Goal: Task Accomplishment & Management: Manage account settings

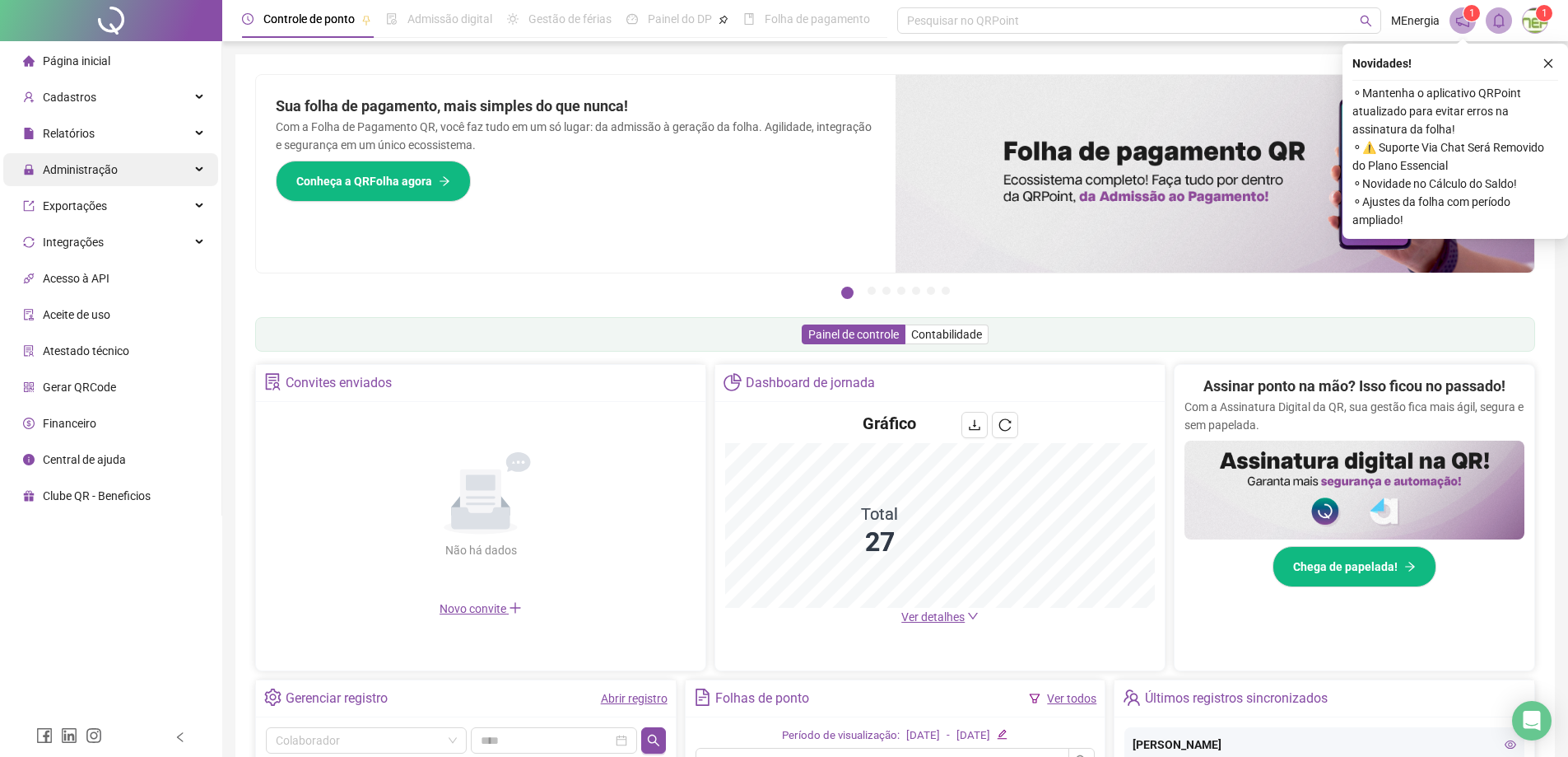
click at [110, 163] on span "Administração" at bounding box center [80, 169] width 75 height 13
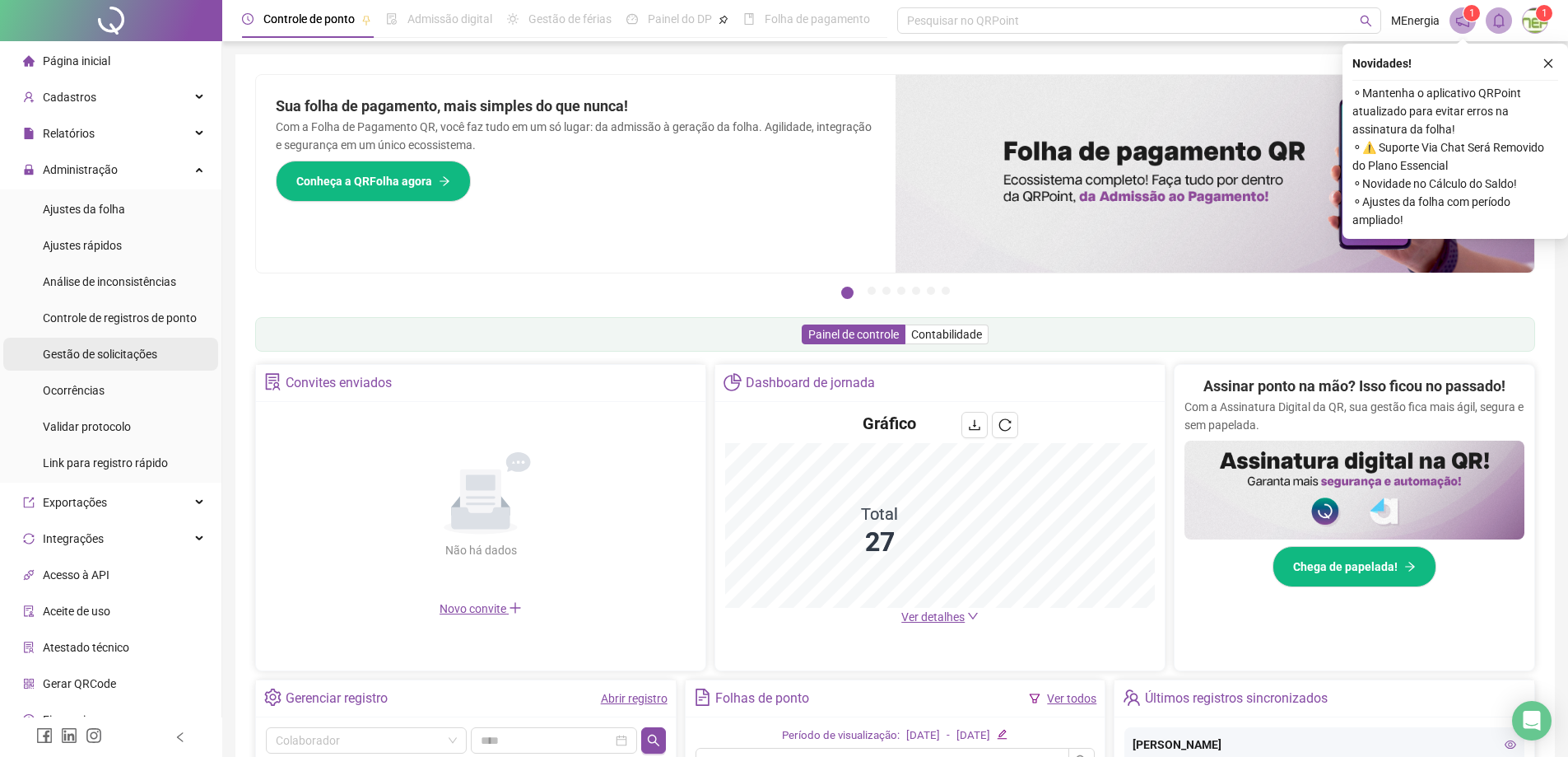
click at [116, 351] on span "Gestão de solicitações" at bounding box center [100, 354] width 115 height 13
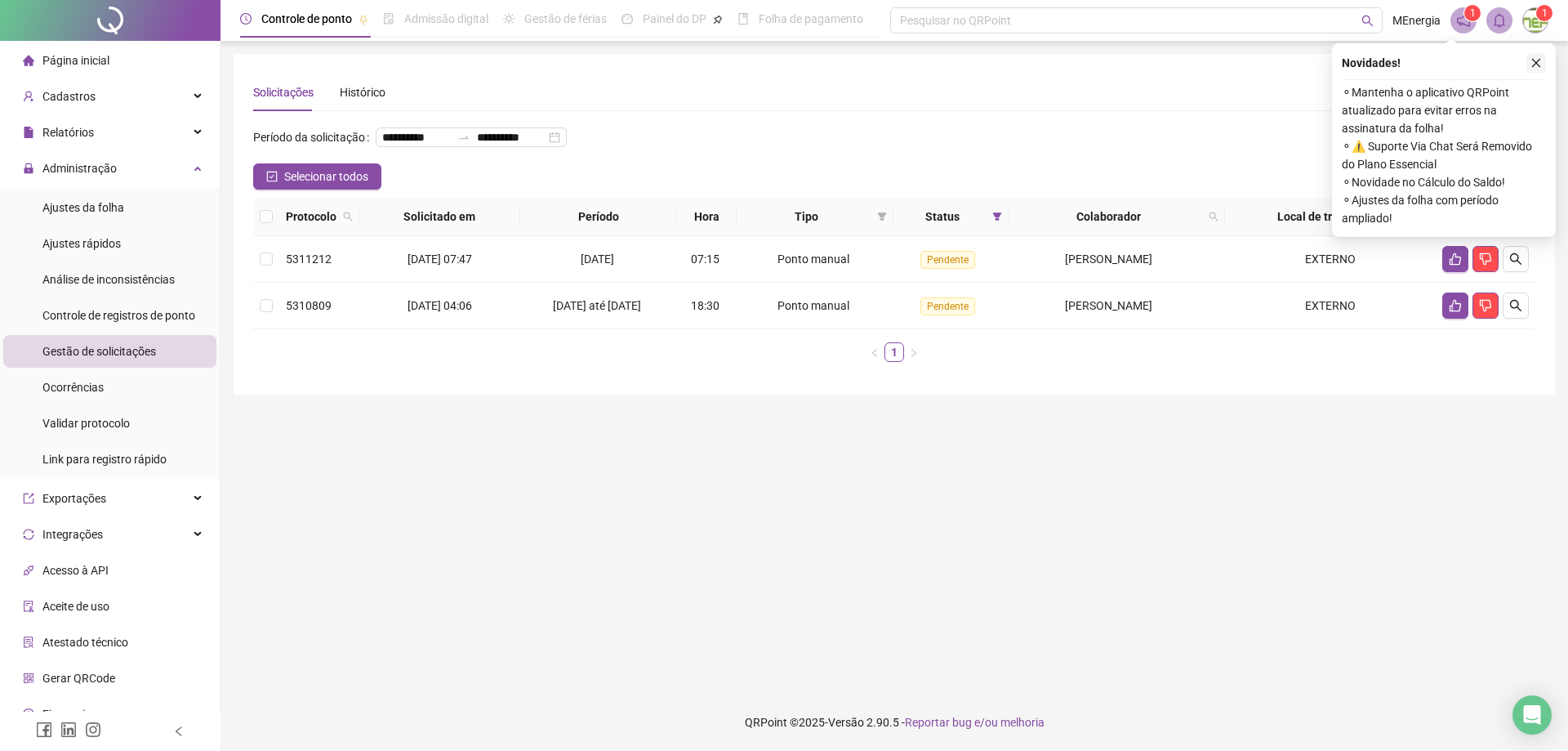
click at [1537, 66] on icon "close" at bounding box center [1536, 63] width 11 height 11
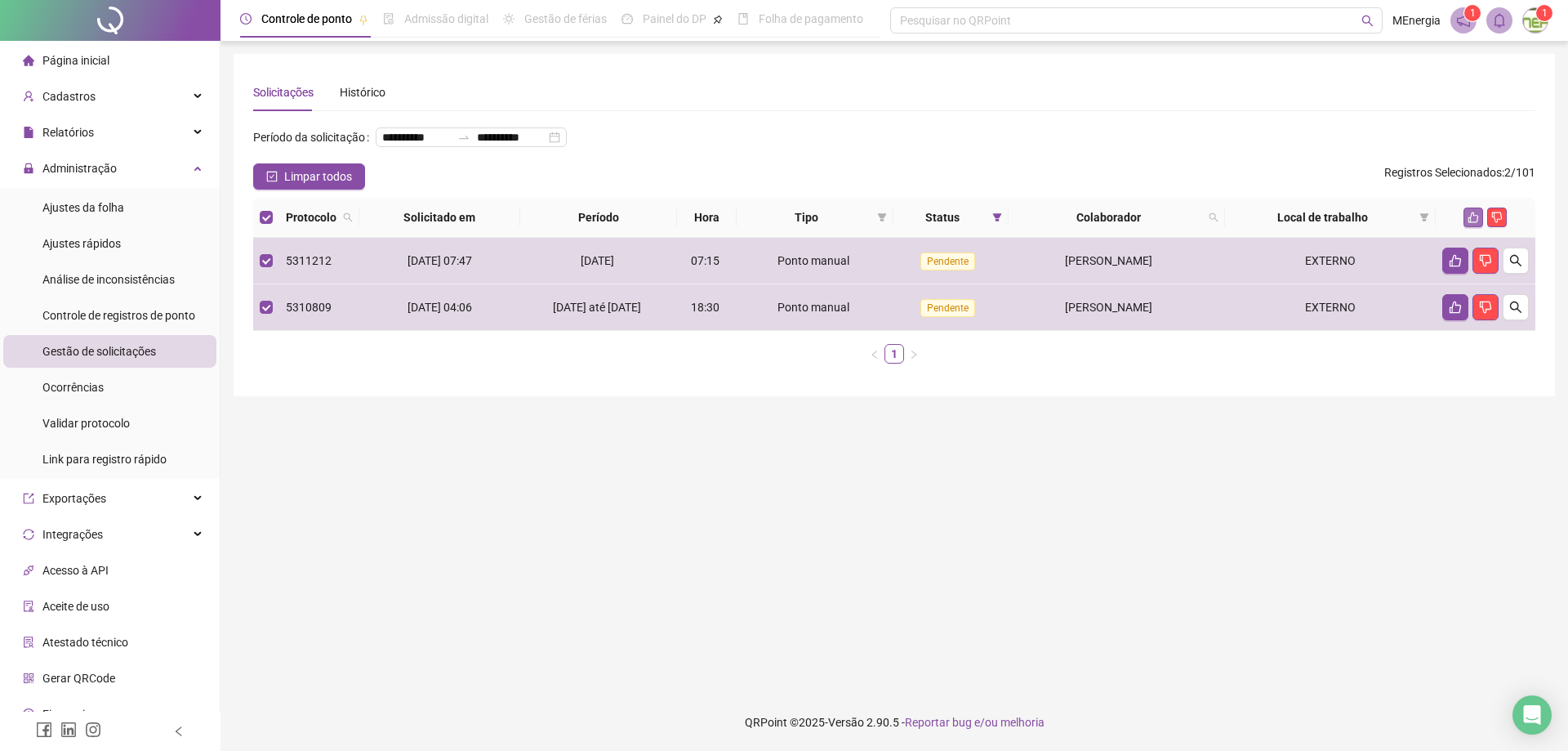
click at [1472, 223] on icon "like" at bounding box center [1473, 217] width 11 height 11
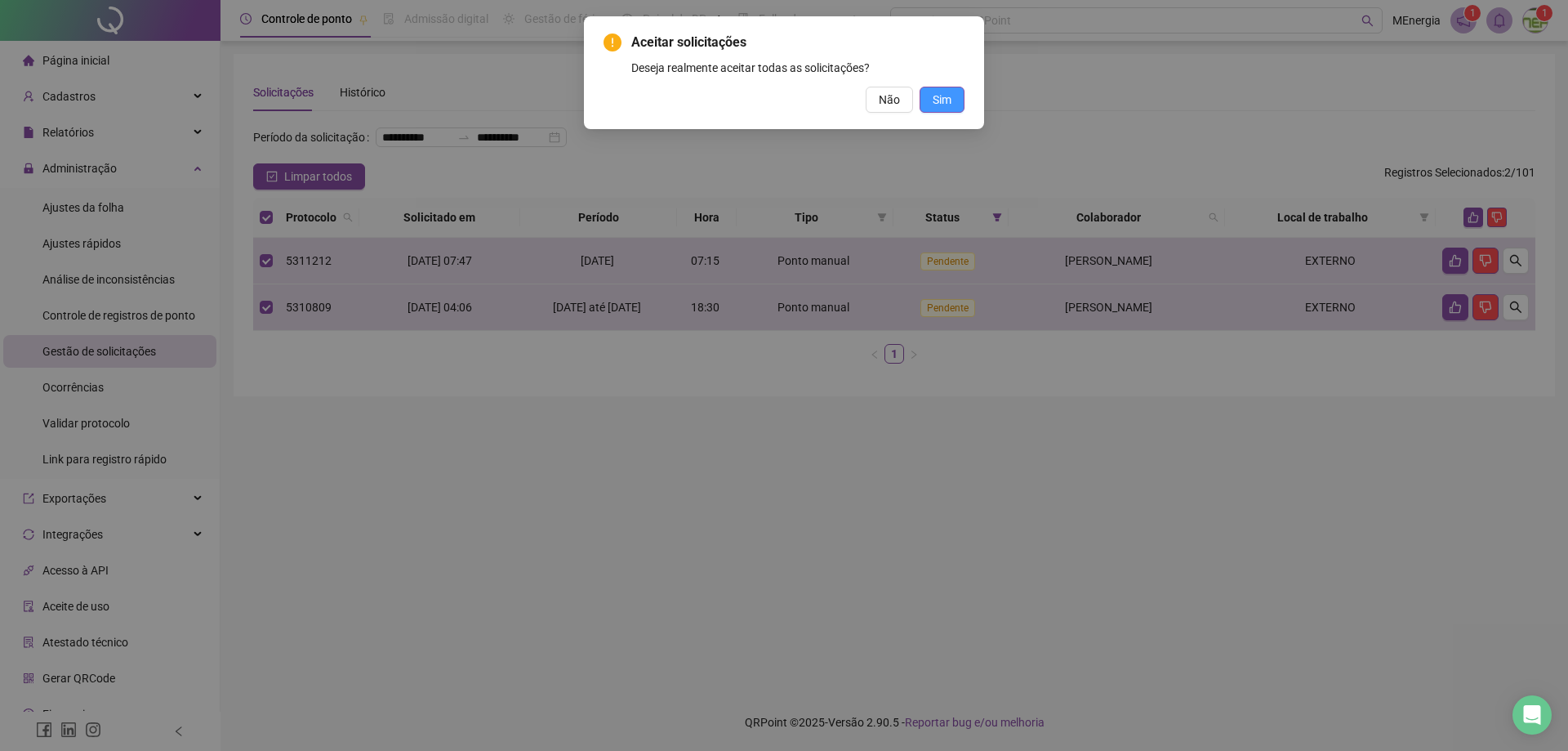
click at [953, 103] on button "Sim" at bounding box center [942, 100] width 45 height 27
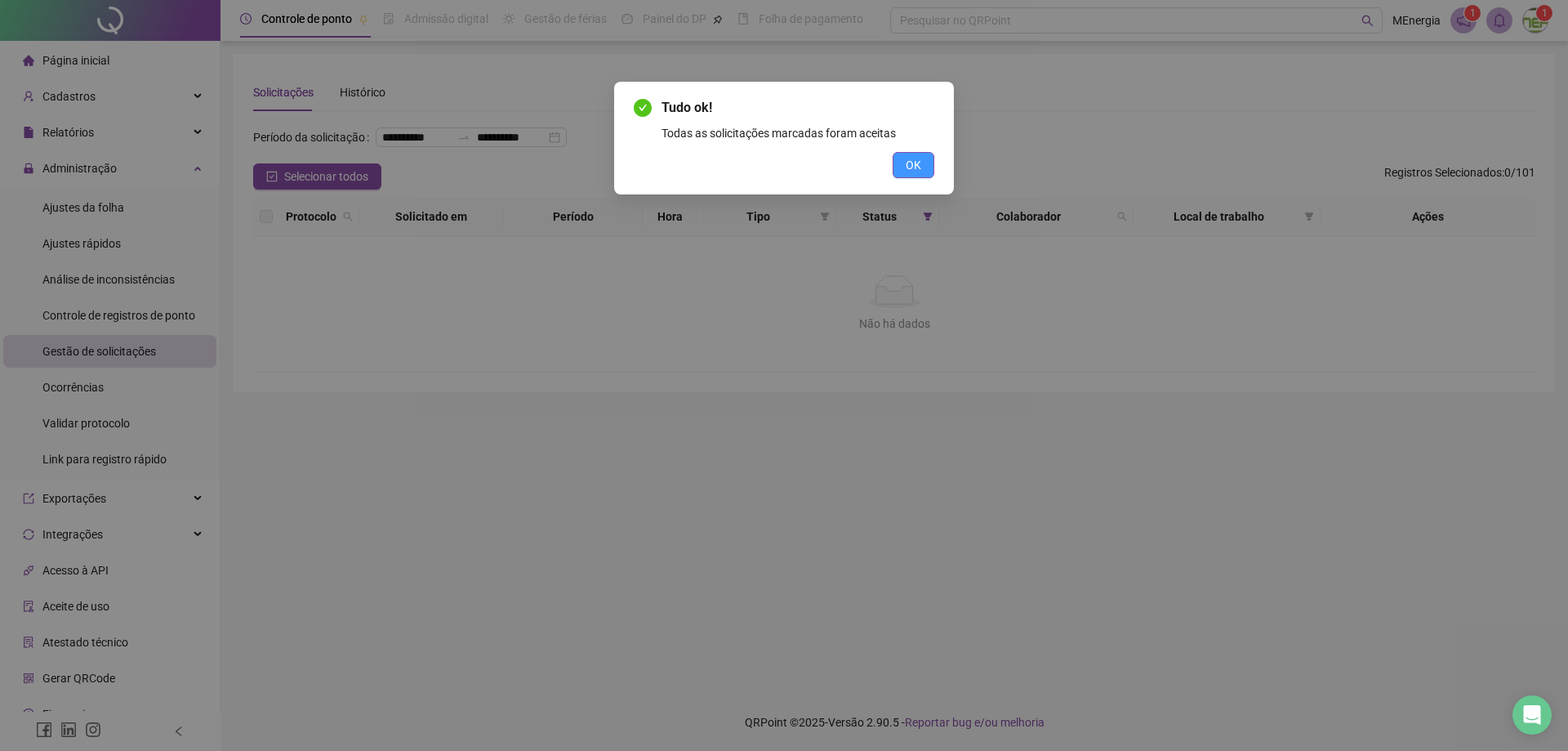
click at [922, 169] on button "OK" at bounding box center [913, 165] width 42 height 27
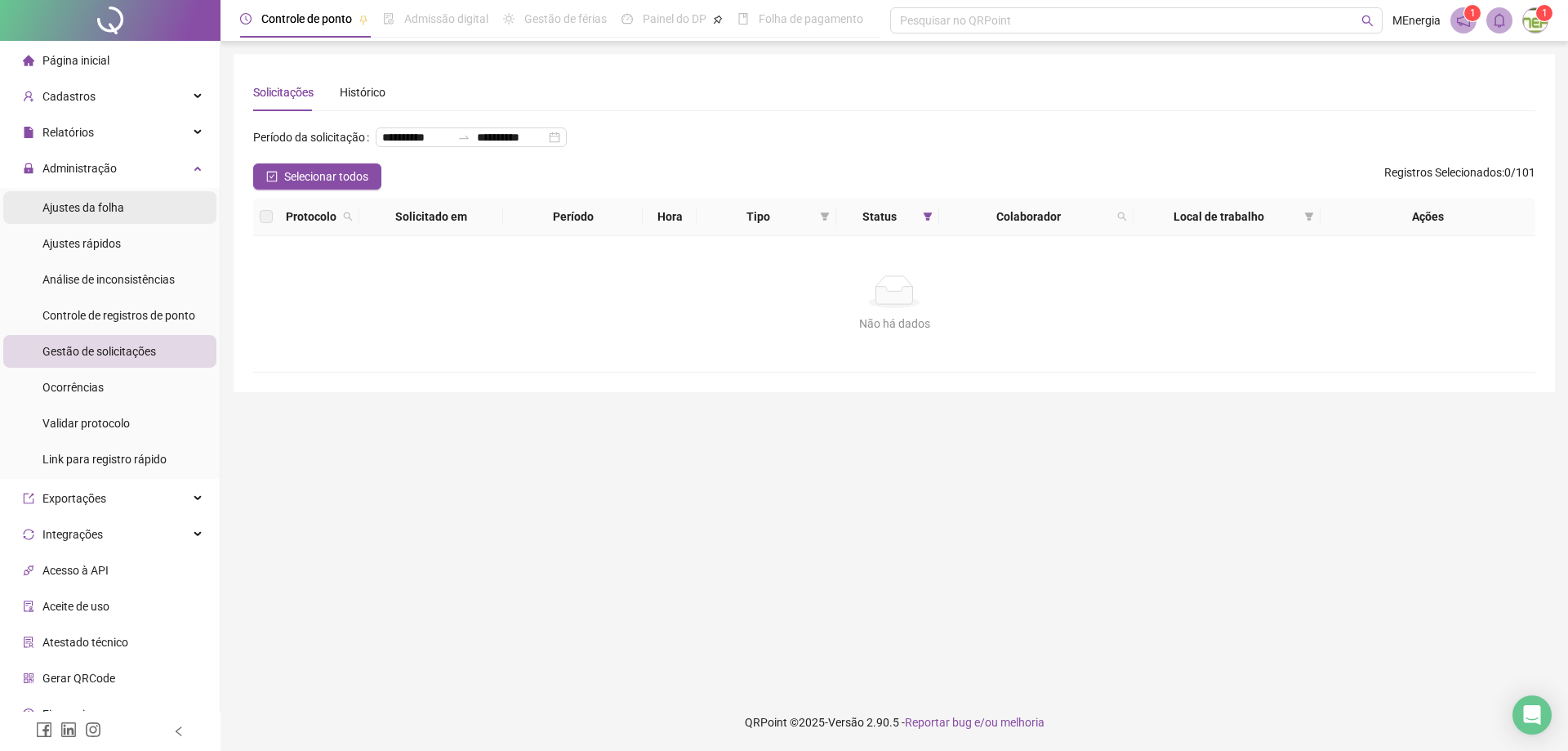
click at [83, 206] on span "Ajustes da folha" at bounding box center [84, 208] width 82 height 13
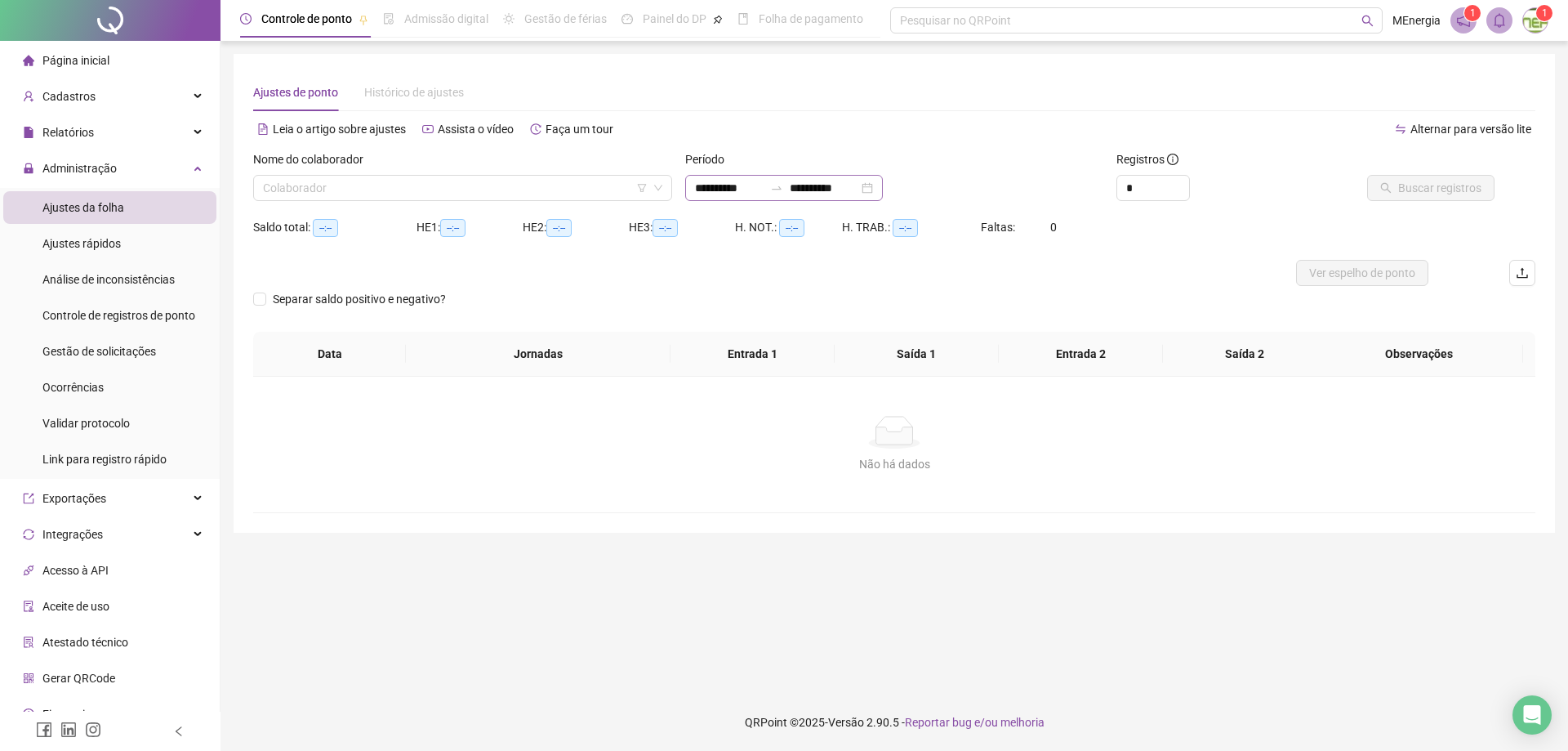
click at [693, 184] on div "**********" at bounding box center [784, 188] width 197 height 27
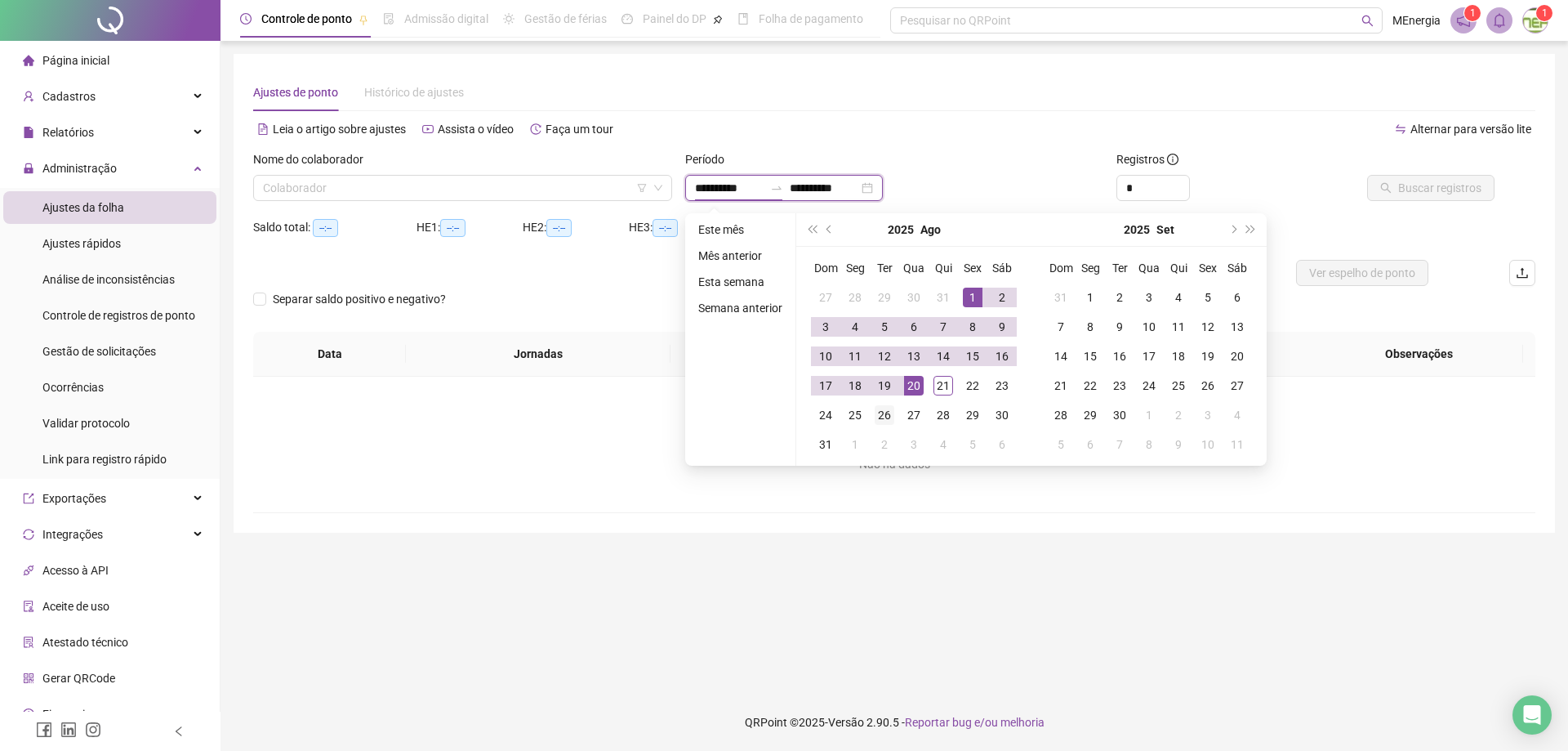
type input "**********"
click at [824, 231] on button "prev-year" at bounding box center [830, 230] width 18 height 32
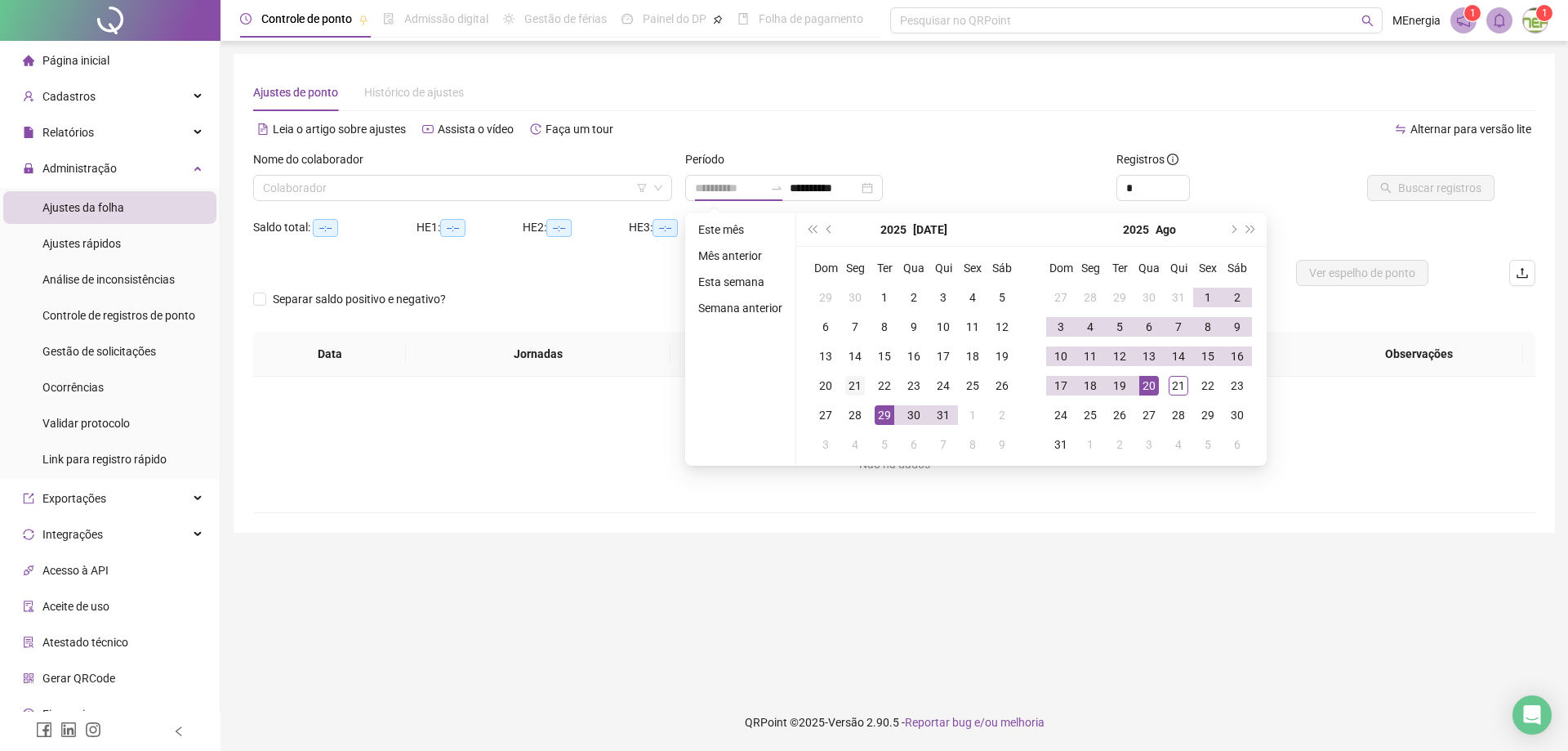
type input "**********"
click at [860, 386] on div "21" at bounding box center [854, 385] width 20 height 20
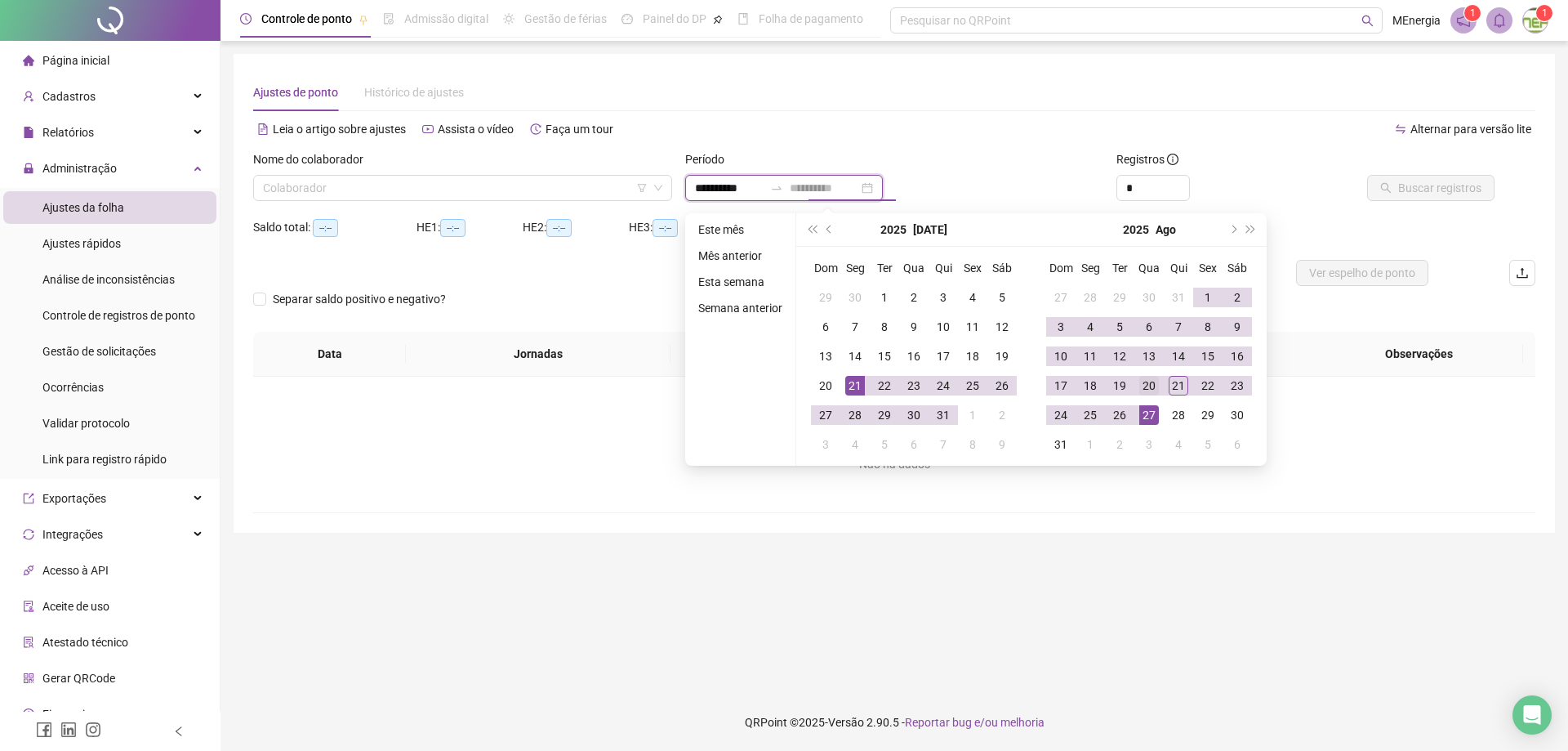
type input "**********"
click at [1149, 388] on div "20" at bounding box center [1148, 385] width 20 height 20
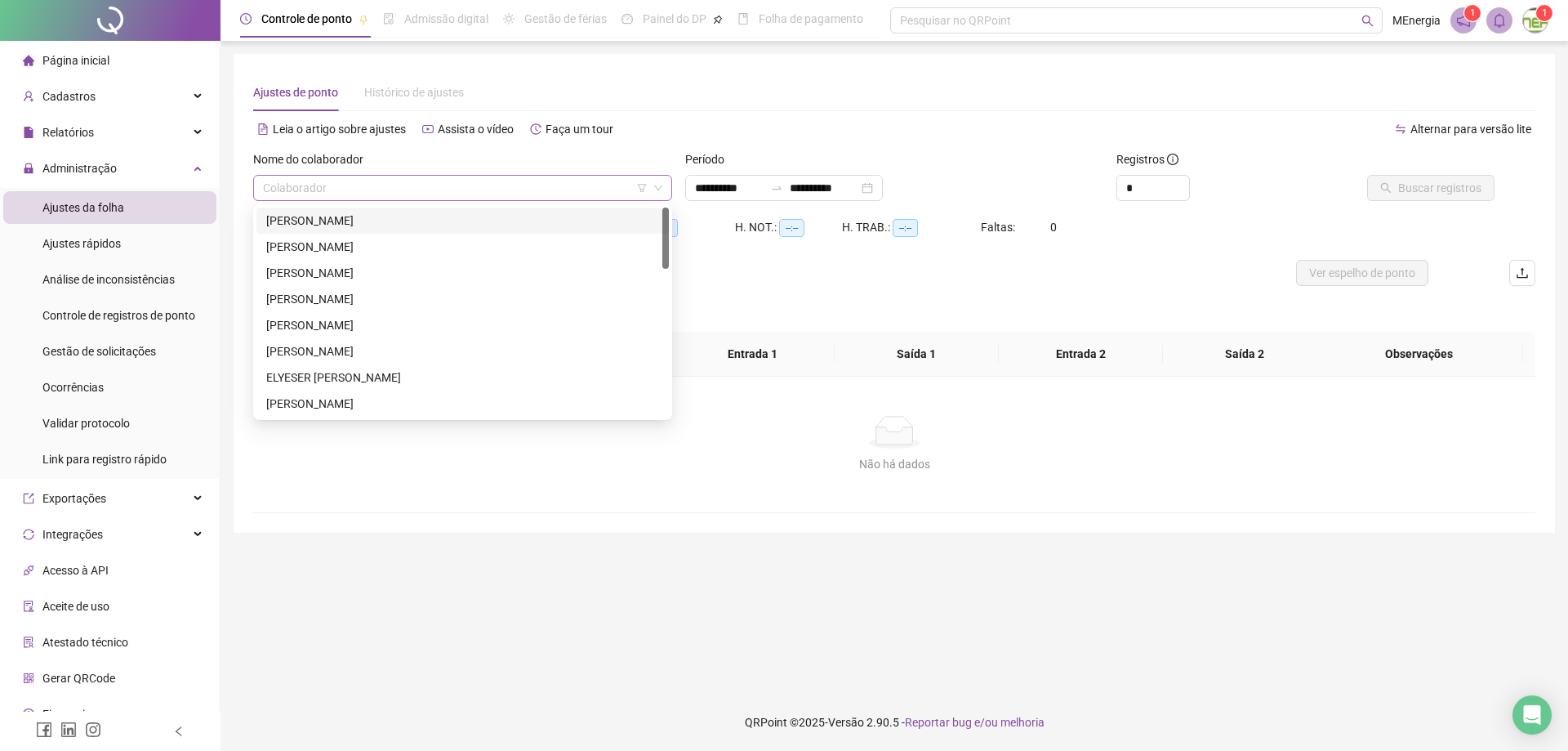
click at [664, 187] on div "Colaborador" at bounding box center [462, 188] width 419 height 27
click at [380, 217] on div "[PERSON_NAME]" at bounding box center [462, 220] width 393 height 18
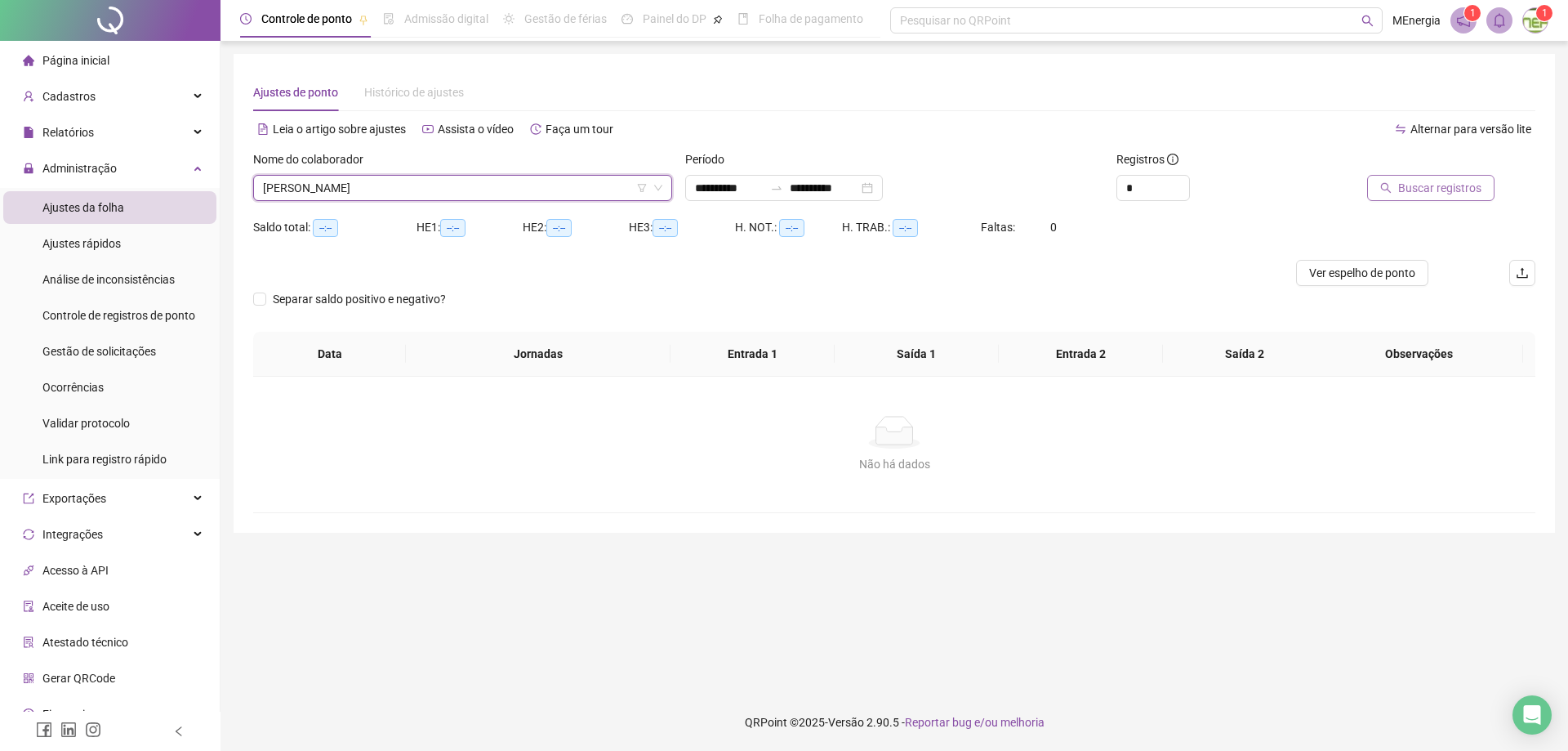
click at [1453, 187] on span "Buscar registros" at bounding box center [1440, 187] width 84 height 18
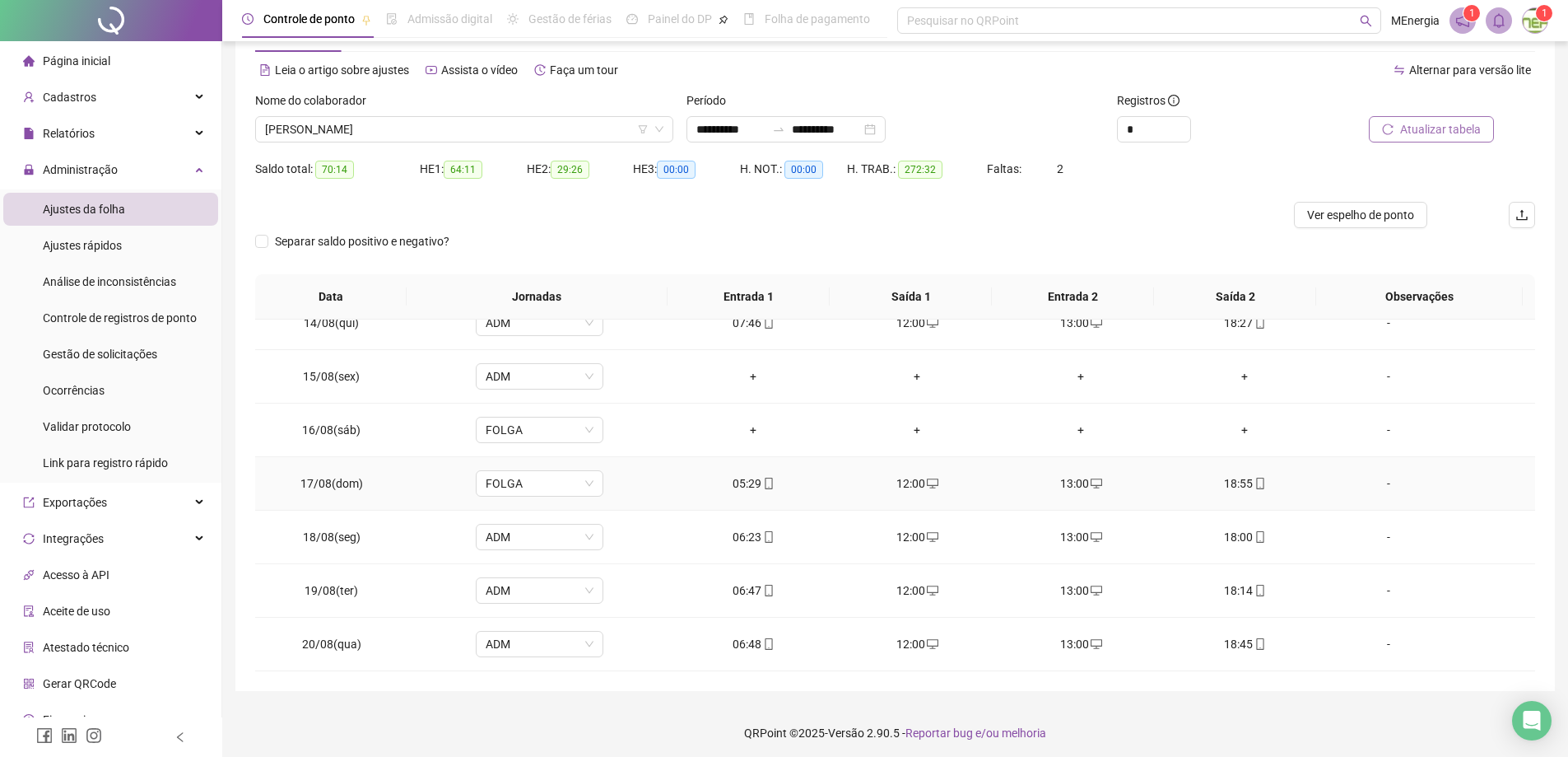
scroll to position [65, 0]
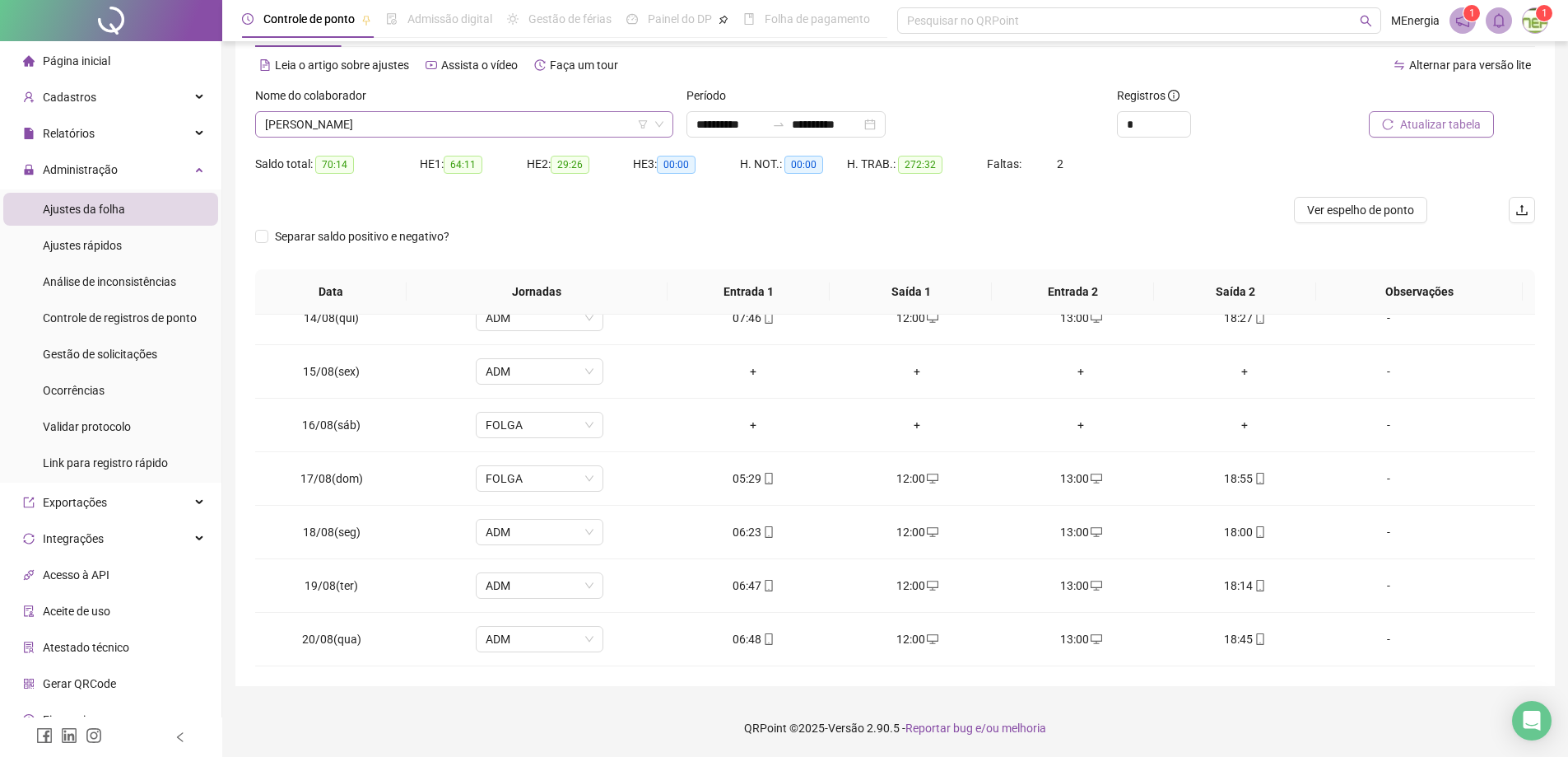
click at [669, 128] on div "[PERSON_NAME]" at bounding box center [464, 124] width 418 height 27
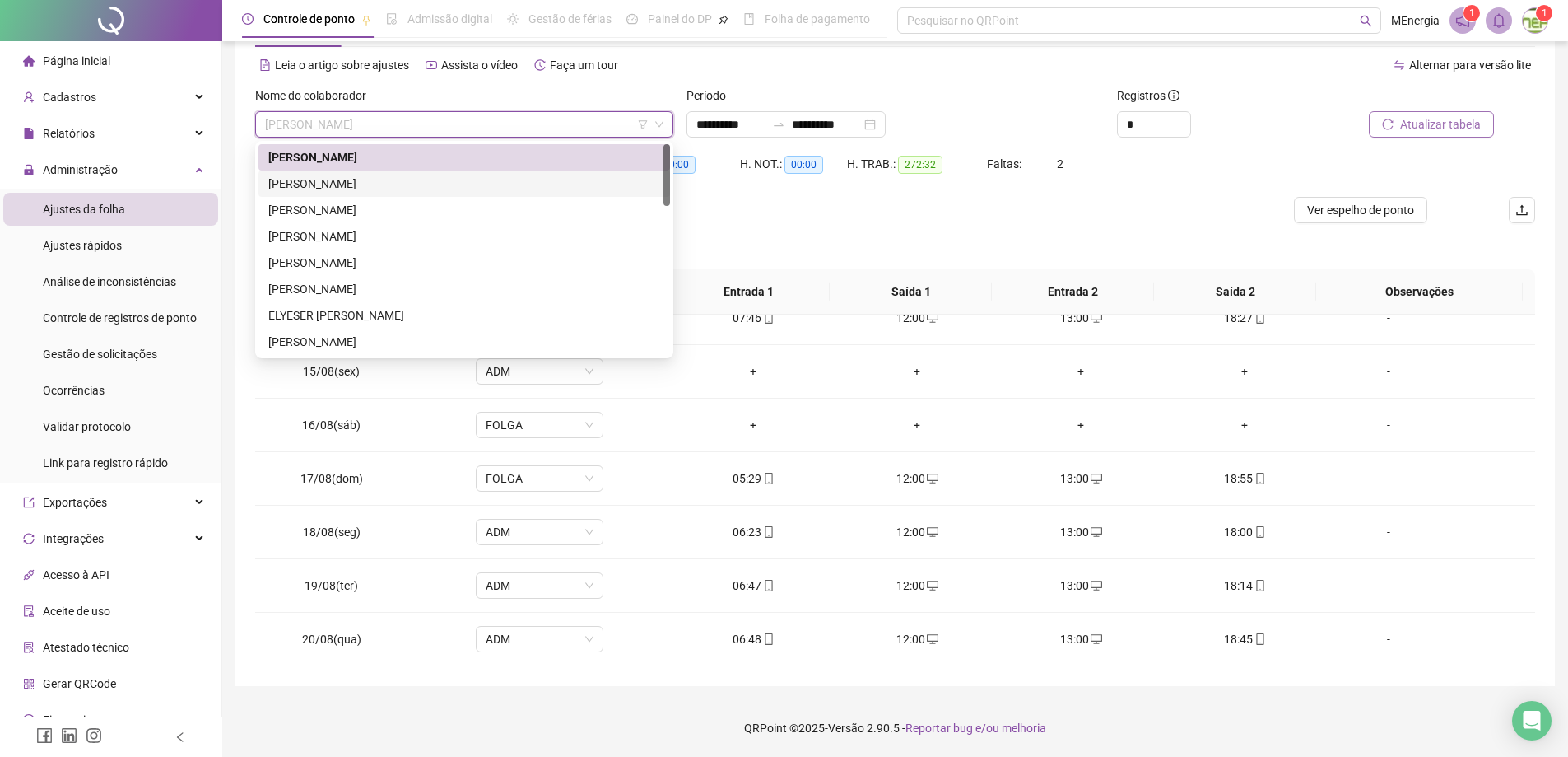
click at [404, 180] on div "[PERSON_NAME]" at bounding box center [464, 183] width 392 height 18
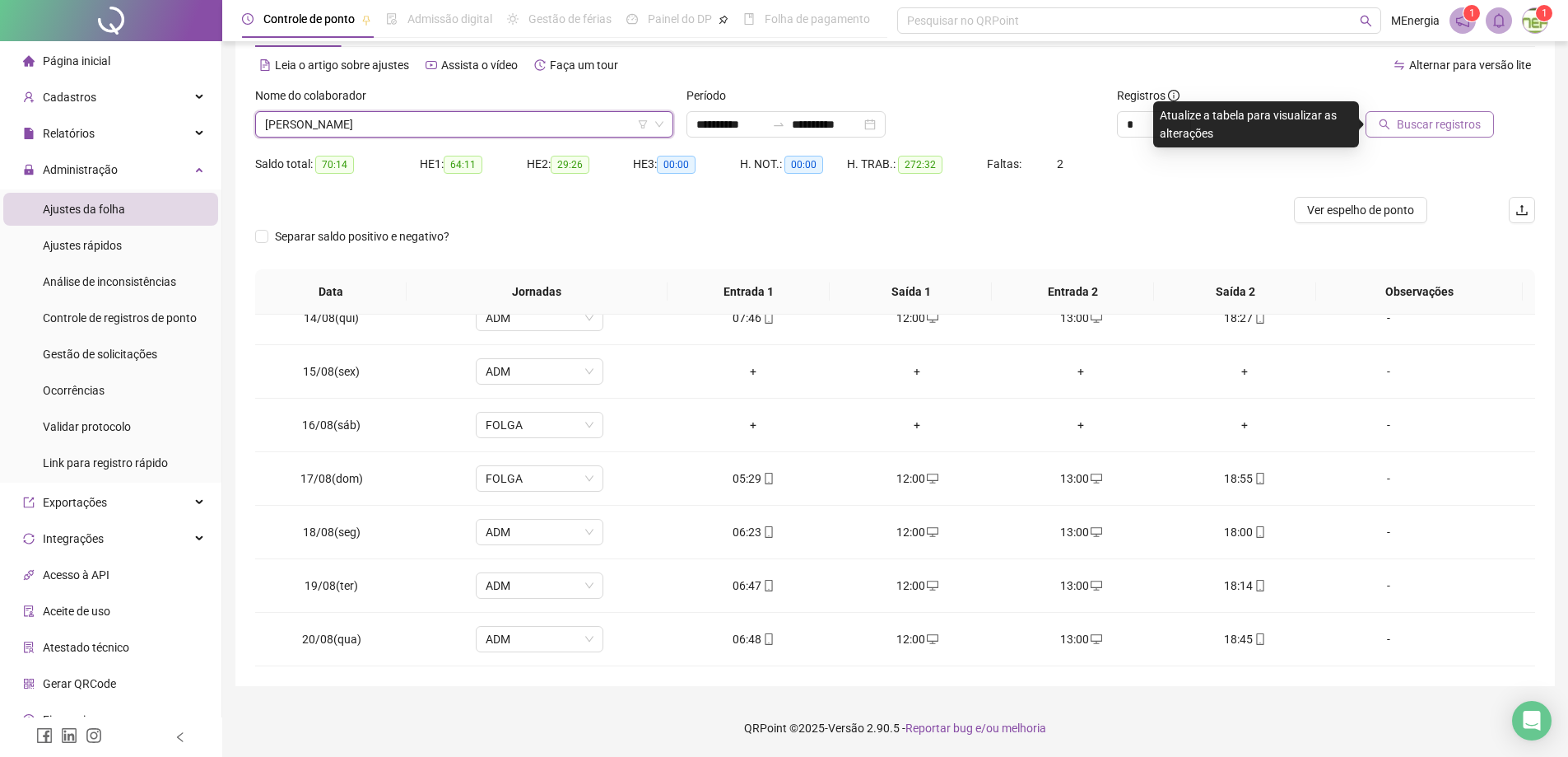
click at [1437, 119] on span "Buscar registros" at bounding box center [1439, 123] width 84 height 18
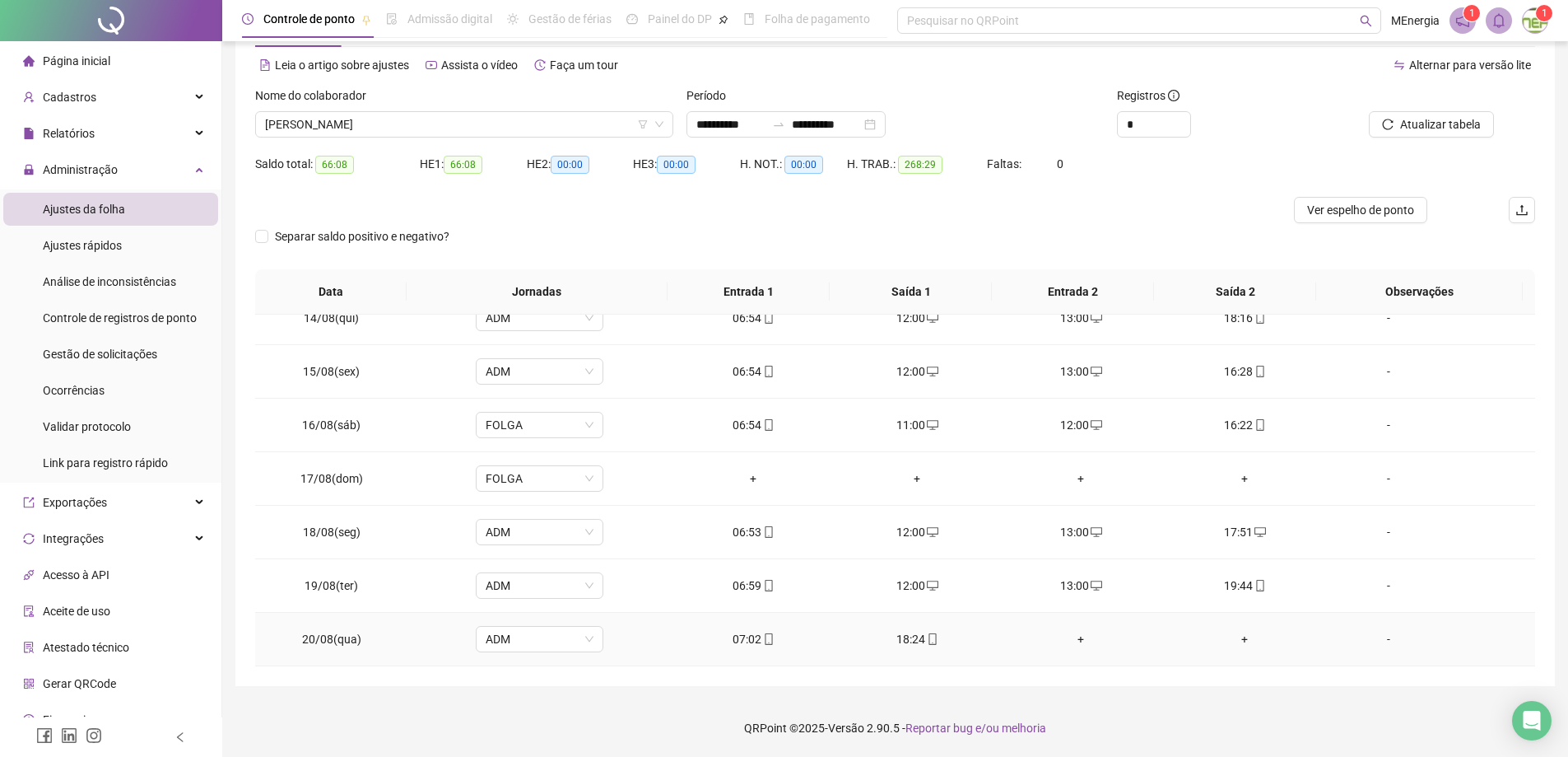
click at [1074, 637] on div "+" at bounding box center [1081, 638] width 138 height 18
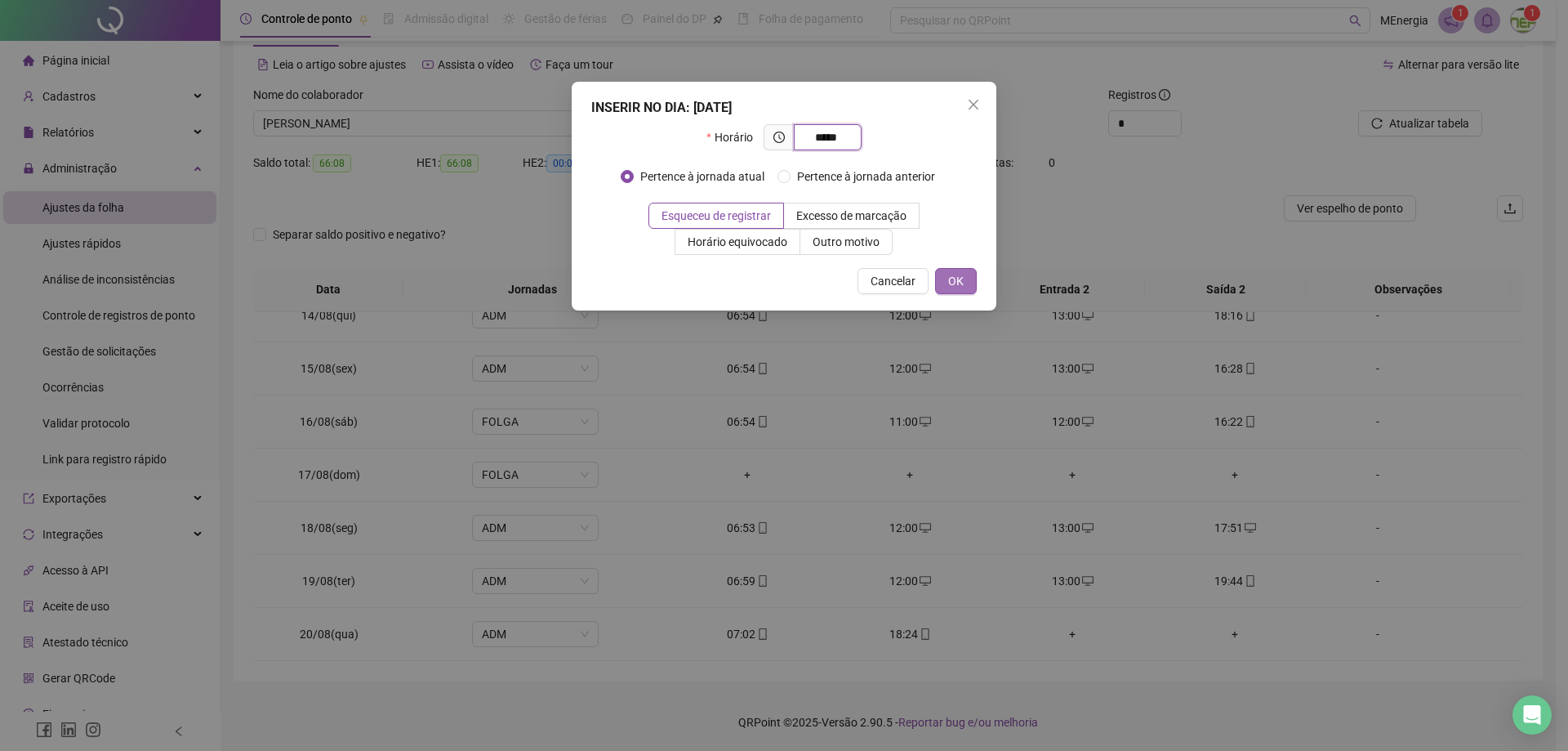
type input "*****"
click at [958, 285] on span "OK" at bounding box center [956, 281] width 15 height 18
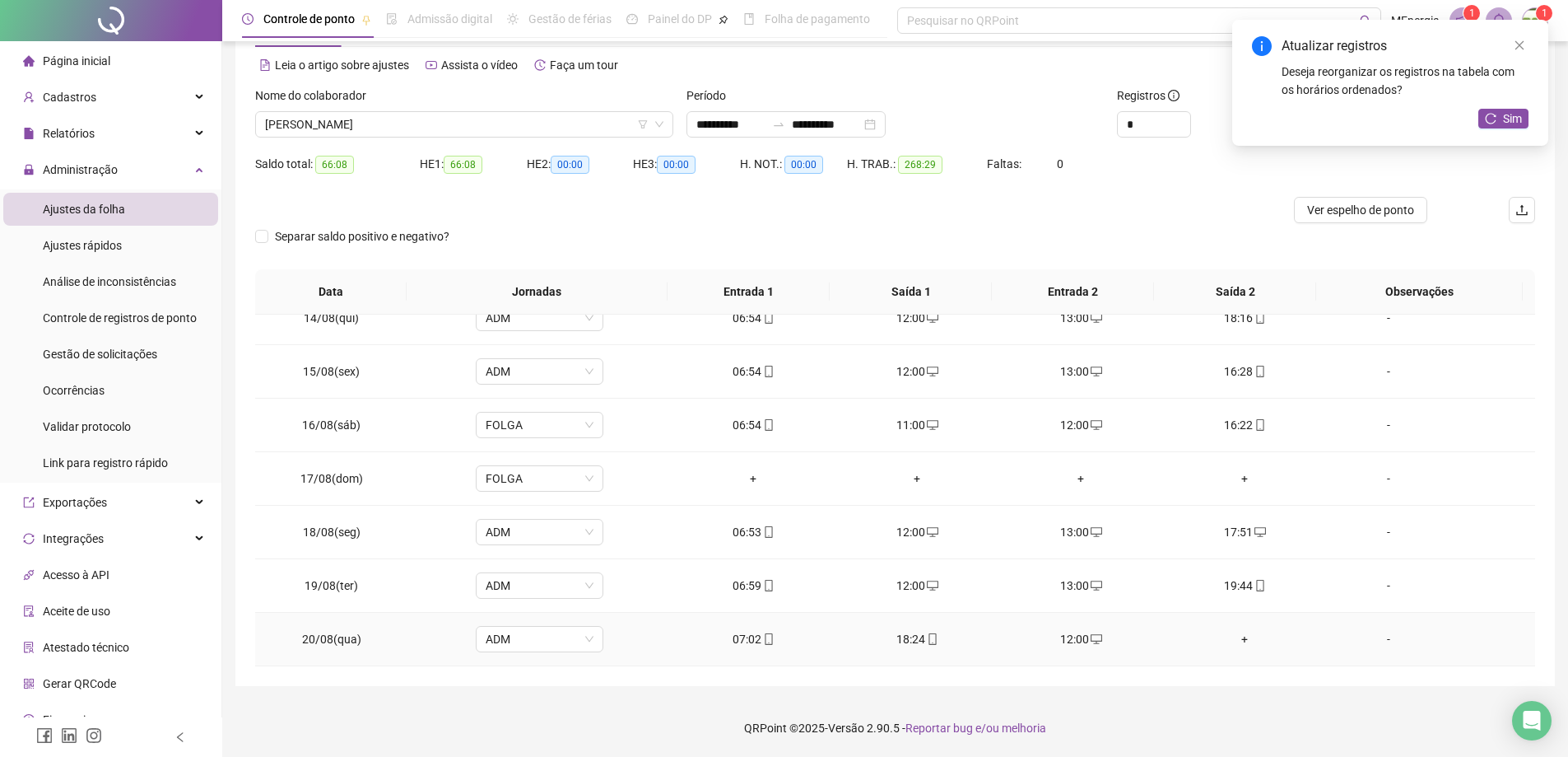
click at [1238, 644] on div "+" at bounding box center [1245, 638] width 138 height 18
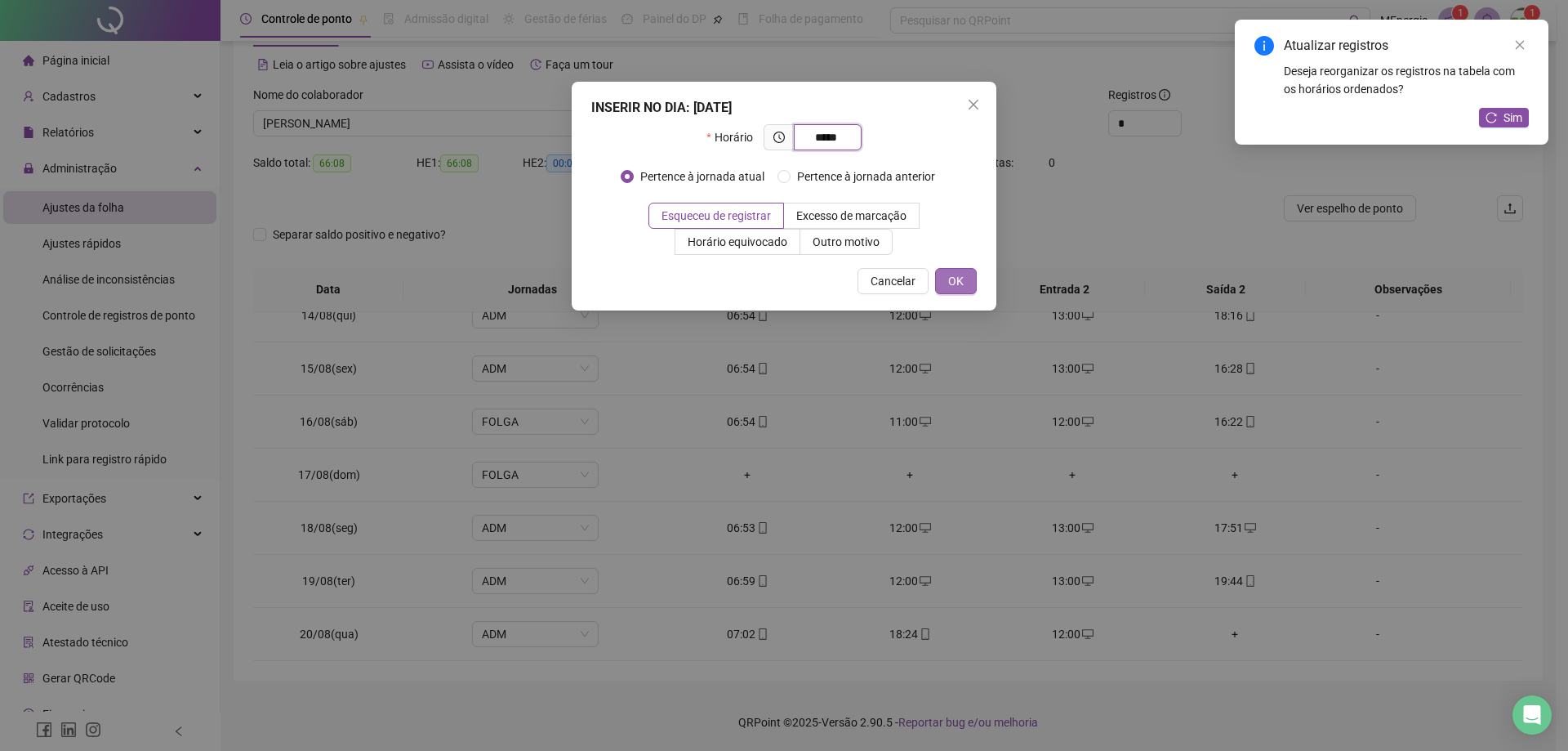
type input "*****"
click at [957, 278] on span "OK" at bounding box center [956, 281] width 15 height 18
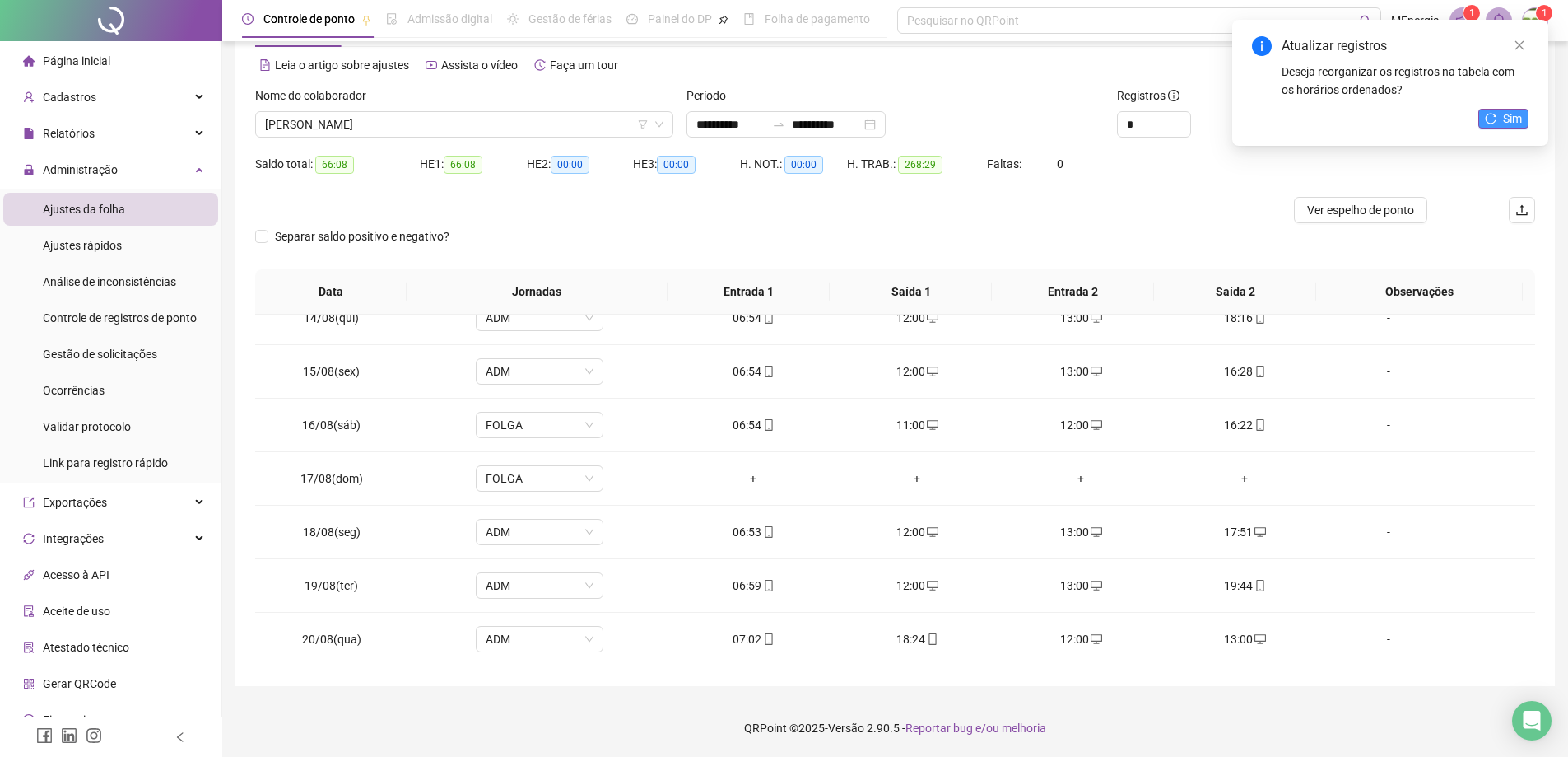
click at [1490, 117] on icon "reload" at bounding box center [1491, 119] width 11 height 11
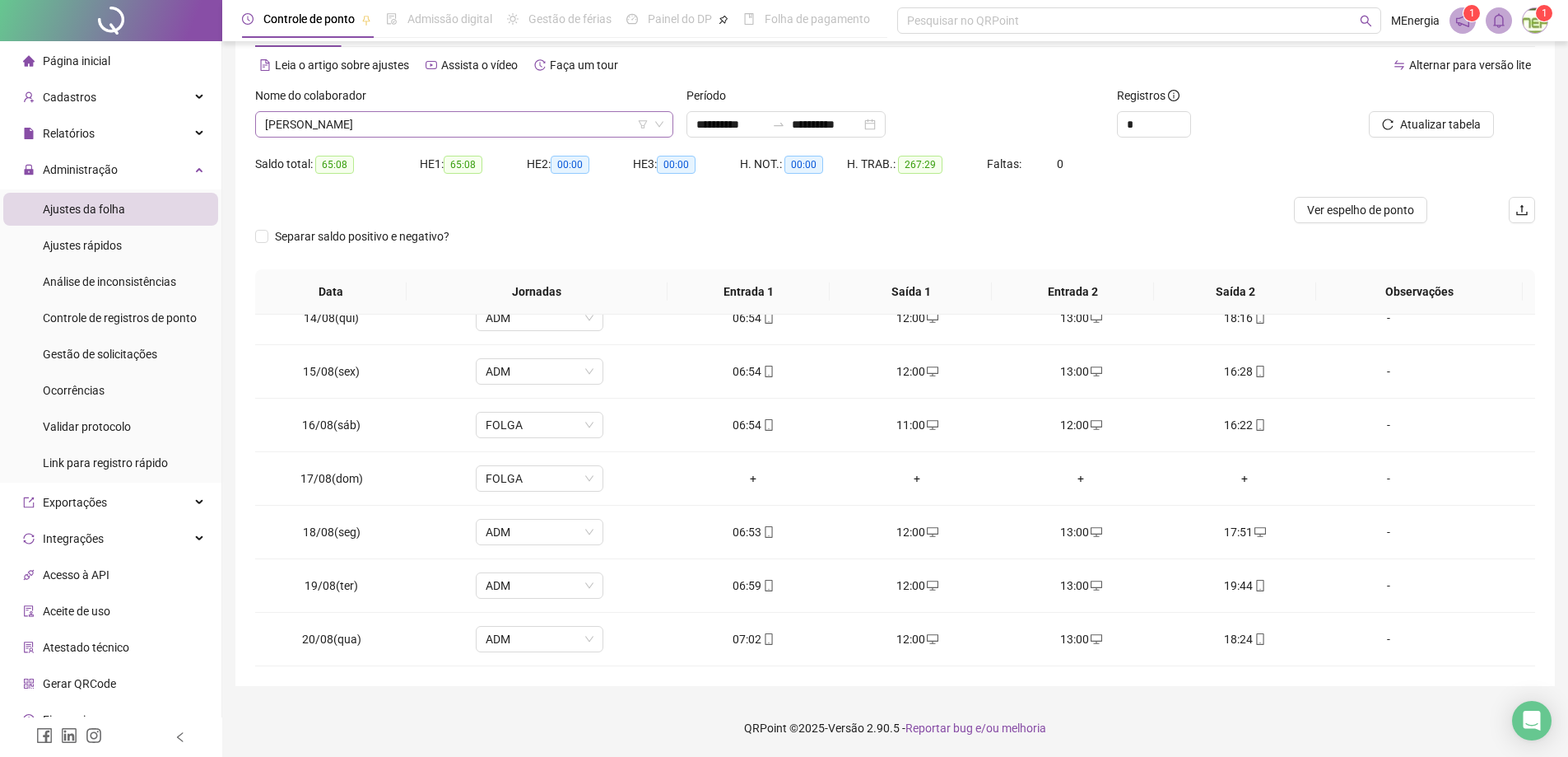
click at [672, 128] on div "[PERSON_NAME]" at bounding box center [464, 124] width 418 height 27
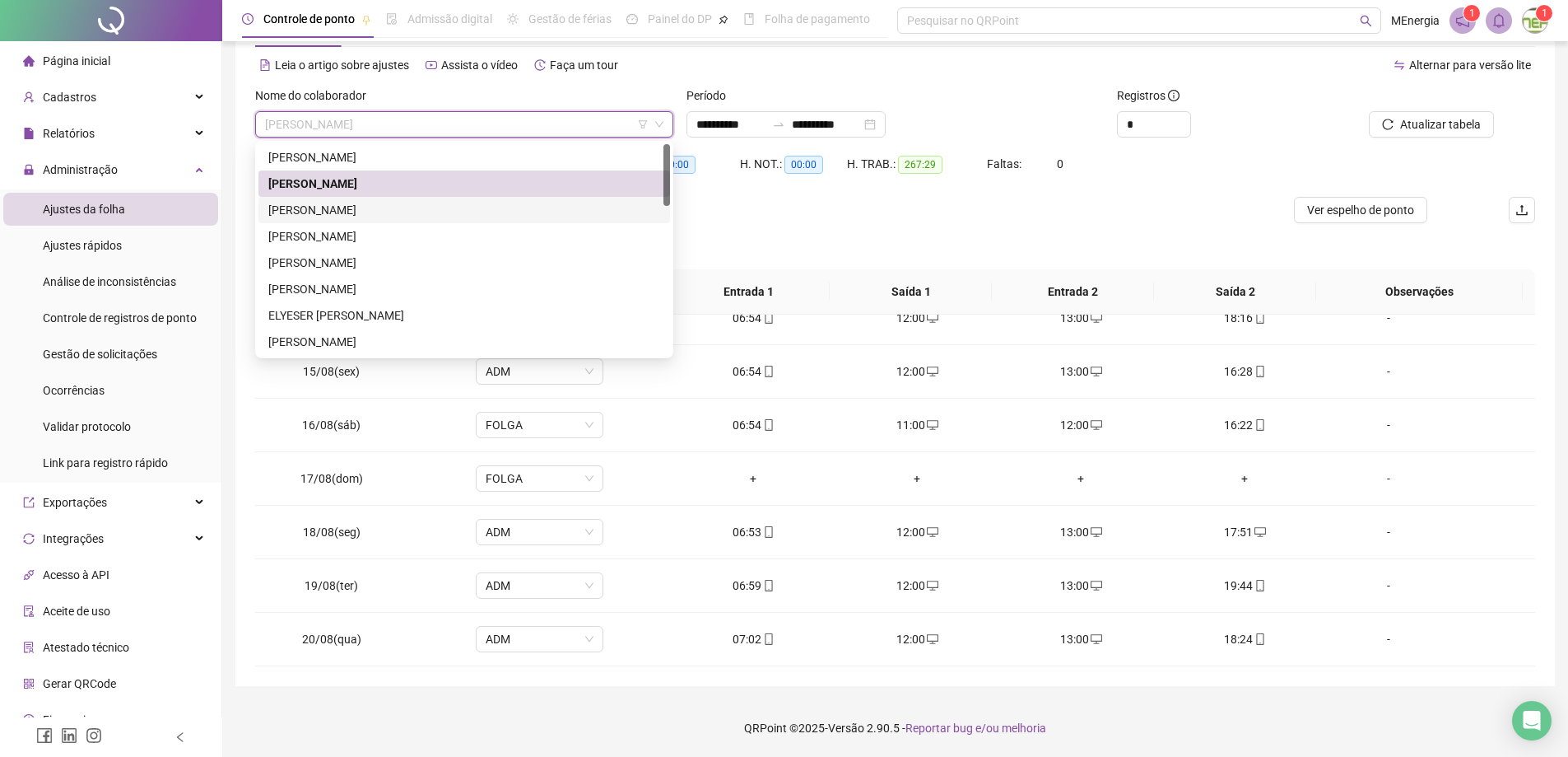
click at [335, 207] on div "[PERSON_NAME]" at bounding box center [464, 210] width 392 height 18
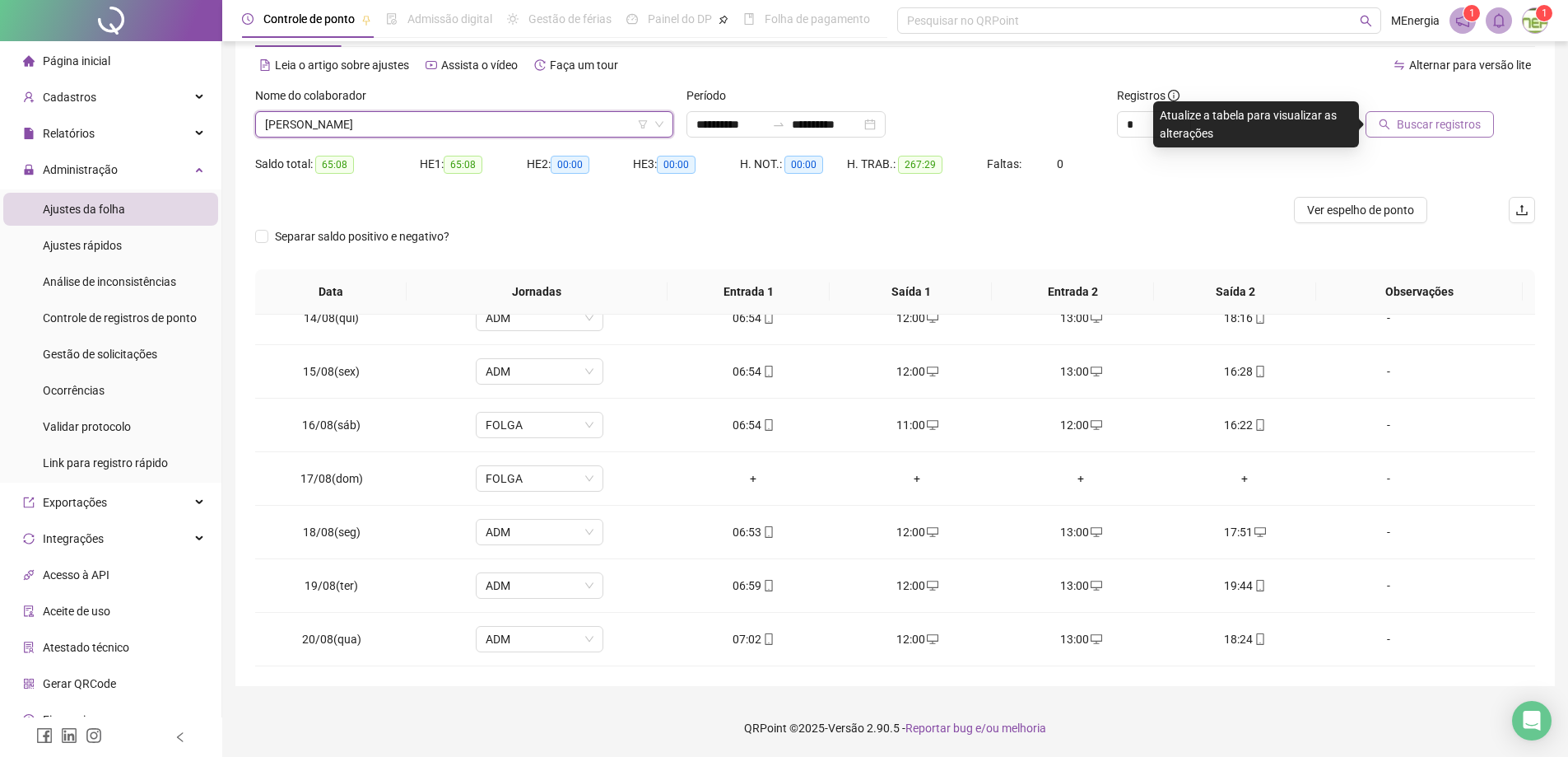
click at [1406, 128] on span "Buscar registros" at bounding box center [1439, 123] width 84 height 18
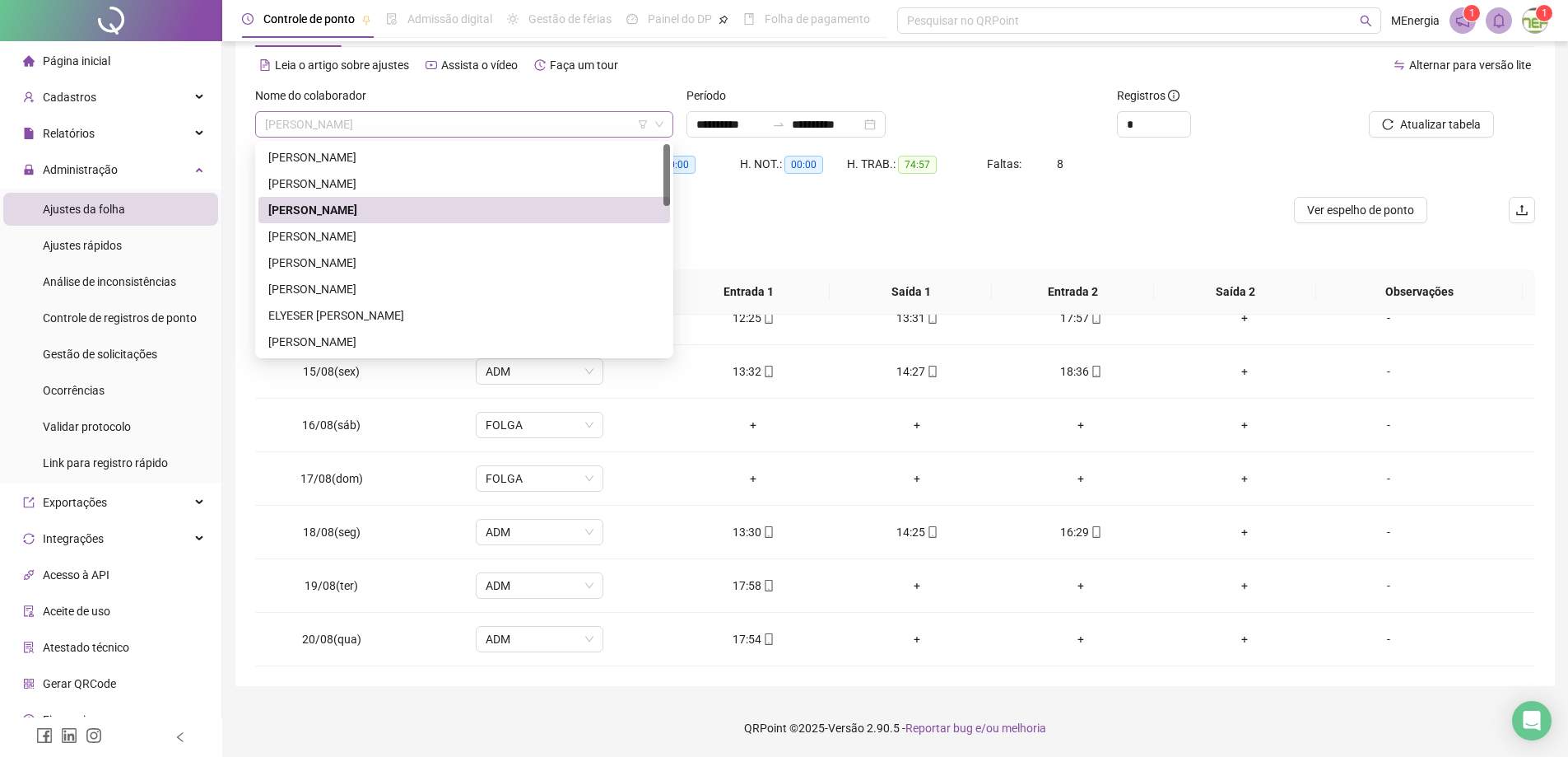
click at [671, 127] on div "[PERSON_NAME]" at bounding box center [464, 124] width 418 height 27
click at [387, 235] on div "[PERSON_NAME]" at bounding box center [464, 235] width 392 height 18
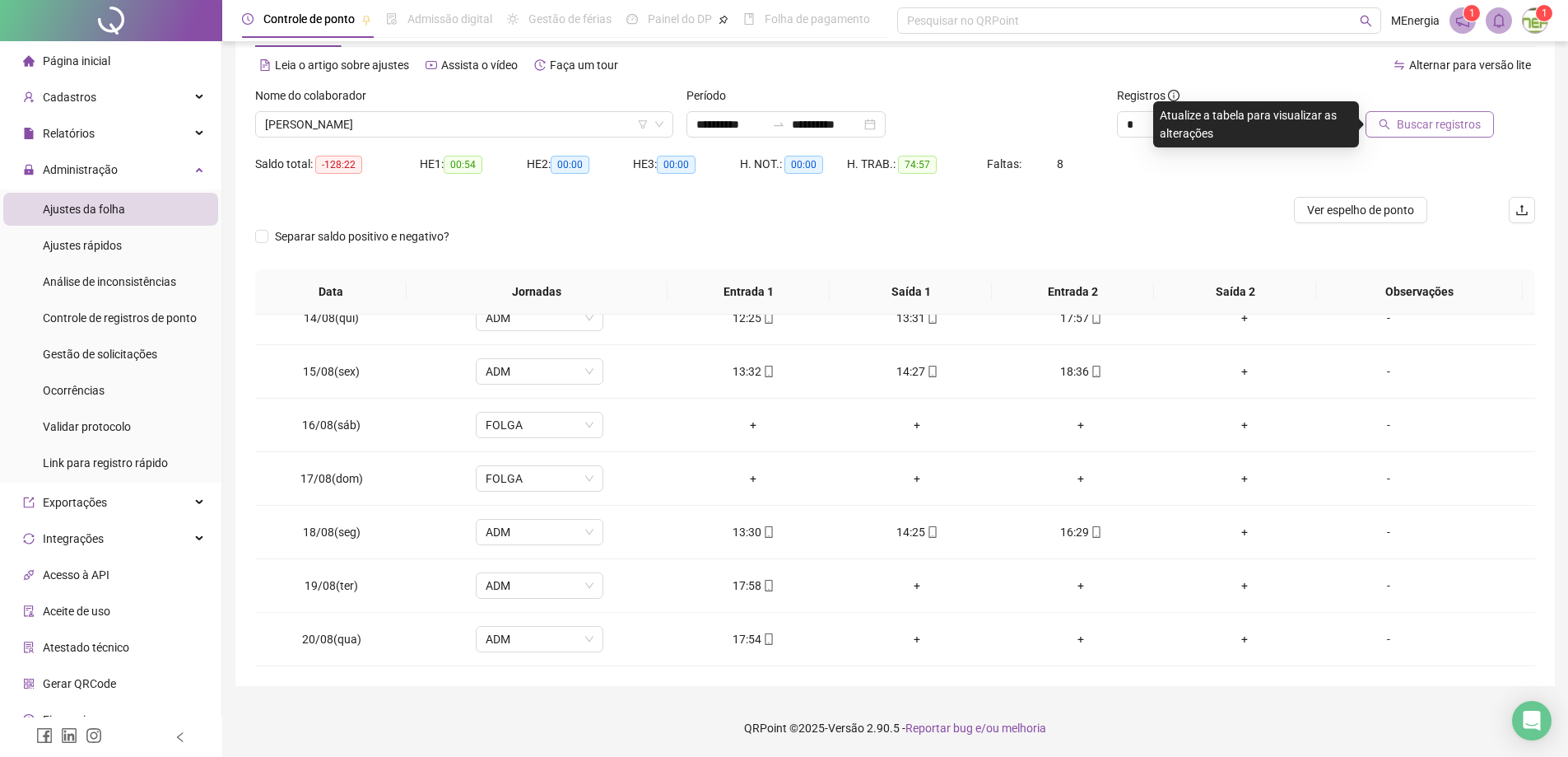
click at [1394, 134] on button "Buscar registros" at bounding box center [1429, 124] width 128 height 27
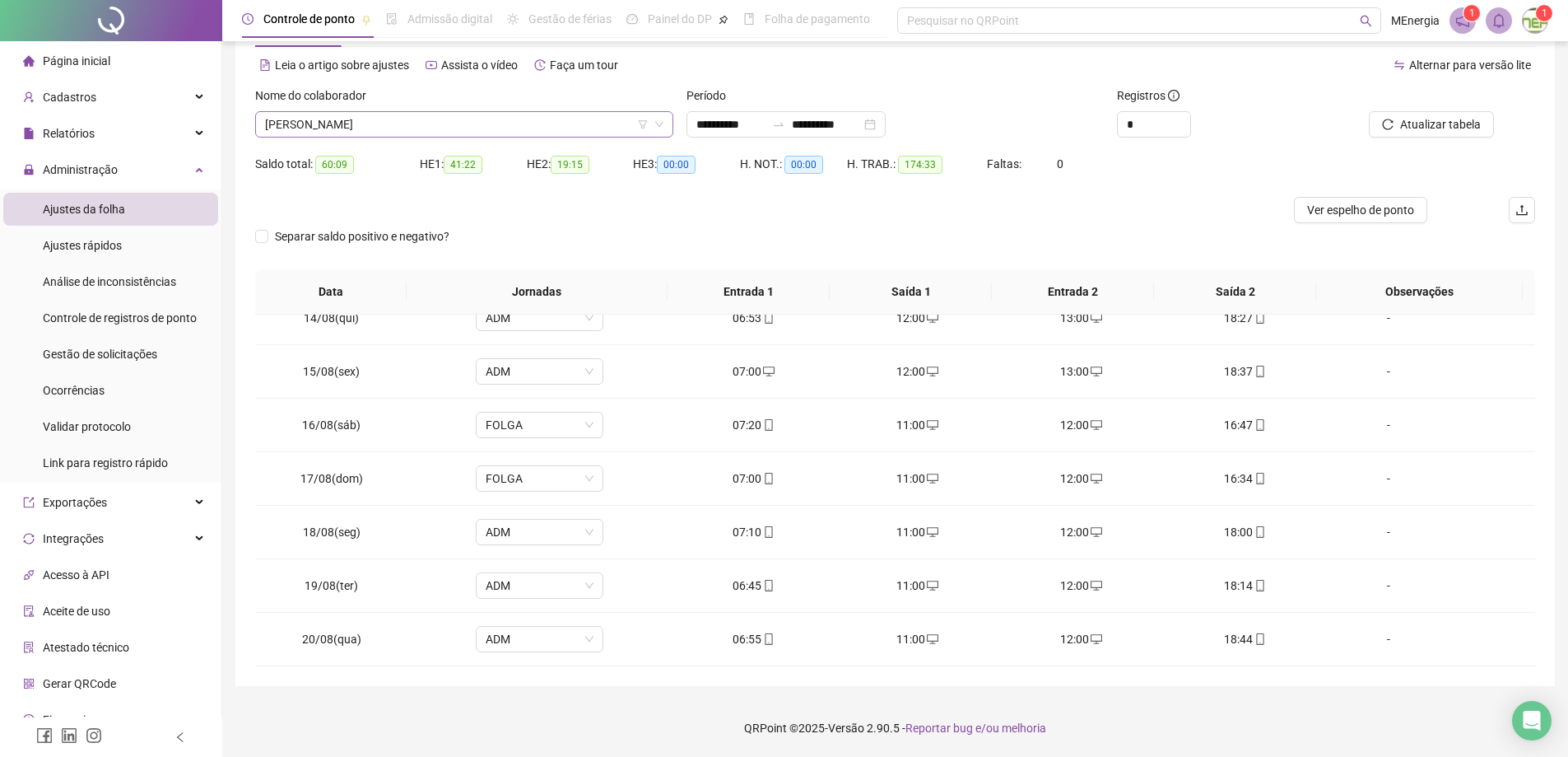
click at [667, 121] on div "[PERSON_NAME]" at bounding box center [464, 124] width 418 height 27
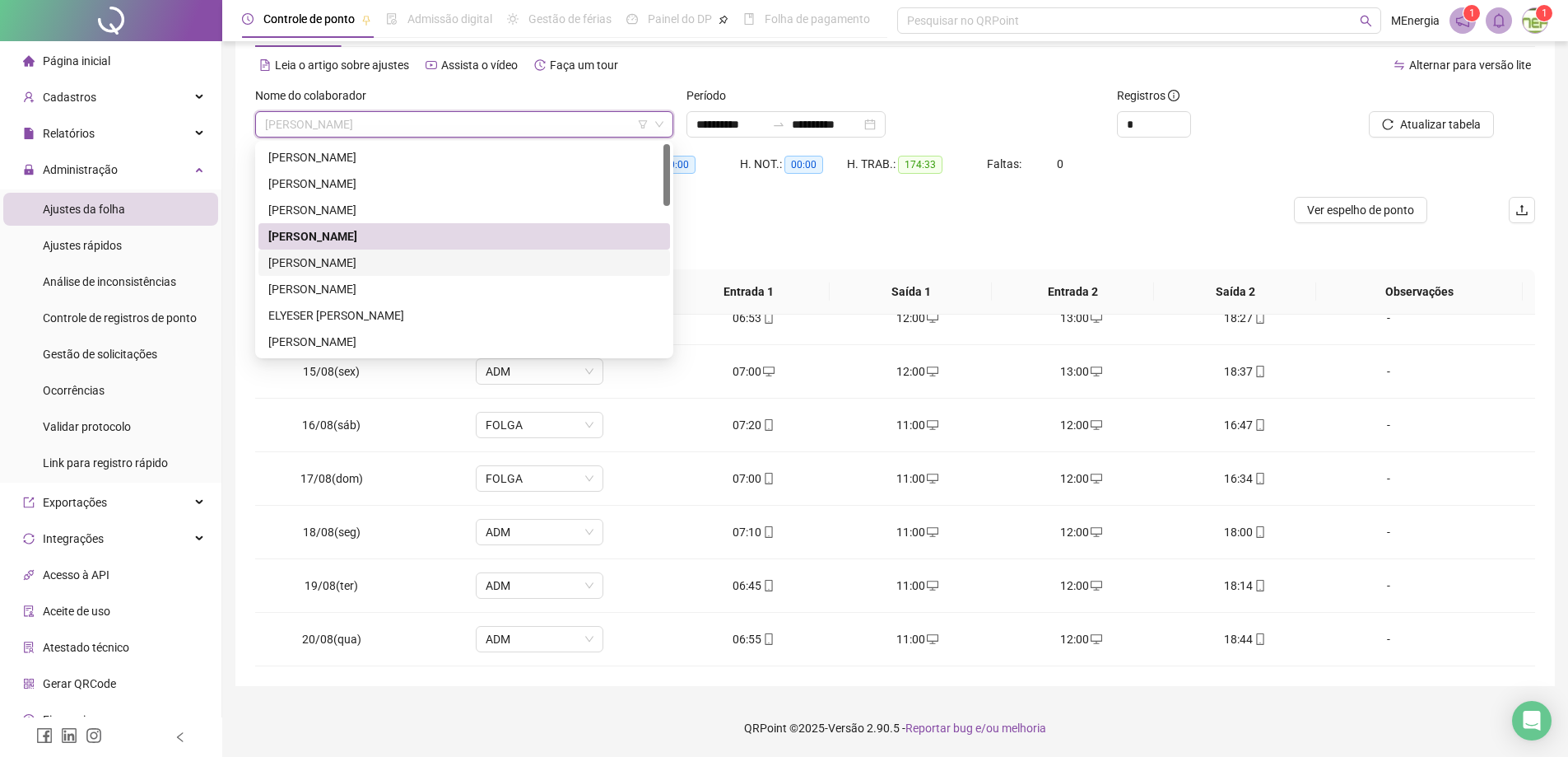
click at [388, 256] on div "[PERSON_NAME]" at bounding box center [464, 262] width 392 height 18
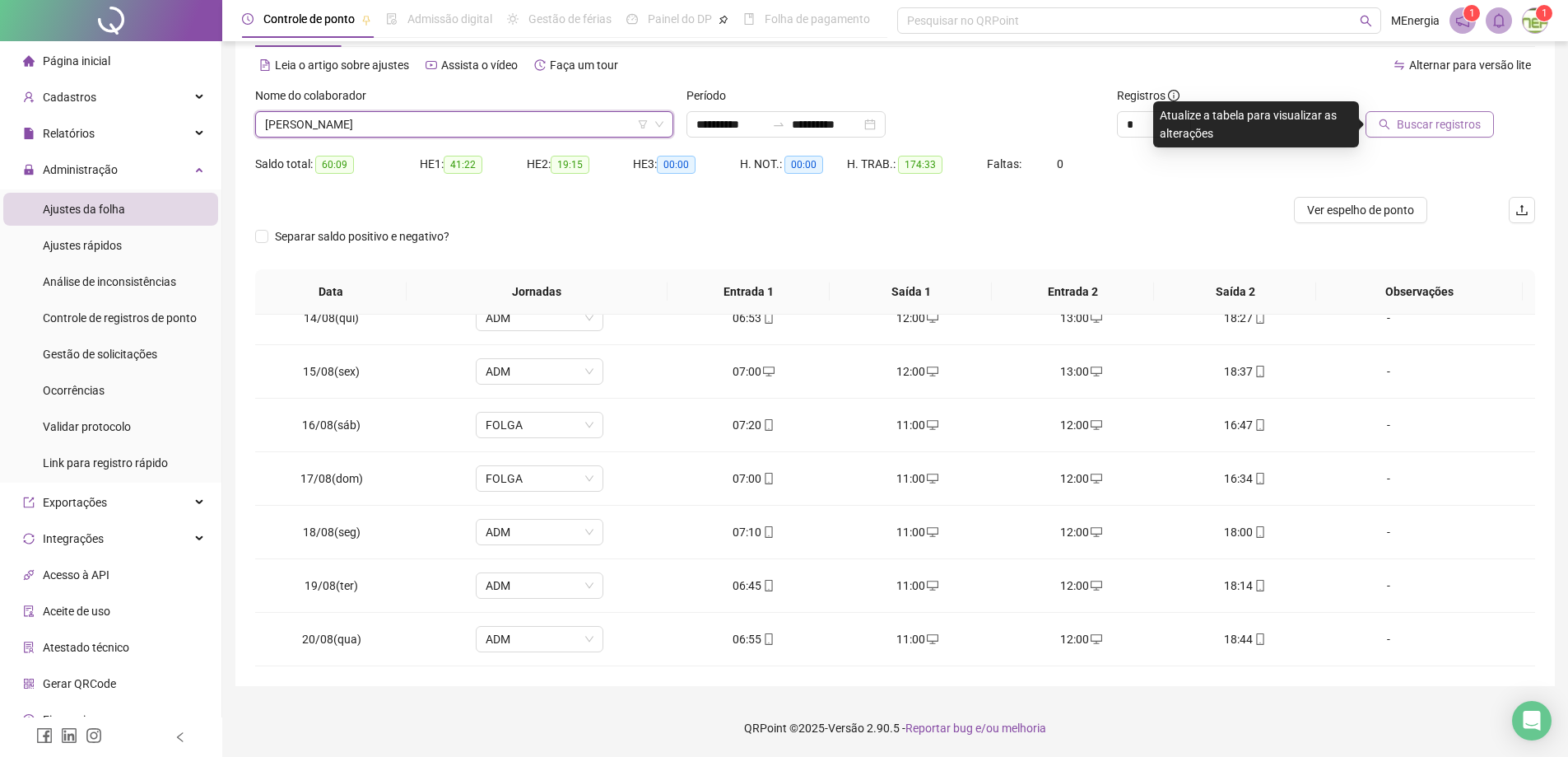
click at [1427, 116] on span "Buscar registros" at bounding box center [1439, 123] width 84 height 18
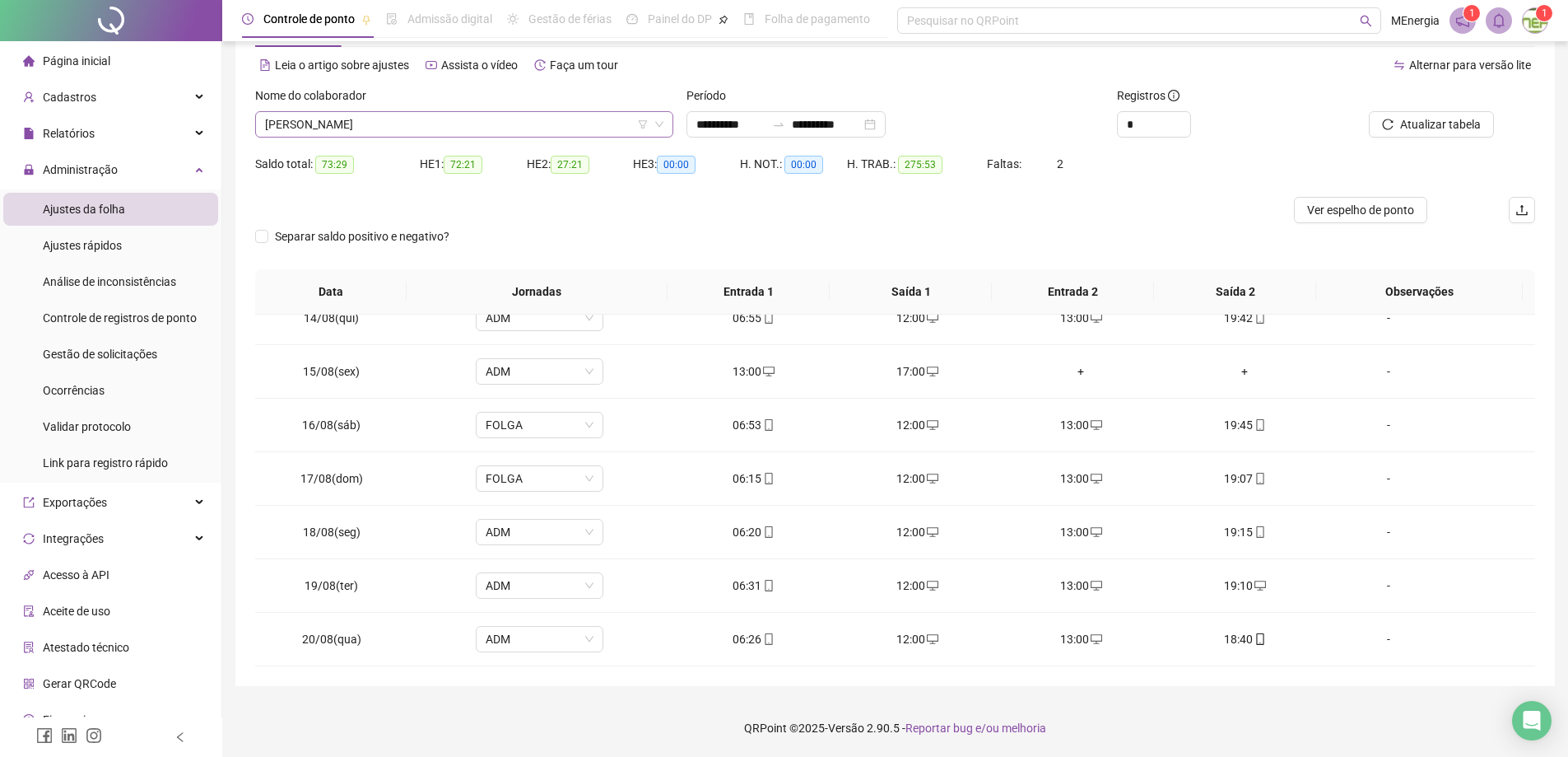
click at [667, 118] on div "[PERSON_NAME]" at bounding box center [464, 124] width 418 height 27
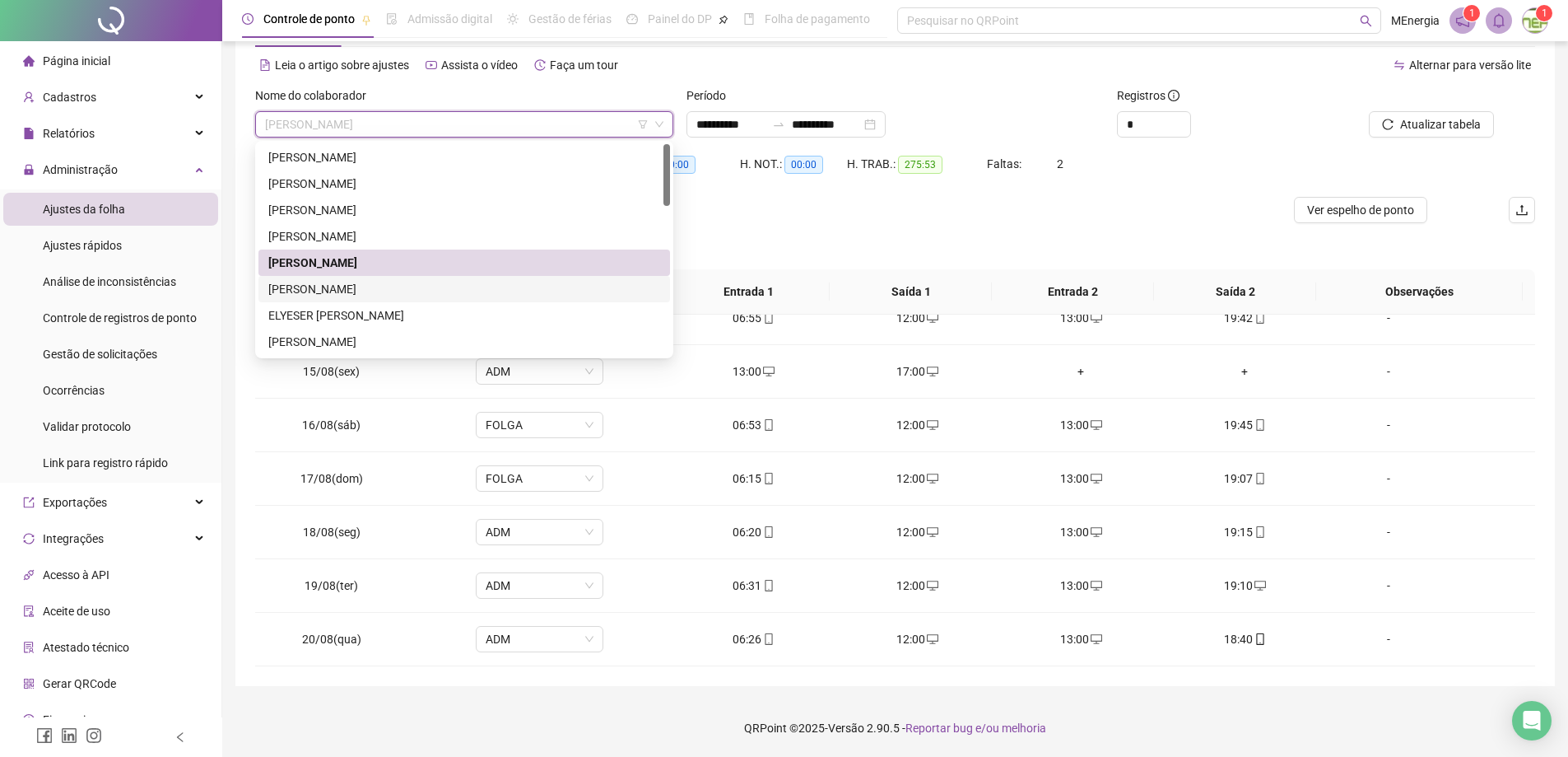
click at [396, 292] on div "[PERSON_NAME]" at bounding box center [464, 289] width 392 height 18
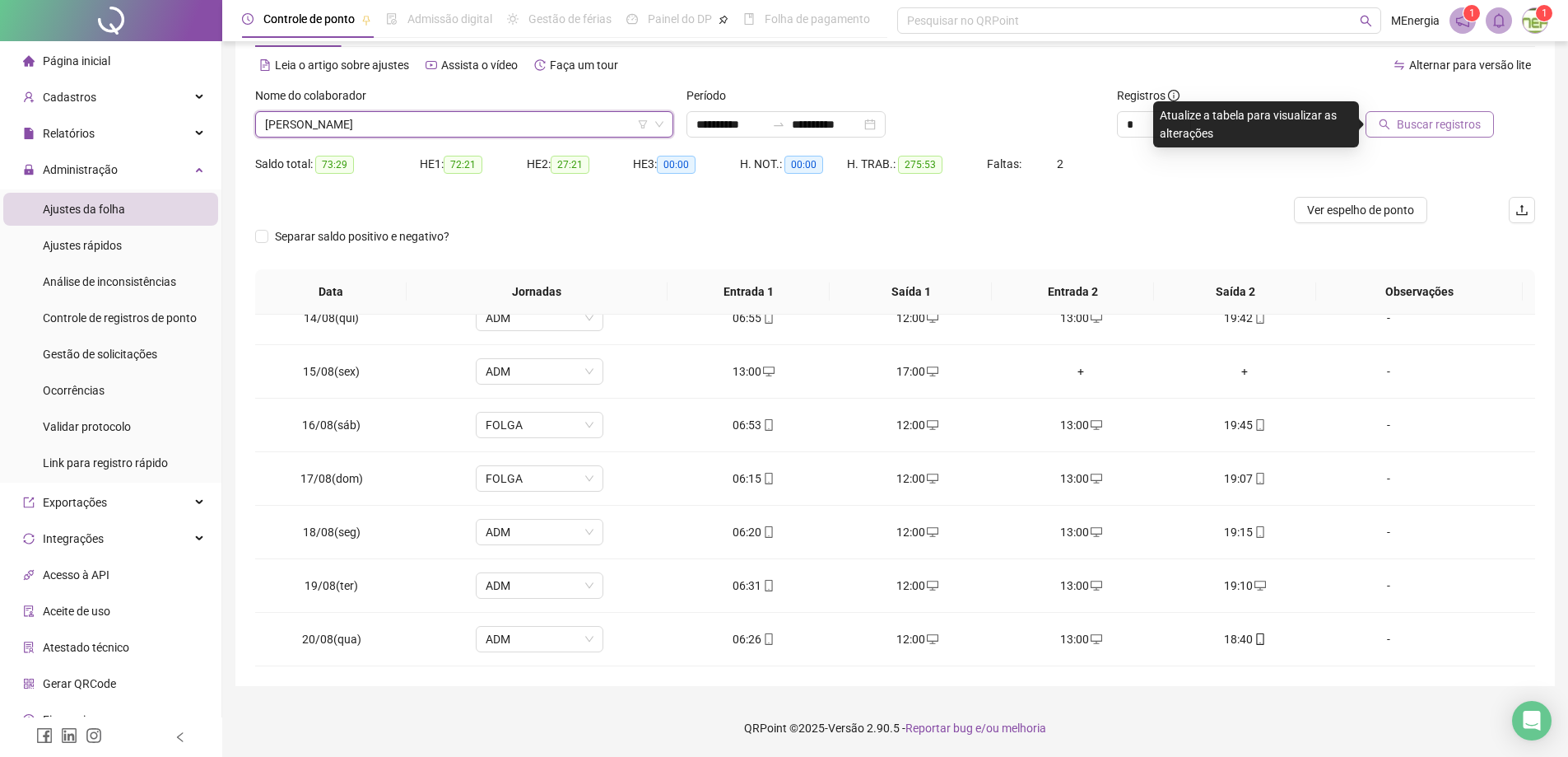
click at [1411, 129] on span "Buscar registros" at bounding box center [1439, 123] width 84 height 18
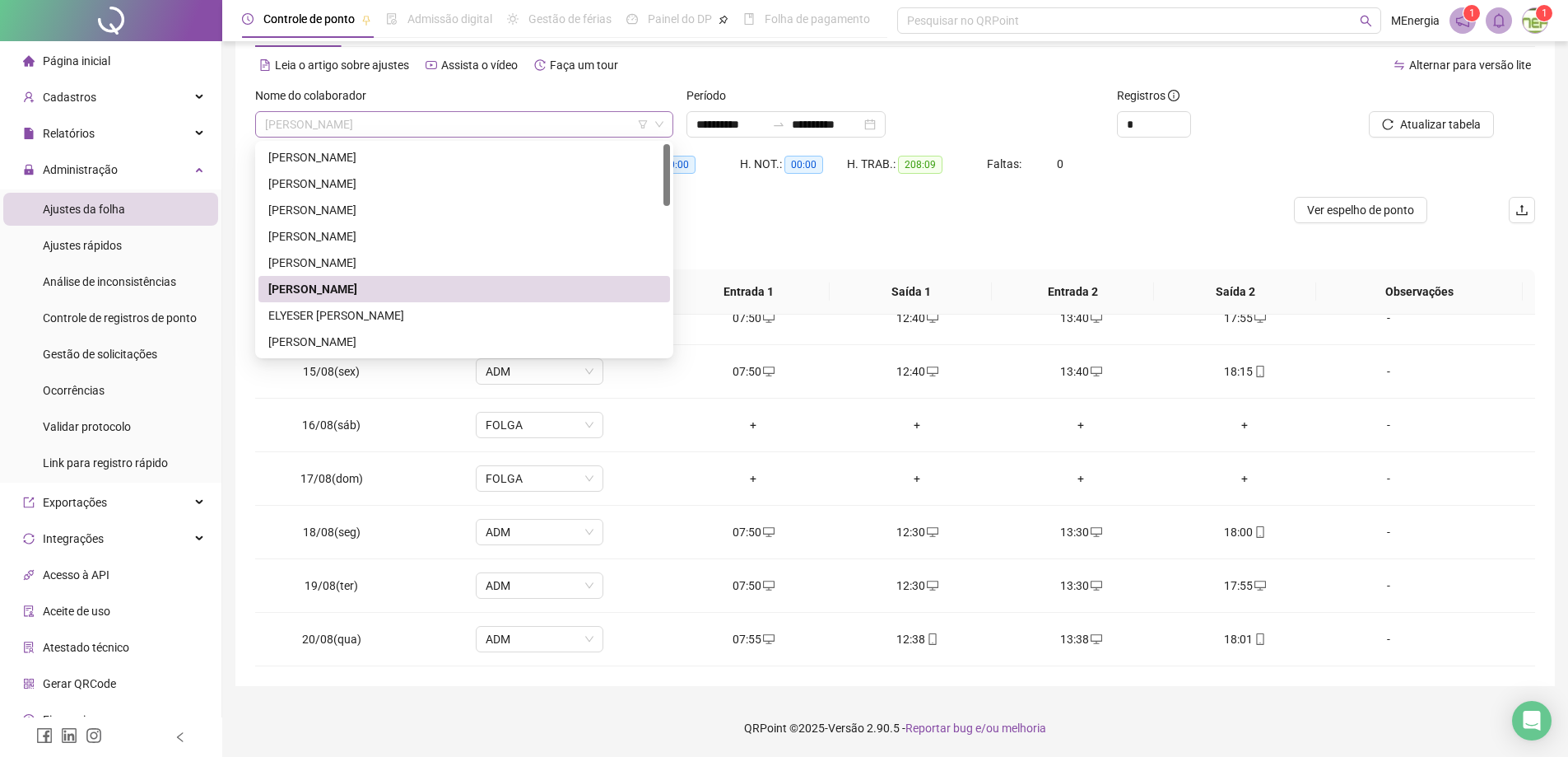
click at [667, 125] on div "[PERSON_NAME]" at bounding box center [464, 124] width 418 height 27
click at [380, 316] on div "ELYESER [PERSON_NAME]" at bounding box center [464, 315] width 392 height 18
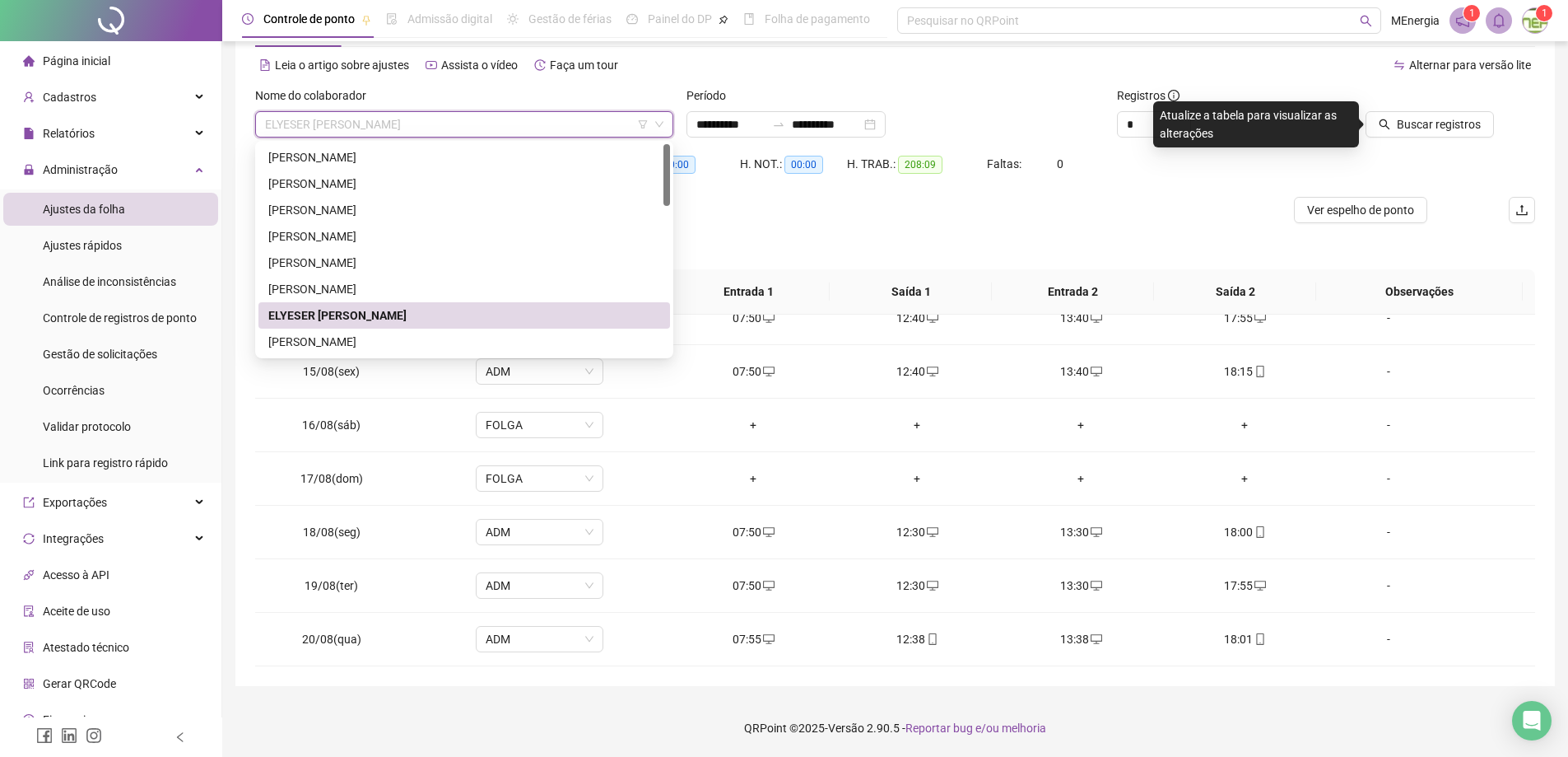
click at [667, 117] on div "ELYESER [PERSON_NAME]" at bounding box center [464, 124] width 418 height 27
click at [398, 283] on div "[PERSON_NAME]" at bounding box center [464, 289] width 392 height 18
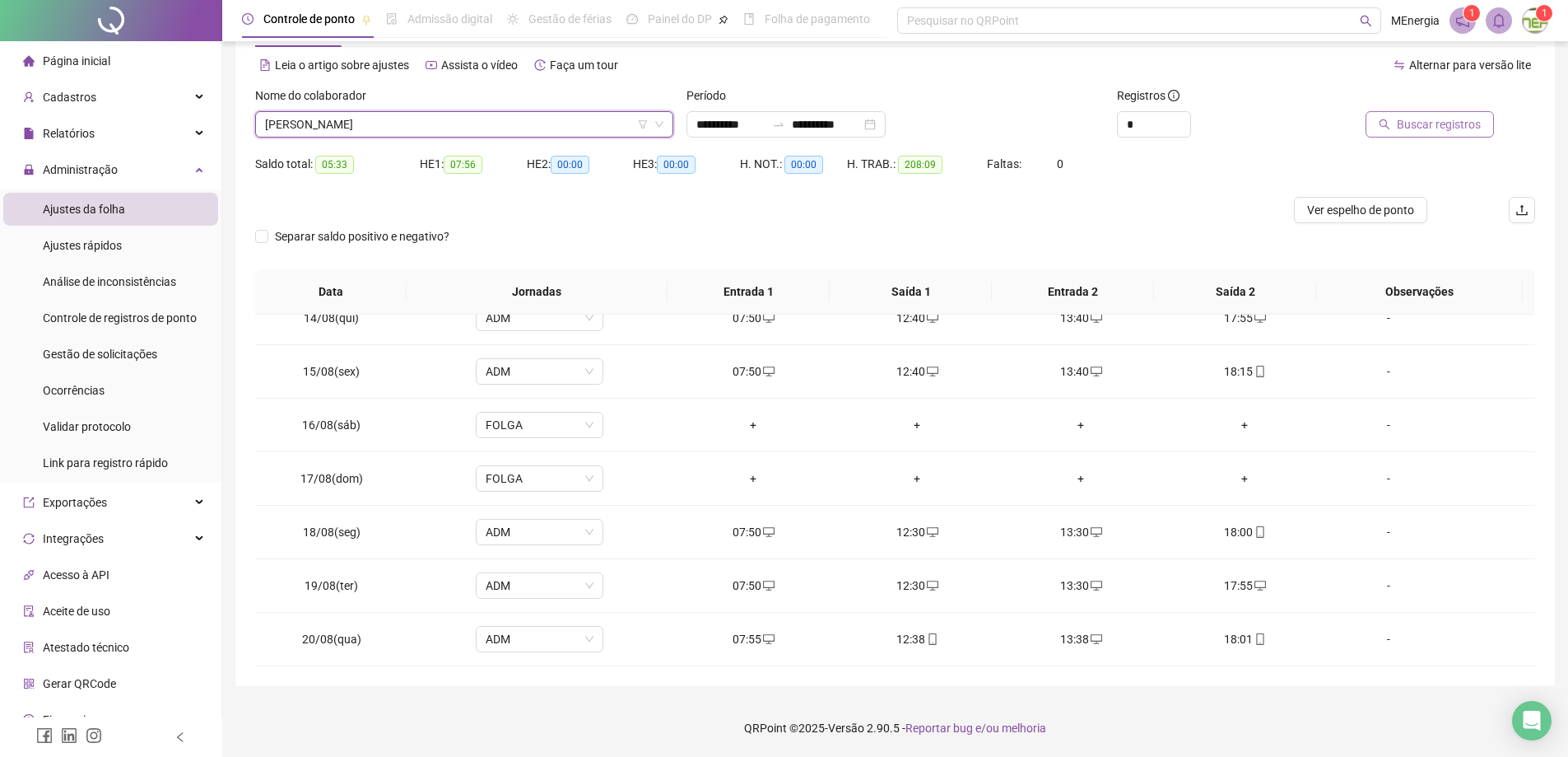
click at [1454, 123] on span "Buscar registros" at bounding box center [1439, 123] width 84 height 18
click at [763, 638] on icon "desktop" at bounding box center [769, 639] width 11 height 11
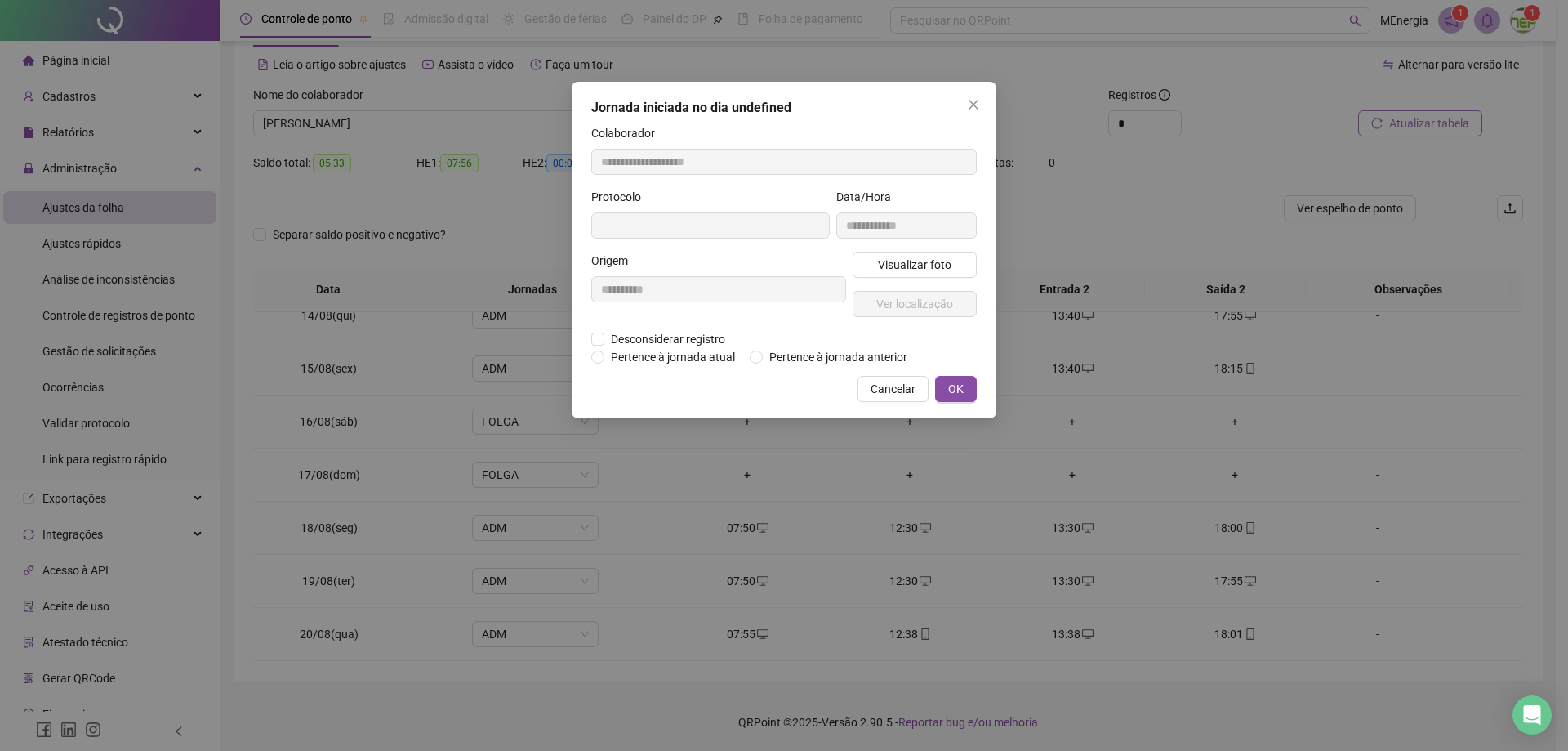
type input "**********"
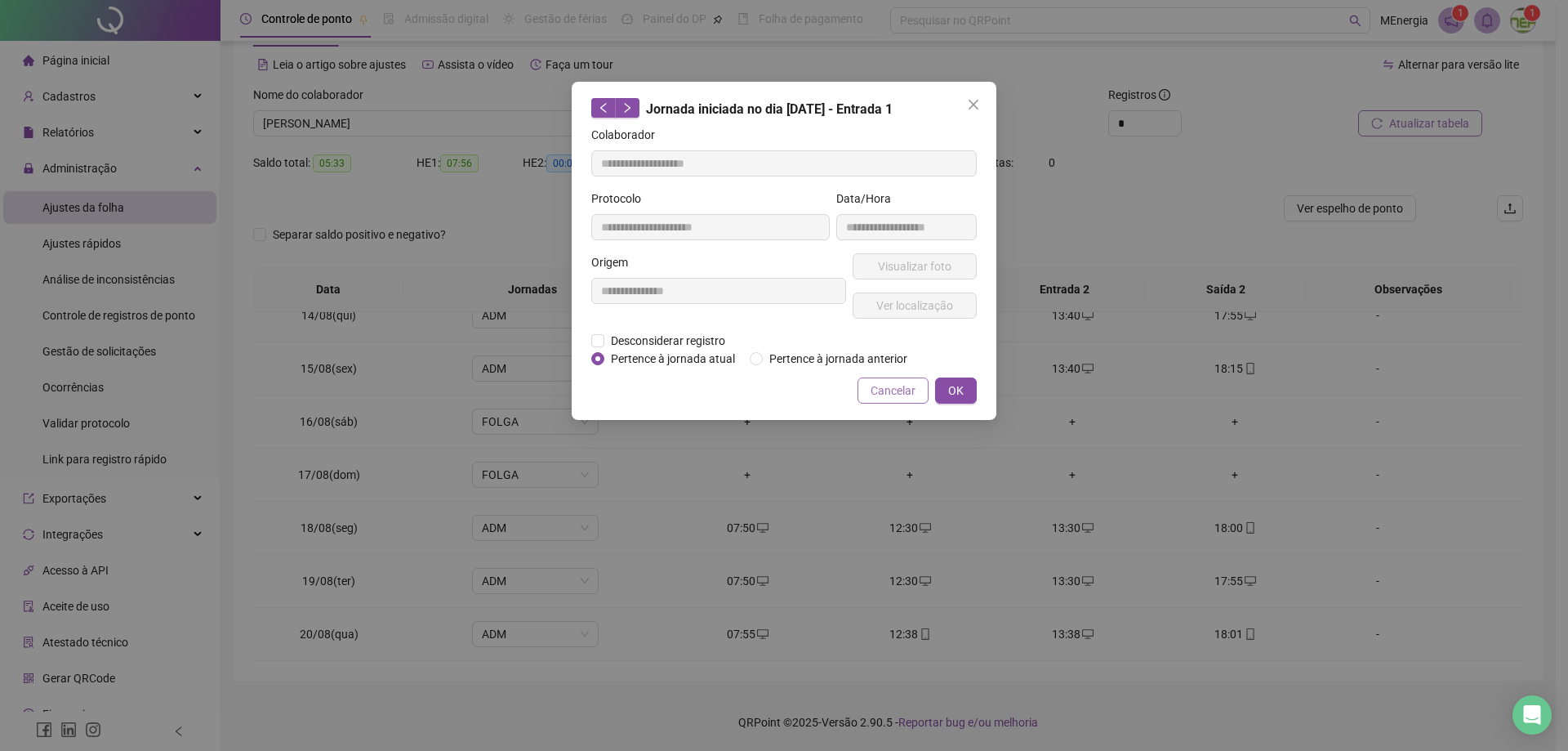
click at [923, 385] on button "Cancelar" at bounding box center [892, 390] width 71 height 27
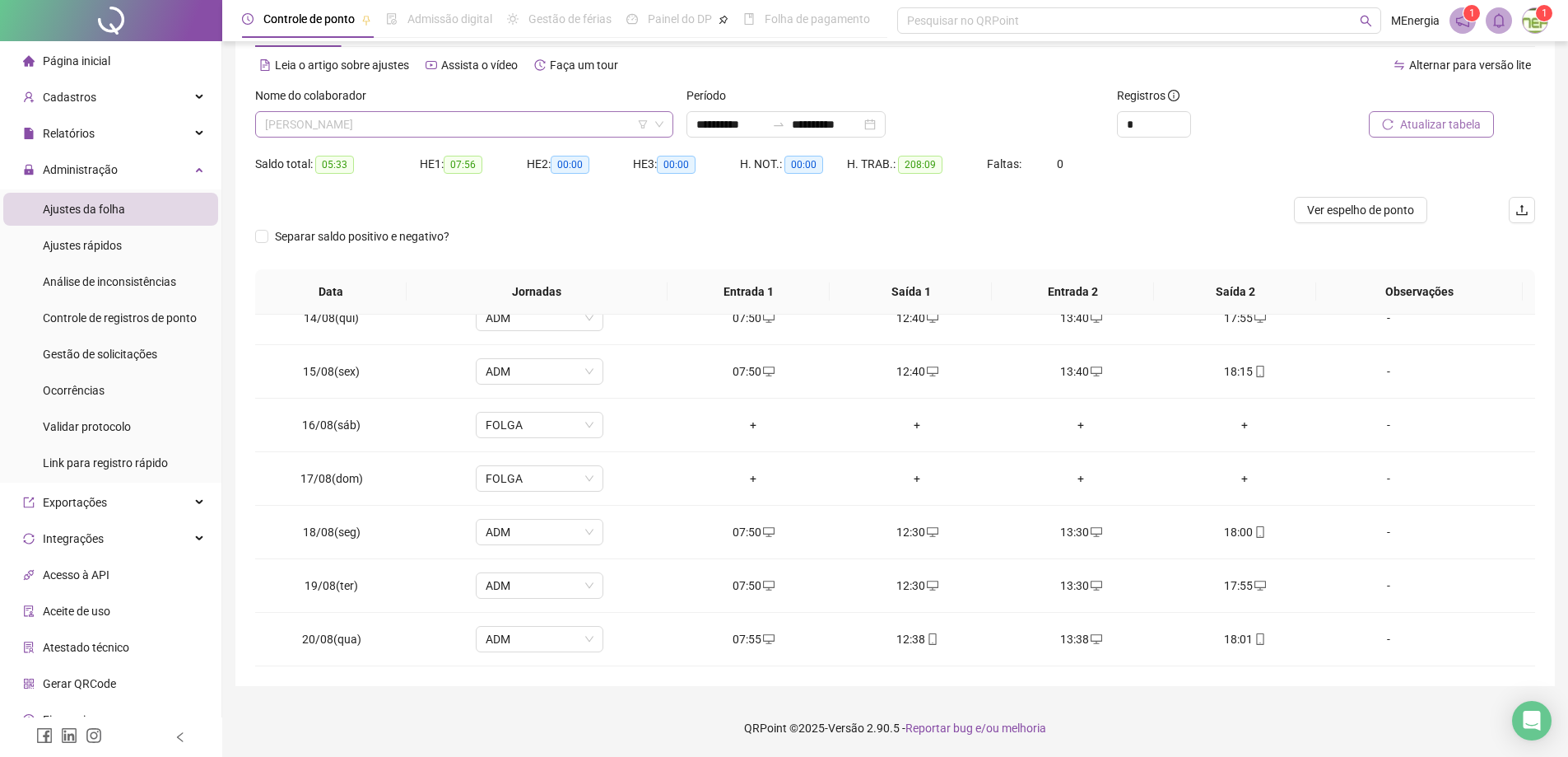
click at [668, 122] on div "[PERSON_NAME]" at bounding box center [464, 124] width 418 height 27
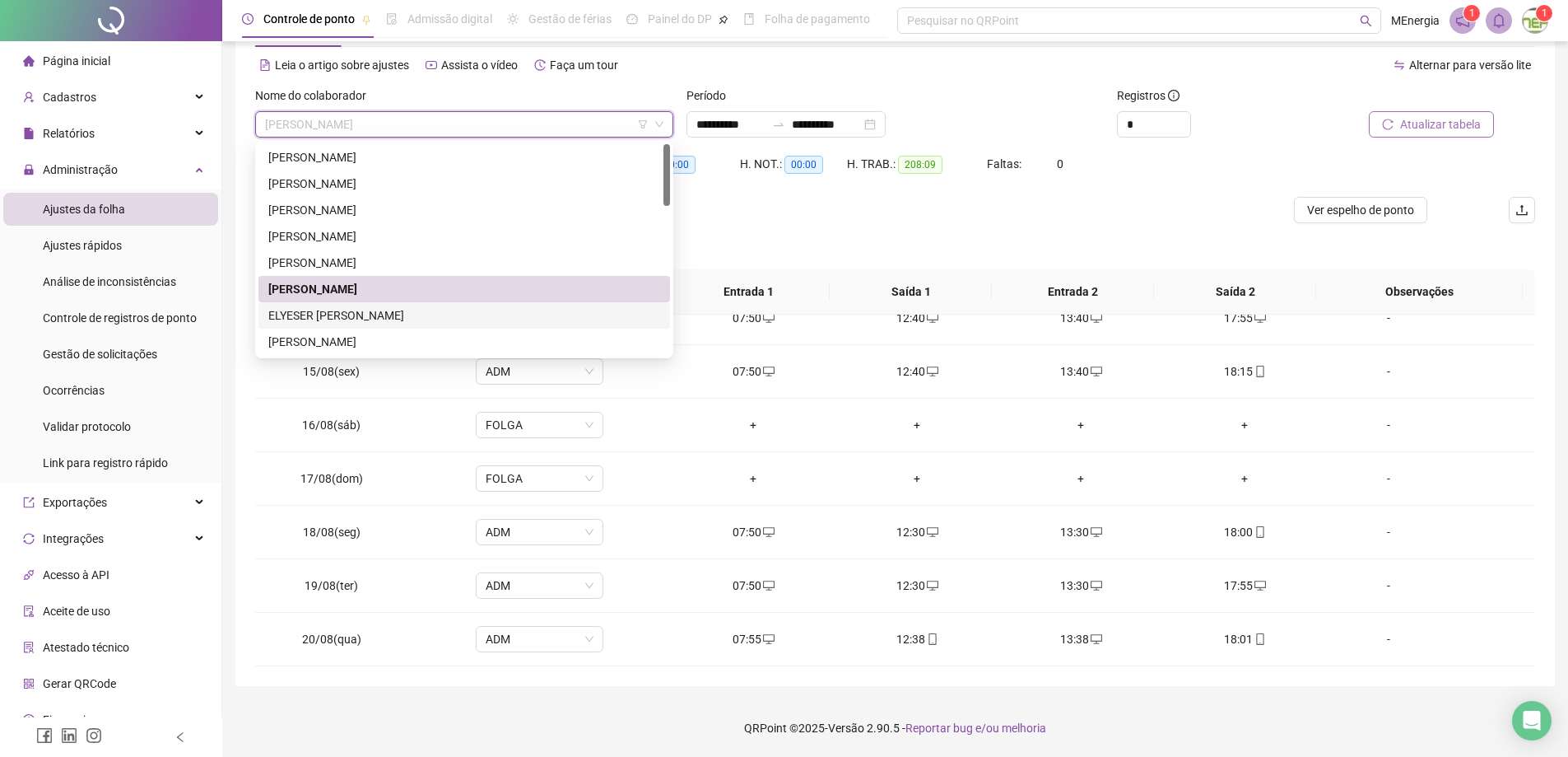
click at [411, 316] on div "ELYESER [PERSON_NAME]" at bounding box center [464, 315] width 392 height 18
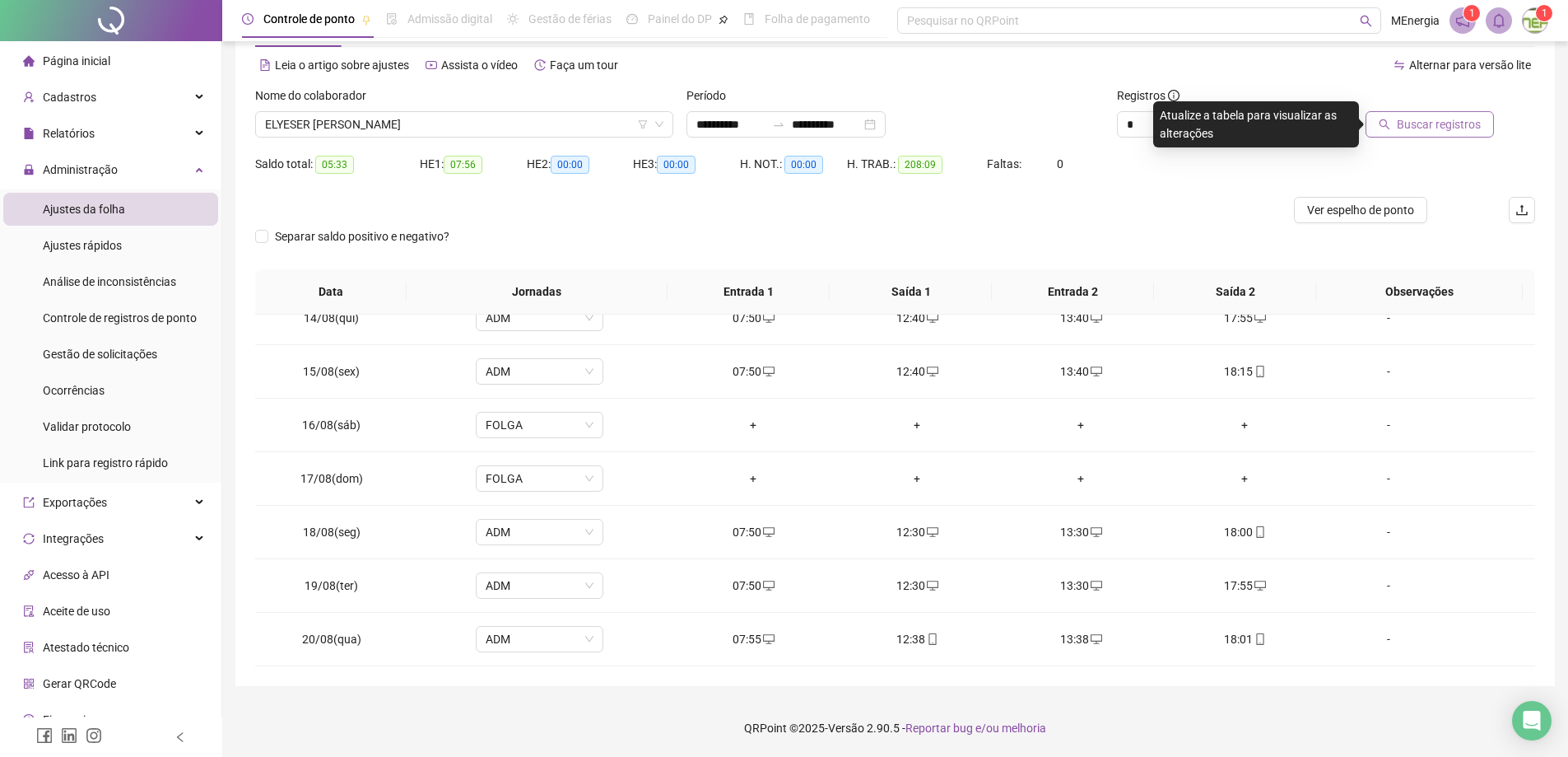
click at [1412, 133] on span "Buscar registros" at bounding box center [1439, 123] width 84 height 18
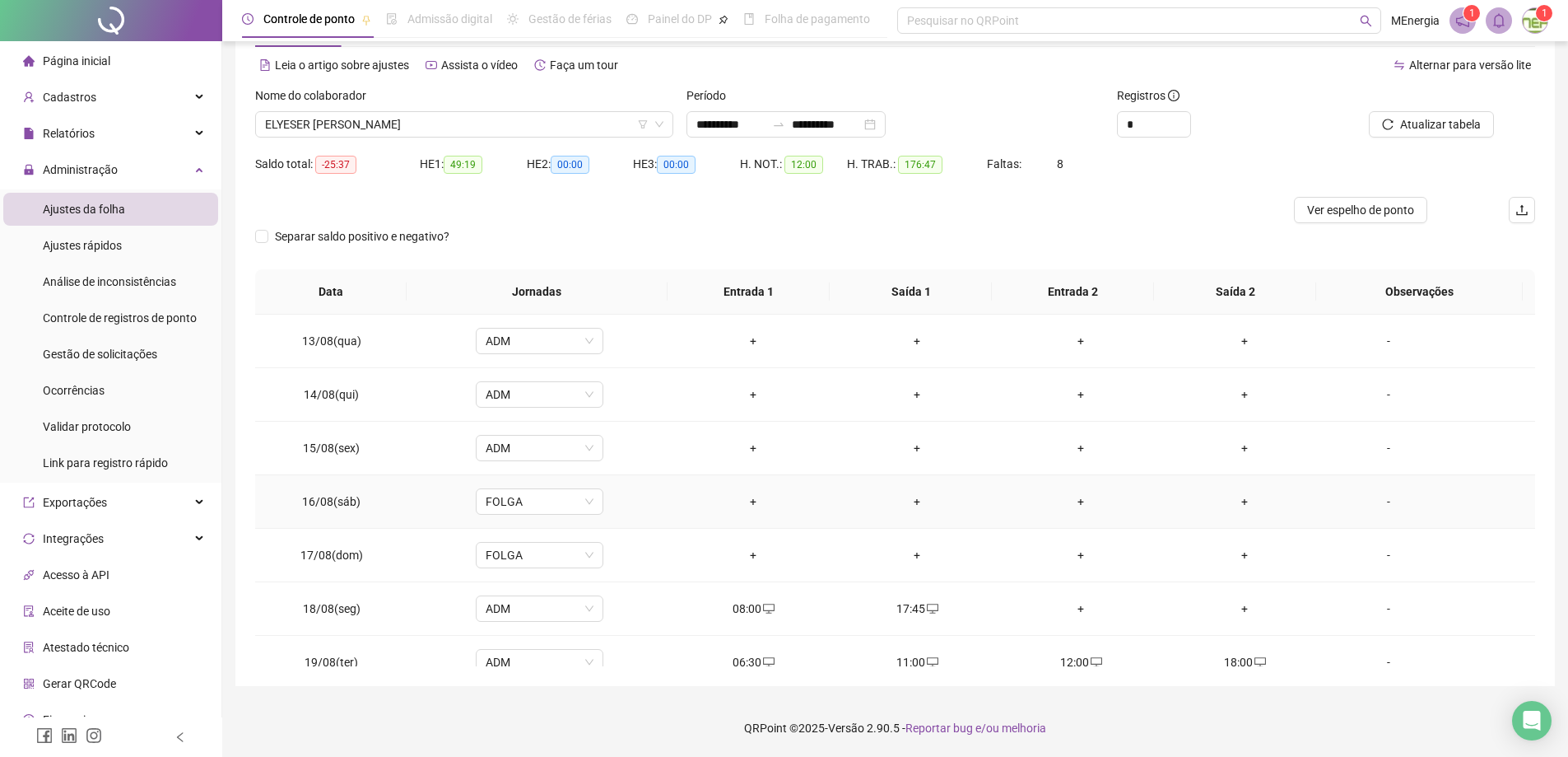
scroll to position [1307, 0]
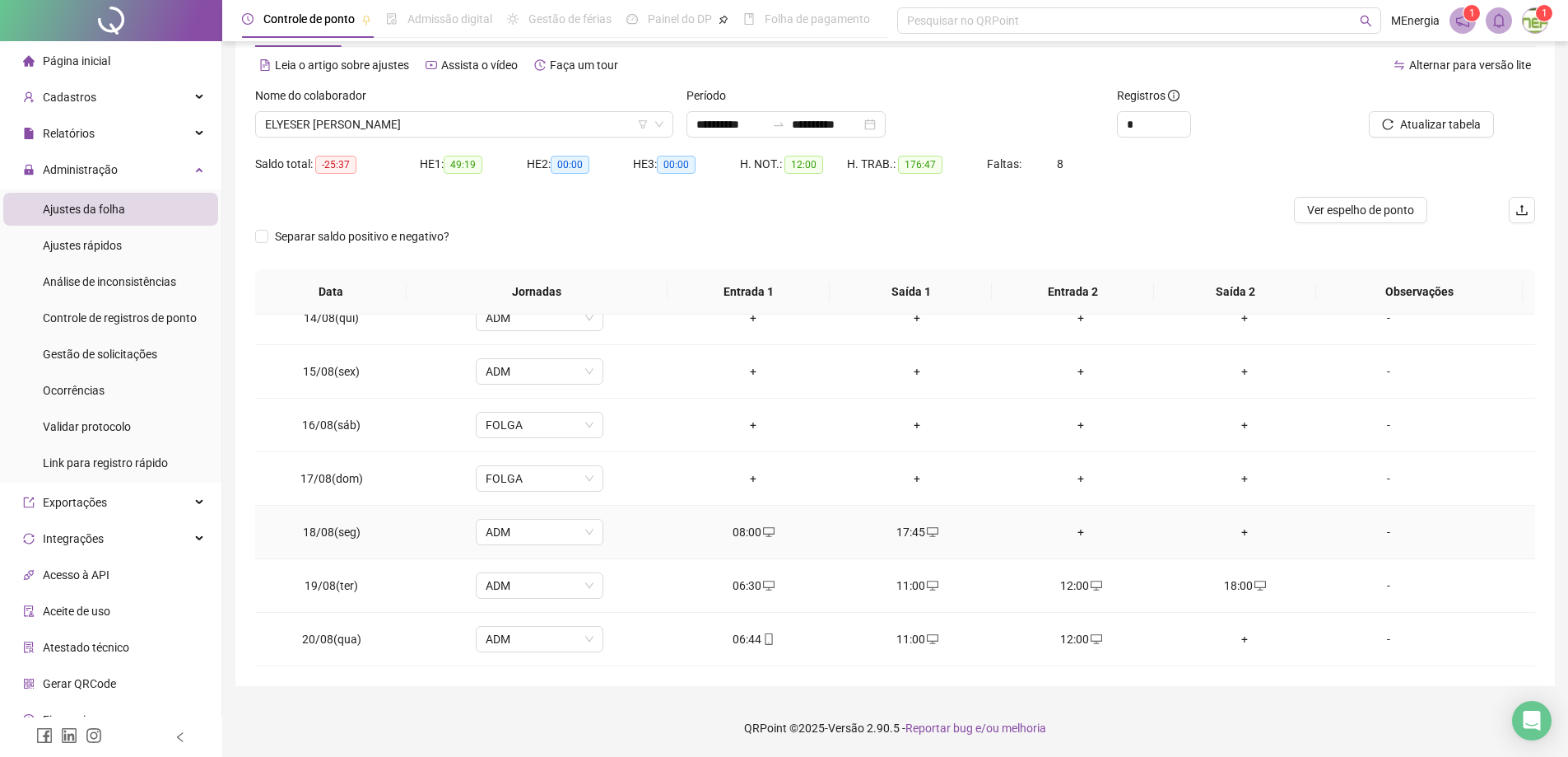
click at [1072, 535] on div "+" at bounding box center [1081, 531] width 138 height 18
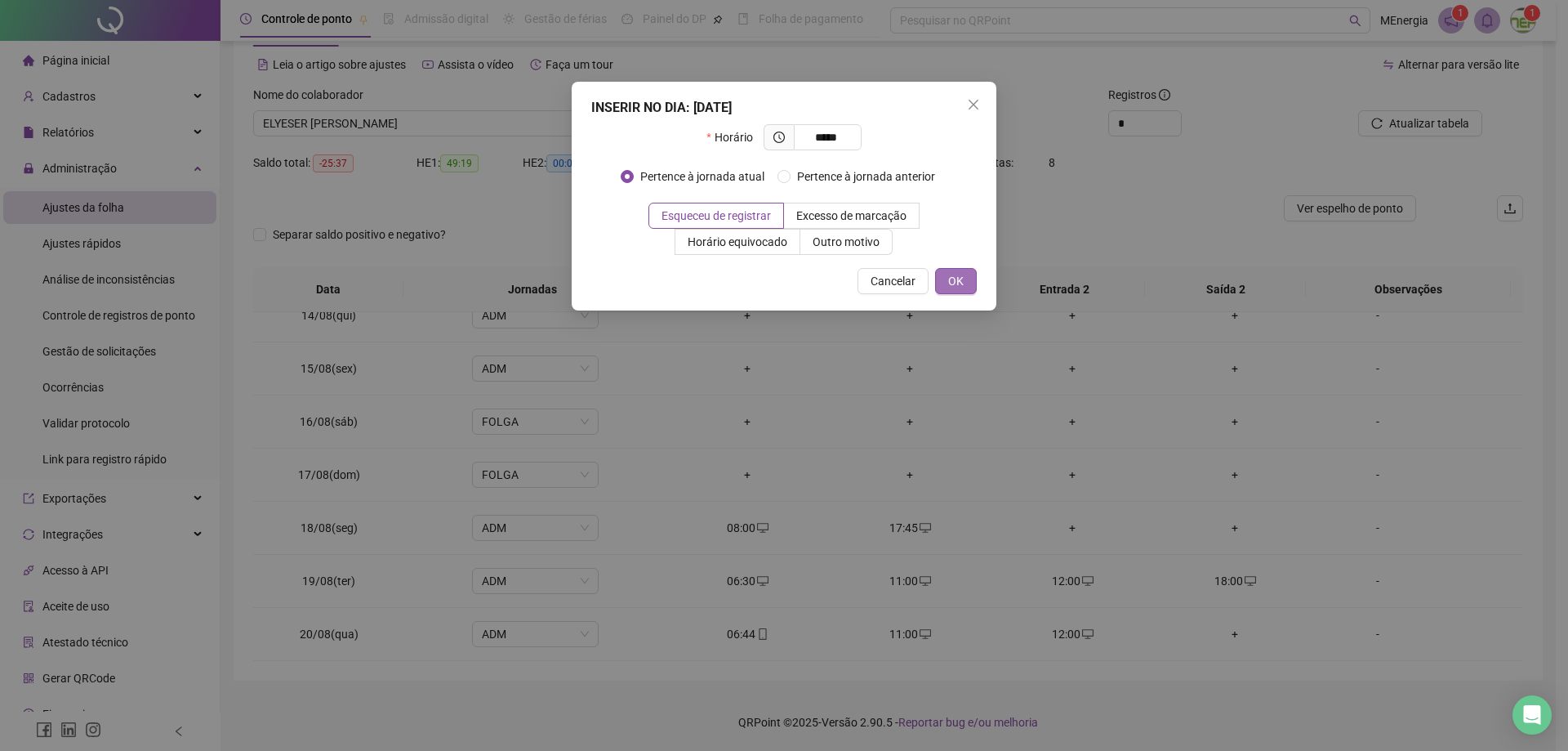
type input "*****"
click at [963, 277] on button "OK" at bounding box center [956, 281] width 42 height 27
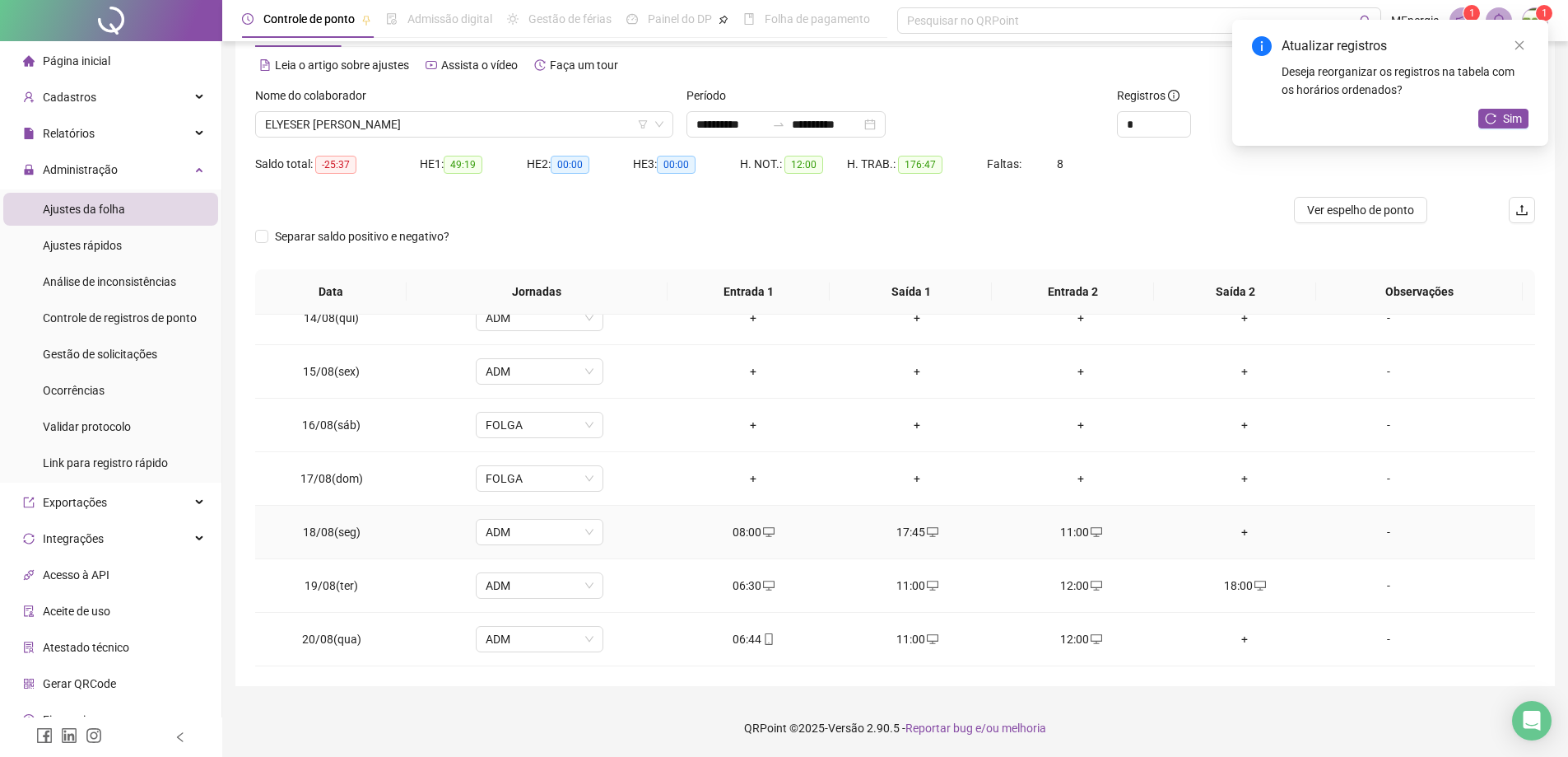
click at [1237, 533] on div "+" at bounding box center [1245, 531] width 138 height 18
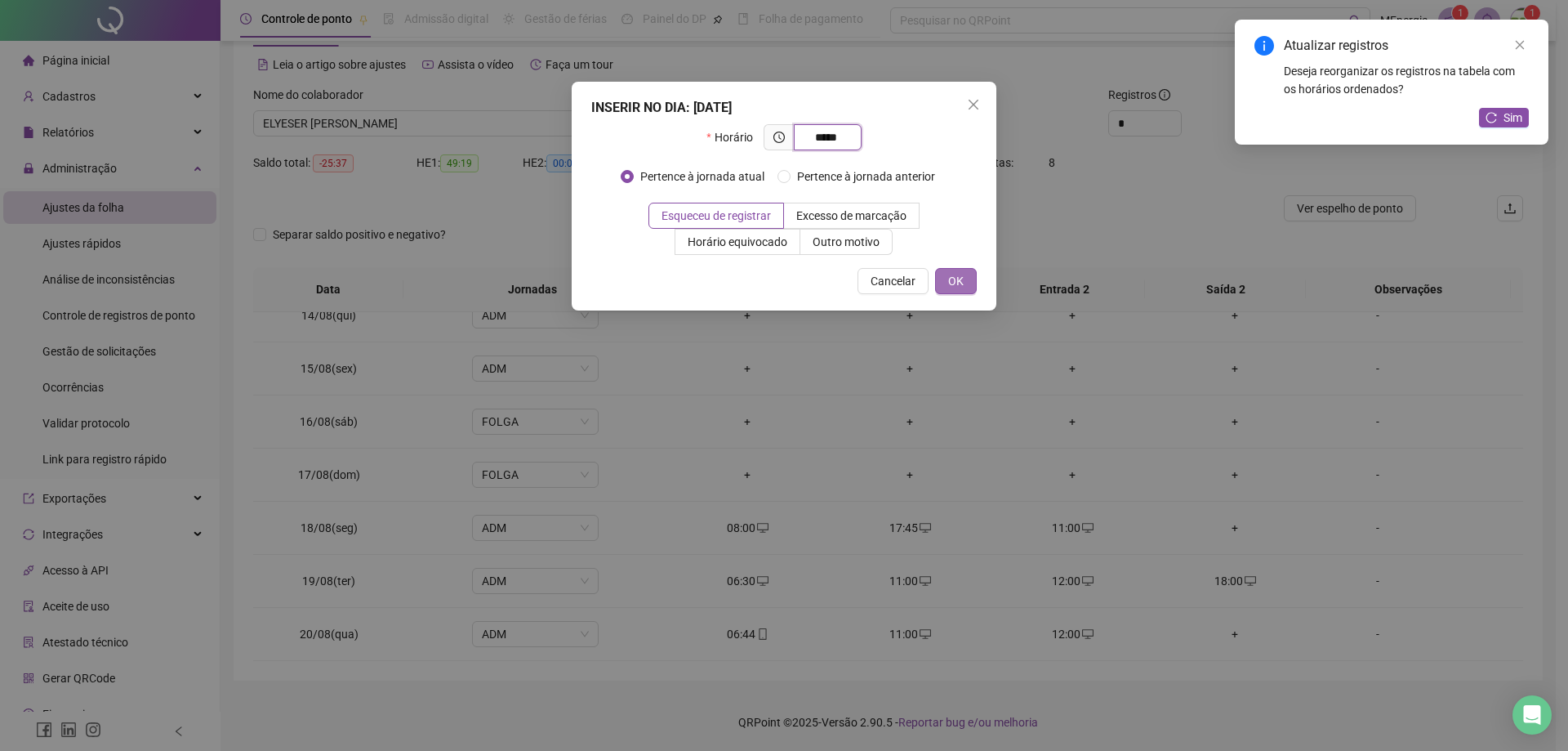
type input "*****"
click at [963, 276] on button "OK" at bounding box center [956, 281] width 42 height 27
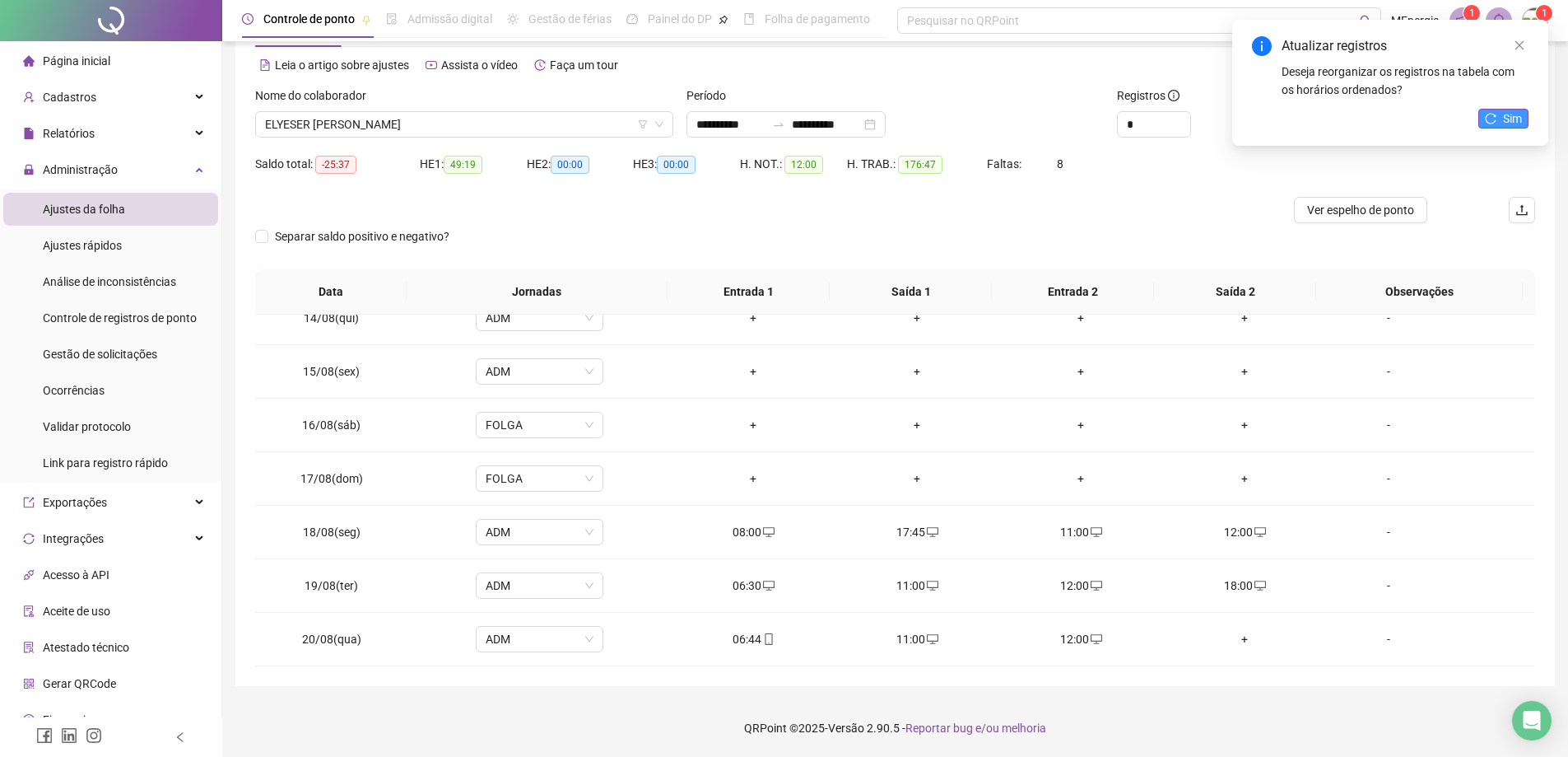
click at [1487, 126] on button "Sim" at bounding box center [1503, 119] width 50 height 20
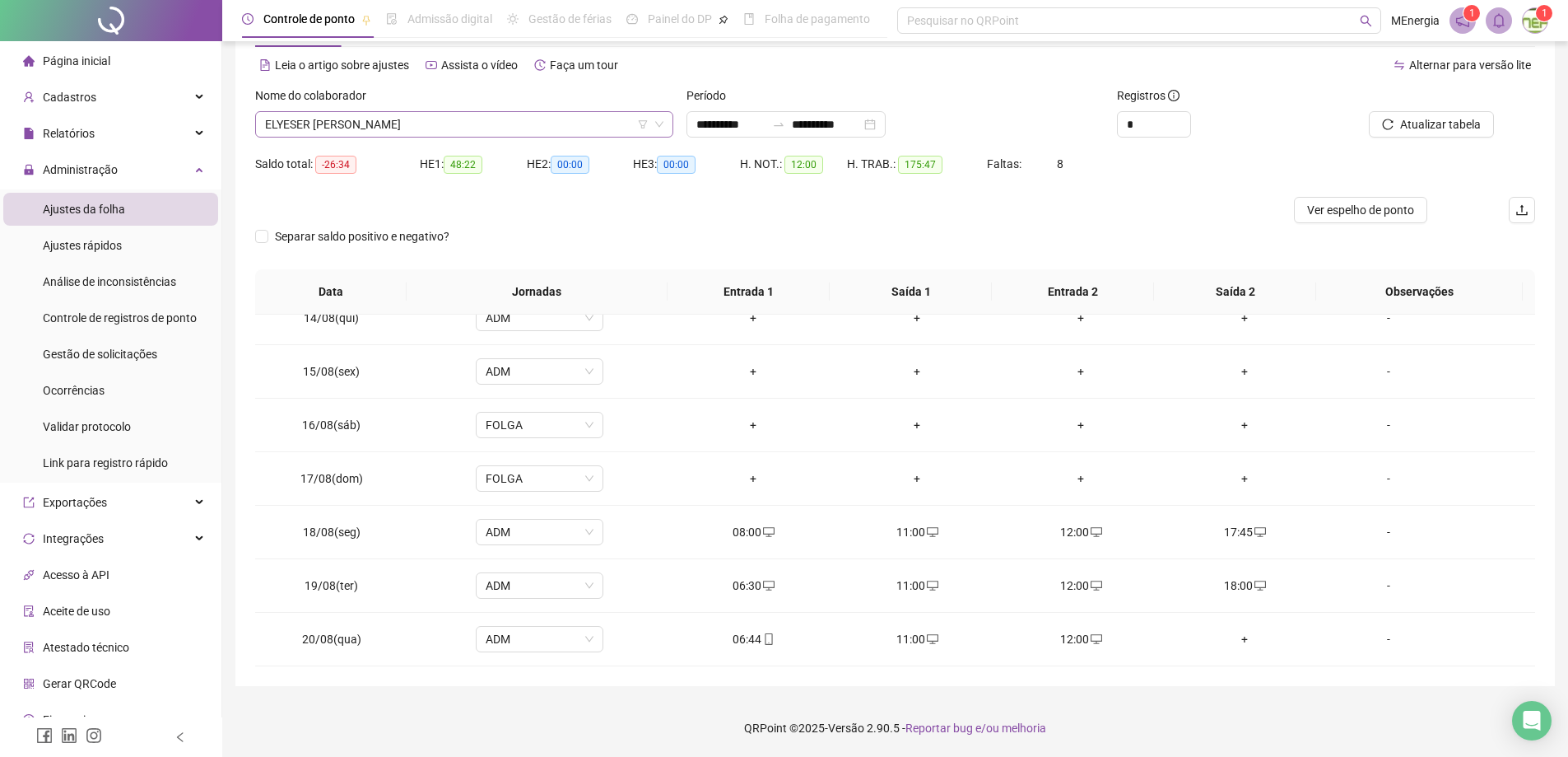
click at [668, 115] on div "ELYESER [PERSON_NAME]" at bounding box center [464, 124] width 418 height 27
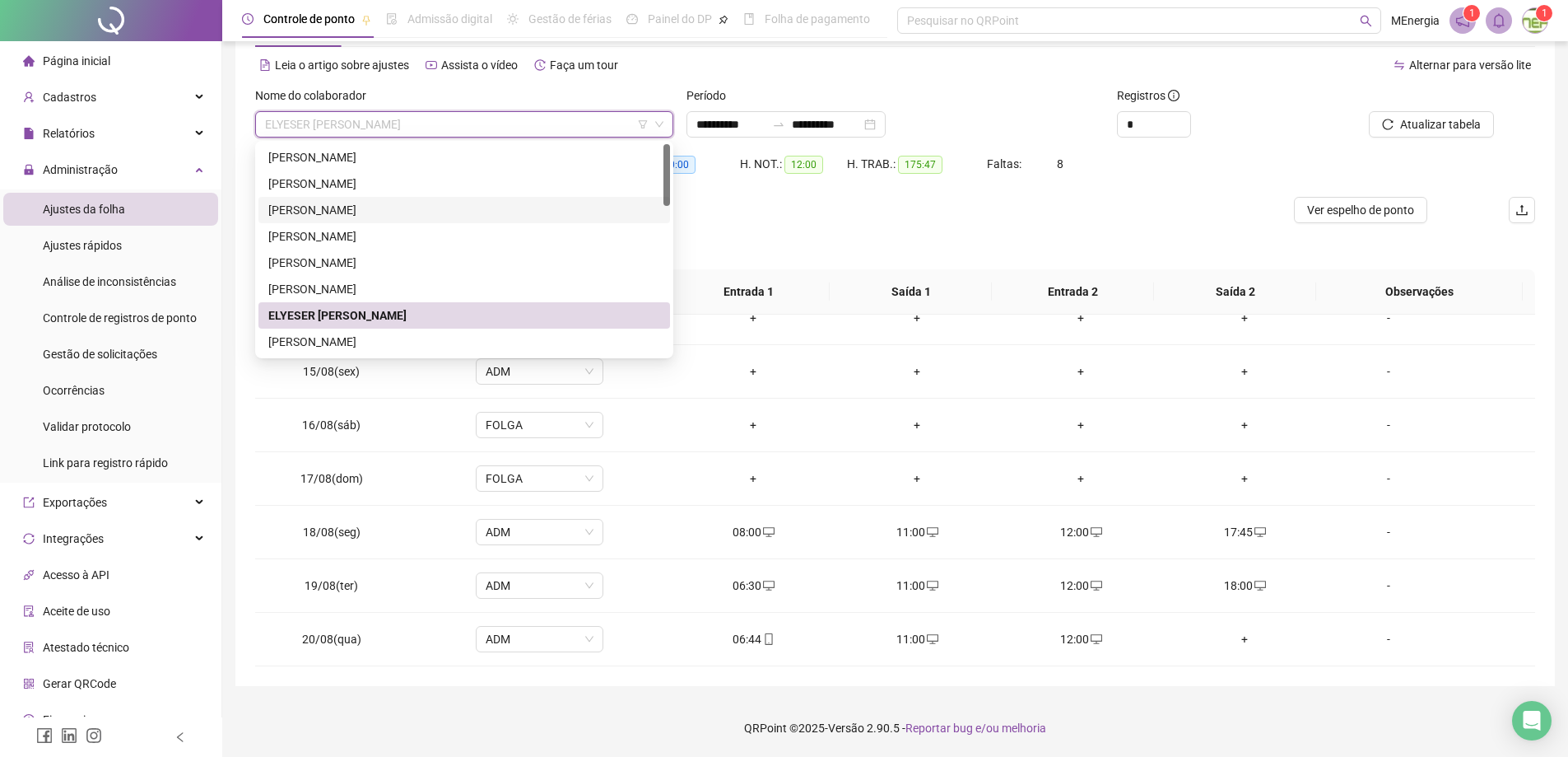
scroll to position [82, 0]
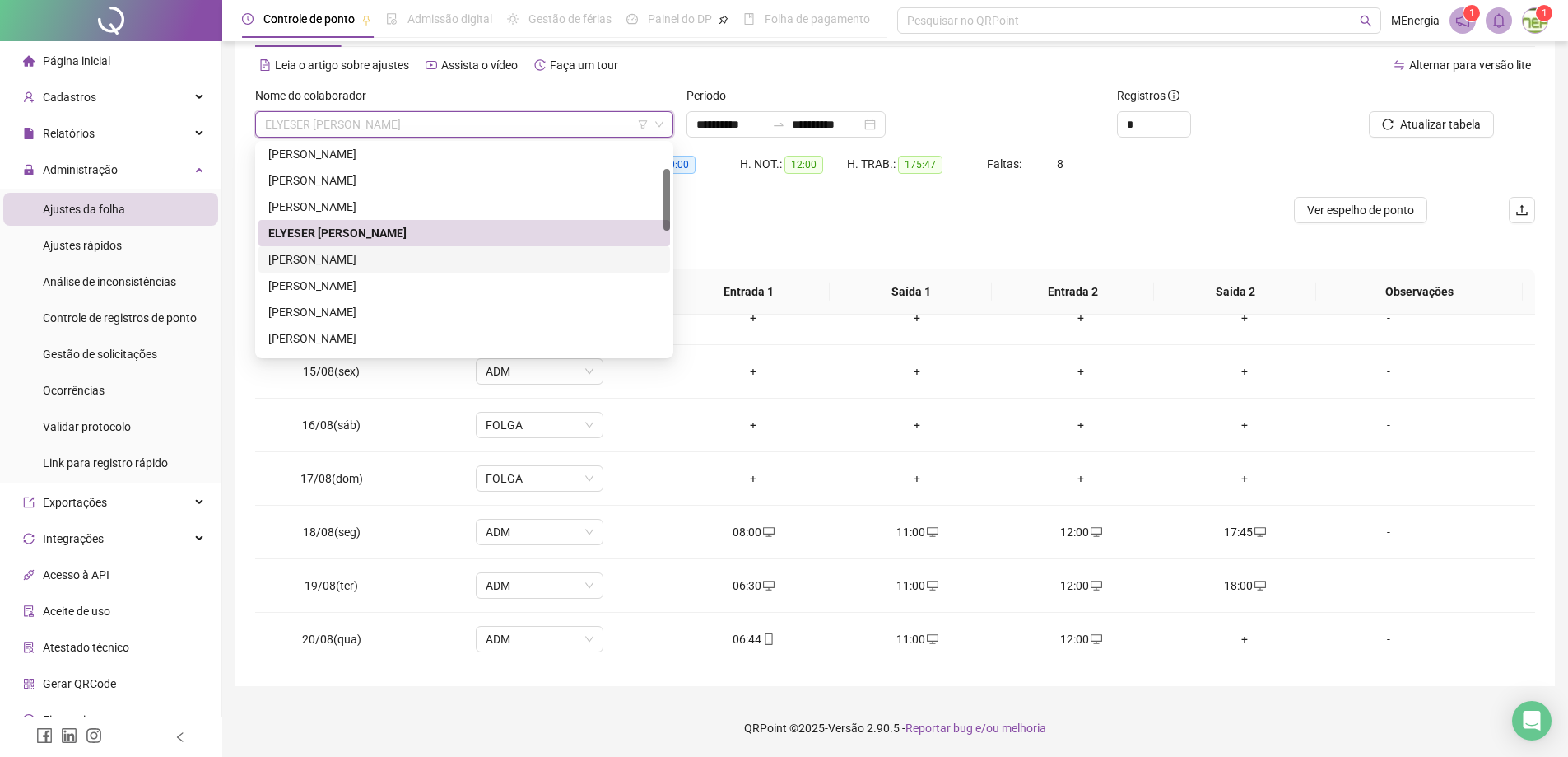
click at [402, 256] on div "[PERSON_NAME]" at bounding box center [464, 259] width 392 height 18
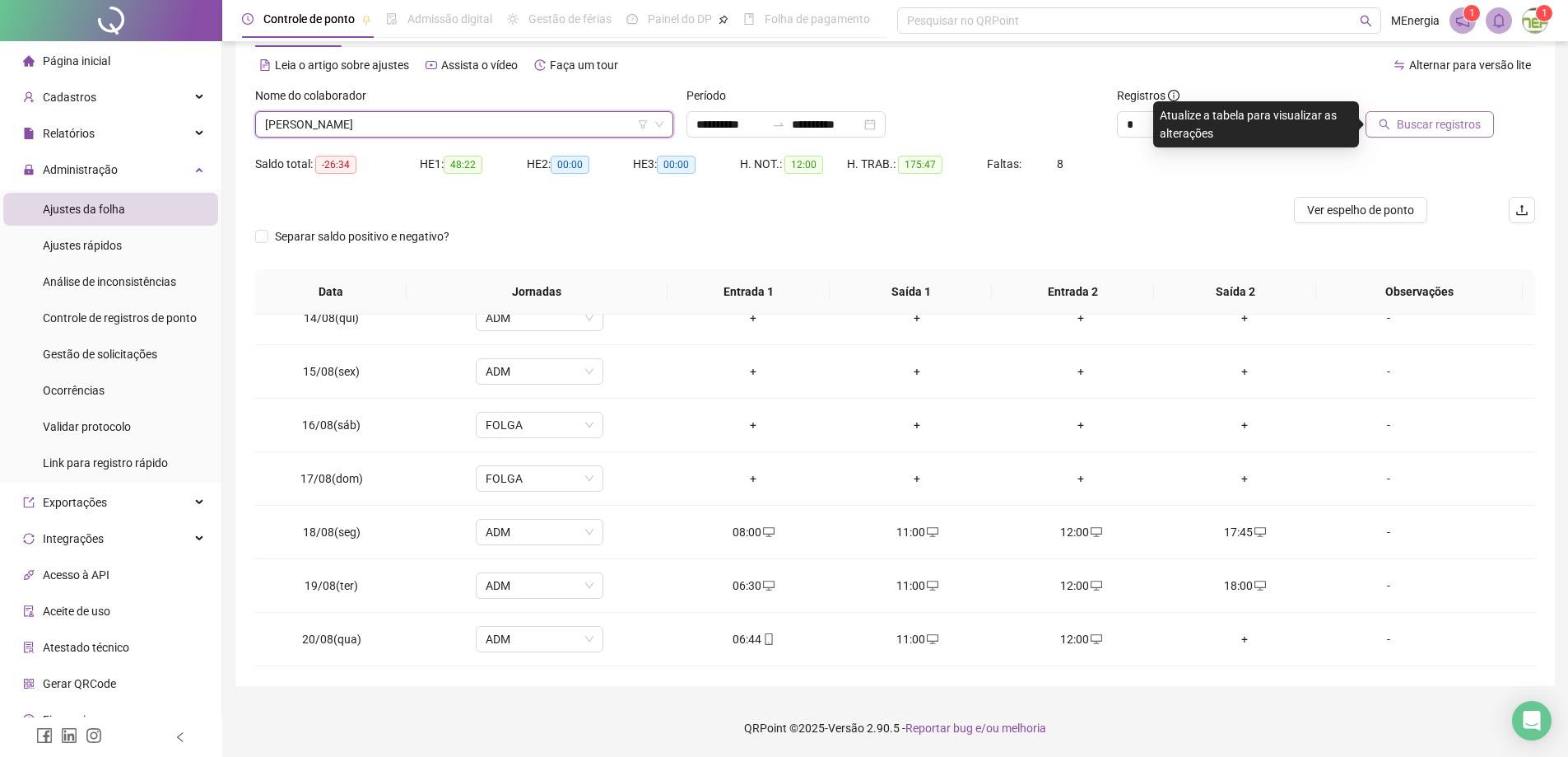
click at [1436, 124] on span "Buscar registros" at bounding box center [1439, 123] width 84 height 18
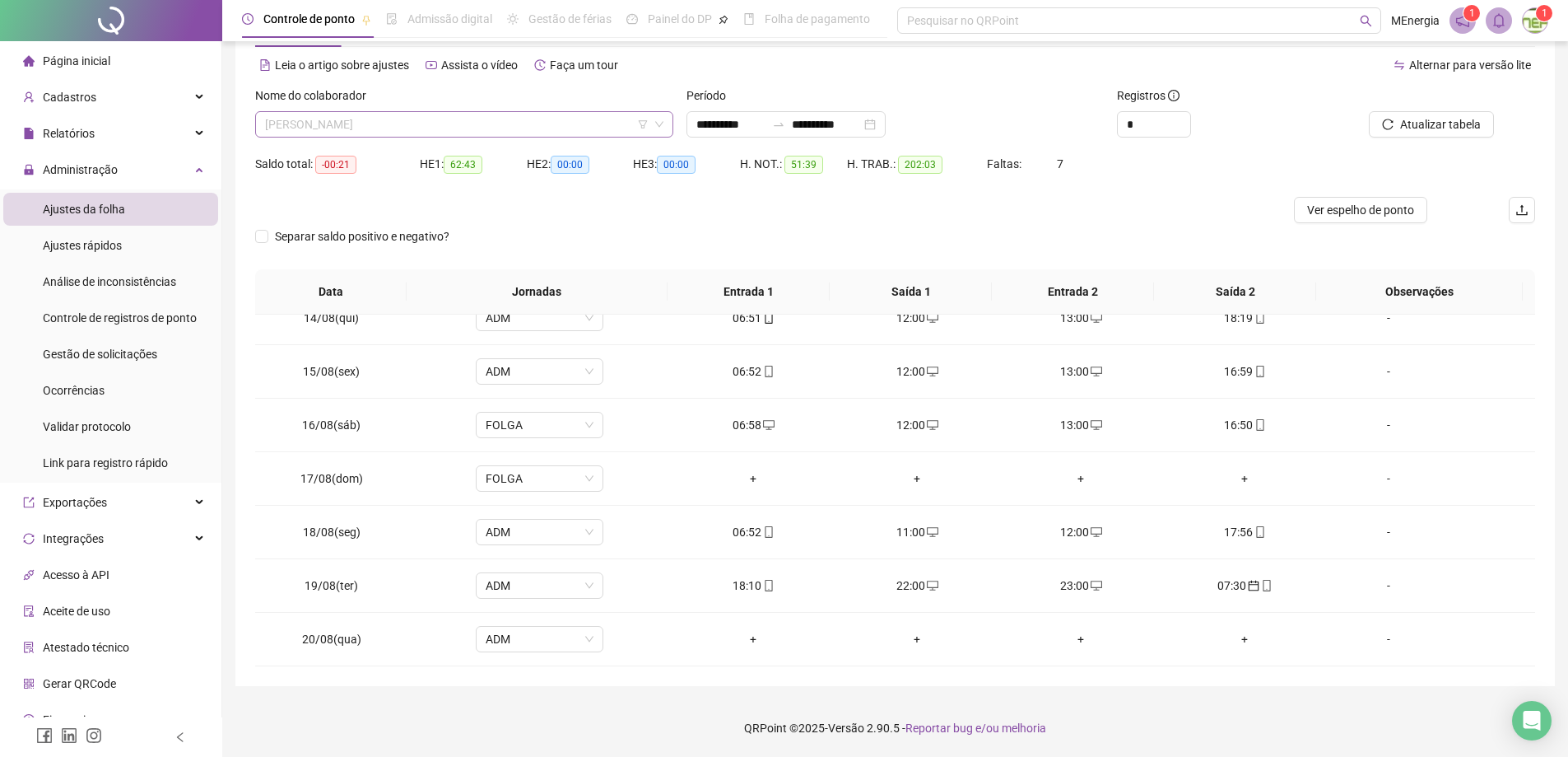
click at [666, 122] on div "[PERSON_NAME]" at bounding box center [464, 124] width 418 height 27
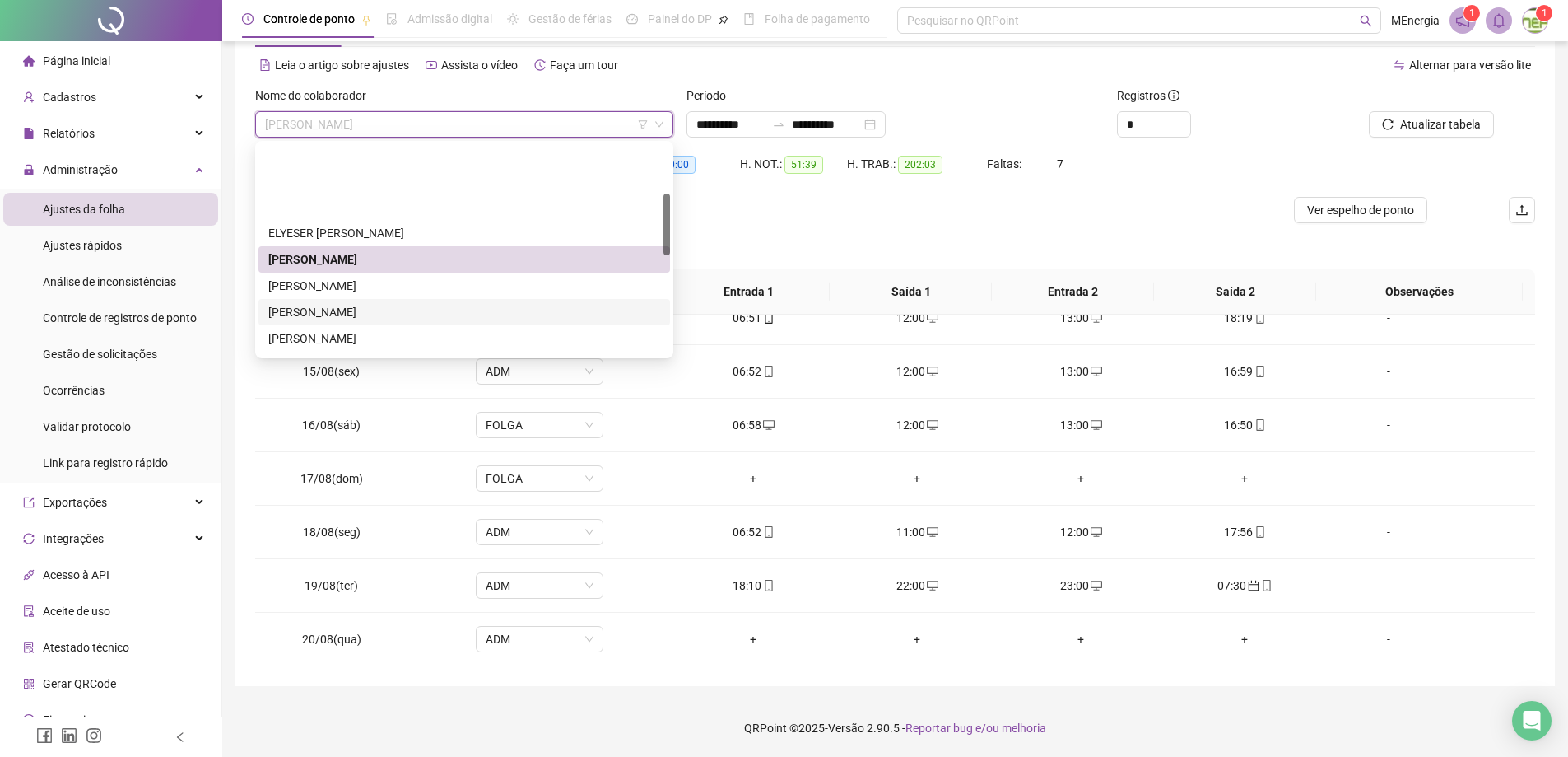
scroll to position [165, 0]
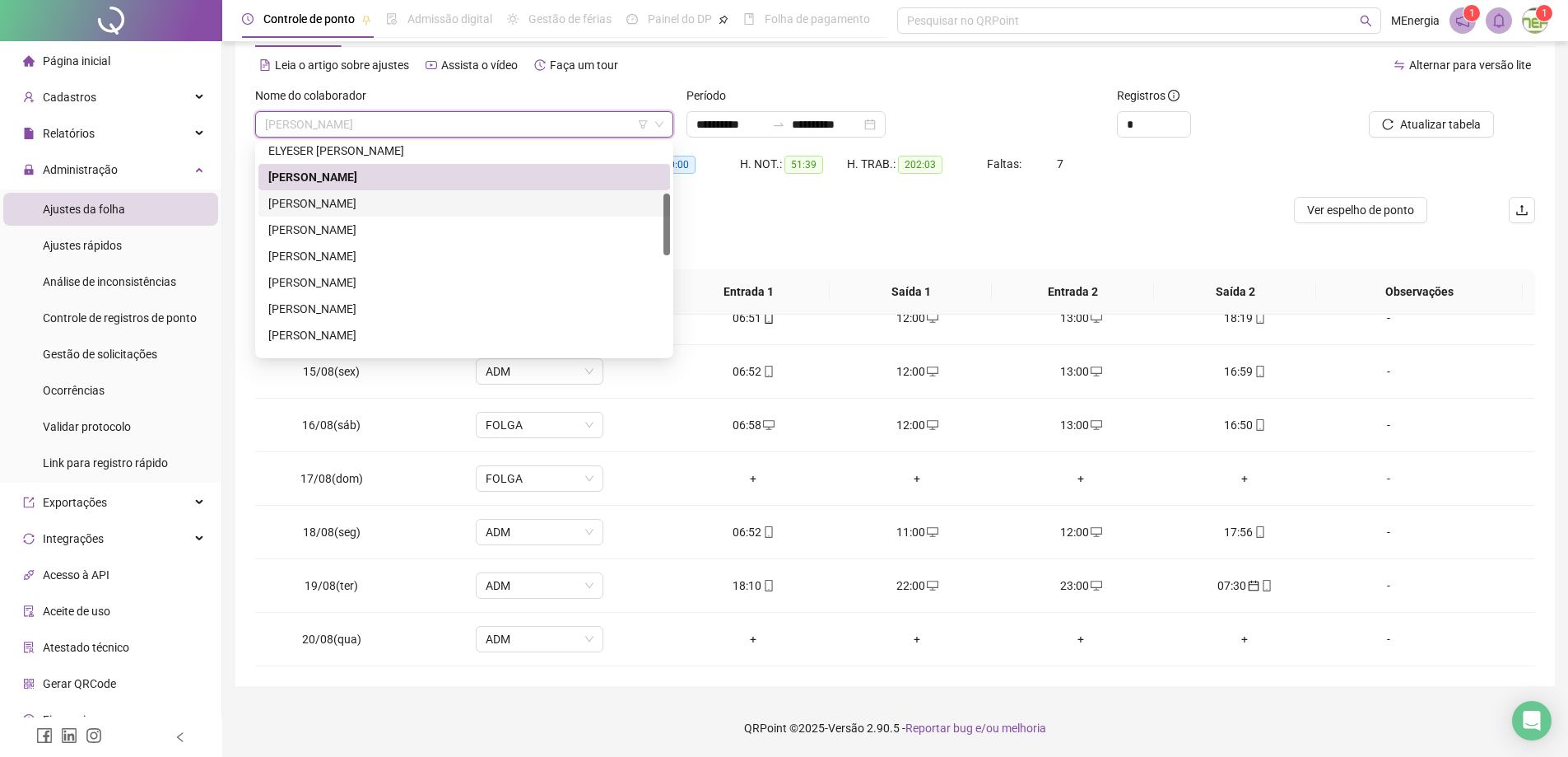
click at [409, 201] on div "[PERSON_NAME]" at bounding box center [464, 203] width 392 height 18
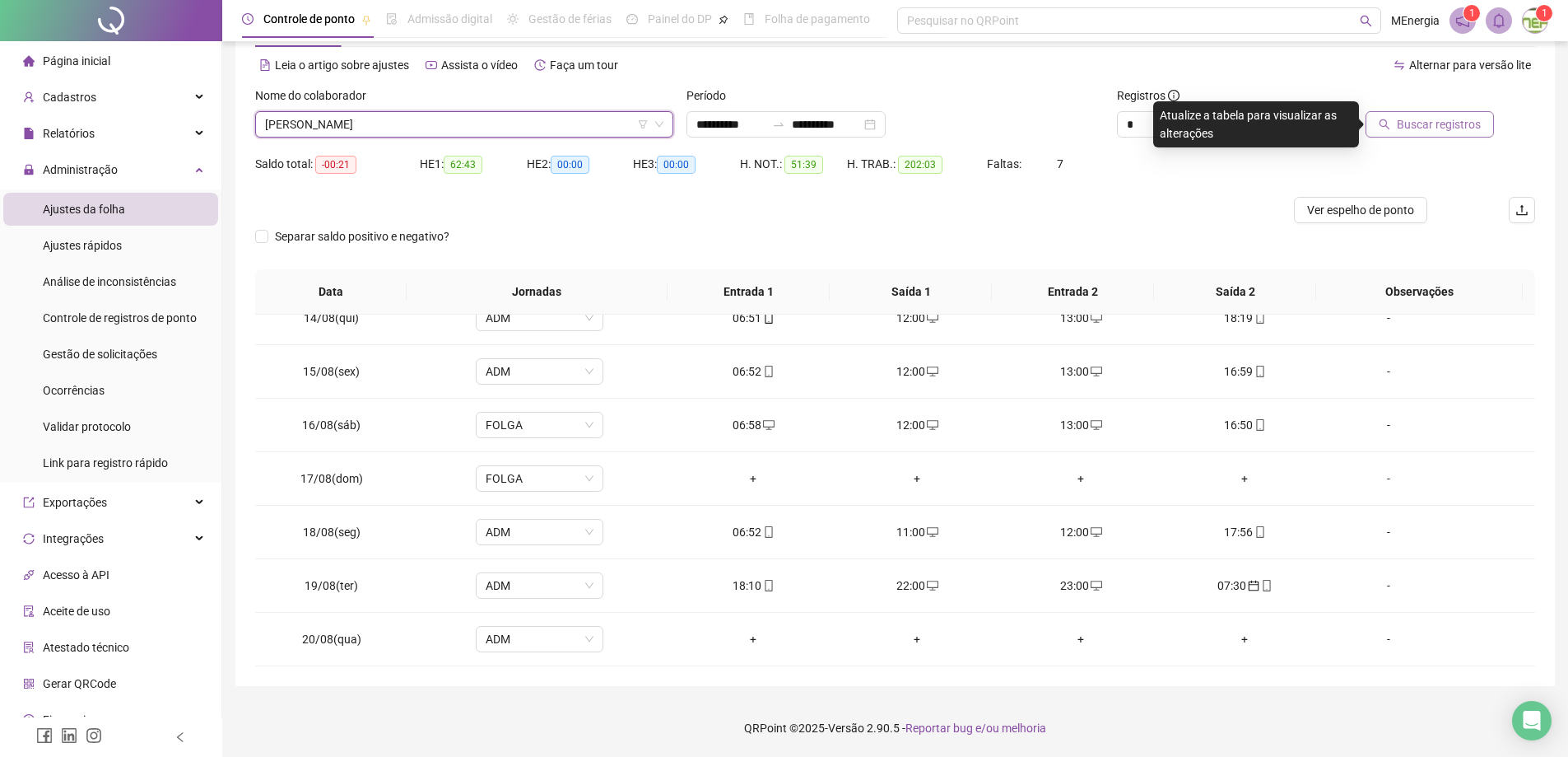
click at [1388, 122] on icon "search" at bounding box center [1384, 124] width 11 height 11
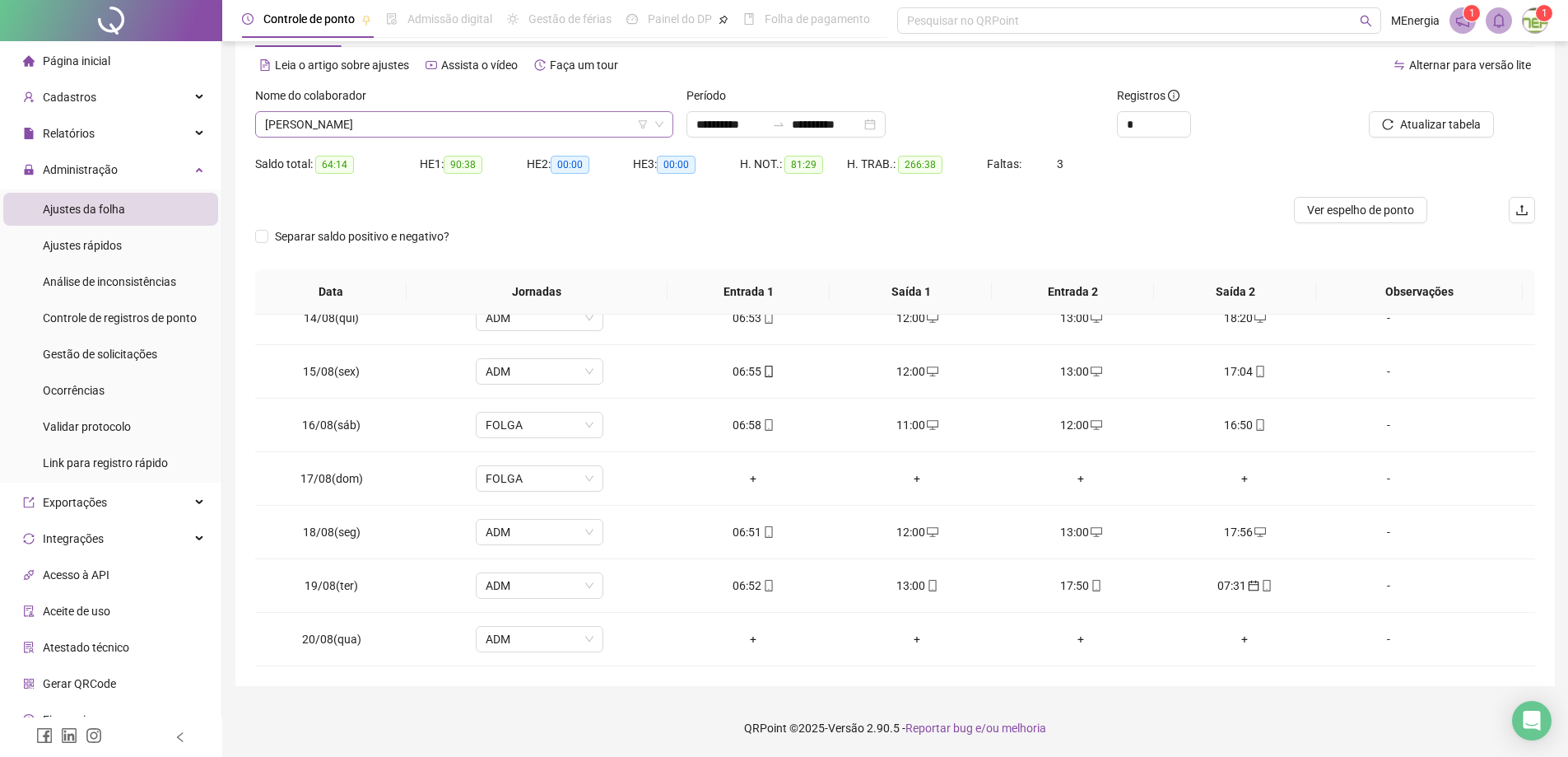
click at [669, 127] on div "[PERSON_NAME]" at bounding box center [464, 124] width 418 height 27
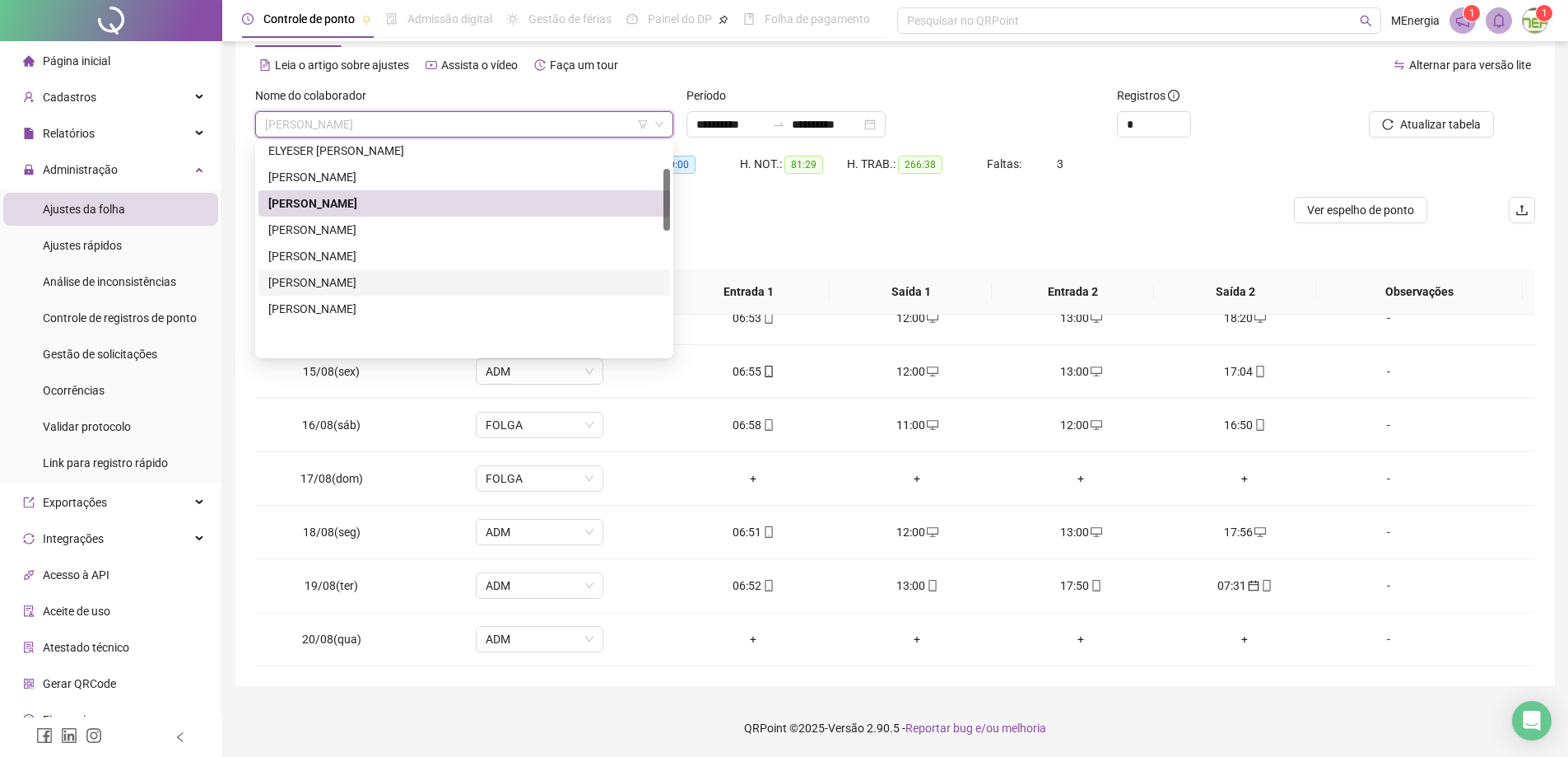
scroll to position [82, 0]
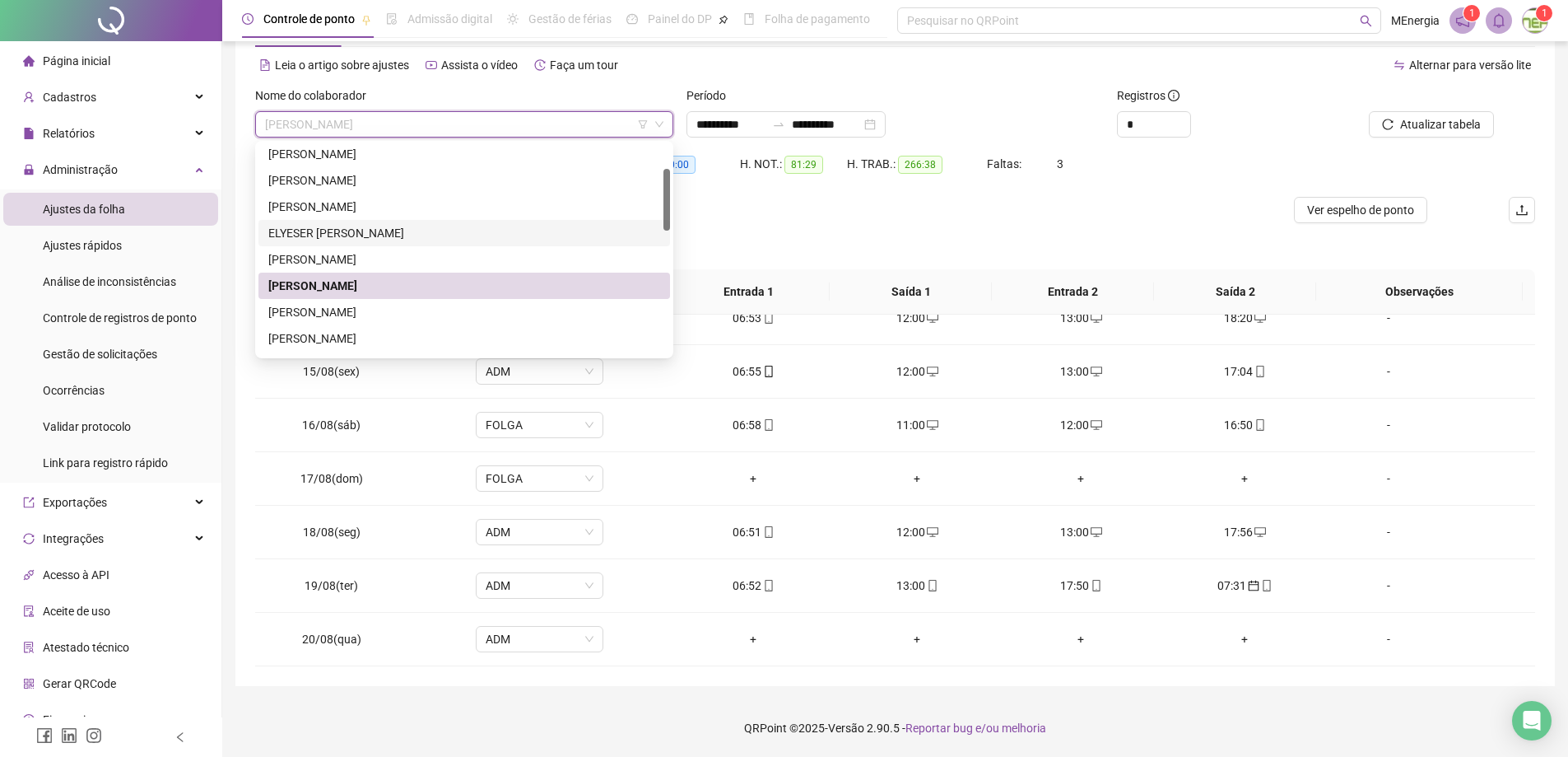
click at [387, 234] on div "ELYESER [PERSON_NAME]" at bounding box center [464, 233] width 392 height 18
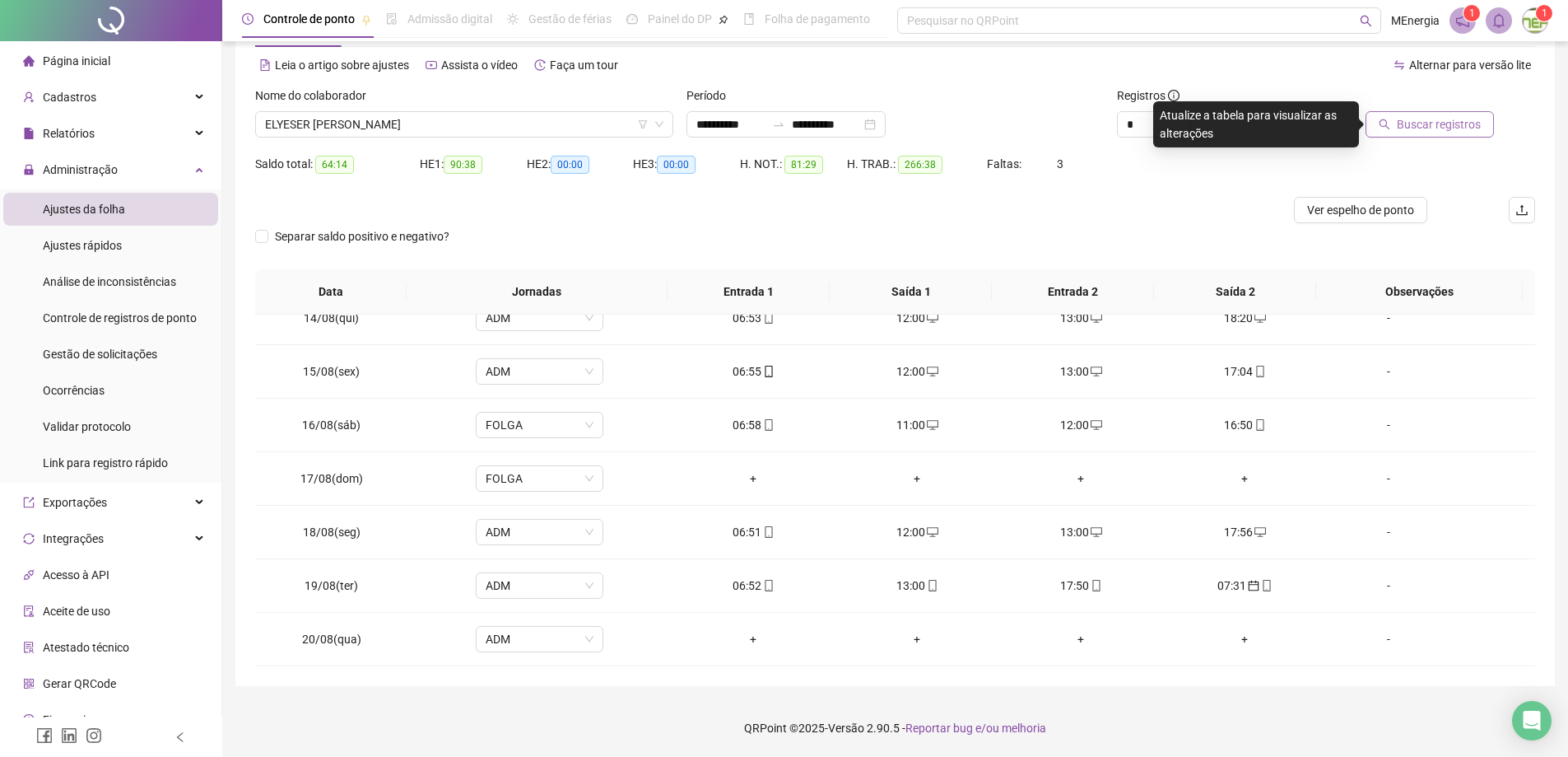
click at [1396, 122] on button "Buscar registros" at bounding box center [1429, 124] width 128 height 27
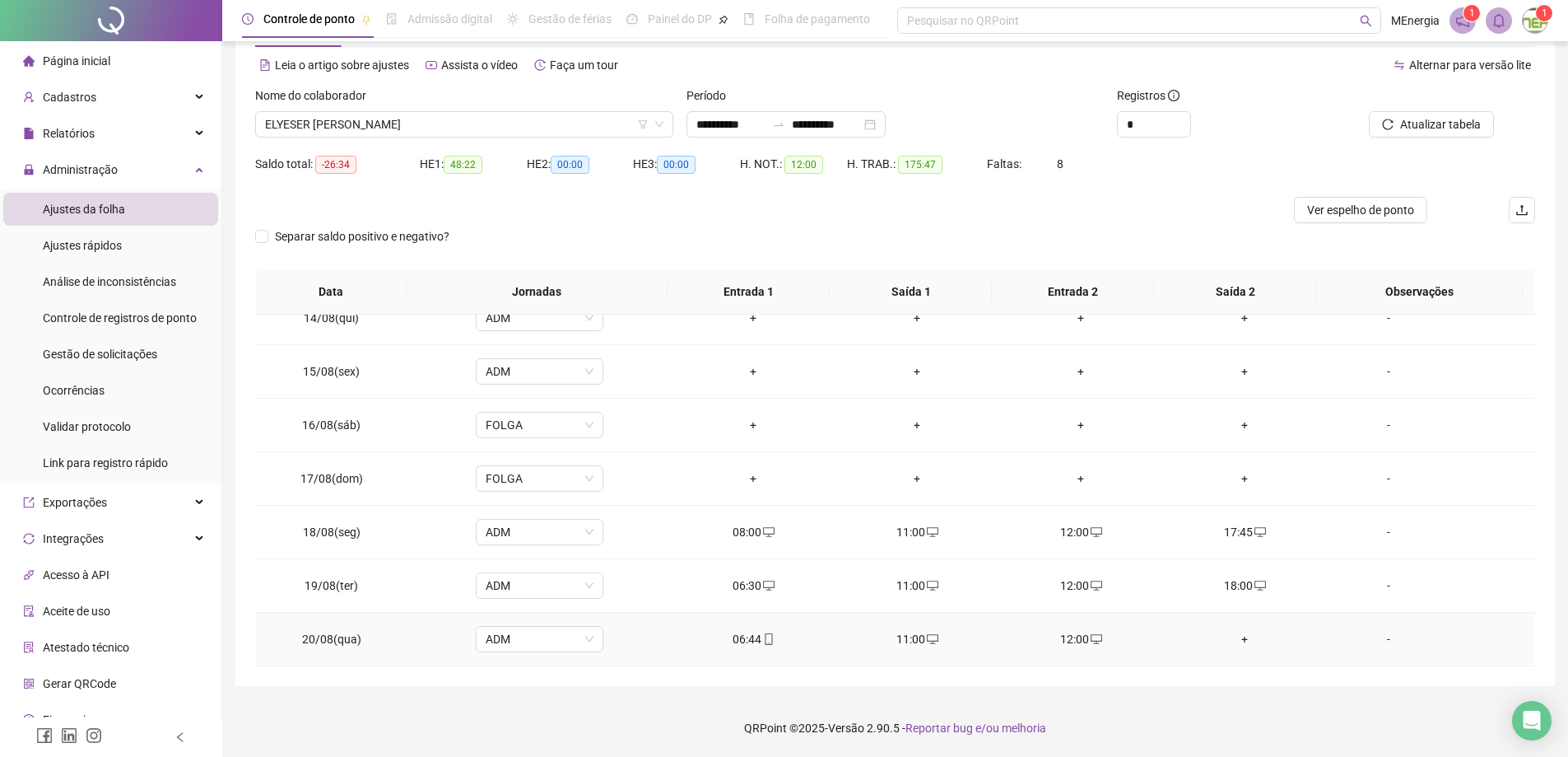
click at [1233, 640] on div "+" at bounding box center [1245, 638] width 138 height 18
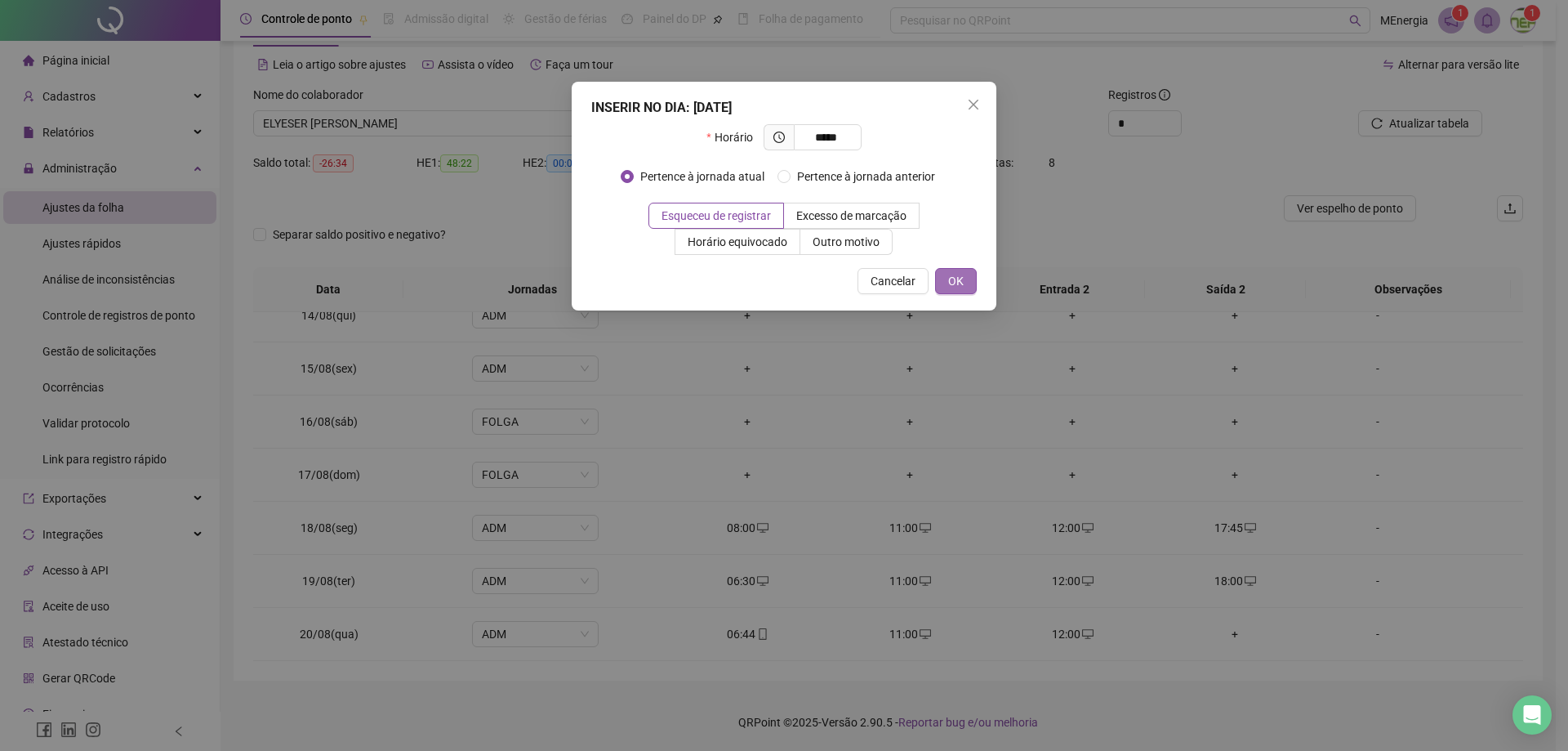
type input "*****"
click at [966, 290] on button "OK" at bounding box center [956, 281] width 42 height 27
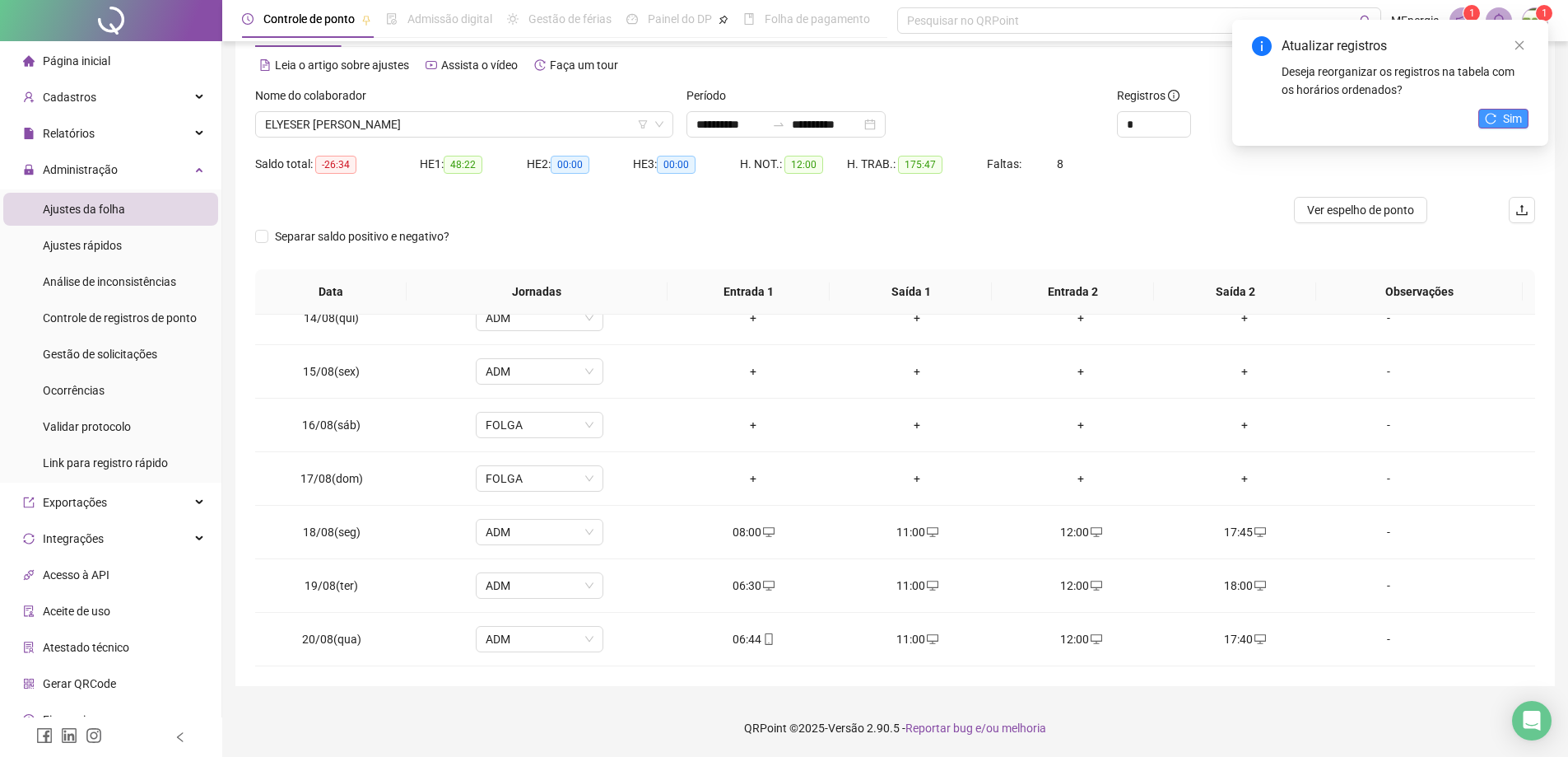
click at [1515, 125] on span "Sim" at bounding box center [1513, 118] width 19 height 18
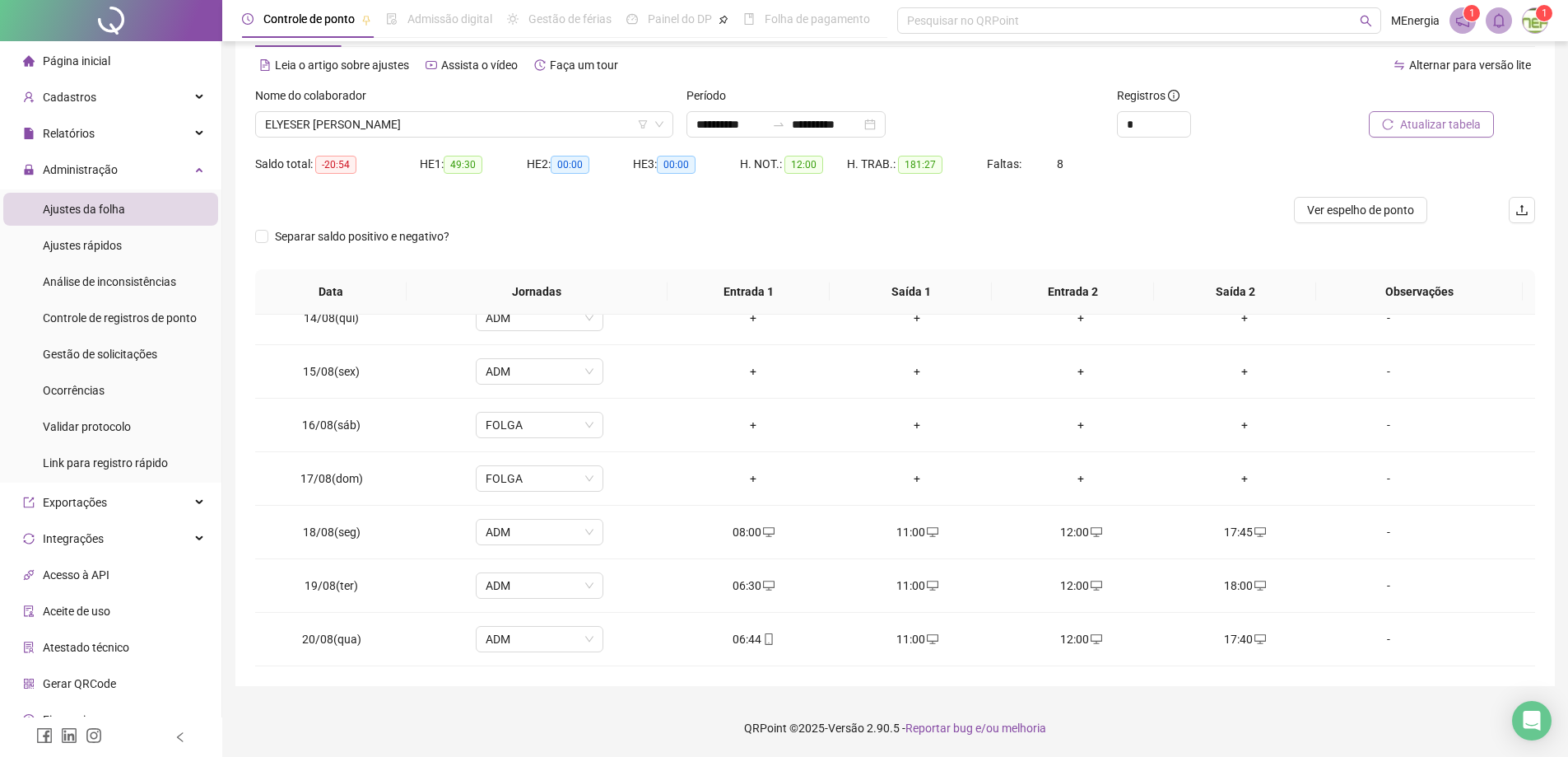
click at [1424, 126] on span "Atualizar tabela" at bounding box center [1441, 123] width 80 height 18
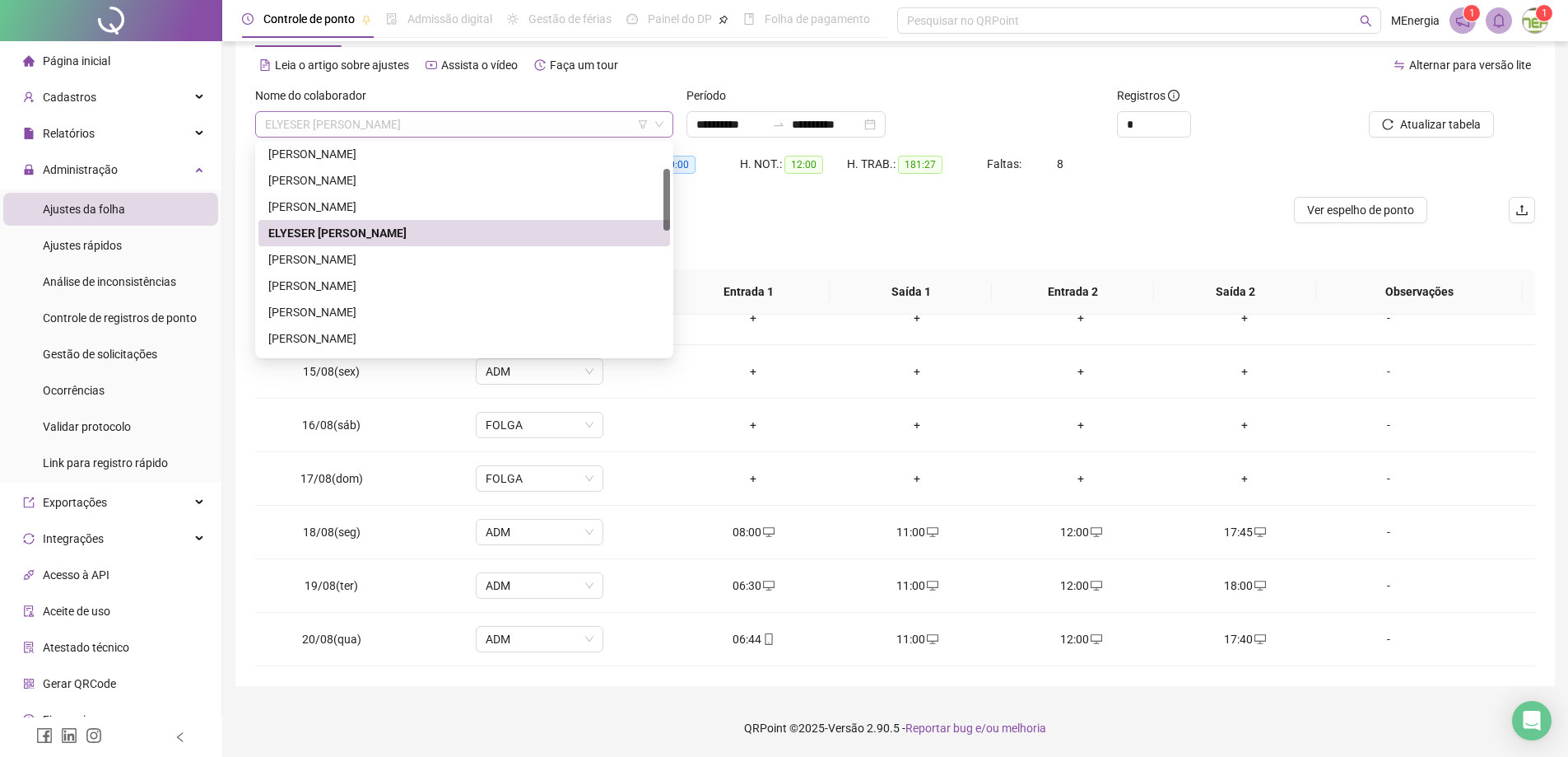
click at [667, 129] on div "ELYESER [PERSON_NAME]" at bounding box center [464, 124] width 418 height 27
click at [385, 258] on div "[PERSON_NAME]" at bounding box center [464, 259] width 392 height 18
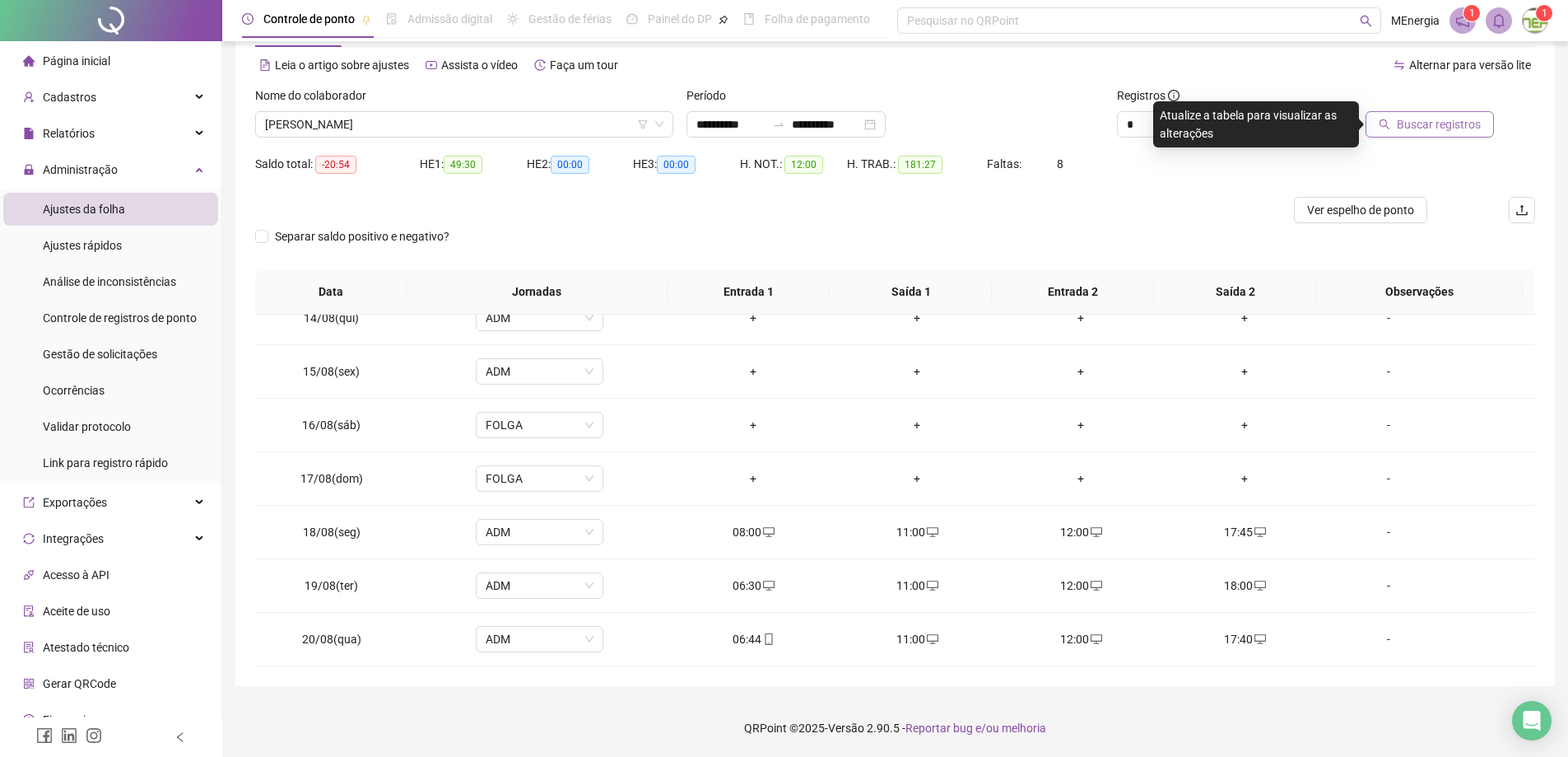
click at [1405, 133] on span "Buscar registros" at bounding box center [1439, 123] width 84 height 18
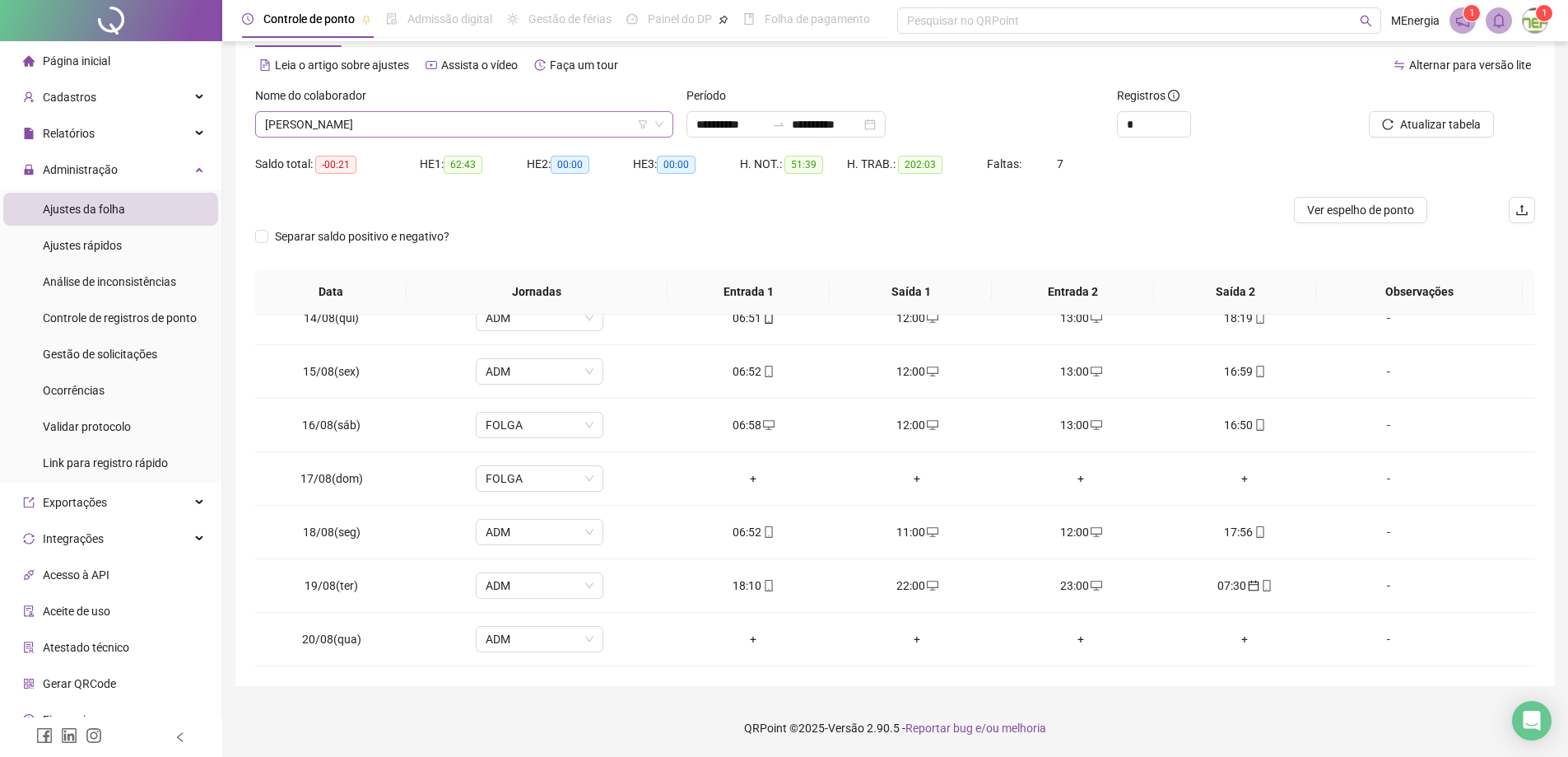
click at [670, 119] on div "[PERSON_NAME]" at bounding box center [464, 124] width 418 height 27
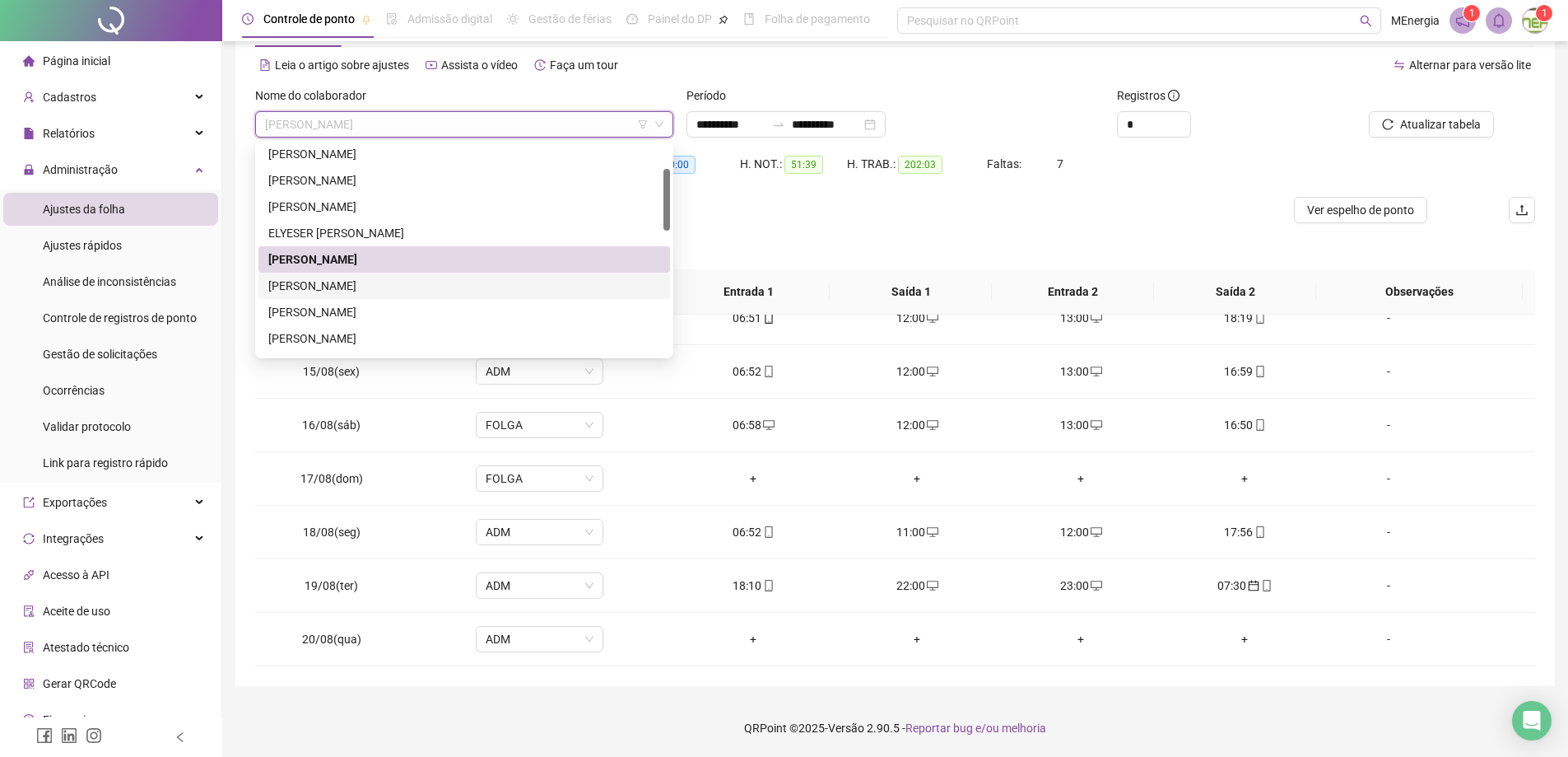
click at [420, 281] on div "[PERSON_NAME]" at bounding box center [464, 285] width 392 height 18
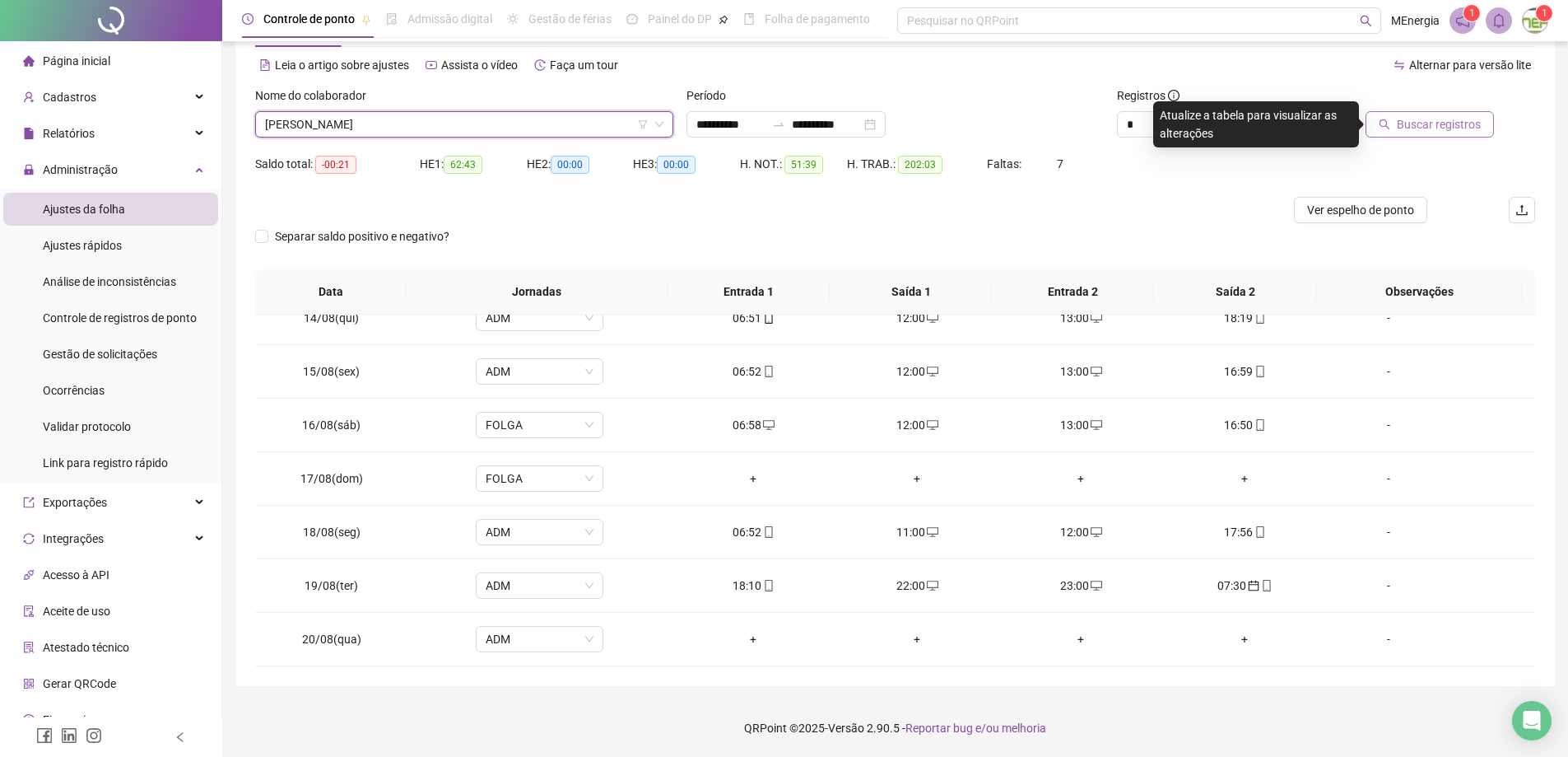
click at [1470, 125] on span "Buscar registros" at bounding box center [1439, 123] width 84 height 18
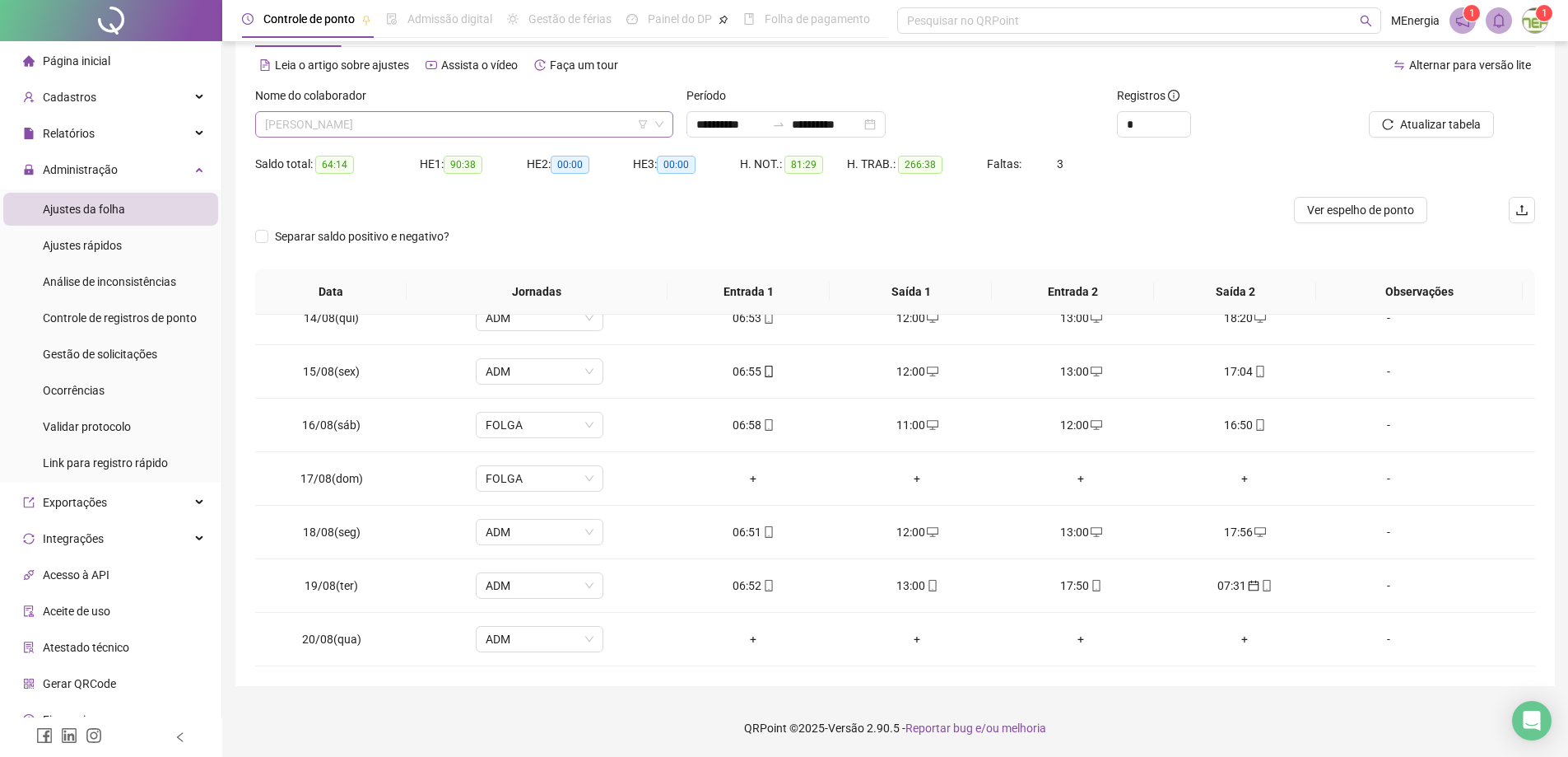
click at [669, 124] on div "[PERSON_NAME]" at bounding box center [464, 124] width 418 height 27
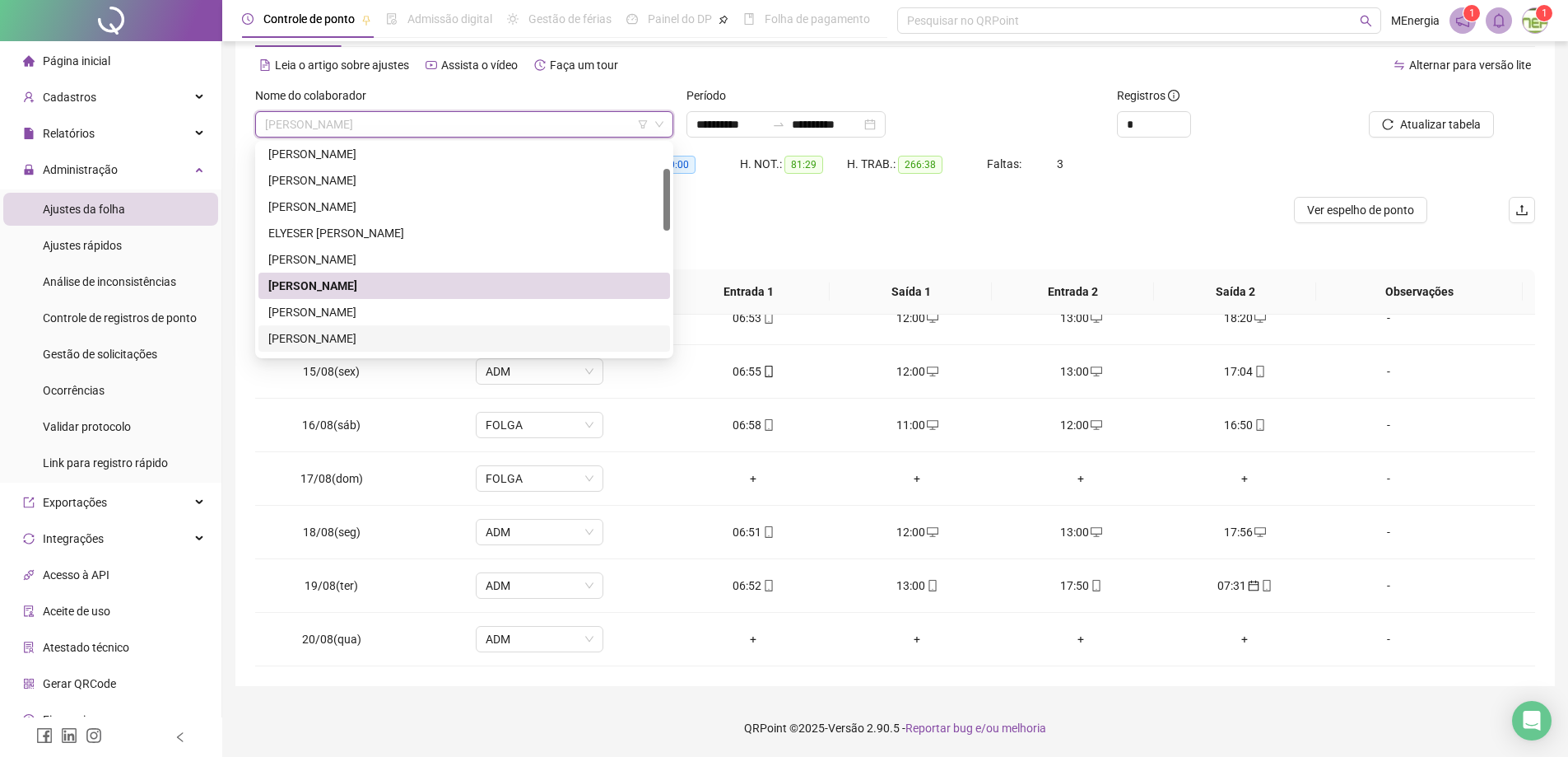
click at [395, 336] on div "[PERSON_NAME]" at bounding box center [464, 338] width 392 height 18
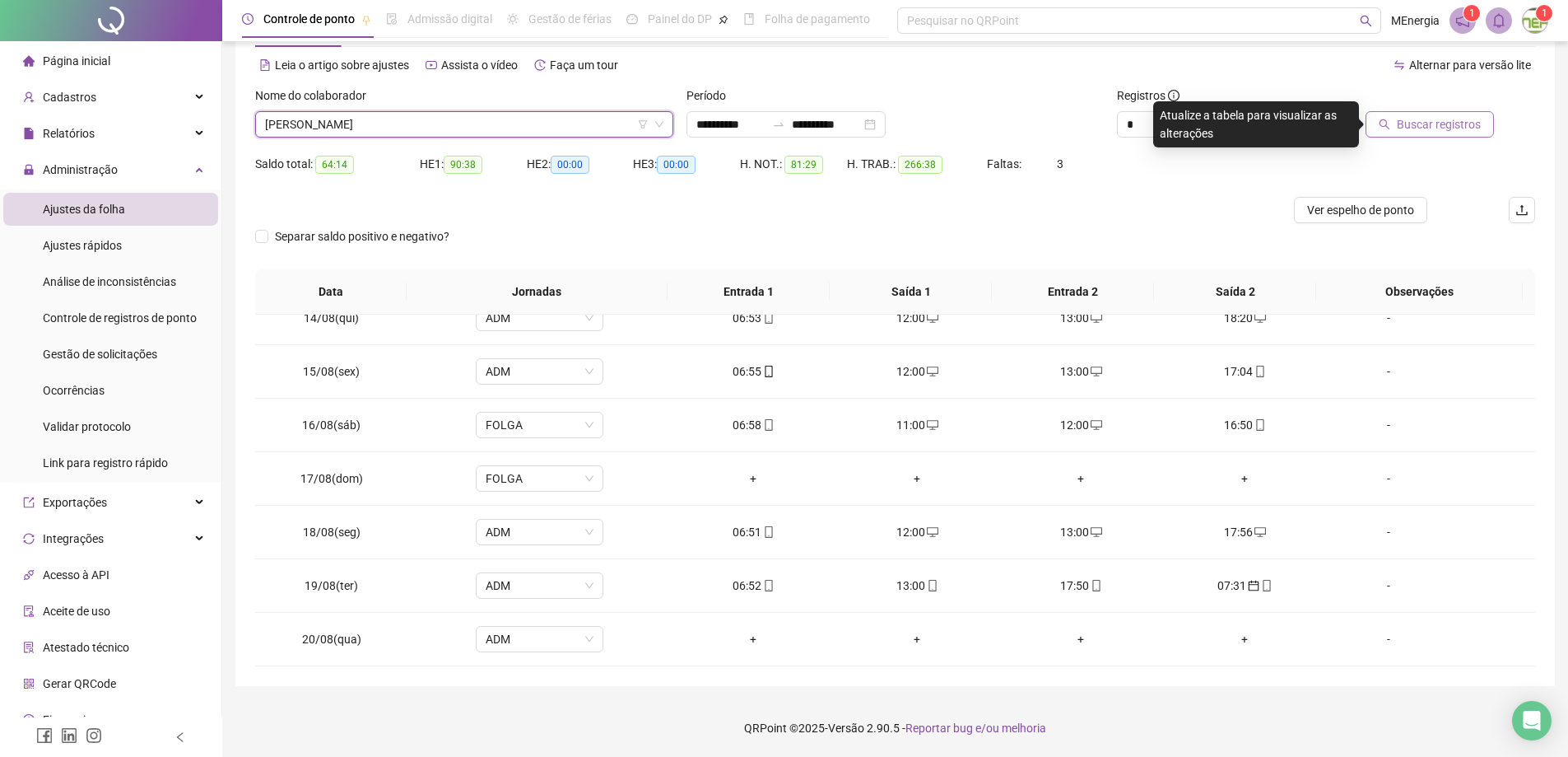
click at [1390, 121] on icon "search" at bounding box center [1384, 124] width 11 height 11
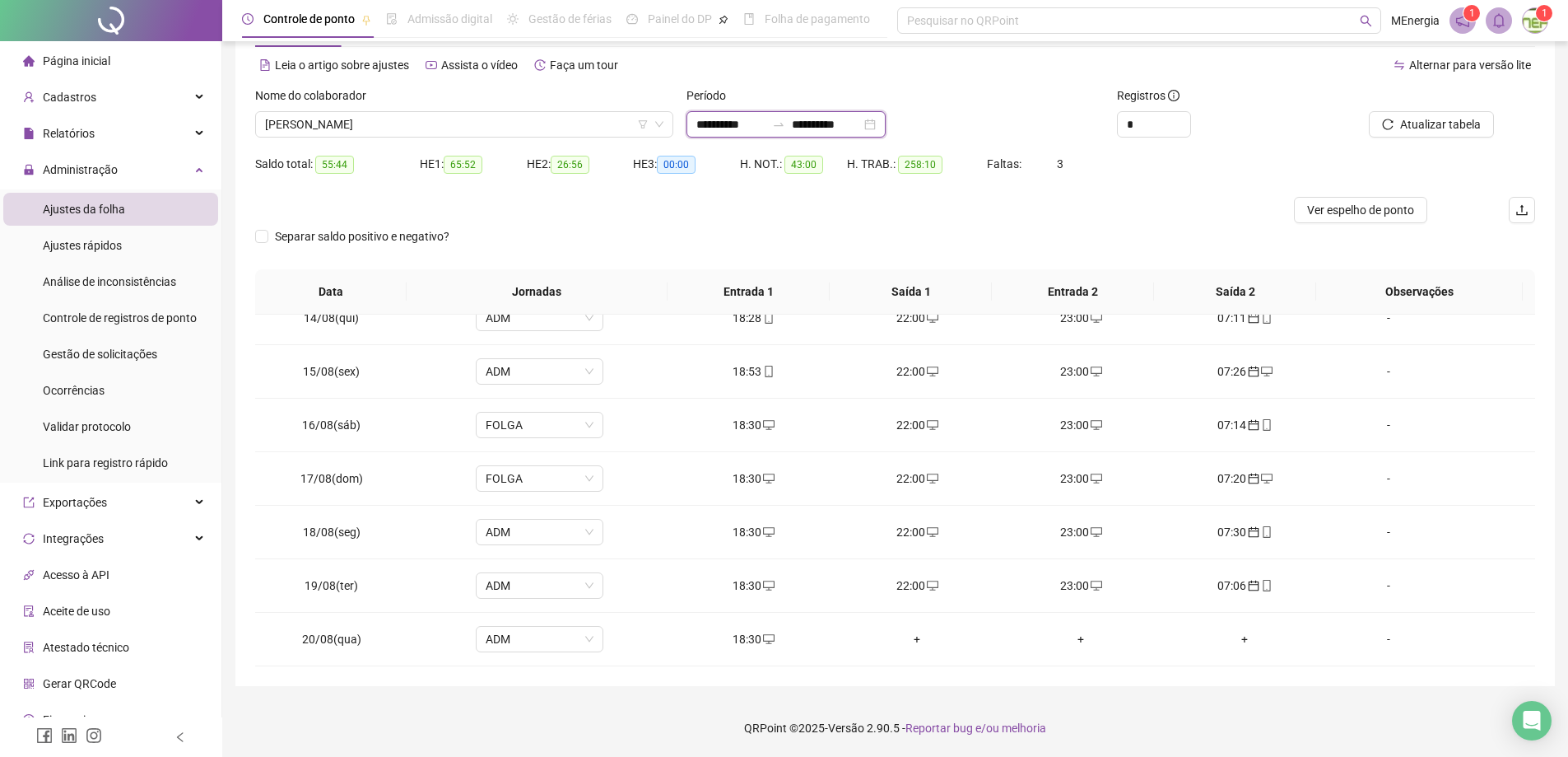
click at [861, 124] on input "**********" at bounding box center [827, 123] width 69 height 18
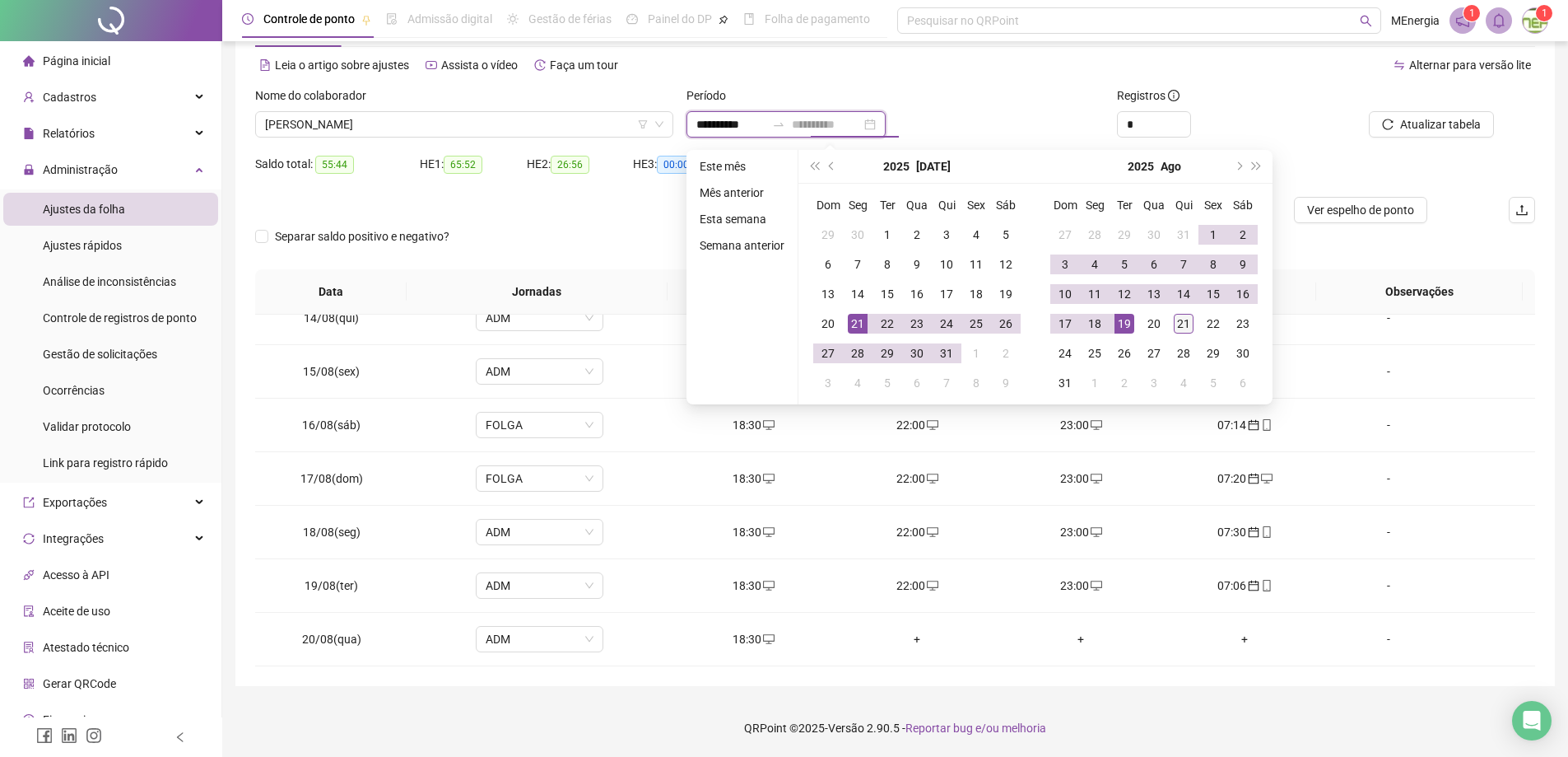
type input "**********"
click at [1175, 322] on div "21" at bounding box center [1183, 323] width 20 height 20
type input "**********"
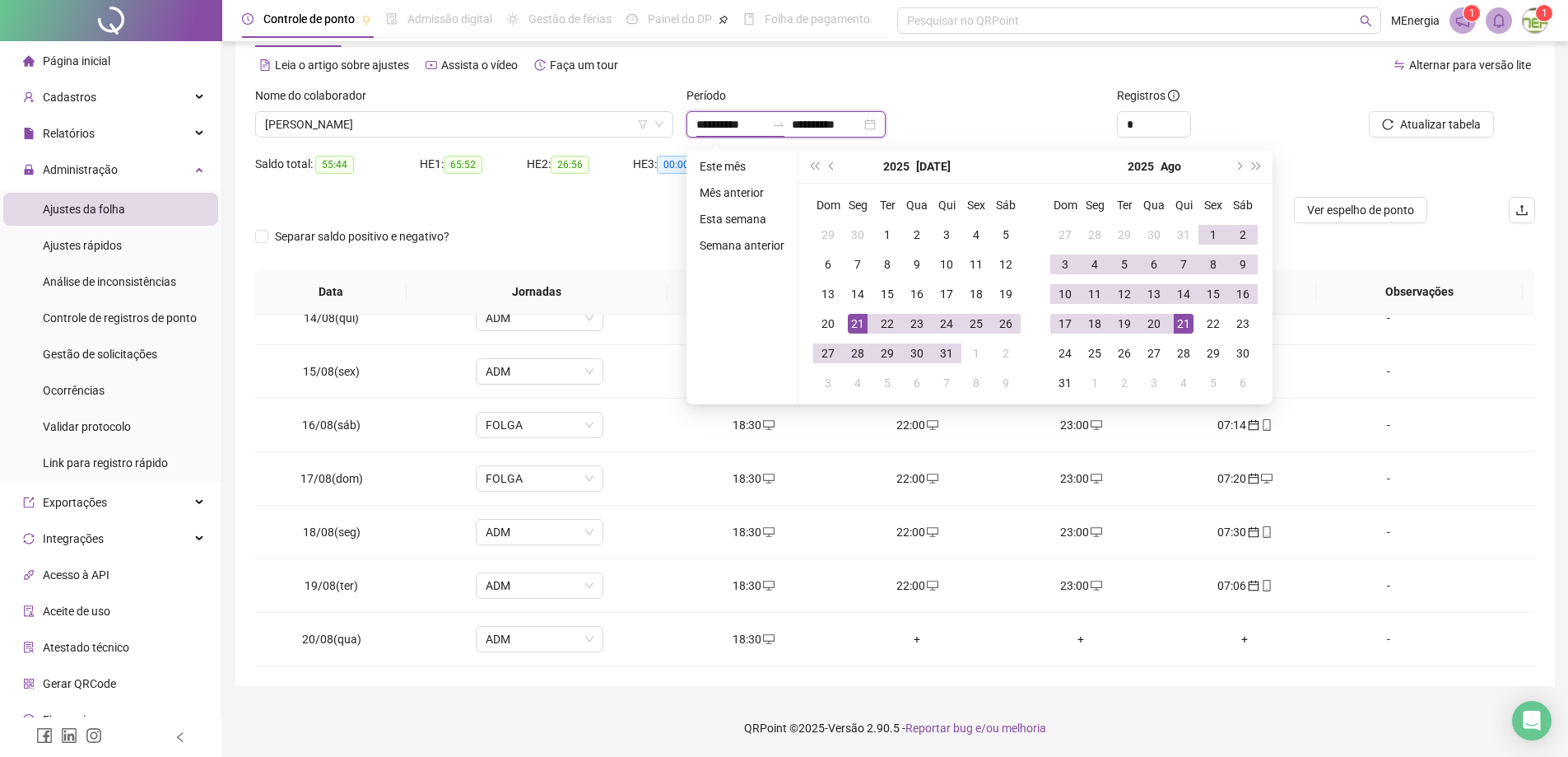
type input "**********"
click at [698, 126] on input "**********" at bounding box center [731, 123] width 69 height 18
type input "**********"
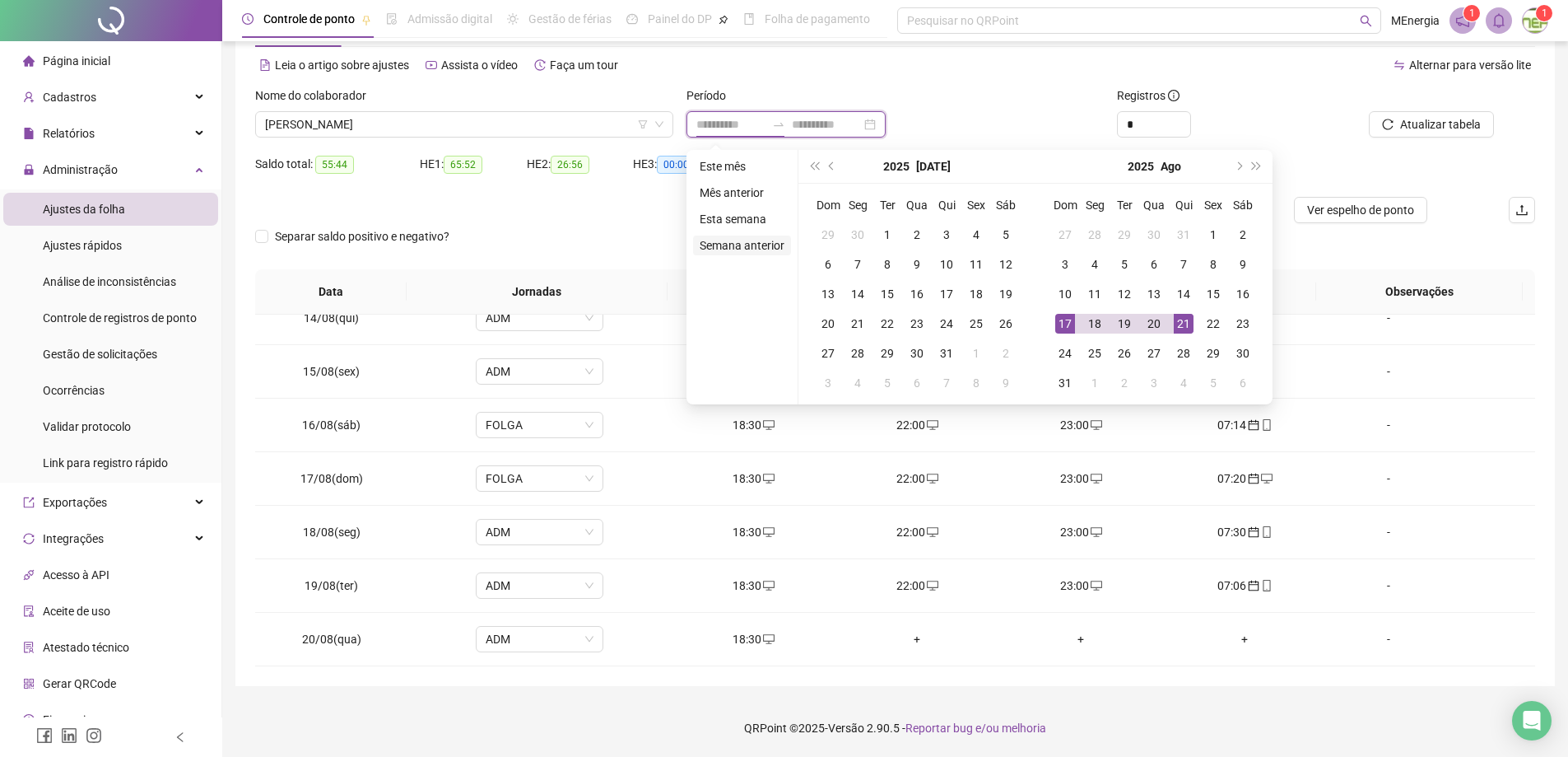
type input "**********"
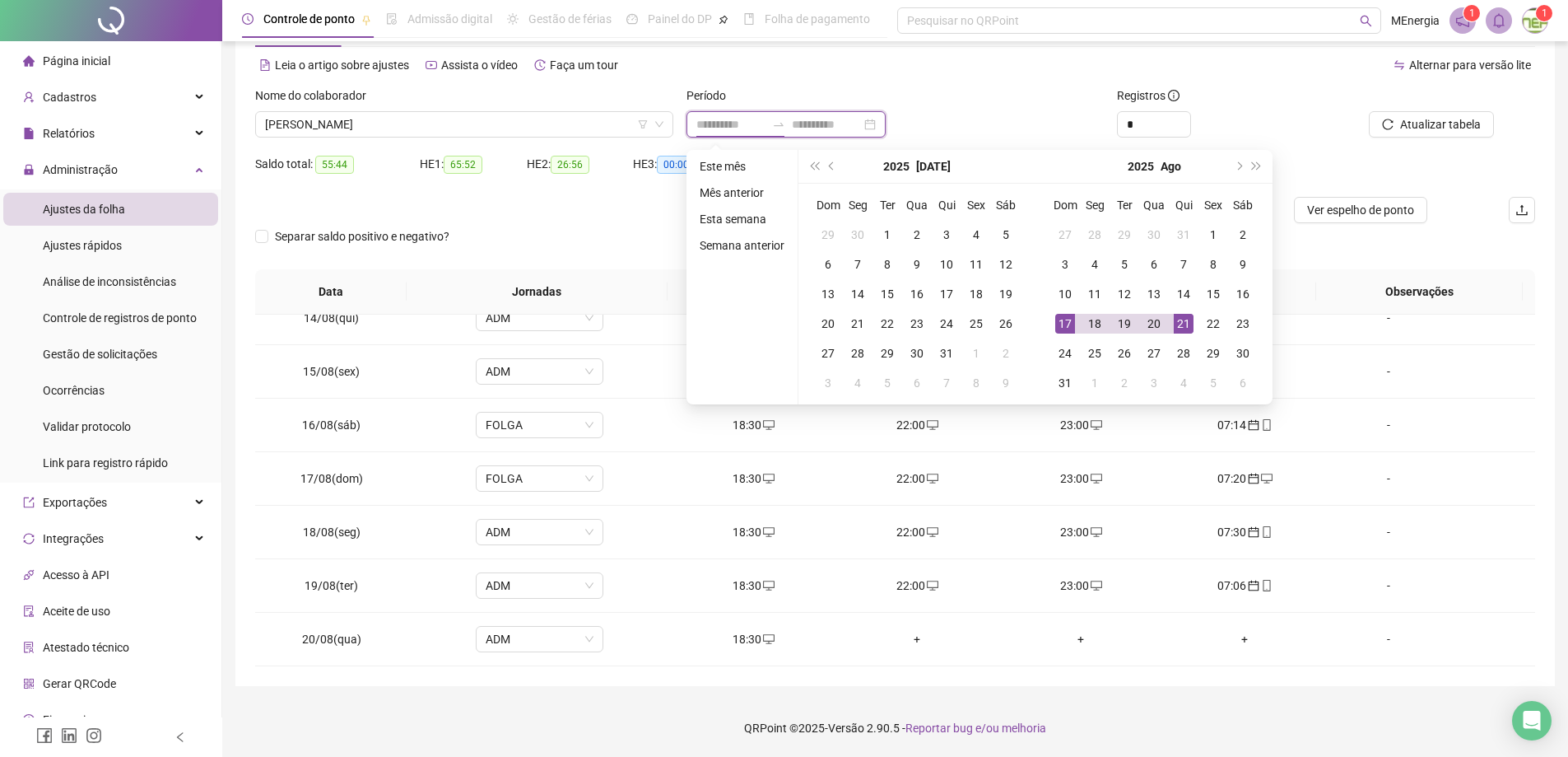
type input "**********"
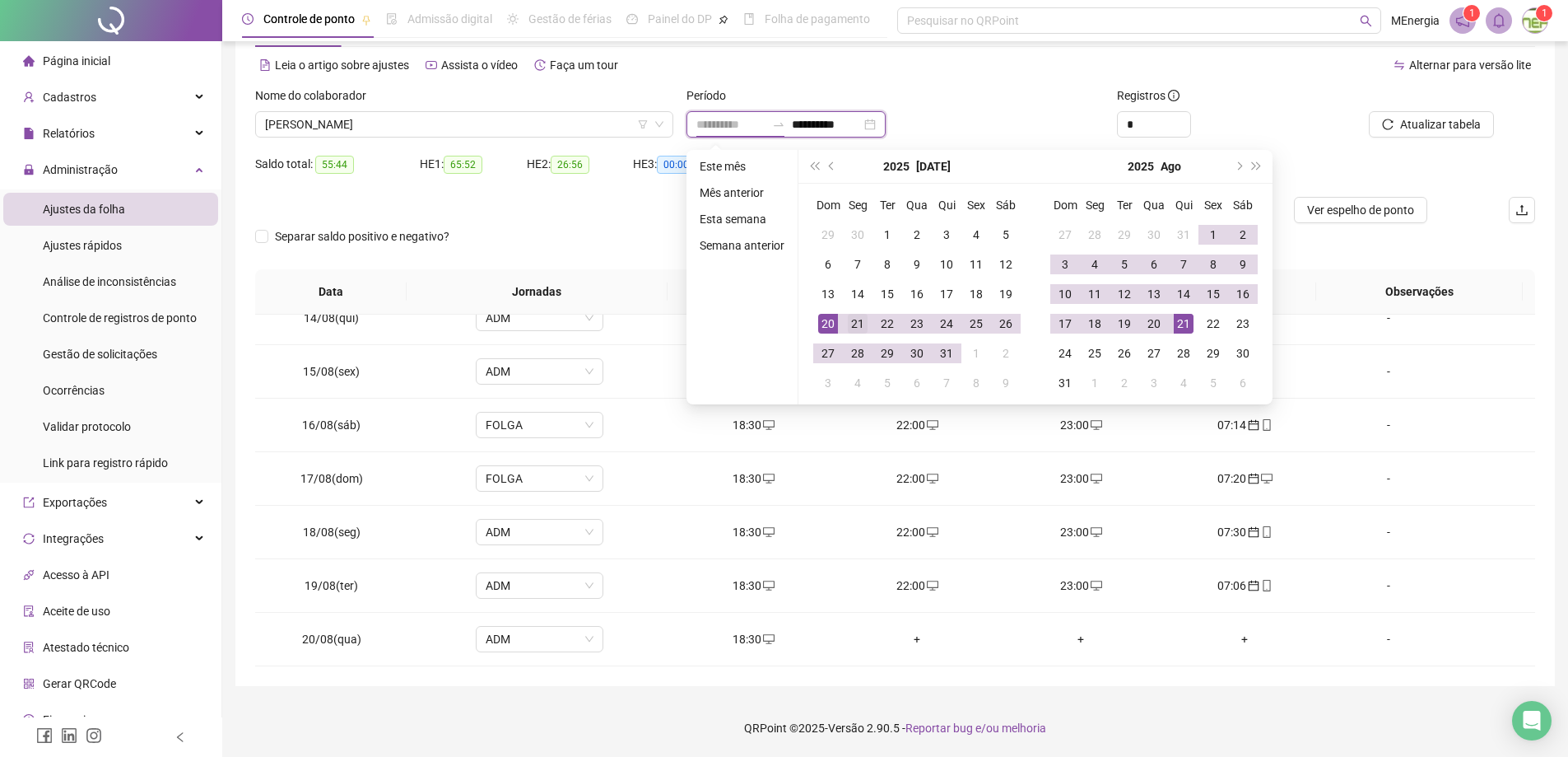
type input "**********"
click at [866, 327] on div "21" at bounding box center [857, 323] width 20 height 20
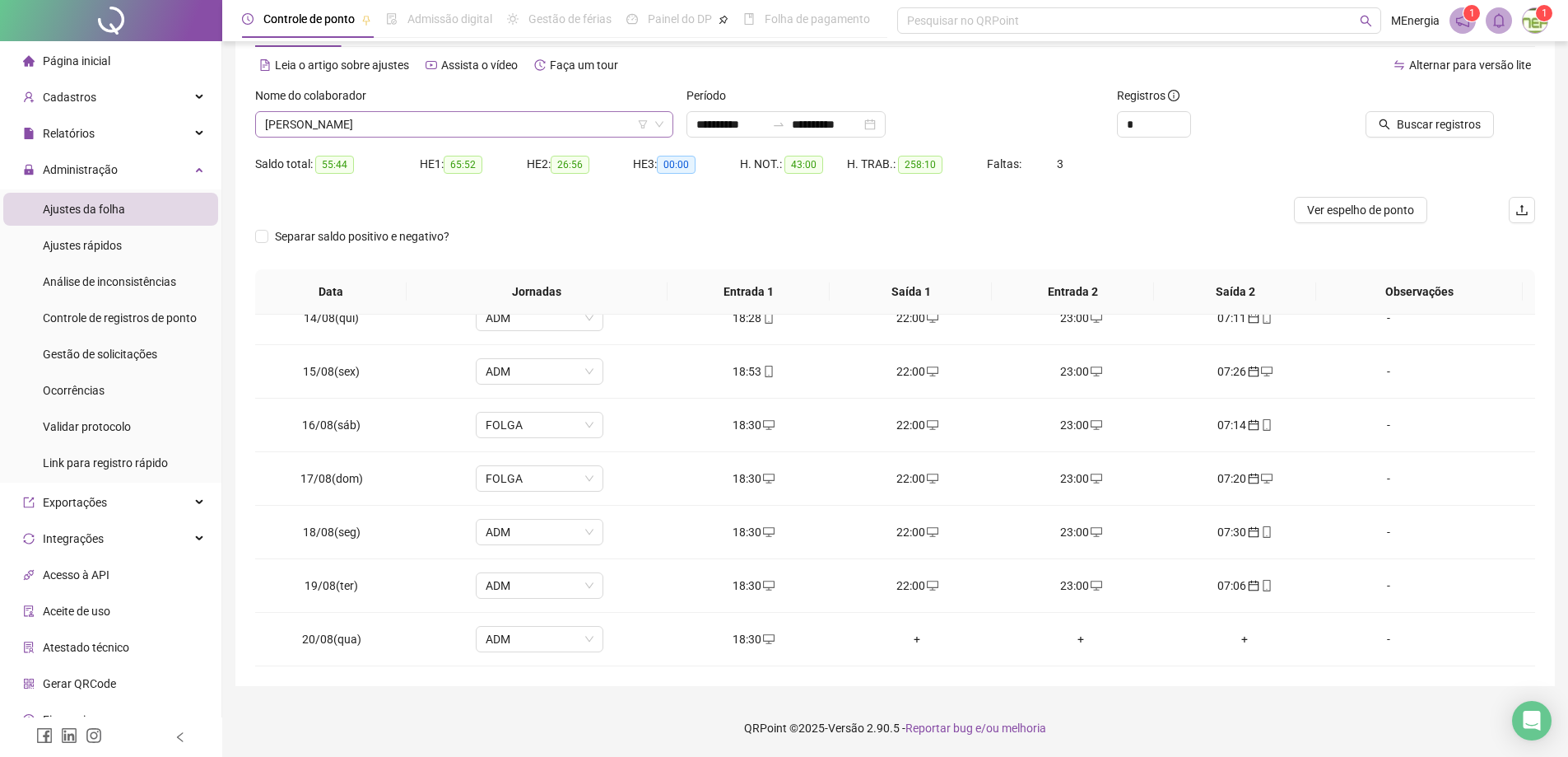
click at [669, 121] on div "[PERSON_NAME]" at bounding box center [464, 124] width 418 height 27
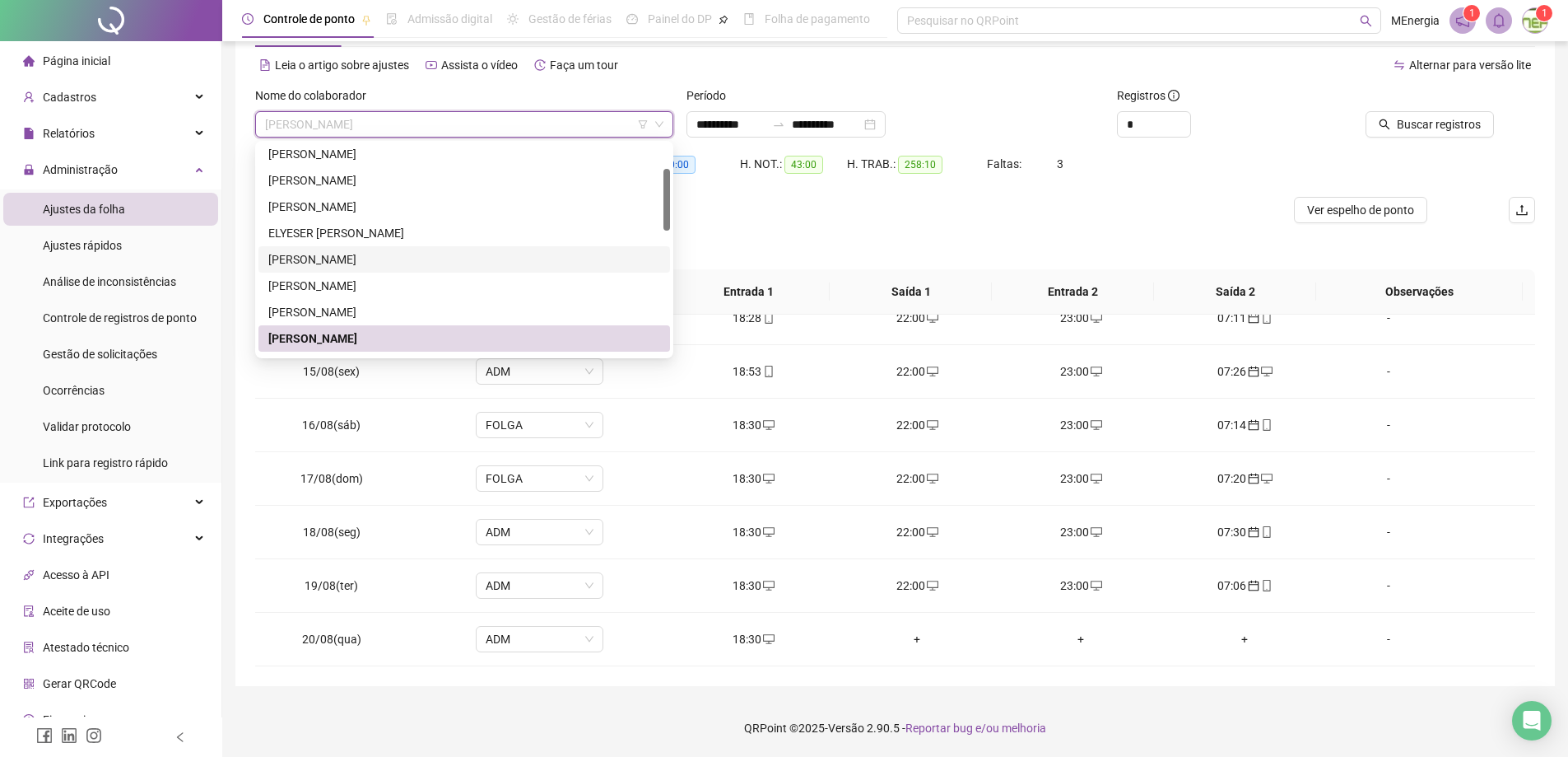
click at [405, 261] on div "[PERSON_NAME]" at bounding box center [464, 259] width 392 height 18
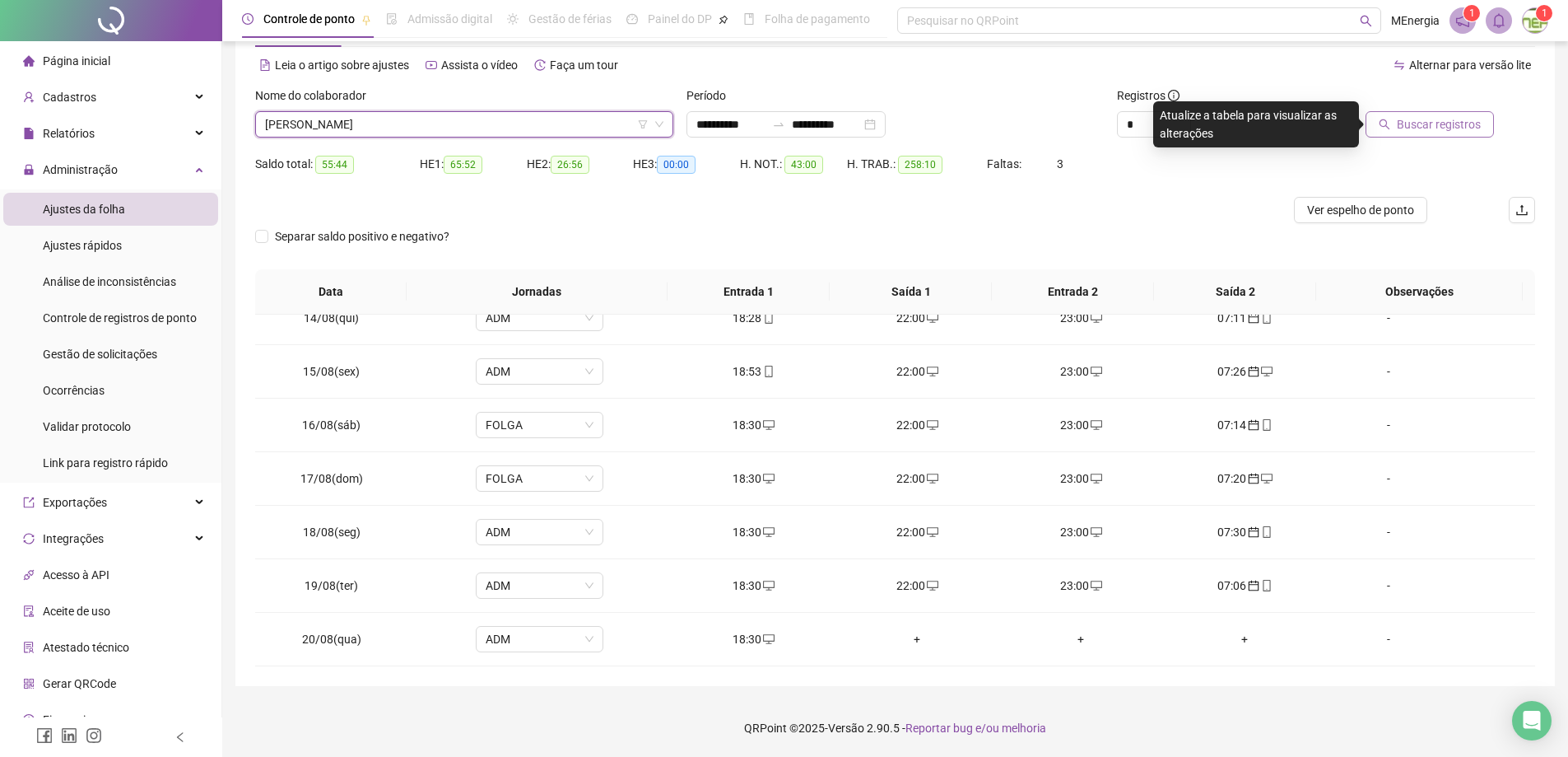
click at [1465, 137] on button "Buscar registros" at bounding box center [1429, 124] width 128 height 27
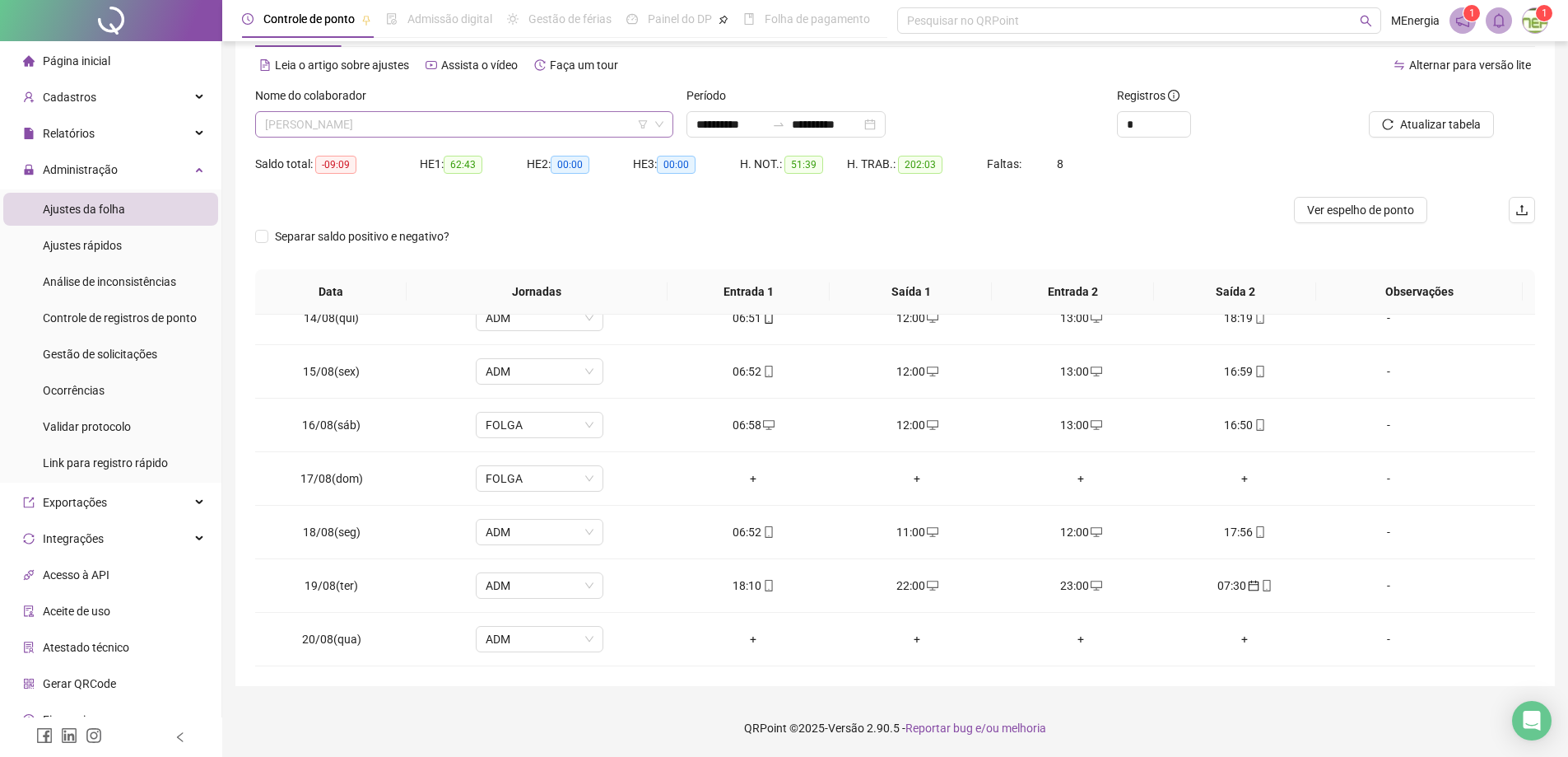
click at [671, 126] on div "[PERSON_NAME]" at bounding box center [464, 124] width 418 height 27
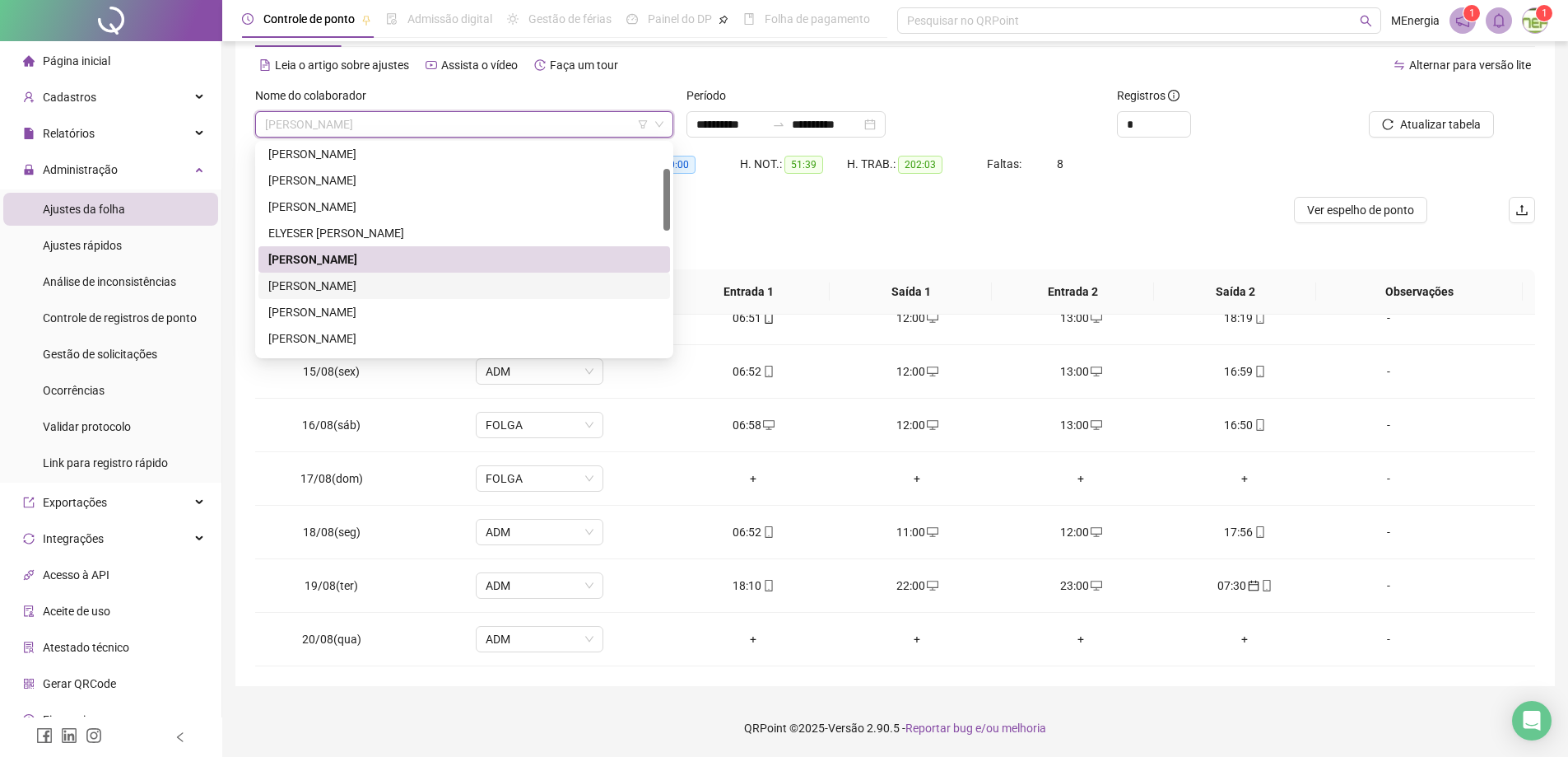
click at [424, 287] on div "[PERSON_NAME]" at bounding box center [464, 285] width 392 height 18
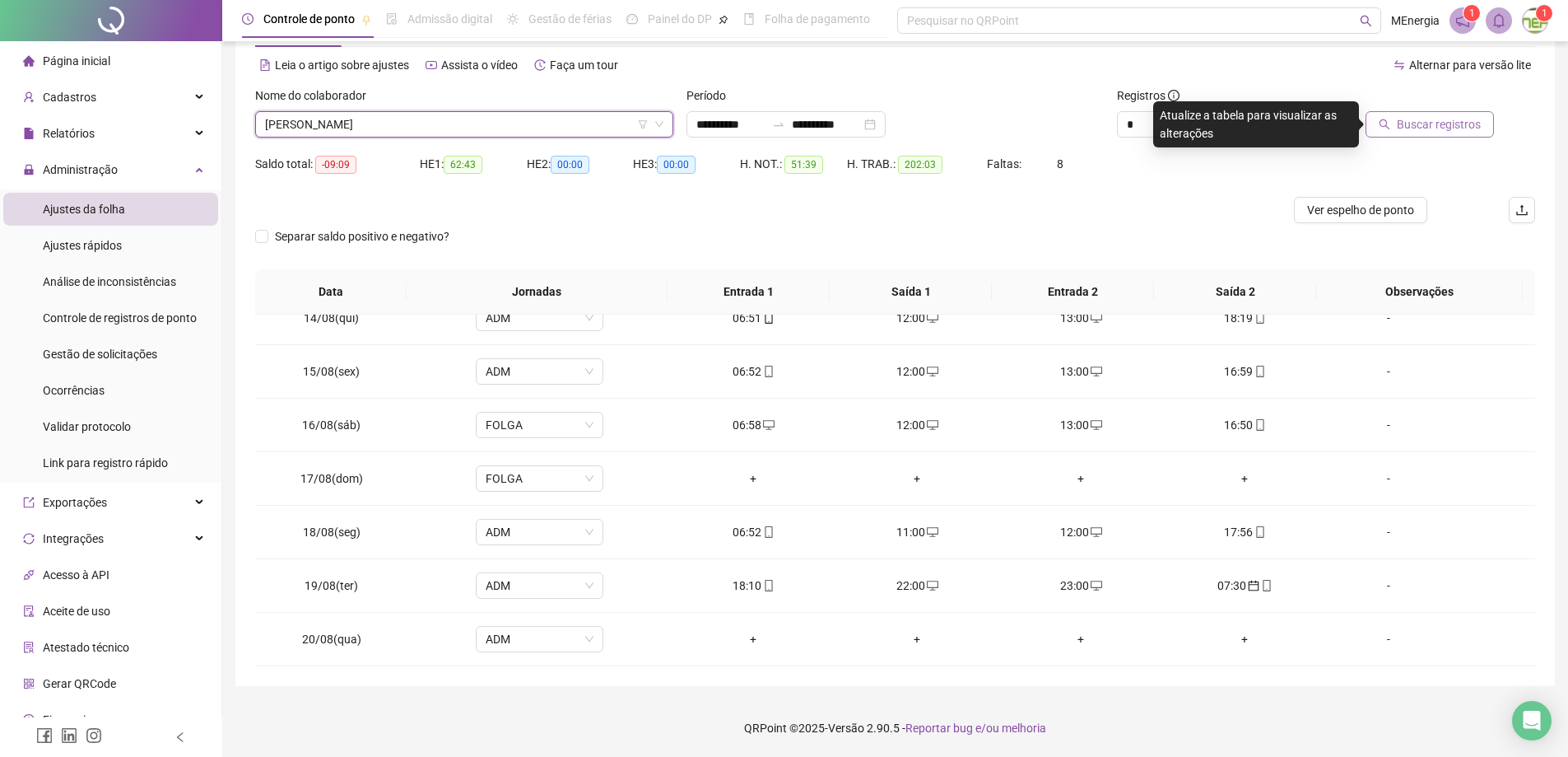
click at [1427, 126] on span "Buscar registros" at bounding box center [1439, 123] width 84 height 18
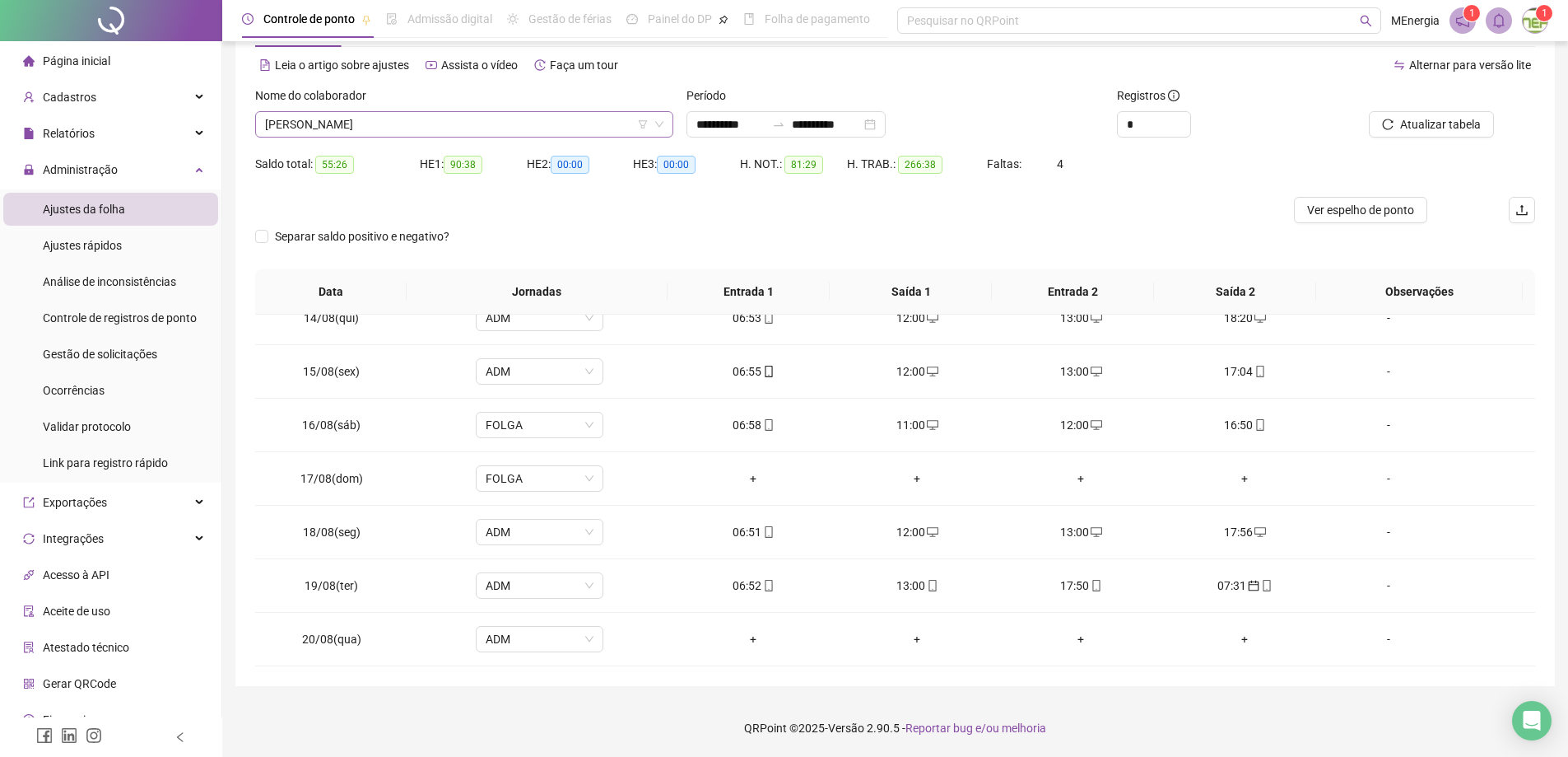
click at [669, 121] on div "[PERSON_NAME]" at bounding box center [464, 124] width 418 height 27
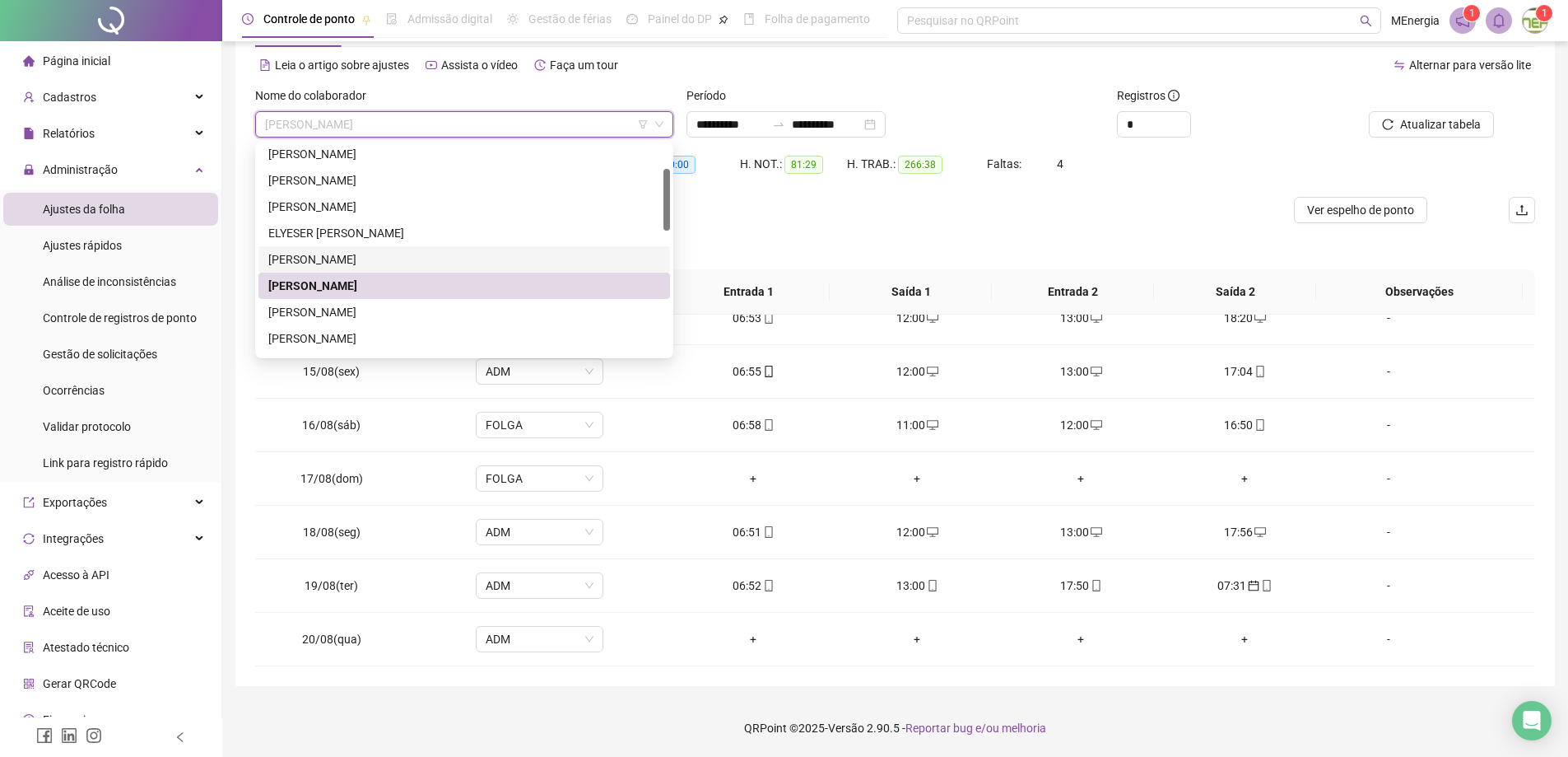
scroll to position [165, 0]
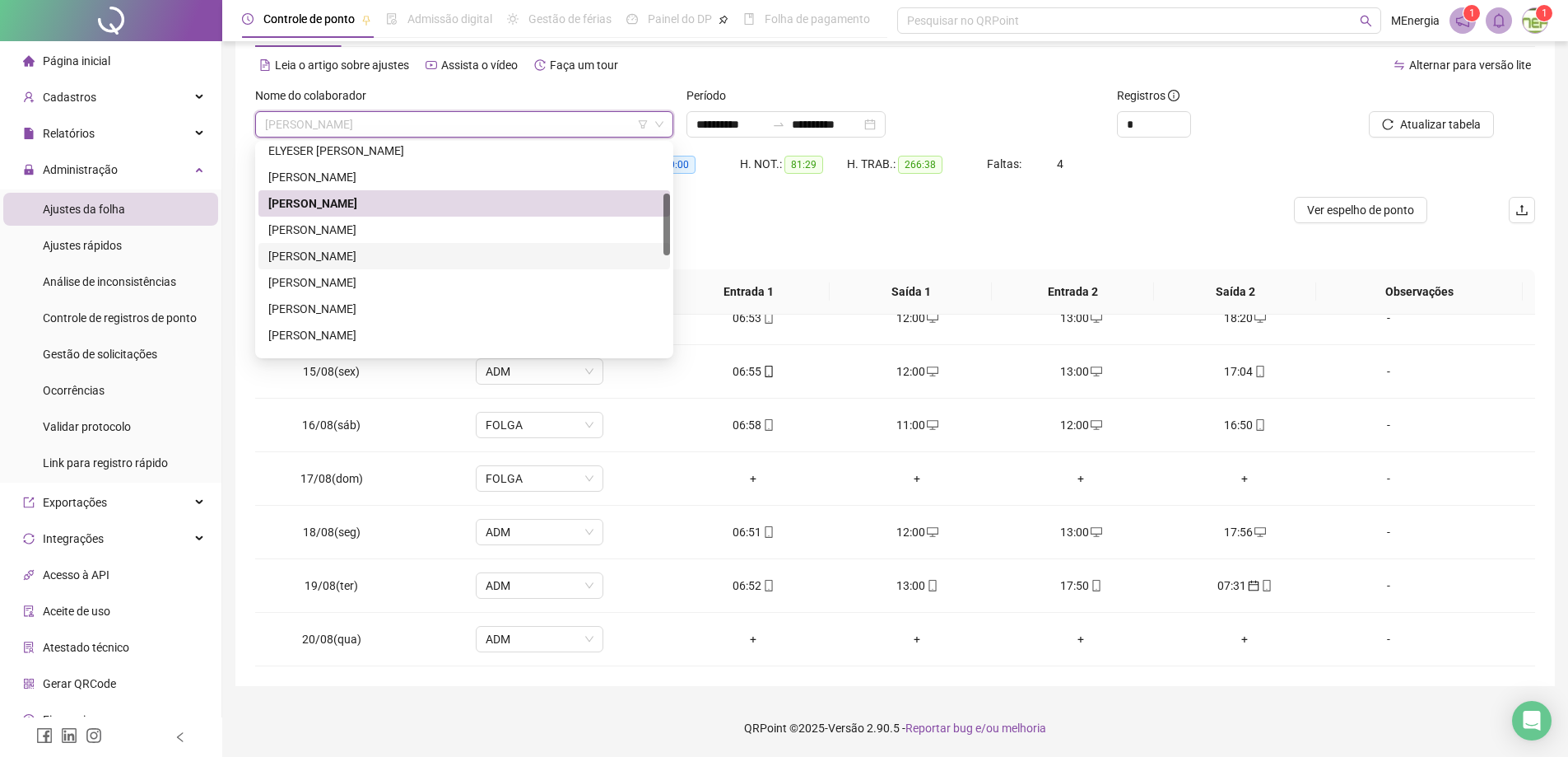
click at [393, 261] on div "[PERSON_NAME]" at bounding box center [464, 256] width 392 height 18
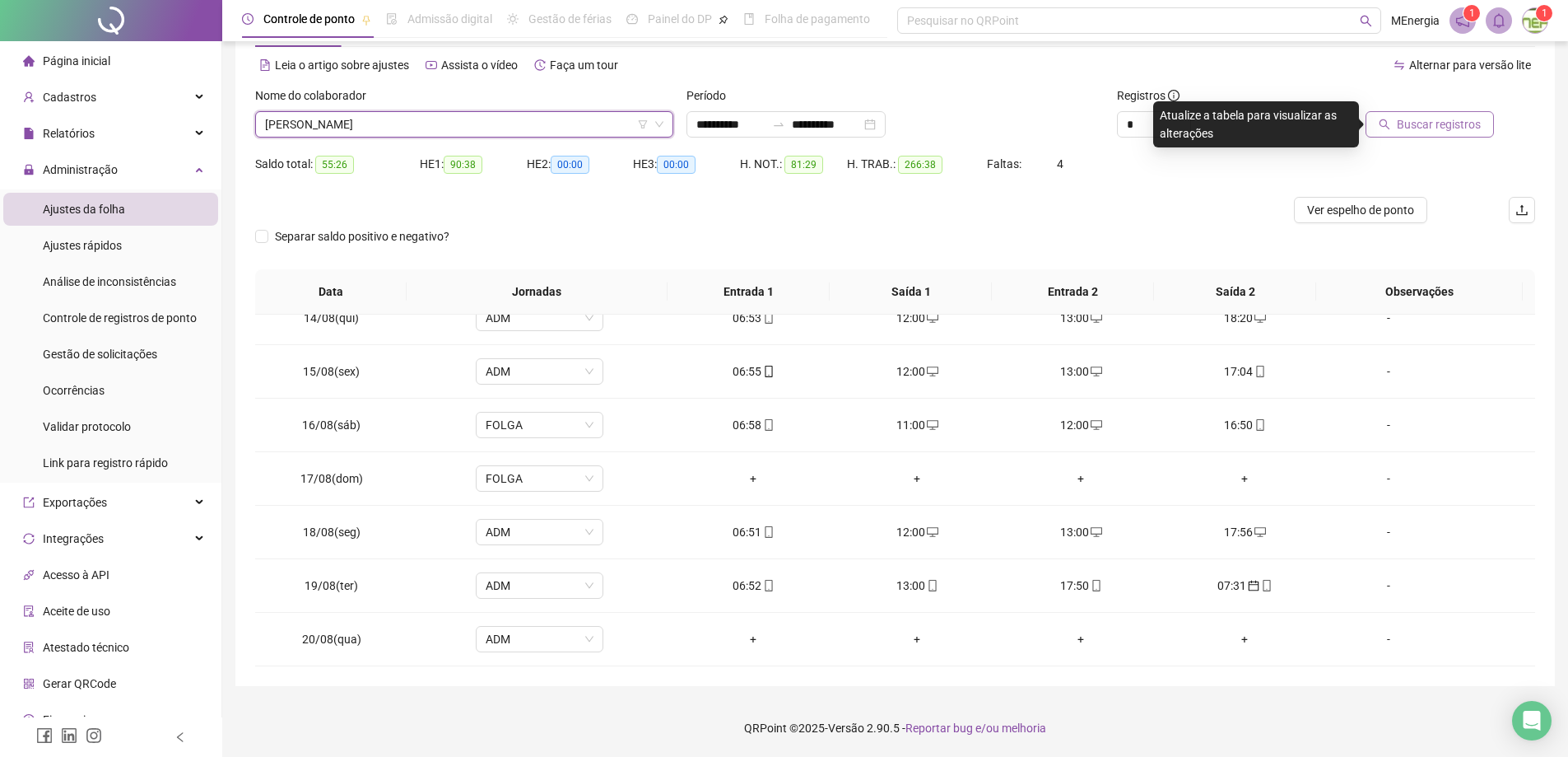
click at [1401, 123] on span "Buscar registros" at bounding box center [1439, 123] width 84 height 18
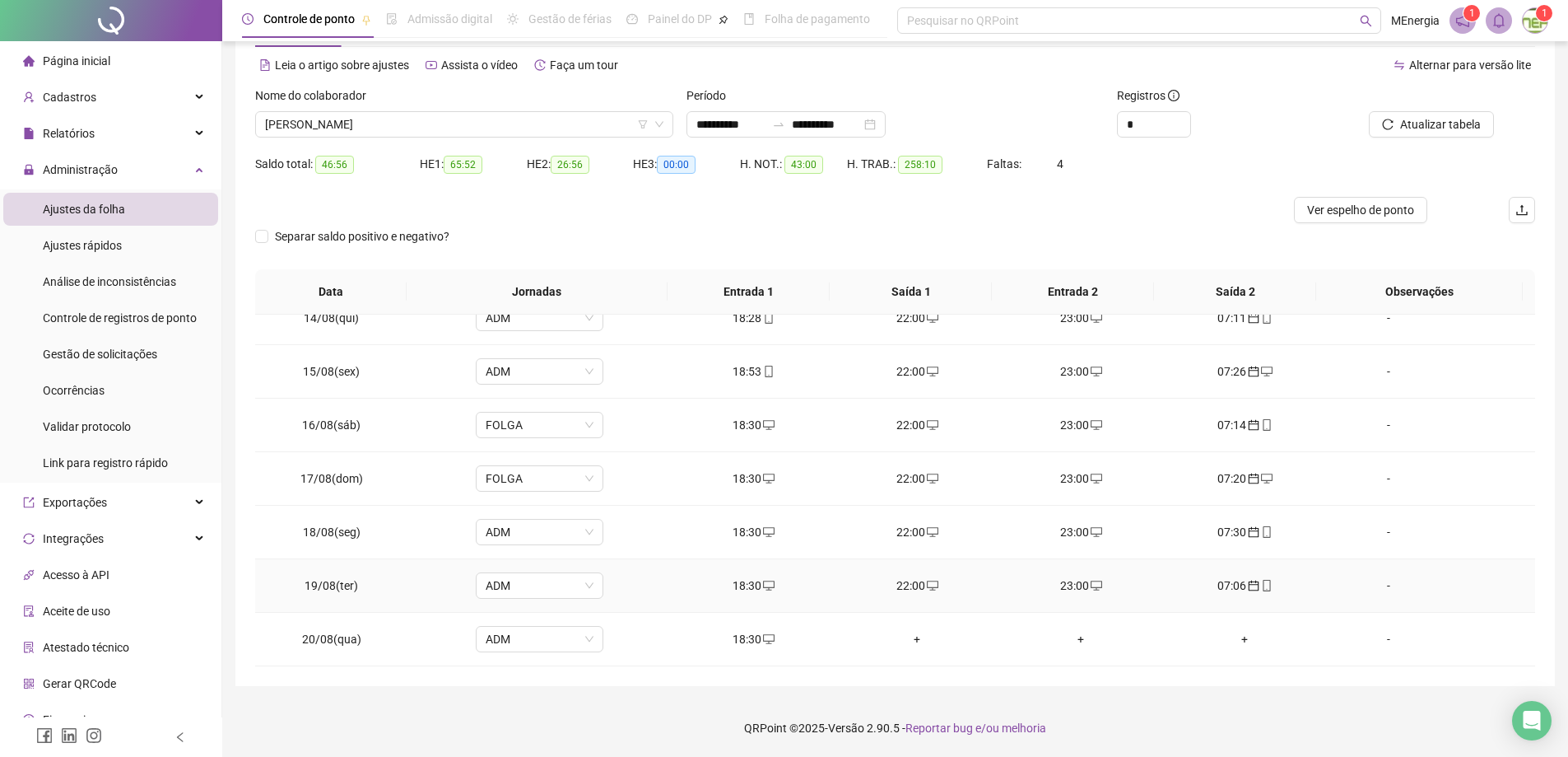
scroll to position [1361, 0]
click at [910, 586] on div "+" at bounding box center [917, 585] width 138 height 18
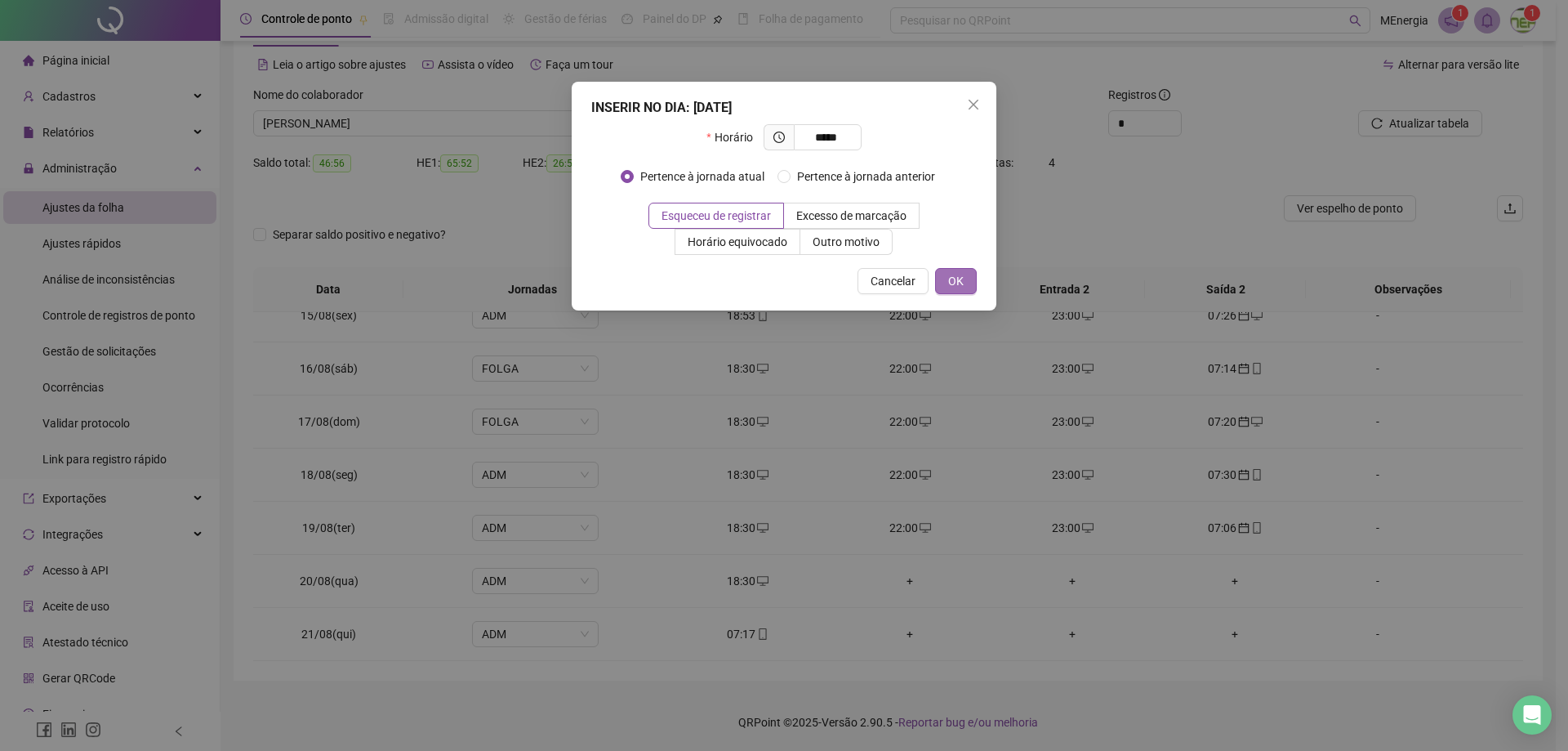
type input "*****"
click at [943, 280] on button "OK" at bounding box center [956, 281] width 42 height 27
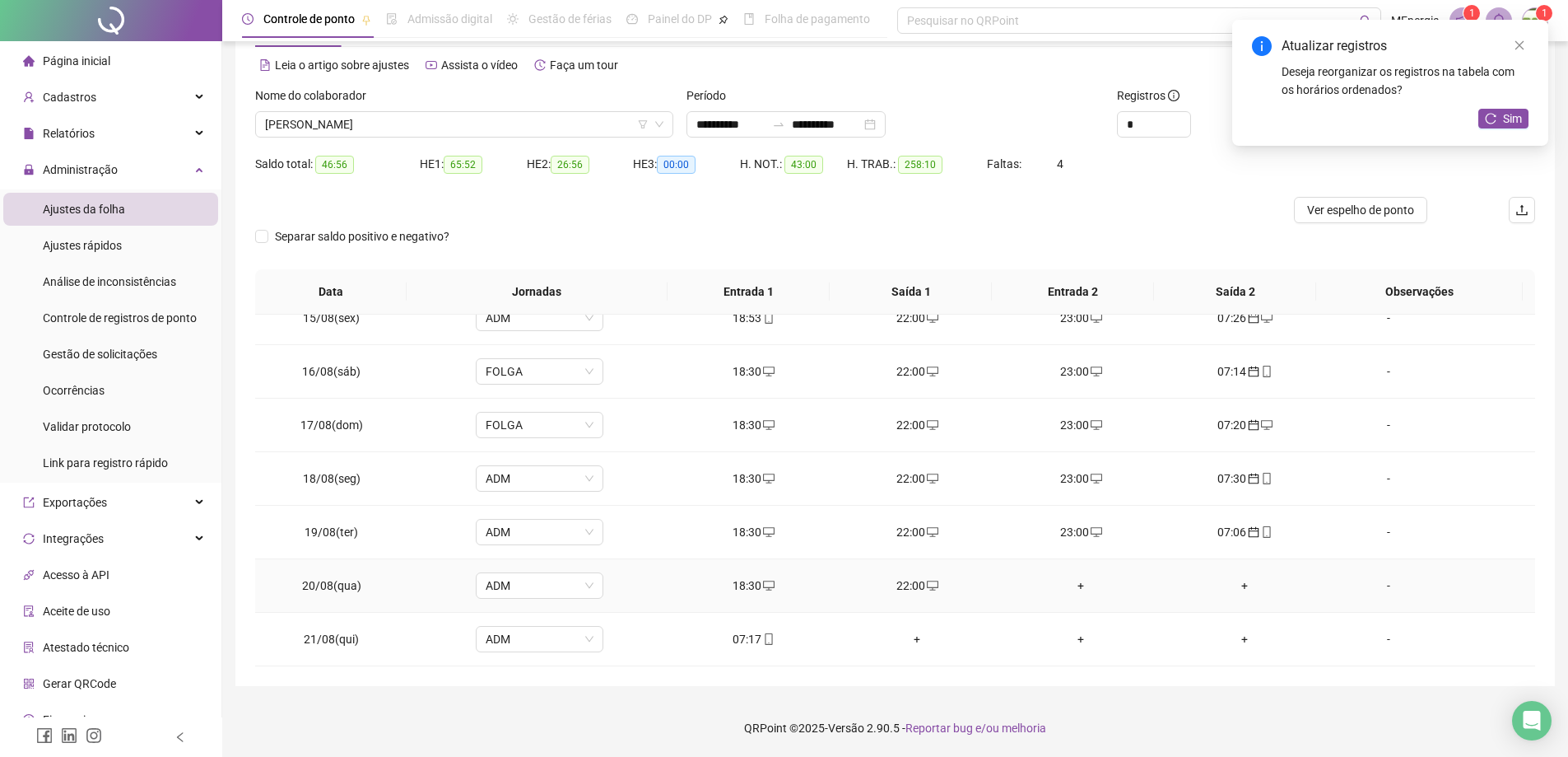
click at [1071, 590] on div "+" at bounding box center [1081, 585] width 138 height 18
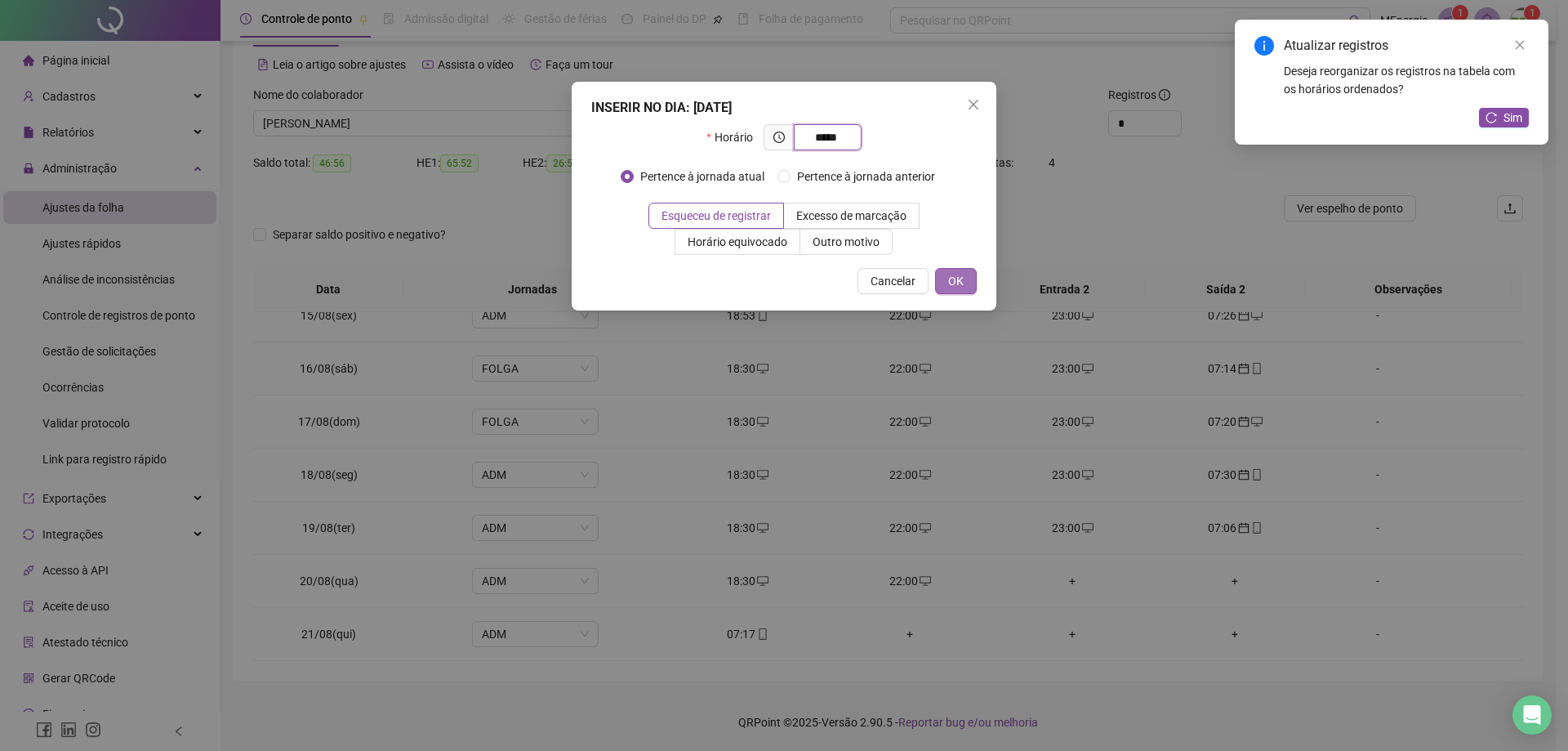
type input "*****"
click at [957, 278] on span "OK" at bounding box center [956, 281] width 15 height 18
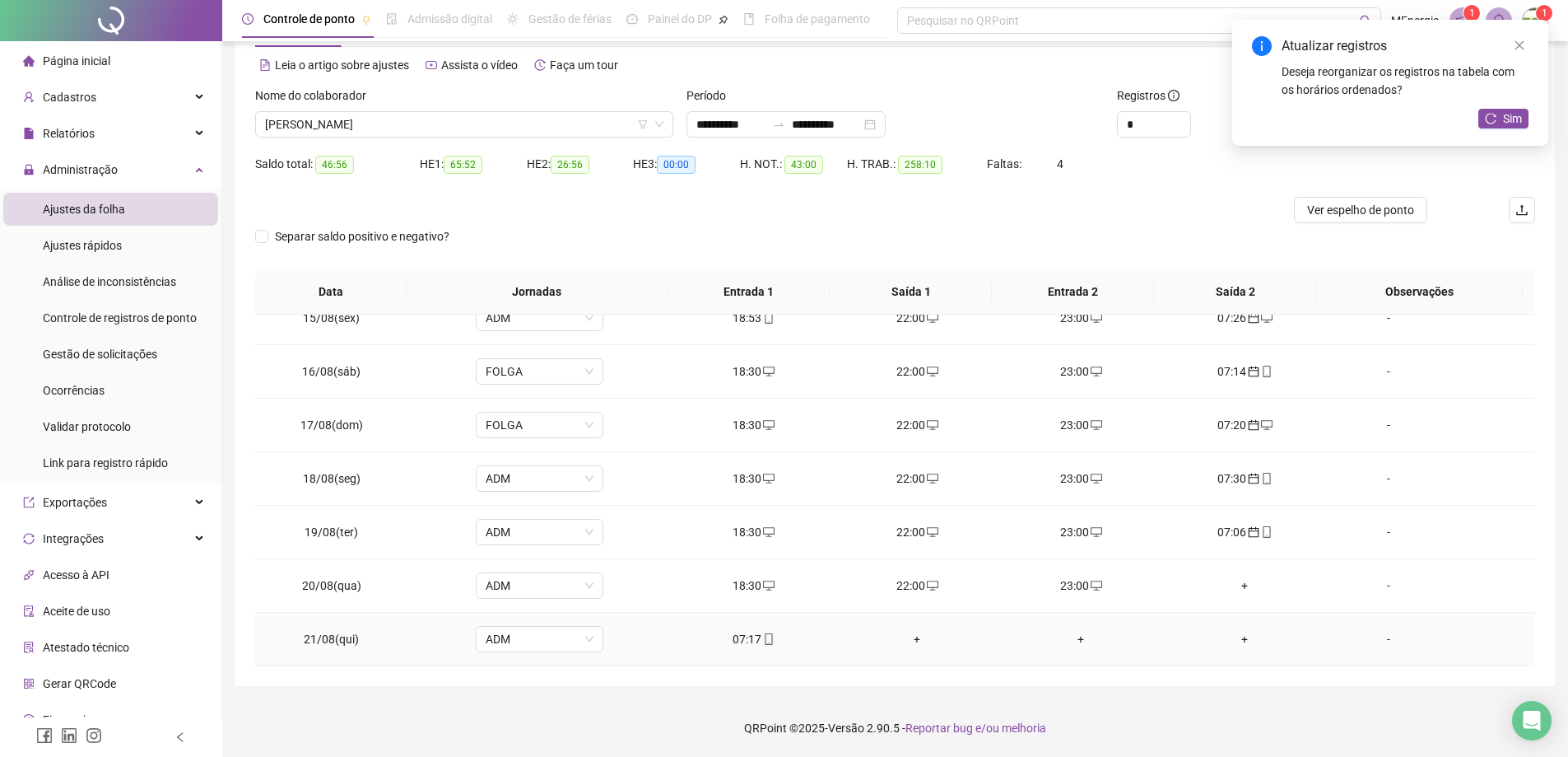
click at [762, 646] on span at bounding box center [768, 639] width 13 height 13
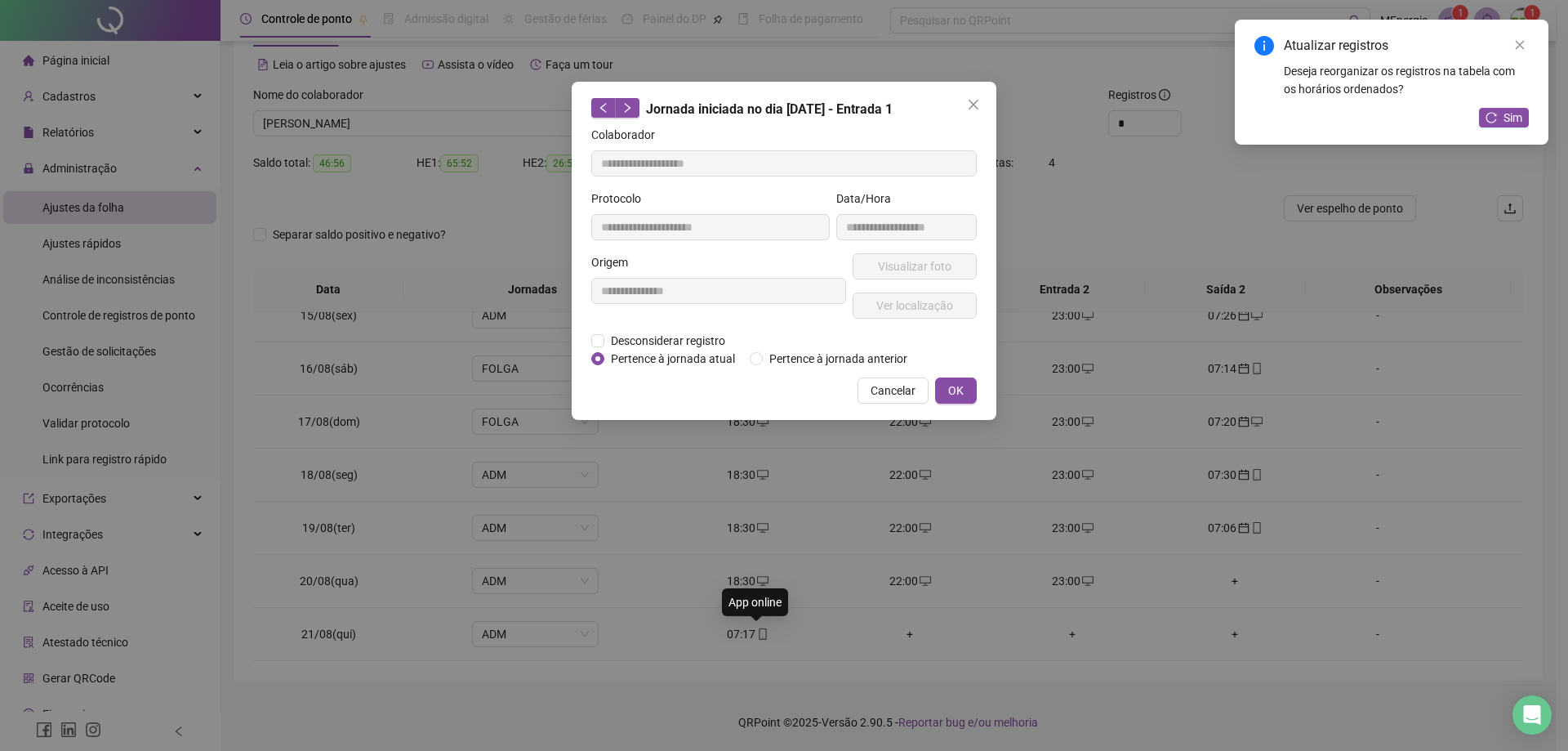
type input "**********"
click at [783, 363] on span "Pertence à jornada anterior" at bounding box center [838, 358] width 151 height 18
click at [950, 389] on span "OK" at bounding box center [956, 390] width 15 height 18
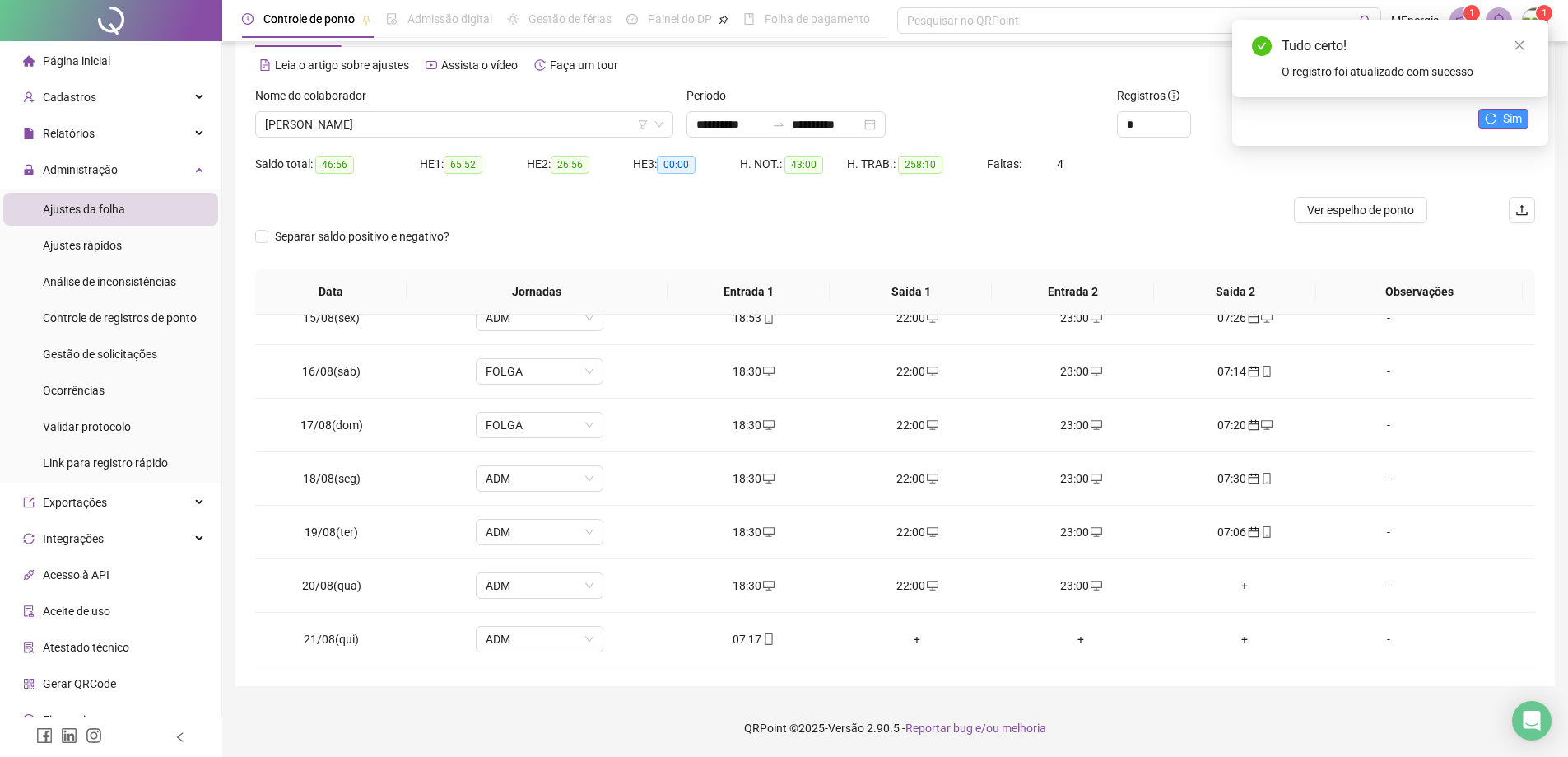
click at [1494, 113] on icon "reload" at bounding box center [1491, 119] width 11 height 11
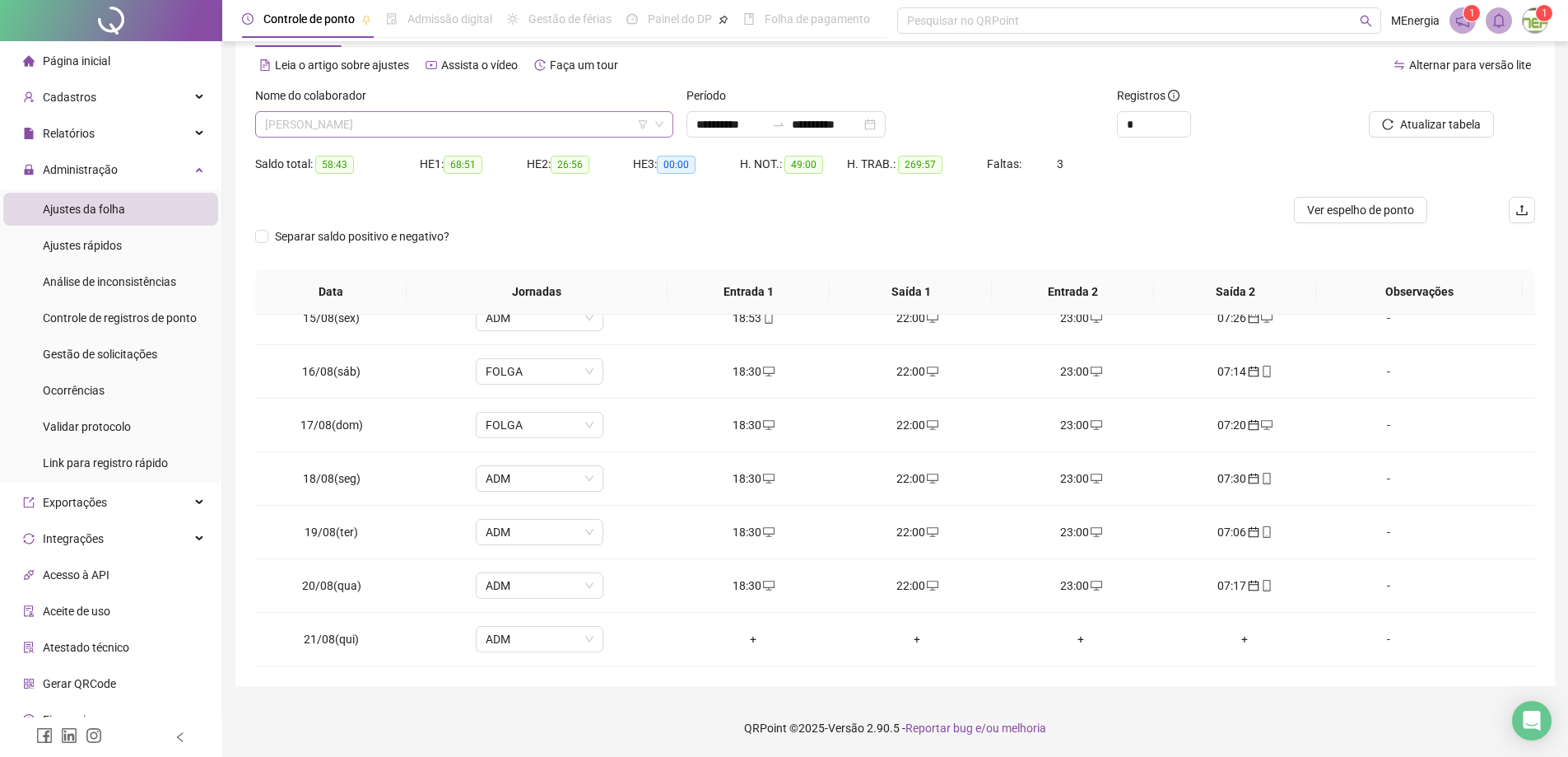
click at [668, 121] on div "[PERSON_NAME]" at bounding box center [464, 124] width 418 height 27
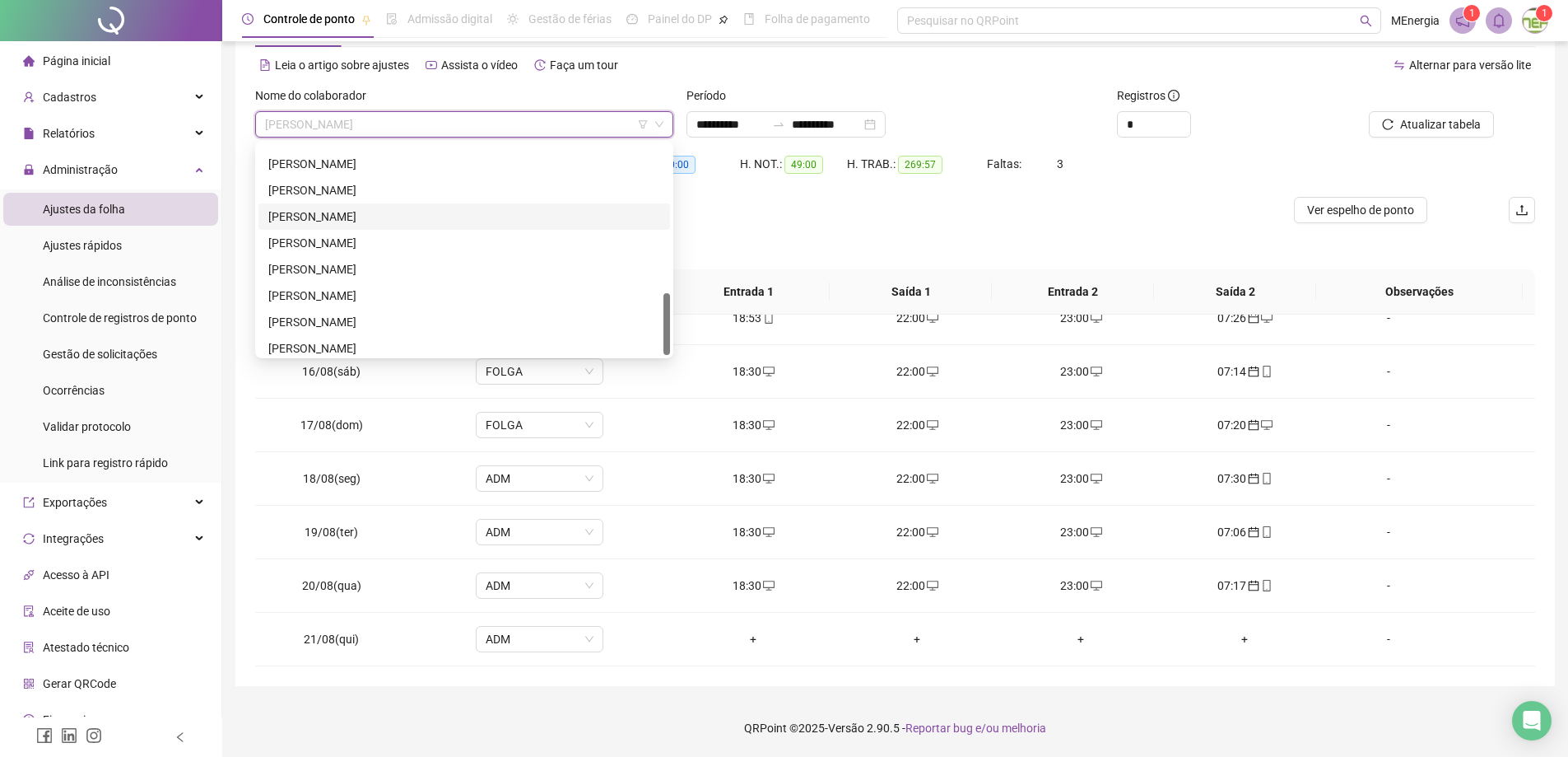
scroll to position [501, 0]
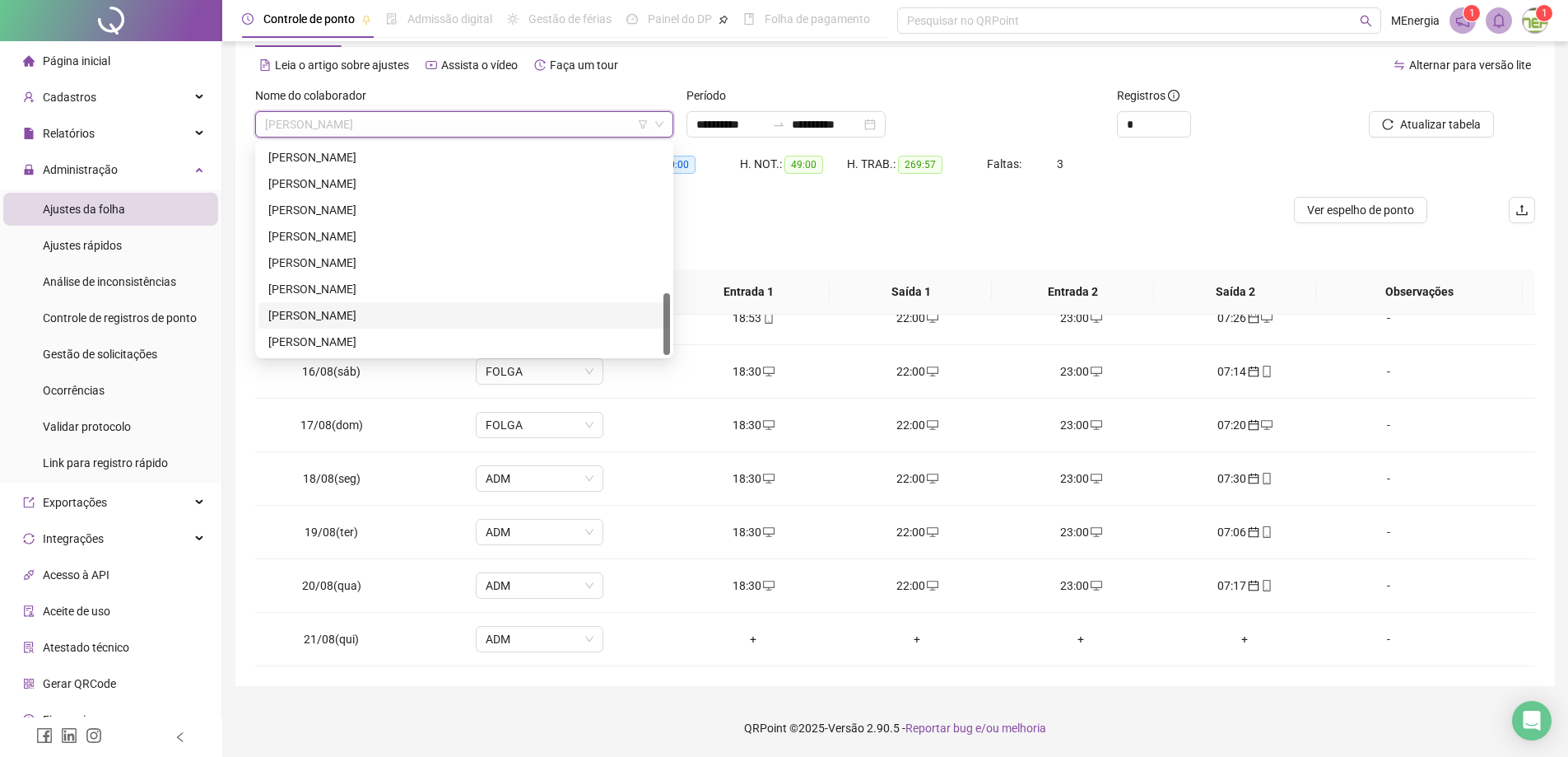
click at [427, 312] on div "[PERSON_NAME]" at bounding box center [464, 315] width 392 height 18
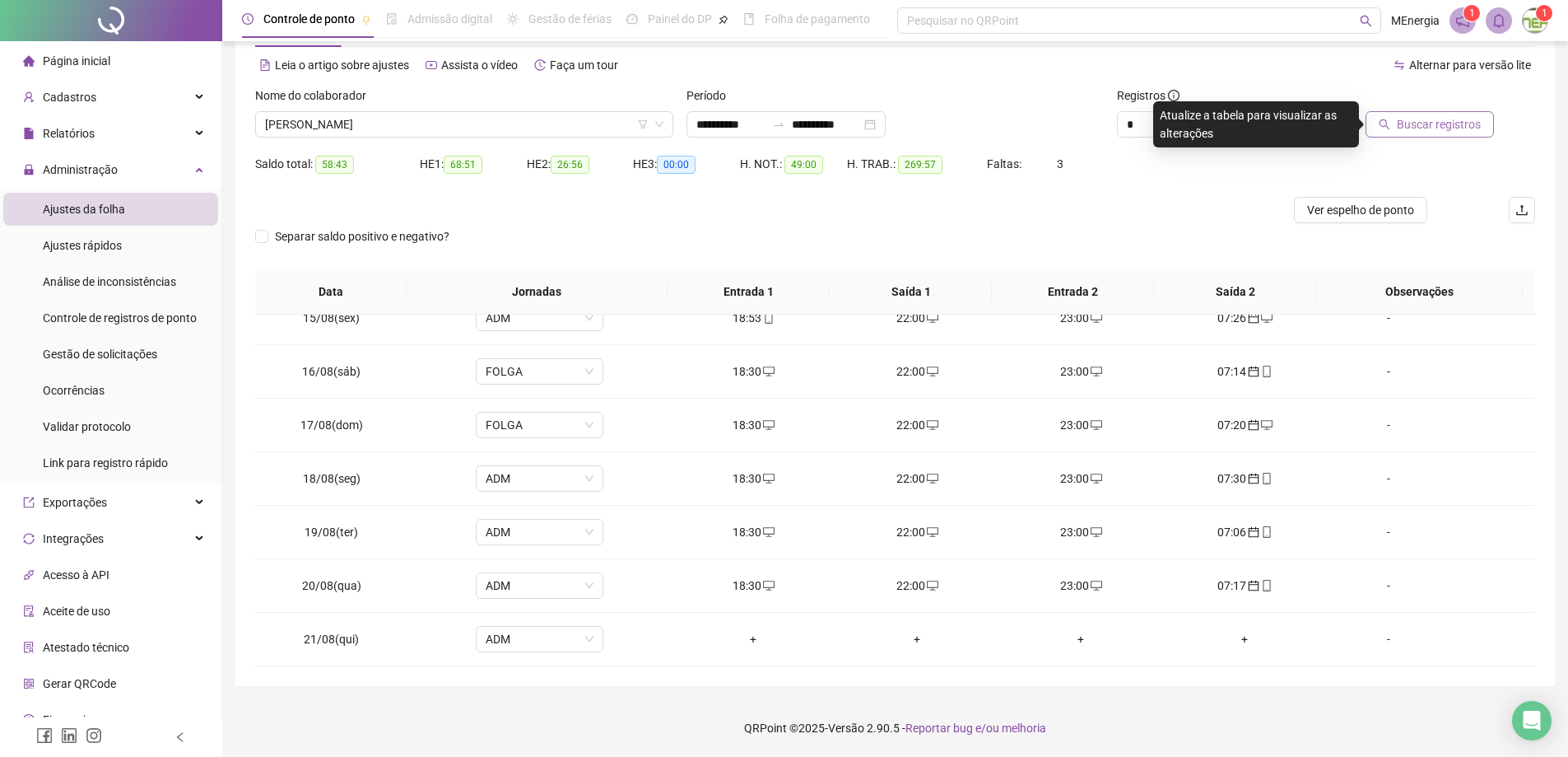
click at [1414, 135] on button "Buscar registros" at bounding box center [1429, 124] width 128 height 27
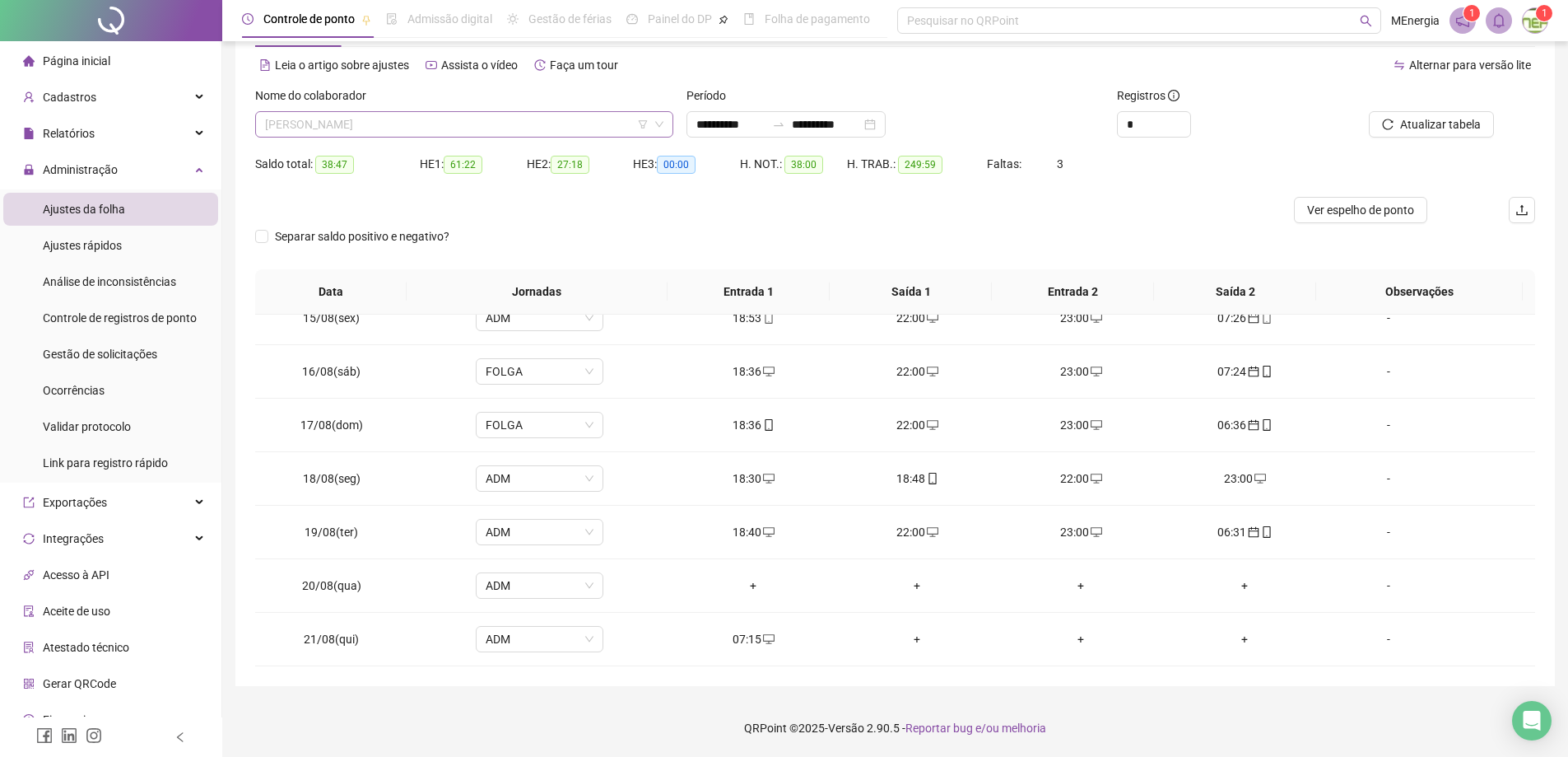
click at [670, 129] on div "[PERSON_NAME]" at bounding box center [464, 124] width 418 height 27
click at [668, 125] on div "[PERSON_NAME]" at bounding box center [464, 124] width 418 height 27
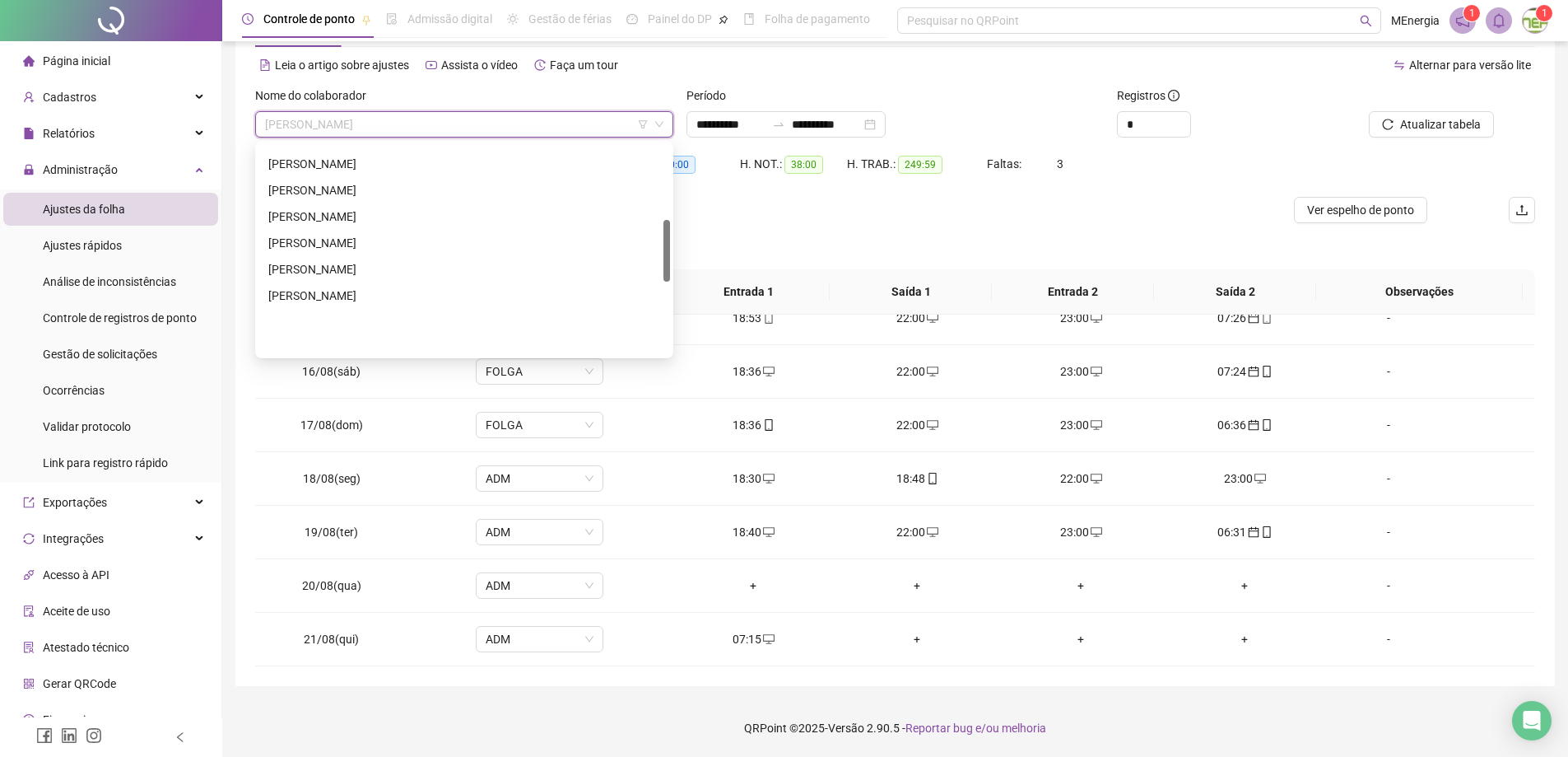
scroll to position [254, 0]
click at [368, 168] on div "[PERSON_NAME]" at bounding box center [464, 167] width 392 height 18
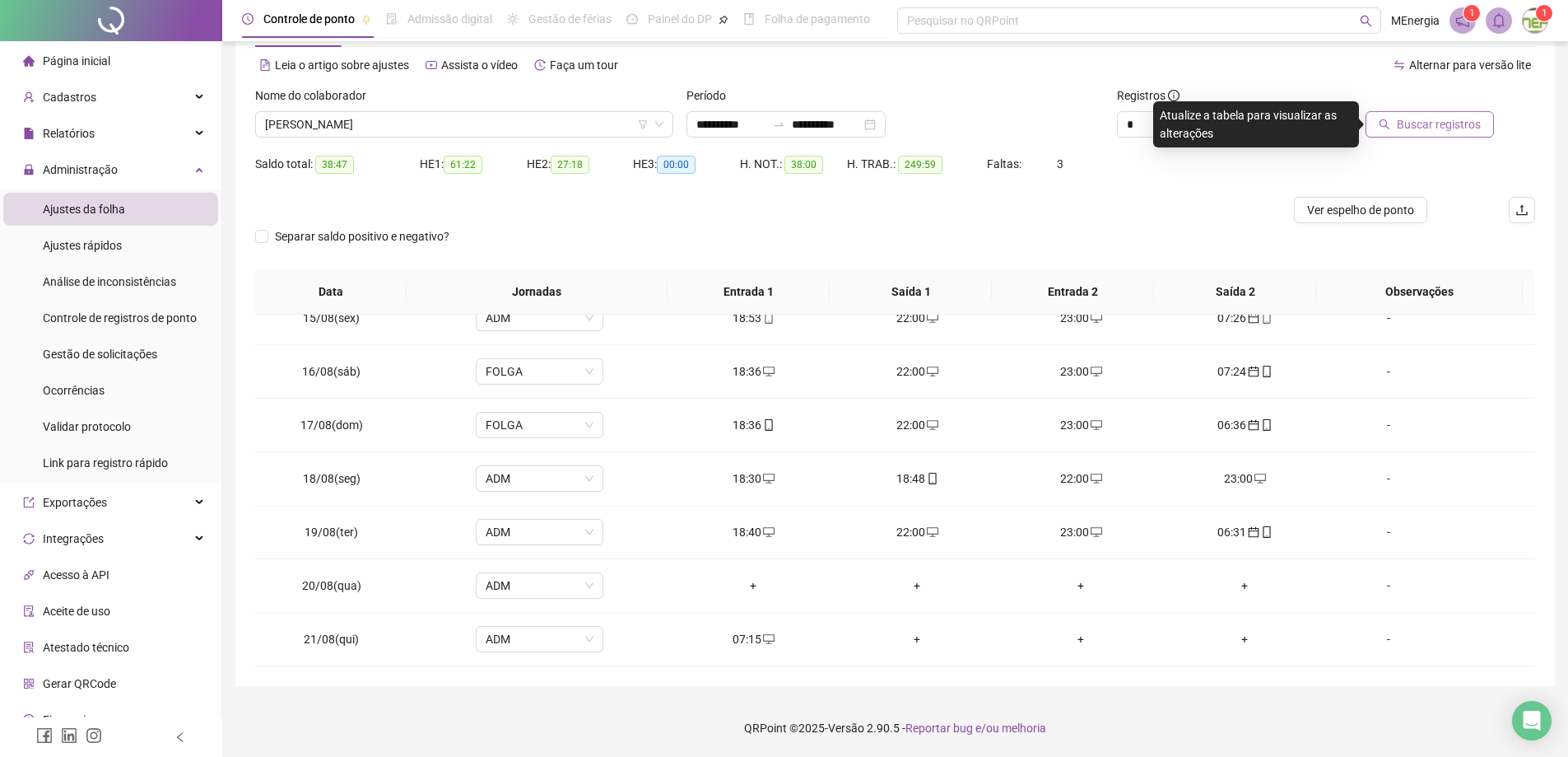
click at [1424, 129] on span "Buscar registros" at bounding box center [1439, 123] width 84 height 18
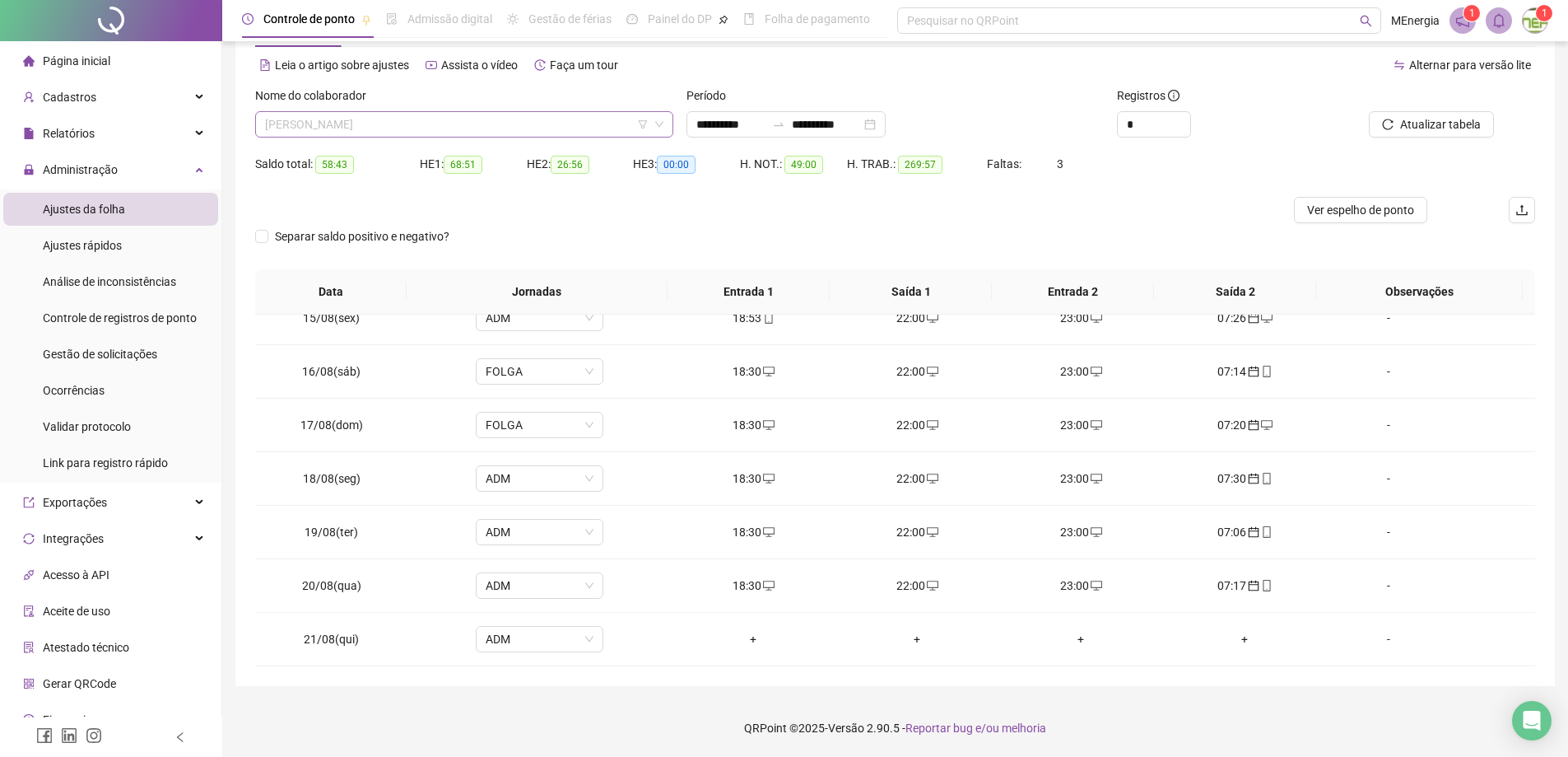
click at [665, 122] on div "[PERSON_NAME]" at bounding box center [464, 124] width 418 height 27
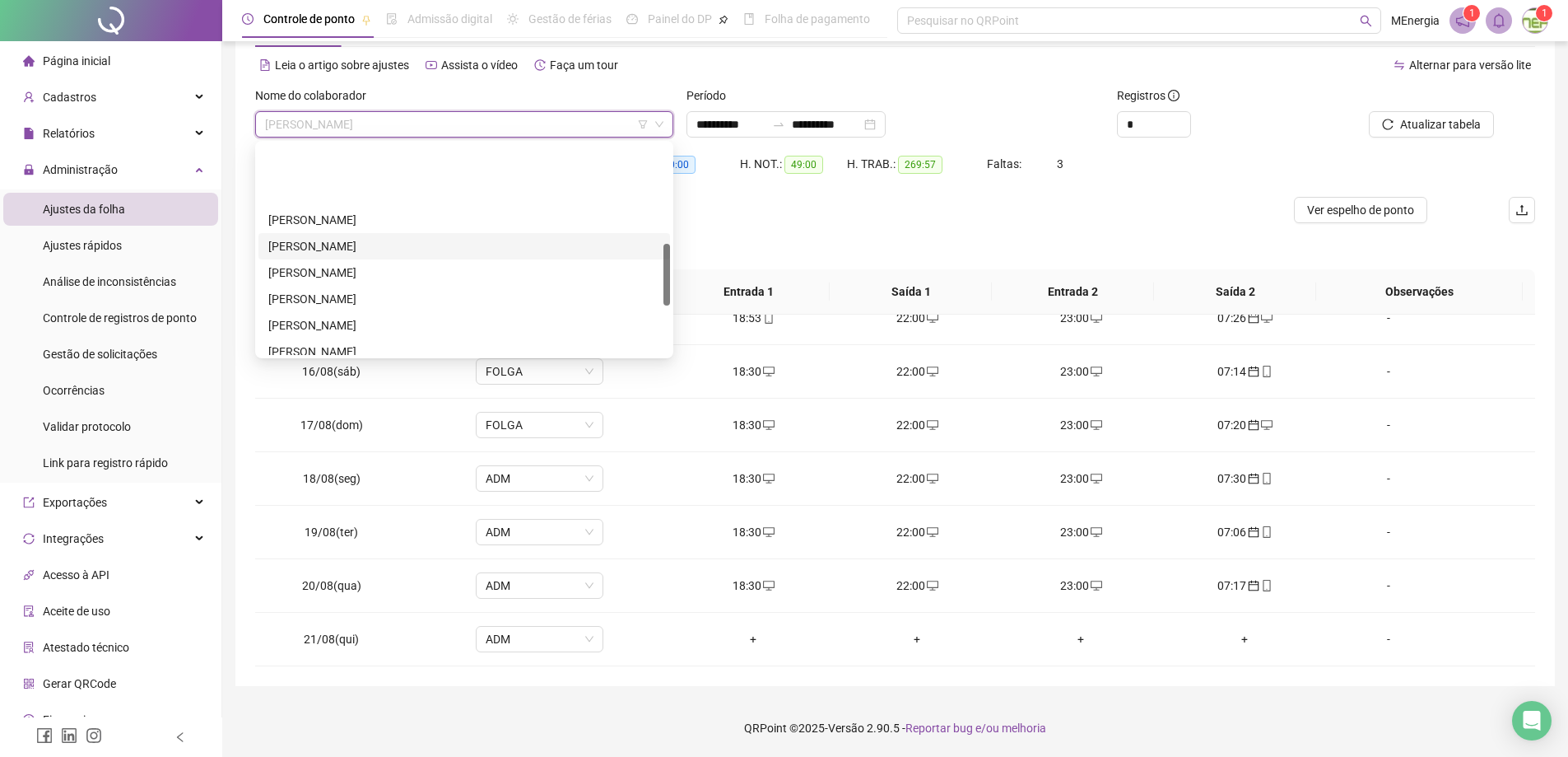
scroll to position [501, 0]
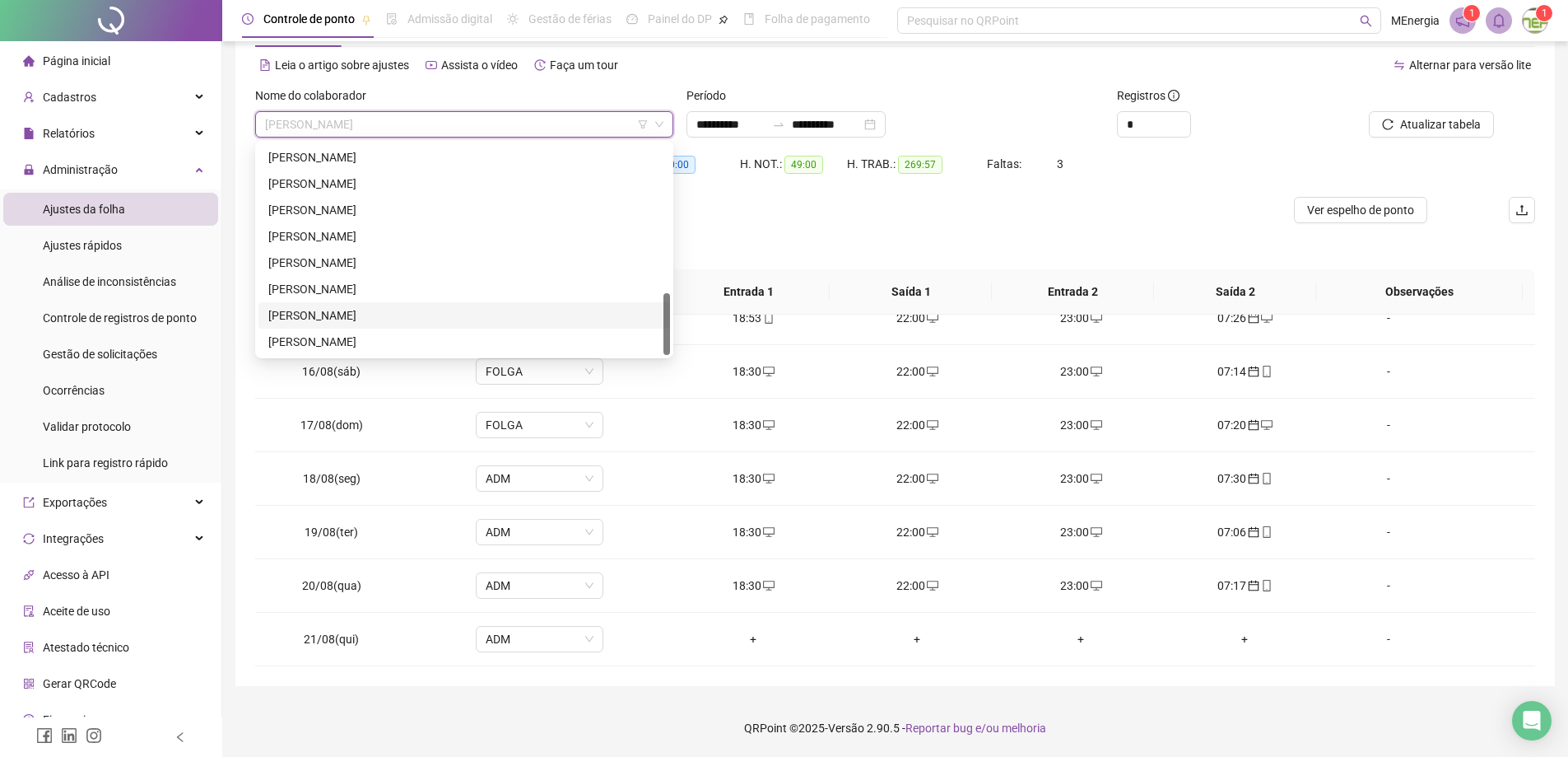
click at [391, 310] on div "[PERSON_NAME]" at bounding box center [464, 315] width 392 height 18
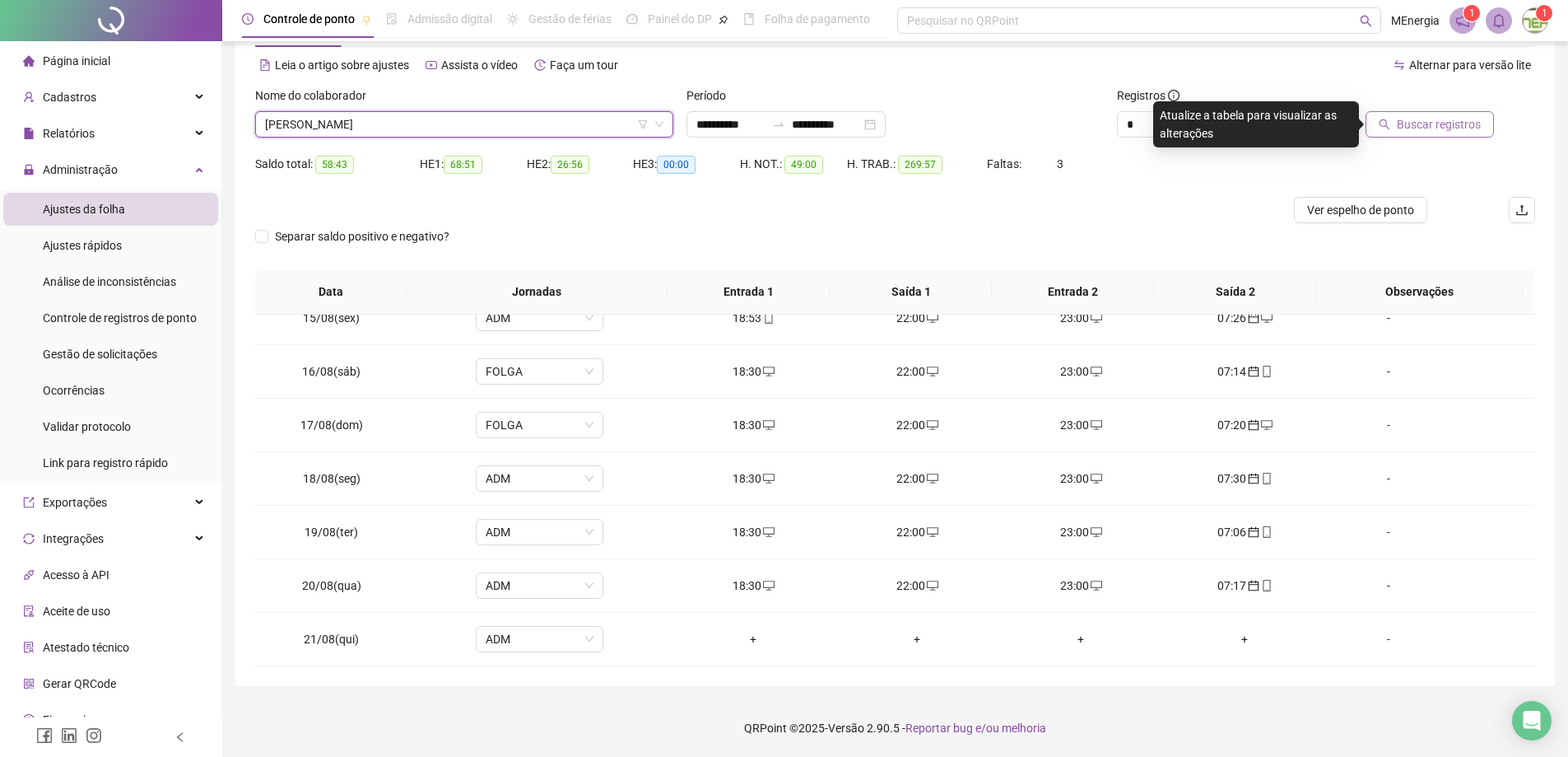
click at [1400, 132] on button "Buscar registros" at bounding box center [1429, 124] width 128 height 27
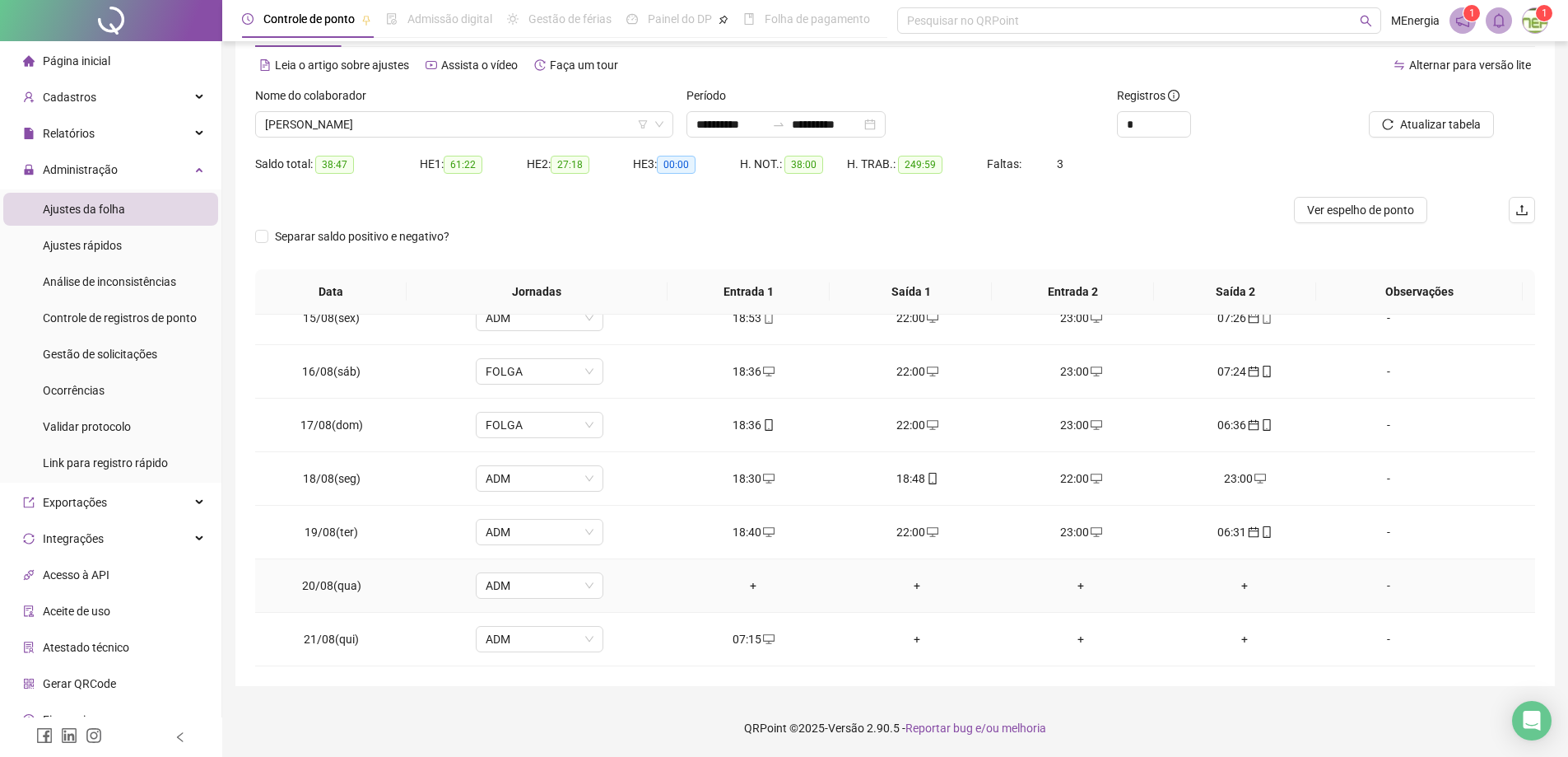
click at [746, 590] on div "+" at bounding box center [754, 585] width 138 height 18
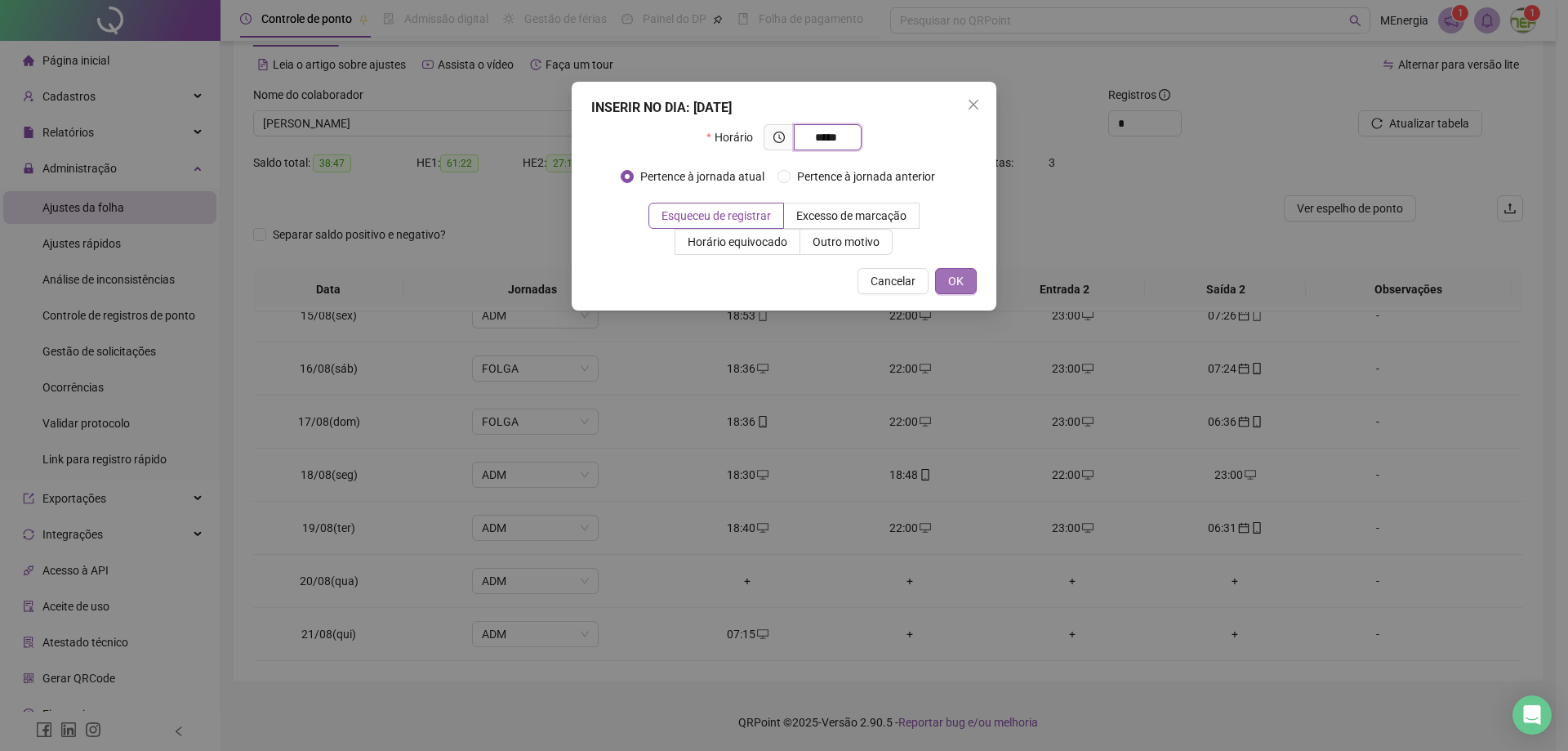
type input "*****"
click at [970, 288] on button "OK" at bounding box center [956, 281] width 42 height 27
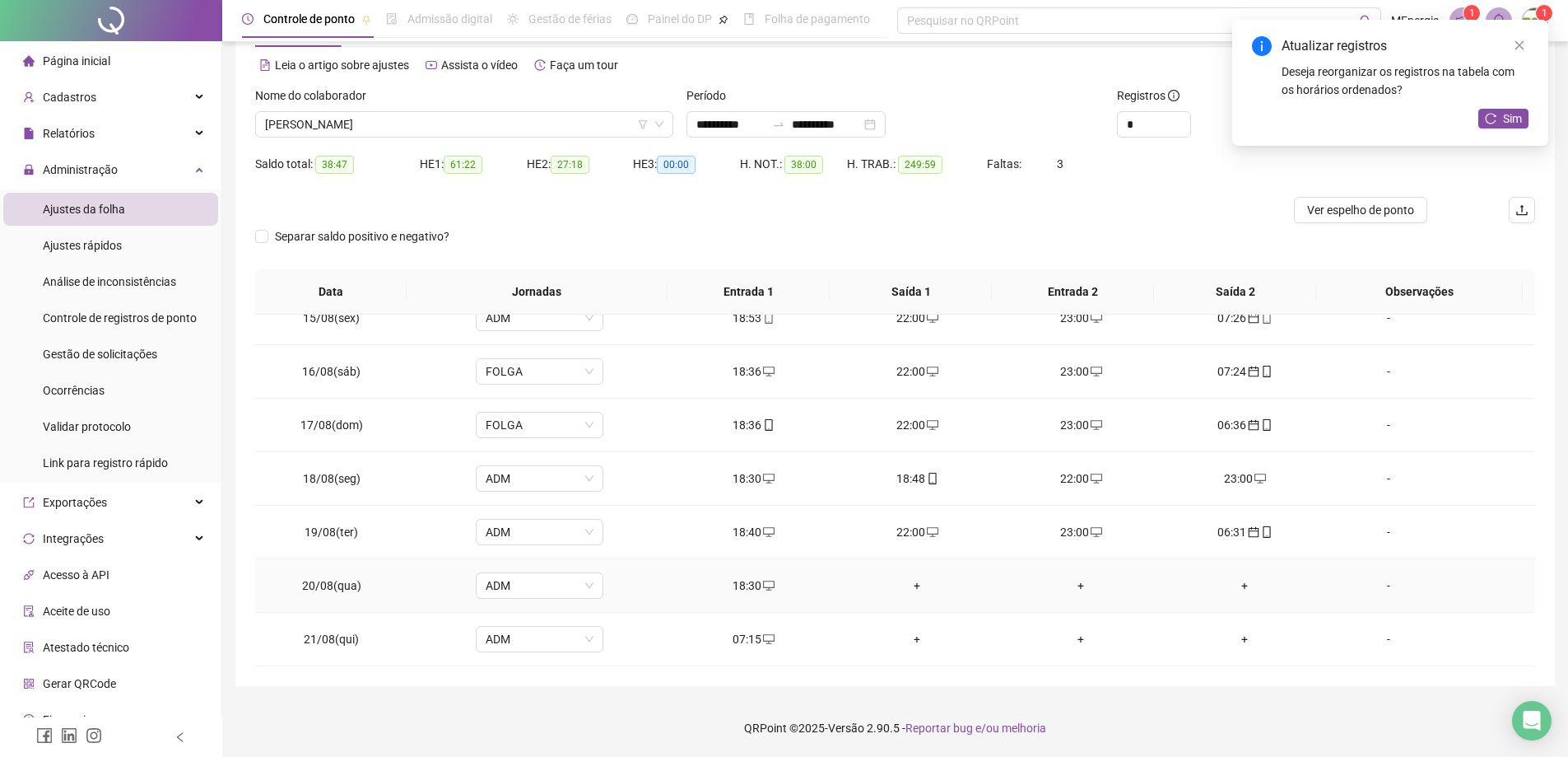
click at [906, 588] on div "+" at bounding box center [917, 585] width 138 height 18
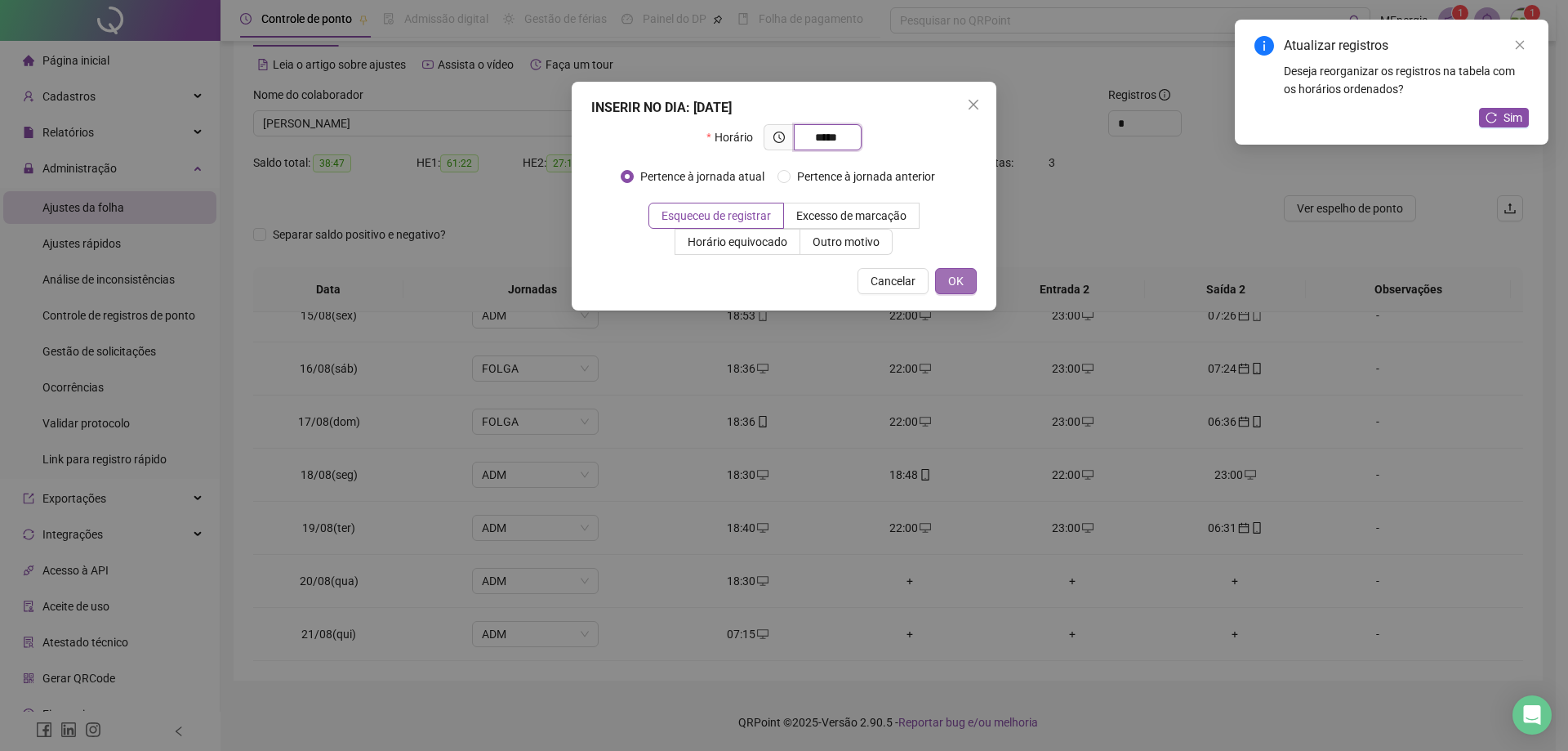
type input "*****"
click at [959, 269] on button "OK" at bounding box center [956, 281] width 42 height 27
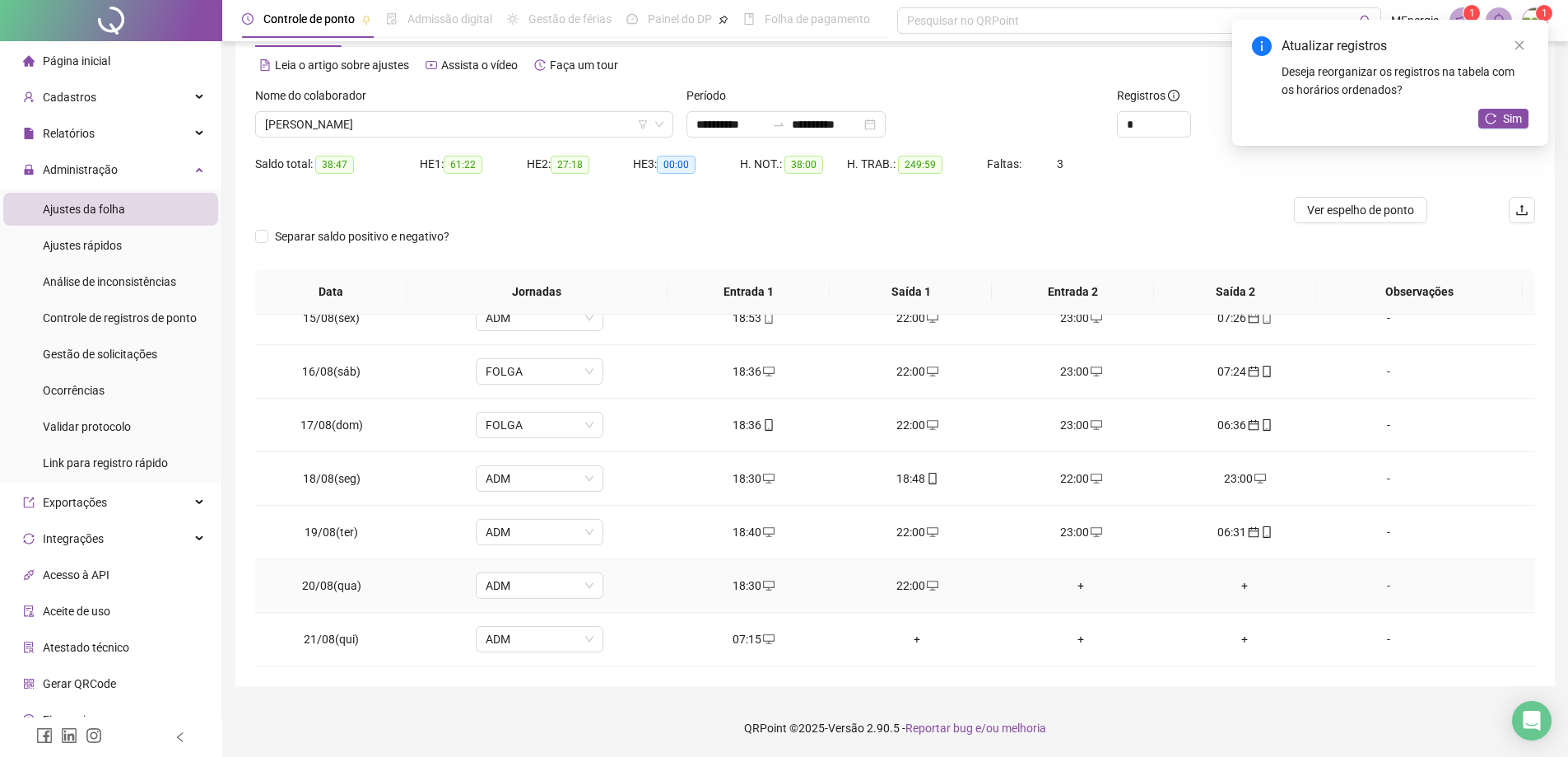
click at [1075, 590] on div "+" at bounding box center [1081, 585] width 138 height 18
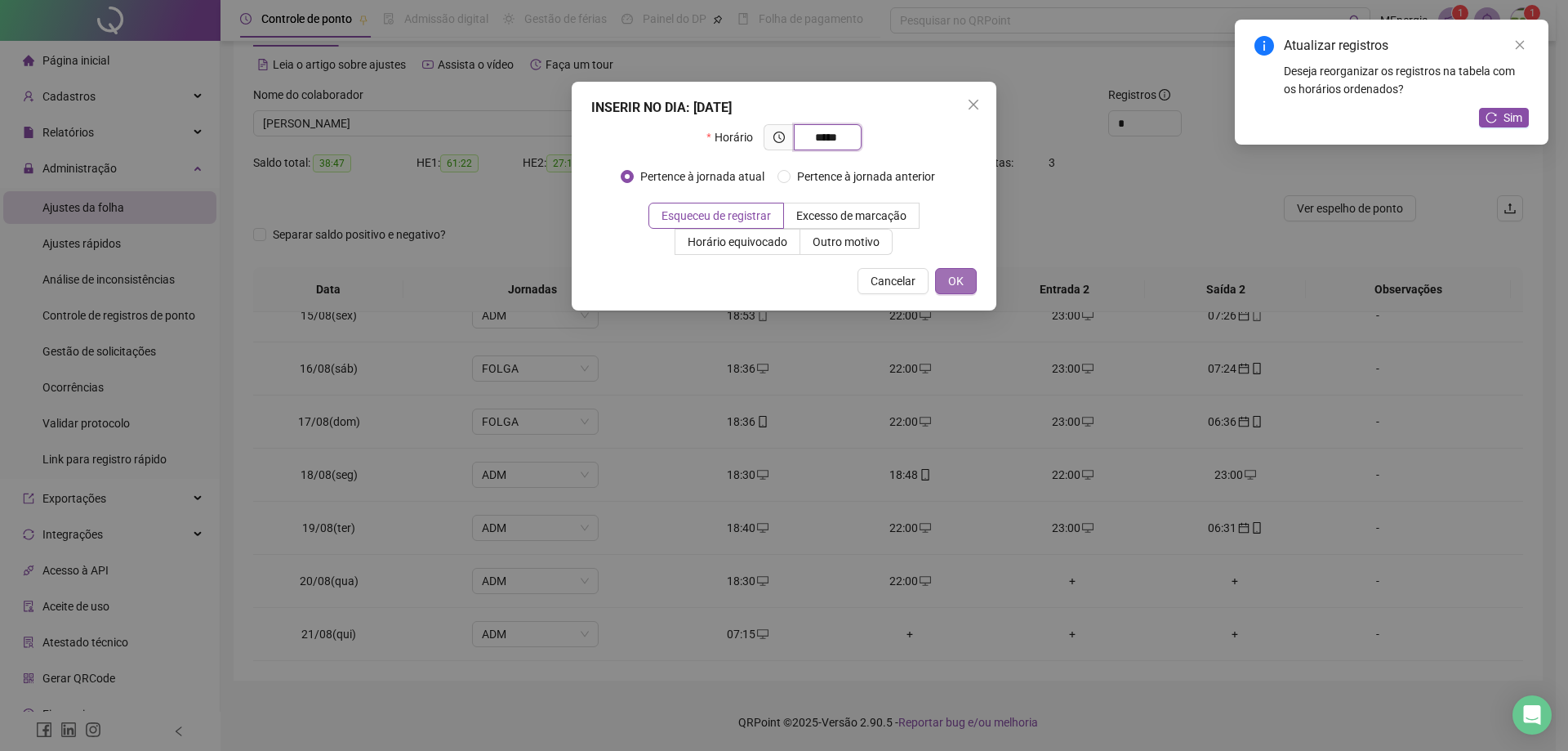
type input "*****"
drag, startPoint x: 961, startPoint y: 276, endPoint x: 953, endPoint y: 272, distance: 8.9
click at [961, 277] on span "OK" at bounding box center [956, 281] width 15 height 18
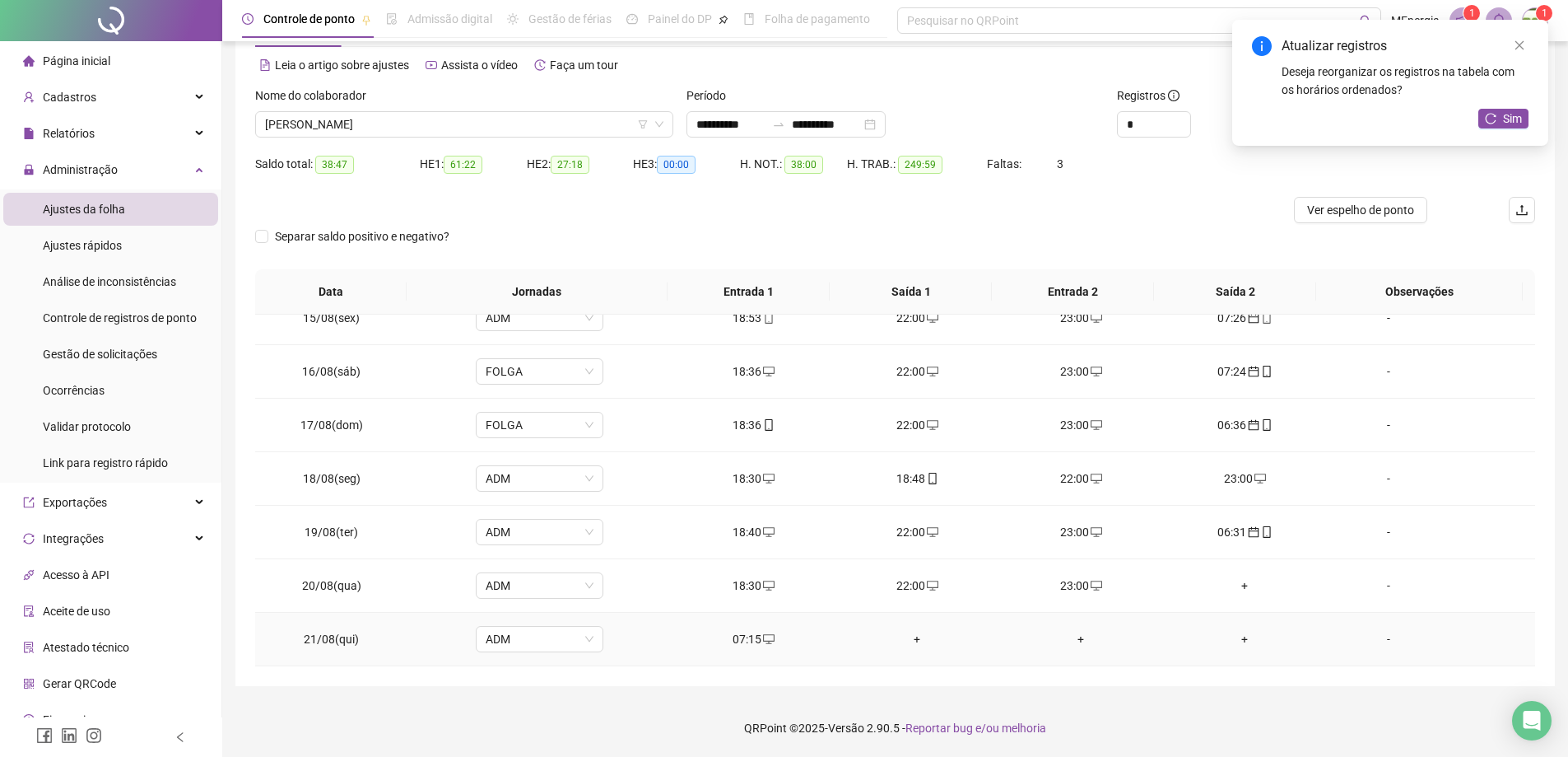
click at [751, 644] on div "07:15" at bounding box center [754, 638] width 138 height 18
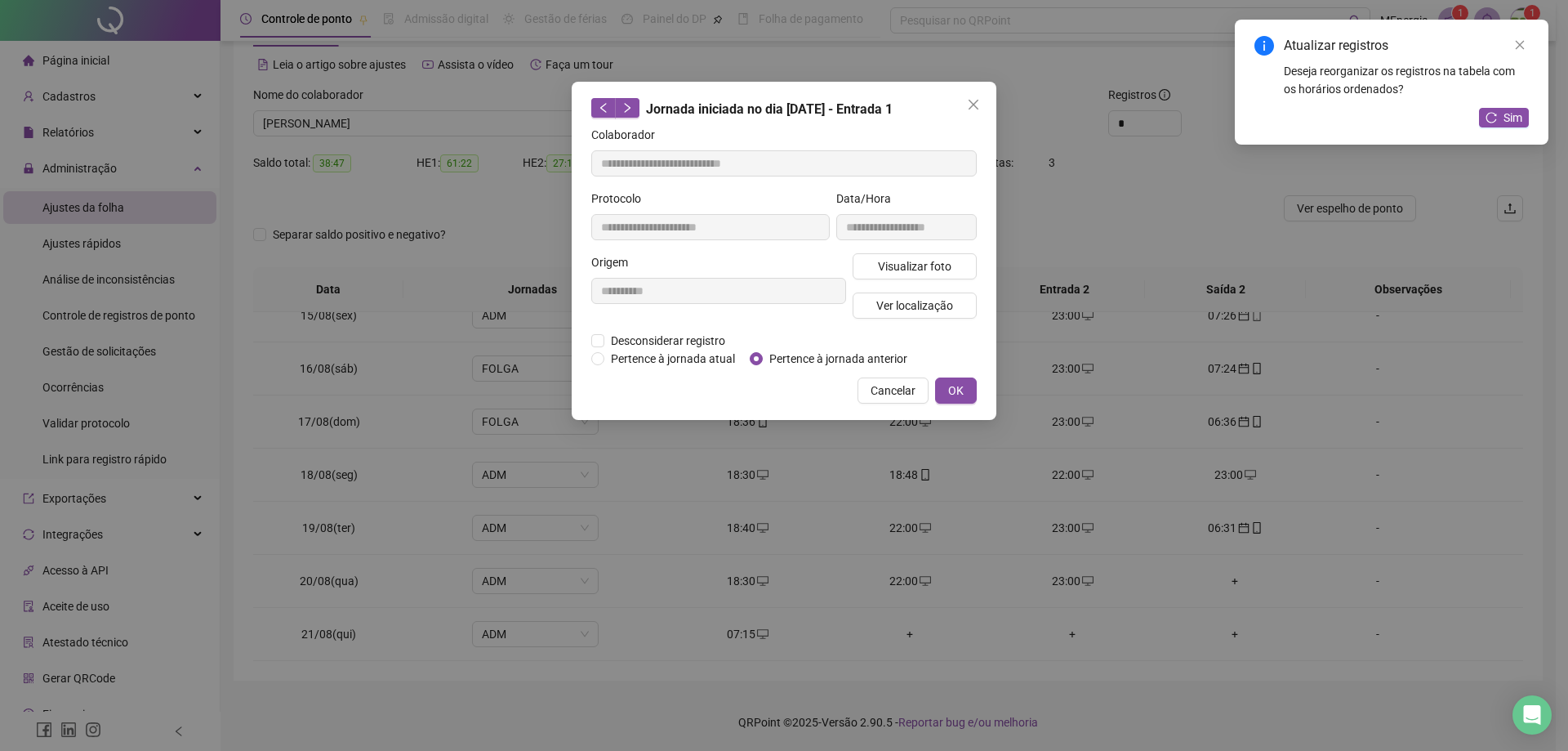
type input "**********"
click at [785, 361] on span "Pertence à jornada anterior" at bounding box center [838, 358] width 151 height 18
click at [975, 390] on button "OK" at bounding box center [956, 390] width 42 height 27
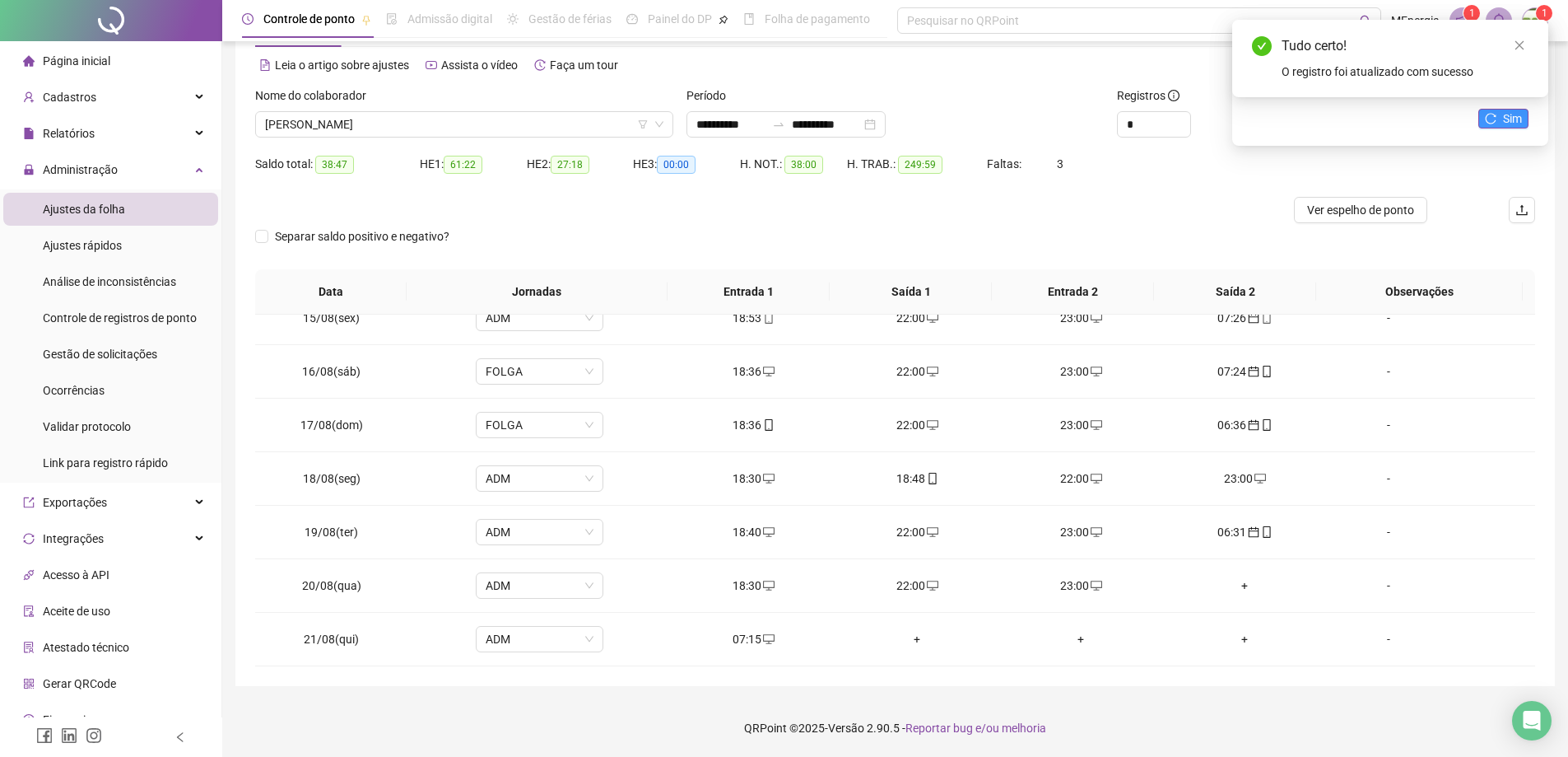
click at [1508, 121] on span "Sim" at bounding box center [1513, 118] width 19 height 18
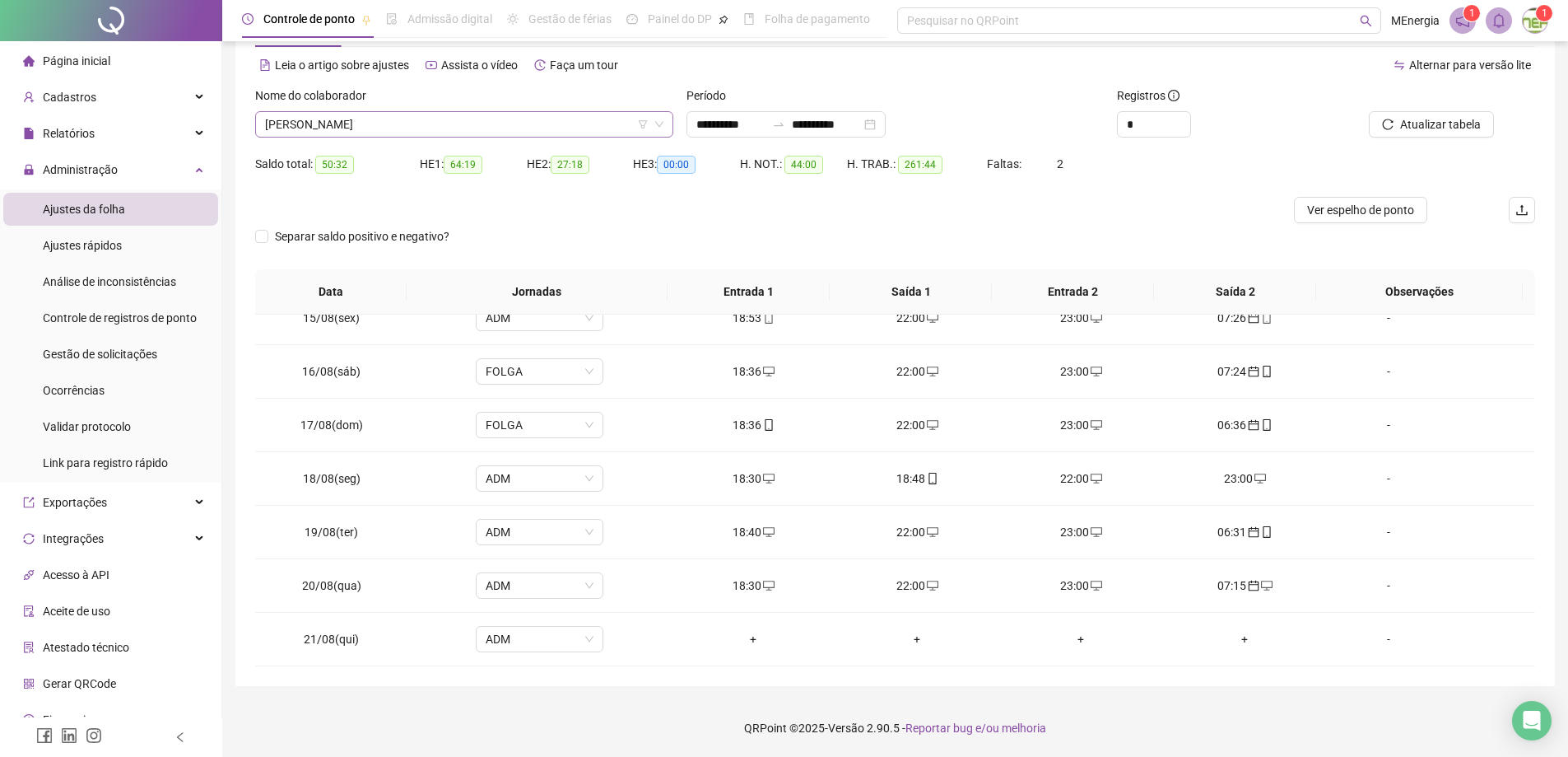
click at [663, 126] on icon "down" at bounding box center [659, 124] width 10 height 10
click at [664, 121] on div "[PERSON_NAME]" at bounding box center [464, 124] width 418 height 27
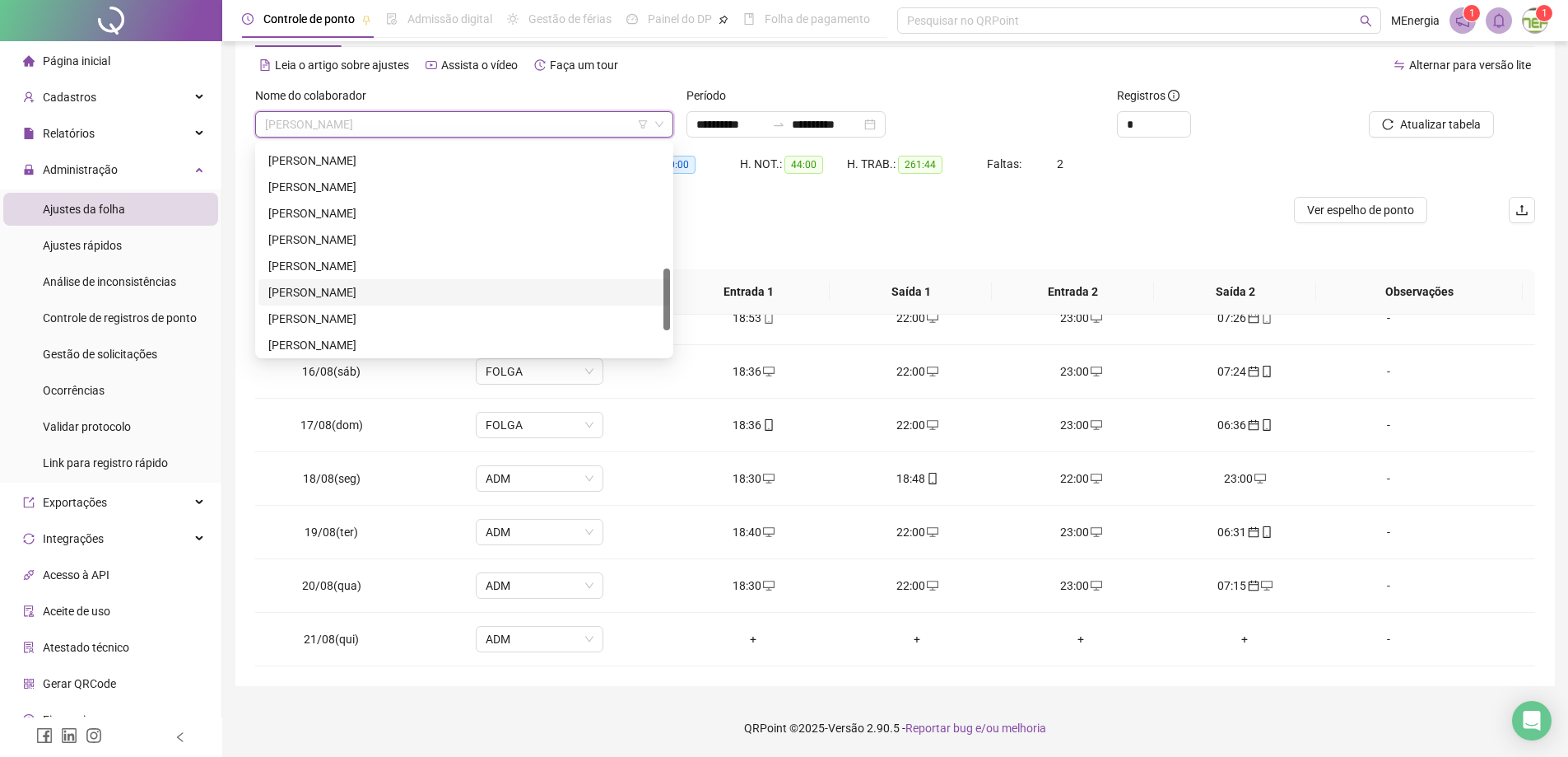
scroll to position [254, 0]
click at [364, 171] on div "[PERSON_NAME]" at bounding box center [464, 167] width 392 height 18
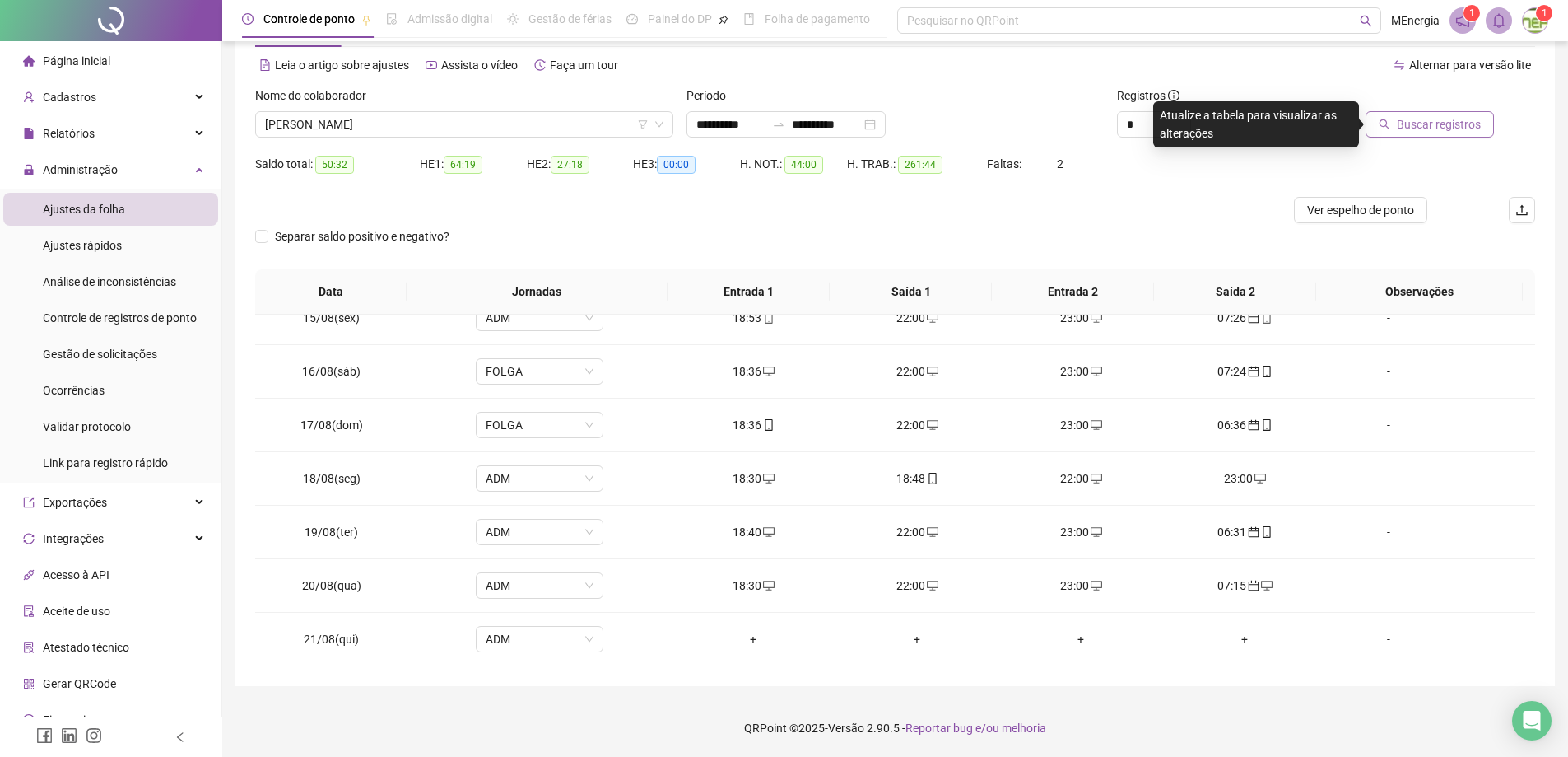
click at [1380, 122] on button "Buscar registros" at bounding box center [1429, 124] width 128 height 27
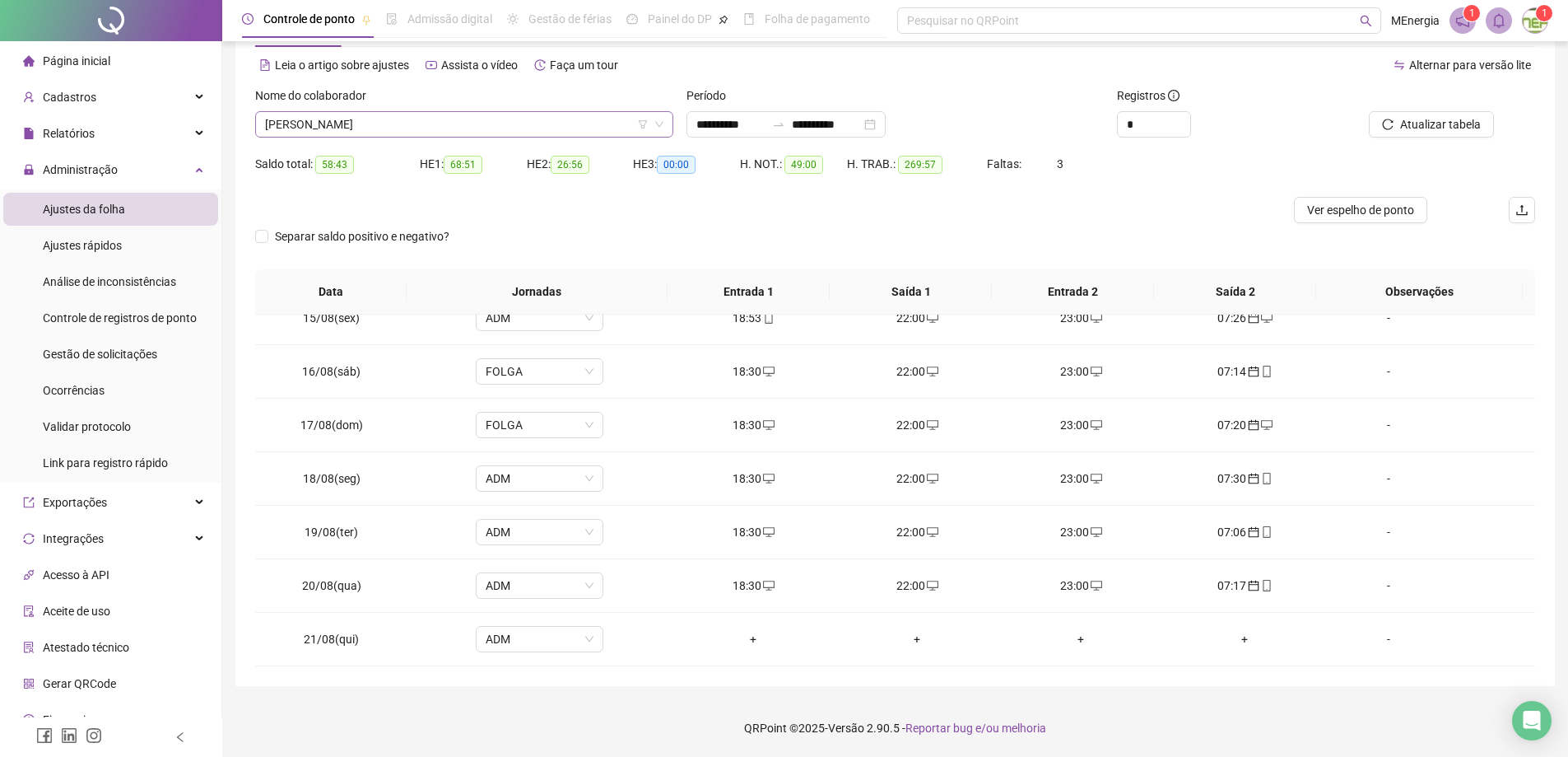
click at [670, 124] on div "[PERSON_NAME]" at bounding box center [464, 124] width 418 height 27
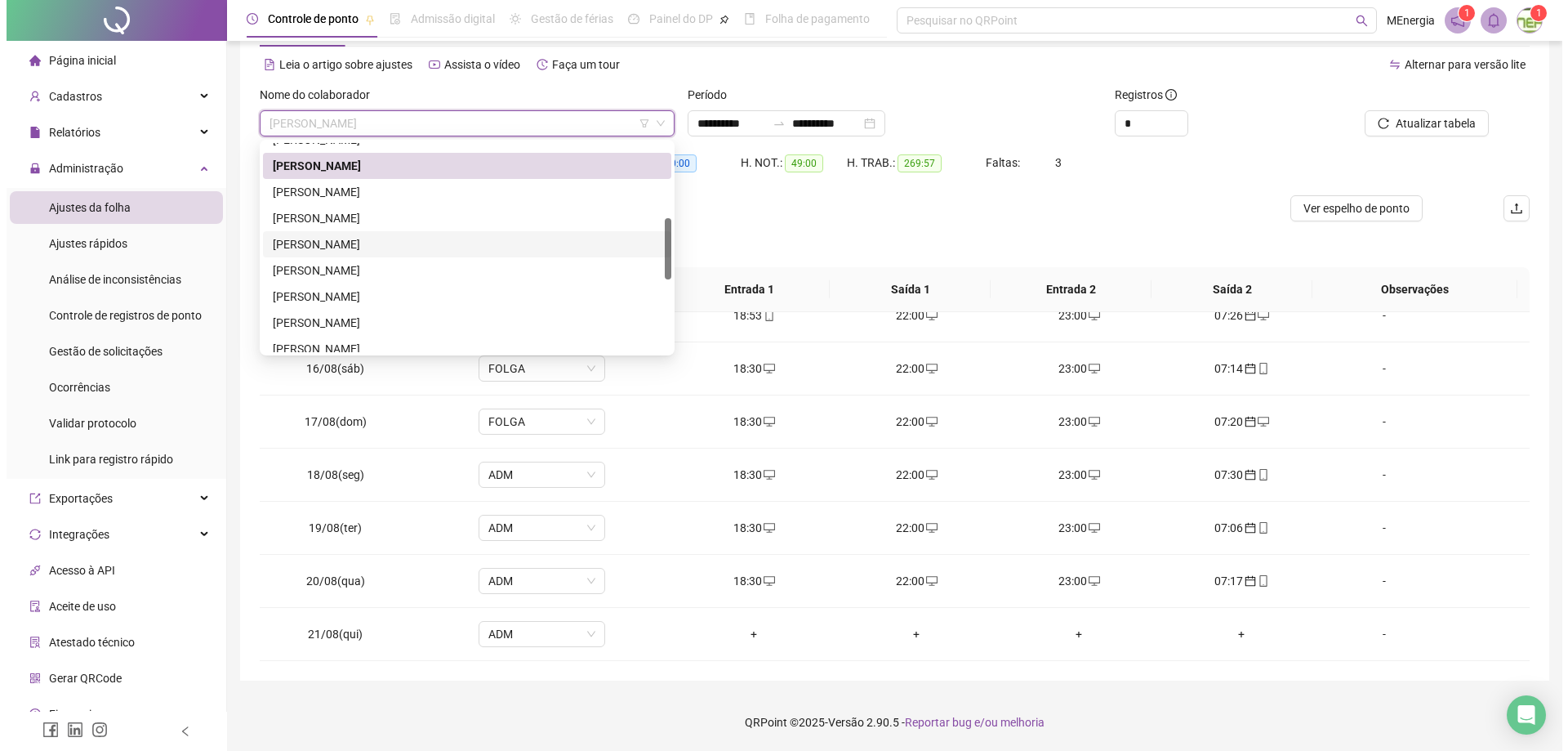
scroll to position [170, 0]
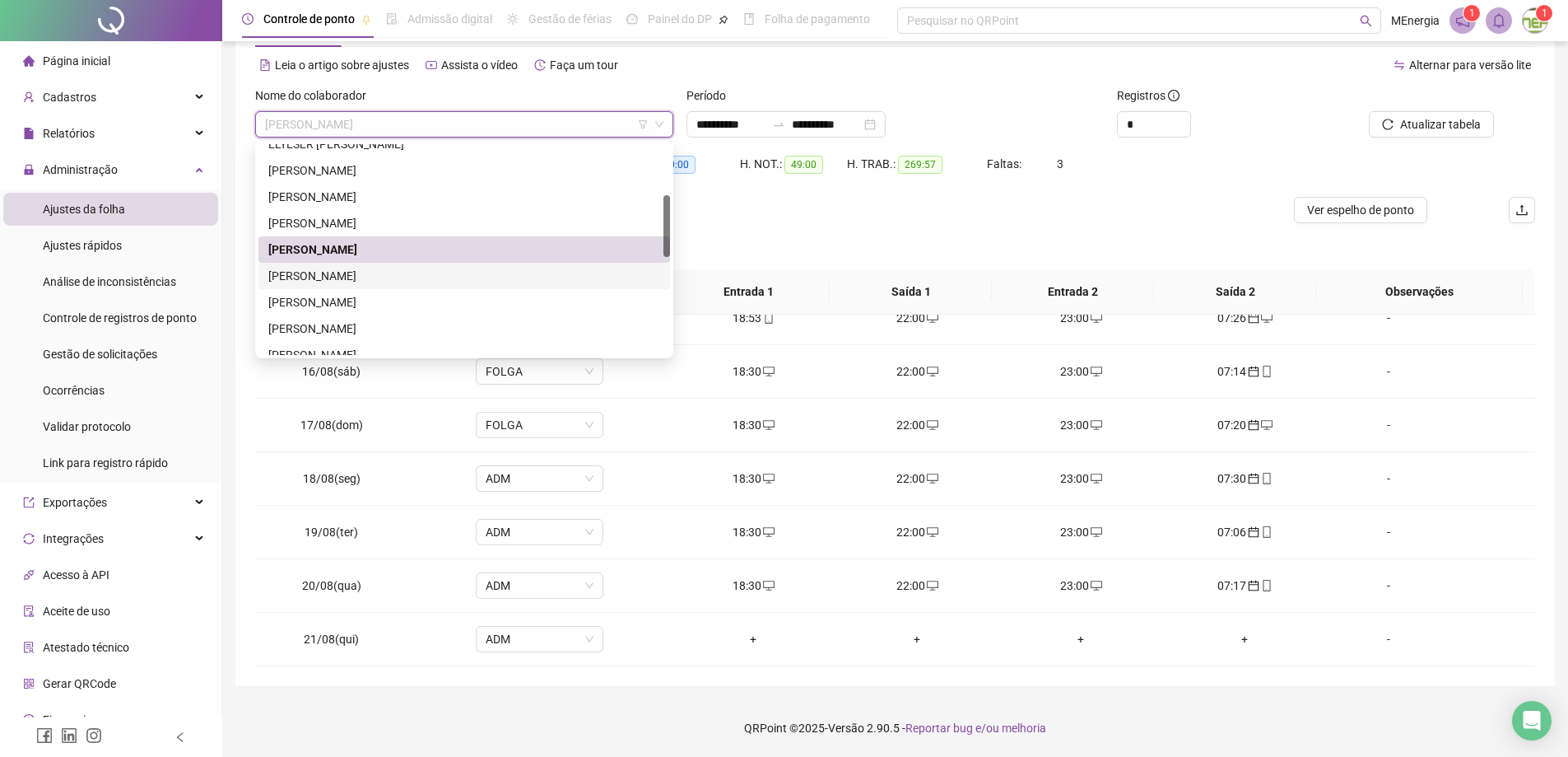
click at [408, 272] on div "[PERSON_NAME]" at bounding box center [464, 276] width 392 height 18
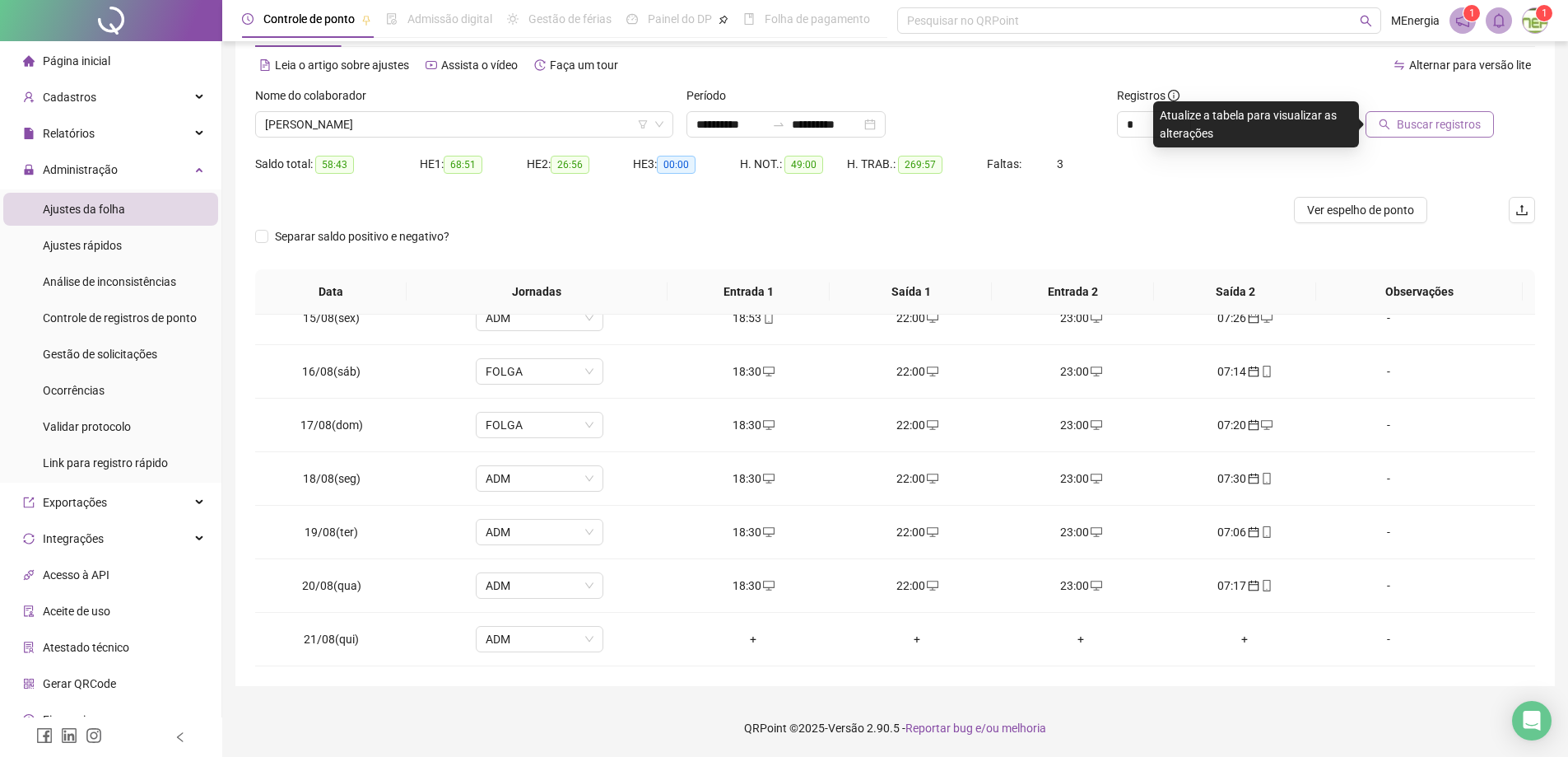
click at [1470, 126] on span "Buscar registros" at bounding box center [1439, 123] width 84 height 18
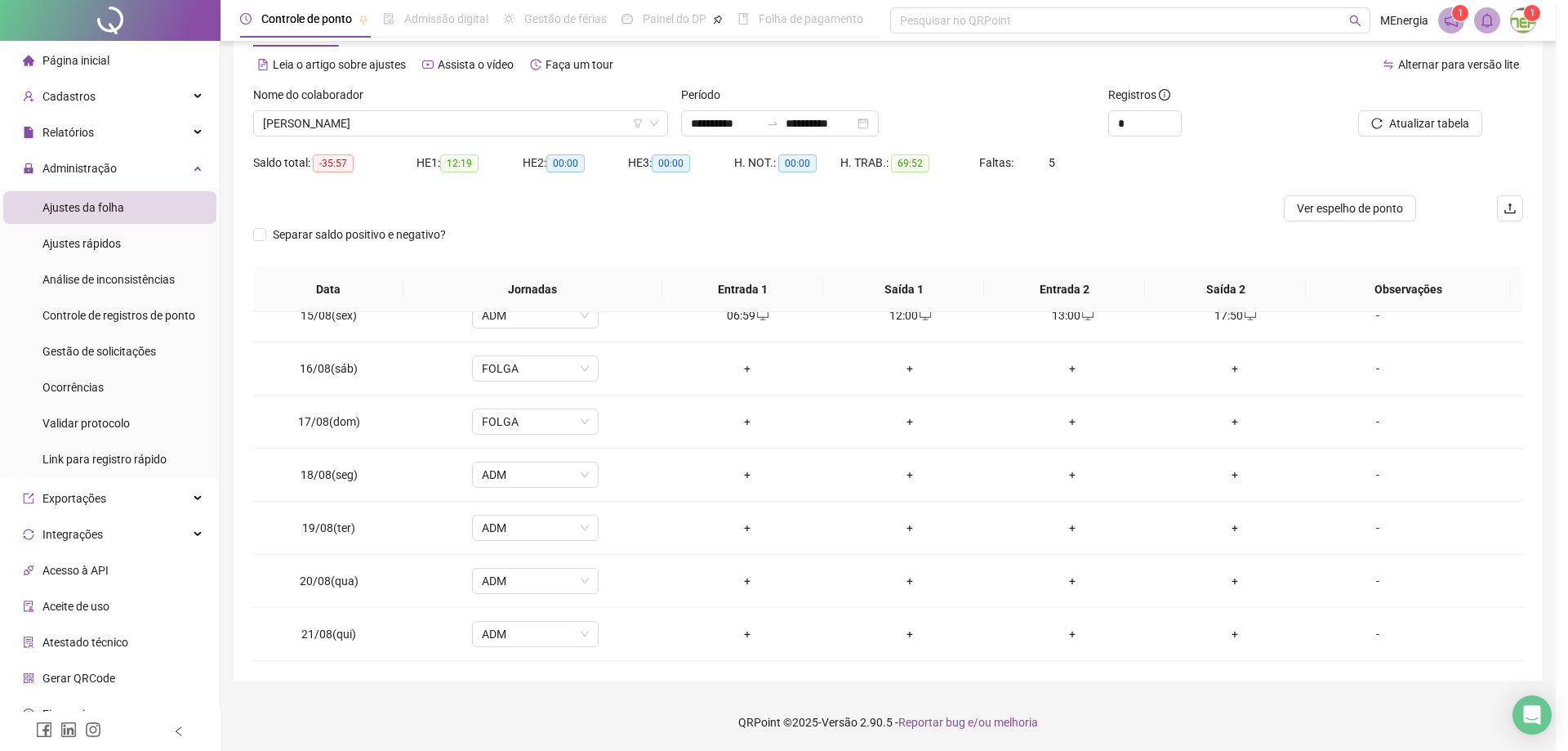
scroll to position [500, 0]
click at [663, 122] on div "[PERSON_NAME]" at bounding box center [460, 123] width 415 height 27
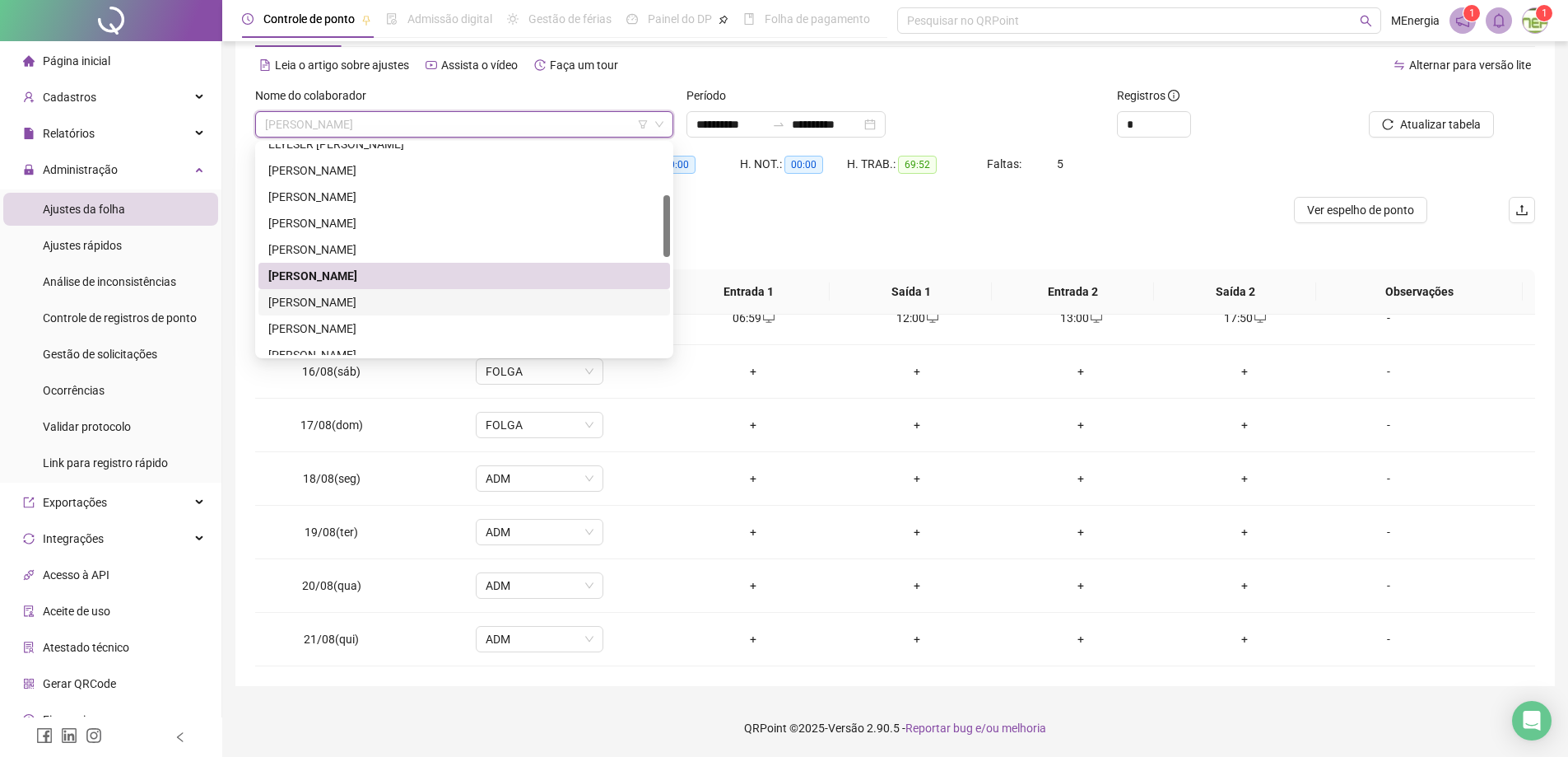
click at [364, 304] on div "[PERSON_NAME]" at bounding box center [464, 301] width 392 height 18
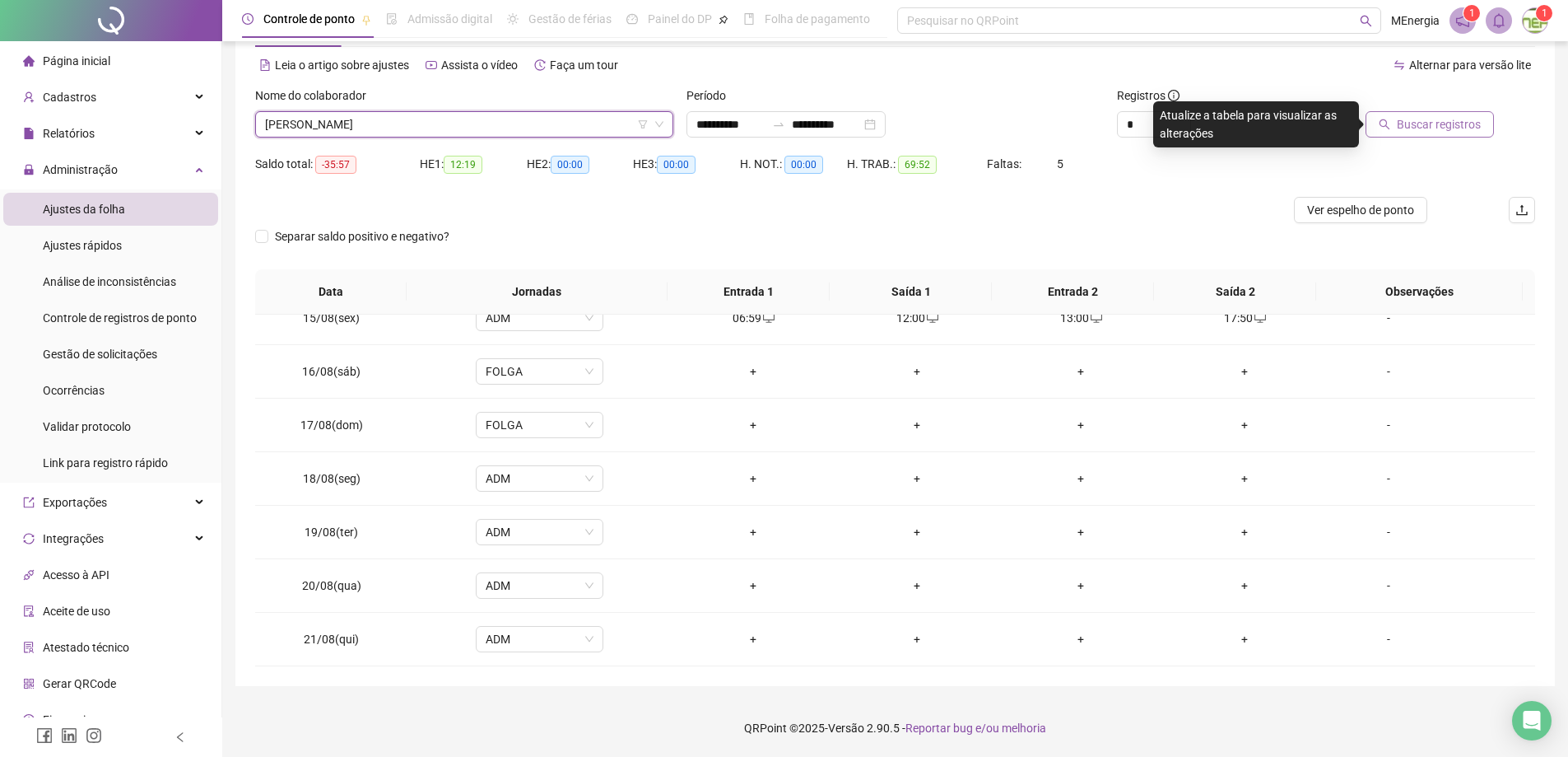
click at [1418, 134] on button "Buscar registros" at bounding box center [1429, 124] width 128 height 27
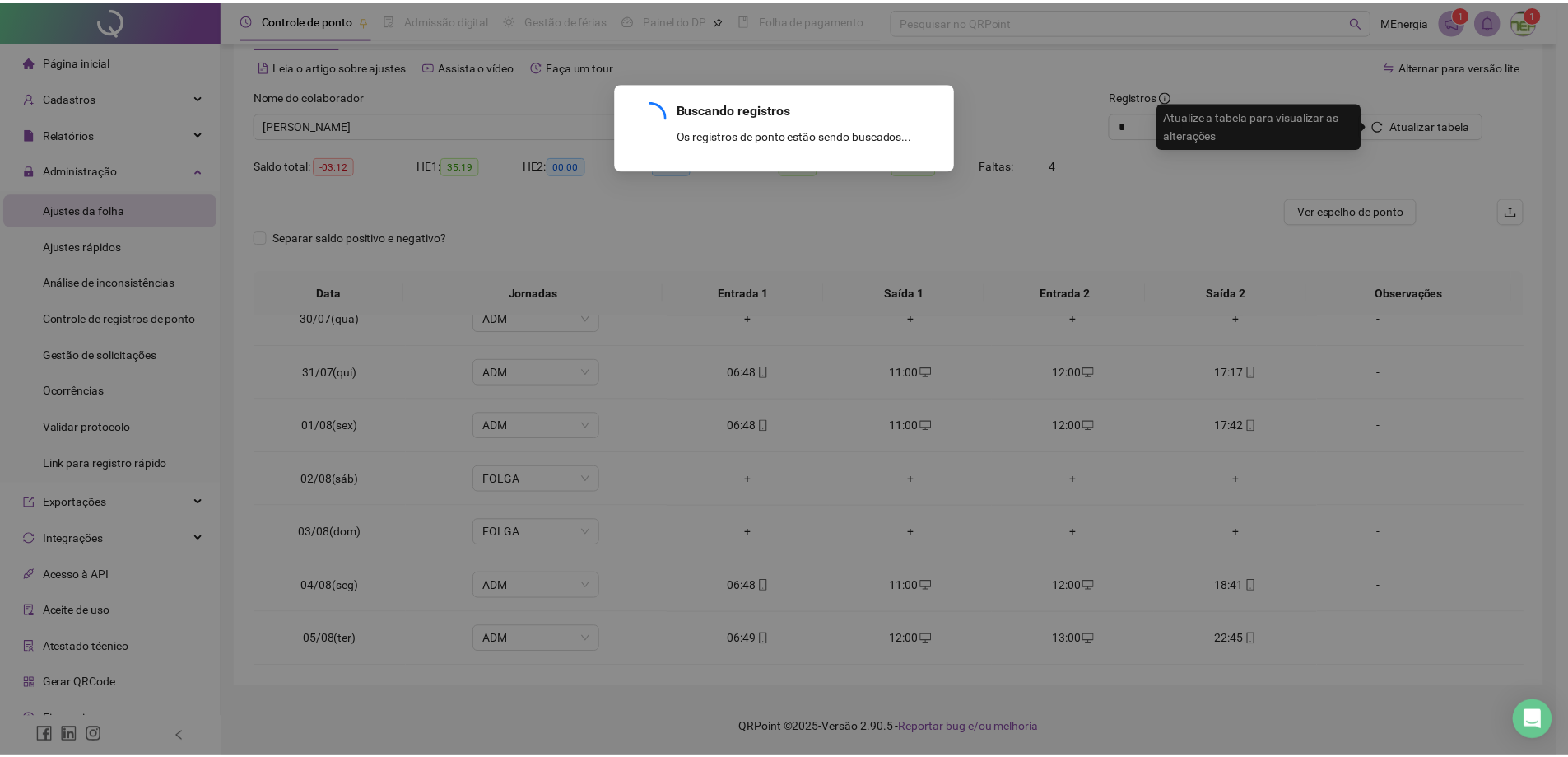
scroll to position [1361, 0]
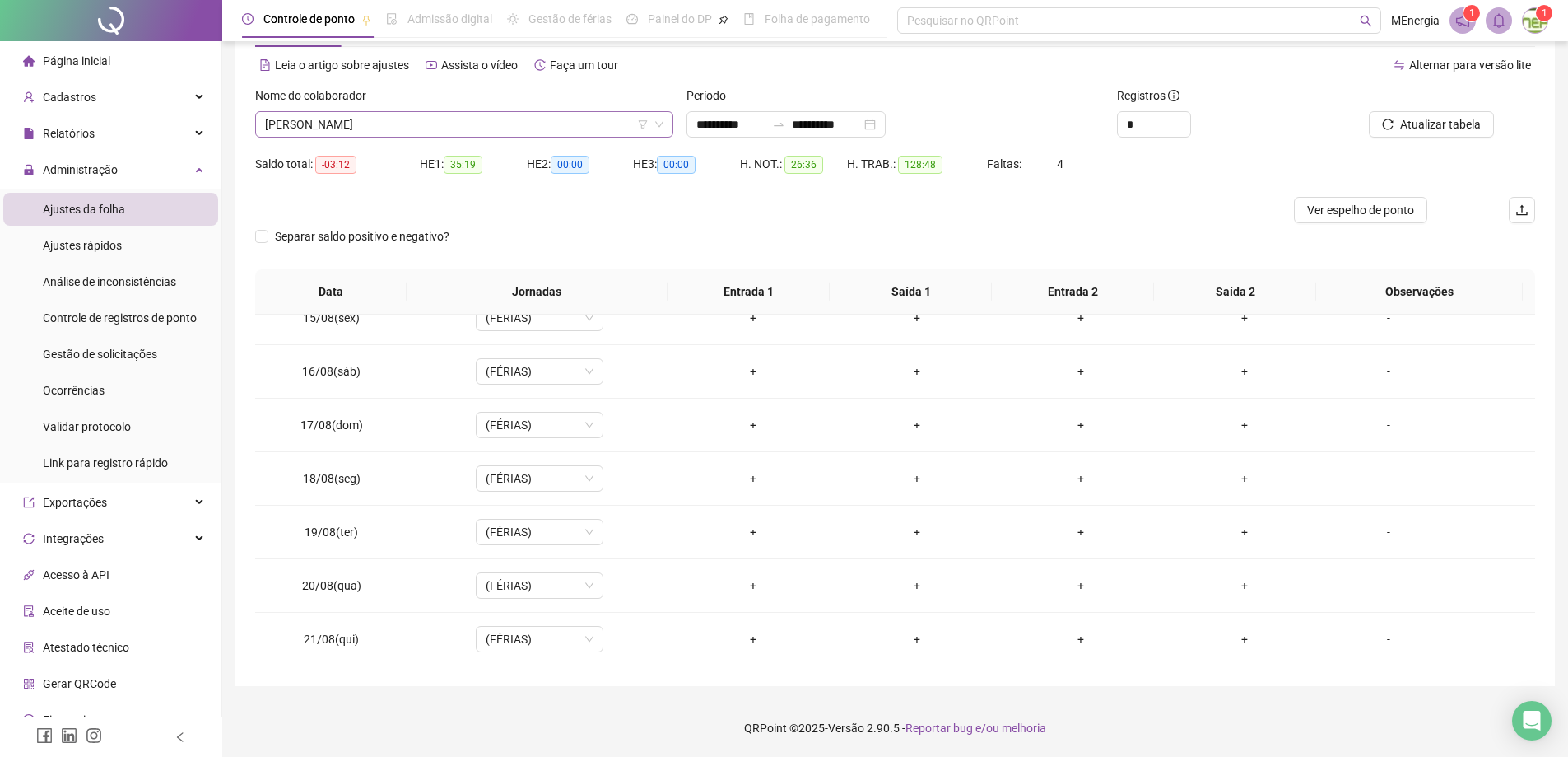
click at [666, 121] on div "[PERSON_NAME]" at bounding box center [464, 124] width 418 height 27
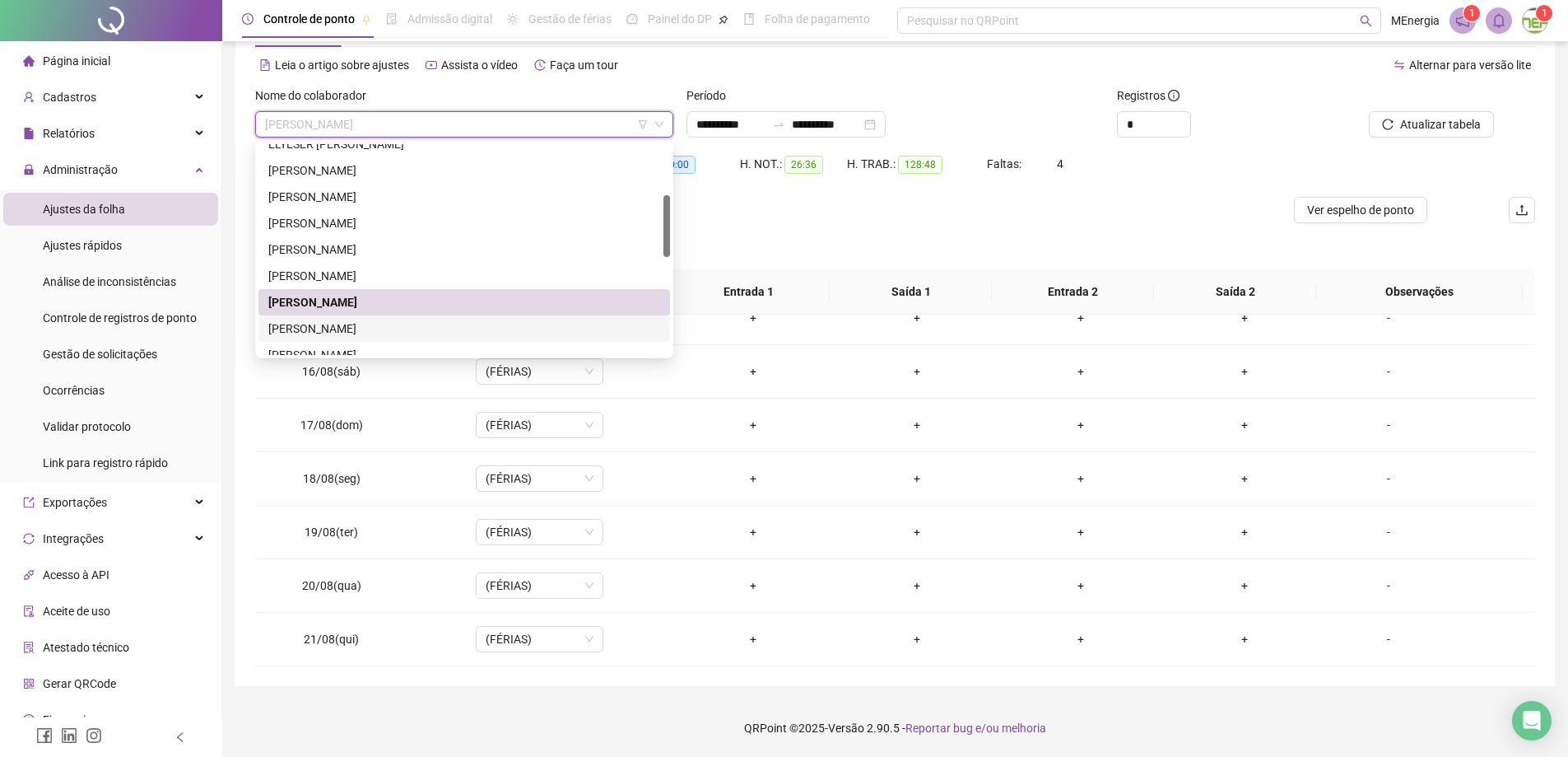
click at [406, 331] on div "[PERSON_NAME]" at bounding box center [464, 328] width 392 height 18
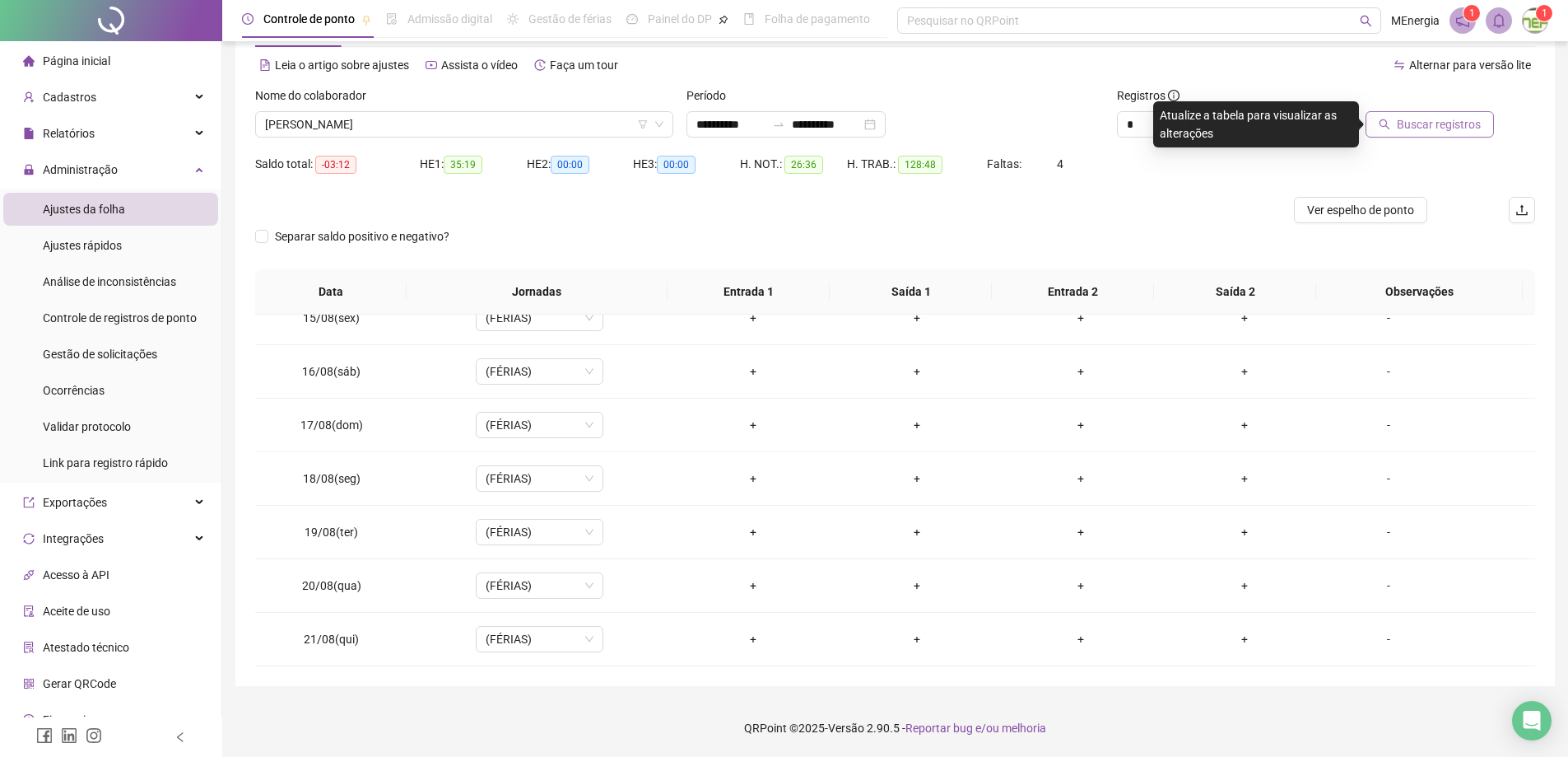
click at [1401, 135] on button "Buscar registros" at bounding box center [1429, 124] width 128 height 27
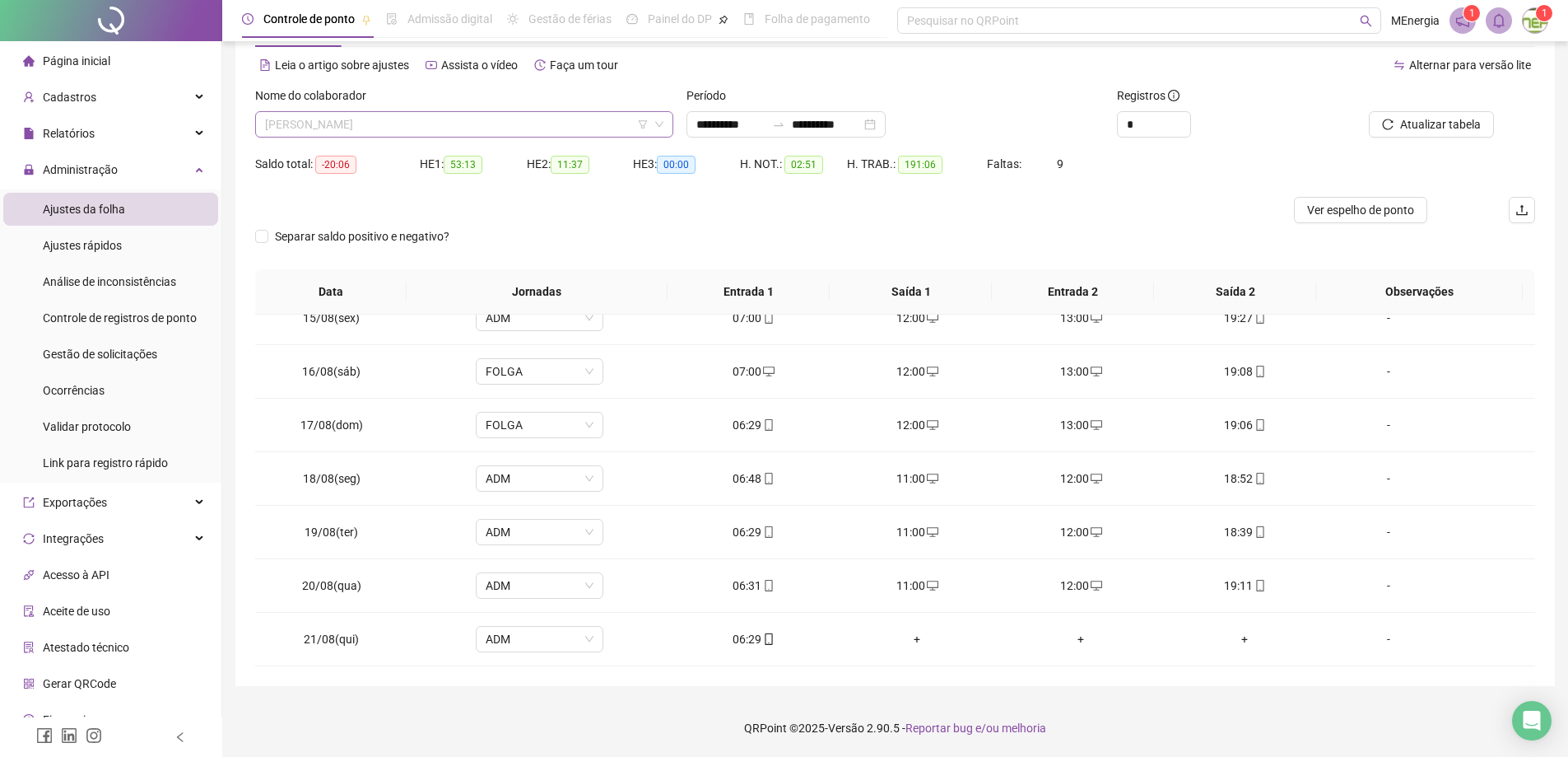
click at [669, 121] on div "[PERSON_NAME]" at bounding box center [464, 124] width 418 height 27
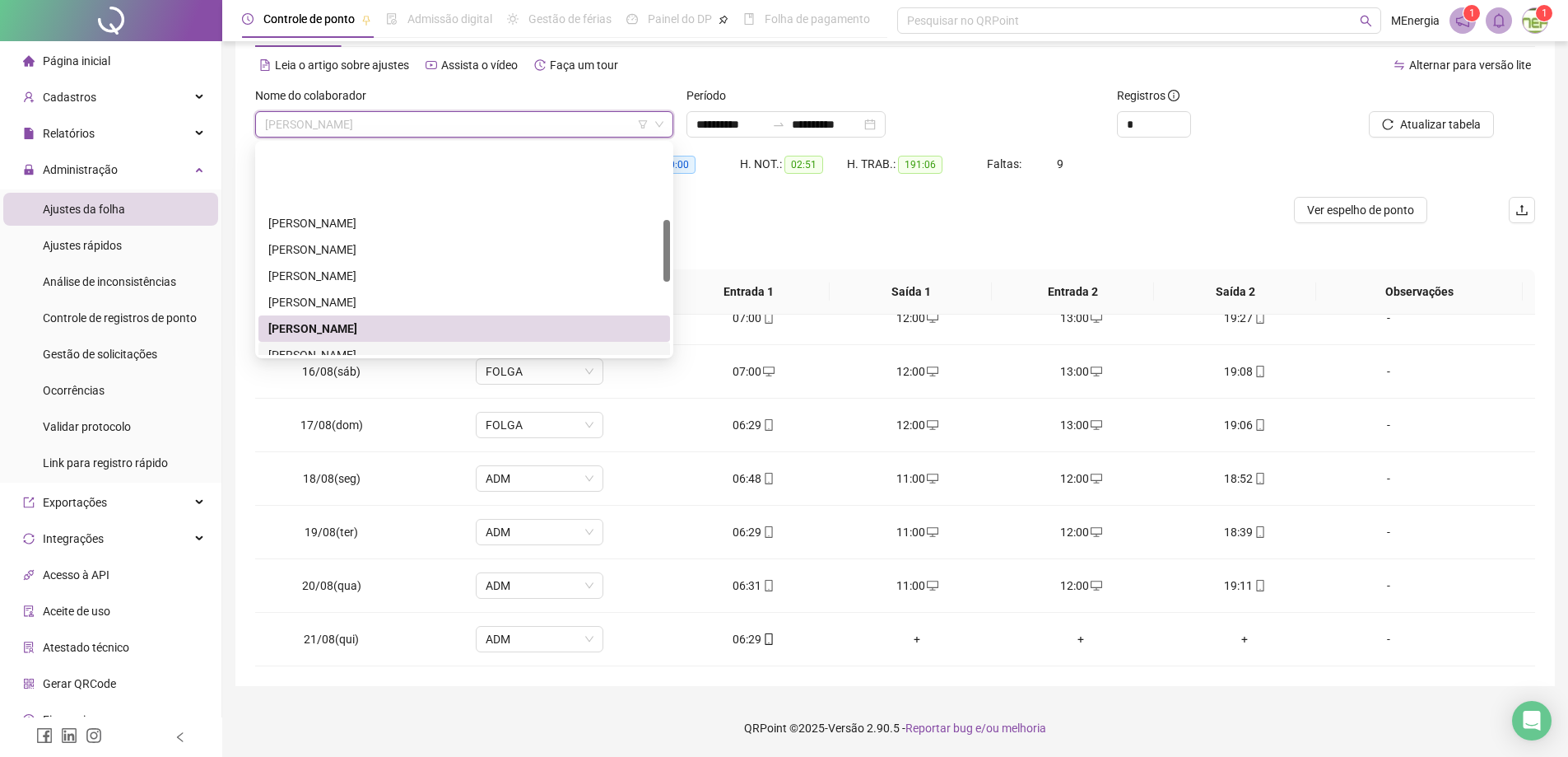
scroll to position [254, 0]
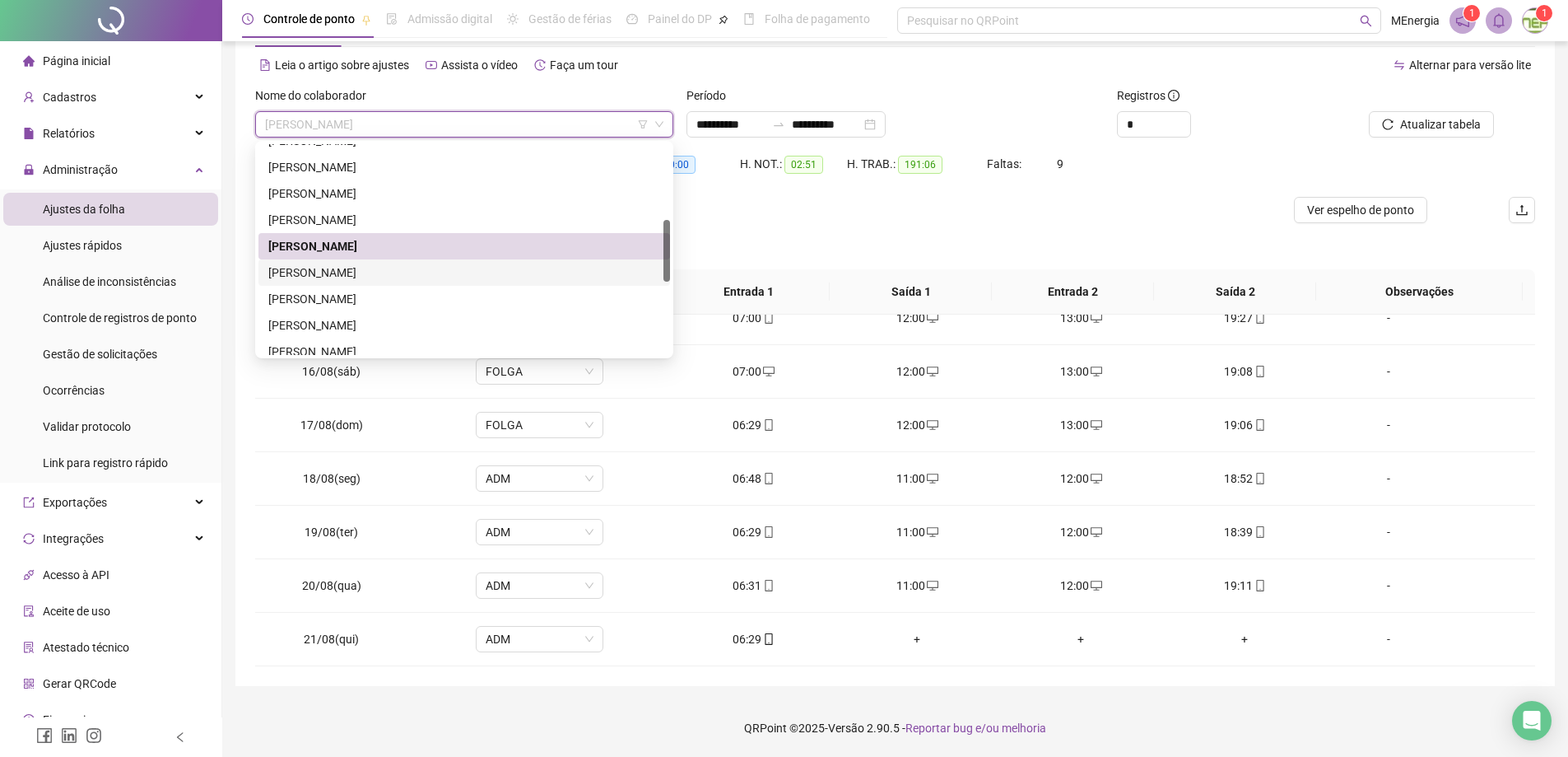
click at [436, 268] on div "[PERSON_NAME]" at bounding box center [464, 272] width 392 height 18
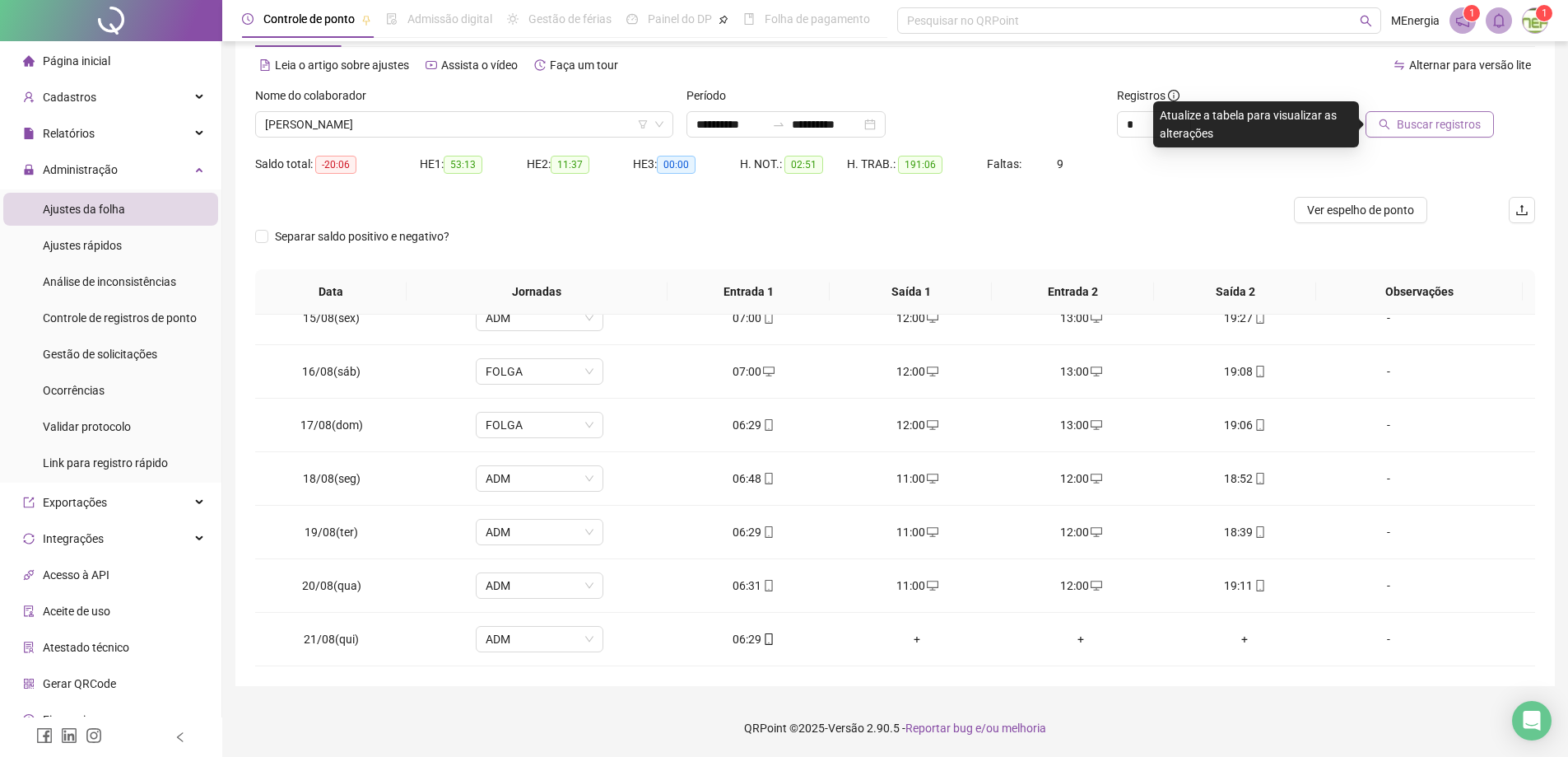
click at [1438, 115] on button "Buscar registros" at bounding box center [1429, 124] width 128 height 27
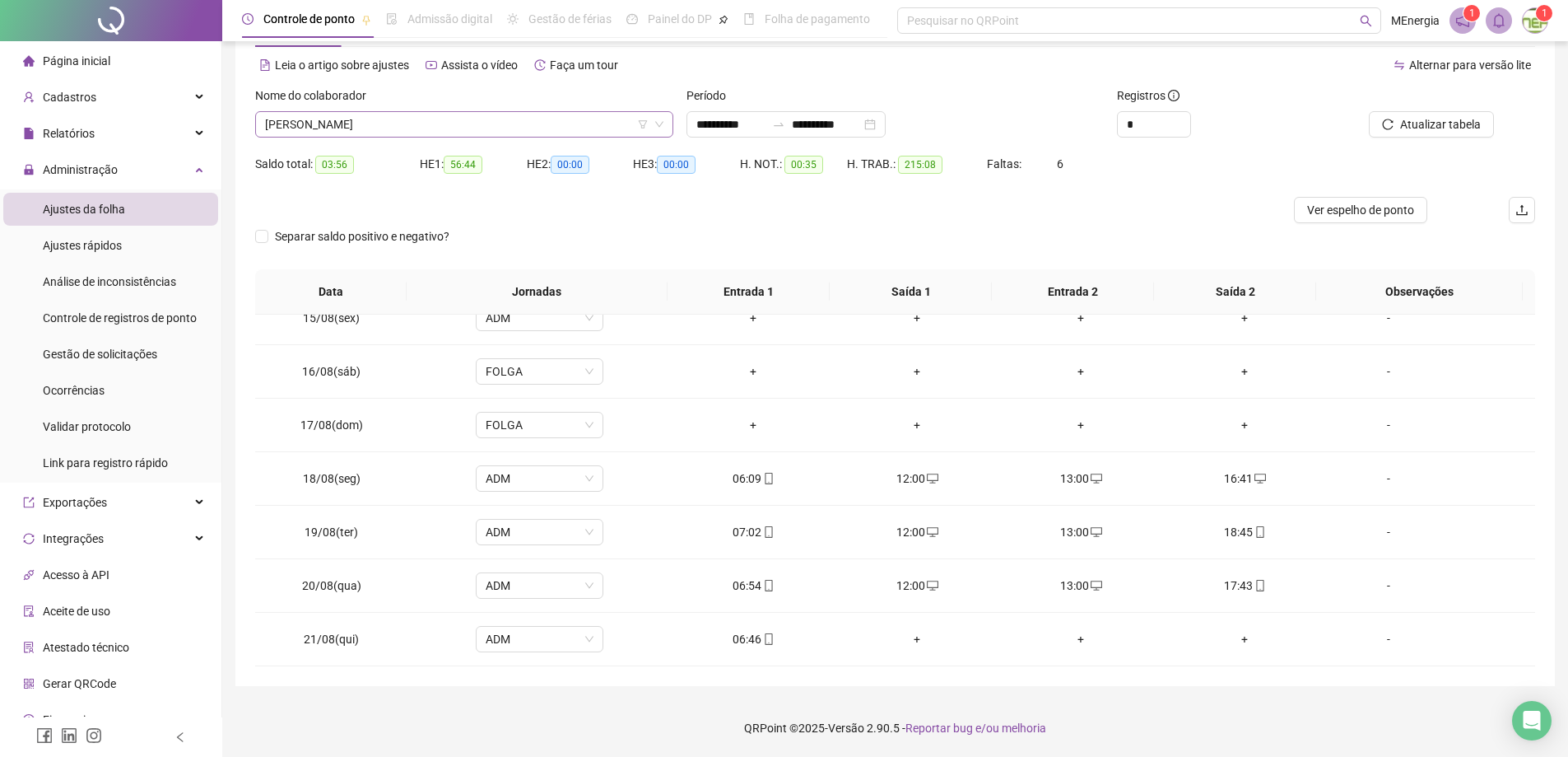
click at [669, 117] on div "[PERSON_NAME]" at bounding box center [464, 124] width 418 height 27
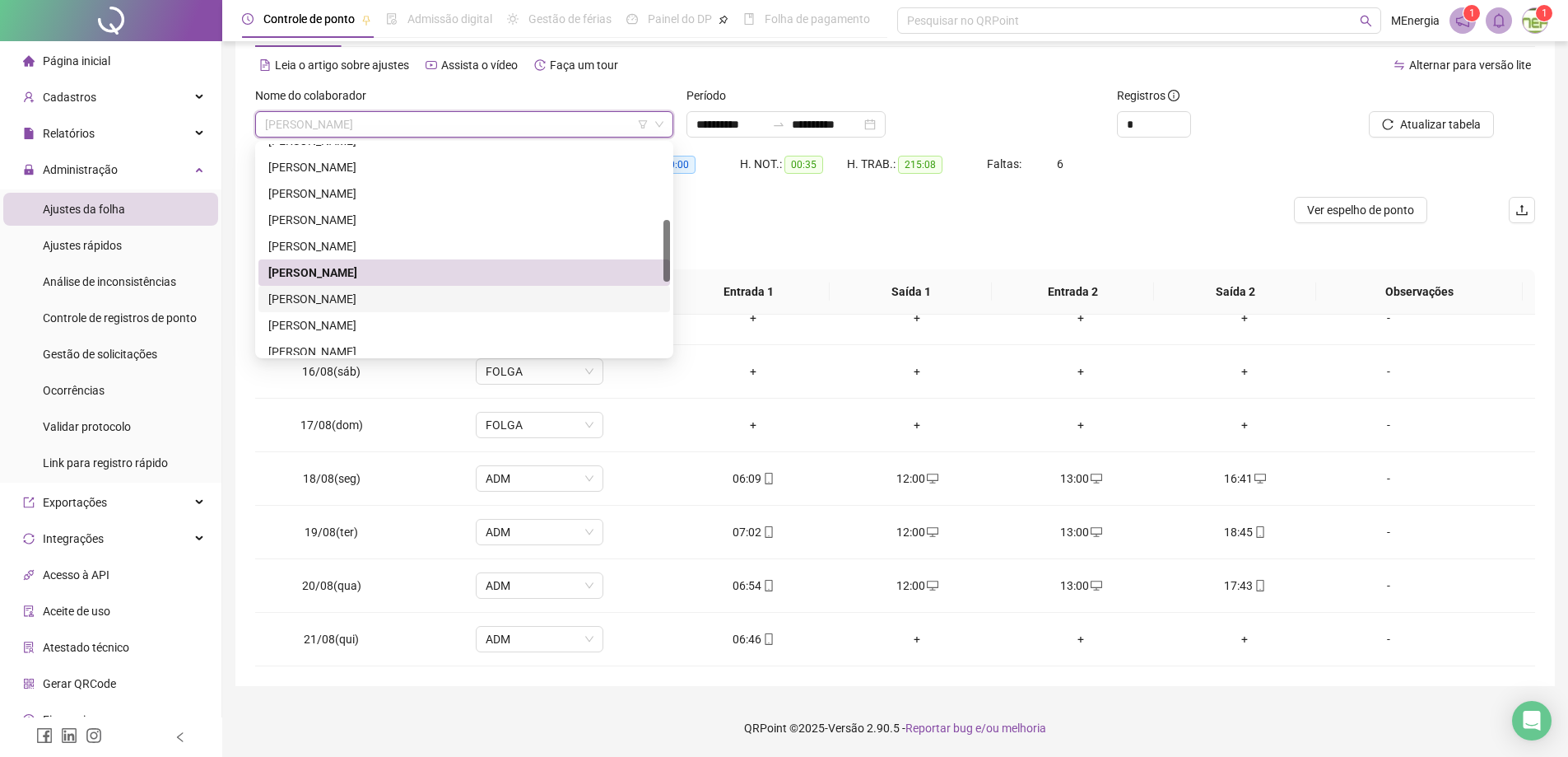
click at [446, 301] on div "[PERSON_NAME]" at bounding box center [464, 299] width 392 height 18
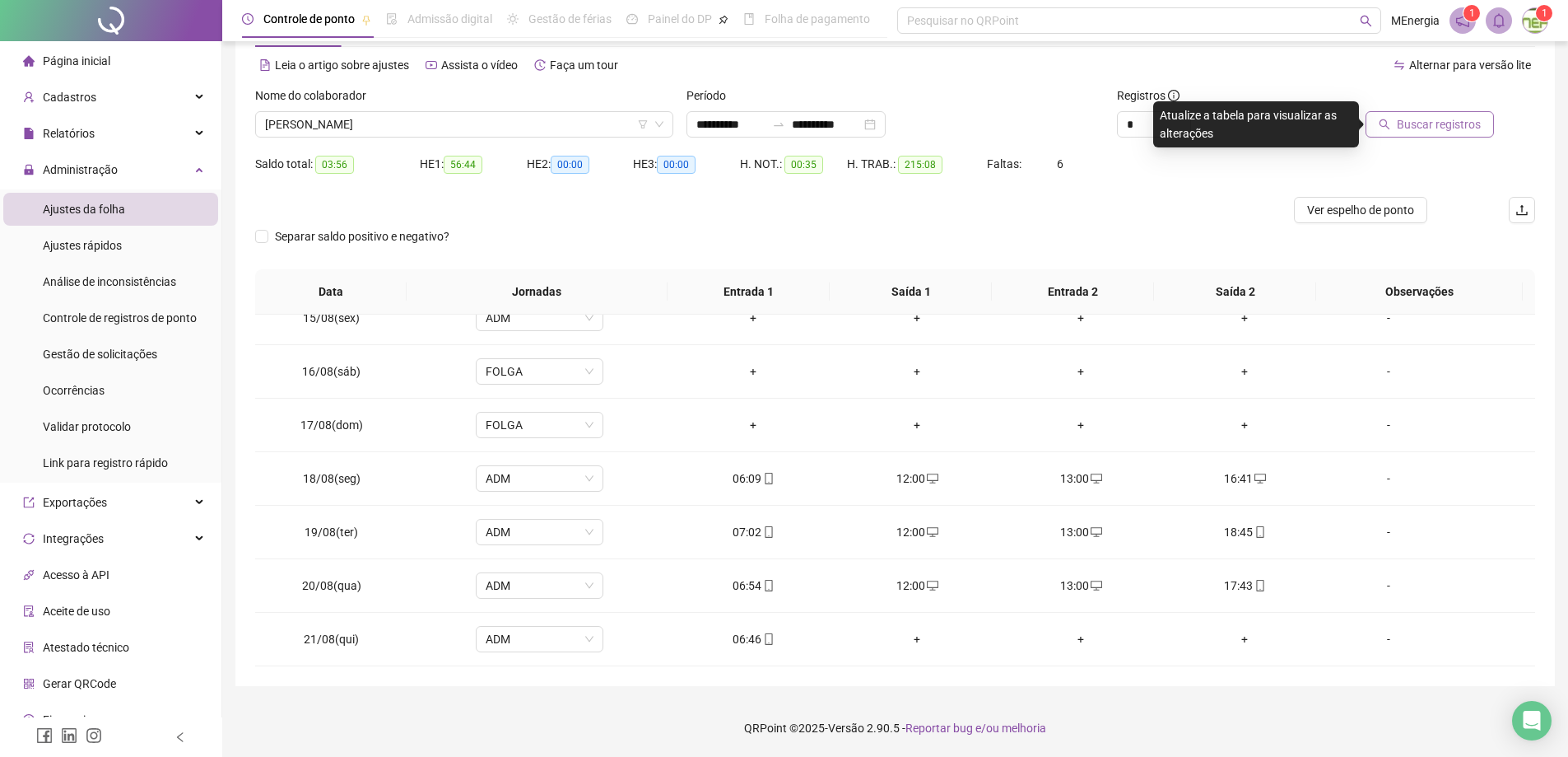
click at [1457, 124] on span "Buscar registros" at bounding box center [1439, 123] width 84 height 18
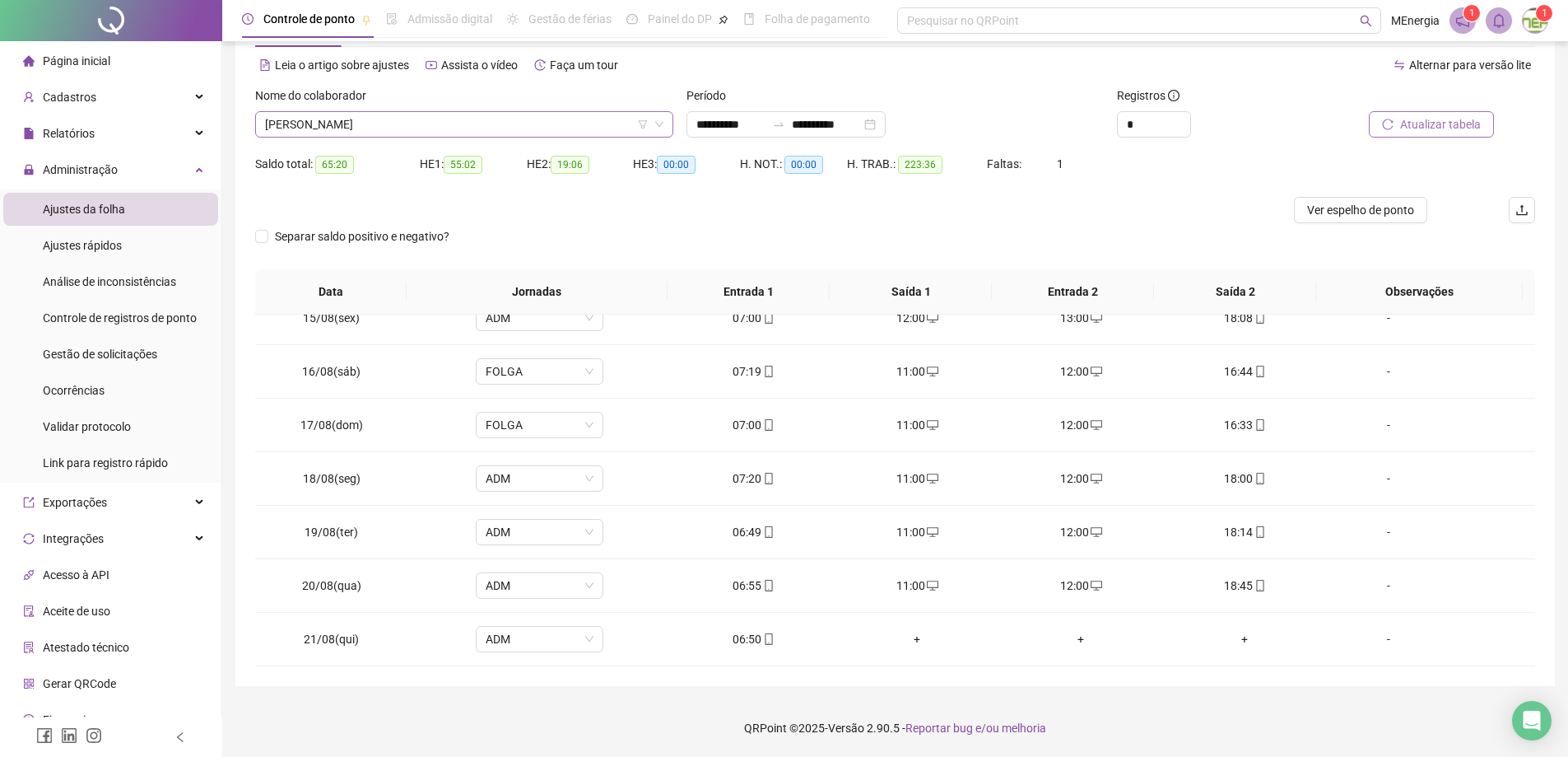
click at [665, 122] on div "[PERSON_NAME]" at bounding box center [464, 124] width 418 height 27
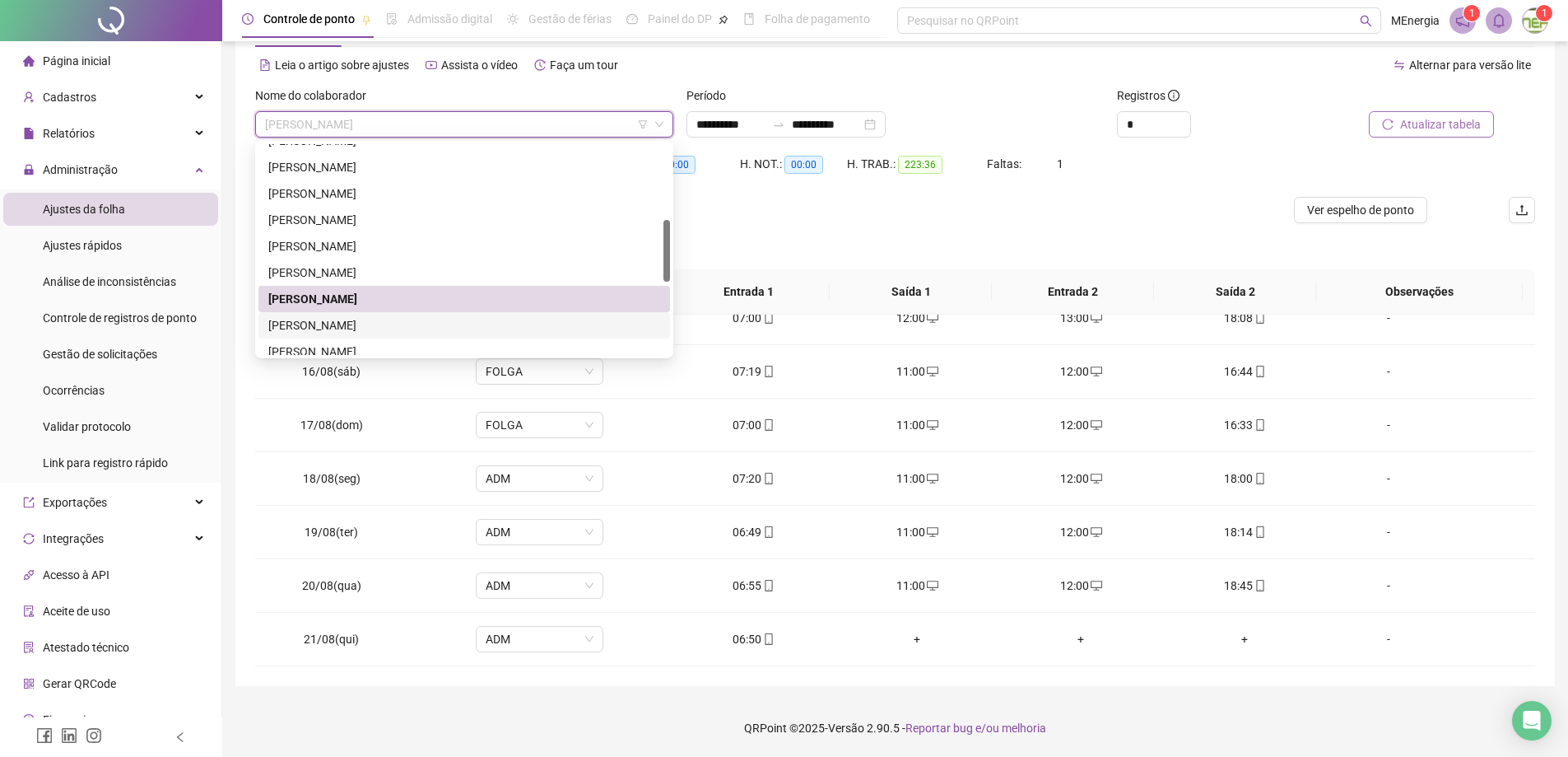
click at [323, 326] on div "[PERSON_NAME]" at bounding box center [464, 324] width 392 height 18
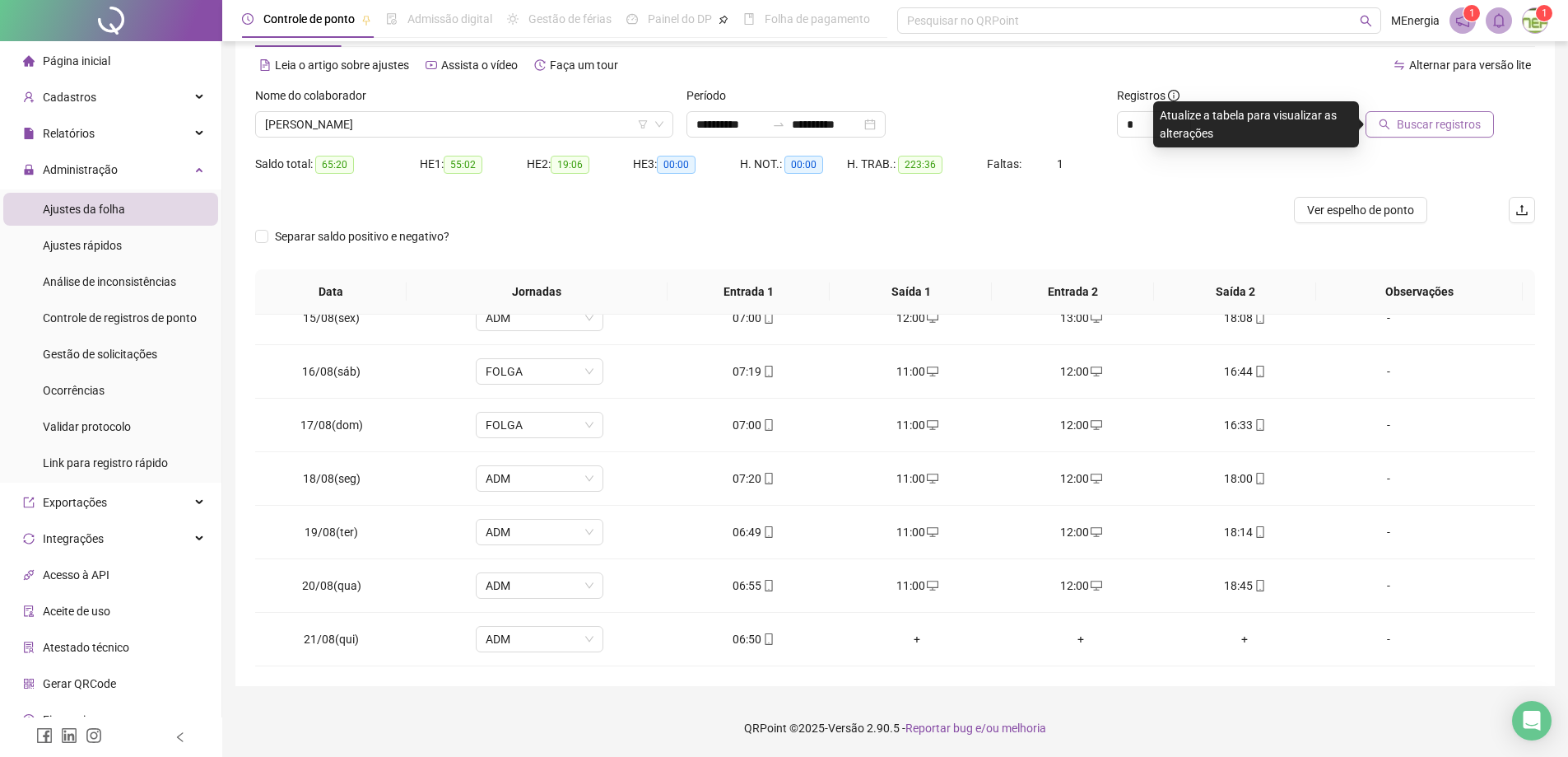
click at [1390, 122] on icon "search" at bounding box center [1384, 124] width 11 height 11
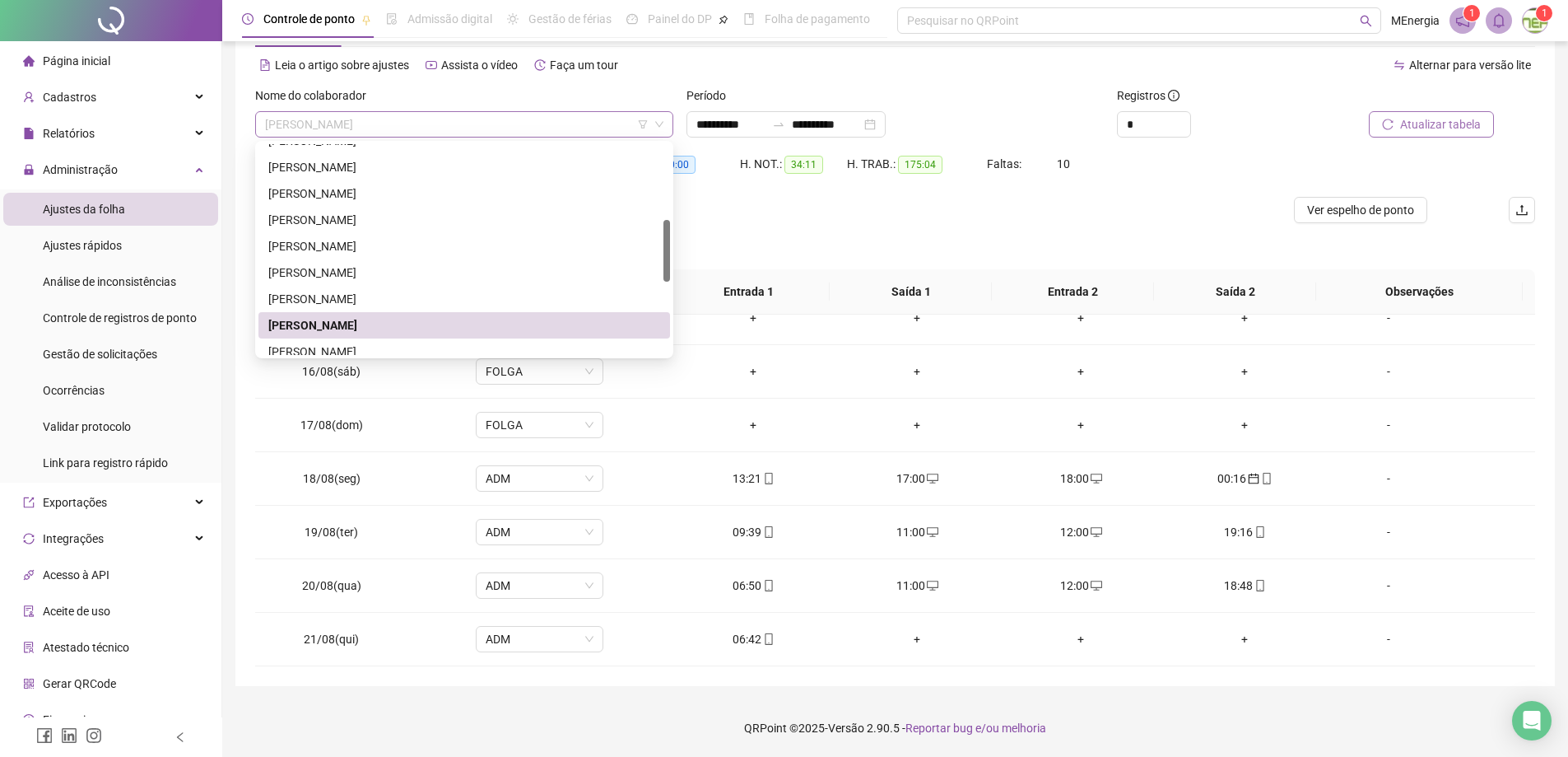
click at [669, 127] on div "[PERSON_NAME]" at bounding box center [464, 124] width 418 height 27
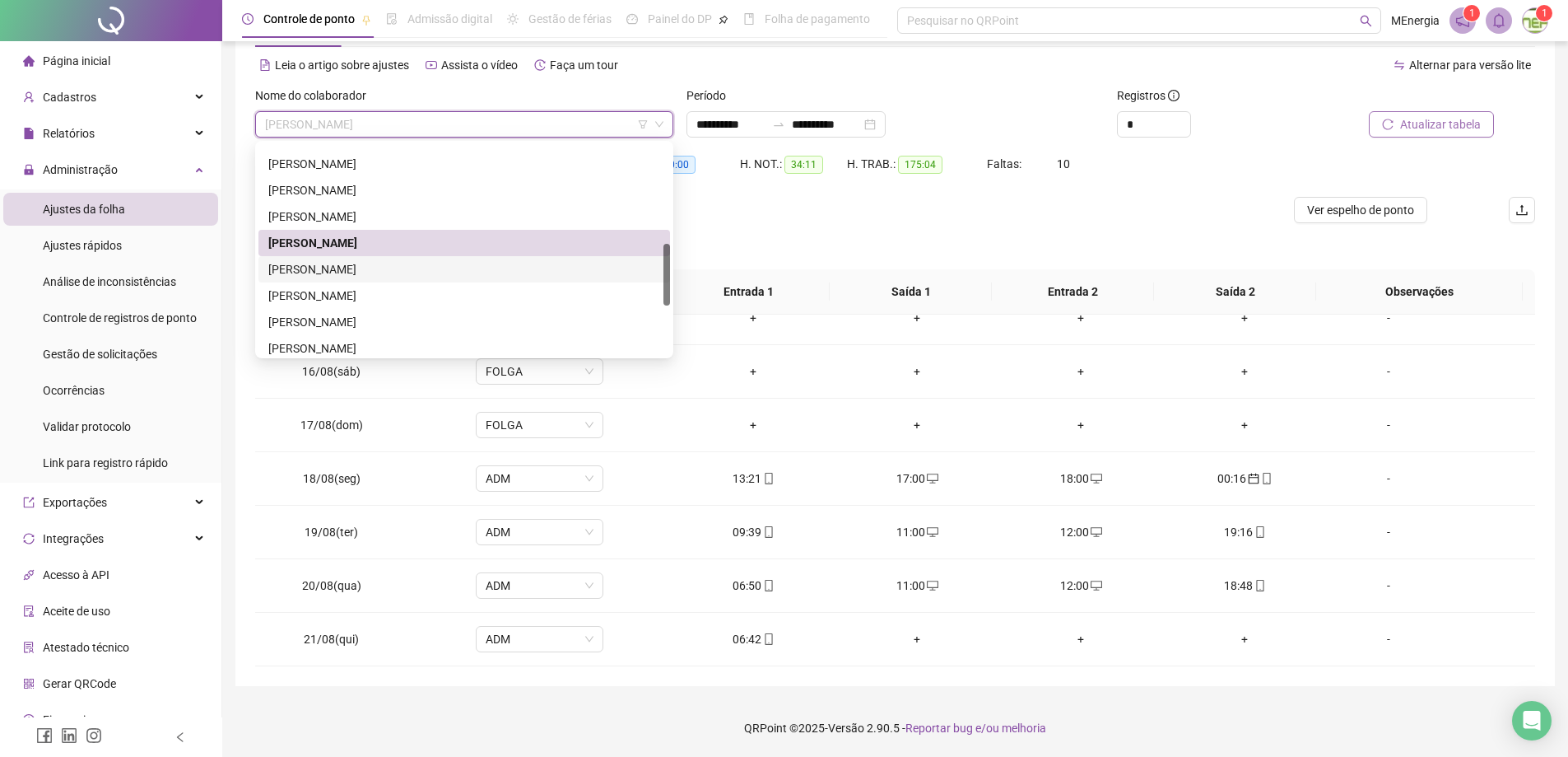
click at [423, 262] on div "[PERSON_NAME]" at bounding box center [464, 269] width 392 height 18
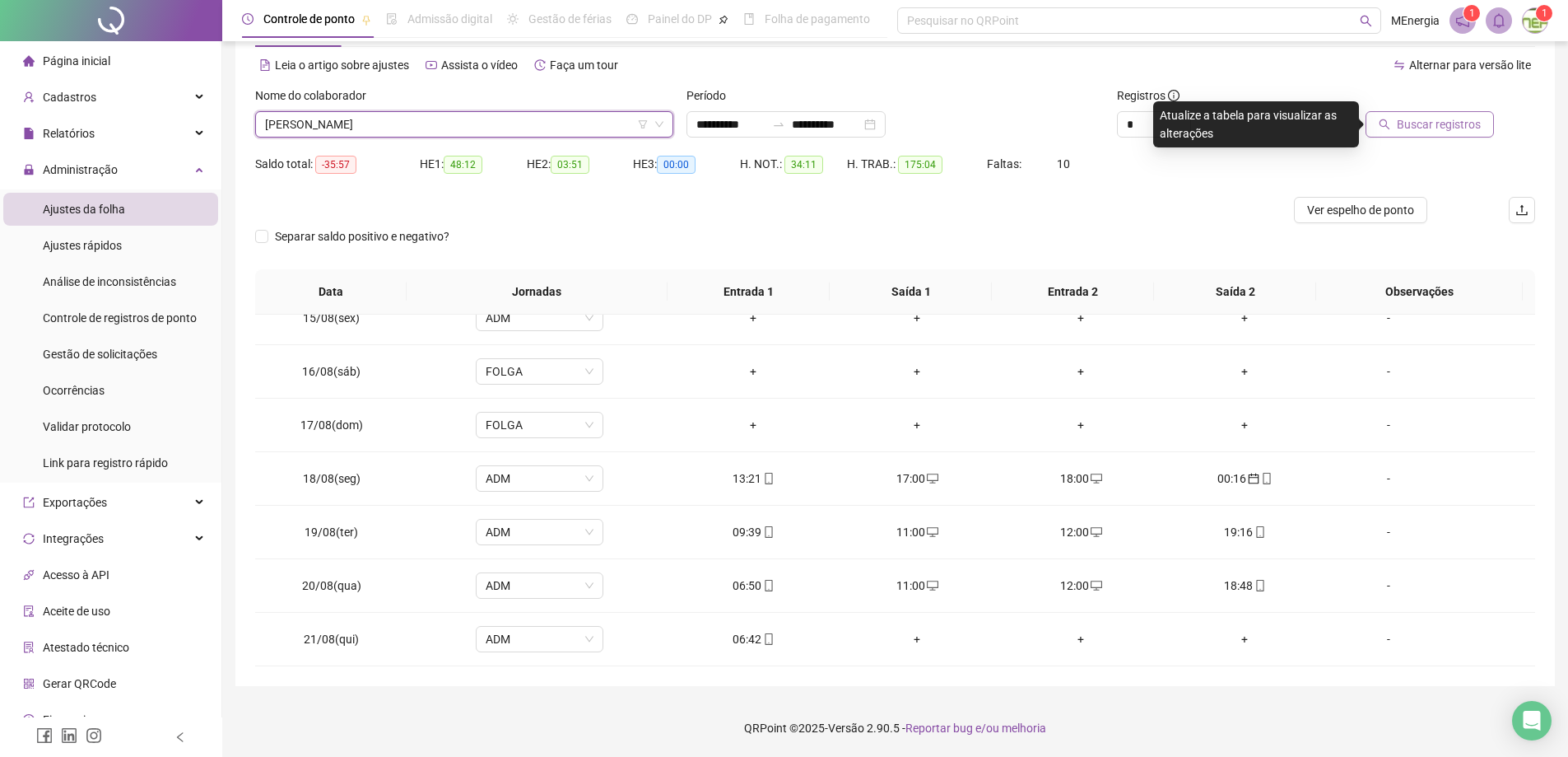
click at [1387, 120] on icon "search" at bounding box center [1384, 124] width 11 height 11
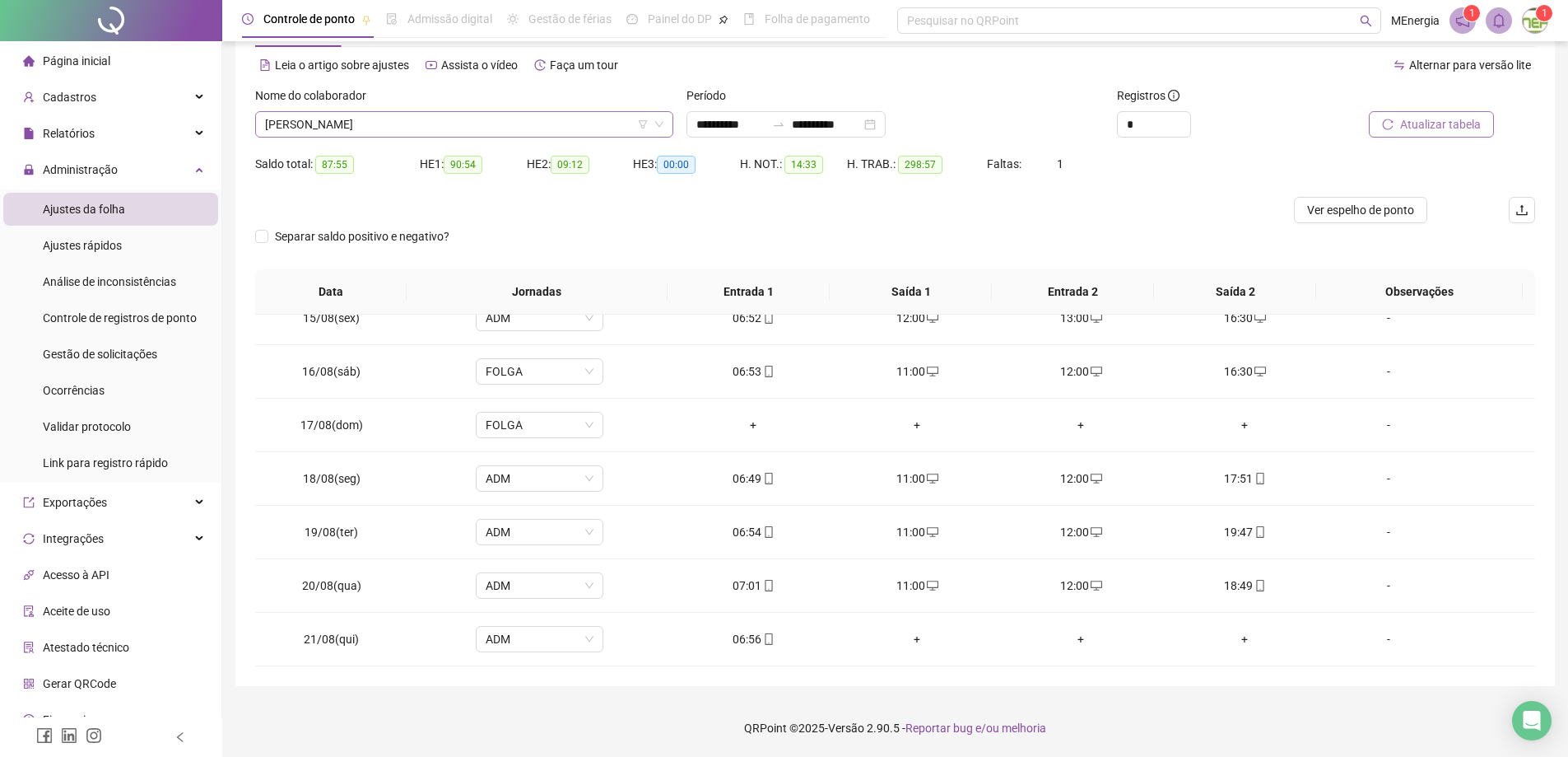
click at [669, 120] on div "[PERSON_NAME]" at bounding box center [464, 124] width 418 height 27
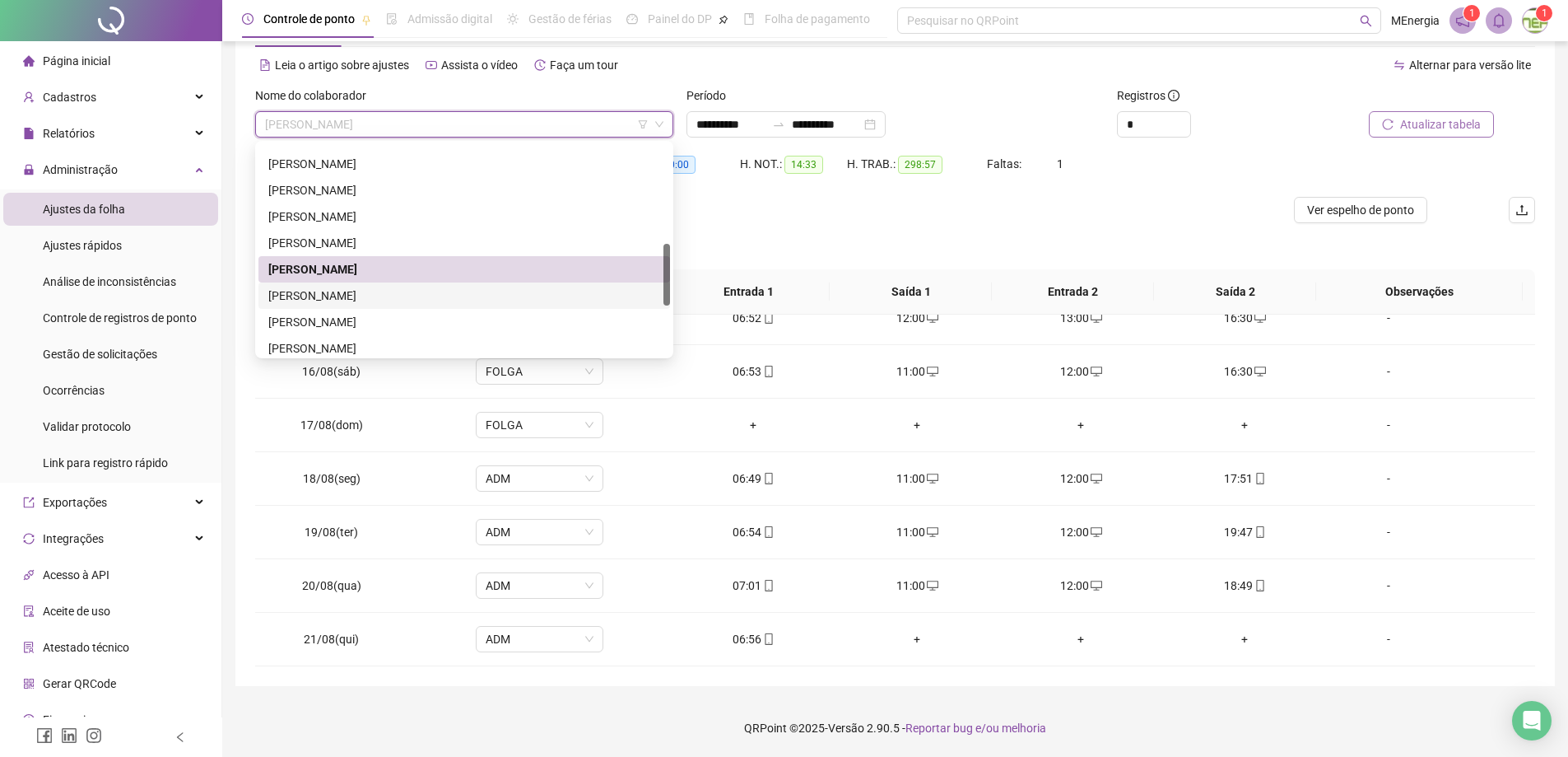
click at [419, 293] on div "[PERSON_NAME]" at bounding box center [464, 295] width 392 height 18
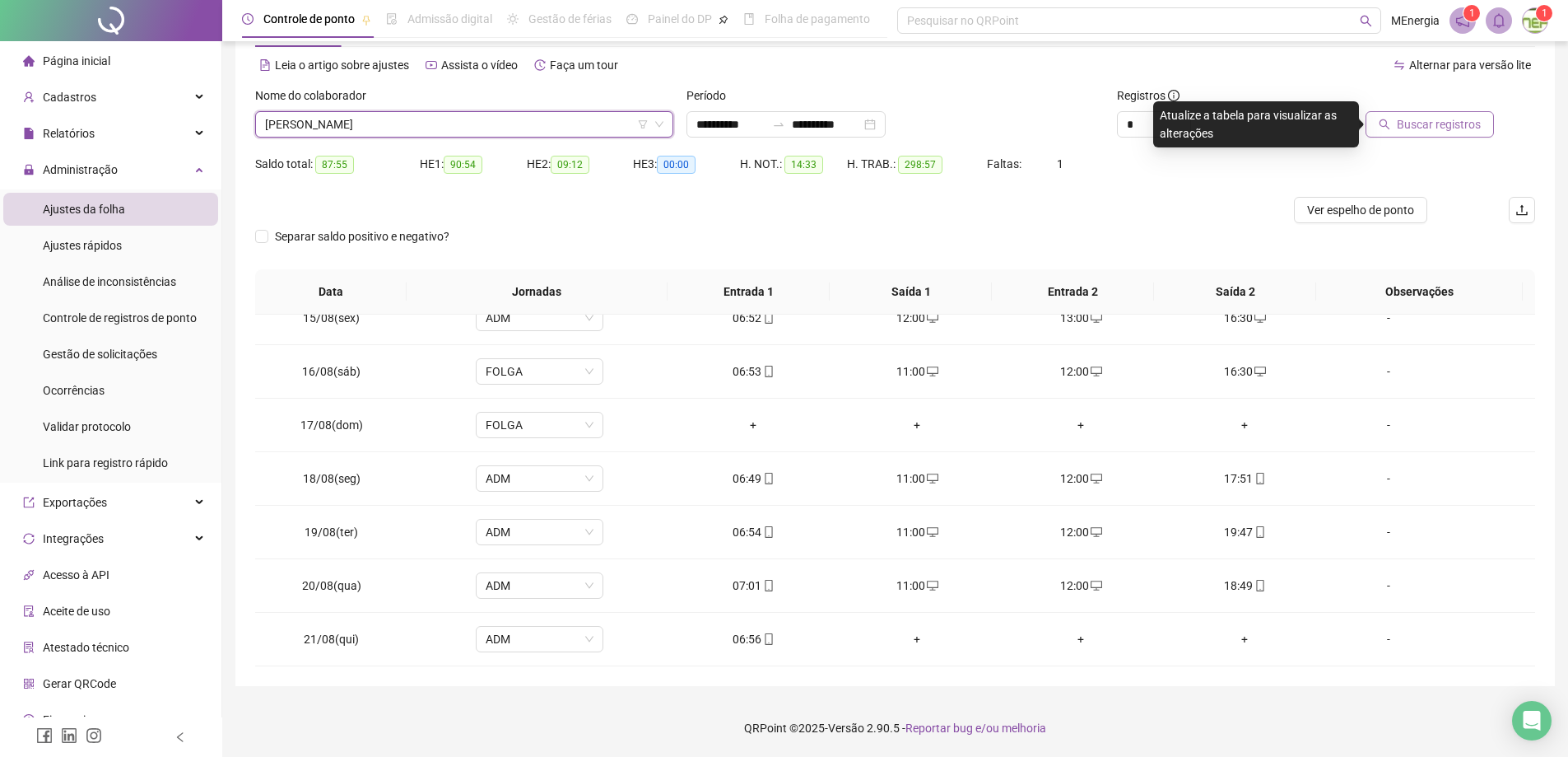
click at [1428, 119] on span "Buscar registros" at bounding box center [1439, 123] width 84 height 18
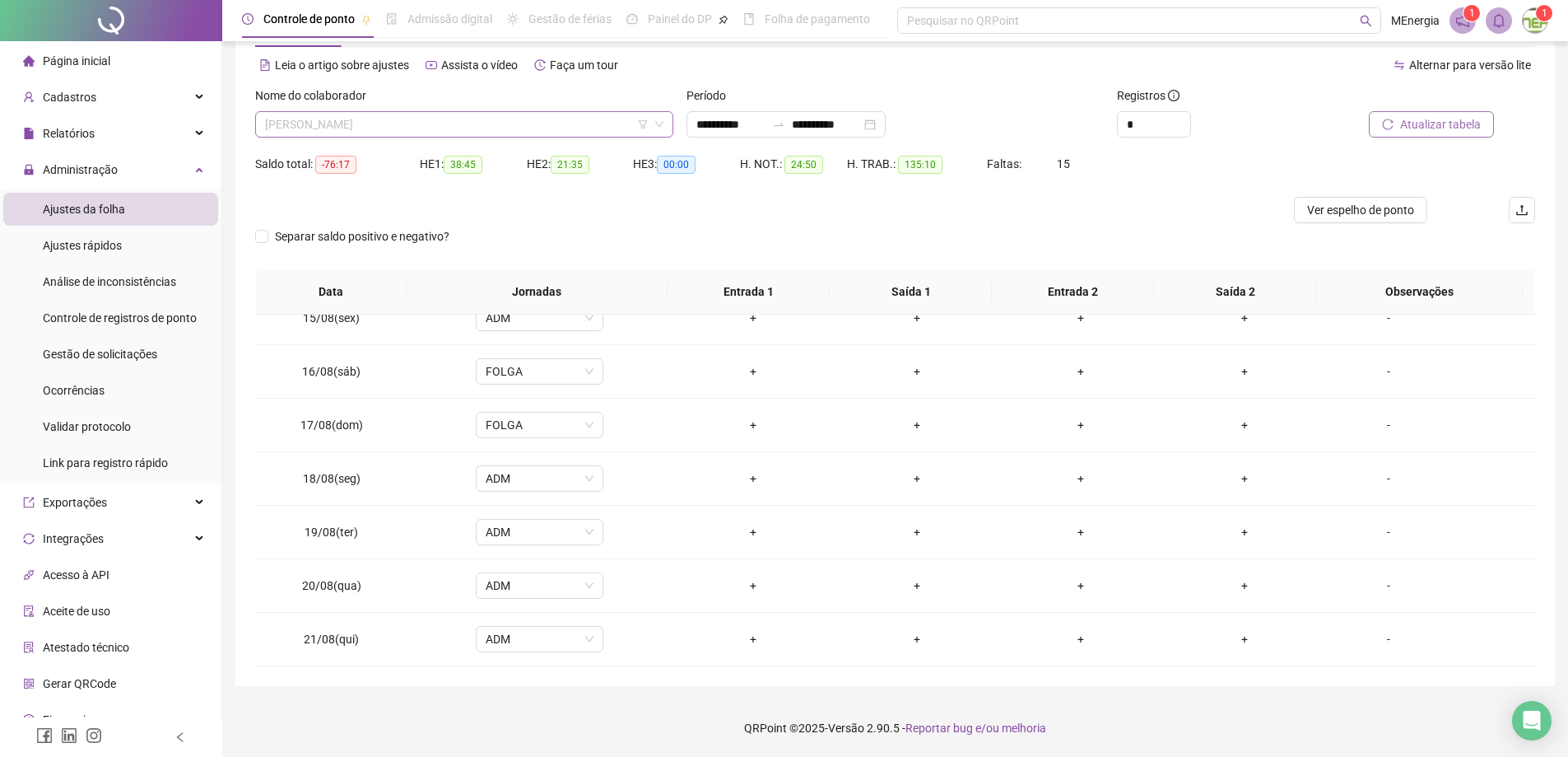
click at [664, 124] on div "[PERSON_NAME]" at bounding box center [464, 124] width 418 height 27
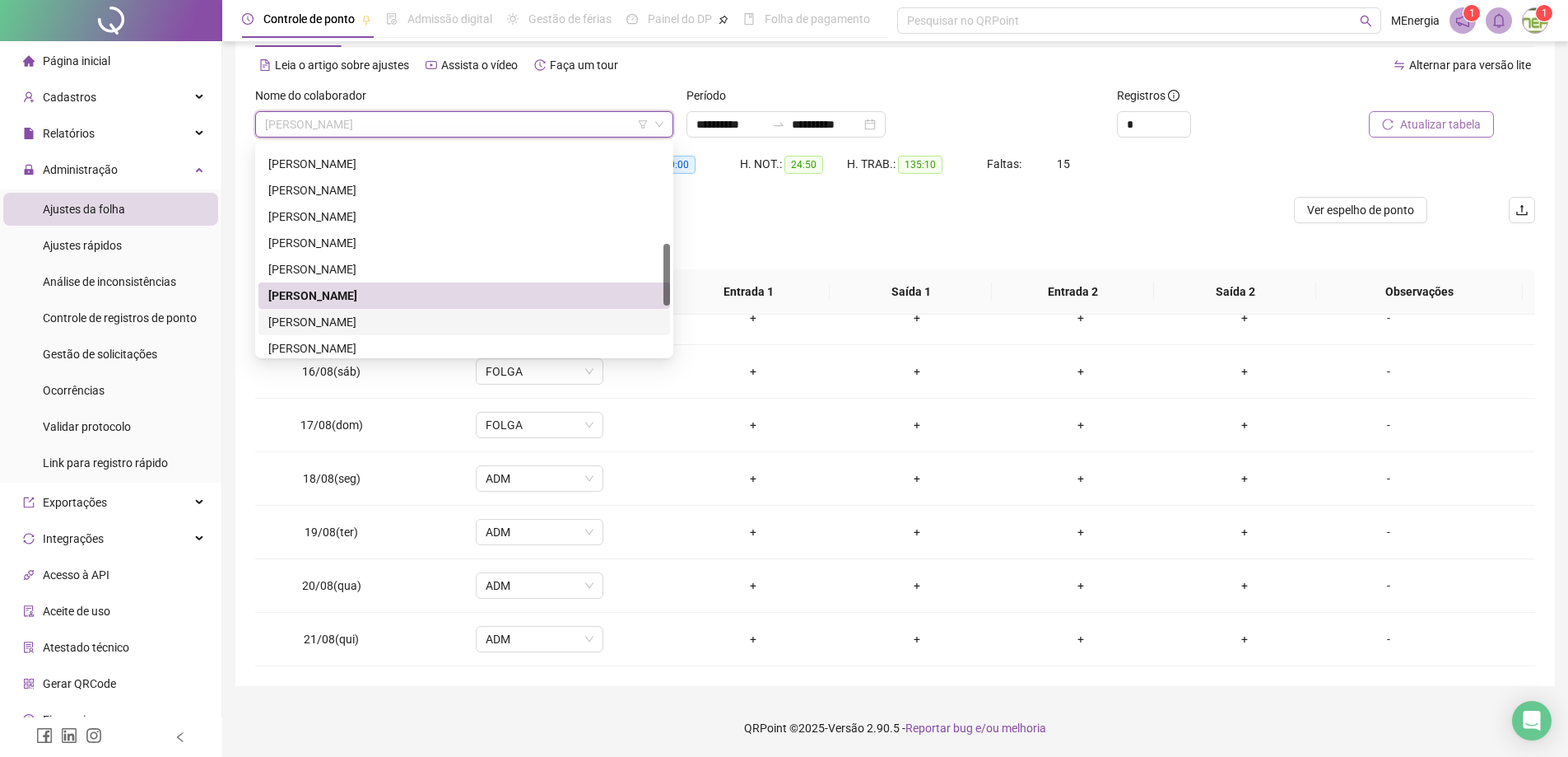
click at [422, 322] on div "[PERSON_NAME]" at bounding box center [464, 322] width 392 height 18
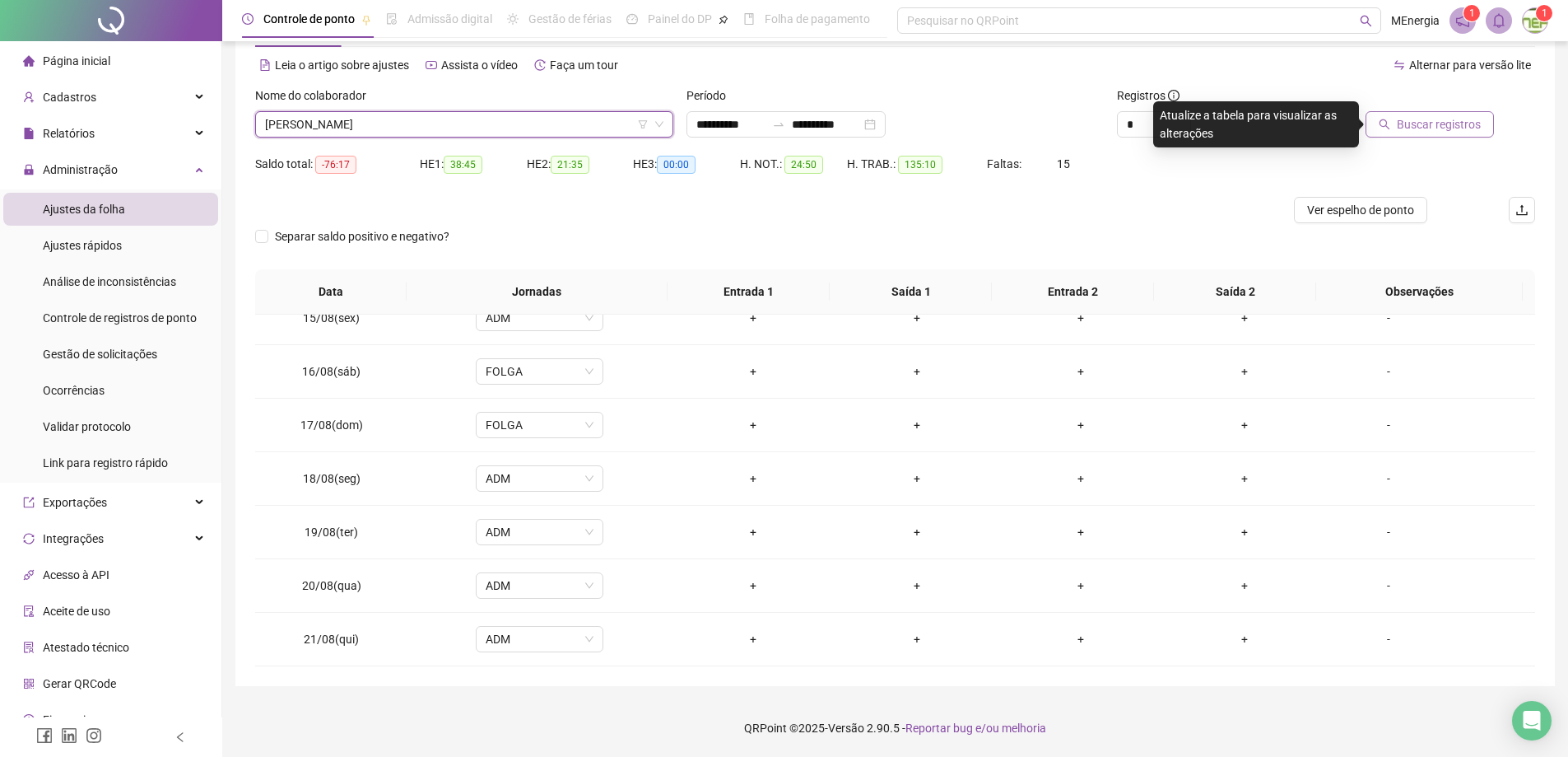
click at [1416, 123] on span "Buscar registros" at bounding box center [1439, 123] width 84 height 18
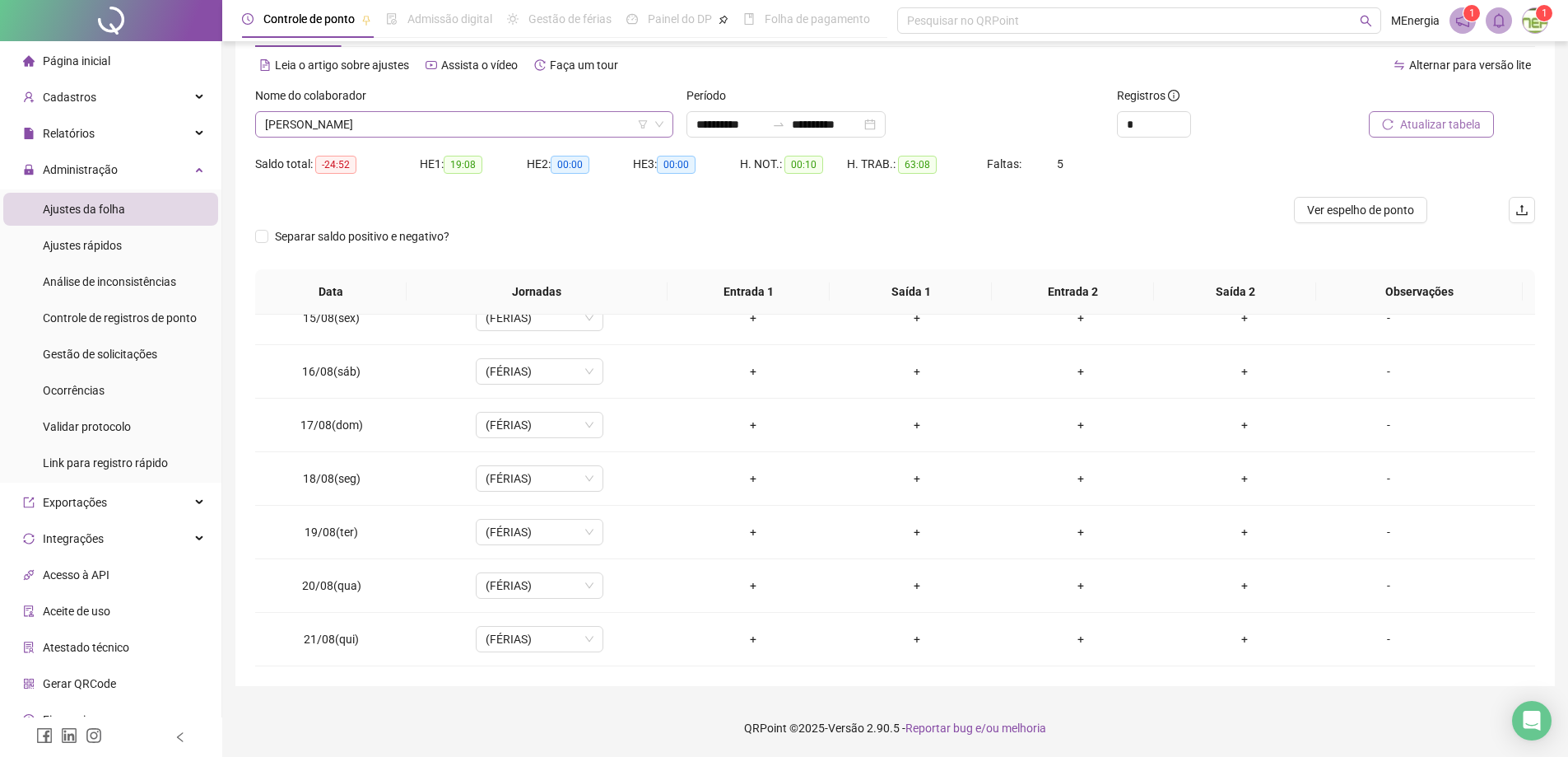
click at [670, 121] on div "[PERSON_NAME]" at bounding box center [464, 124] width 418 height 27
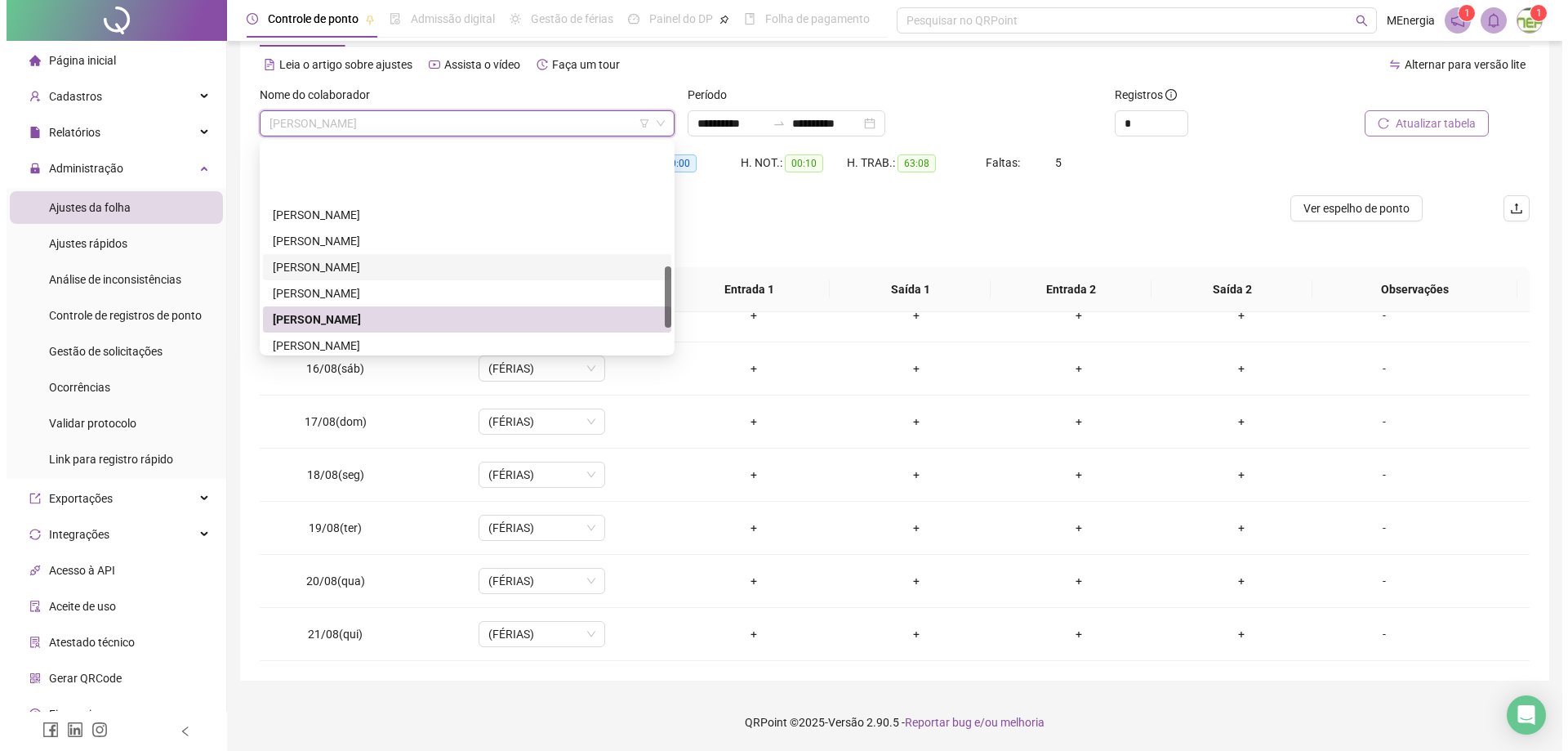
scroll to position [497, 0]
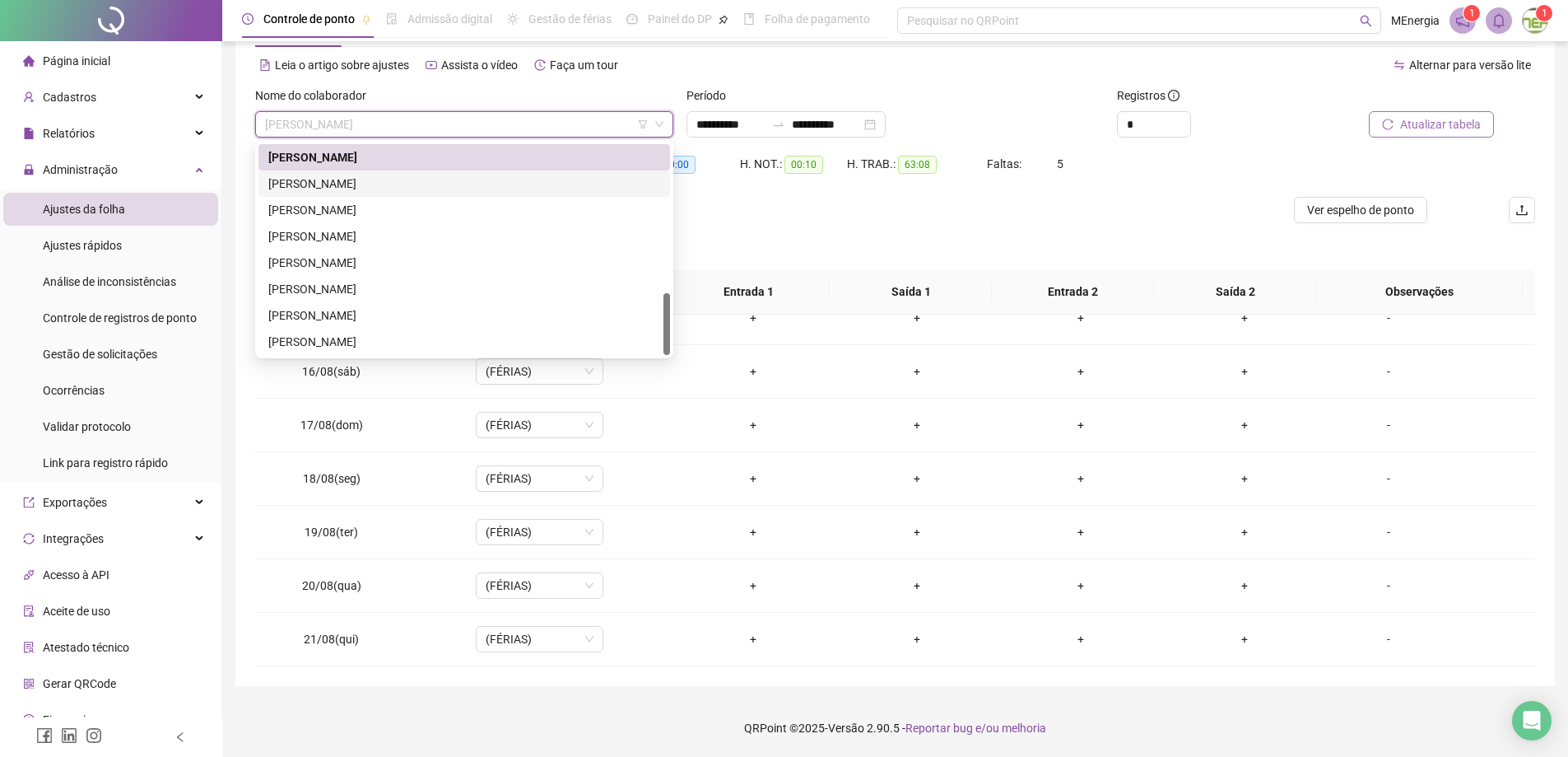
click at [368, 180] on div "[PERSON_NAME]" at bounding box center [464, 183] width 392 height 18
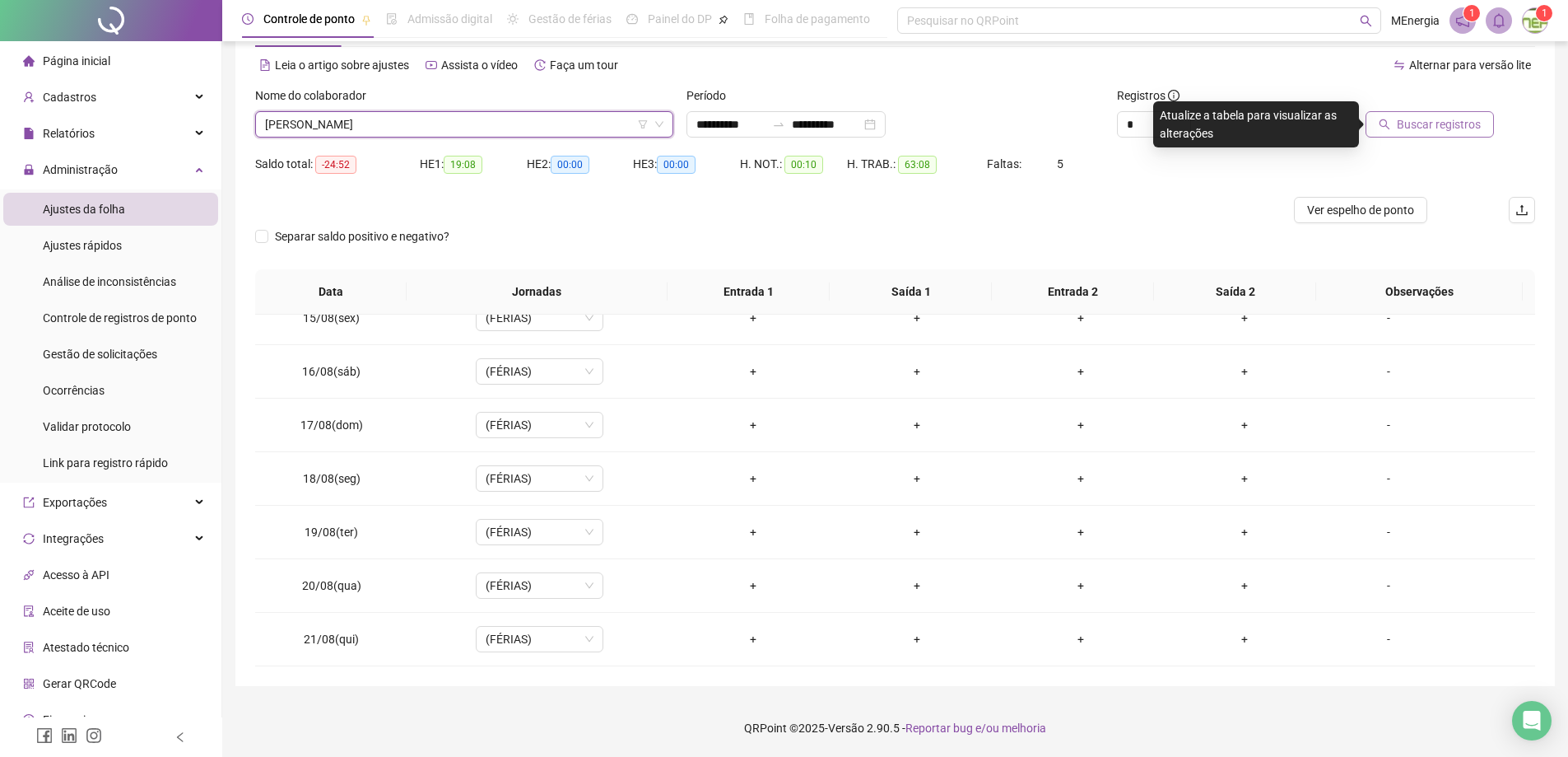
click at [1418, 118] on span "Buscar registros" at bounding box center [1439, 123] width 84 height 18
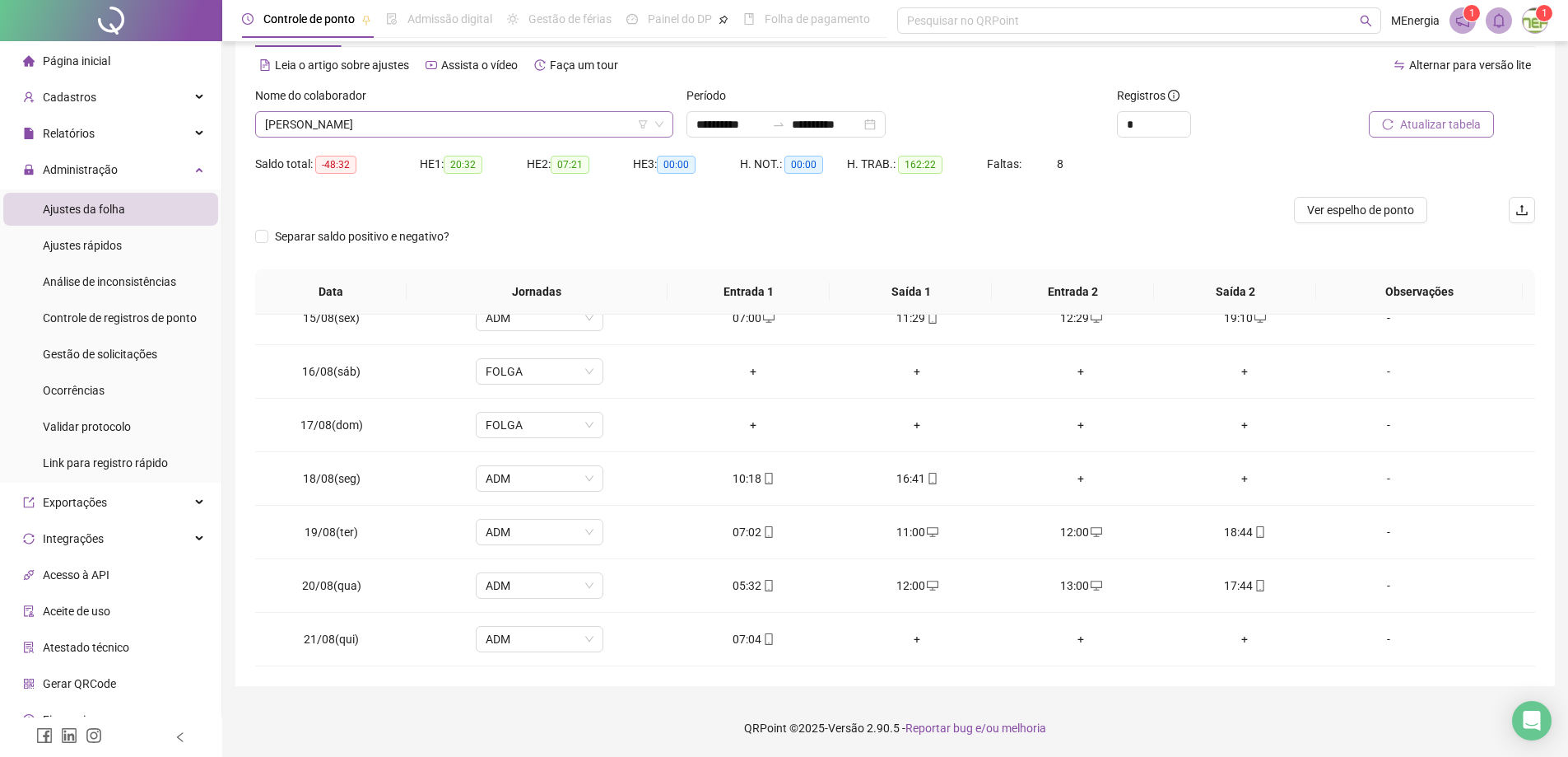
click at [667, 123] on div "[PERSON_NAME]" at bounding box center [464, 124] width 418 height 27
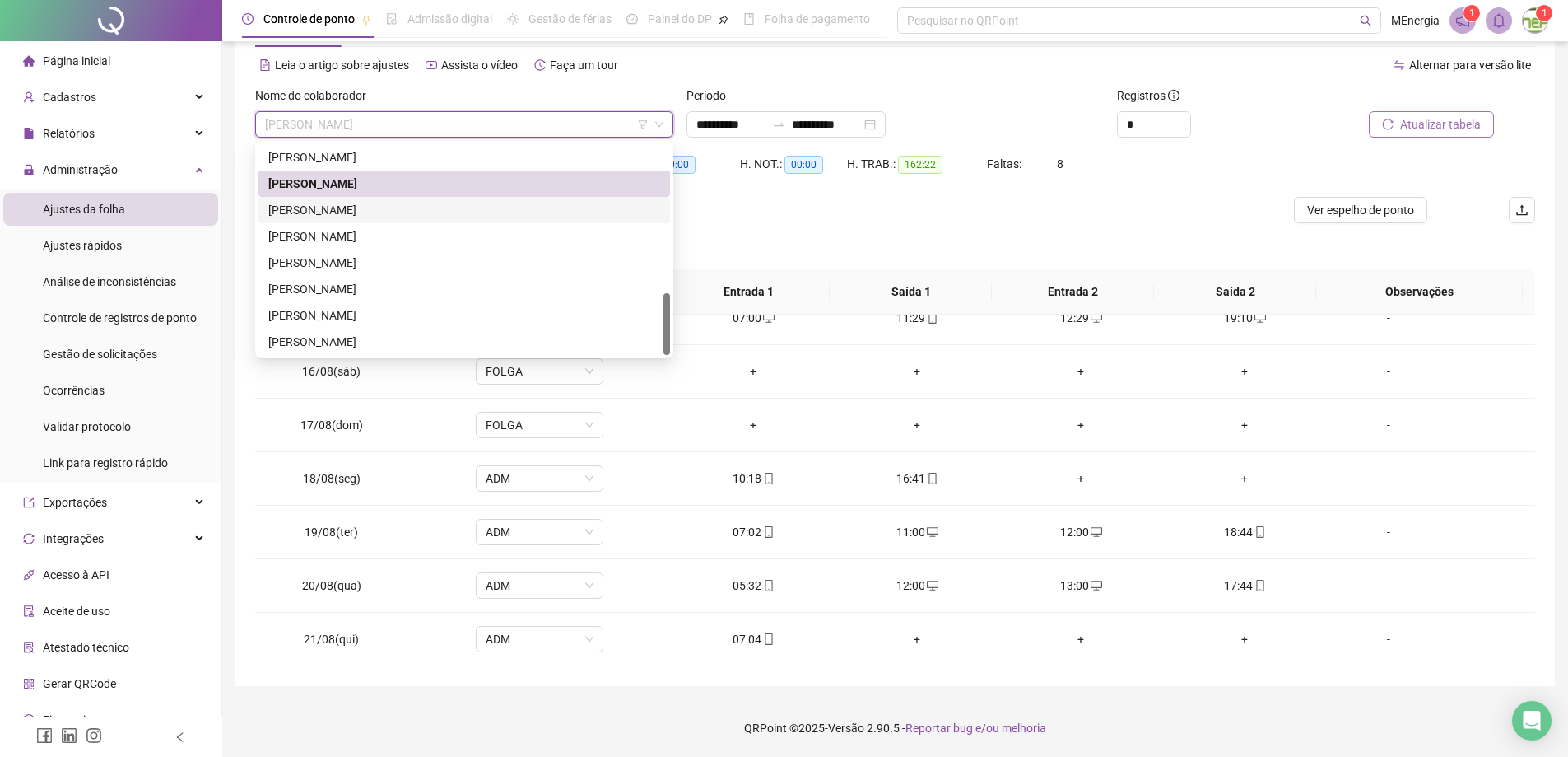
click at [386, 212] on div "[PERSON_NAME]" at bounding box center [464, 210] width 392 height 18
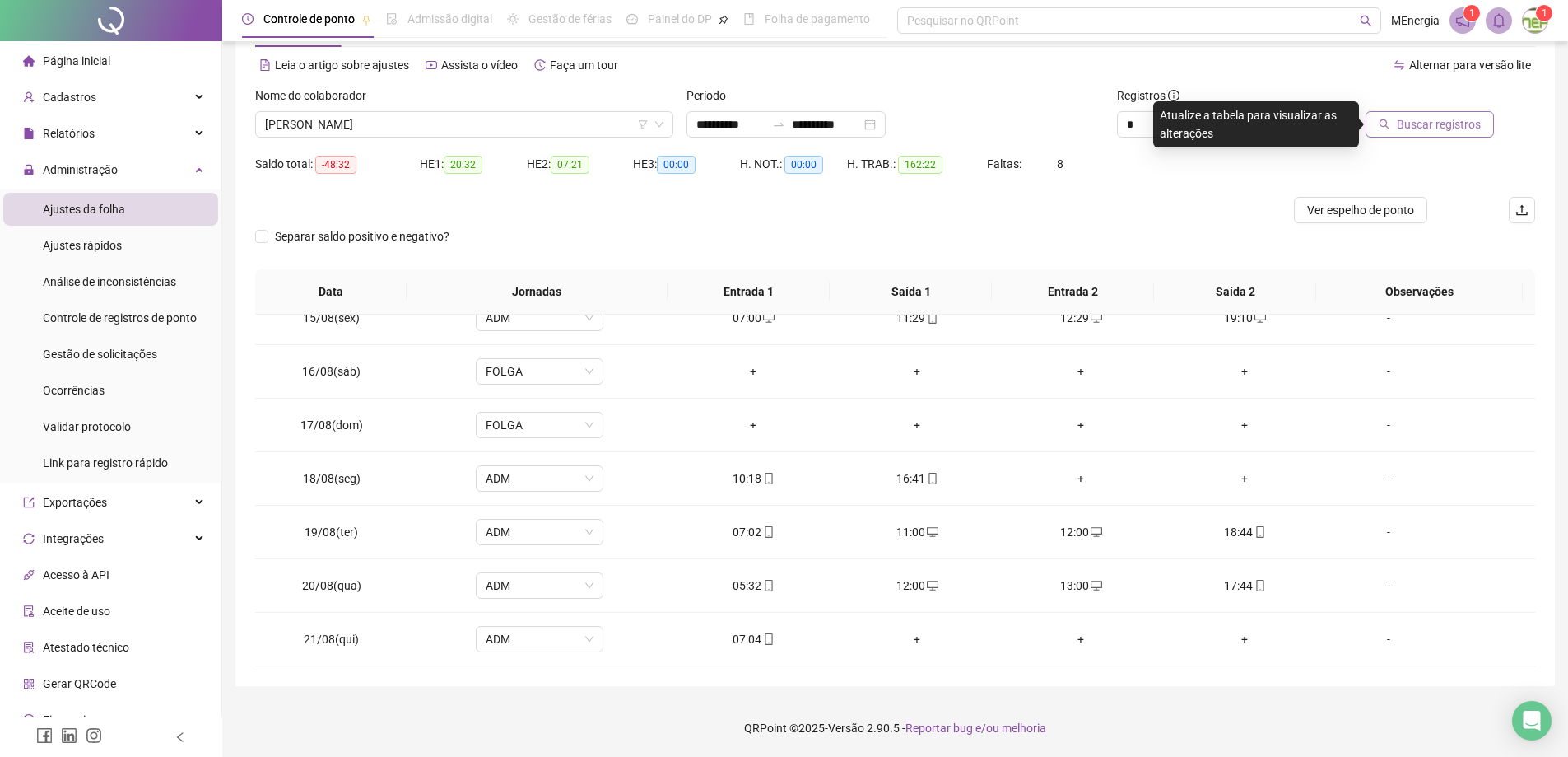
click at [1402, 127] on span "Buscar registros" at bounding box center [1439, 123] width 84 height 18
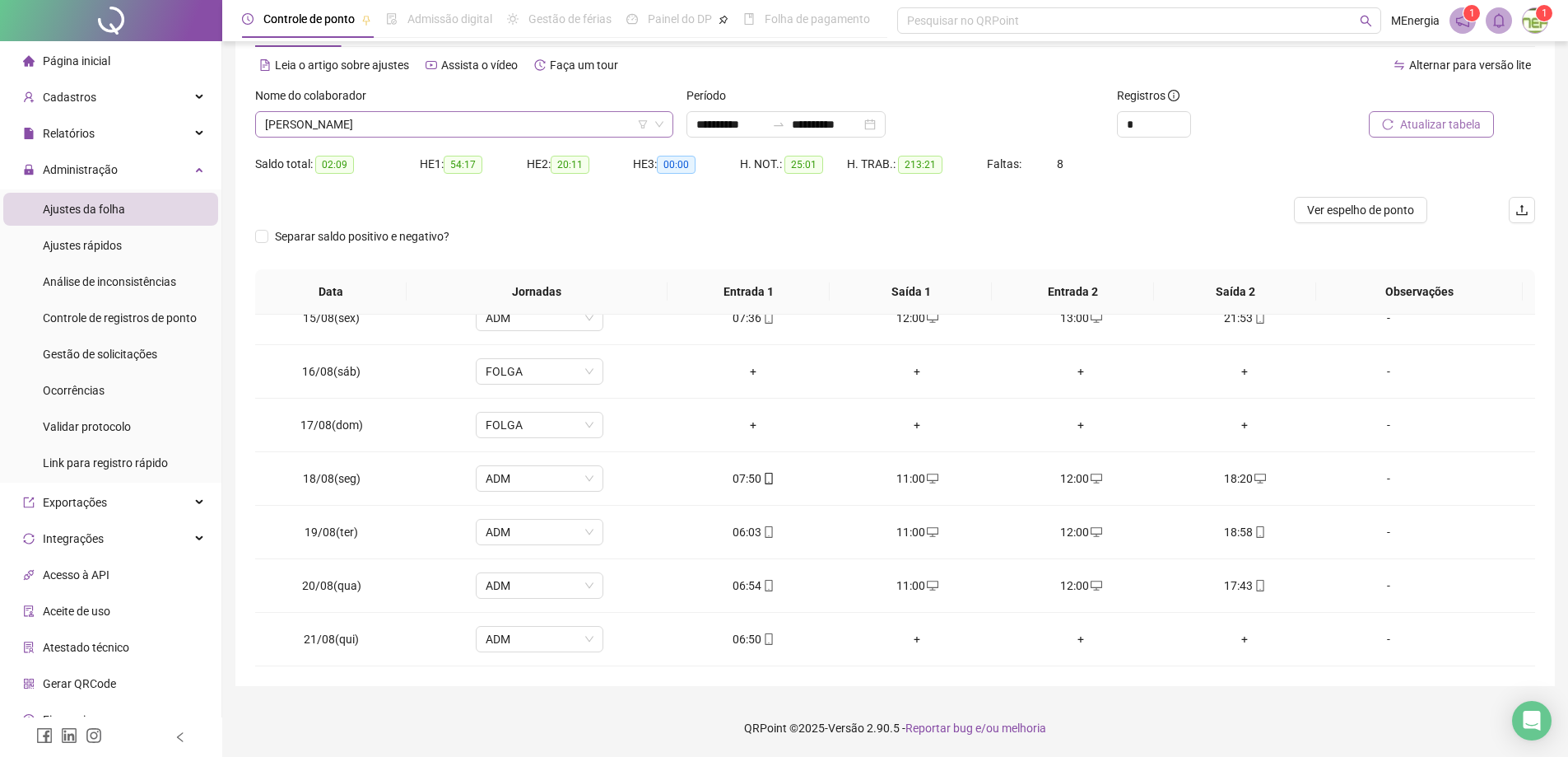
click at [664, 117] on div "[PERSON_NAME]" at bounding box center [464, 124] width 418 height 27
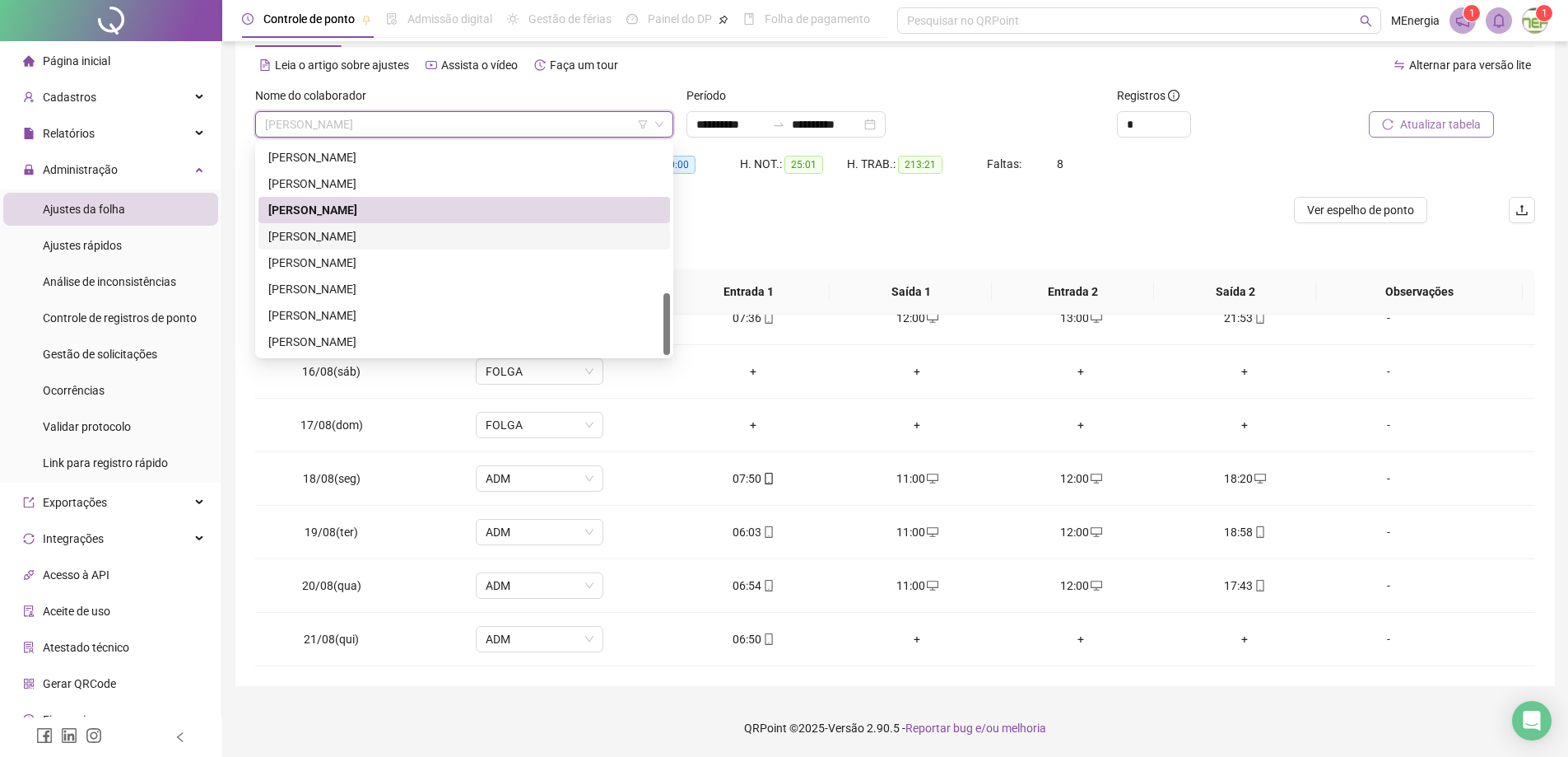
click at [350, 236] on div "[PERSON_NAME]" at bounding box center [464, 235] width 392 height 18
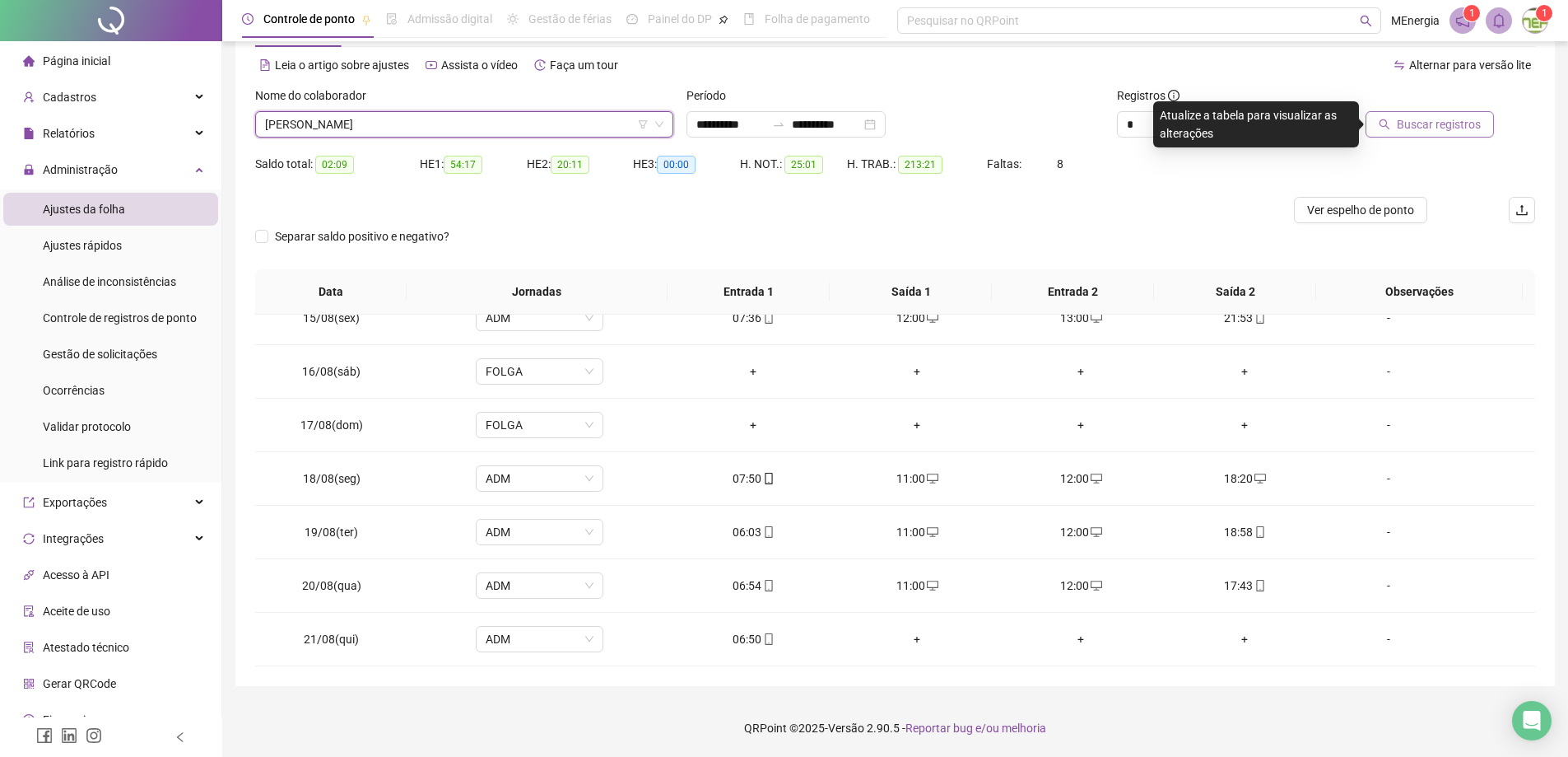
click at [1409, 129] on span "Buscar registros" at bounding box center [1439, 123] width 84 height 18
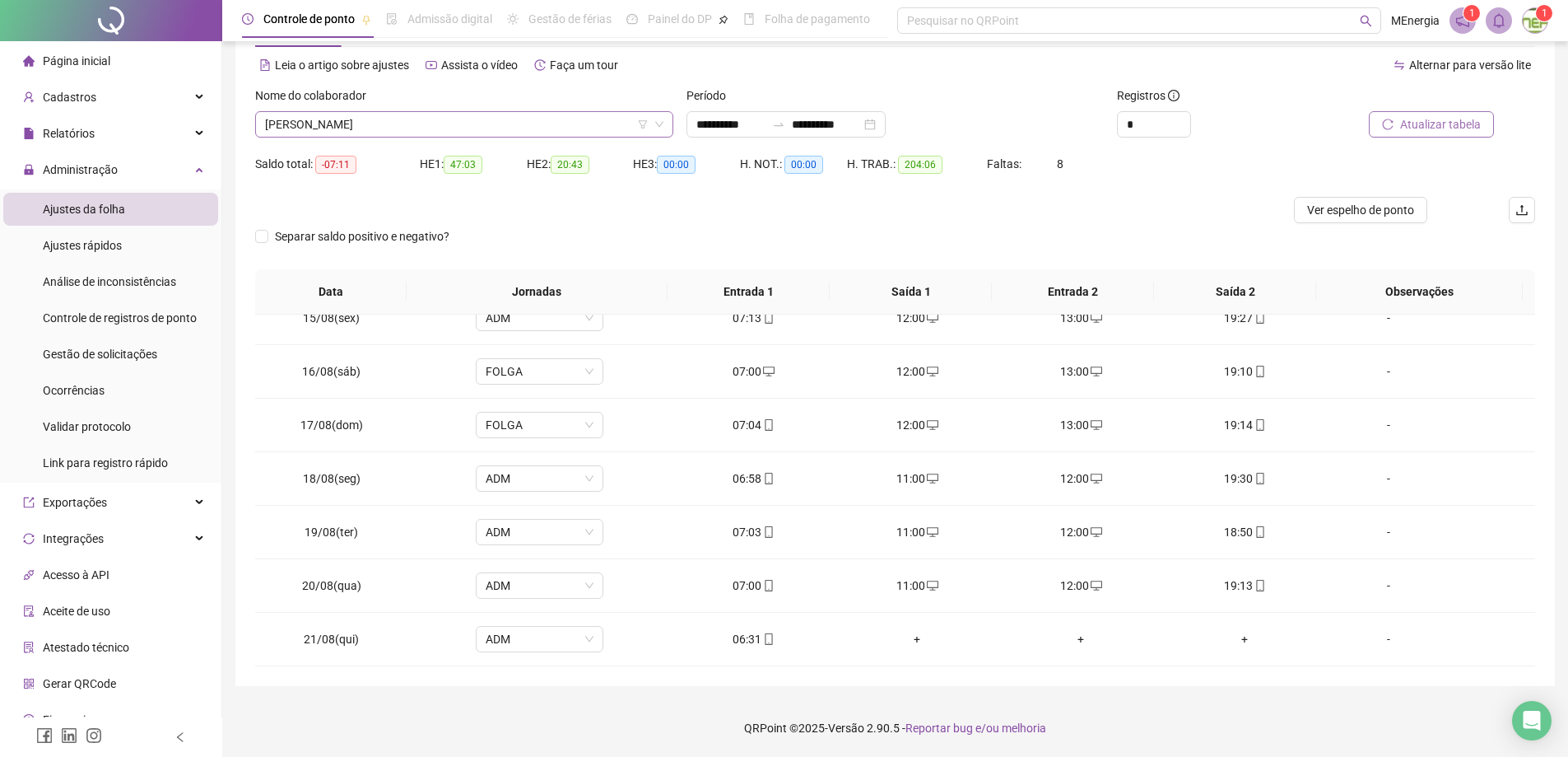
click at [664, 124] on div "[PERSON_NAME]" at bounding box center [464, 124] width 418 height 27
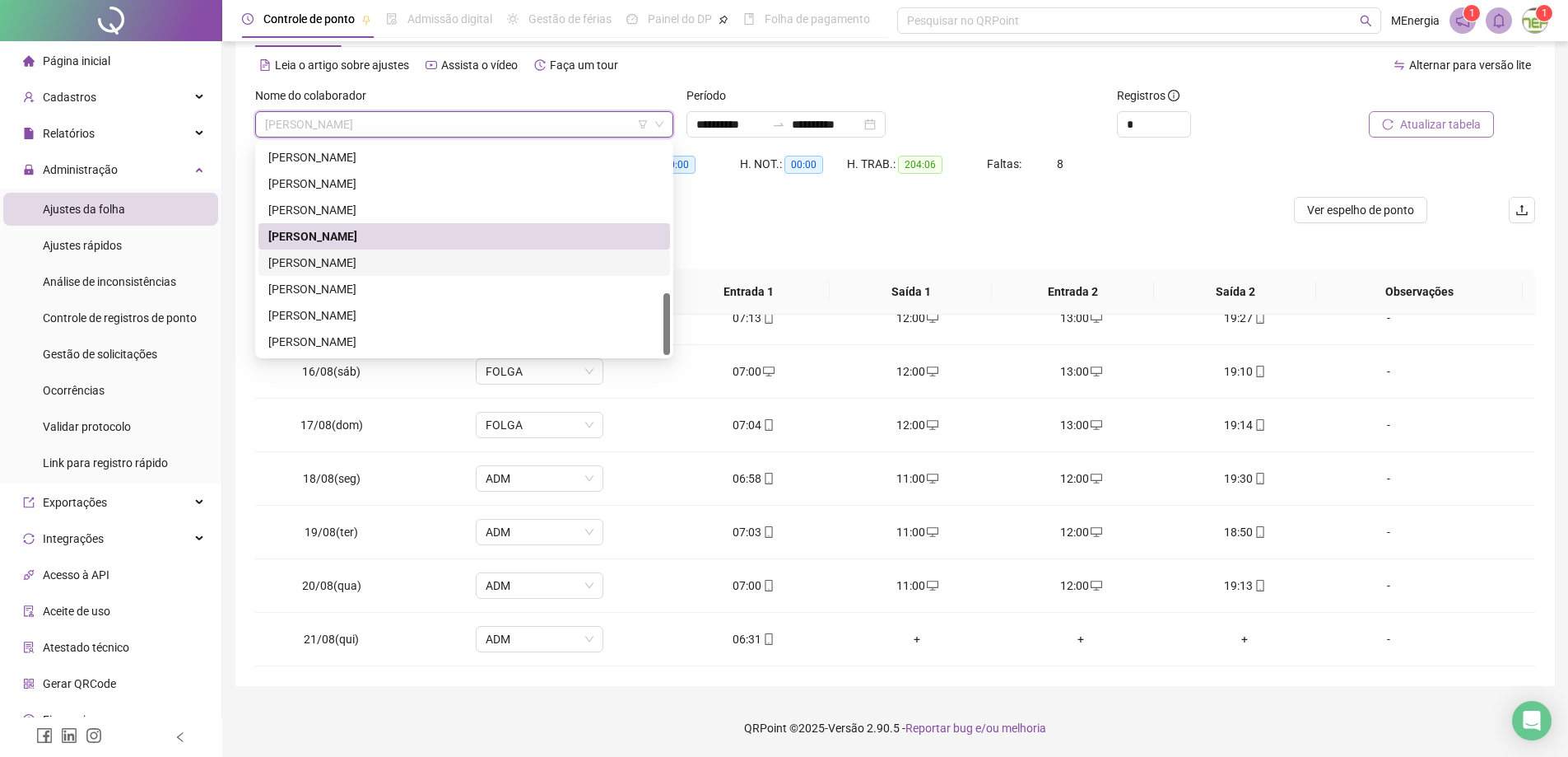
click at [321, 261] on div "[PERSON_NAME]" at bounding box center [464, 262] width 392 height 18
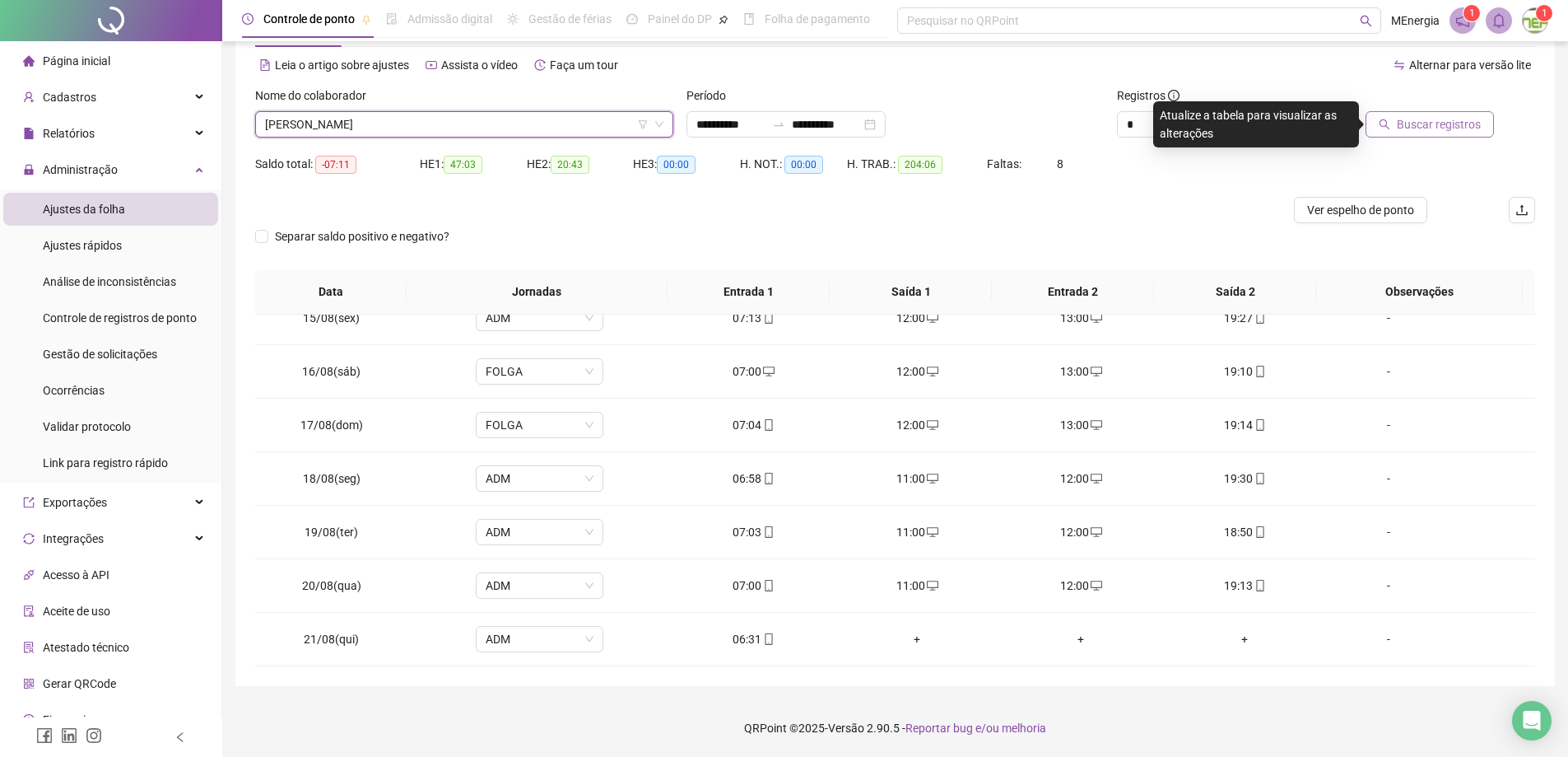
click at [1401, 128] on span "Buscar registros" at bounding box center [1439, 123] width 84 height 18
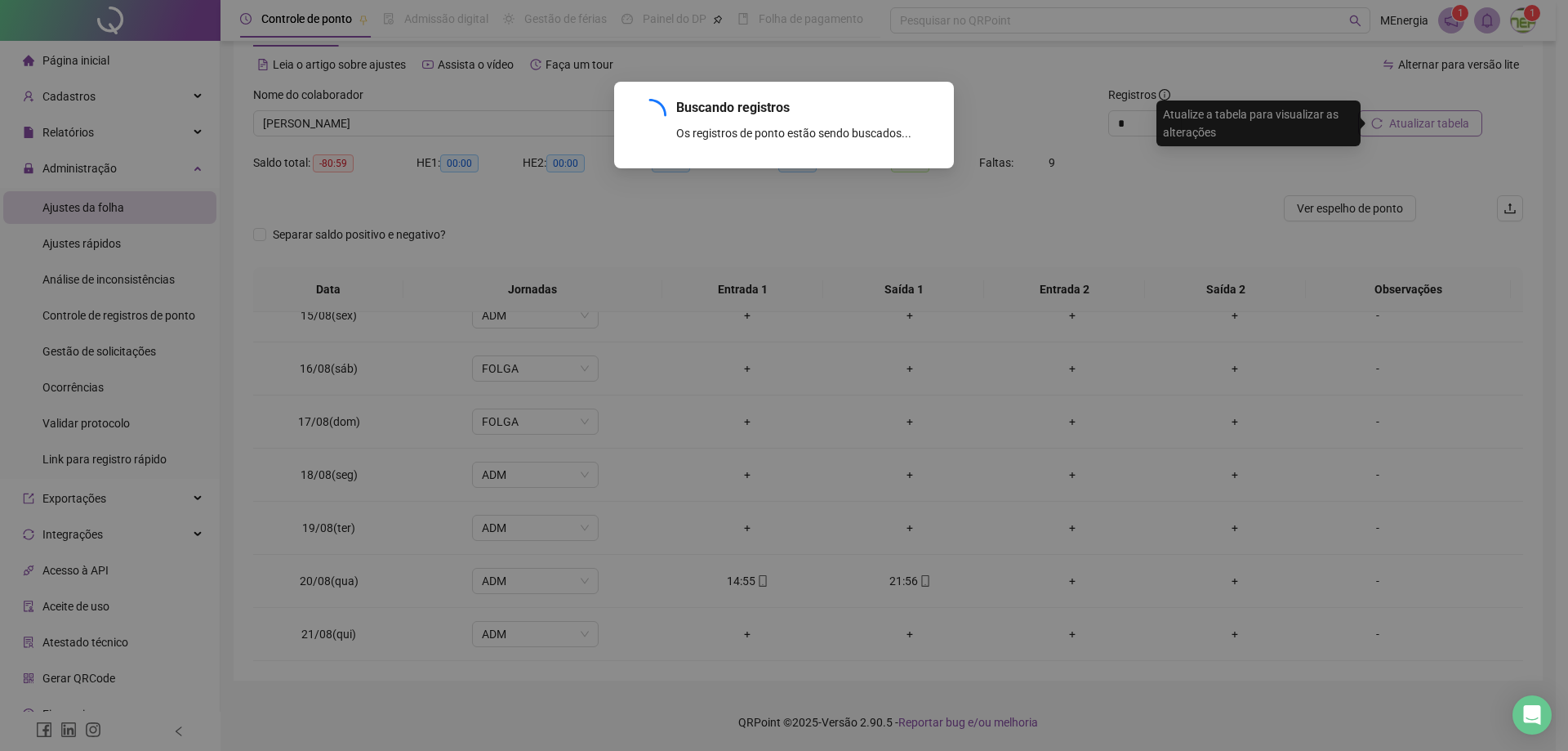
scroll to position [395, 0]
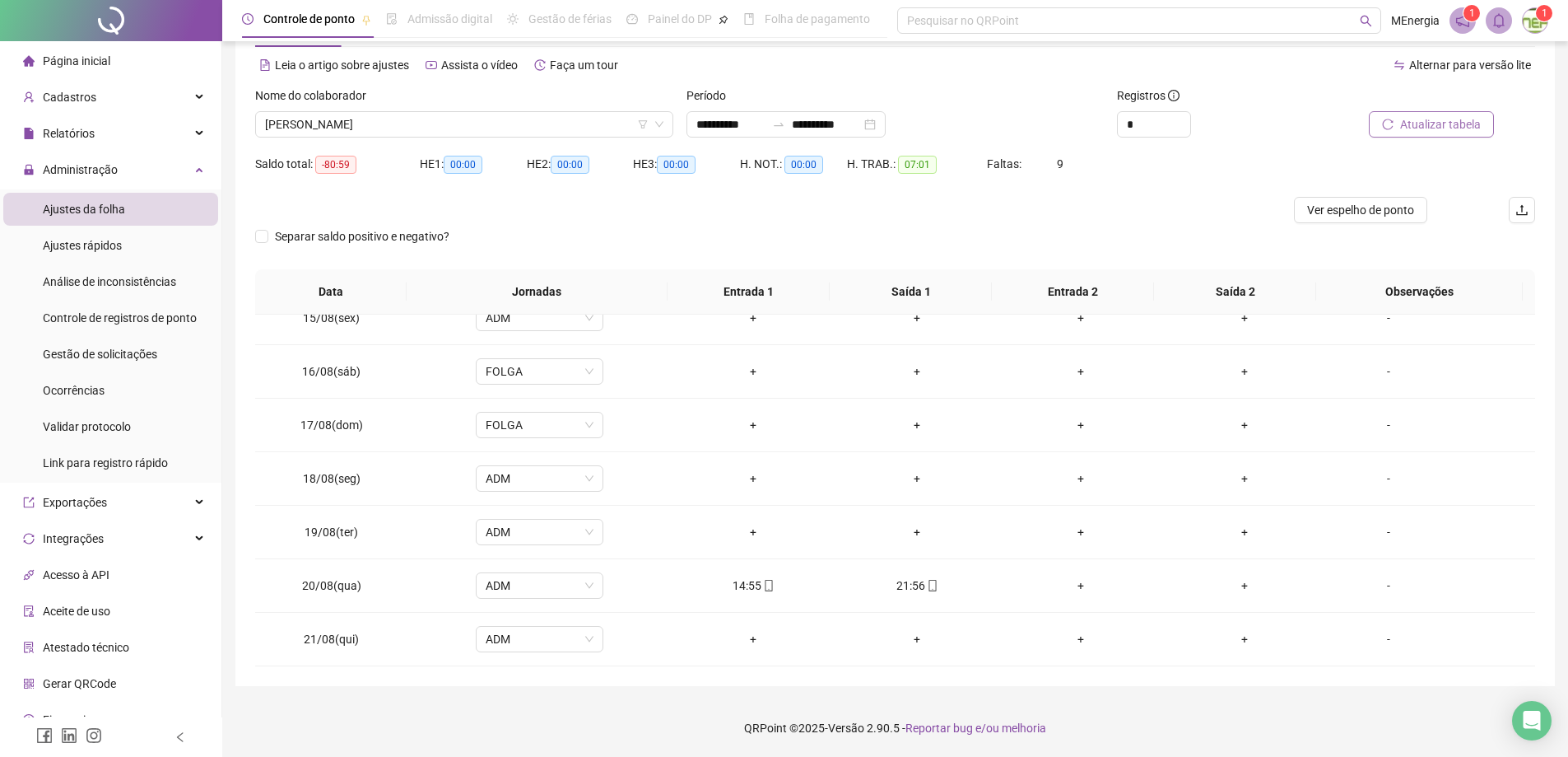
click at [675, 121] on div "Nome do colaborador [PERSON_NAME]" at bounding box center [464, 118] width 431 height 64
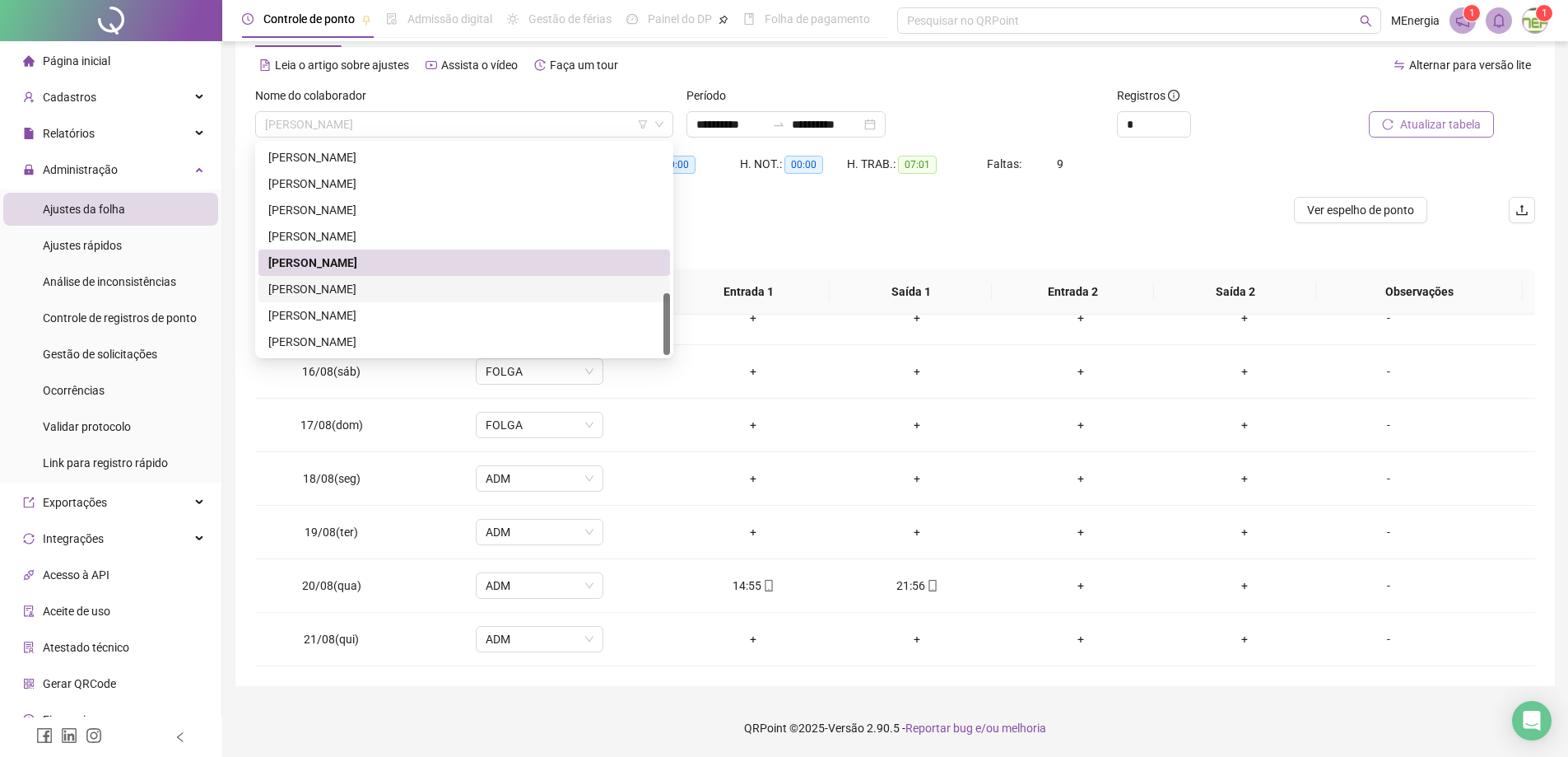
click at [413, 283] on div "[PERSON_NAME]" at bounding box center [464, 289] width 392 height 18
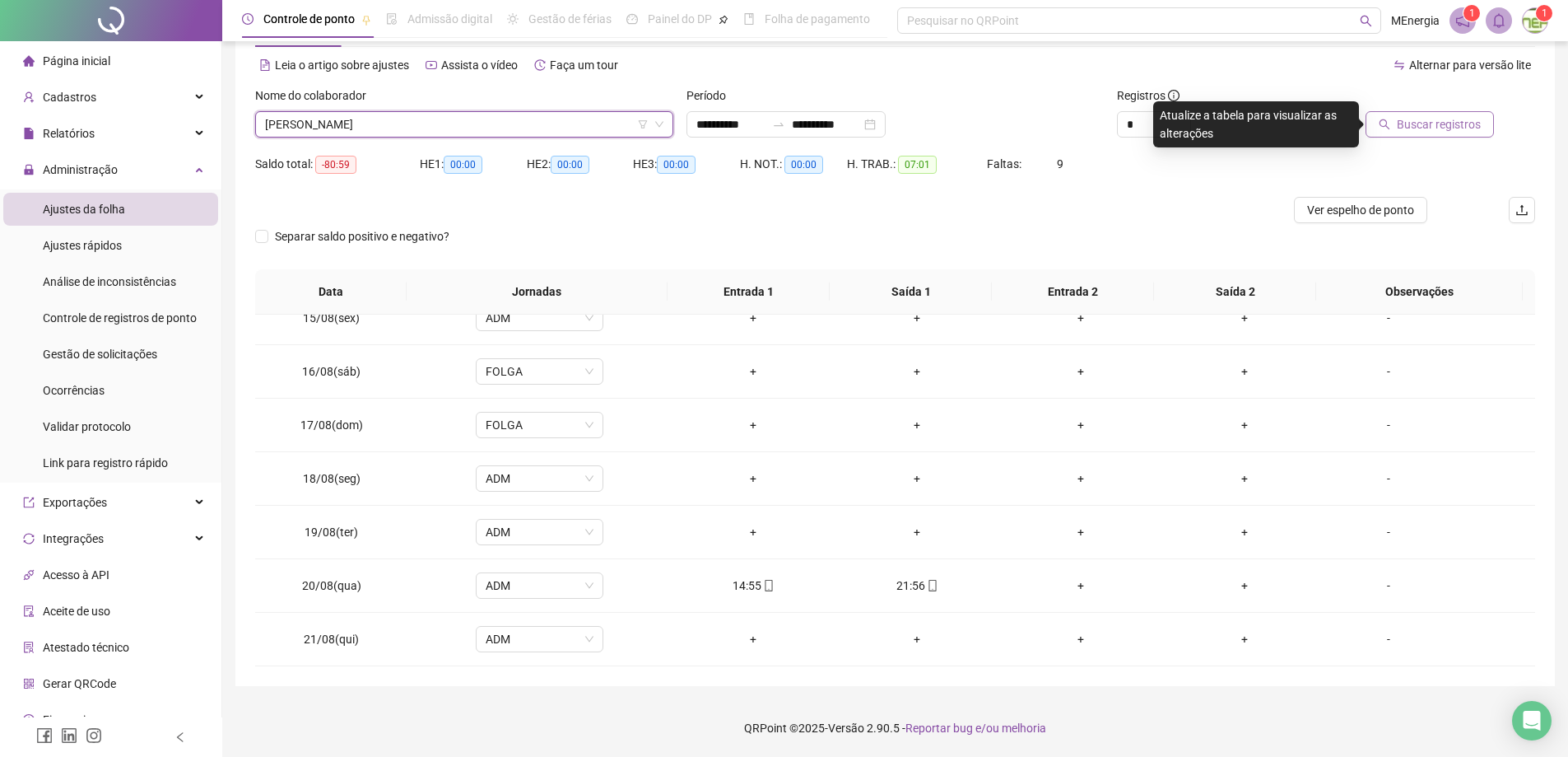
click at [1404, 126] on span "Buscar registros" at bounding box center [1439, 123] width 84 height 18
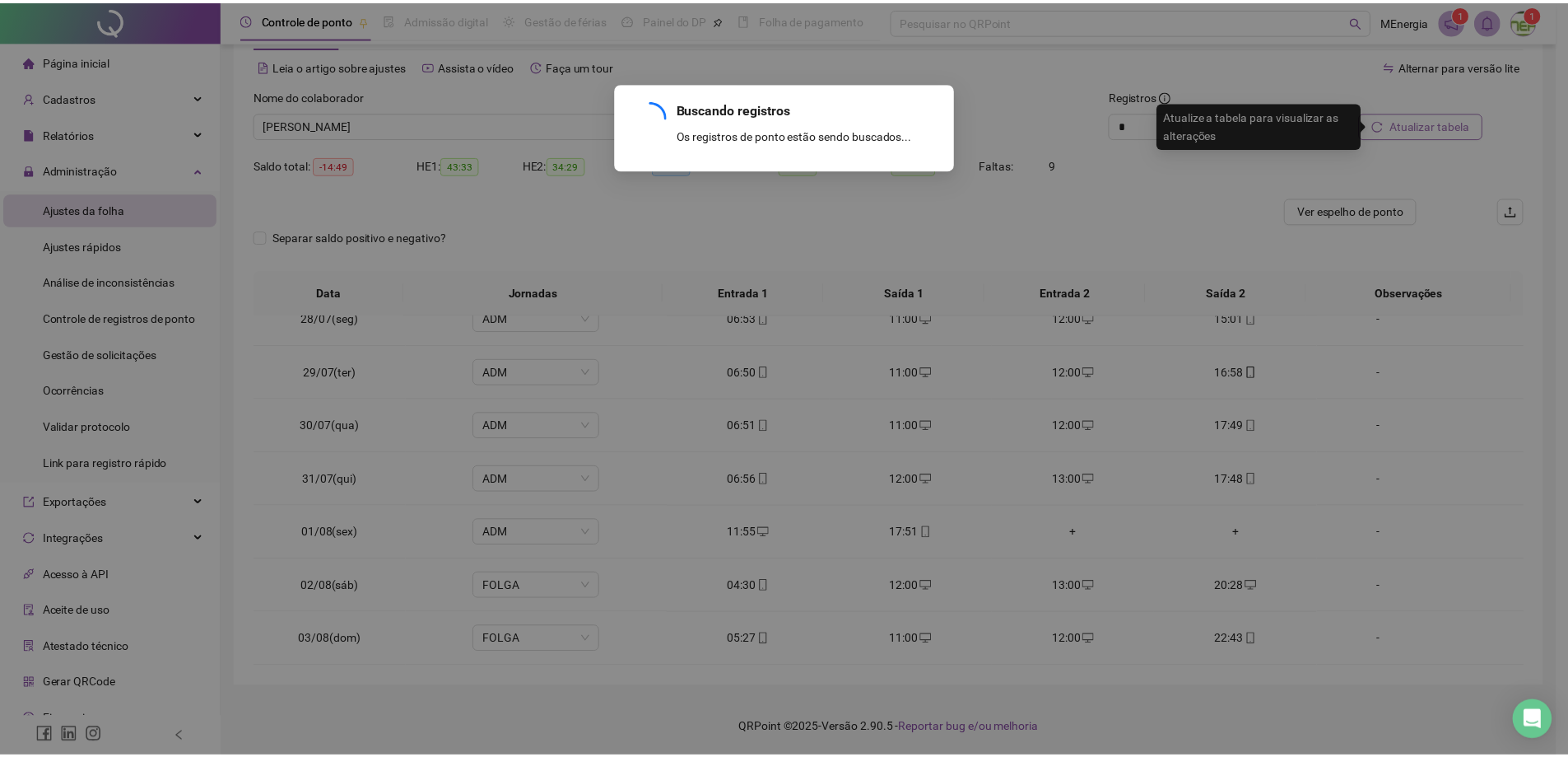
scroll to position [1361, 0]
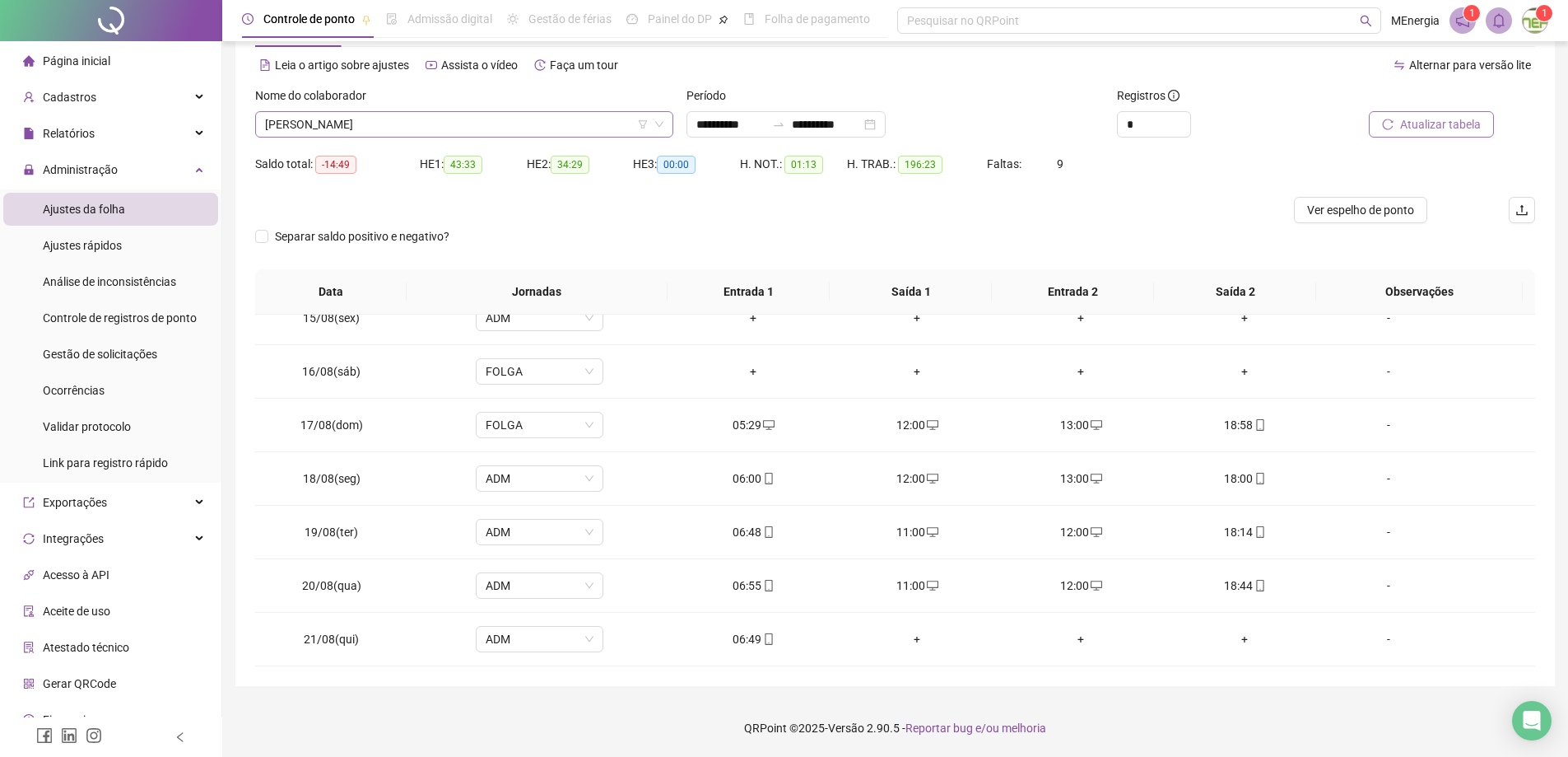
click at [669, 118] on div "[PERSON_NAME]" at bounding box center [464, 124] width 418 height 27
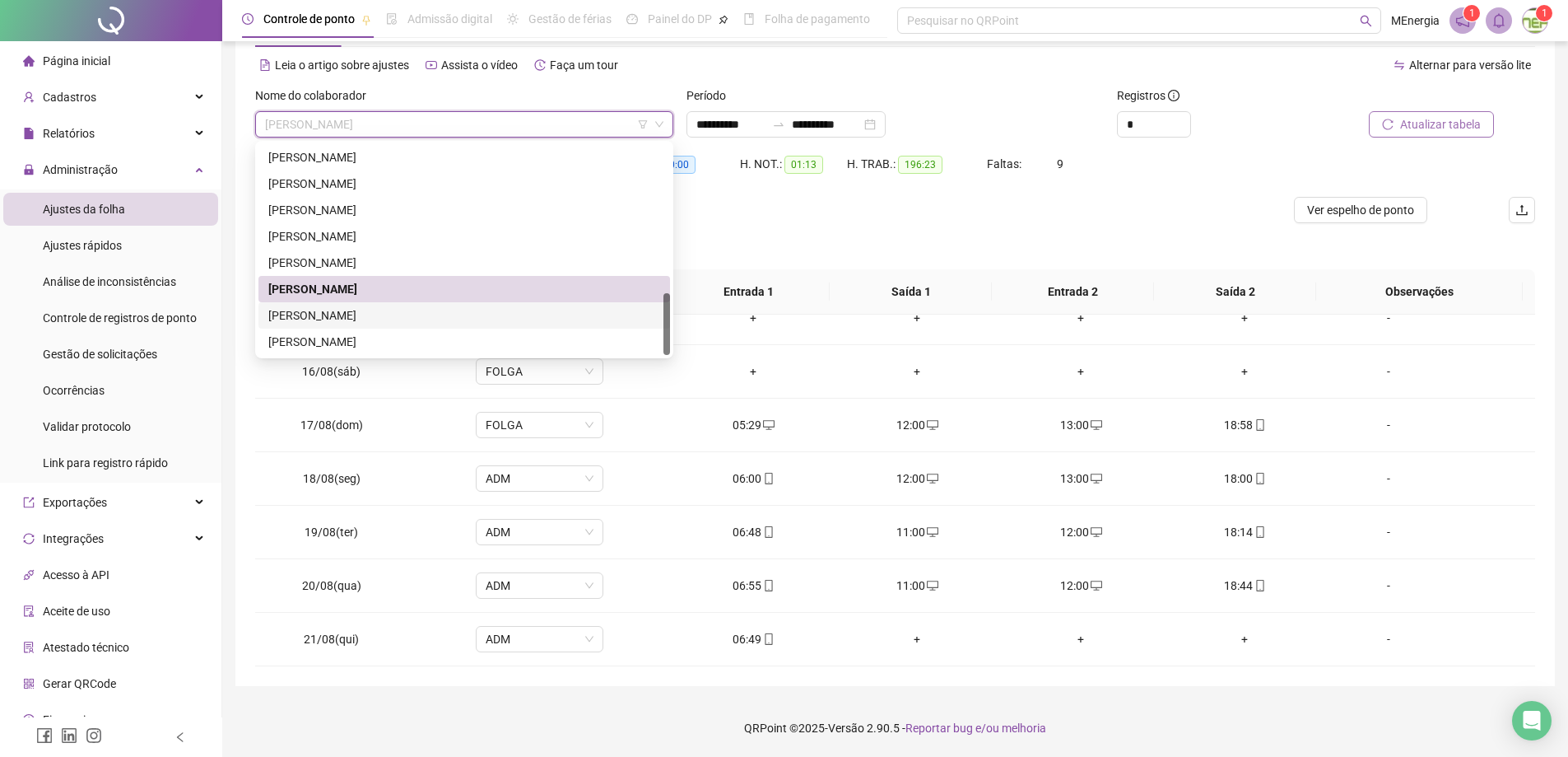
click at [394, 313] on div "[PERSON_NAME]" at bounding box center [464, 315] width 392 height 18
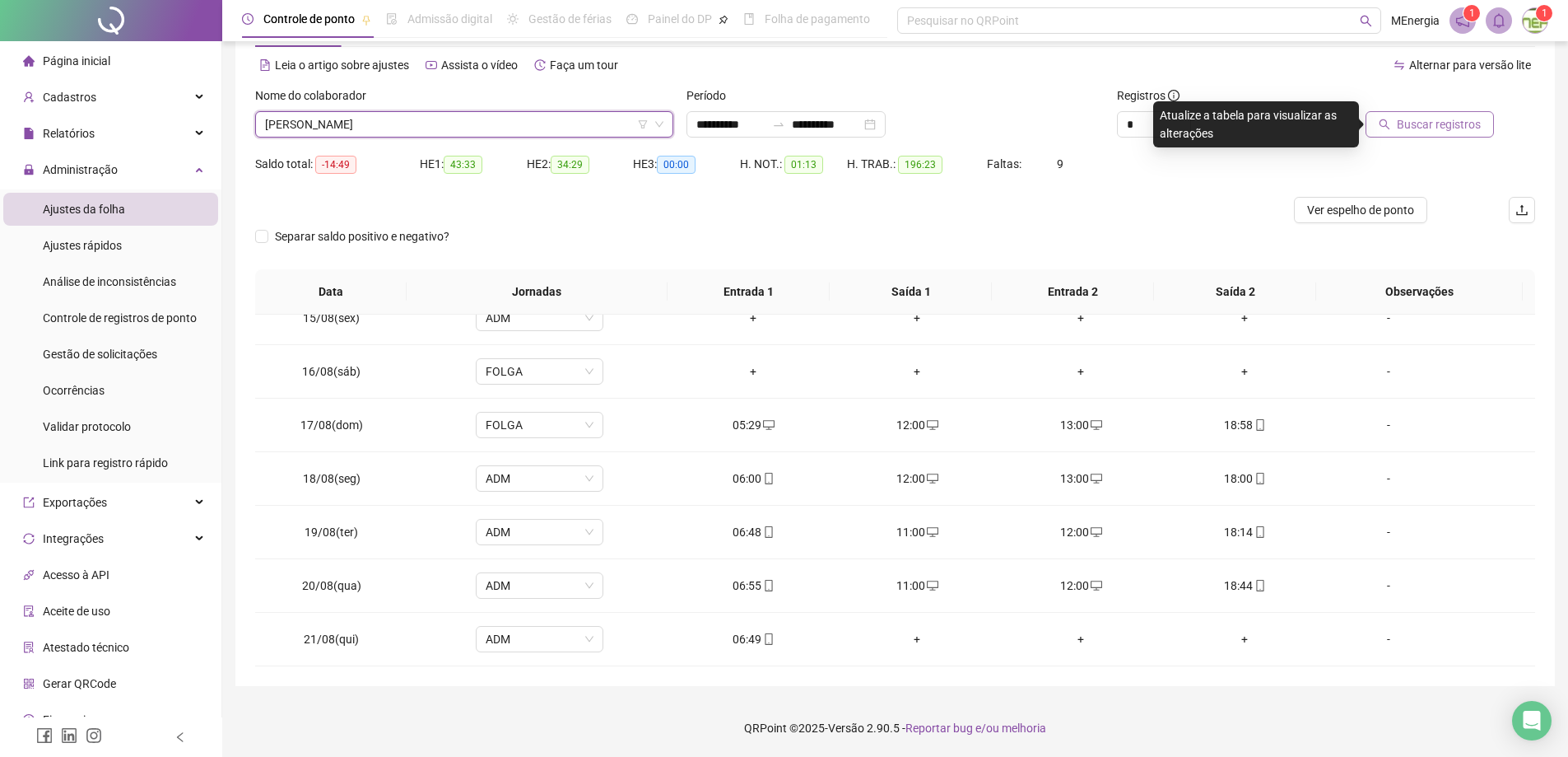
click at [1401, 122] on button "Buscar registros" at bounding box center [1429, 124] width 128 height 27
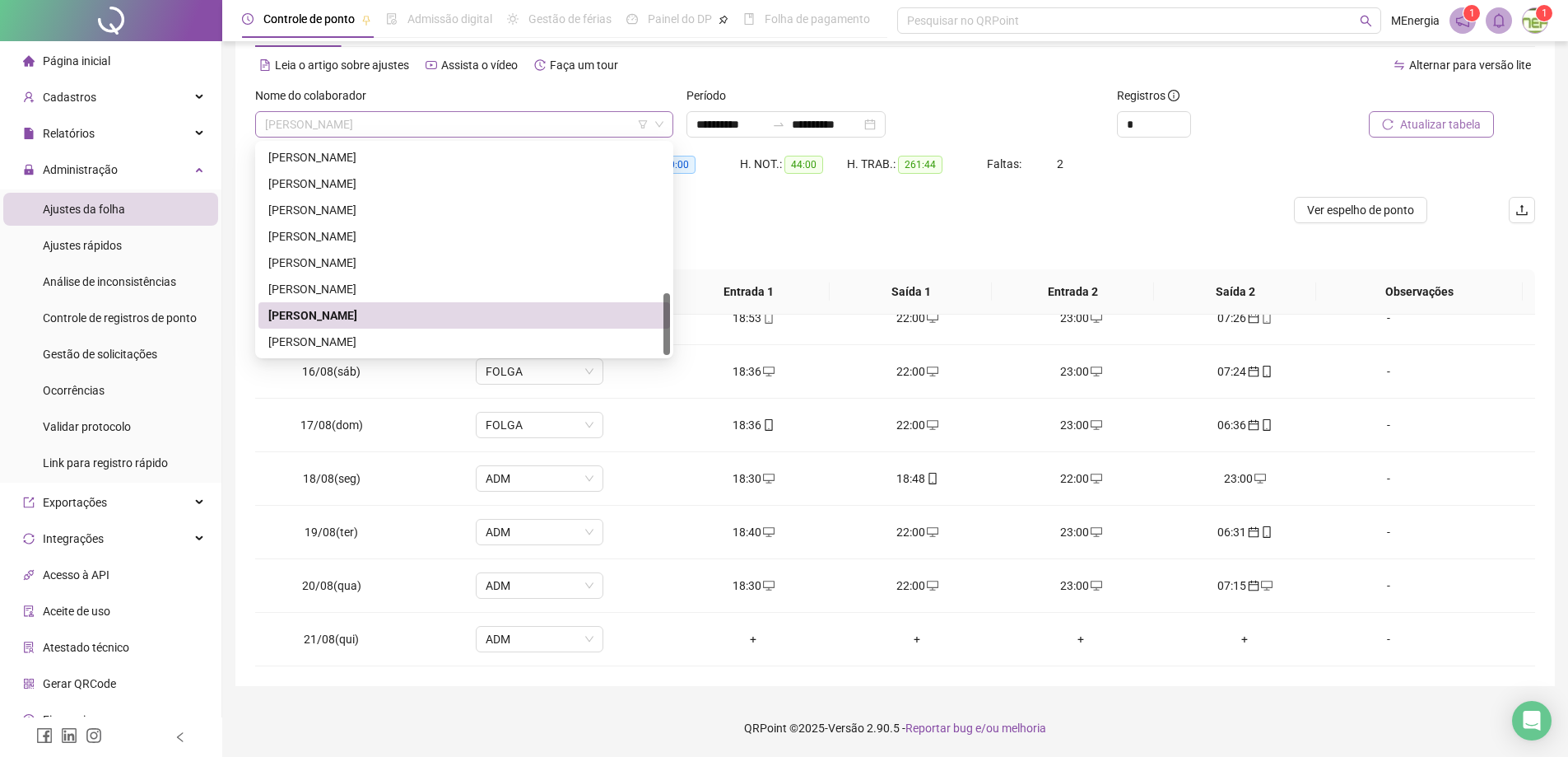
click at [668, 126] on div "[PERSON_NAME]" at bounding box center [464, 124] width 418 height 27
click at [408, 343] on div "[PERSON_NAME]" at bounding box center [464, 342] width 392 height 18
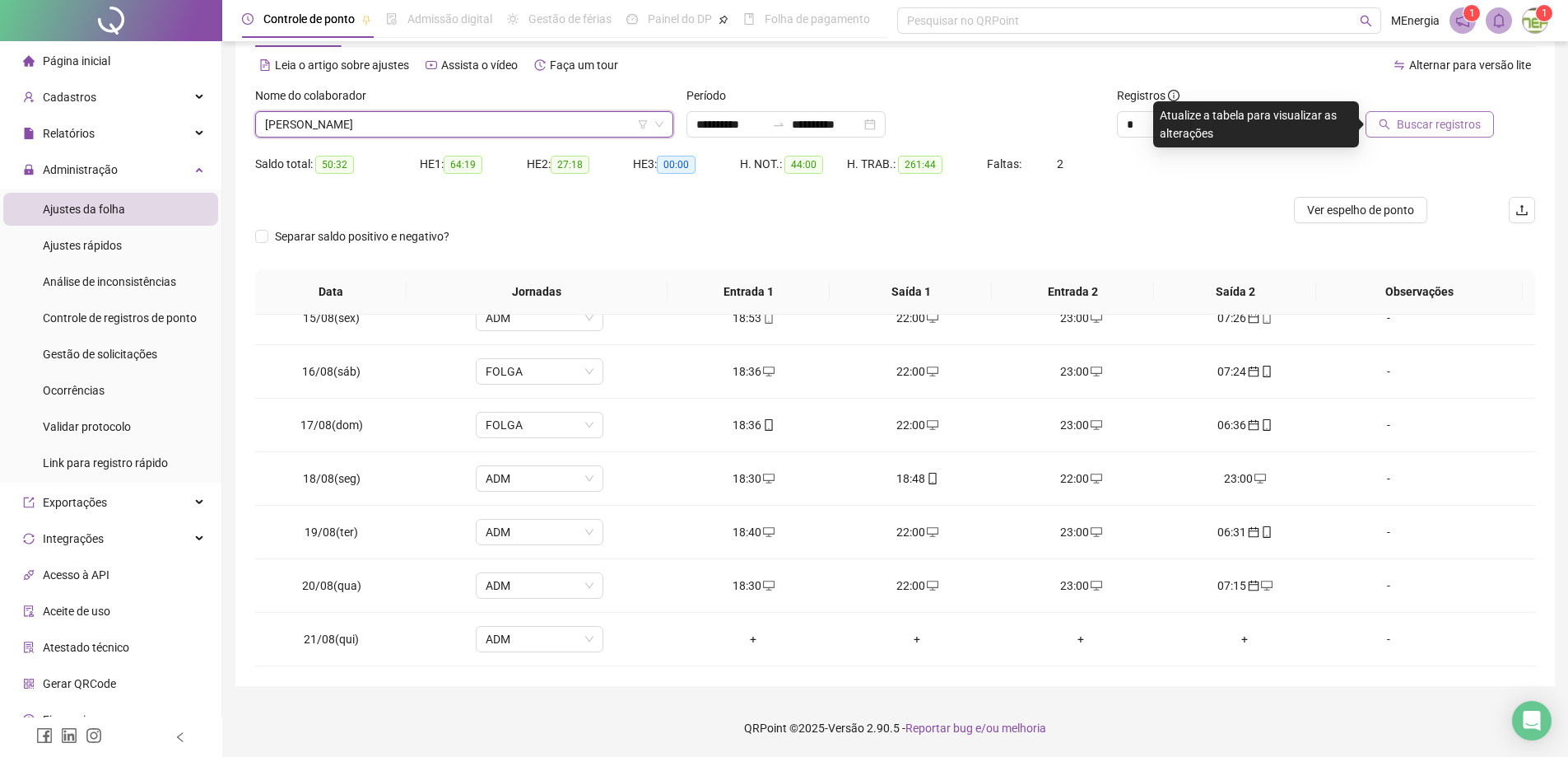
click at [1432, 126] on span "Buscar registros" at bounding box center [1439, 123] width 84 height 18
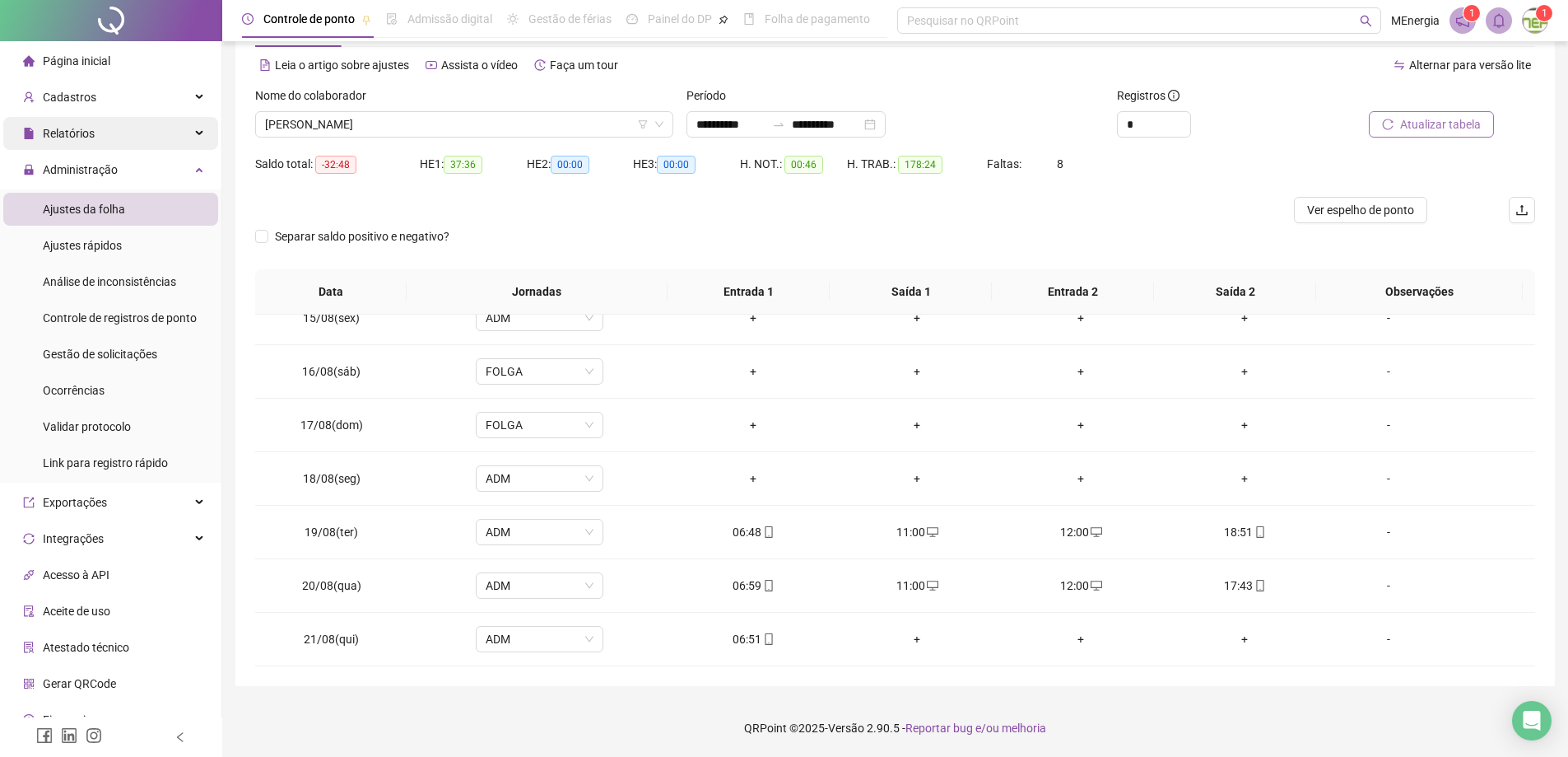
click at [78, 135] on span "Relatórios" at bounding box center [69, 133] width 52 height 13
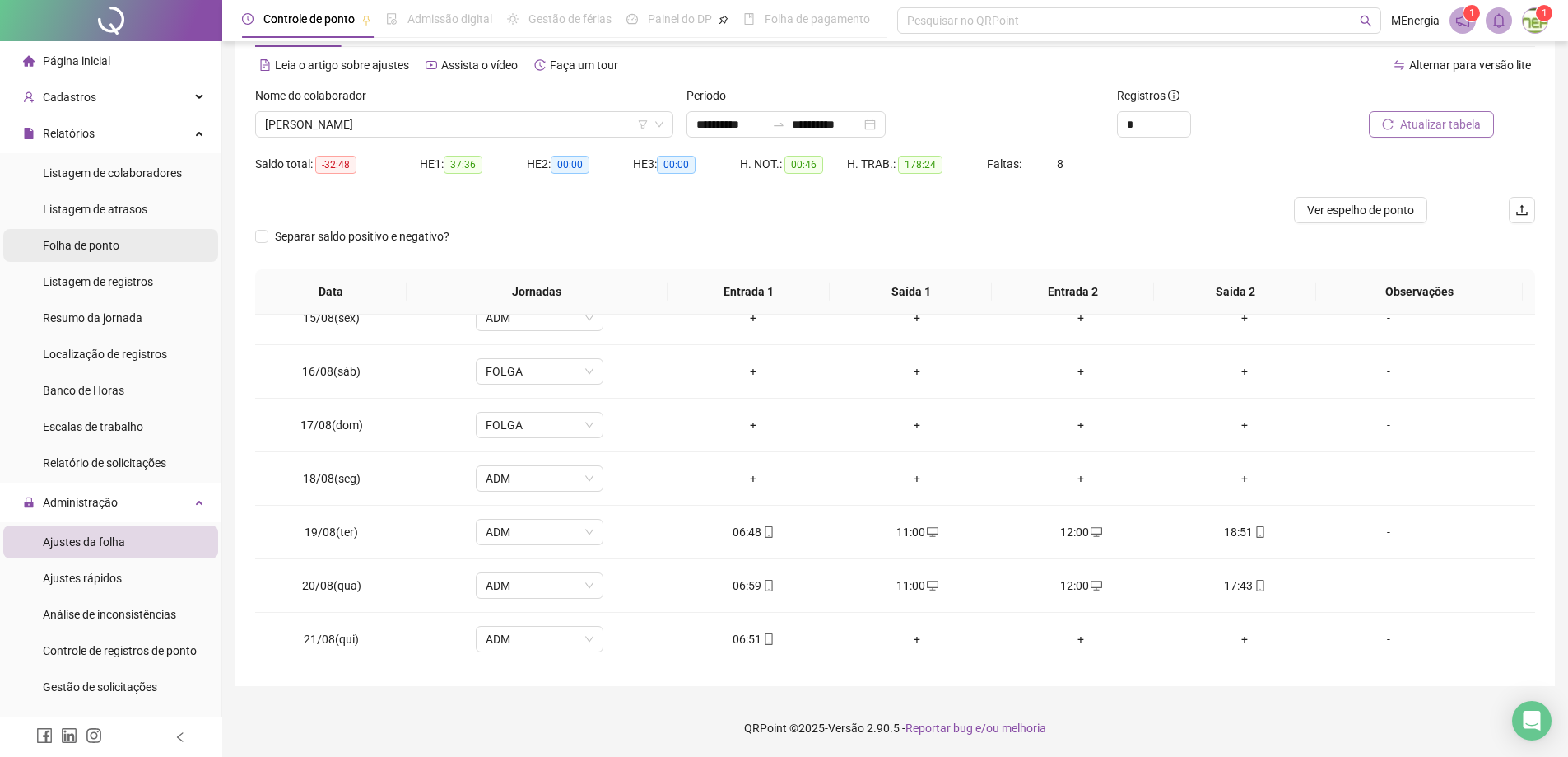
click at [74, 244] on span "Folha de ponto" at bounding box center [81, 246] width 77 height 13
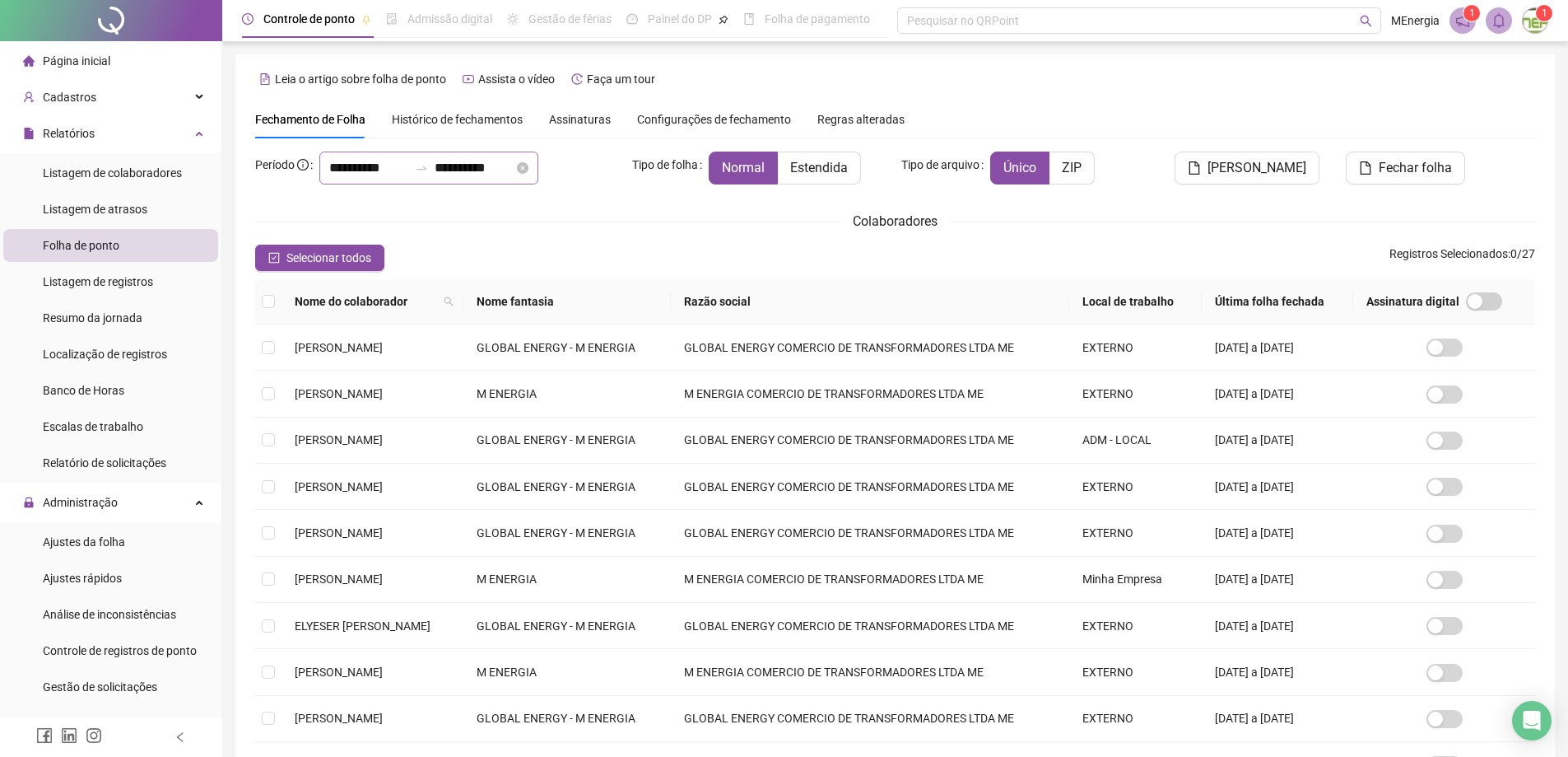
click at [326, 165] on div "**********" at bounding box center [429, 167] width 219 height 33
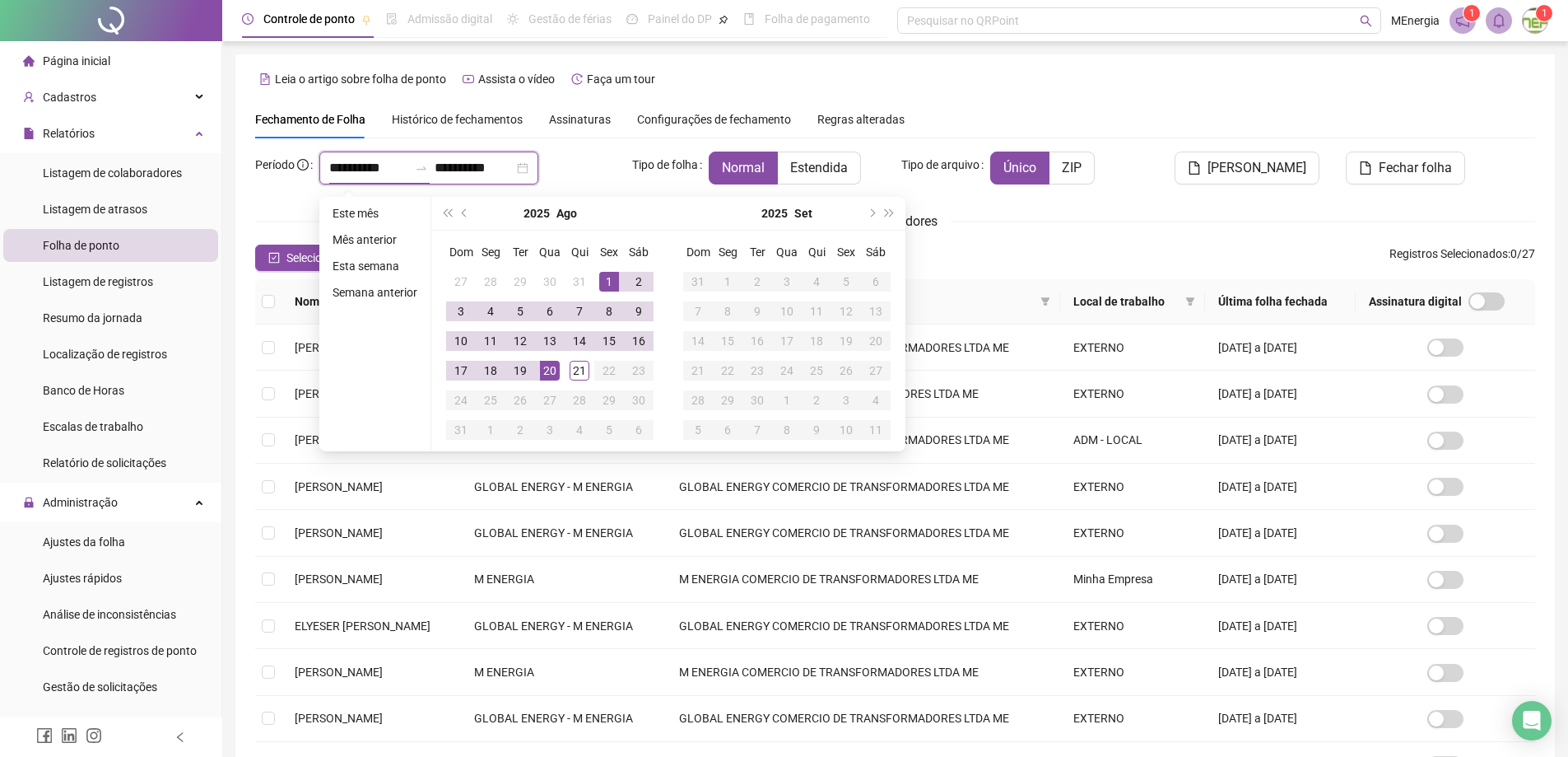
type input "**********"
click at [463, 212] on span "prev-year" at bounding box center [466, 213] width 9 height 9
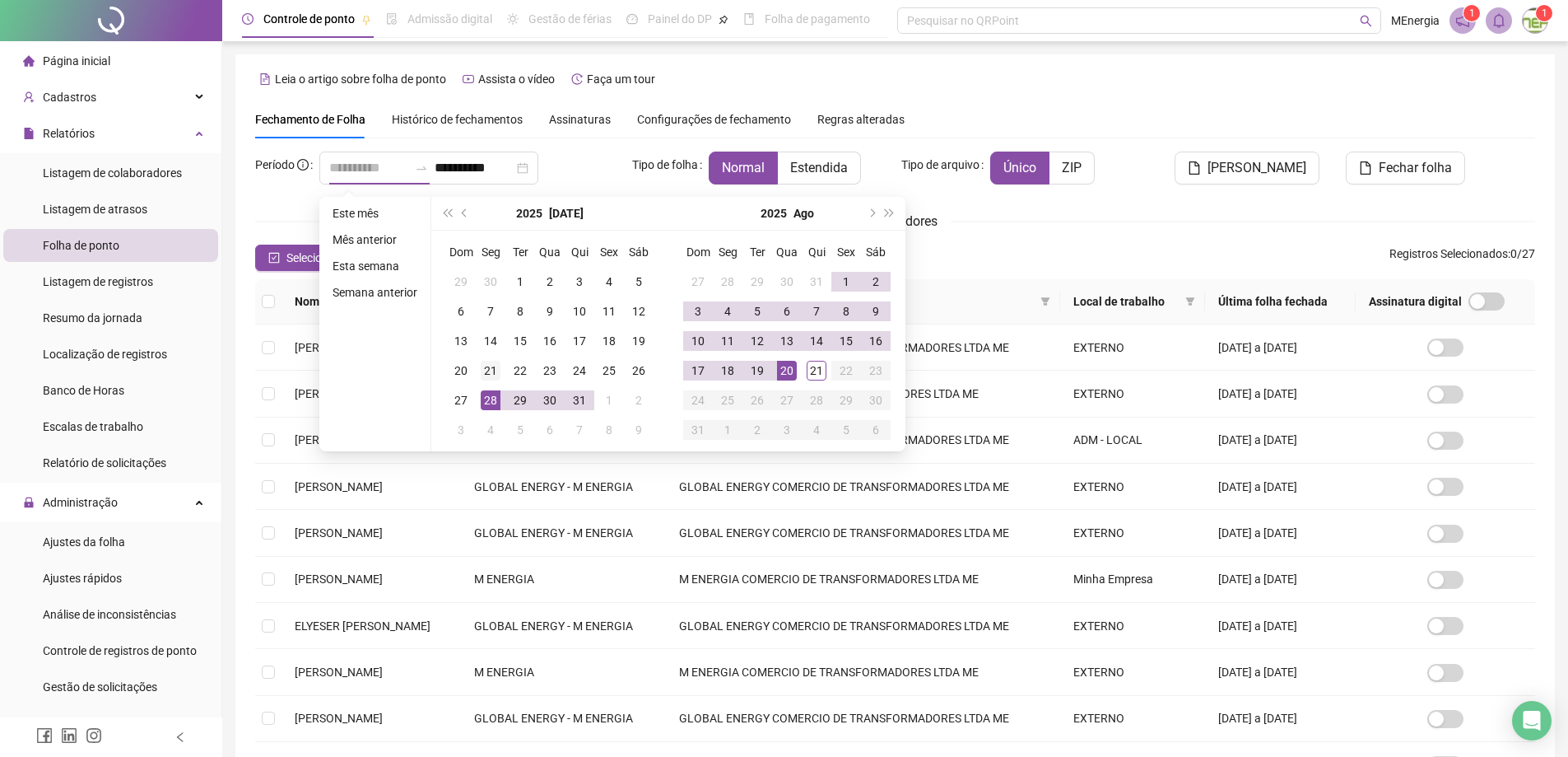
type input "**********"
click at [495, 373] on div "21" at bounding box center [490, 370] width 20 height 20
type input "**********"
click at [788, 369] on div "20" at bounding box center [786, 370] width 20 height 20
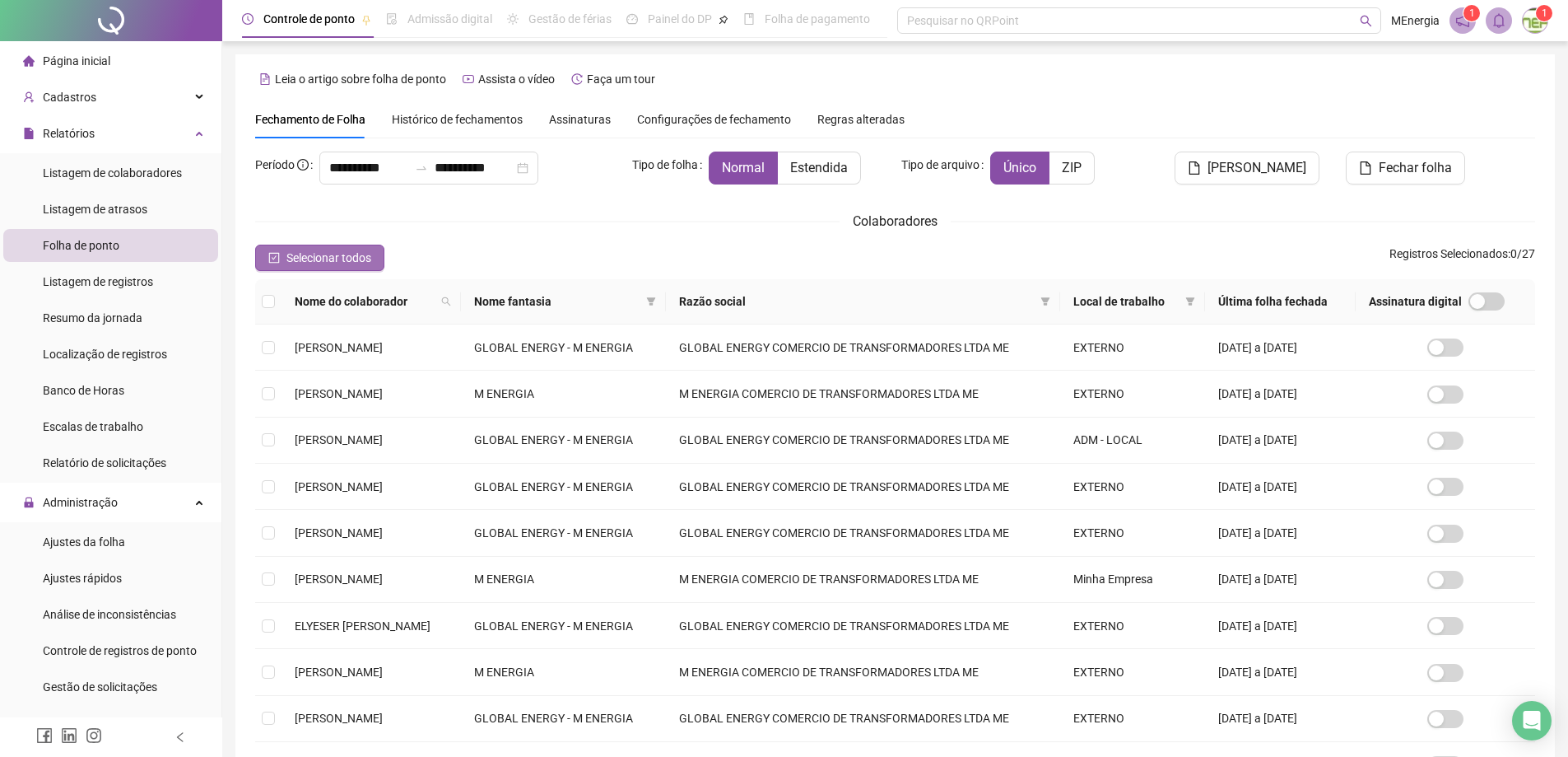
click at [283, 262] on button "Selecionar todos" at bounding box center [320, 258] width 129 height 27
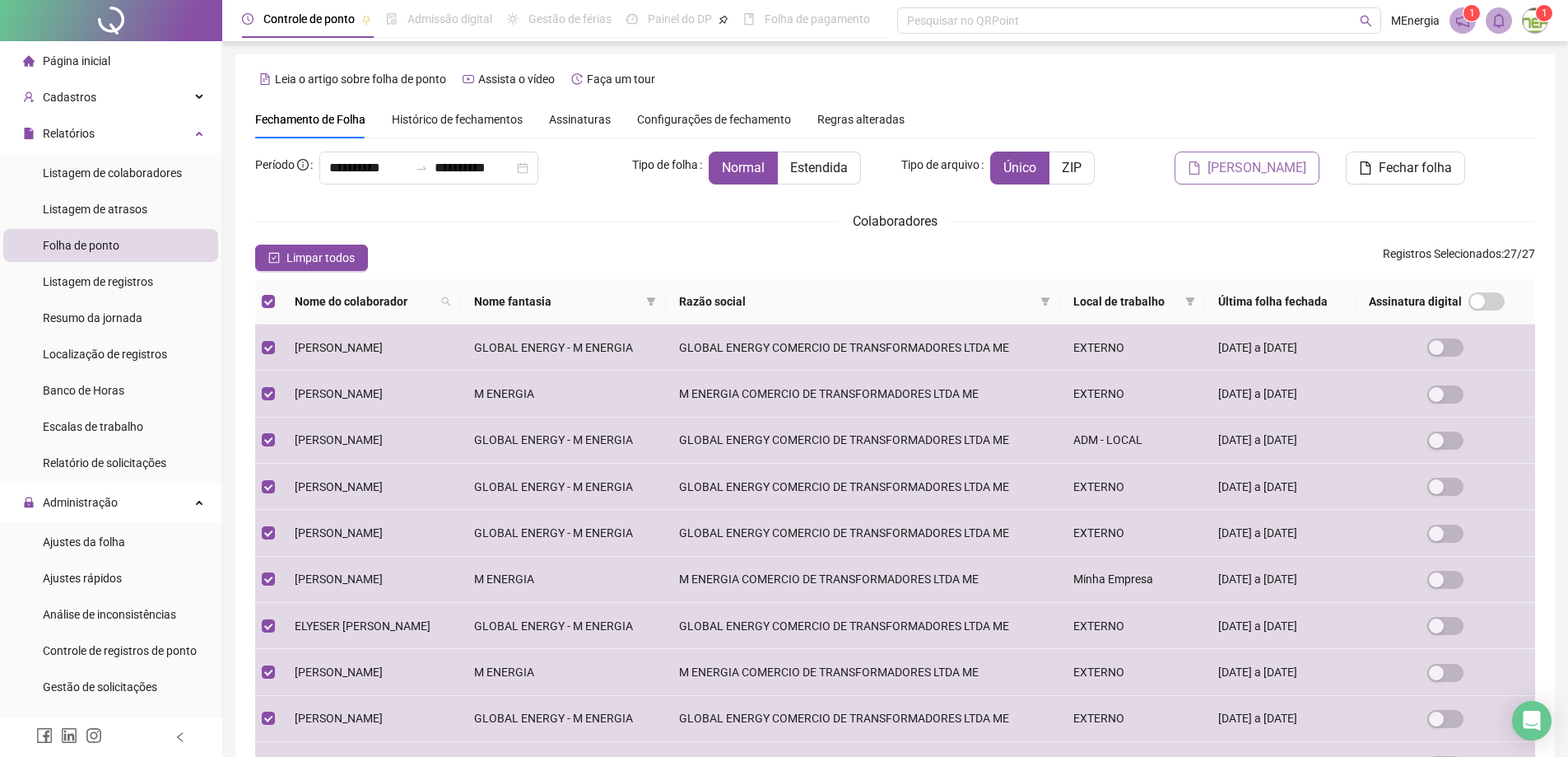
click at [1241, 173] on span "[PERSON_NAME]" at bounding box center [1256, 167] width 99 height 20
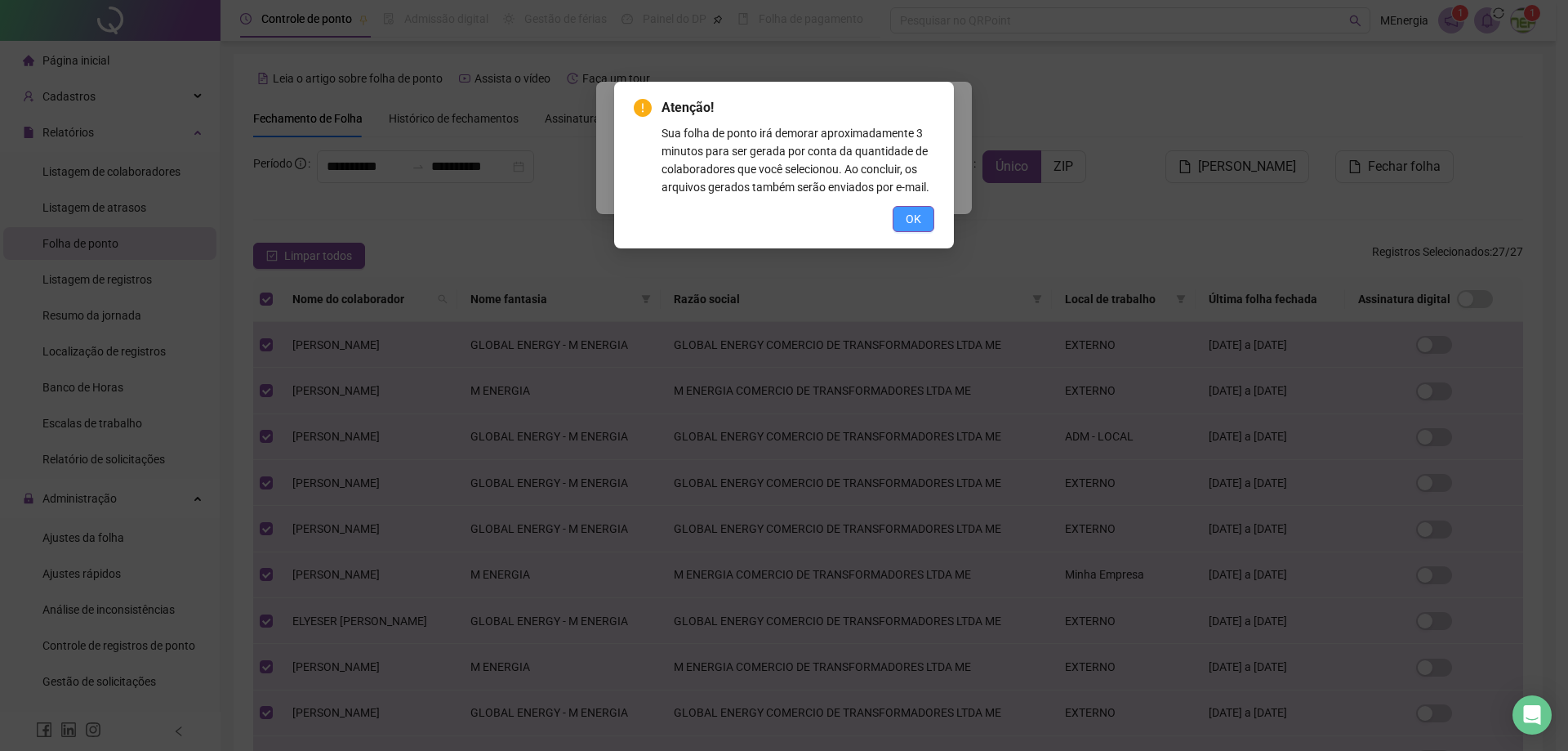
click at [927, 222] on button "OK" at bounding box center [913, 219] width 42 height 27
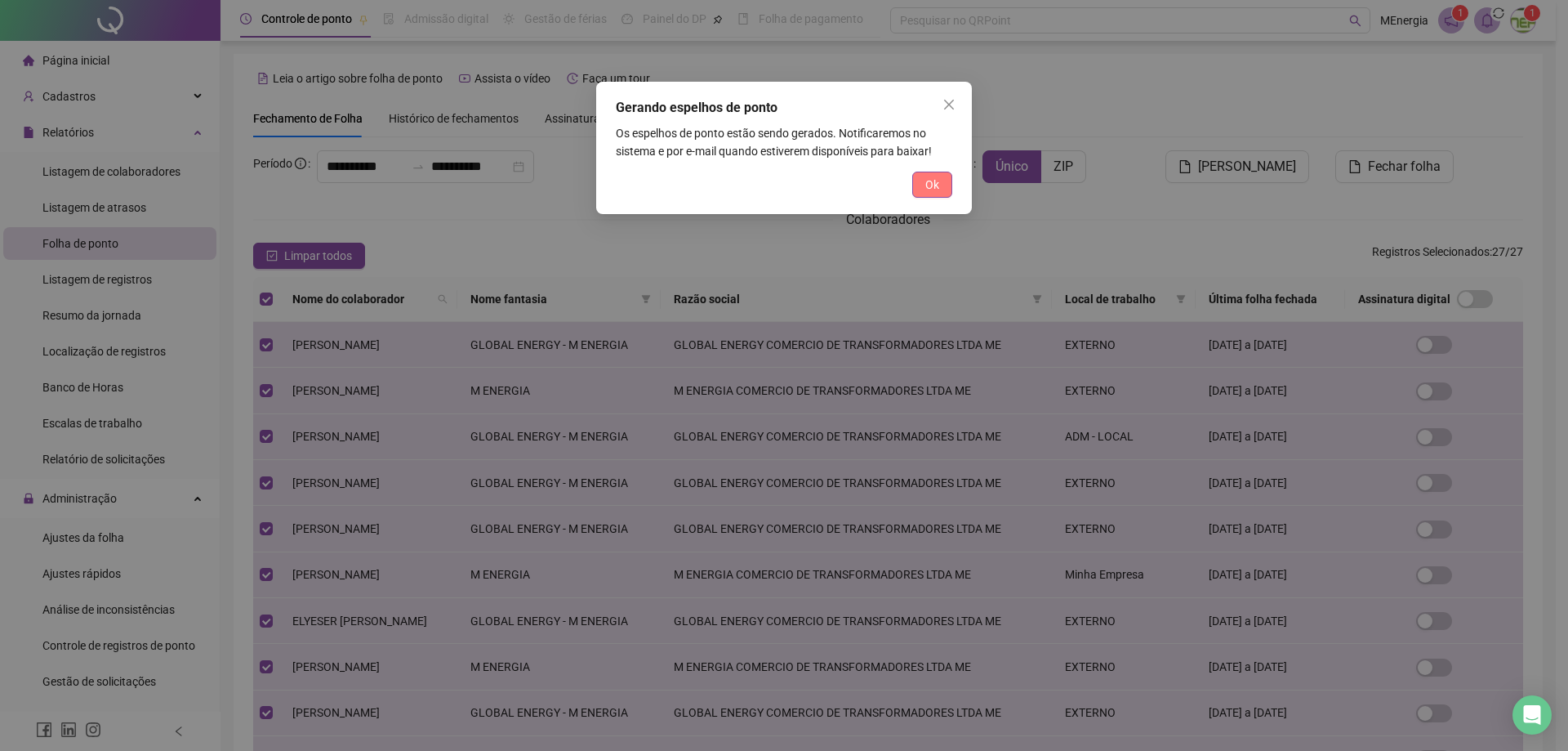
click at [938, 192] on span "Ok" at bounding box center [932, 184] width 14 height 18
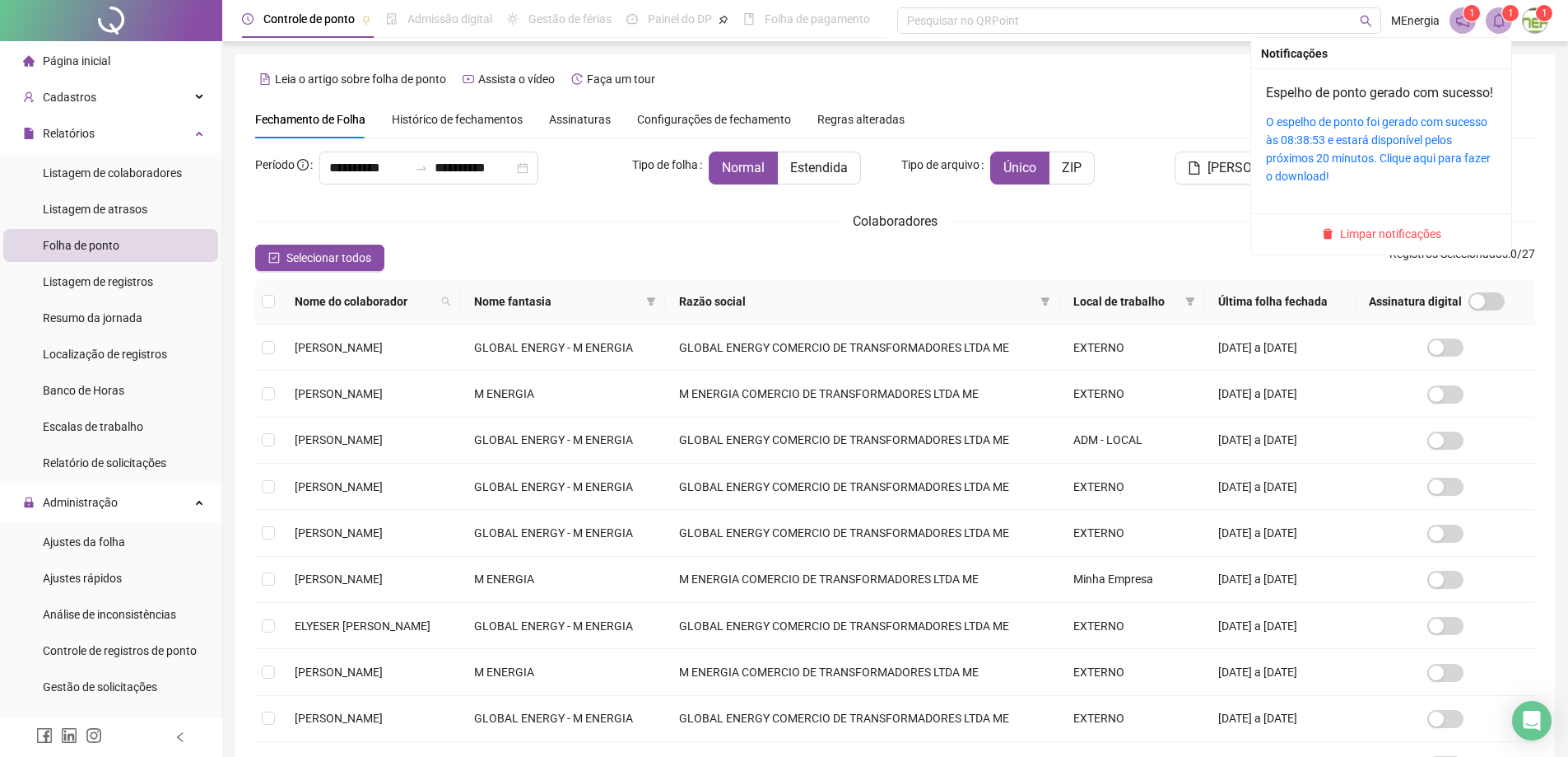
click at [1379, 168] on div "O espelho de ponto foi gerado com sucesso às 08:38:53 e estará disponível pelos…" at bounding box center [1380, 149] width 231 height 73
click at [1377, 155] on link "O espelho de ponto foi gerado com sucesso às 08:38:53 e estará disponível pelos…" at bounding box center [1378, 148] width 225 height 68
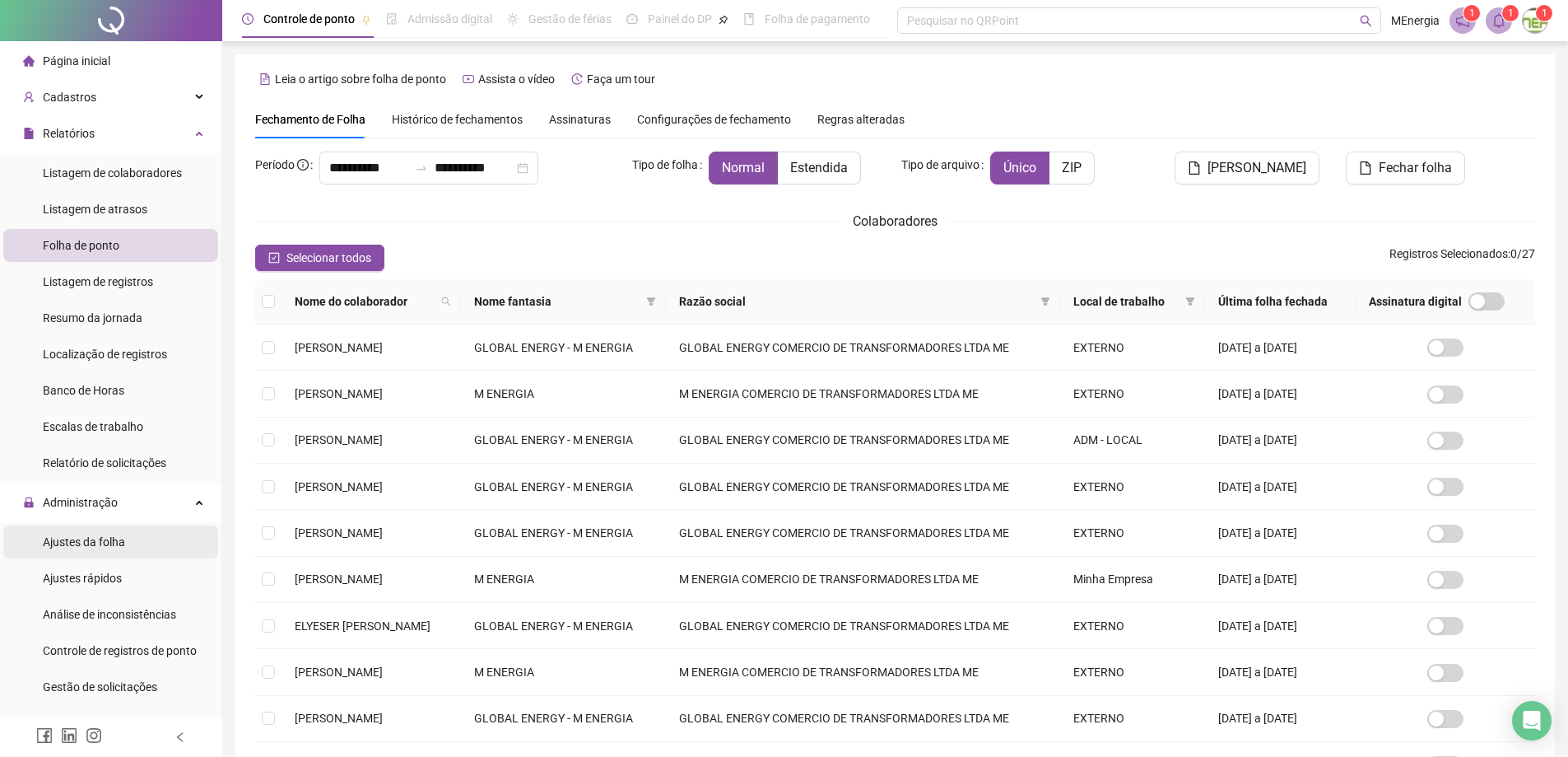
click at [93, 537] on span "Ajustes da folha" at bounding box center [84, 542] width 82 height 13
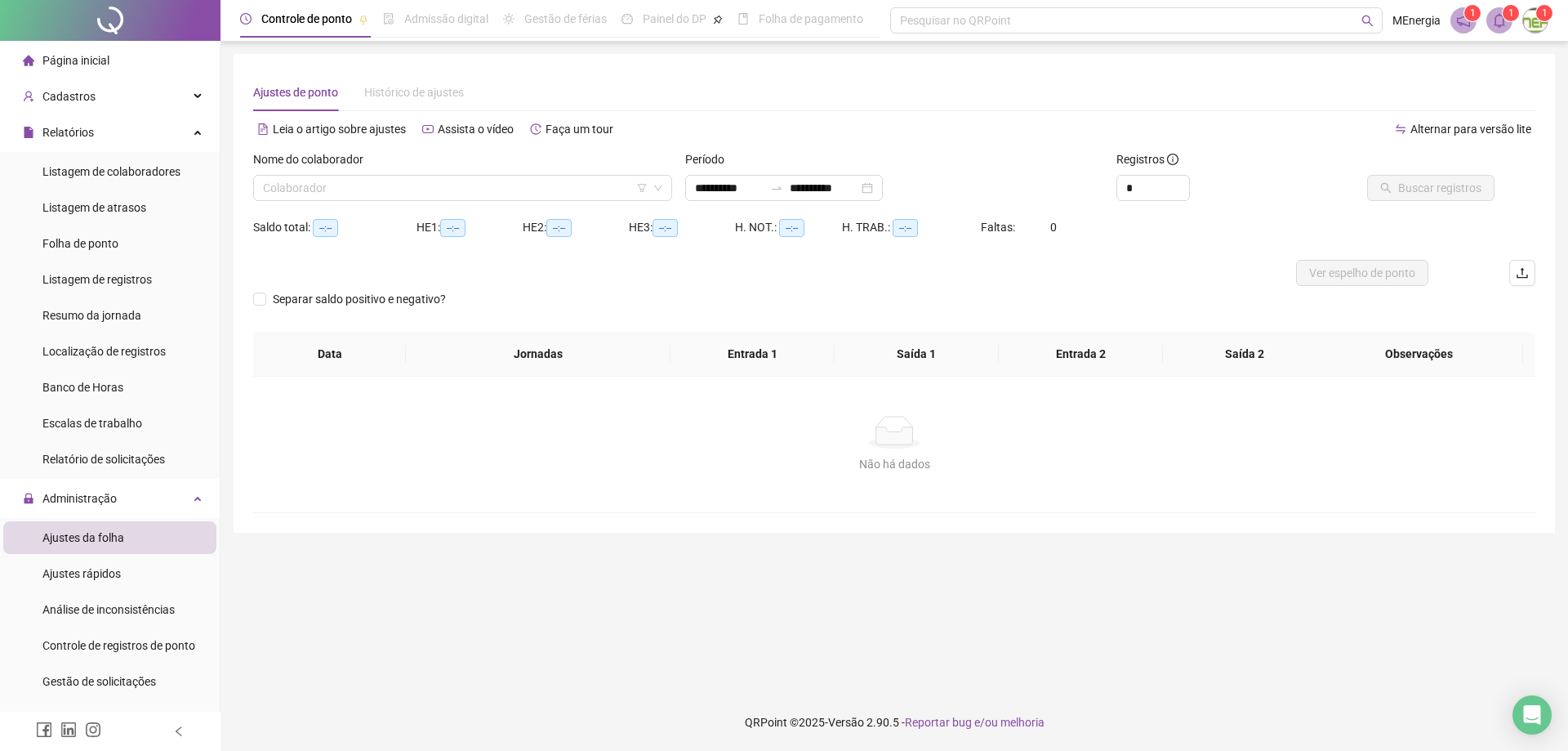
type input "**********"
click at [693, 182] on div "**********" at bounding box center [784, 188] width 197 height 27
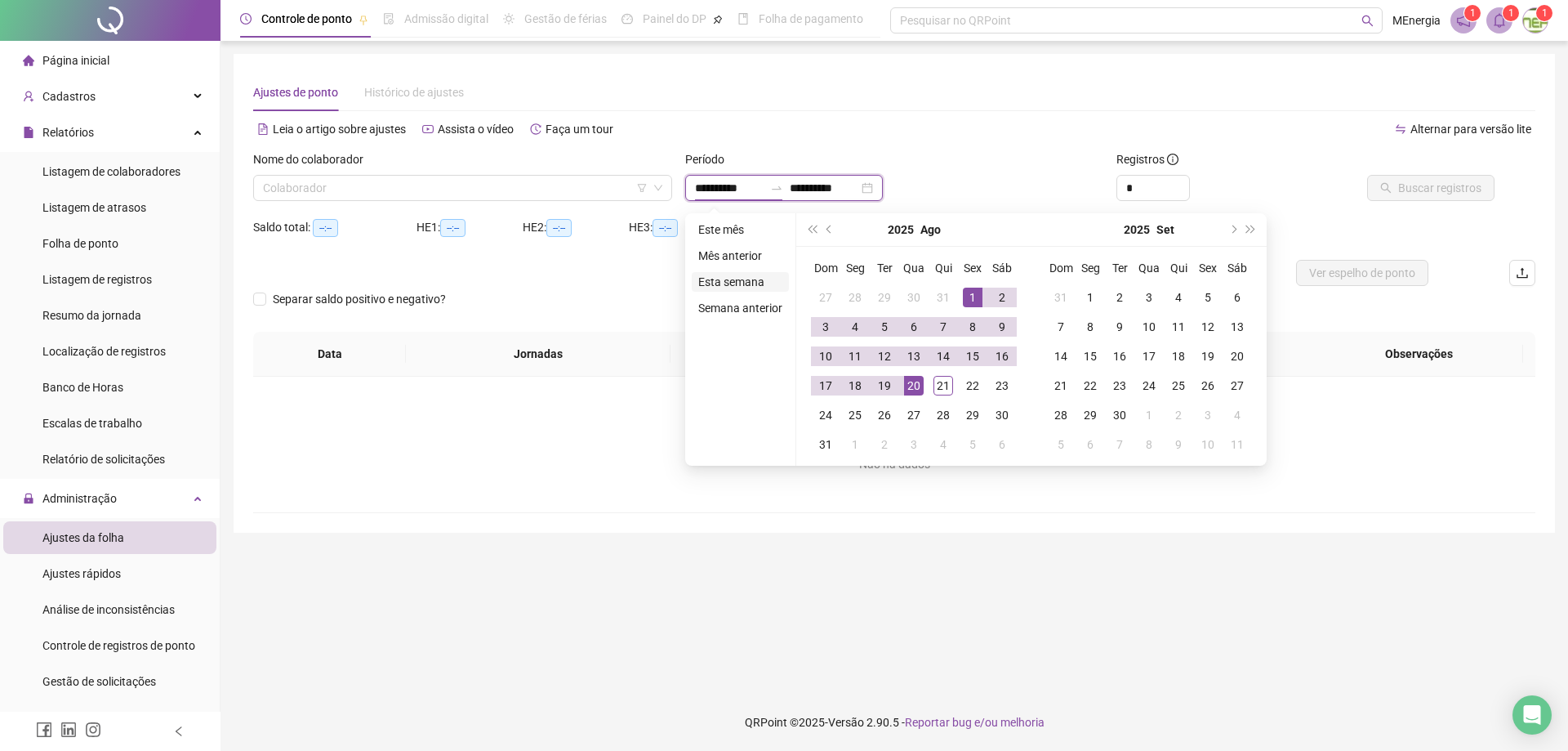
type input "**********"
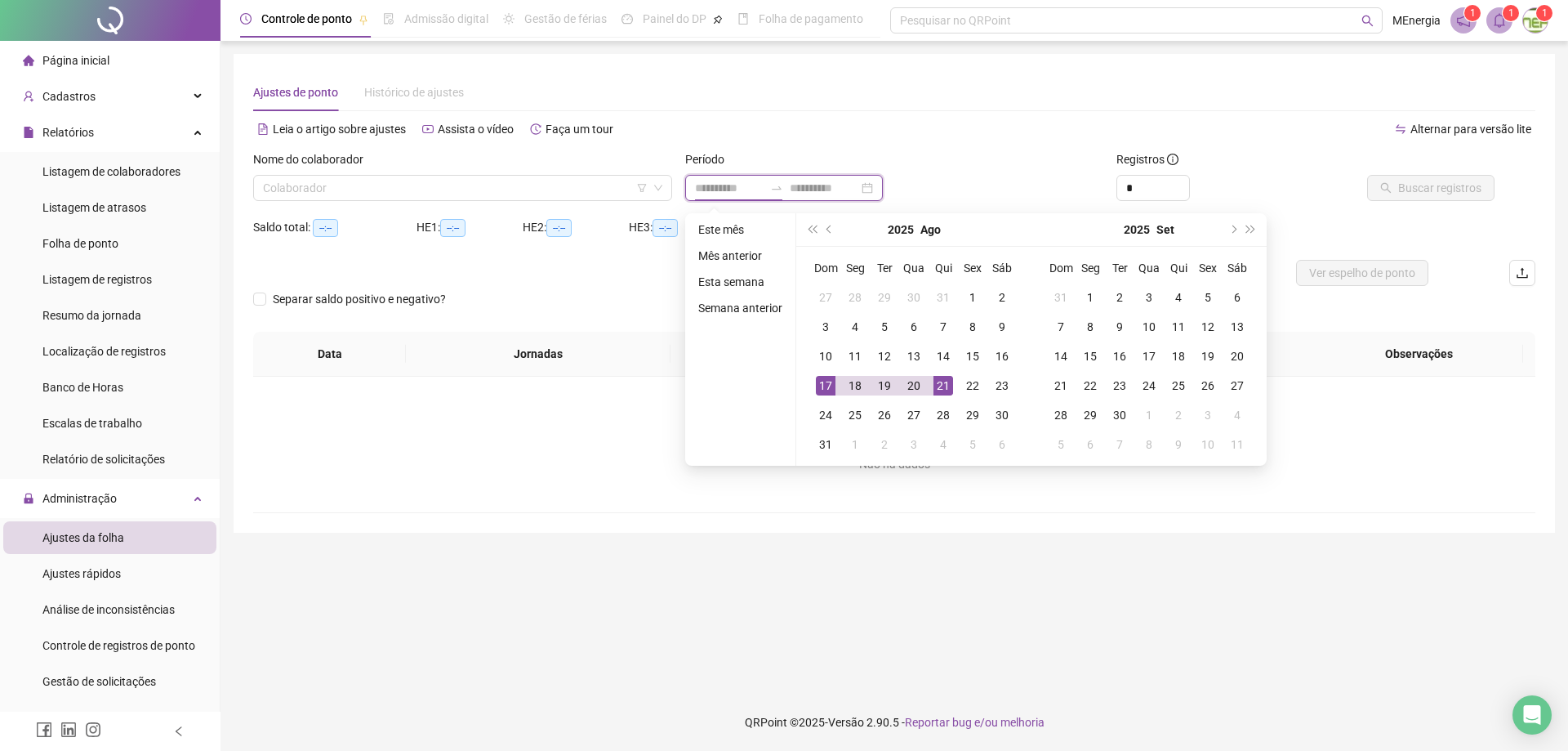
type input "**********"
click at [944, 389] on div "21" at bounding box center [943, 385] width 20 height 20
click at [944, 388] on div "21" at bounding box center [943, 385] width 20 height 20
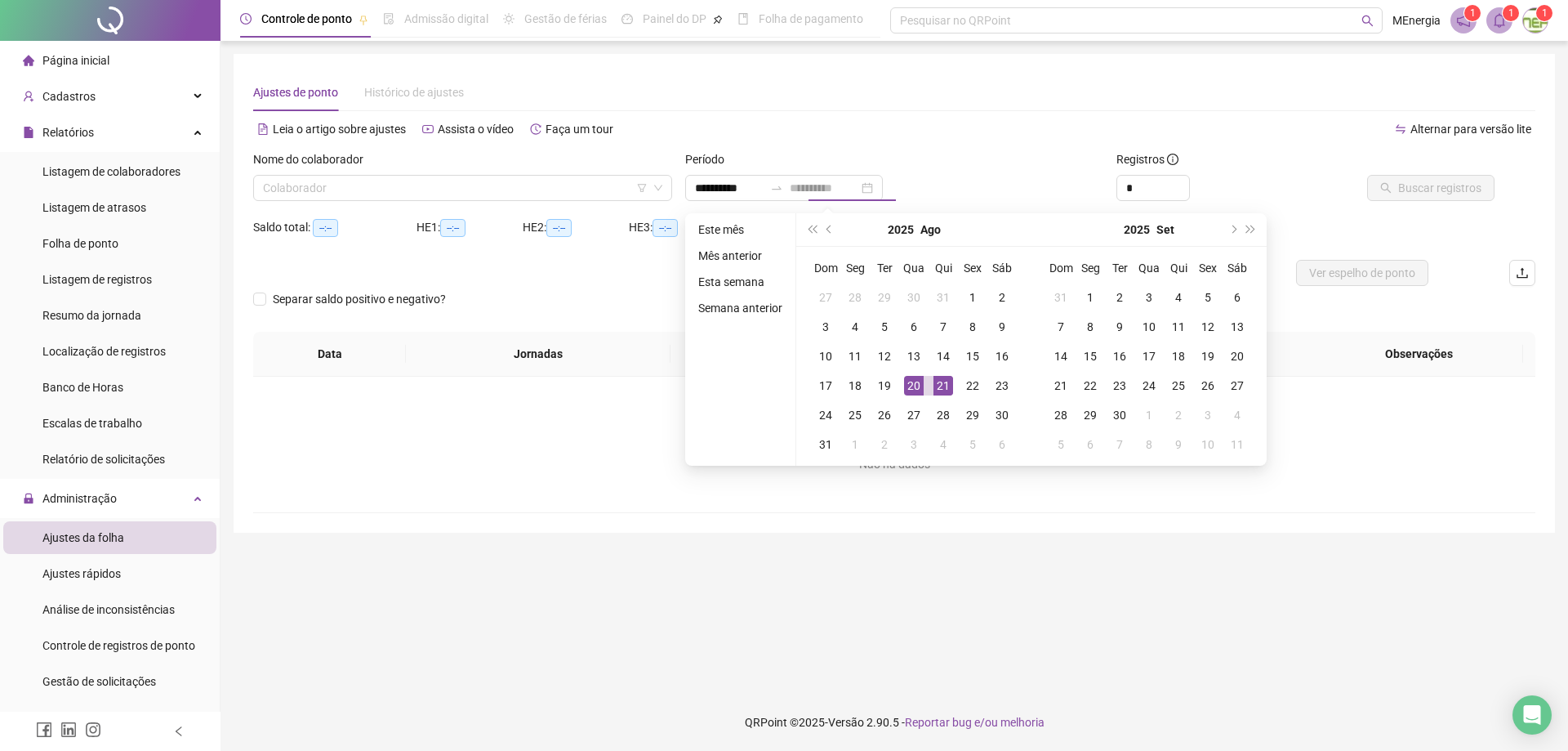
type input "**********"
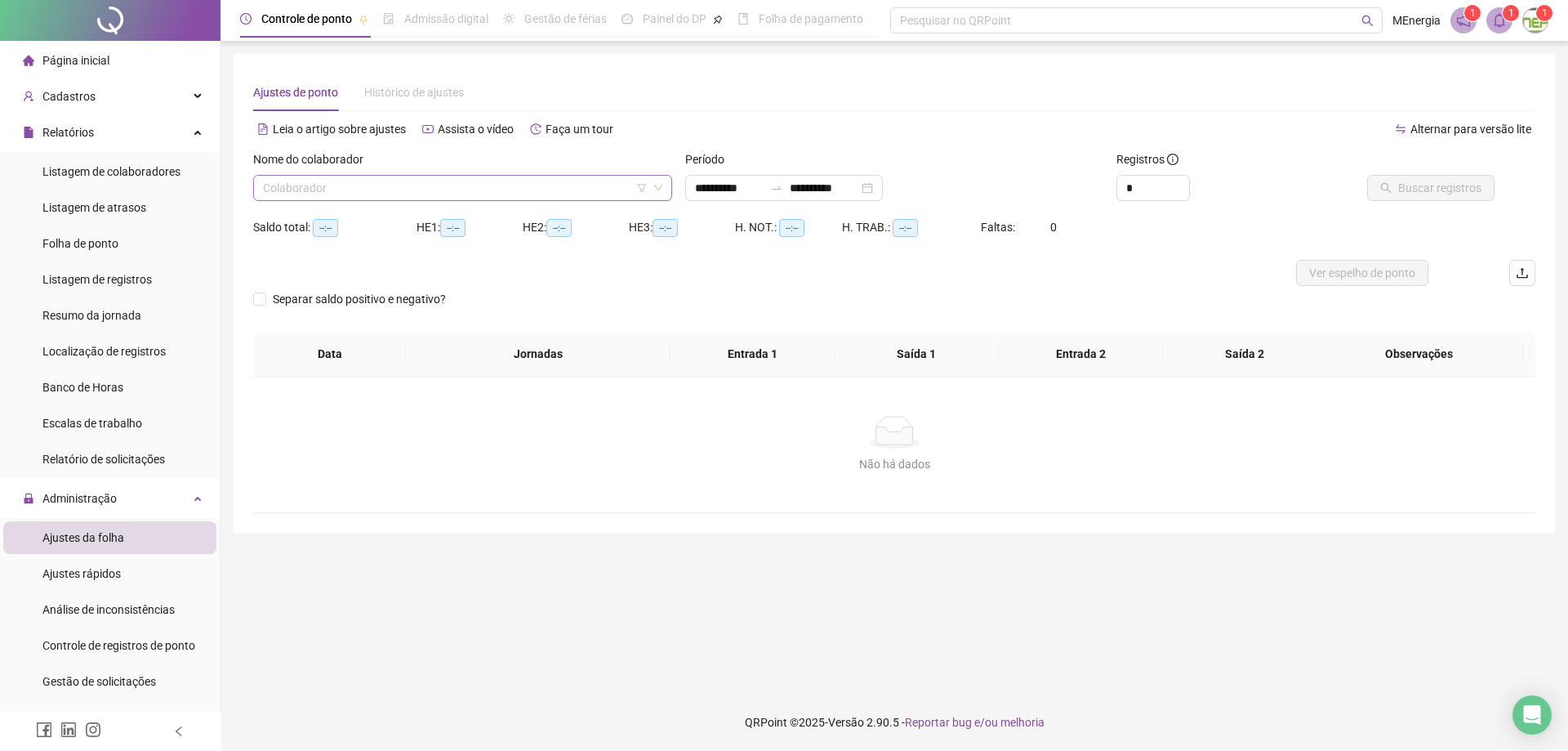
click at [669, 183] on div "Colaborador" at bounding box center [462, 188] width 419 height 27
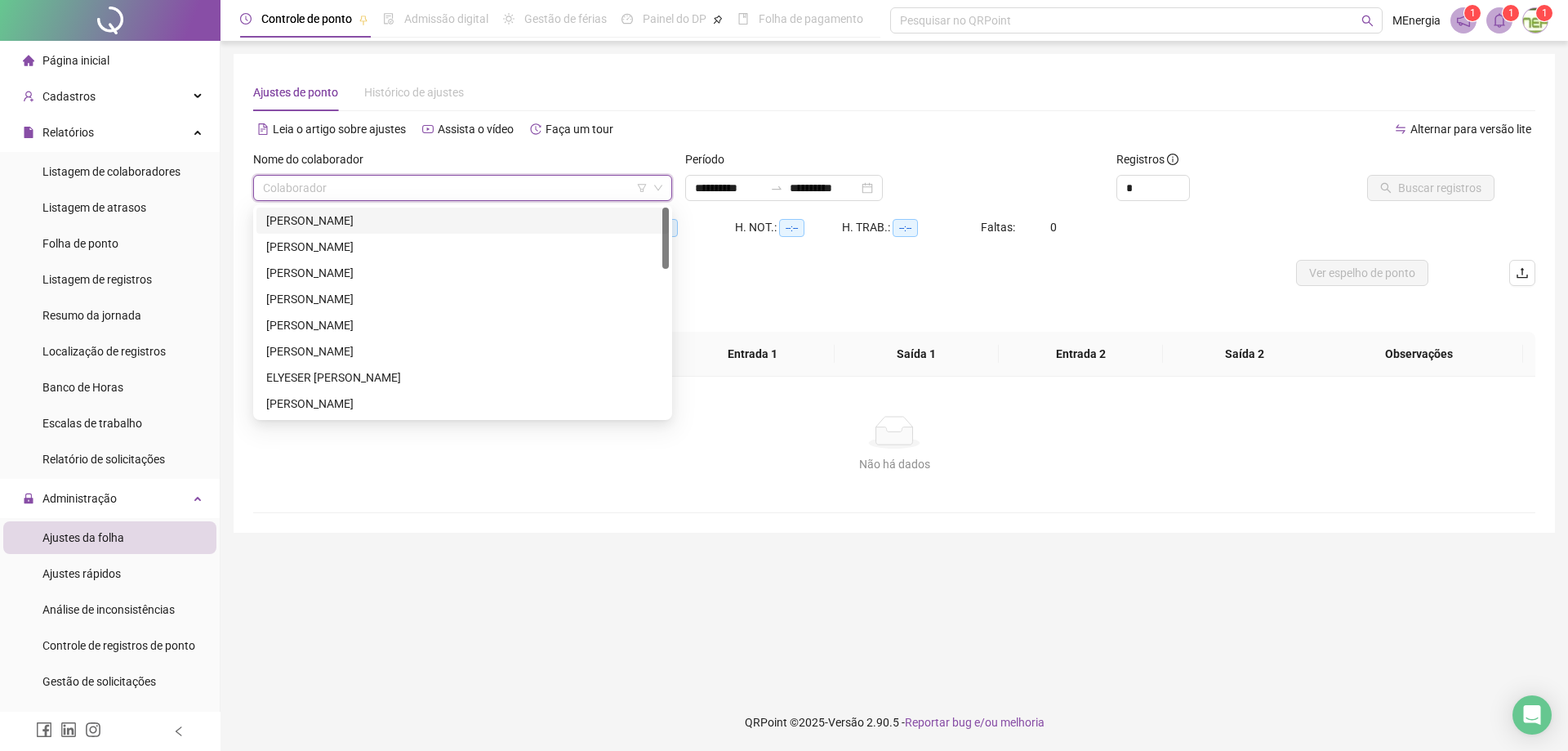
click at [391, 224] on div "[PERSON_NAME]" at bounding box center [462, 220] width 393 height 18
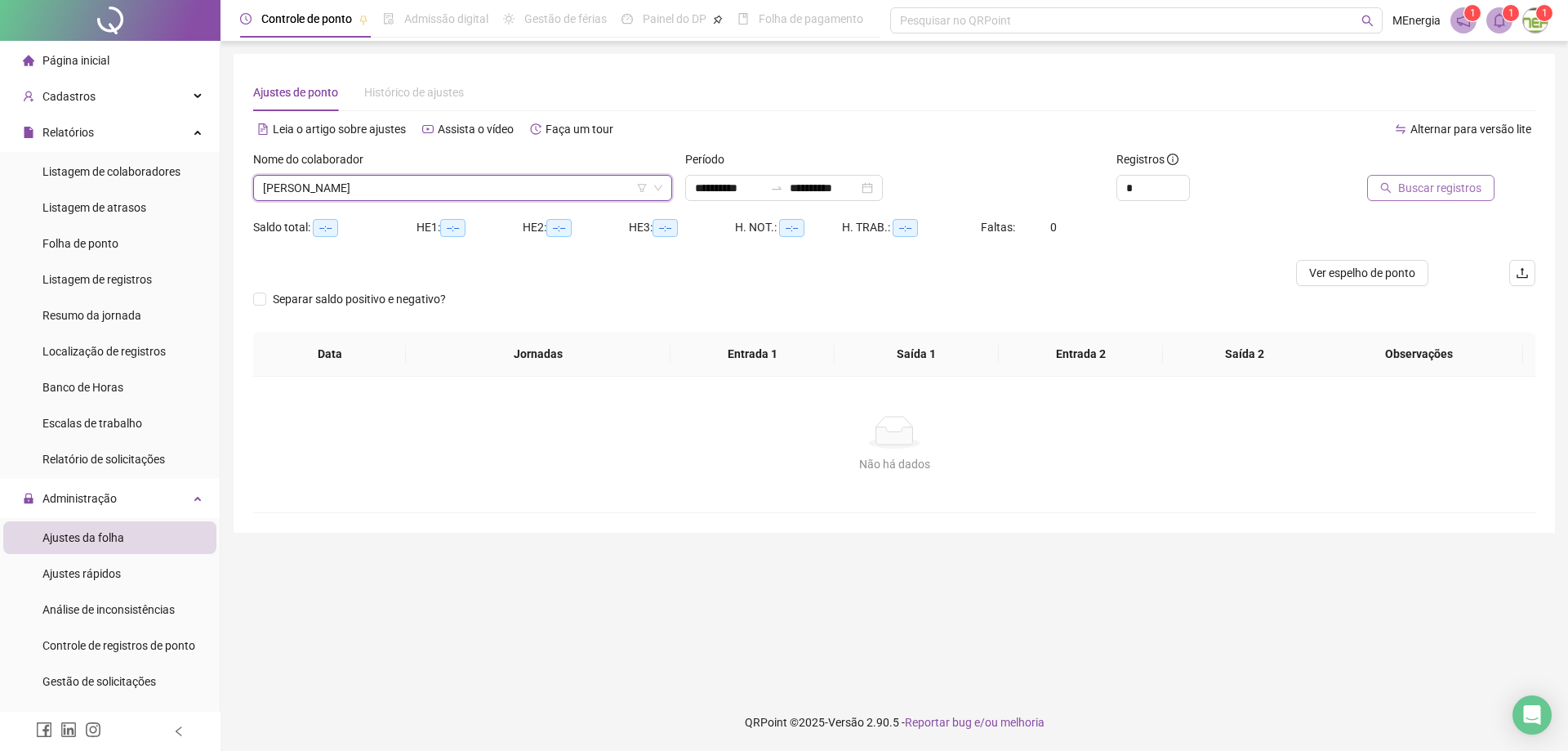
click at [1439, 191] on span "Buscar registros" at bounding box center [1440, 187] width 84 height 18
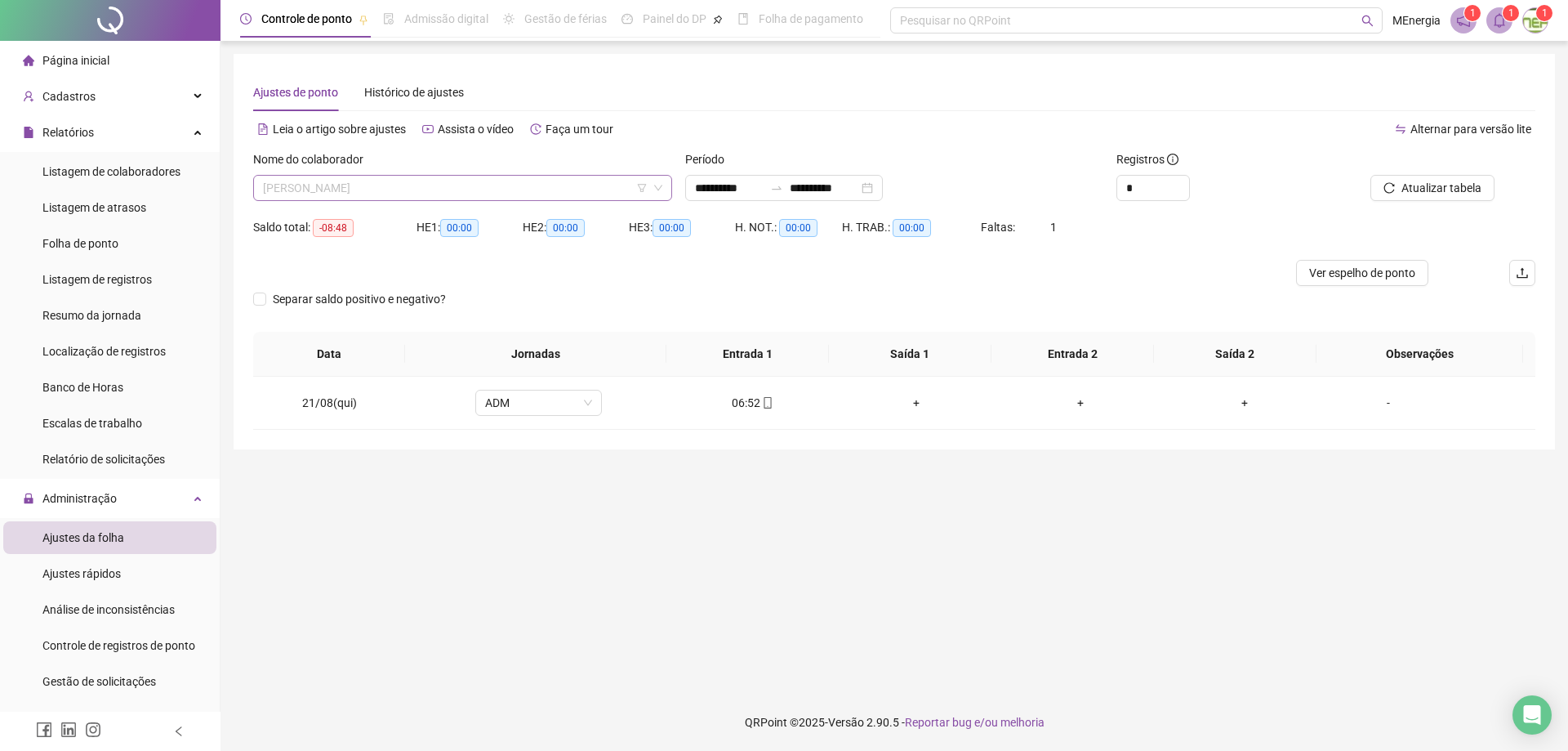
click at [667, 190] on div "[PERSON_NAME]" at bounding box center [462, 188] width 419 height 27
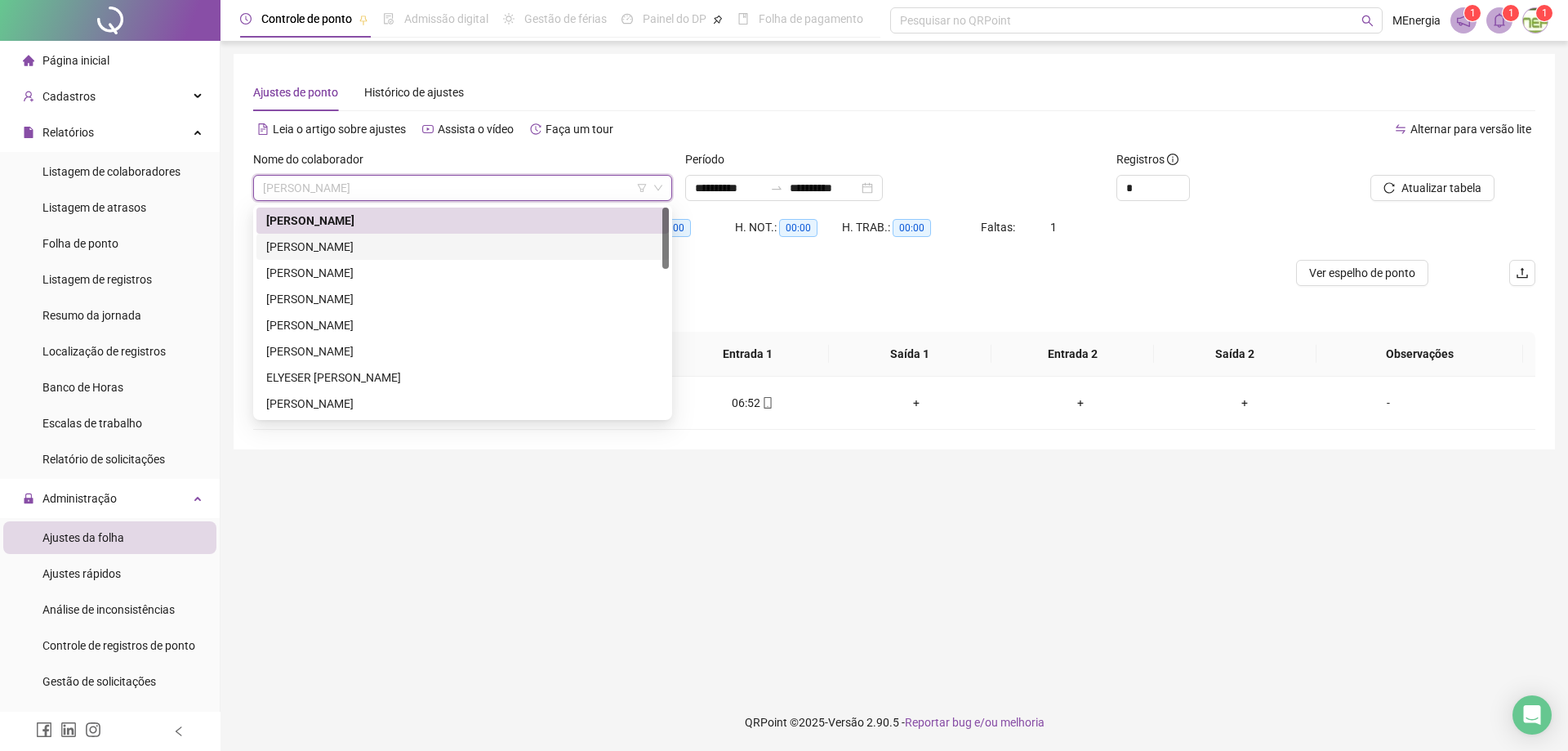
click at [402, 253] on div "[PERSON_NAME]" at bounding box center [462, 246] width 393 height 18
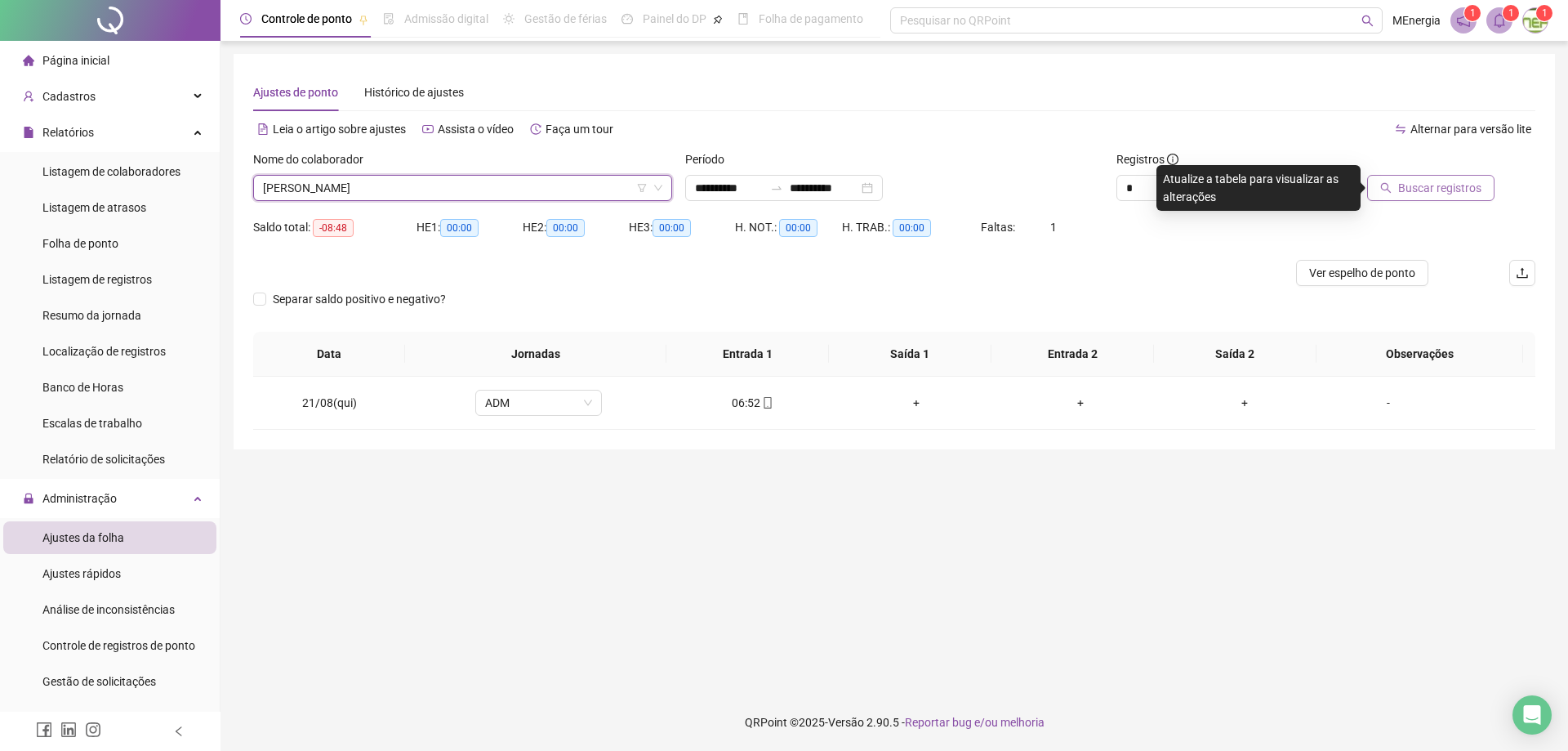
click at [1424, 194] on span "Buscar registros" at bounding box center [1440, 187] width 84 height 18
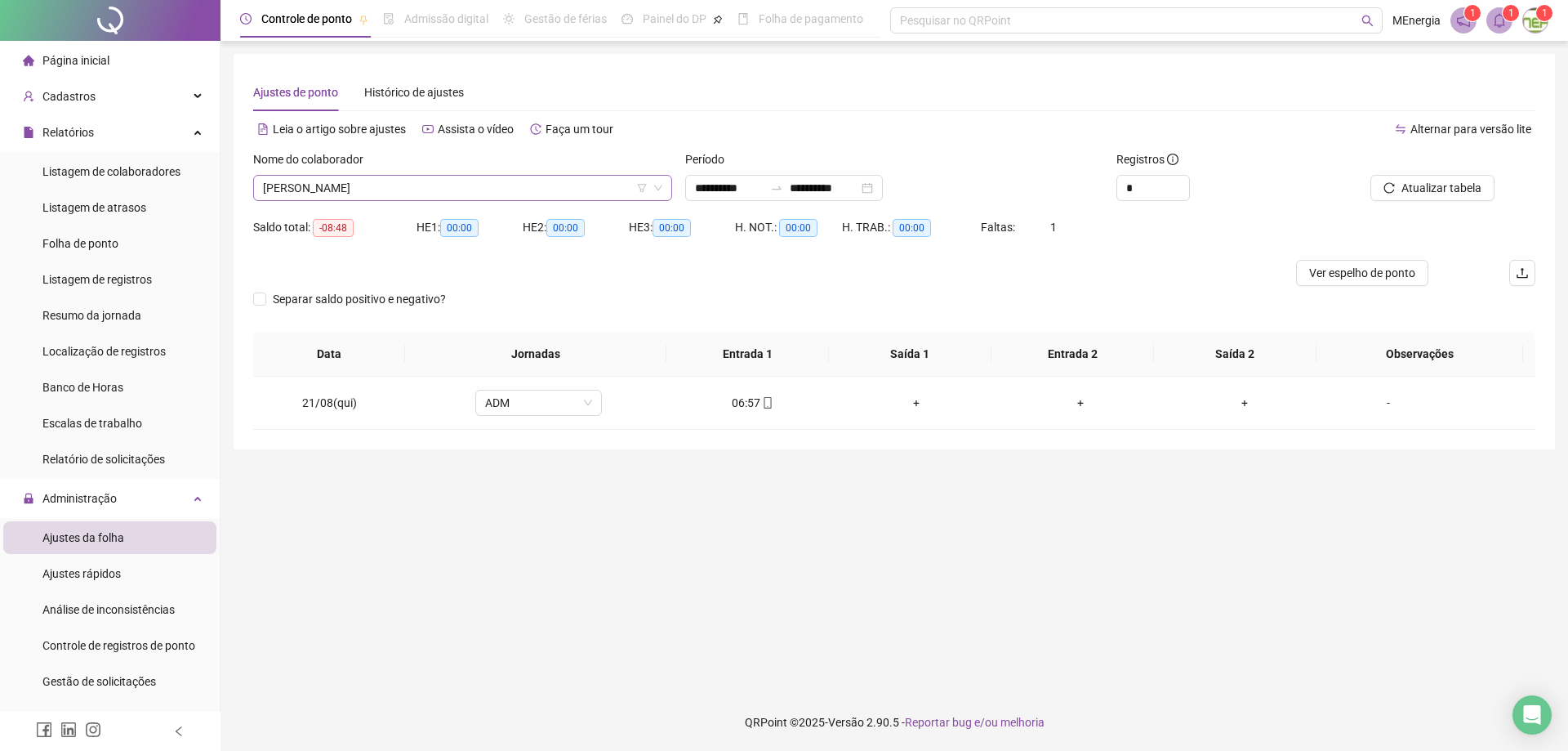
click at [663, 184] on div "[PERSON_NAME]" at bounding box center [462, 188] width 419 height 27
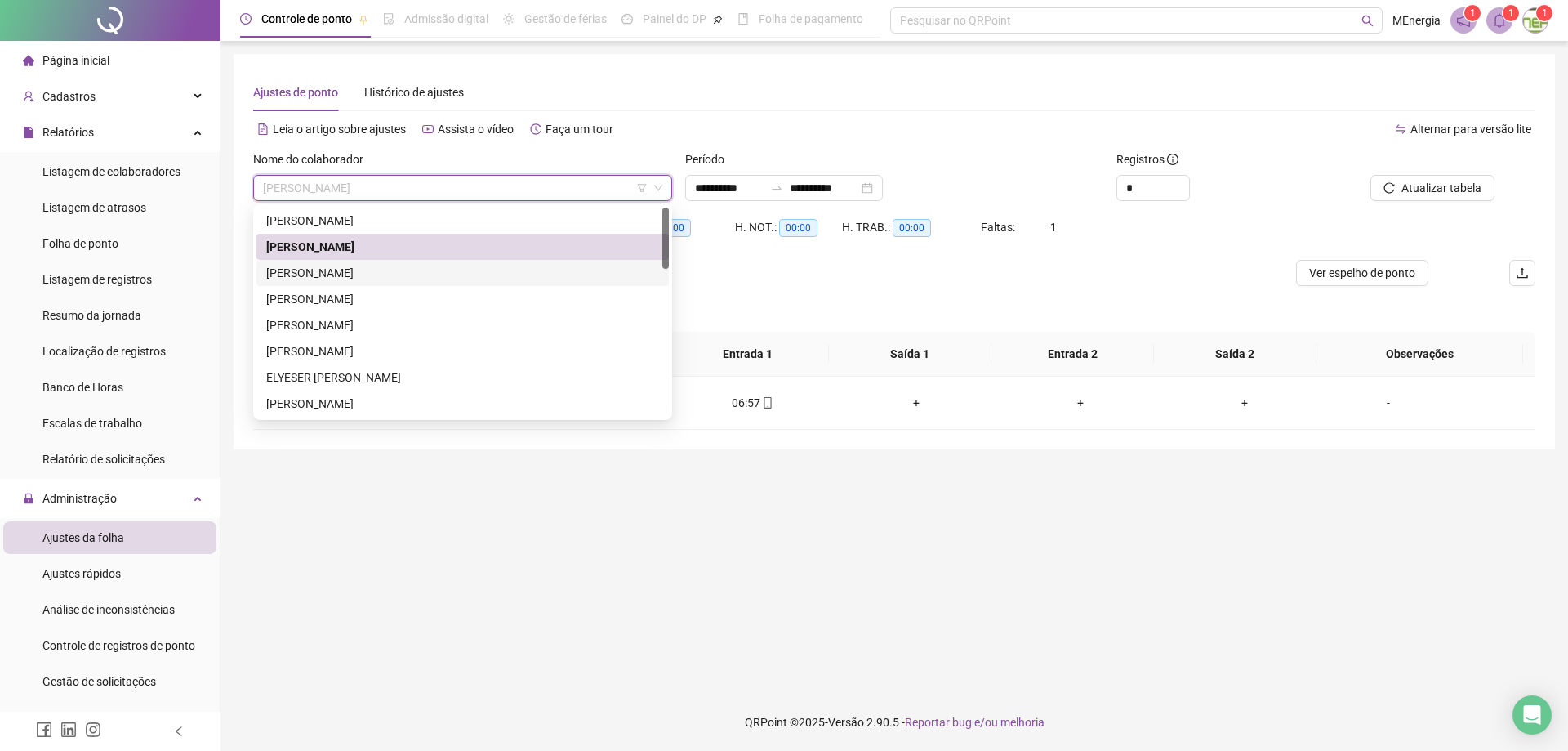
click at [323, 268] on div "[PERSON_NAME]" at bounding box center [462, 272] width 393 height 18
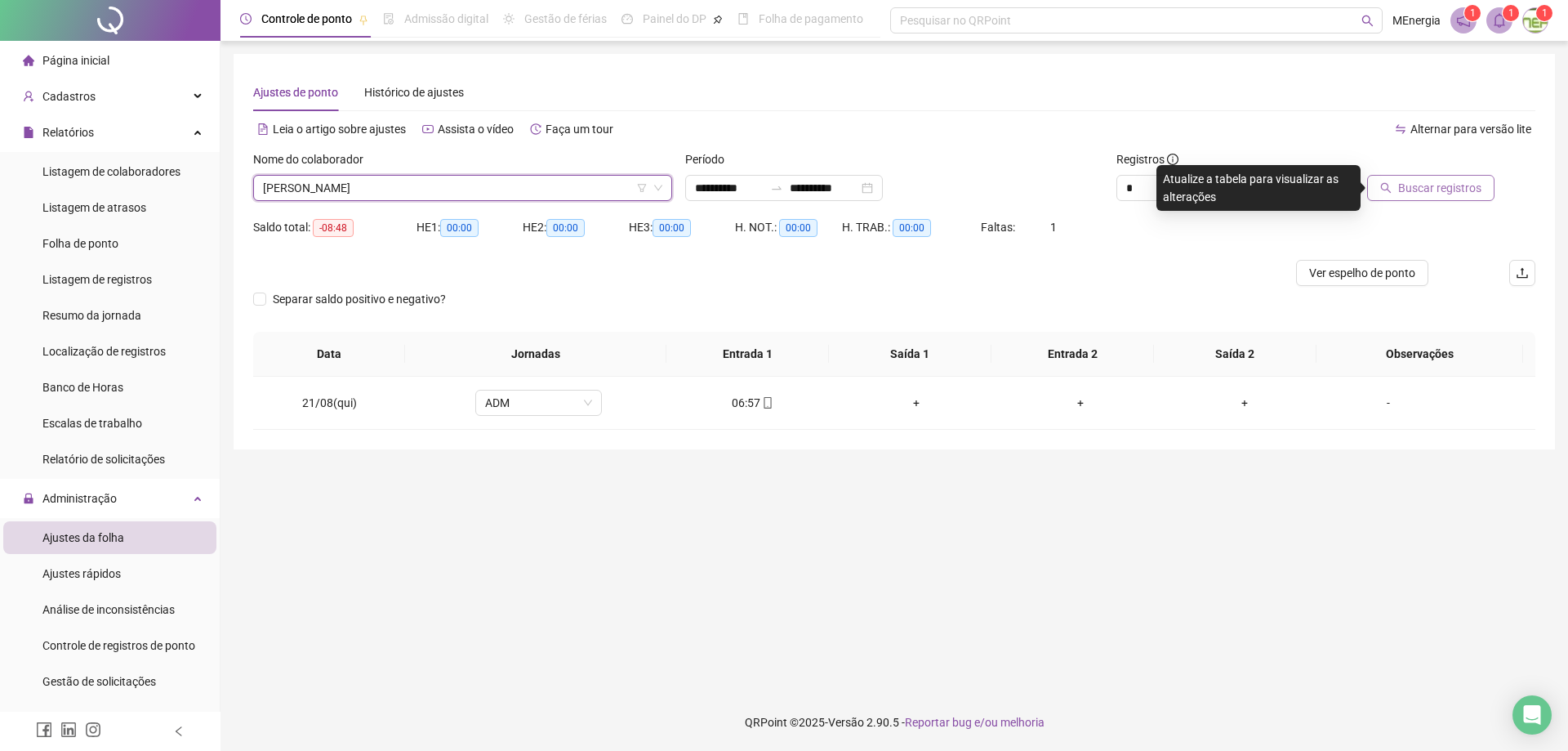
click at [1411, 186] on span "Buscar registros" at bounding box center [1440, 187] width 84 height 18
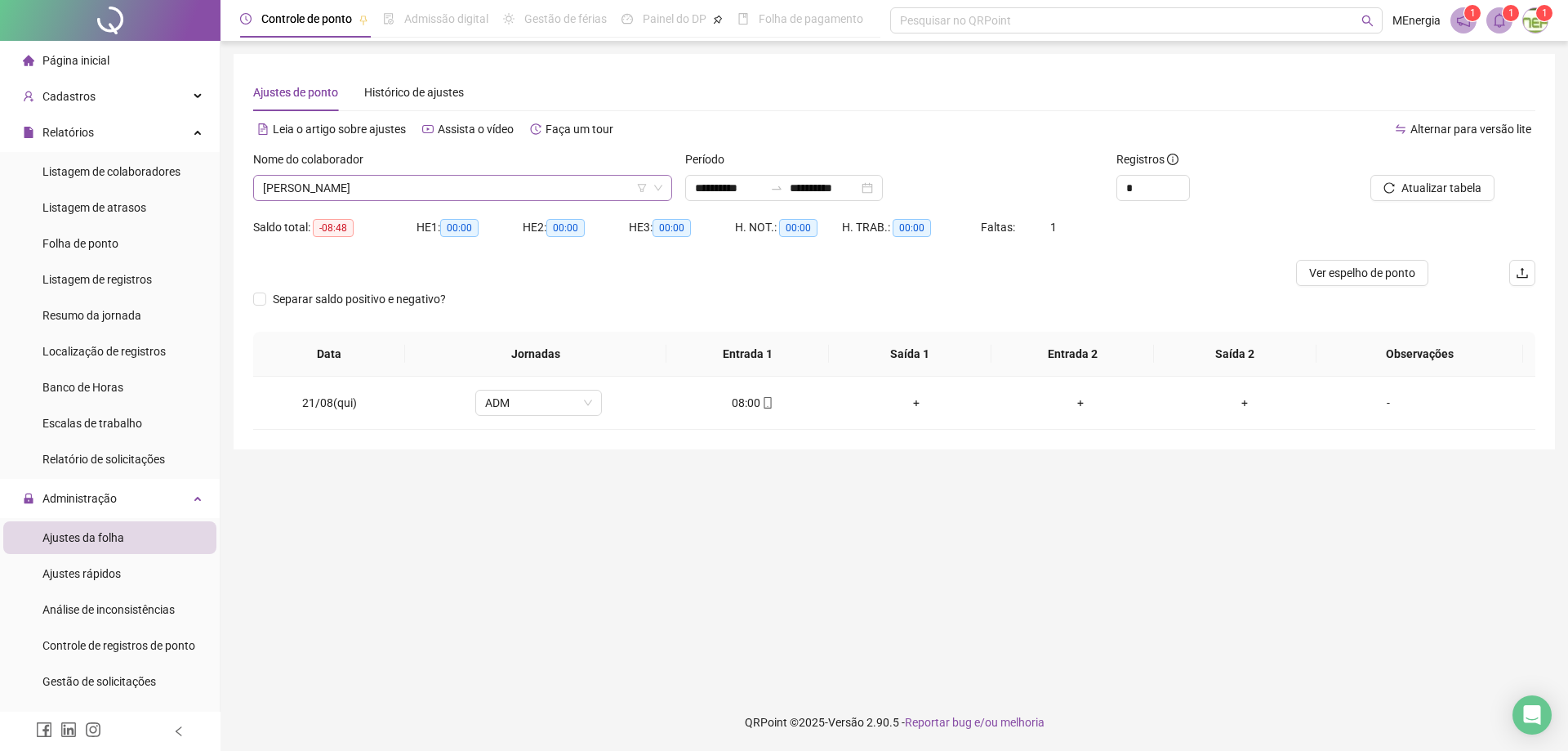
click at [664, 188] on div "[PERSON_NAME]" at bounding box center [462, 188] width 419 height 27
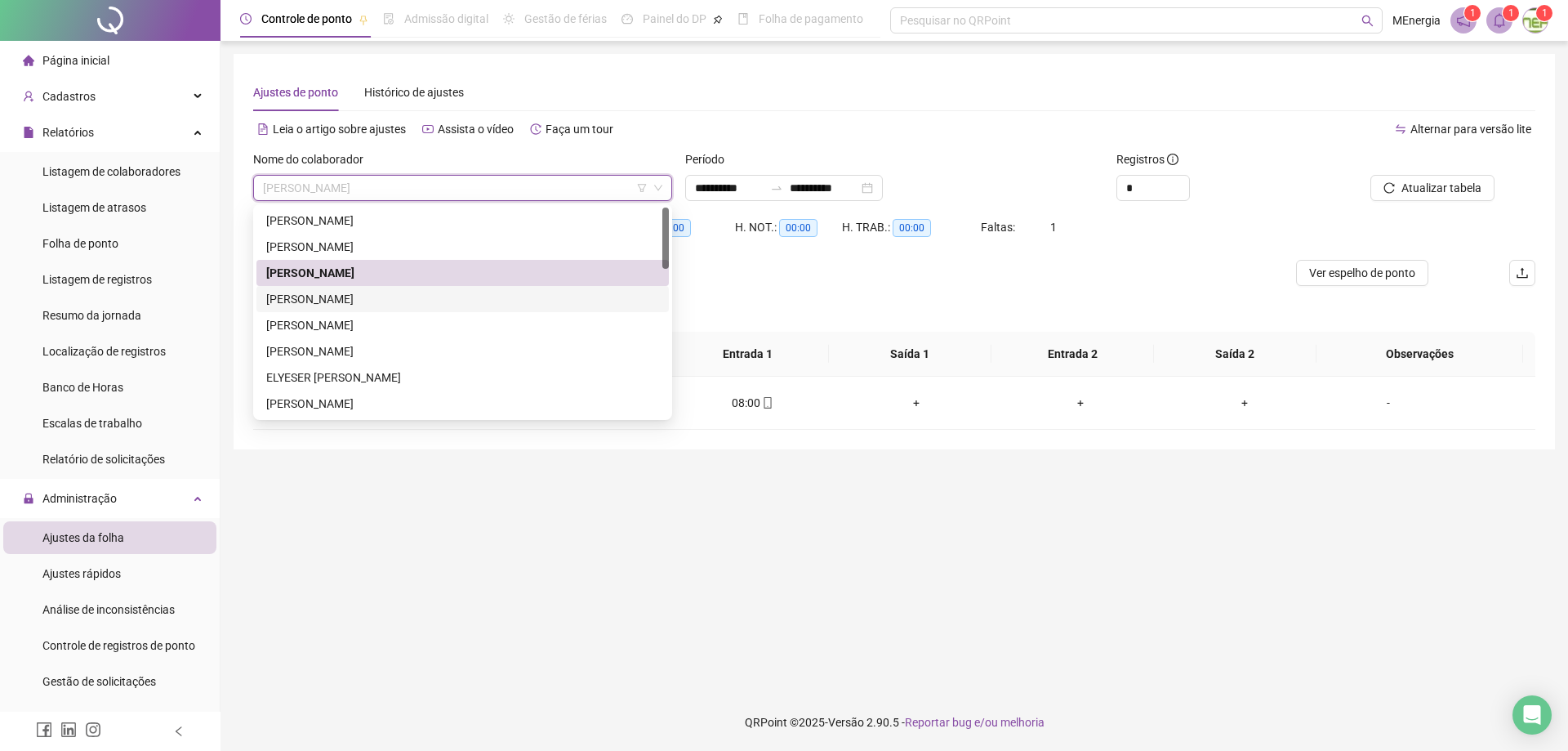
click at [383, 301] on div "[PERSON_NAME]" at bounding box center [462, 298] width 393 height 18
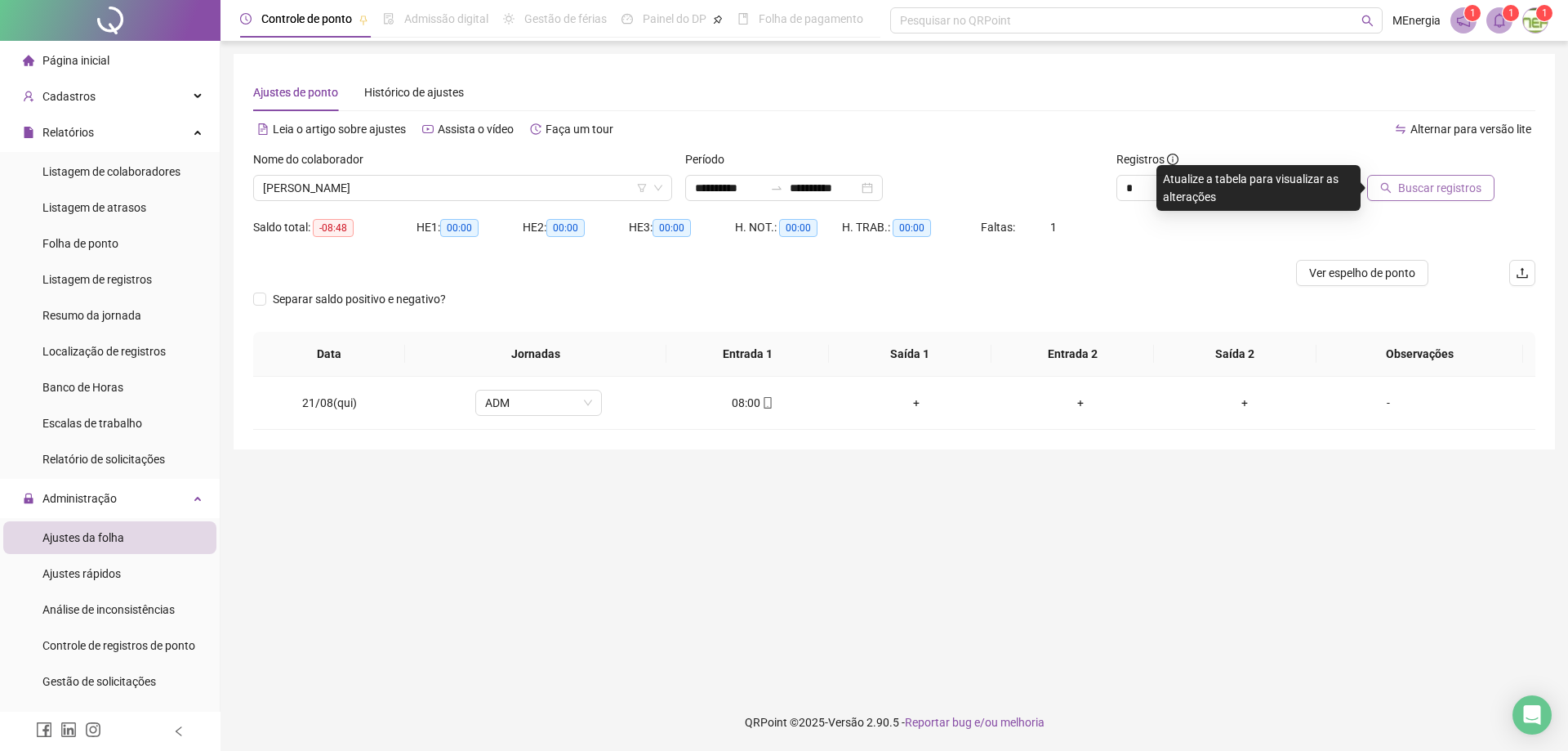
click at [1443, 189] on span "Buscar registros" at bounding box center [1440, 187] width 84 height 18
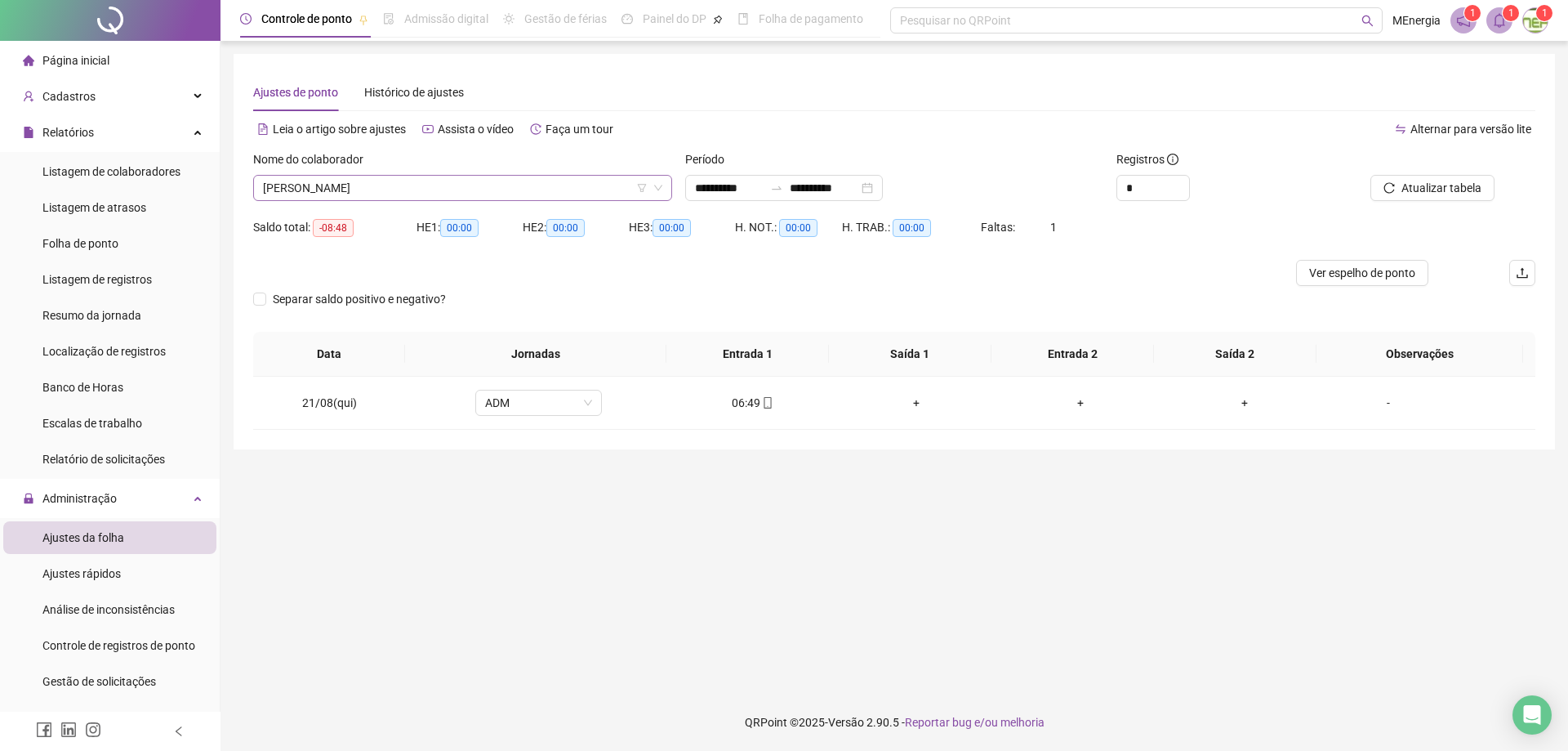
click at [663, 184] on div "[PERSON_NAME]" at bounding box center [462, 188] width 419 height 27
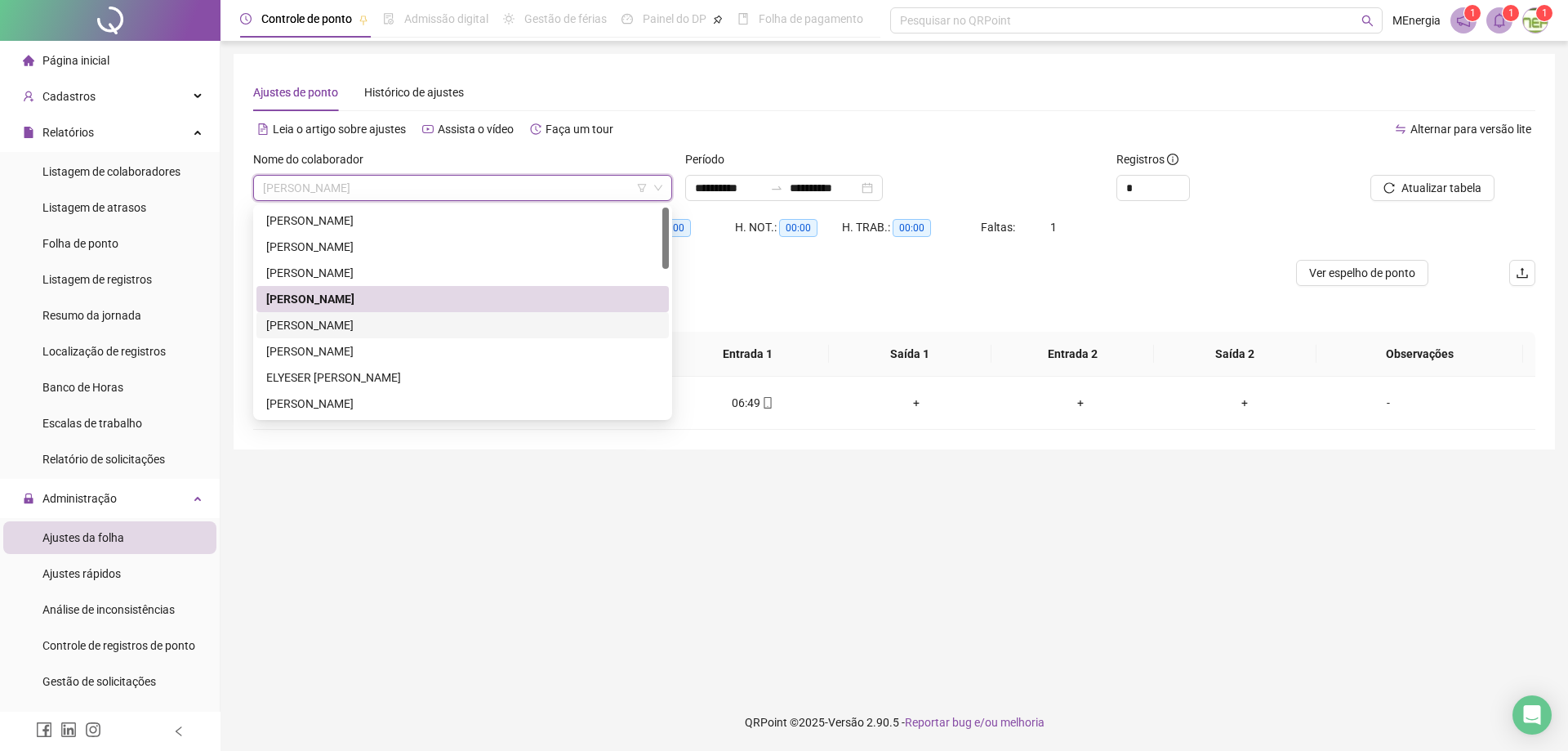
click at [371, 325] on div "[PERSON_NAME]" at bounding box center [462, 325] width 393 height 18
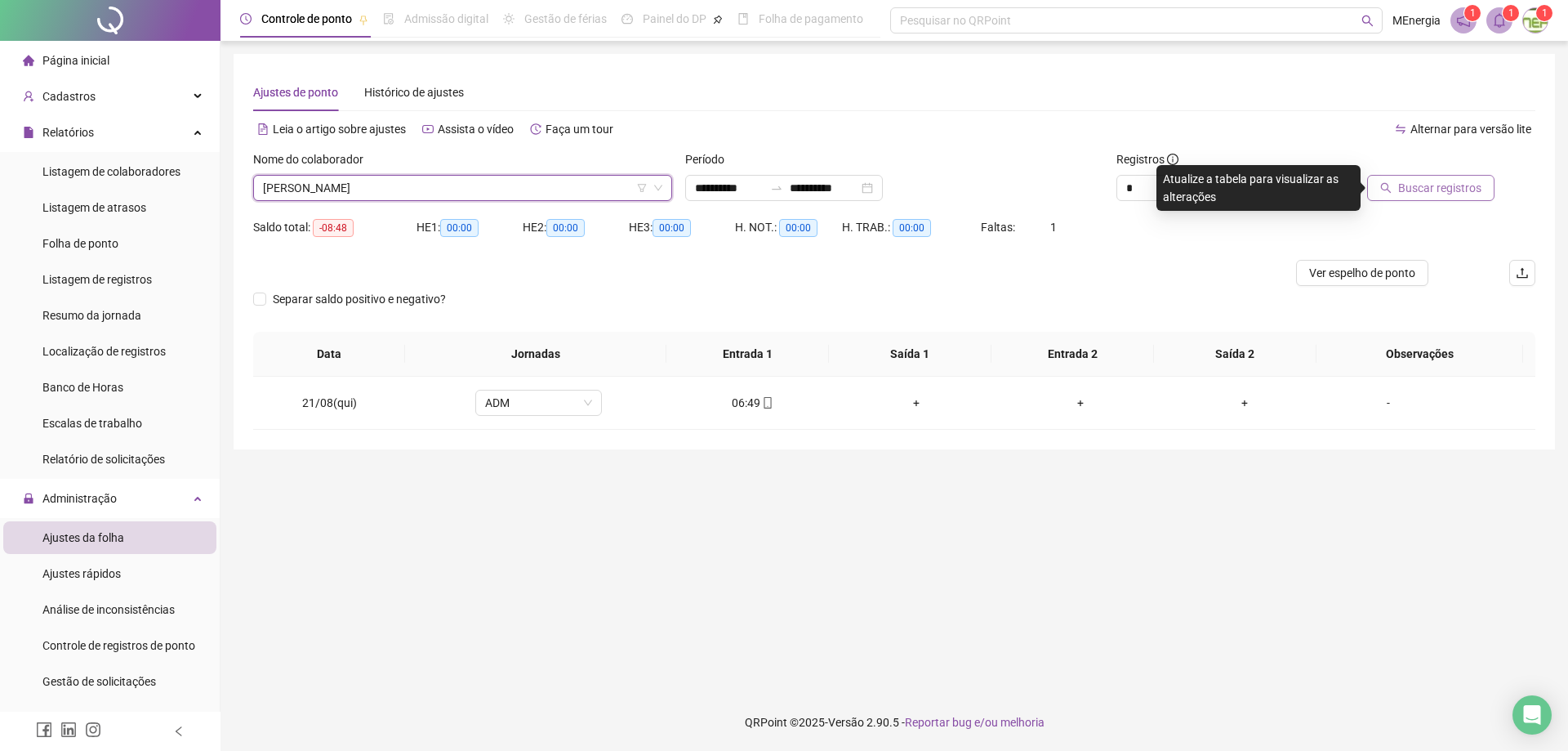
click at [1397, 186] on button "Buscar registros" at bounding box center [1430, 188] width 127 height 27
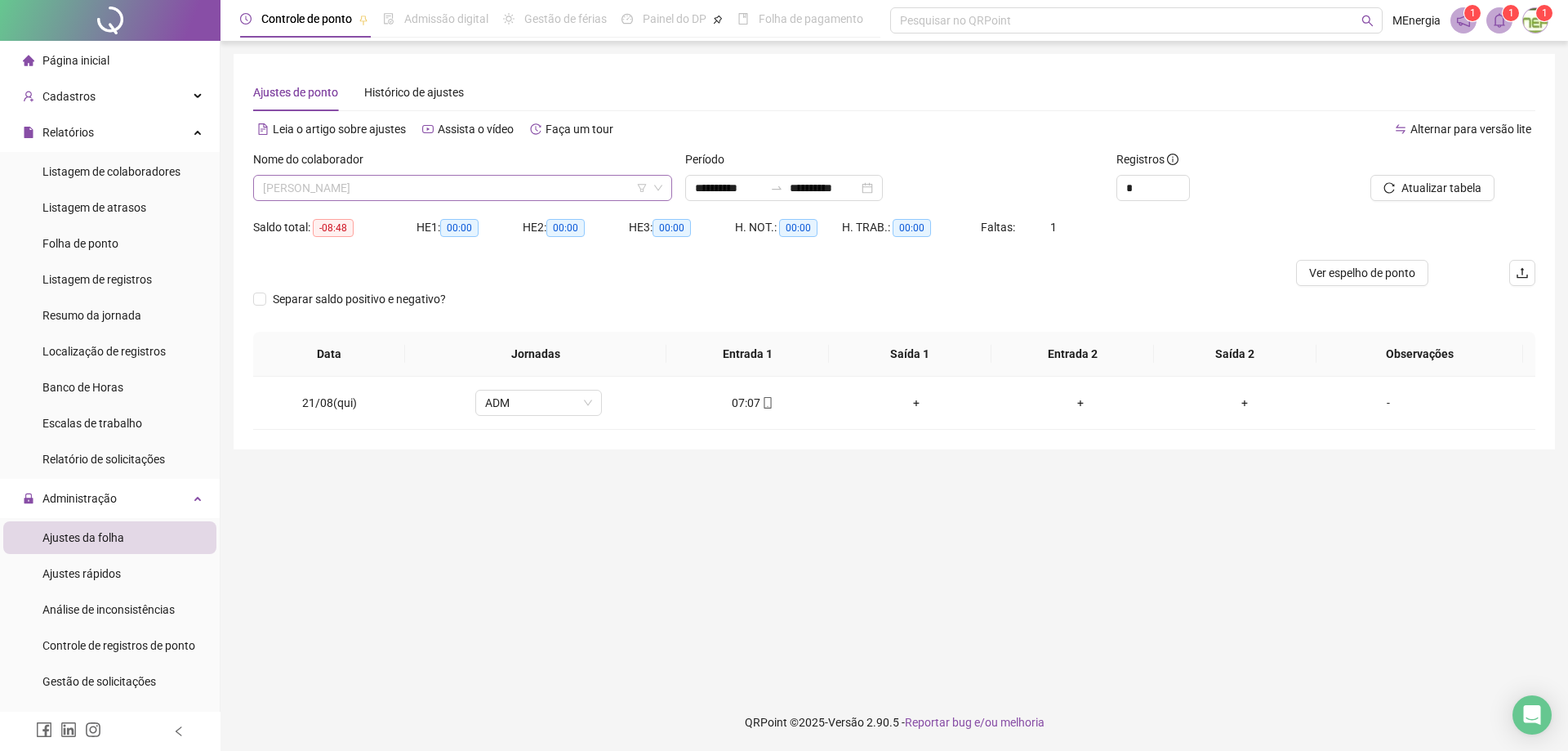
click at [670, 187] on div "[PERSON_NAME]" at bounding box center [462, 188] width 419 height 27
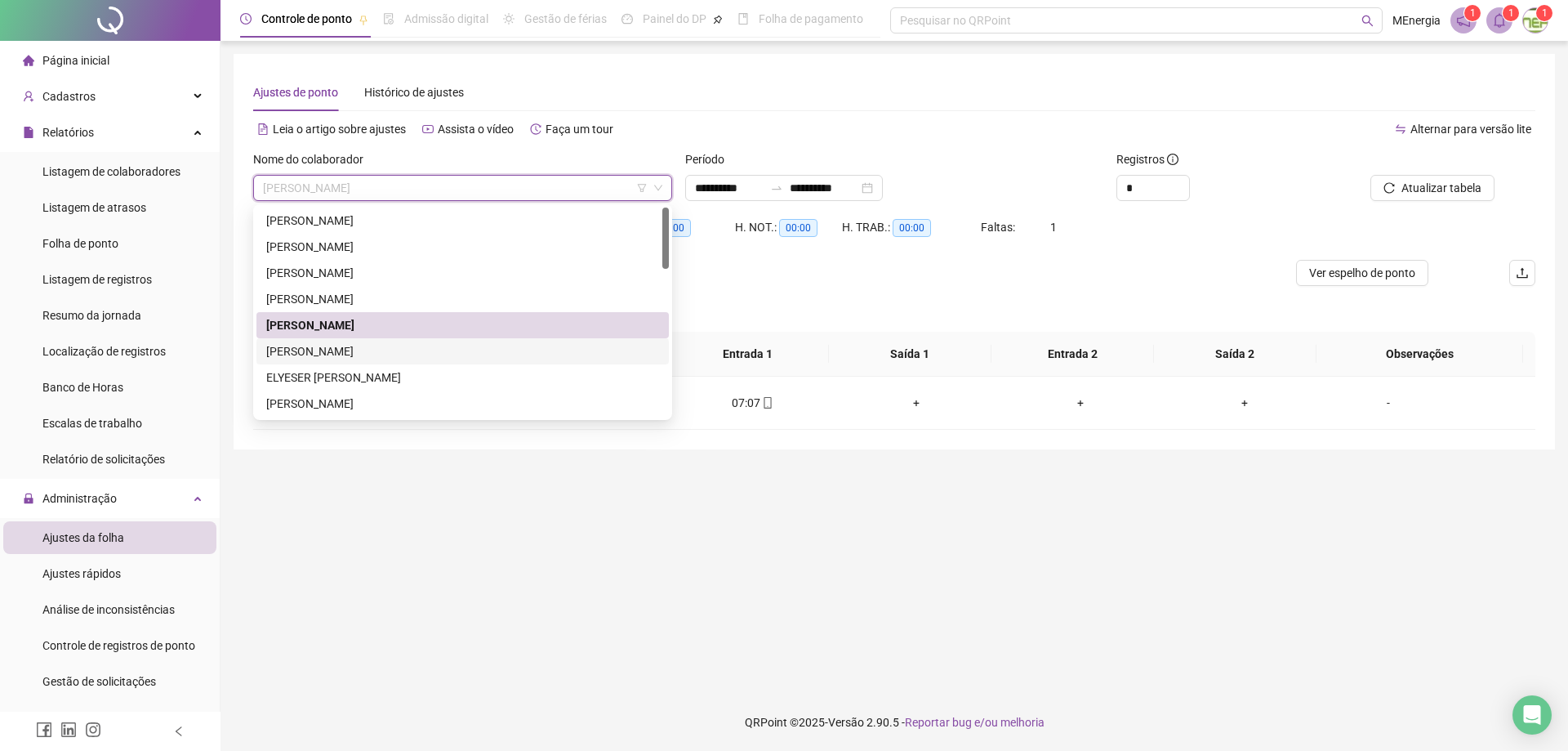
click at [392, 355] on div "[PERSON_NAME]" at bounding box center [462, 350] width 393 height 18
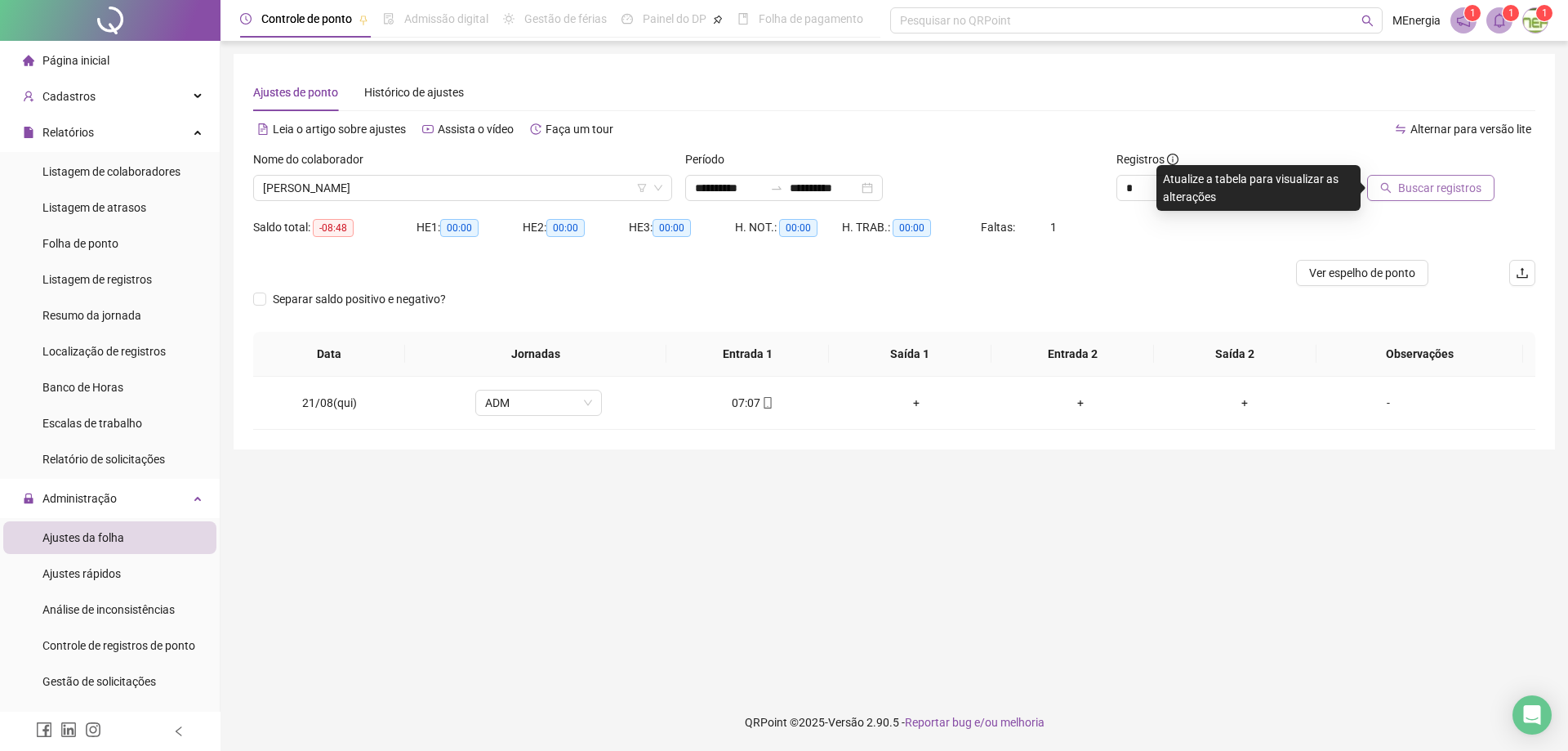
click at [1448, 200] on button "Buscar registros" at bounding box center [1430, 188] width 127 height 27
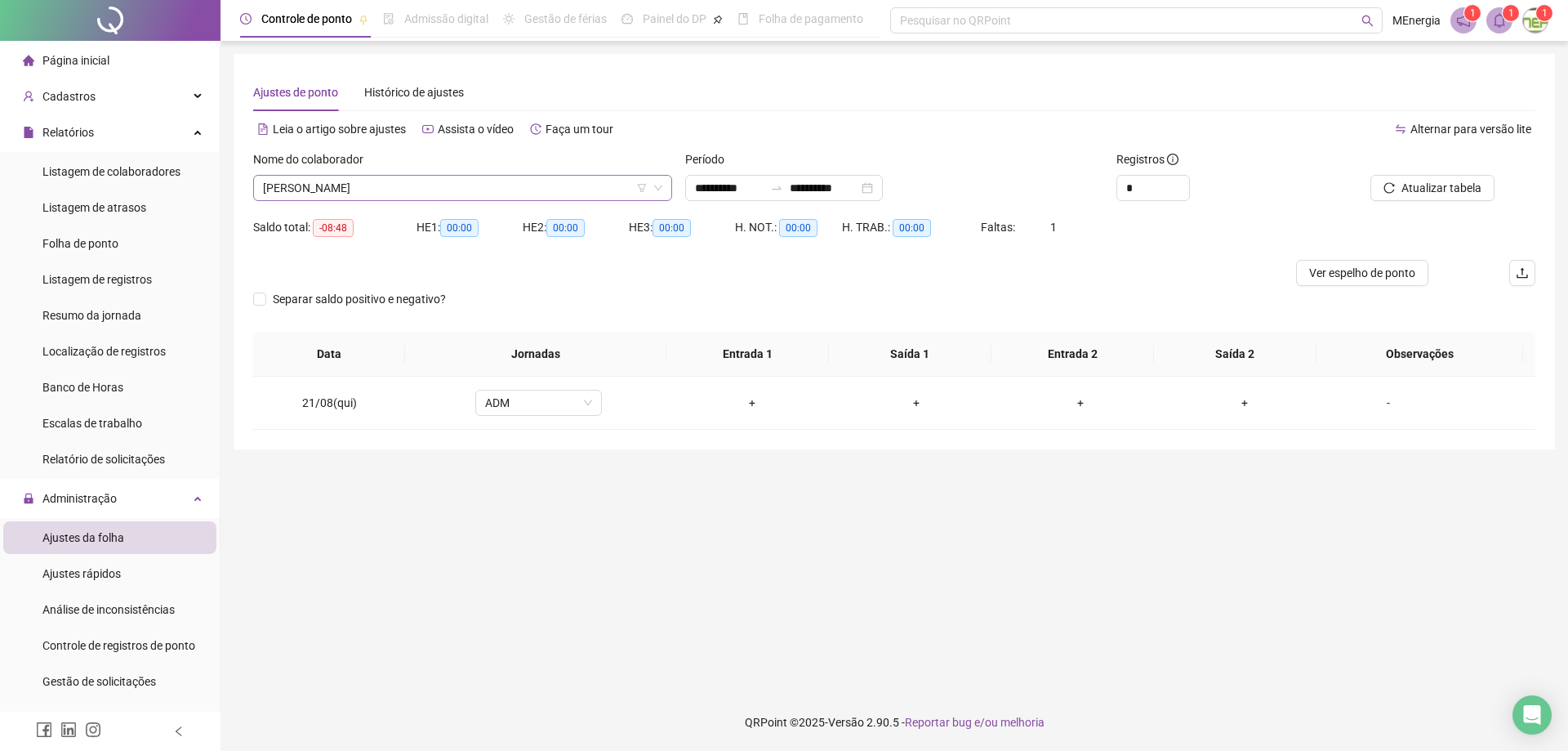
click at [663, 185] on div "[PERSON_NAME]" at bounding box center [462, 188] width 419 height 27
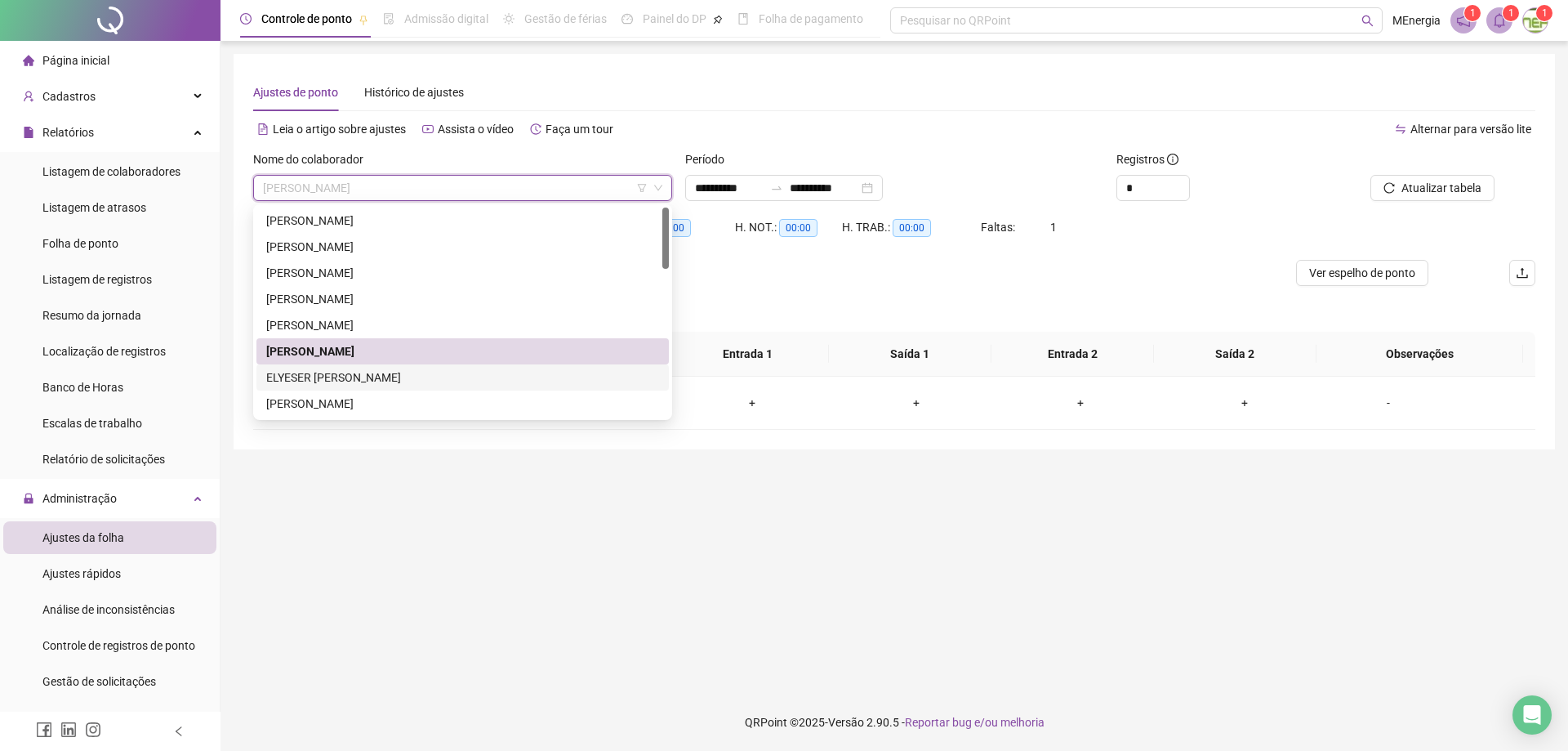
click at [410, 376] on div "ELYESER [PERSON_NAME]" at bounding box center [462, 377] width 393 height 18
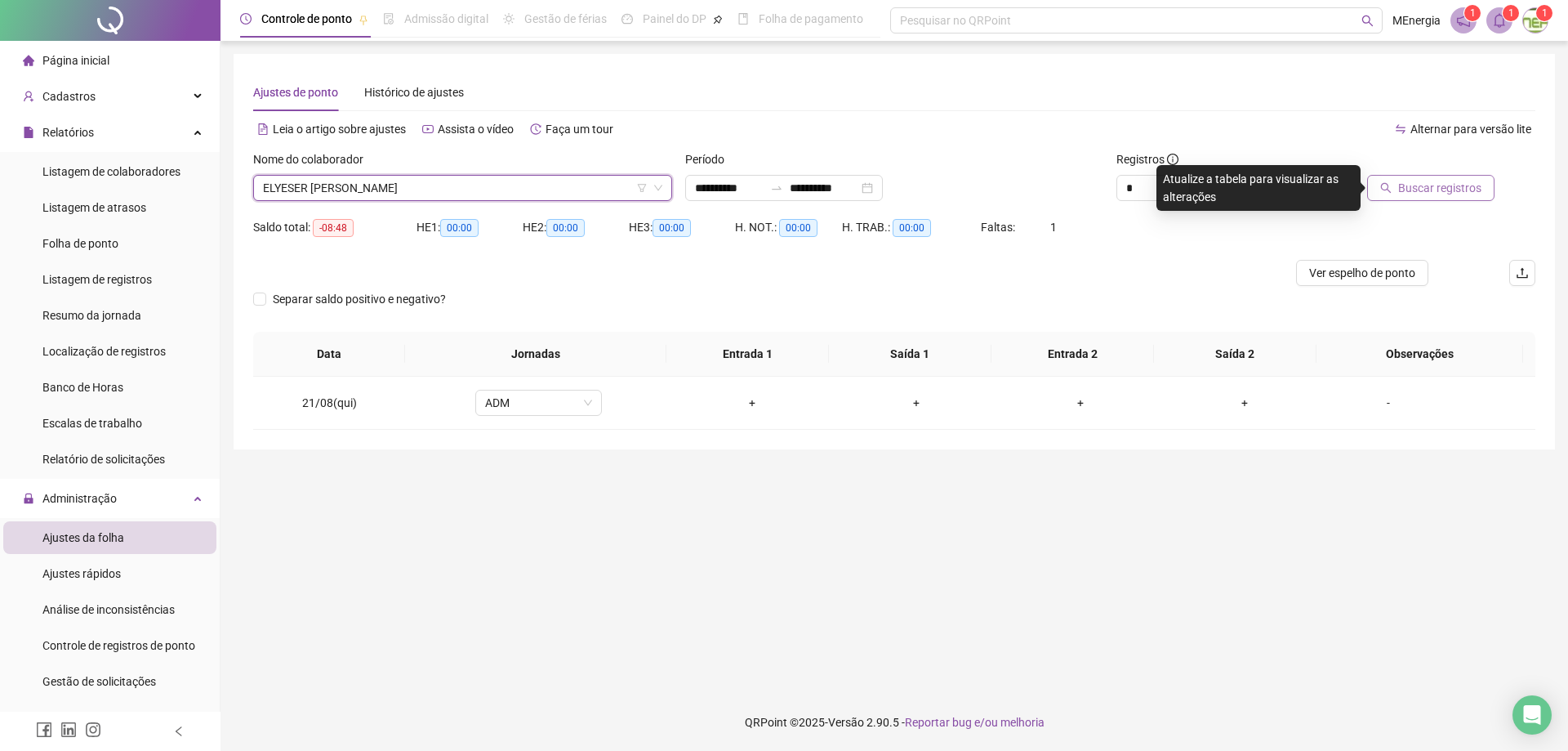
click at [1413, 185] on span "Buscar registros" at bounding box center [1440, 187] width 84 height 18
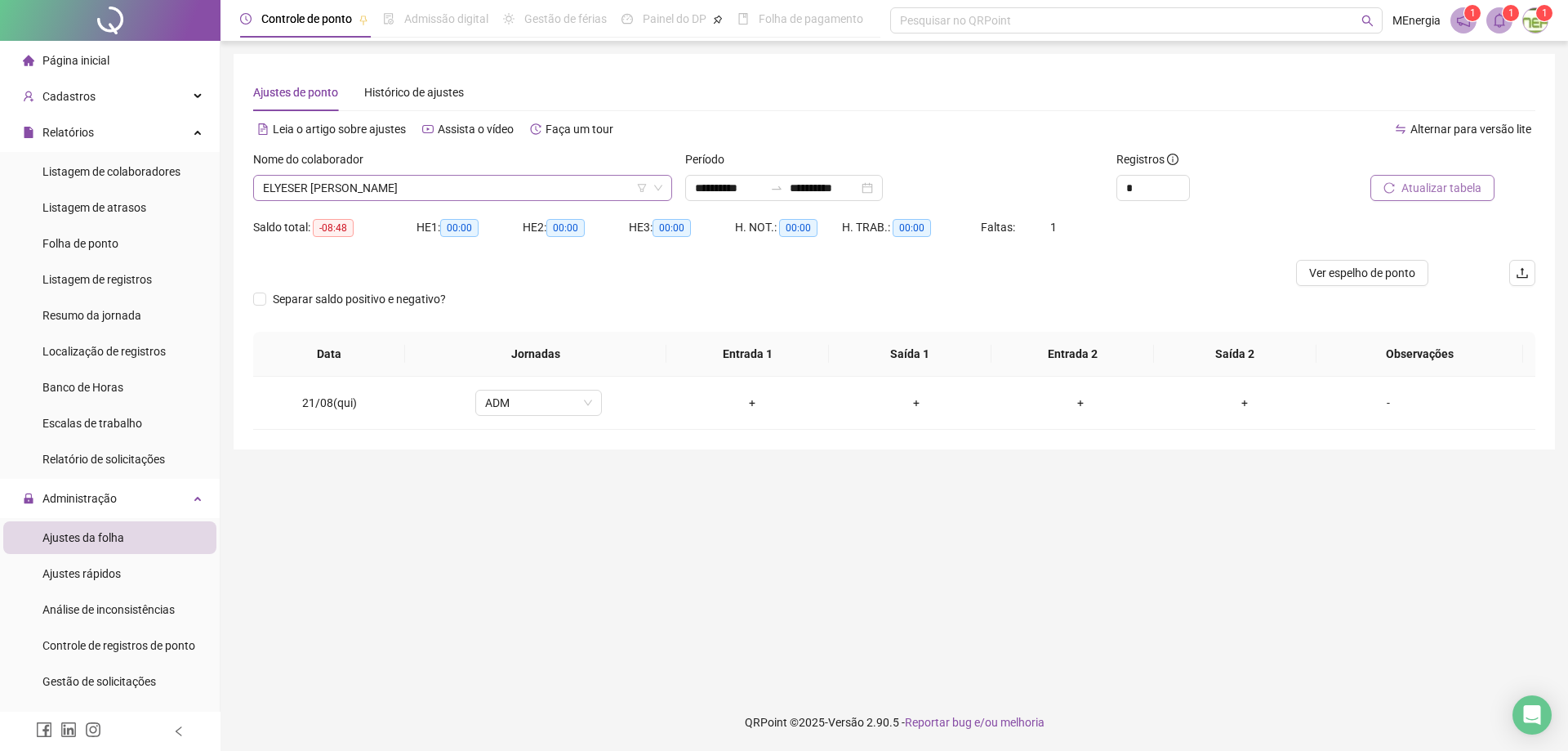
click at [666, 180] on div "ELYESER [PERSON_NAME]" at bounding box center [462, 188] width 419 height 27
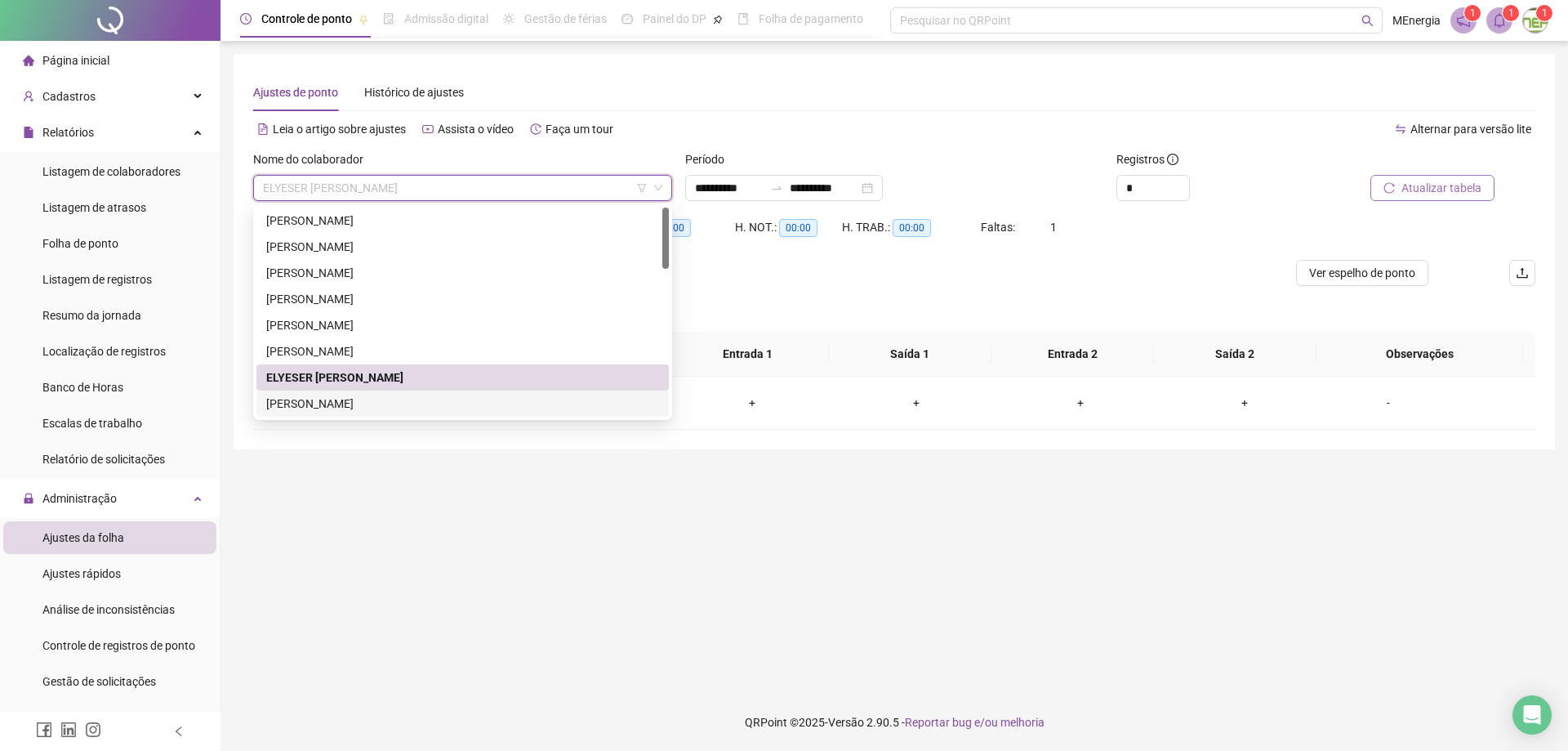
click at [360, 399] on div "[PERSON_NAME]" at bounding box center [462, 404] width 393 height 18
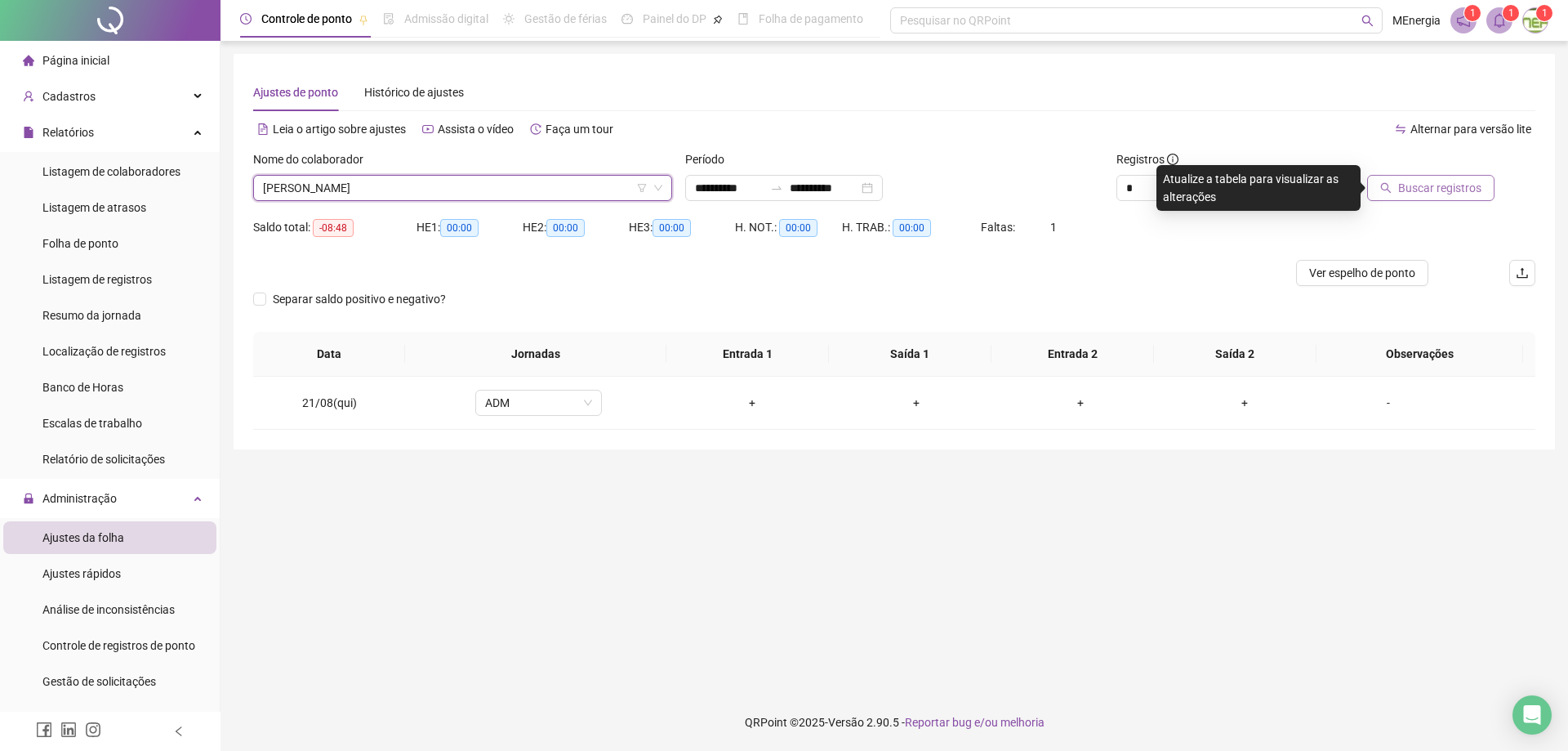
click at [1415, 183] on span "Buscar registros" at bounding box center [1440, 187] width 84 height 18
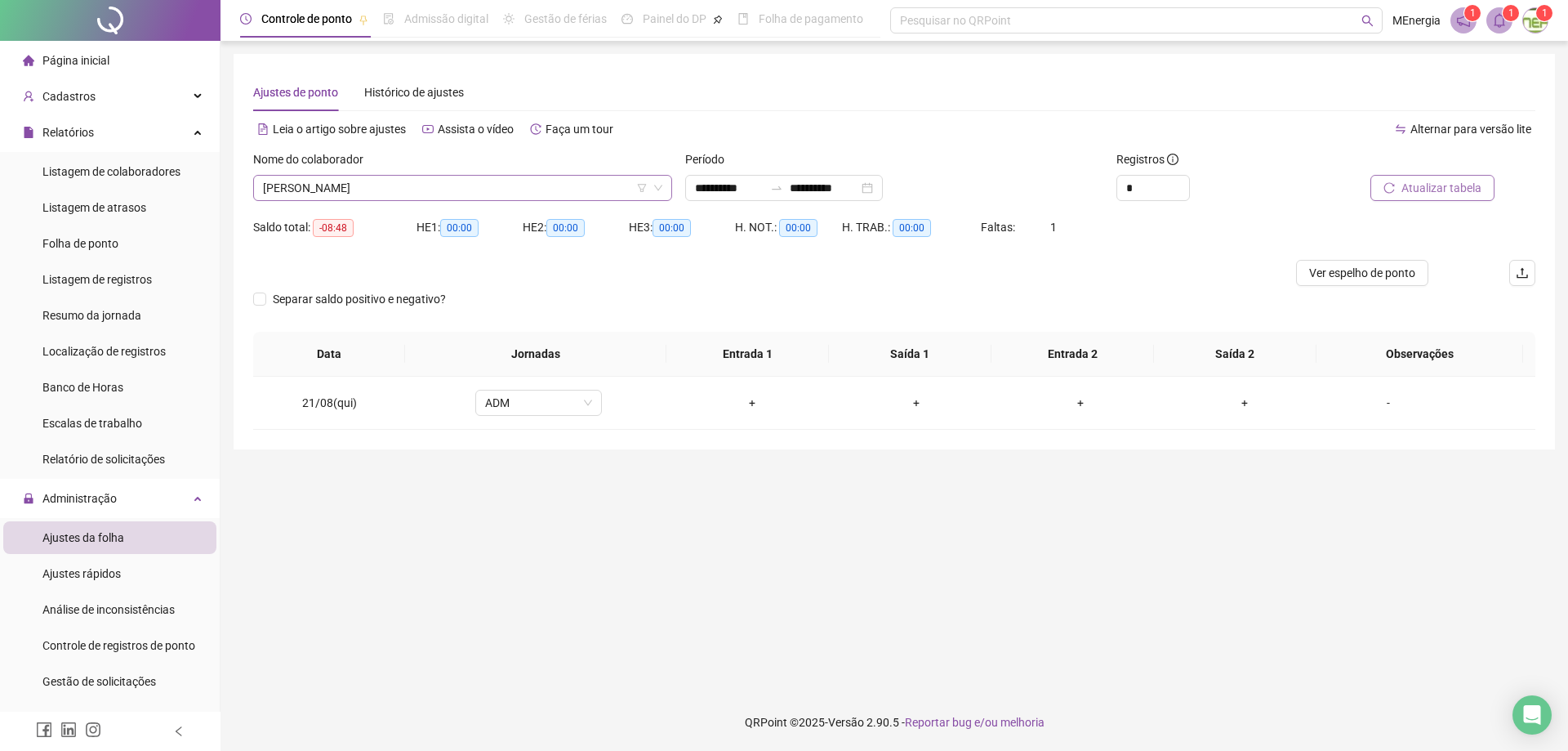
click at [670, 187] on div "[PERSON_NAME]" at bounding box center [462, 188] width 419 height 27
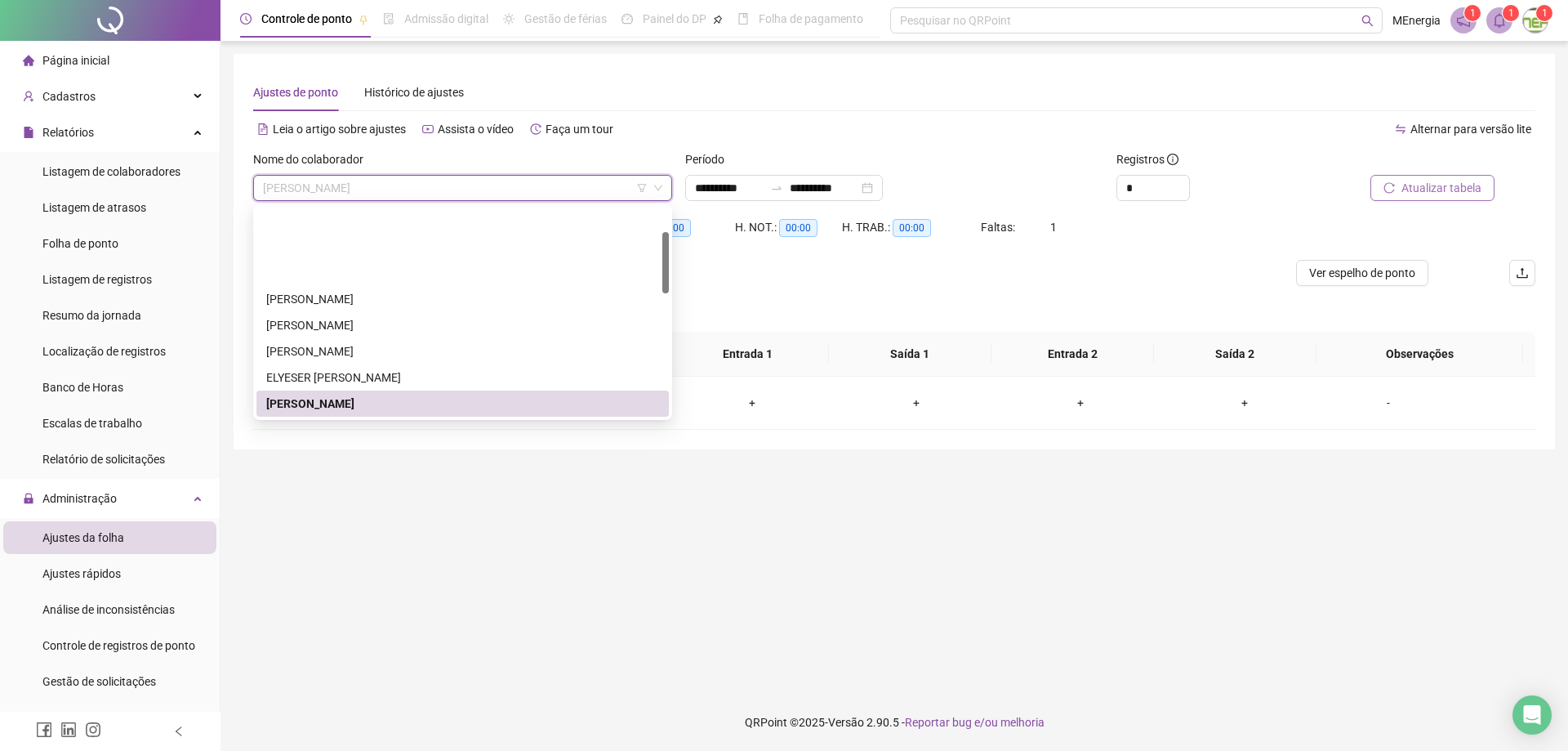
scroll to position [82, 0]
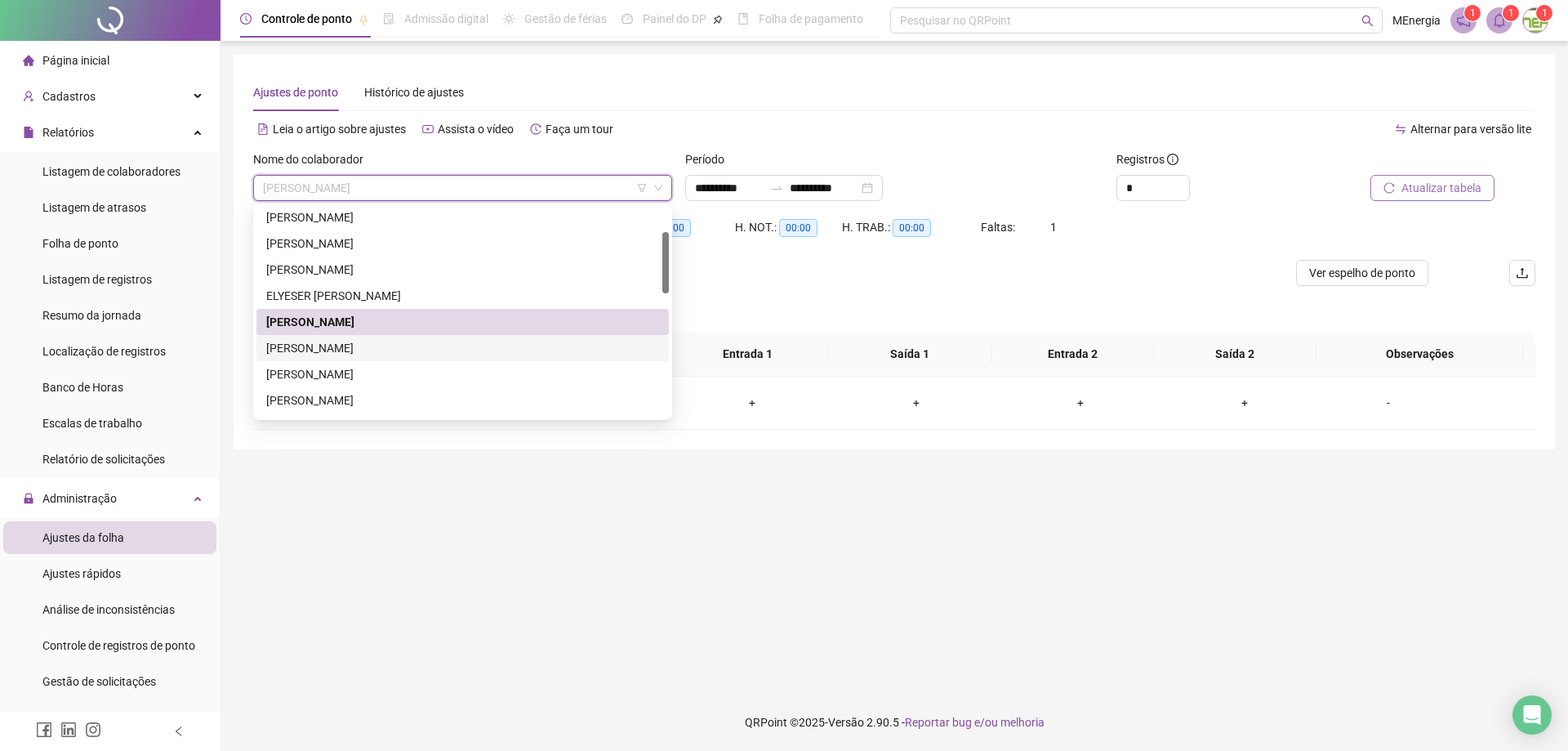
click at [354, 344] on div "[PERSON_NAME]" at bounding box center [462, 347] width 393 height 18
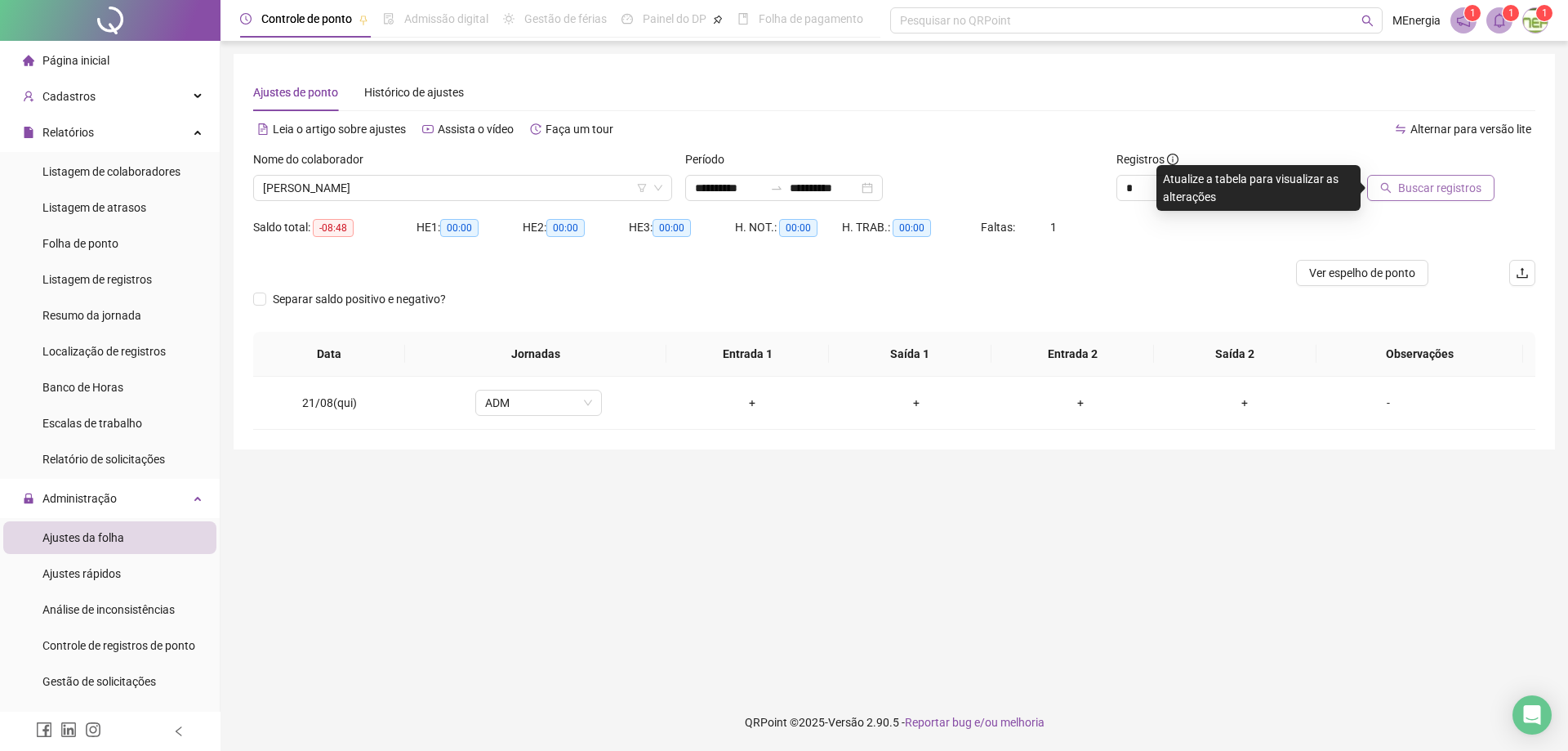
click at [1391, 191] on icon "search" at bounding box center [1386, 188] width 11 height 11
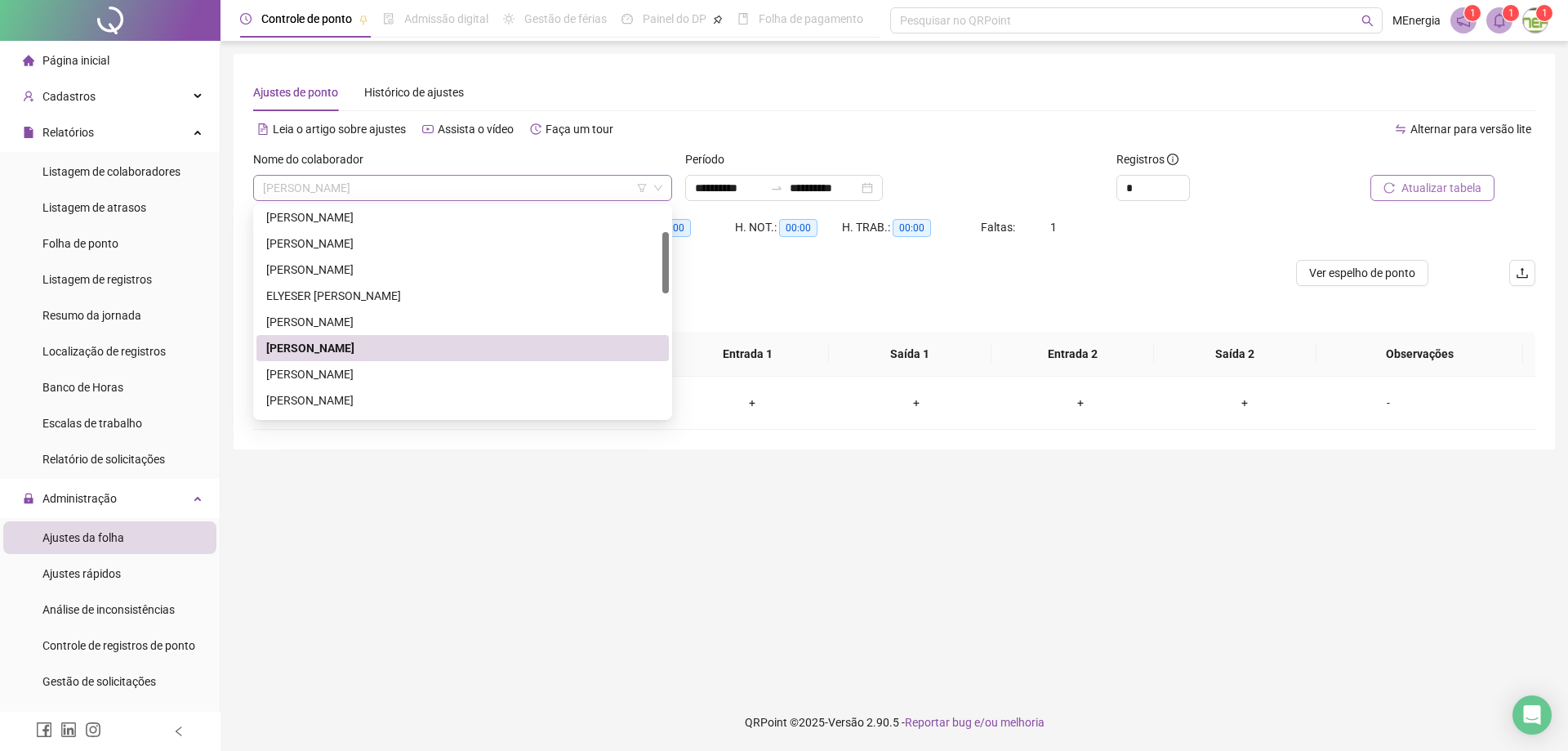
click at [663, 184] on div "[PERSON_NAME]" at bounding box center [462, 188] width 419 height 27
click at [364, 398] on div "[PERSON_NAME]" at bounding box center [462, 400] width 393 height 18
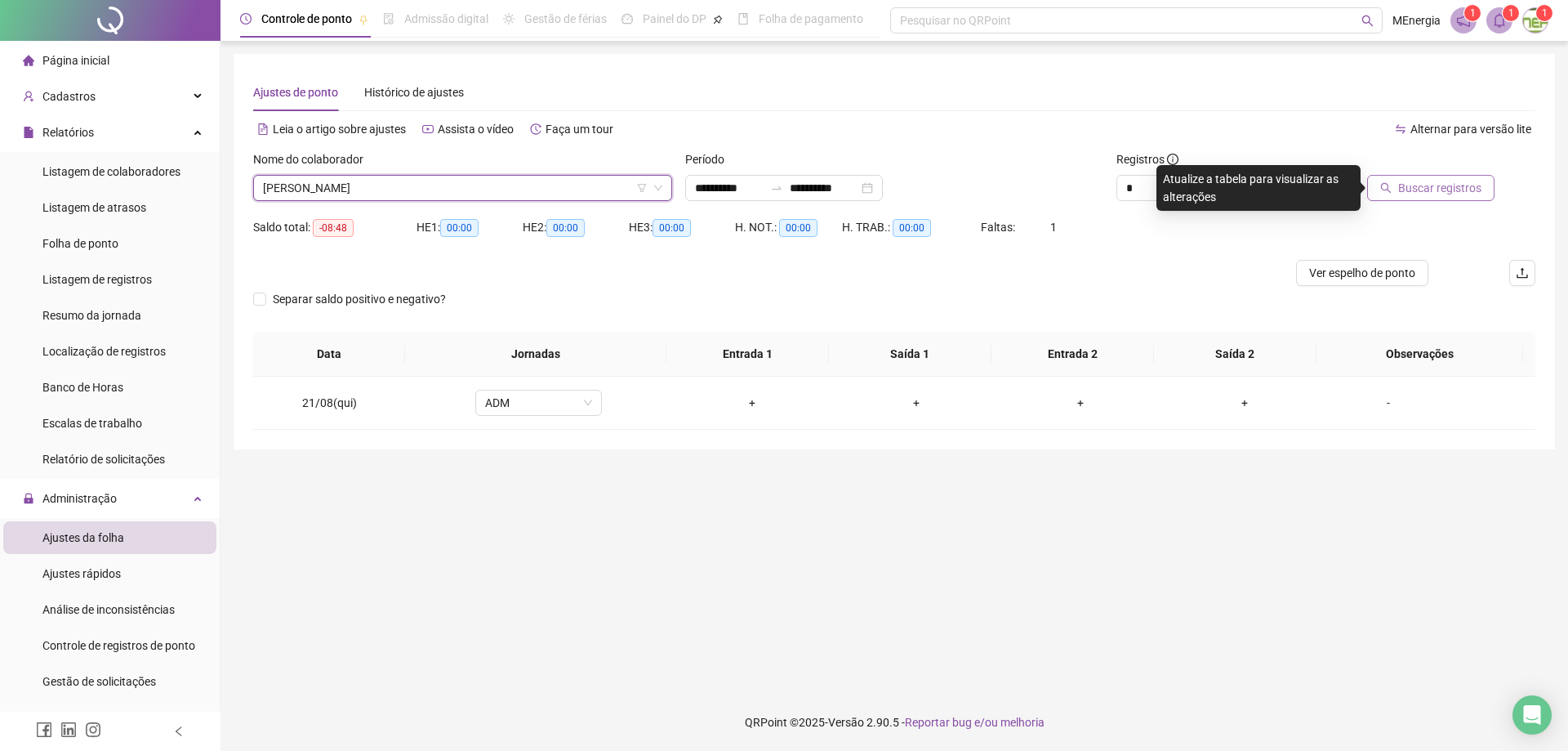
click at [1391, 196] on button "Buscar registros" at bounding box center [1430, 188] width 127 height 27
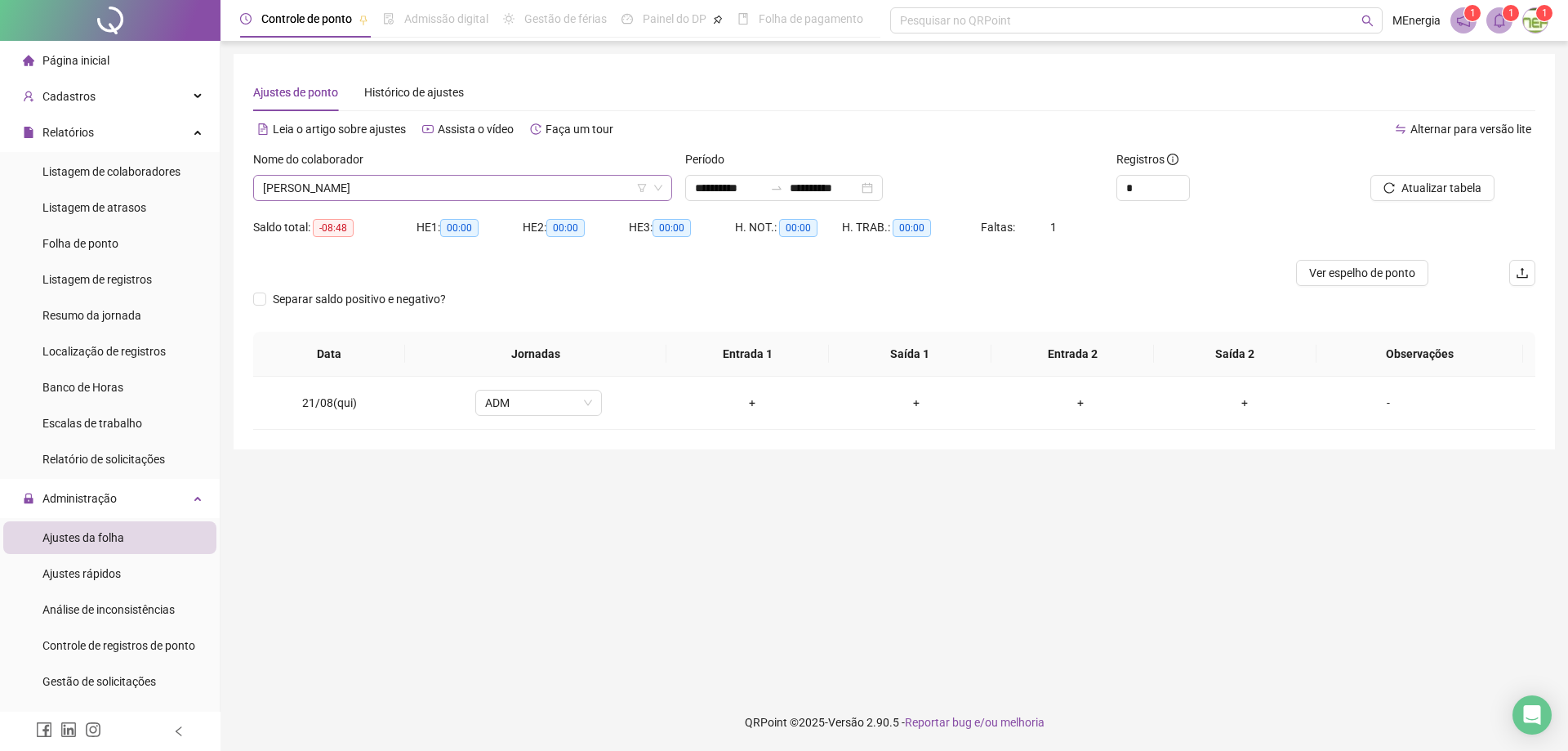
click at [668, 184] on div "[PERSON_NAME]" at bounding box center [462, 188] width 419 height 27
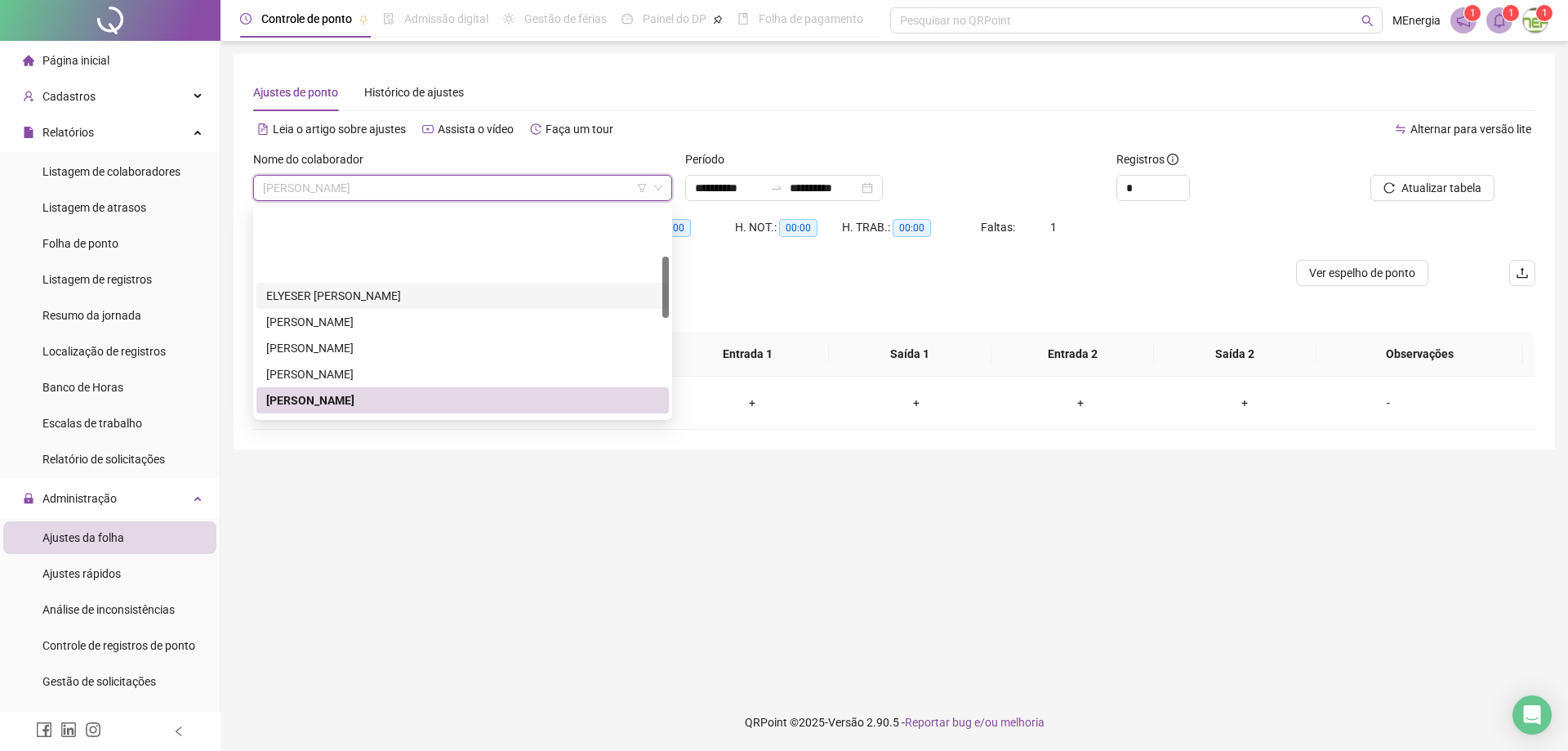
scroll to position [163, 0]
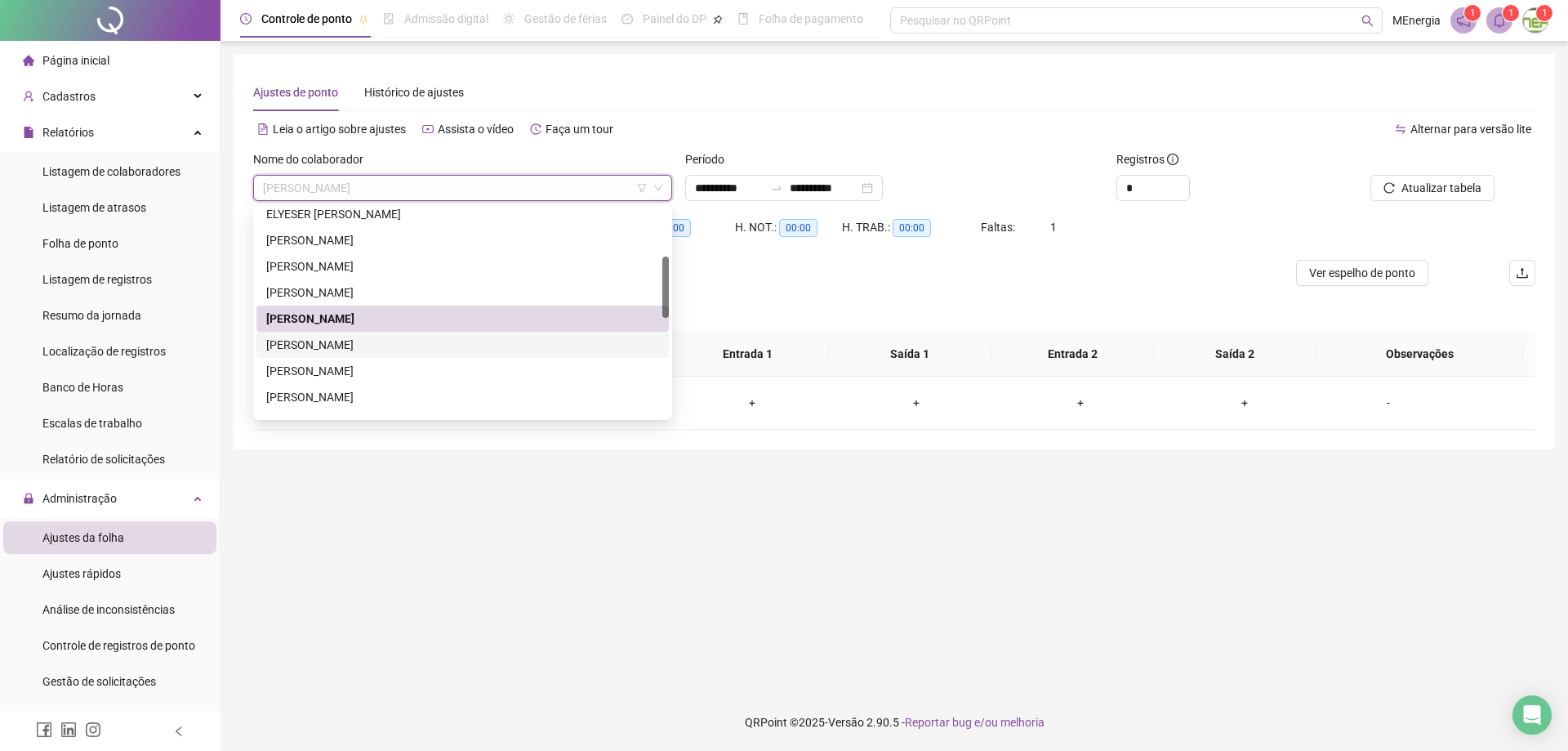
click at [403, 337] on div "[PERSON_NAME]" at bounding box center [462, 345] width 393 height 18
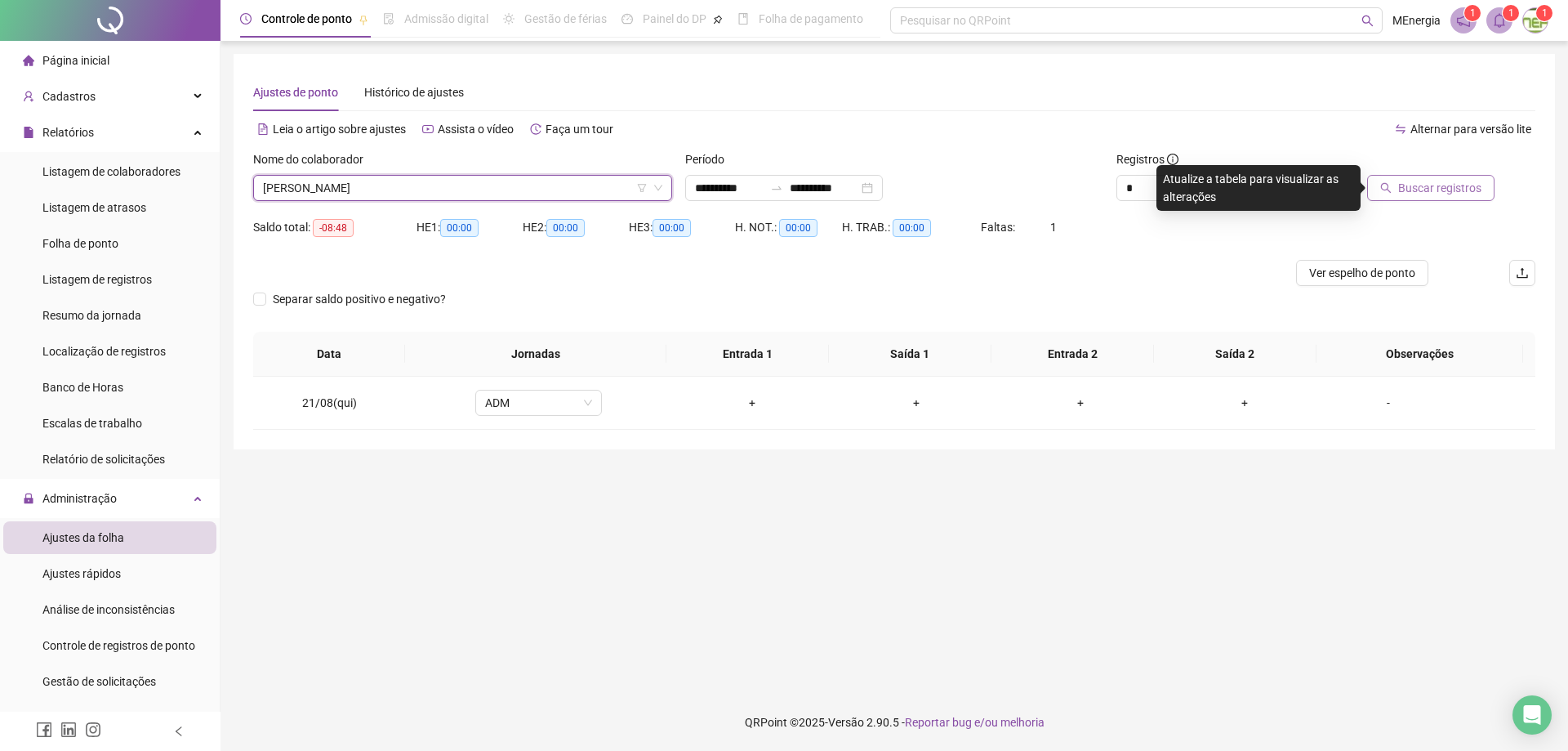
click at [1474, 190] on span "Buscar registros" at bounding box center [1440, 187] width 84 height 18
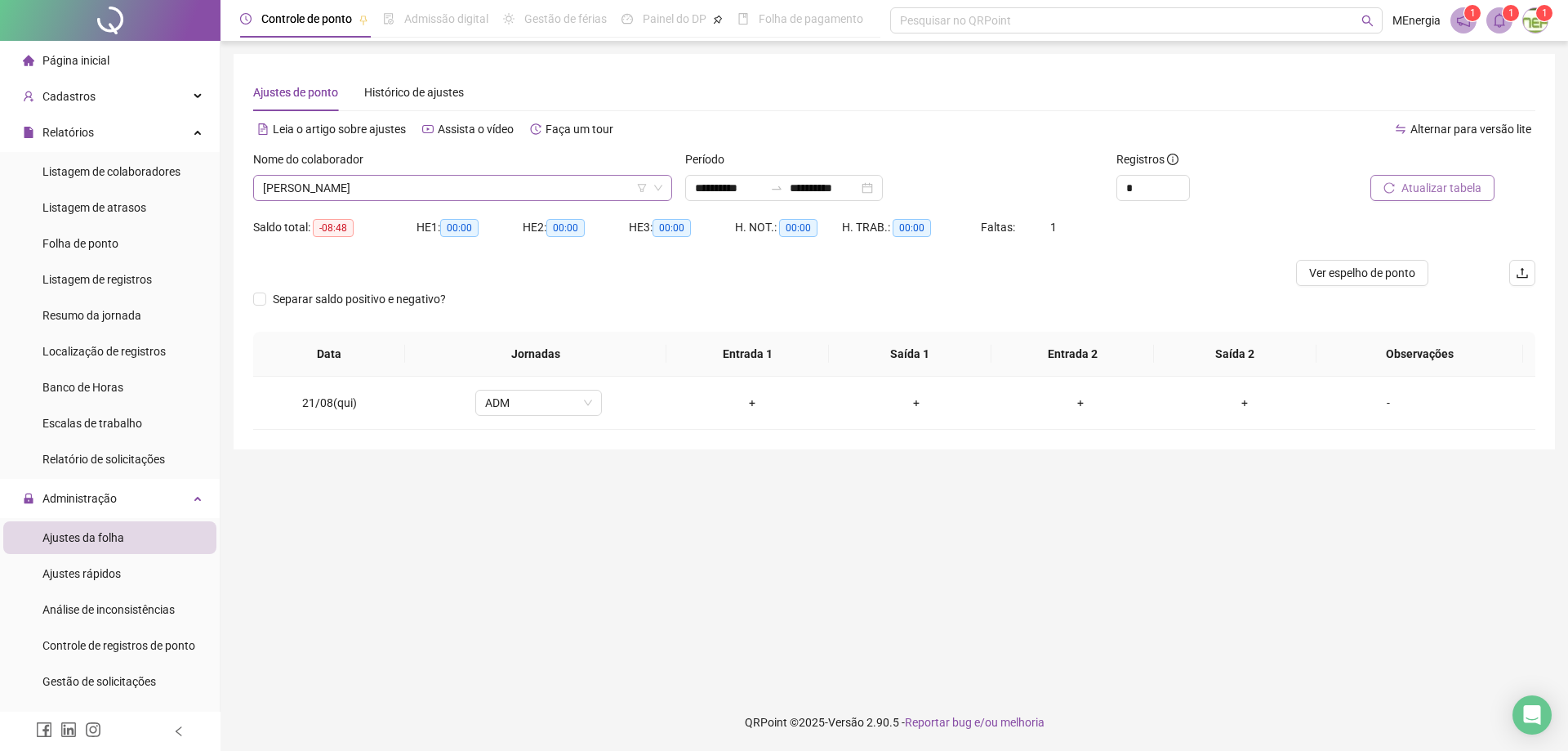
click at [666, 186] on div "[PERSON_NAME]" at bounding box center [462, 188] width 419 height 27
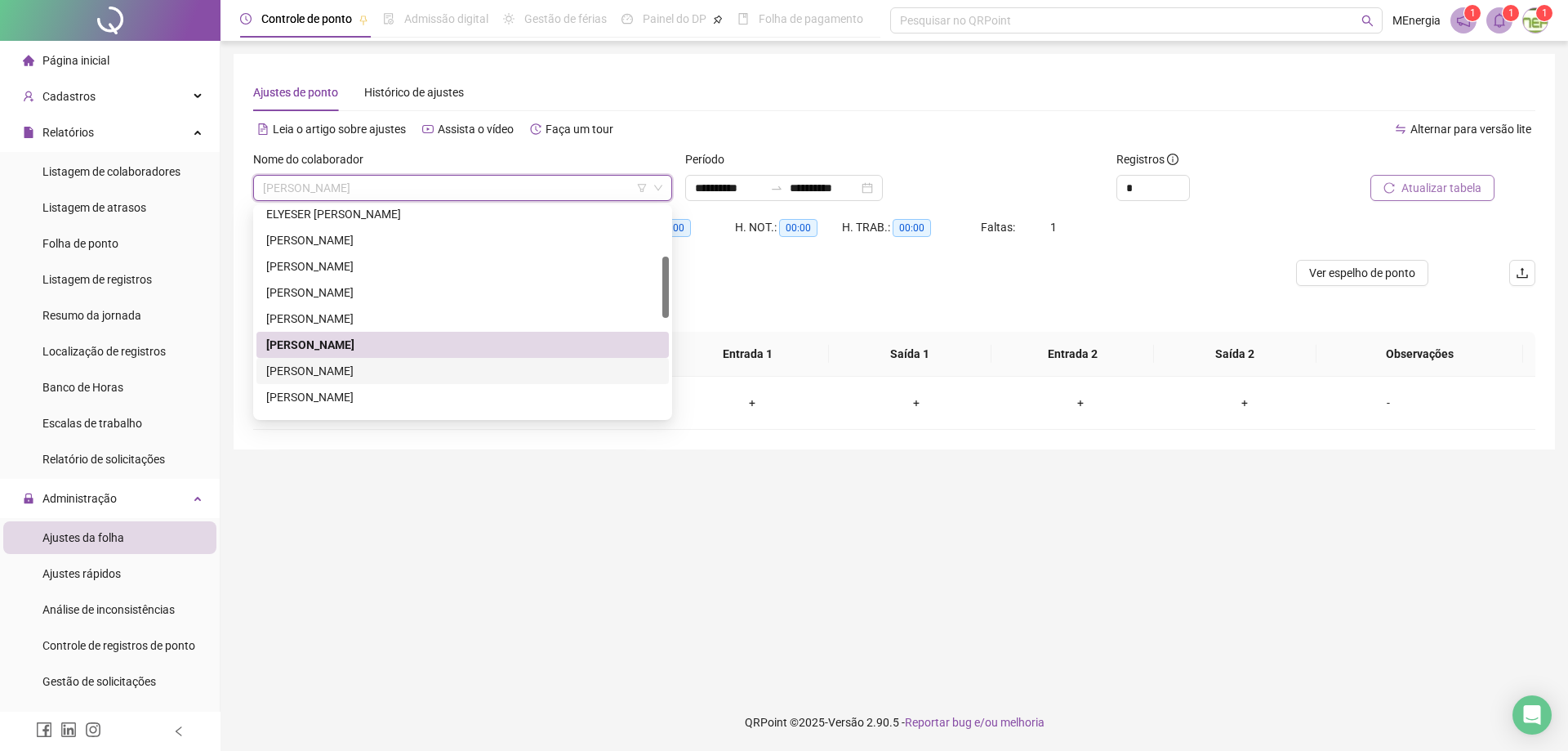
click at [395, 363] on div "[PERSON_NAME]" at bounding box center [462, 370] width 393 height 18
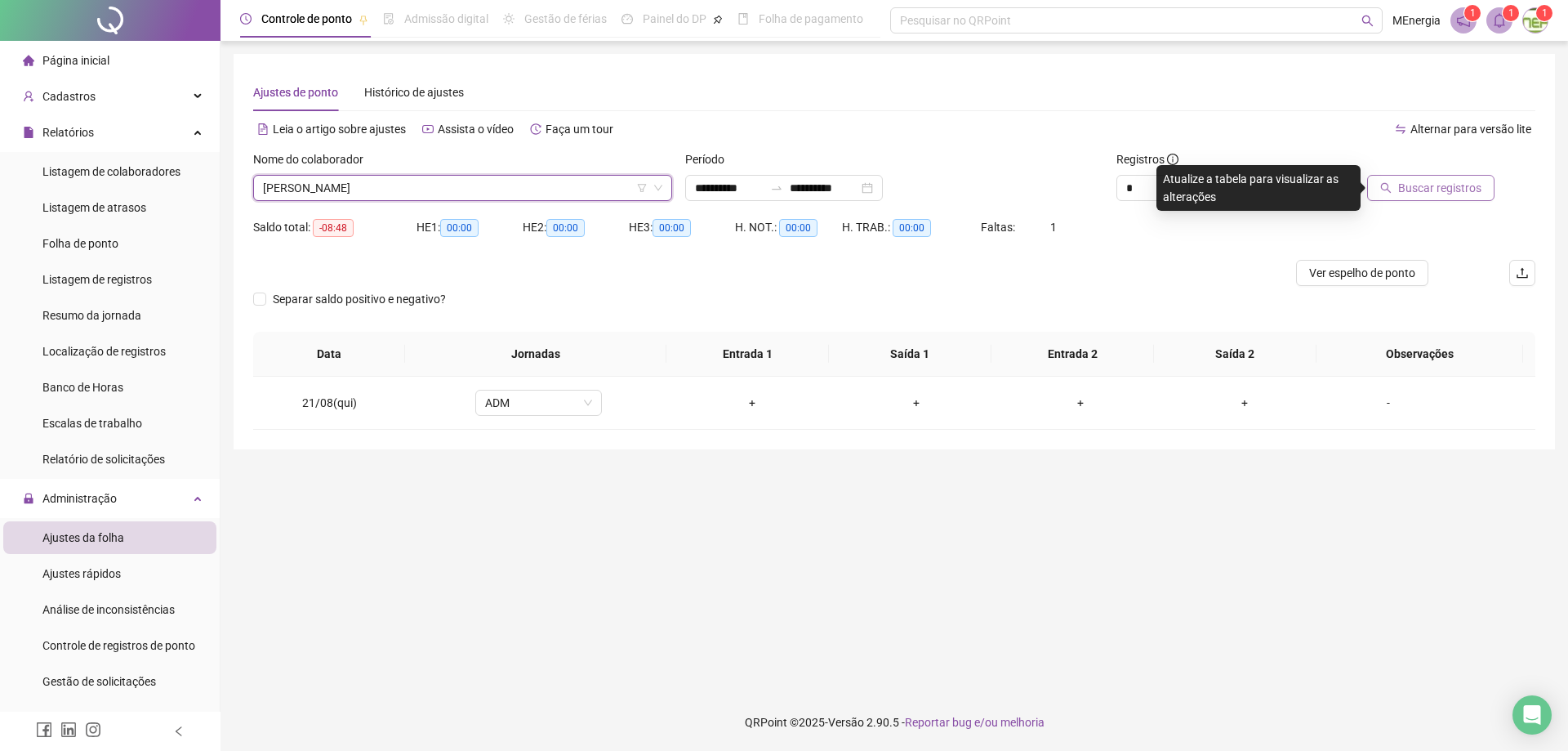
click at [1428, 194] on span "Buscar registros" at bounding box center [1440, 187] width 84 height 18
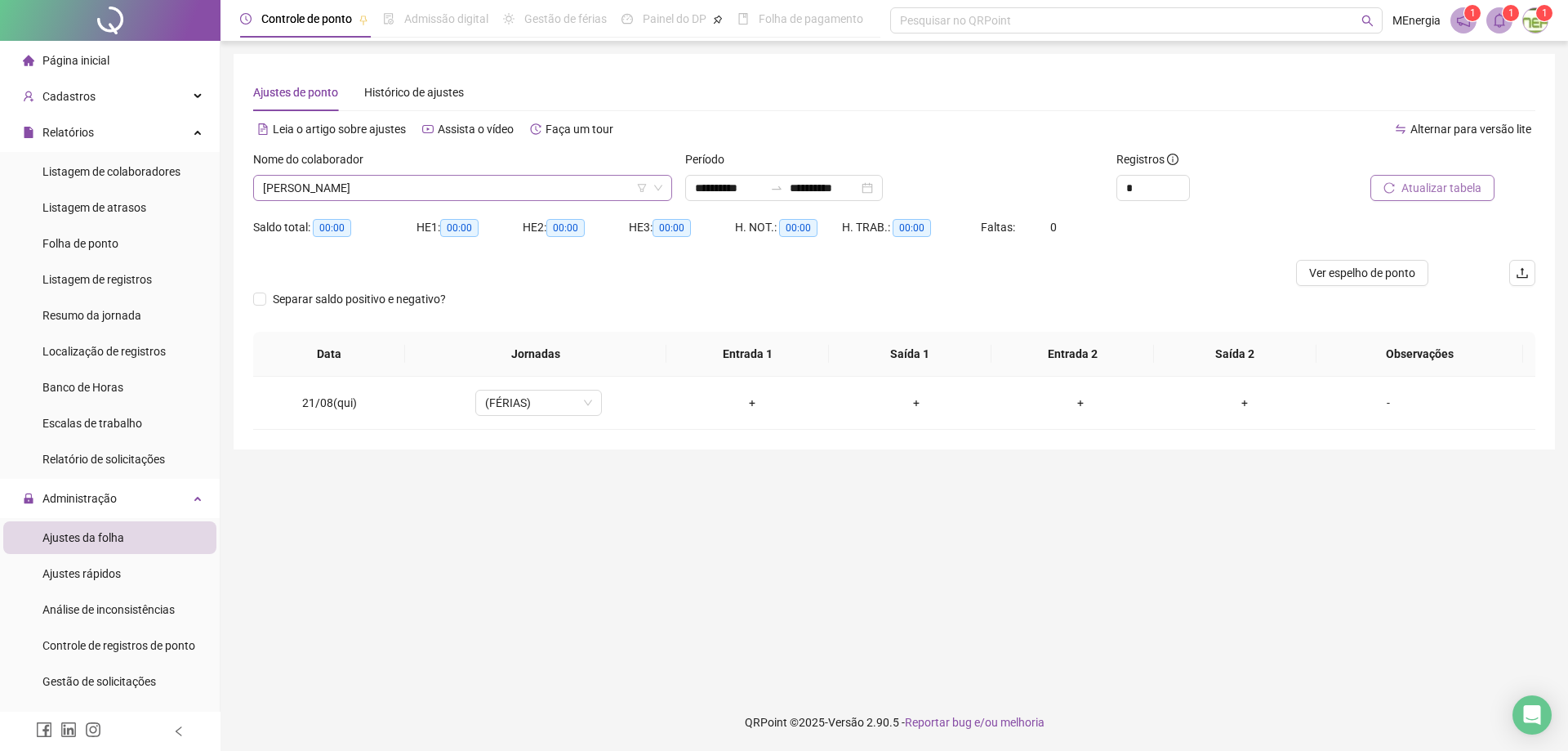
click at [663, 187] on div "[PERSON_NAME]" at bounding box center [462, 188] width 419 height 27
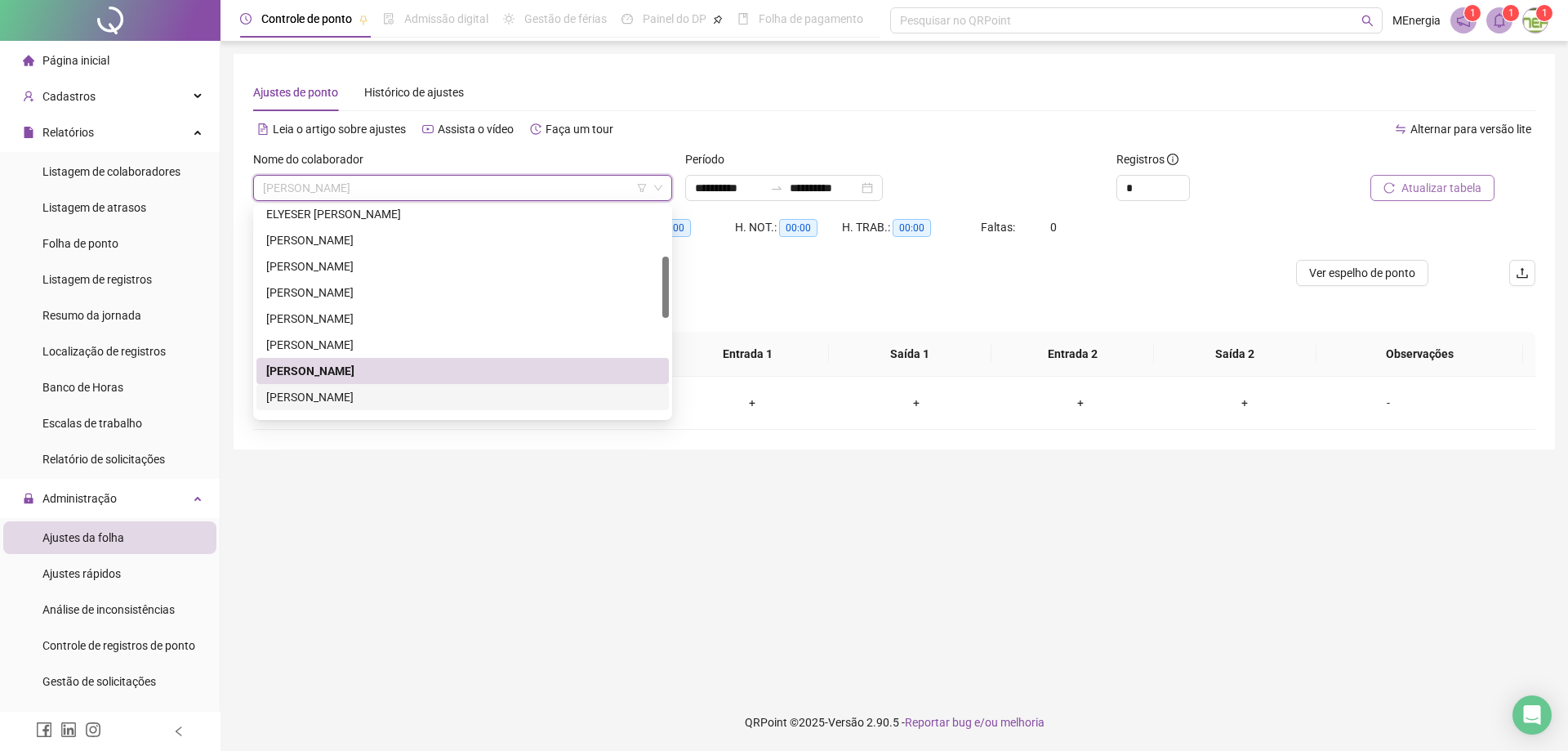
click at [396, 401] on div "[PERSON_NAME]" at bounding box center [462, 397] width 393 height 18
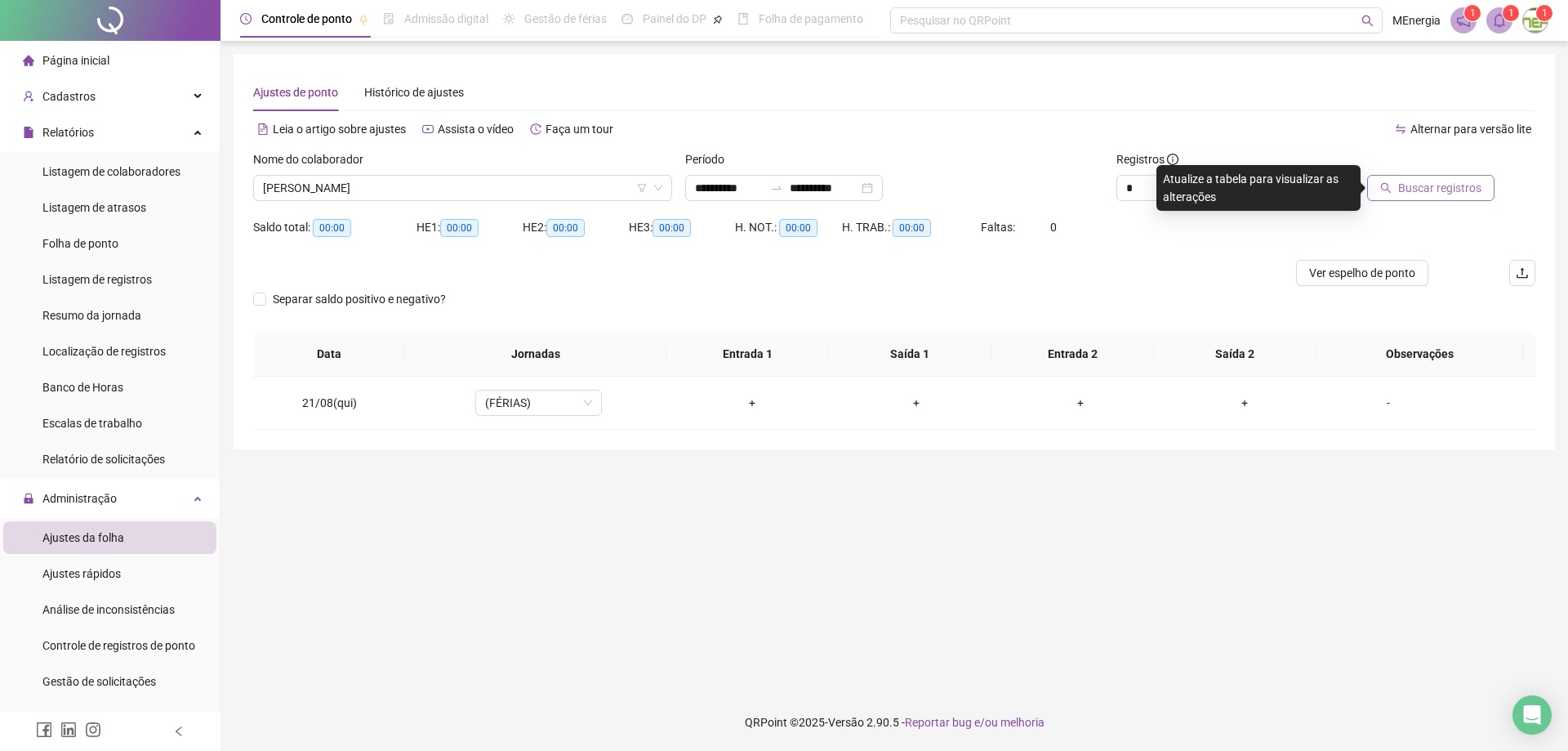
click at [1398, 183] on button "Buscar registros" at bounding box center [1430, 188] width 127 height 27
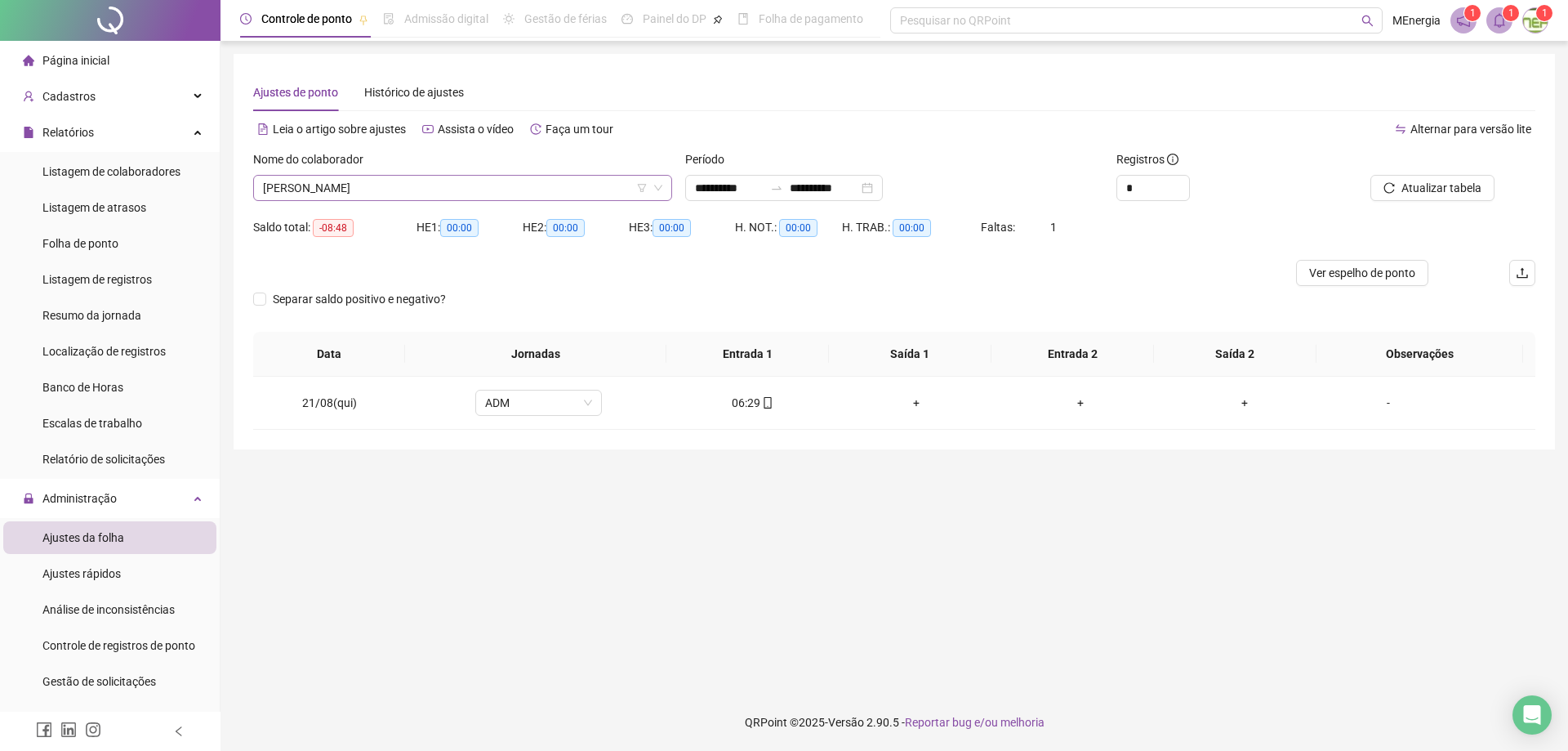
click at [666, 178] on div "[PERSON_NAME]" at bounding box center [462, 188] width 419 height 27
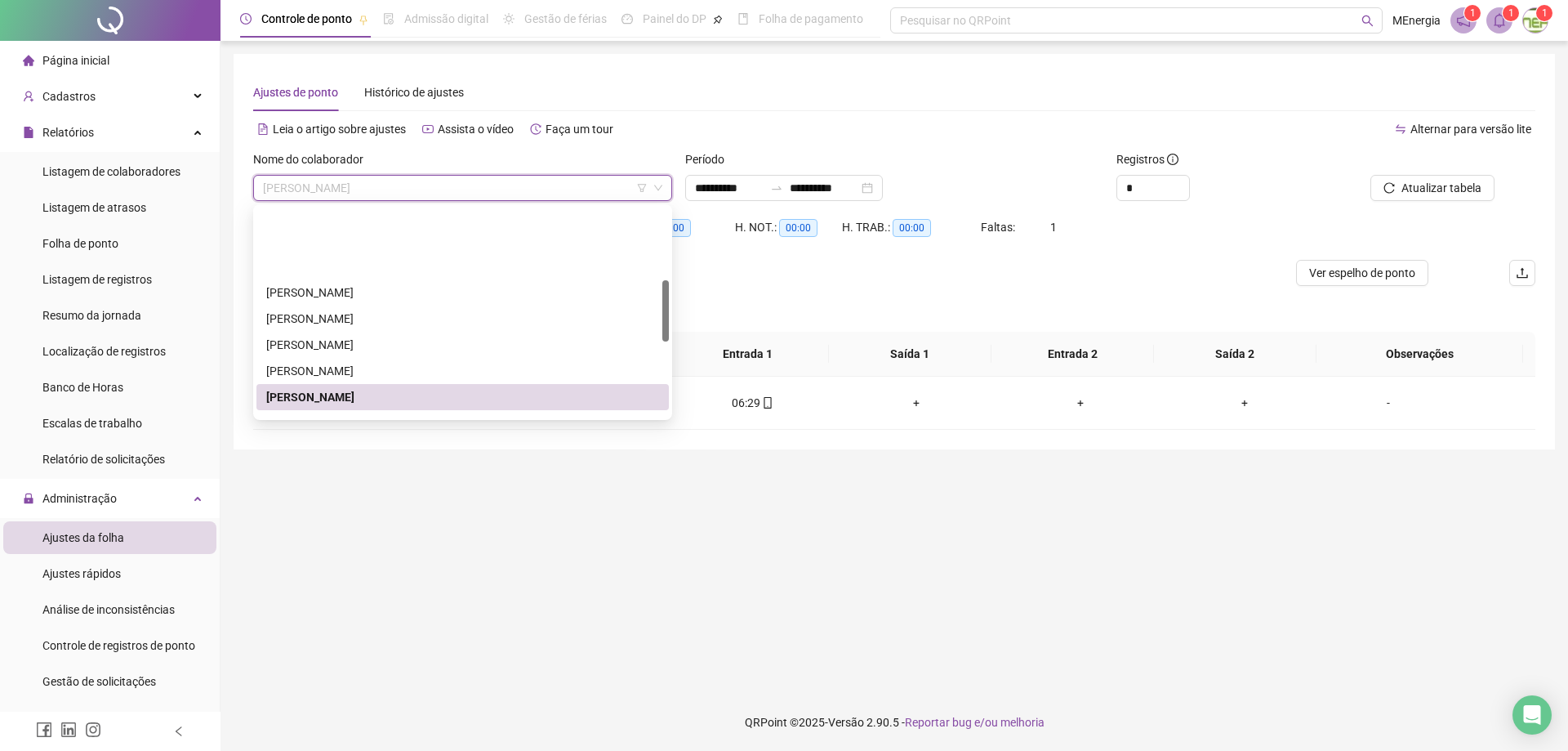
scroll to position [245, 0]
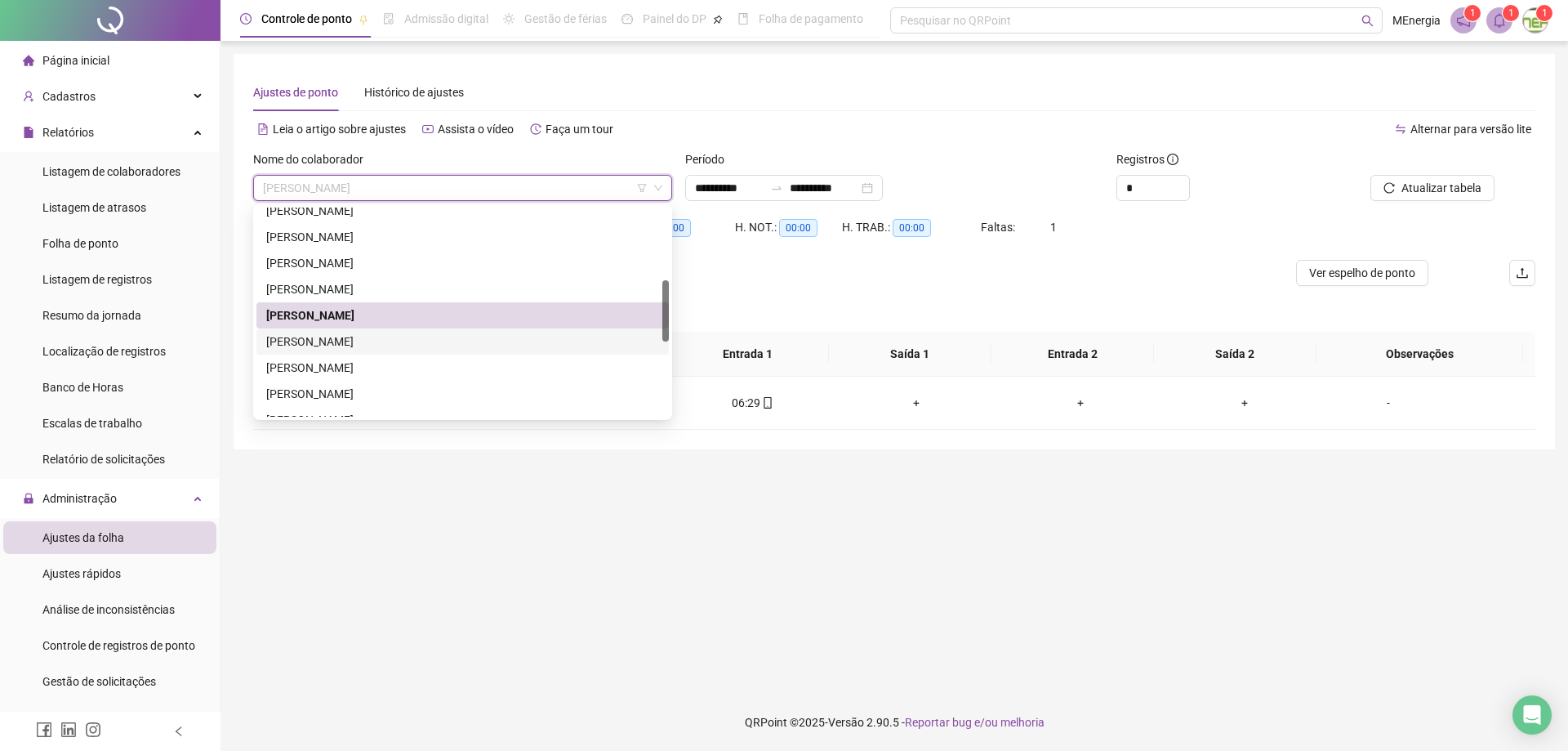
click at [434, 339] on div "[PERSON_NAME]" at bounding box center [462, 341] width 393 height 18
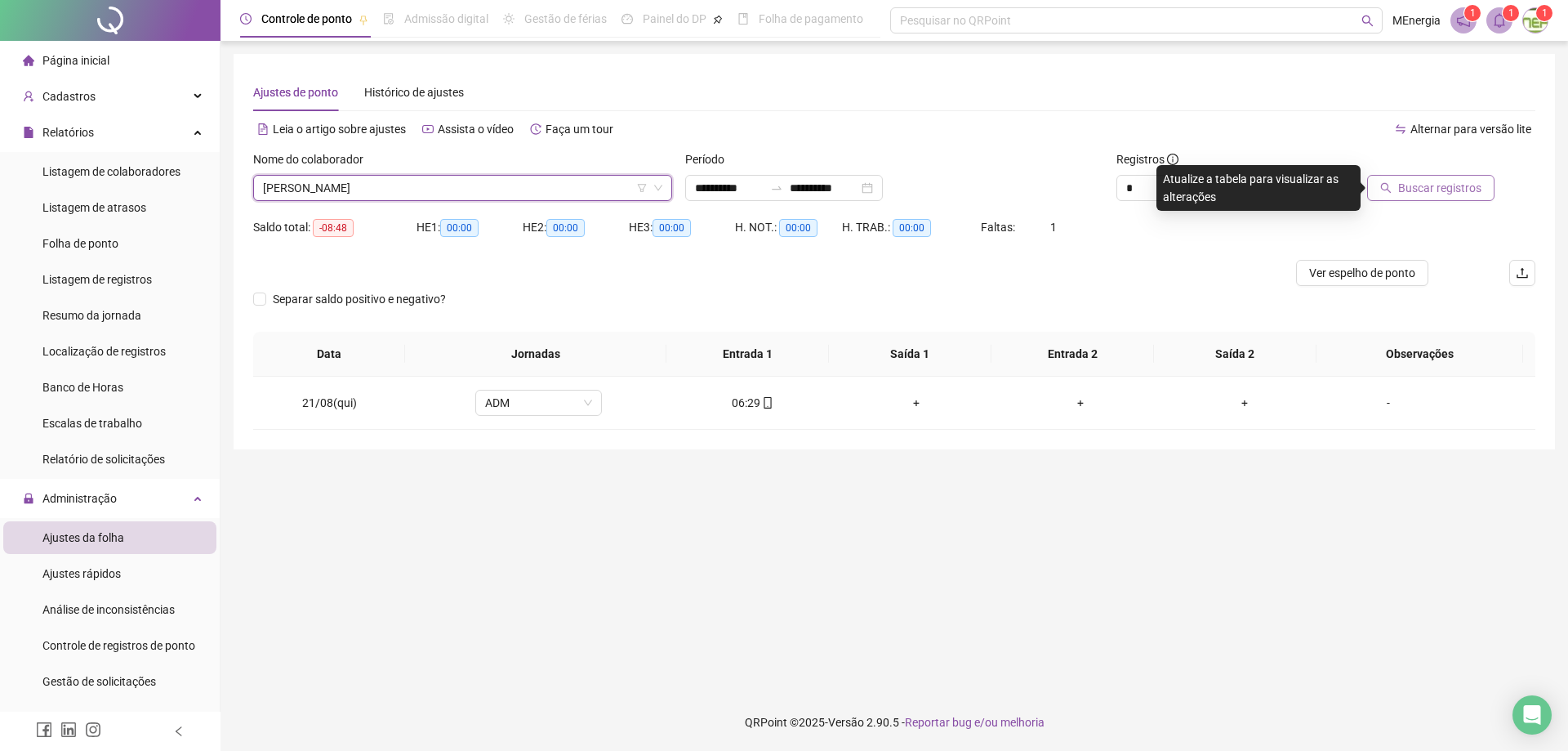
click at [1422, 180] on span "Buscar registros" at bounding box center [1440, 187] width 84 height 18
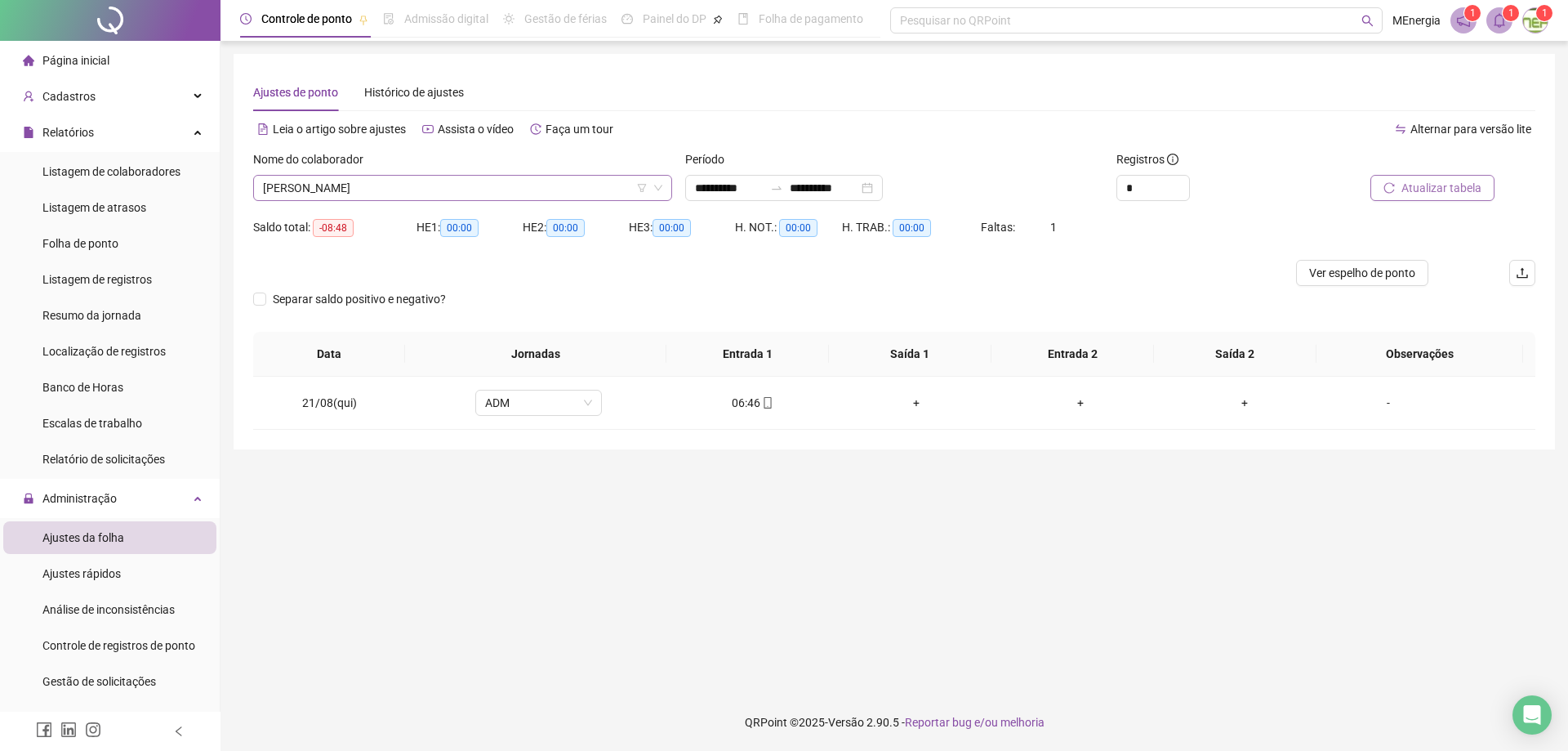
click at [666, 185] on div "[PERSON_NAME]" at bounding box center [462, 188] width 419 height 27
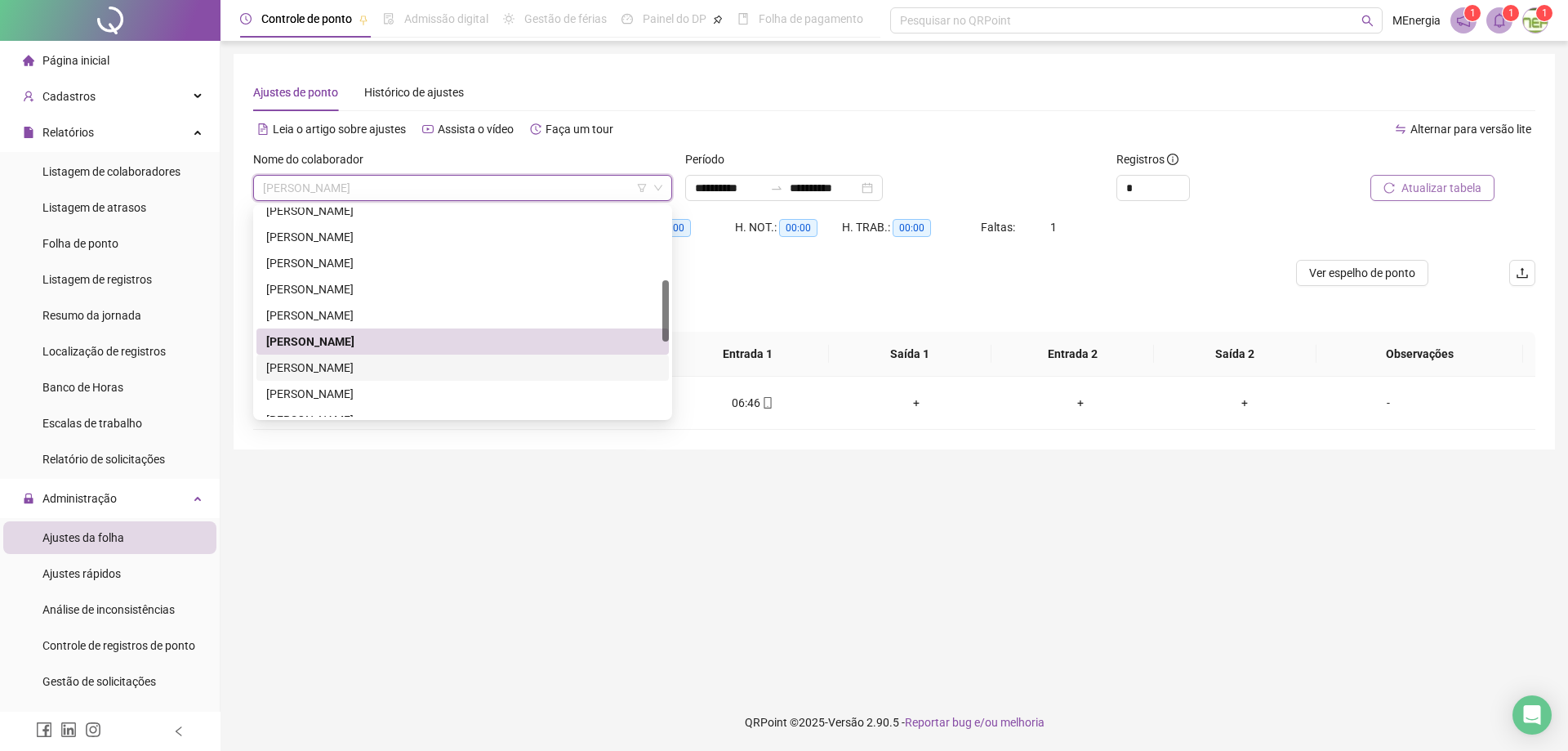
click at [430, 370] on div "[PERSON_NAME]" at bounding box center [462, 367] width 393 height 18
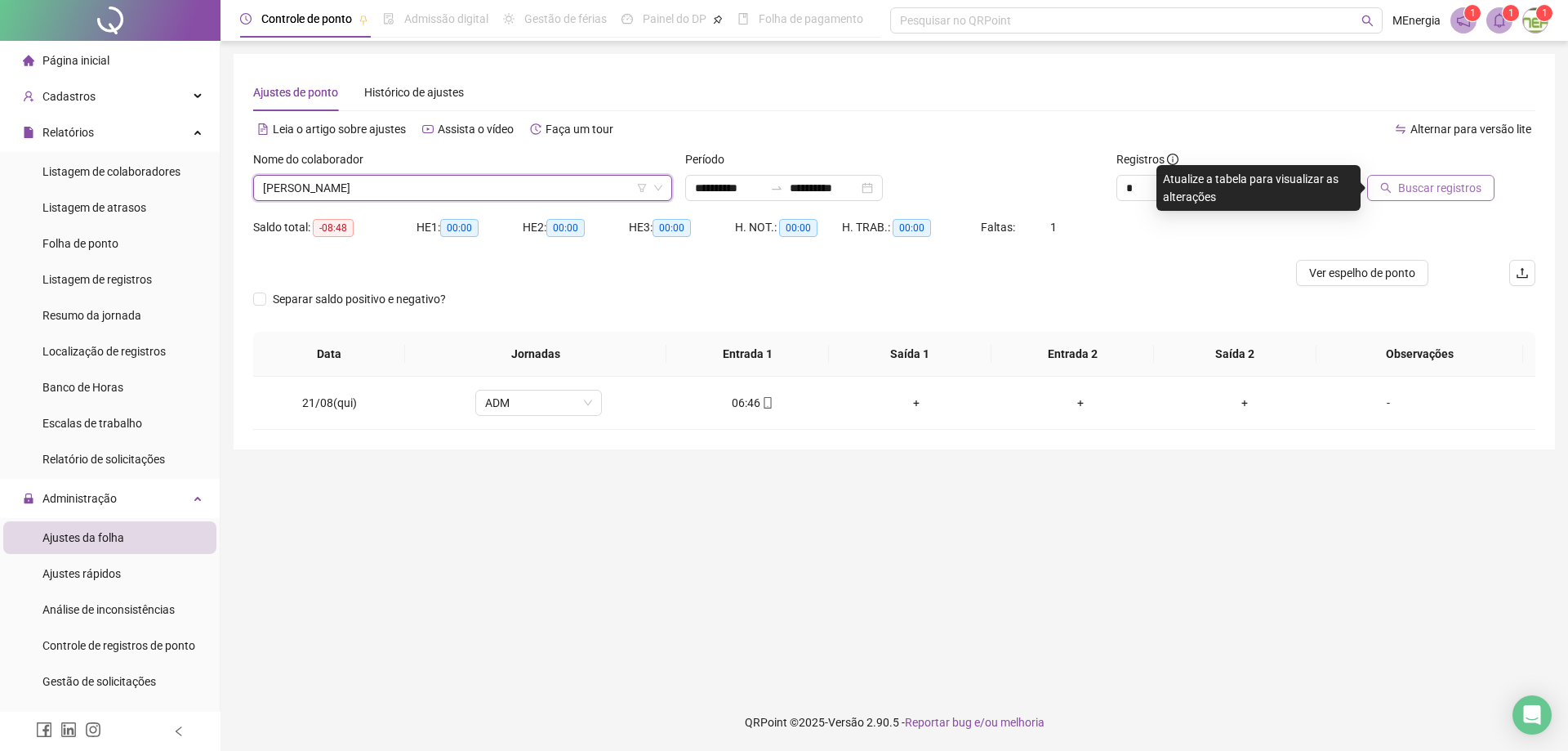
click at [1404, 192] on span "Buscar registros" at bounding box center [1440, 187] width 84 height 18
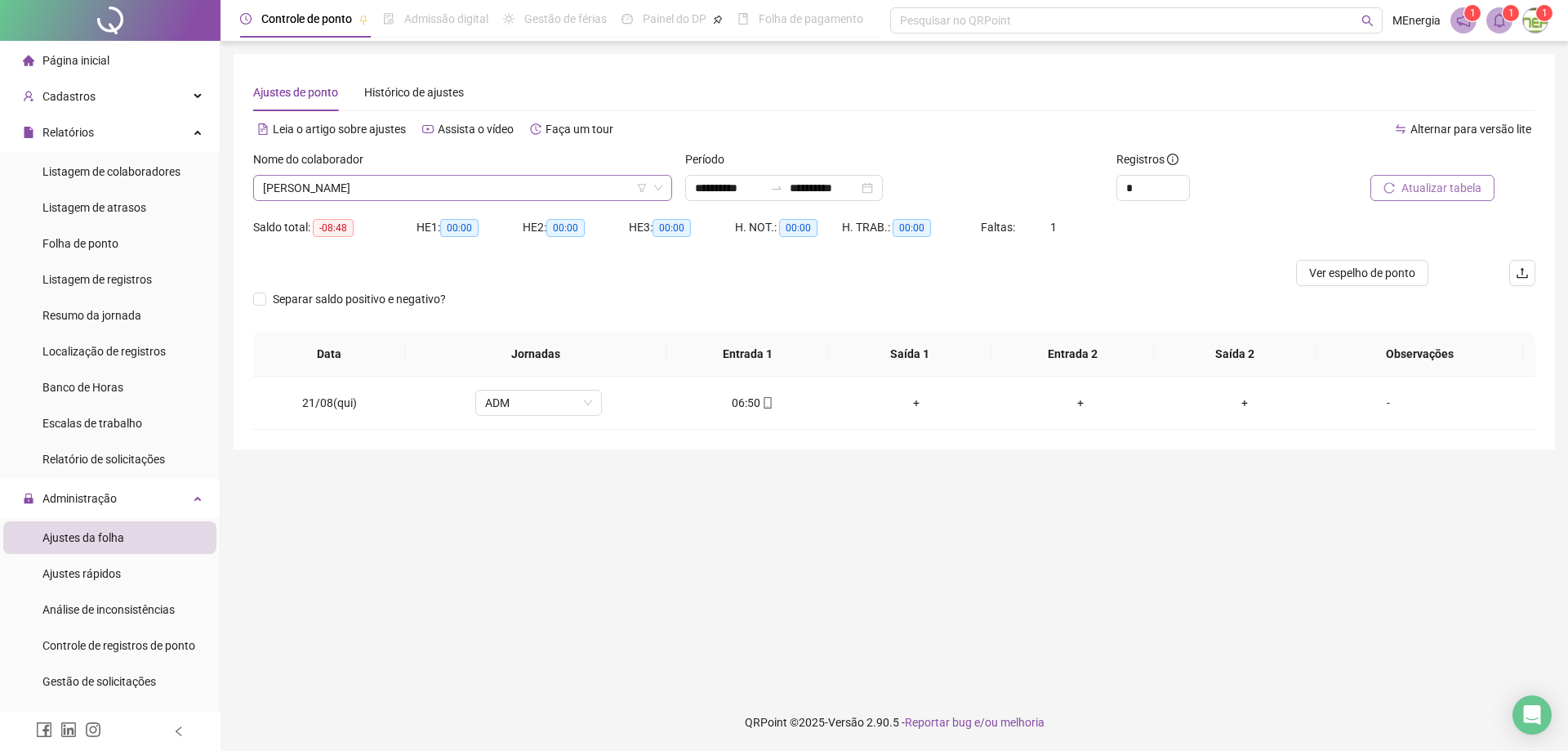
click at [666, 181] on div "[PERSON_NAME]" at bounding box center [462, 188] width 419 height 27
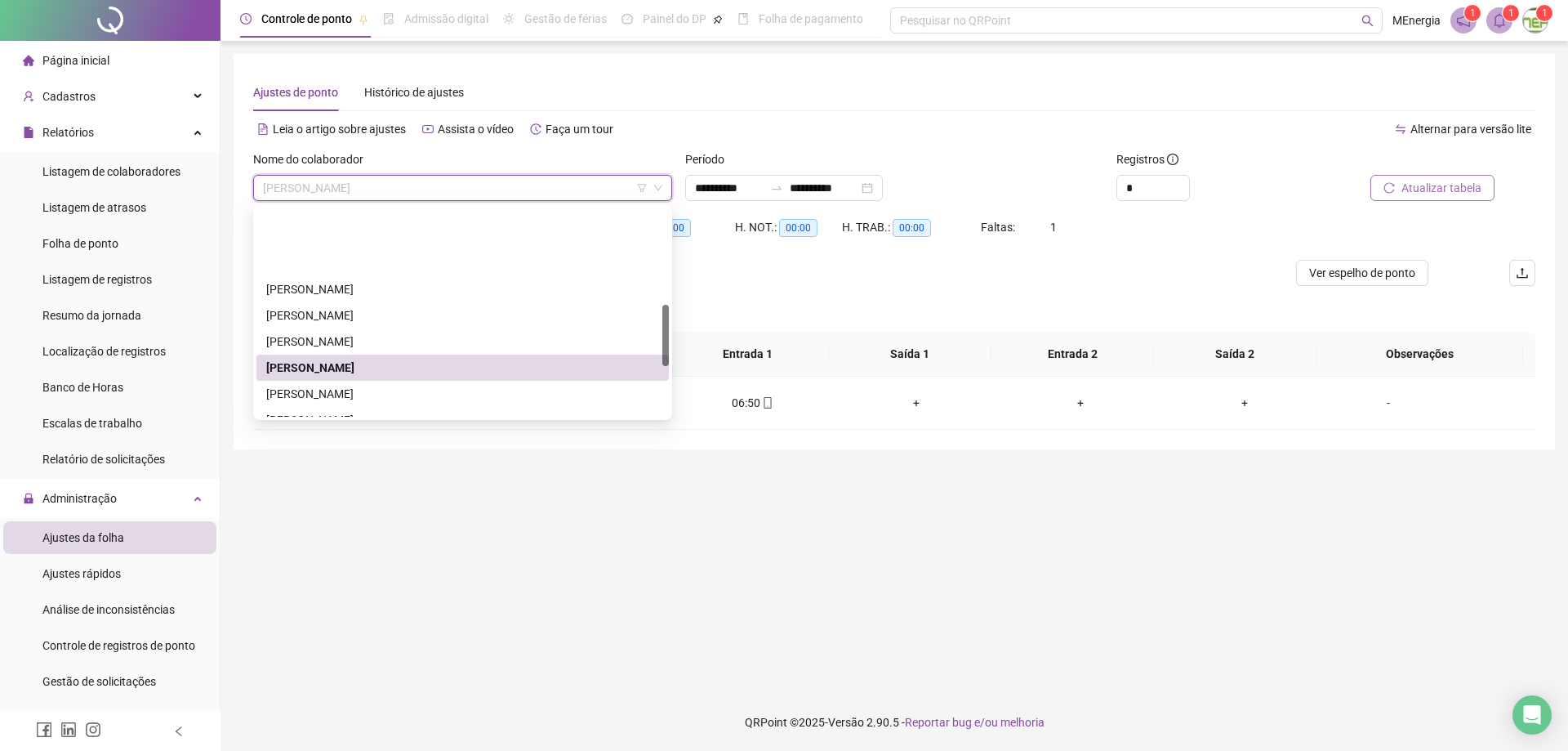
scroll to position [327, 0]
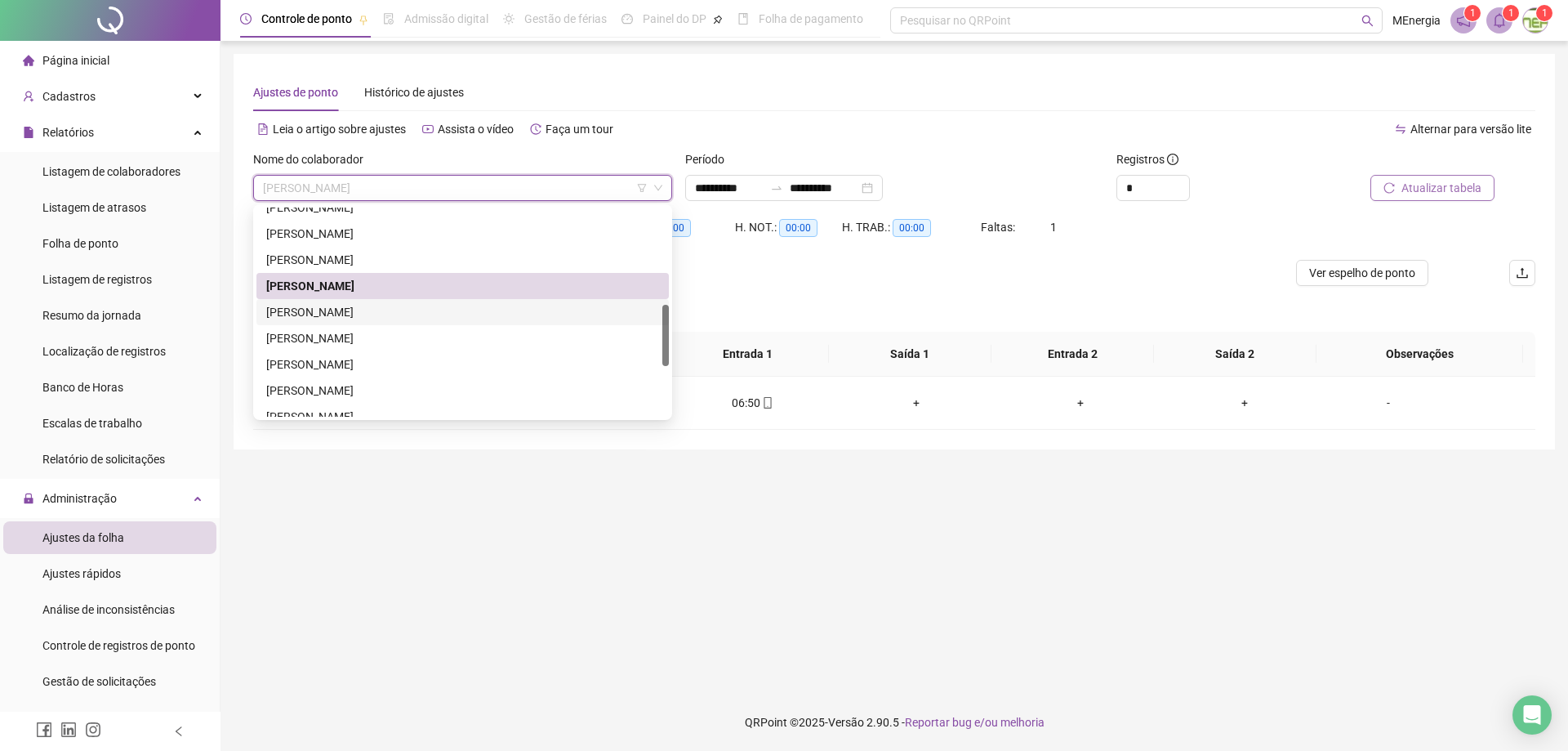
click at [473, 313] on div "[PERSON_NAME]" at bounding box center [462, 311] width 393 height 18
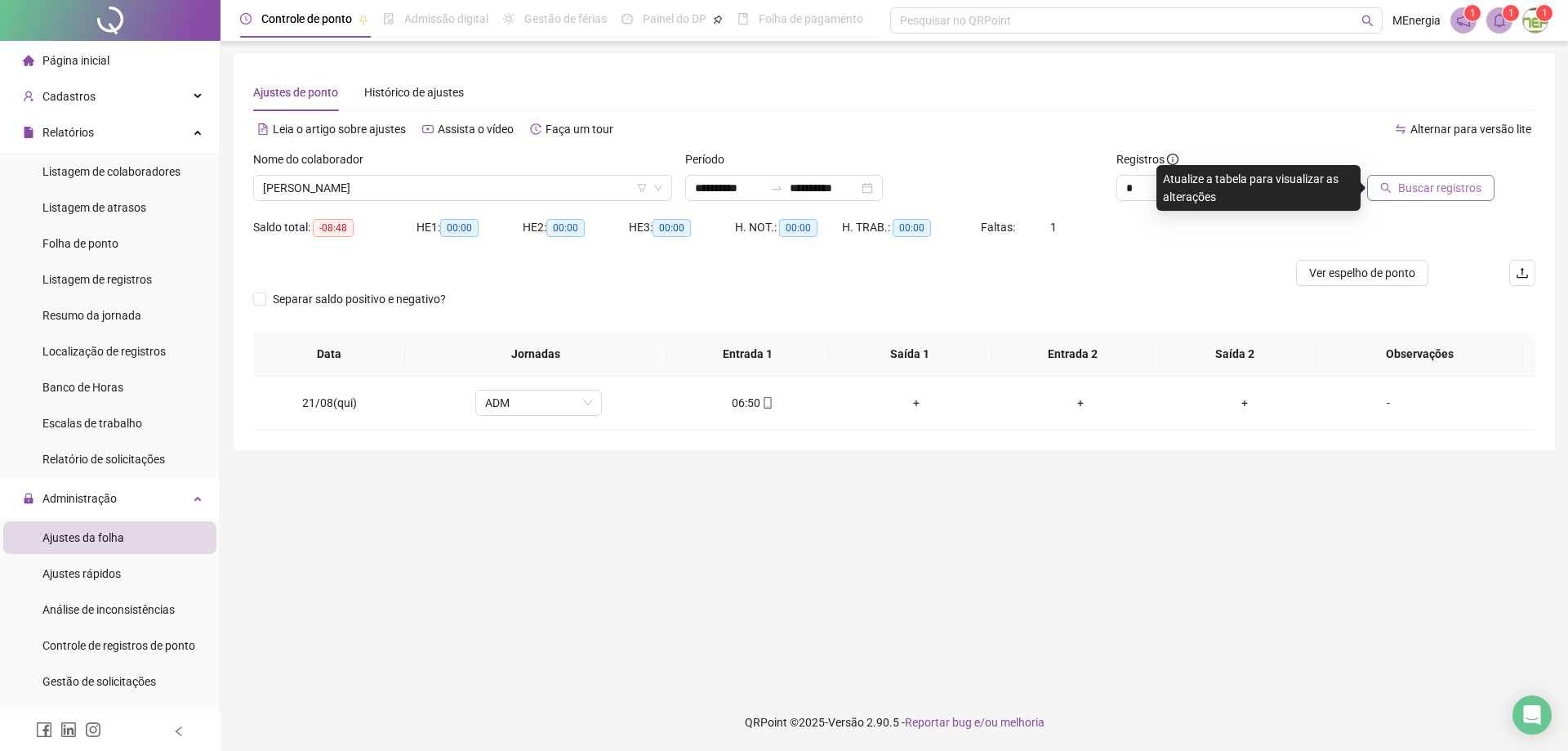
click at [1410, 190] on span "Buscar registros" at bounding box center [1440, 187] width 84 height 18
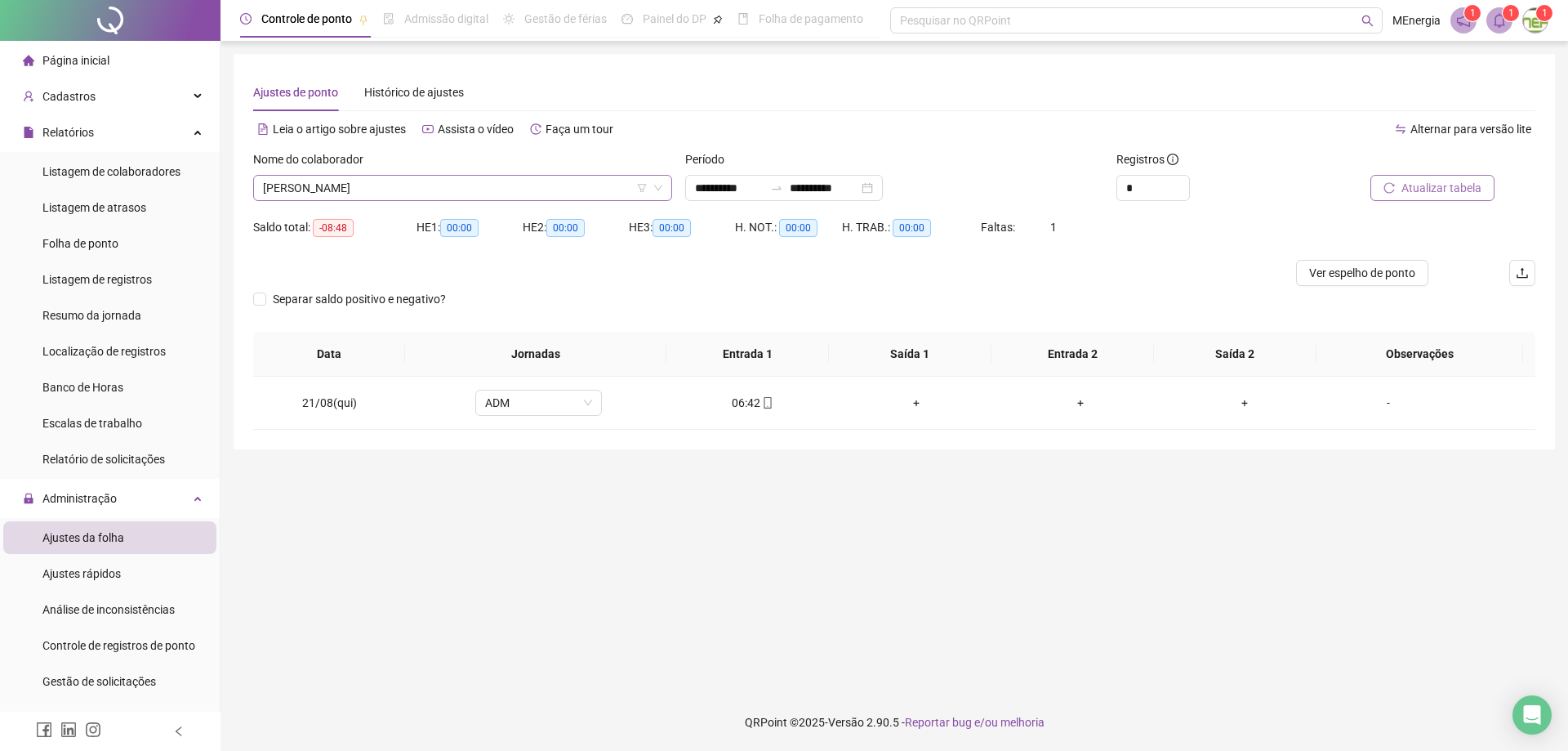
click at [667, 184] on div "[PERSON_NAME]" at bounding box center [462, 188] width 419 height 27
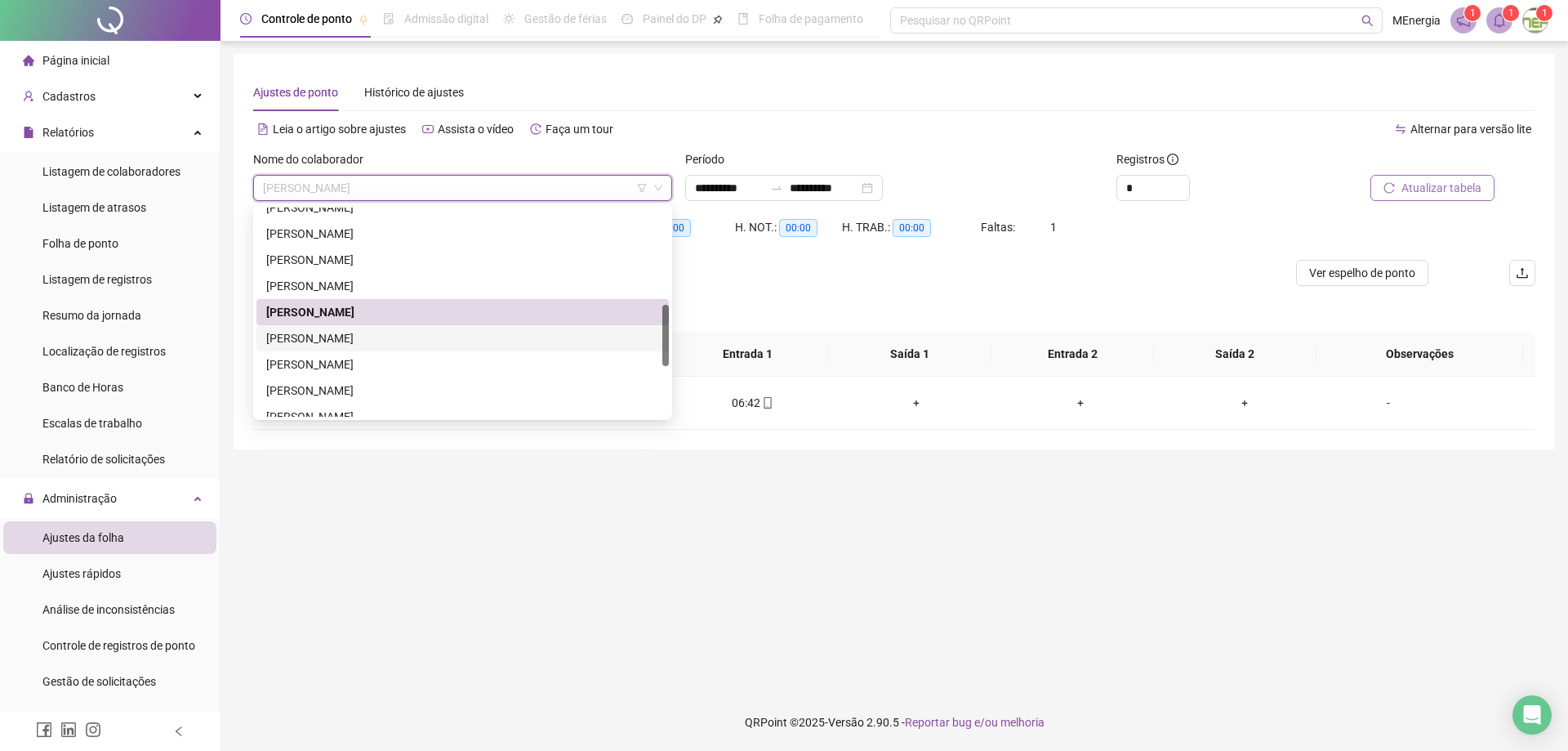
click at [367, 342] on div "[PERSON_NAME]" at bounding box center [462, 338] width 393 height 18
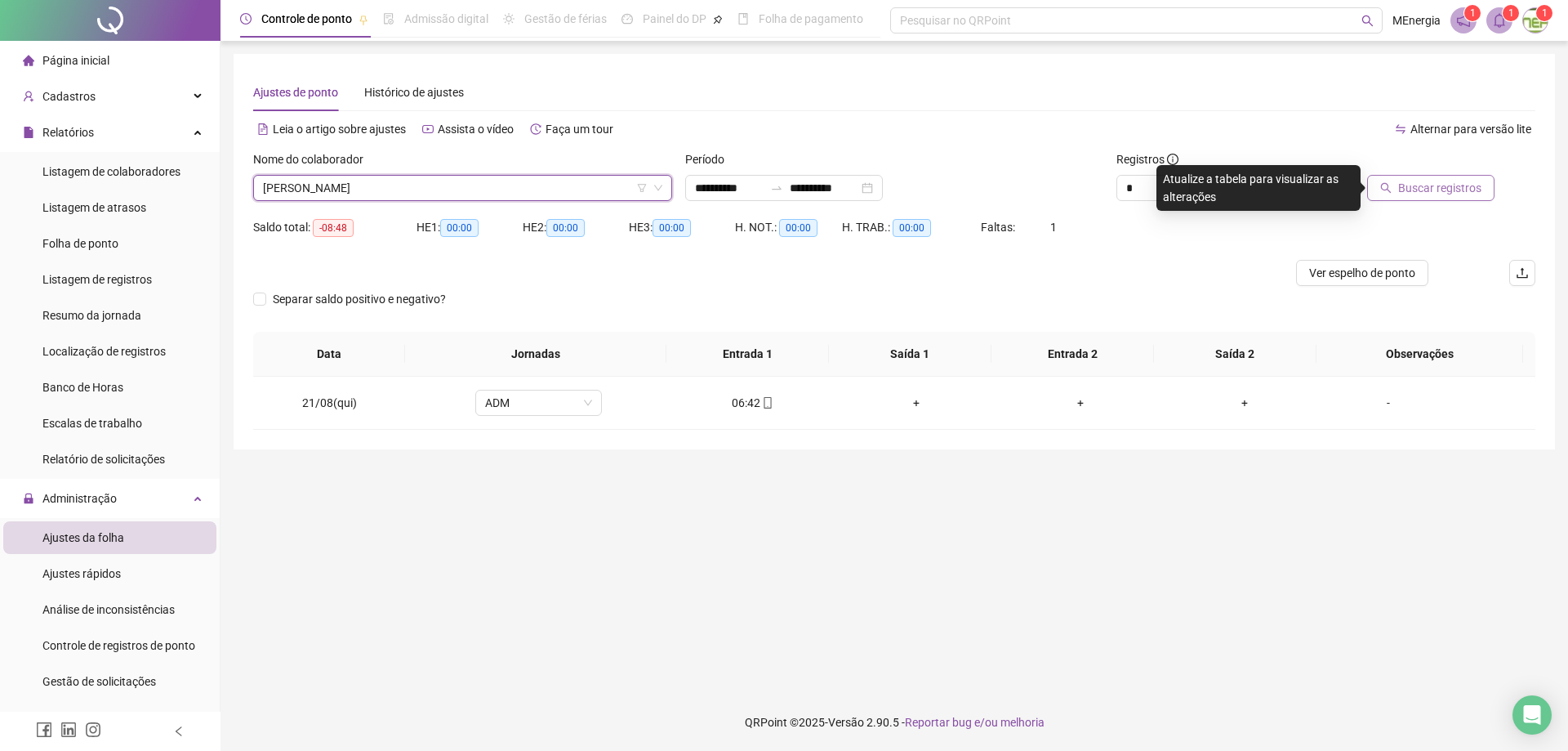
click at [1391, 182] on icon "search" at bounding box center [1386, 188] width 11 height 11
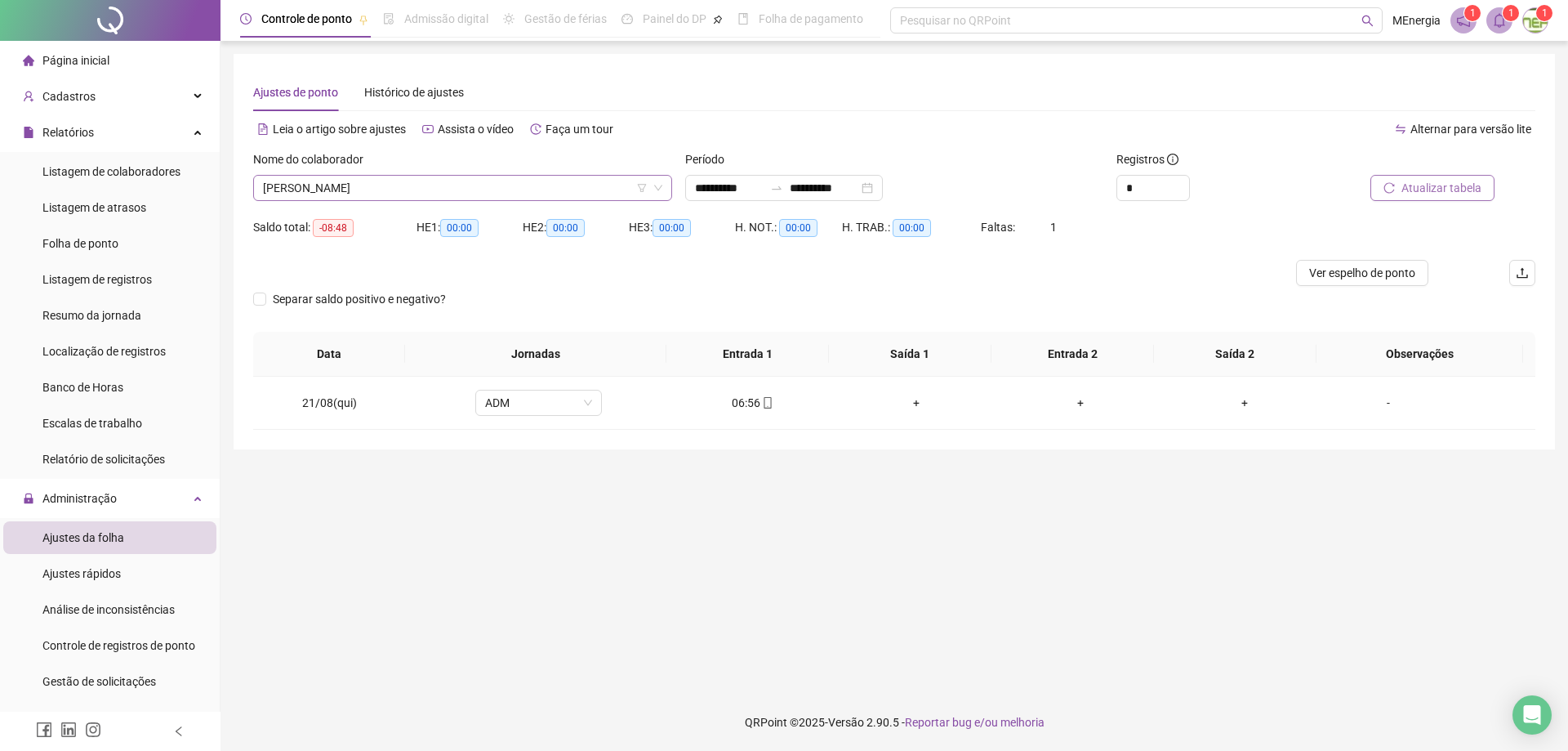
click at [670, 185] on div "[PERSON_NAME]" at bounding box center [462, 188] width 419 height 27
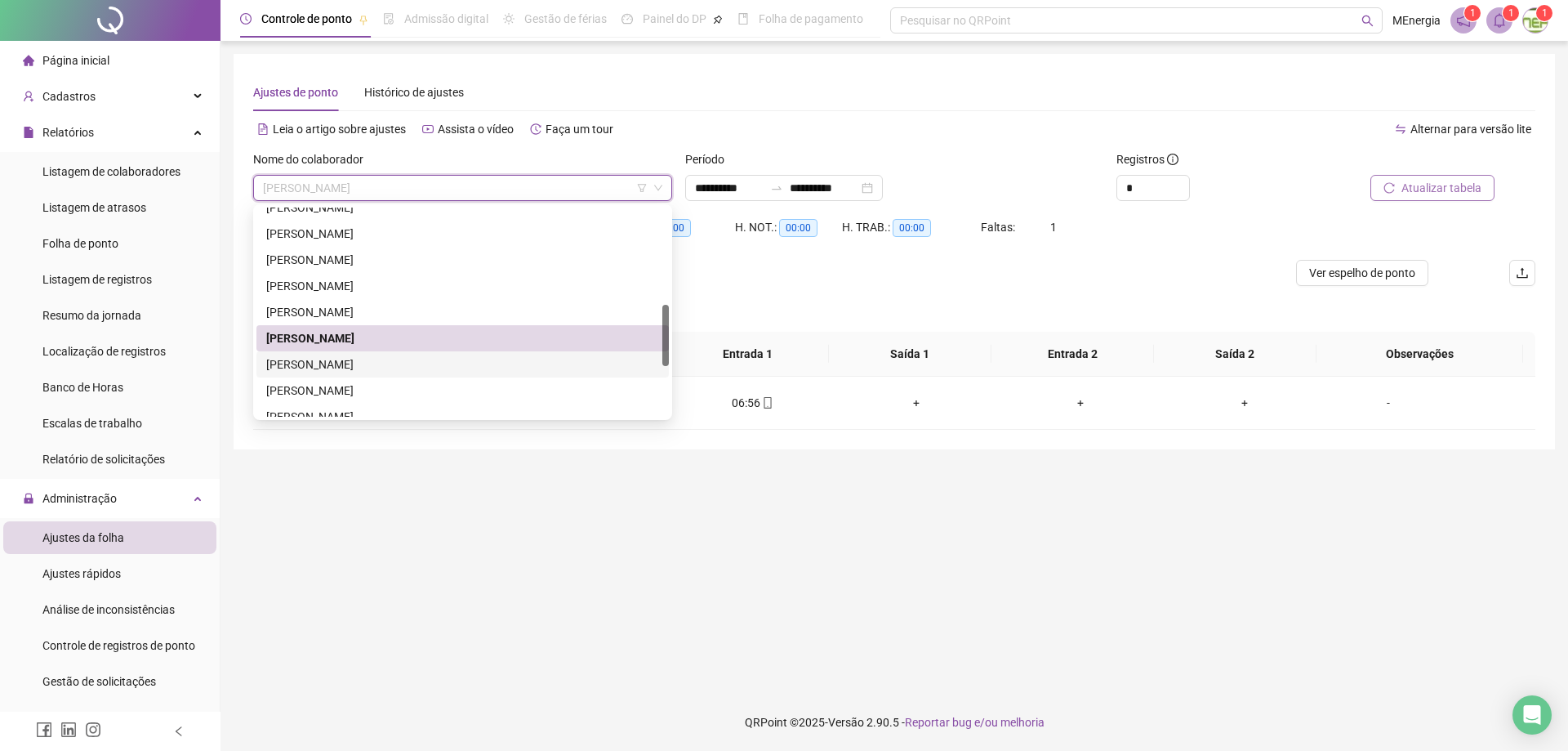
click at [399, 357] on div "[PERSON_NAME]" at bounding box center [462, 364] width 393 height 18
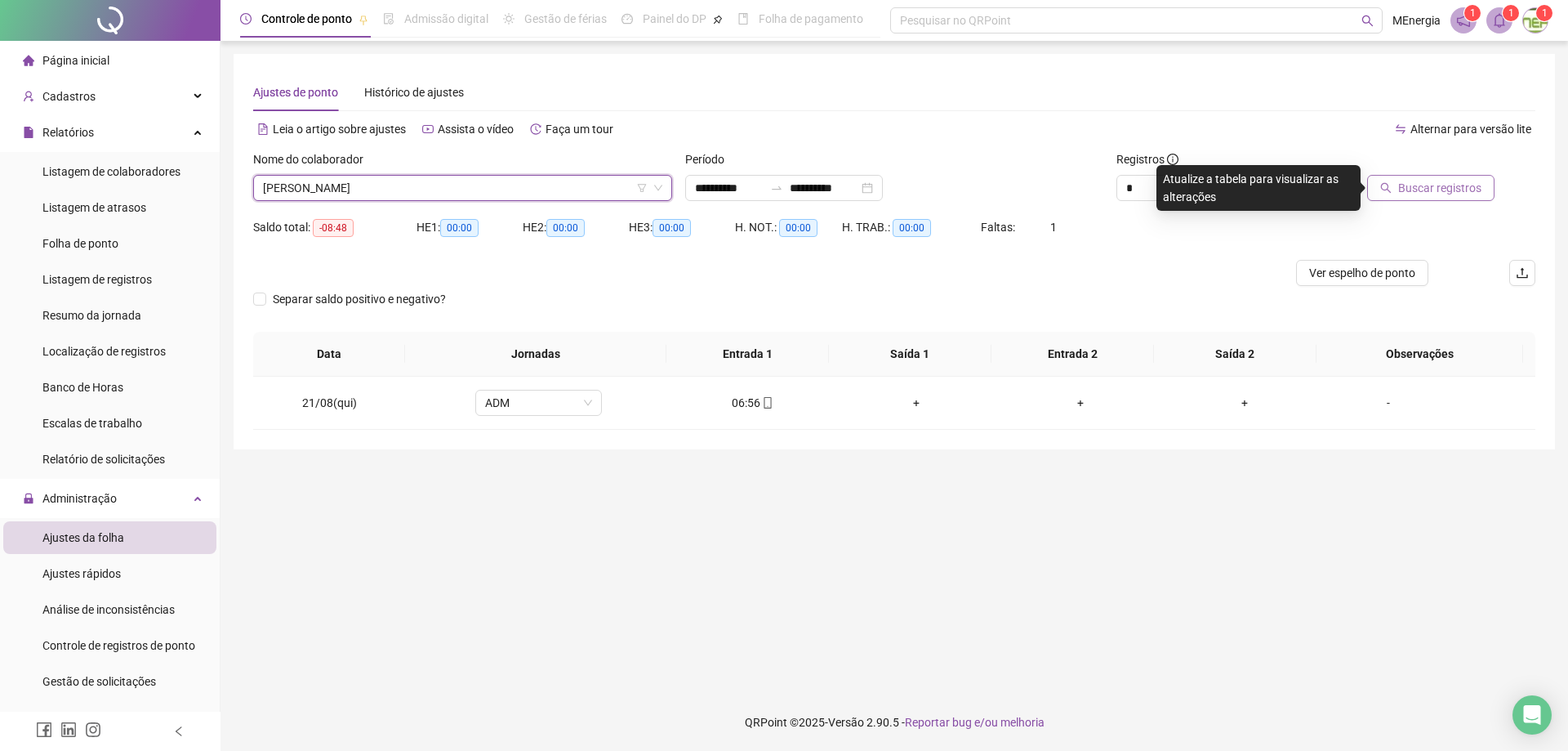
click at [1398, 195] on button "Buscar registros" at bounding box center [1430, 188] width 127 height 27
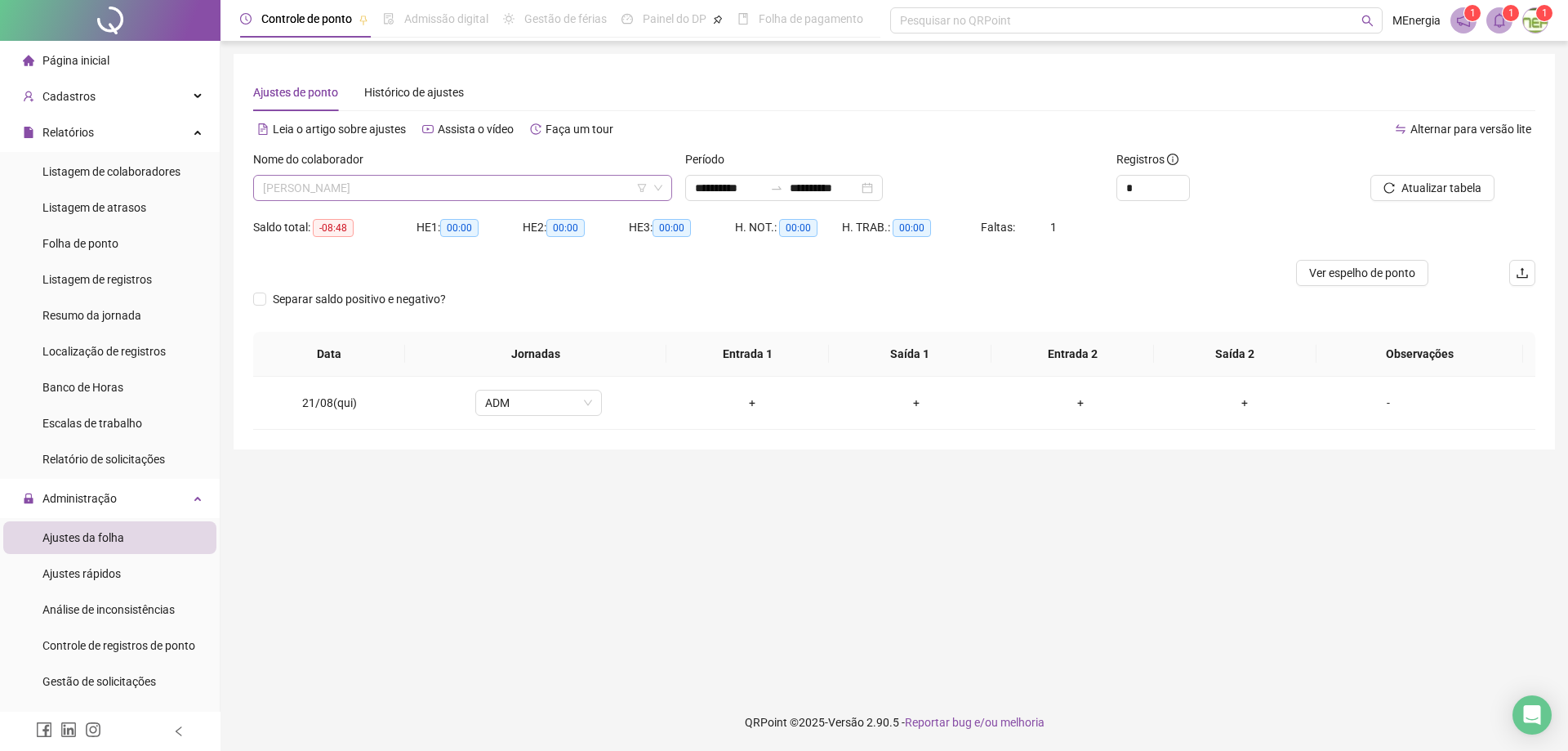
click at [666, 184] on div "[PERSON_NAME]" at bounding box center [462, 188] width 419 height 27
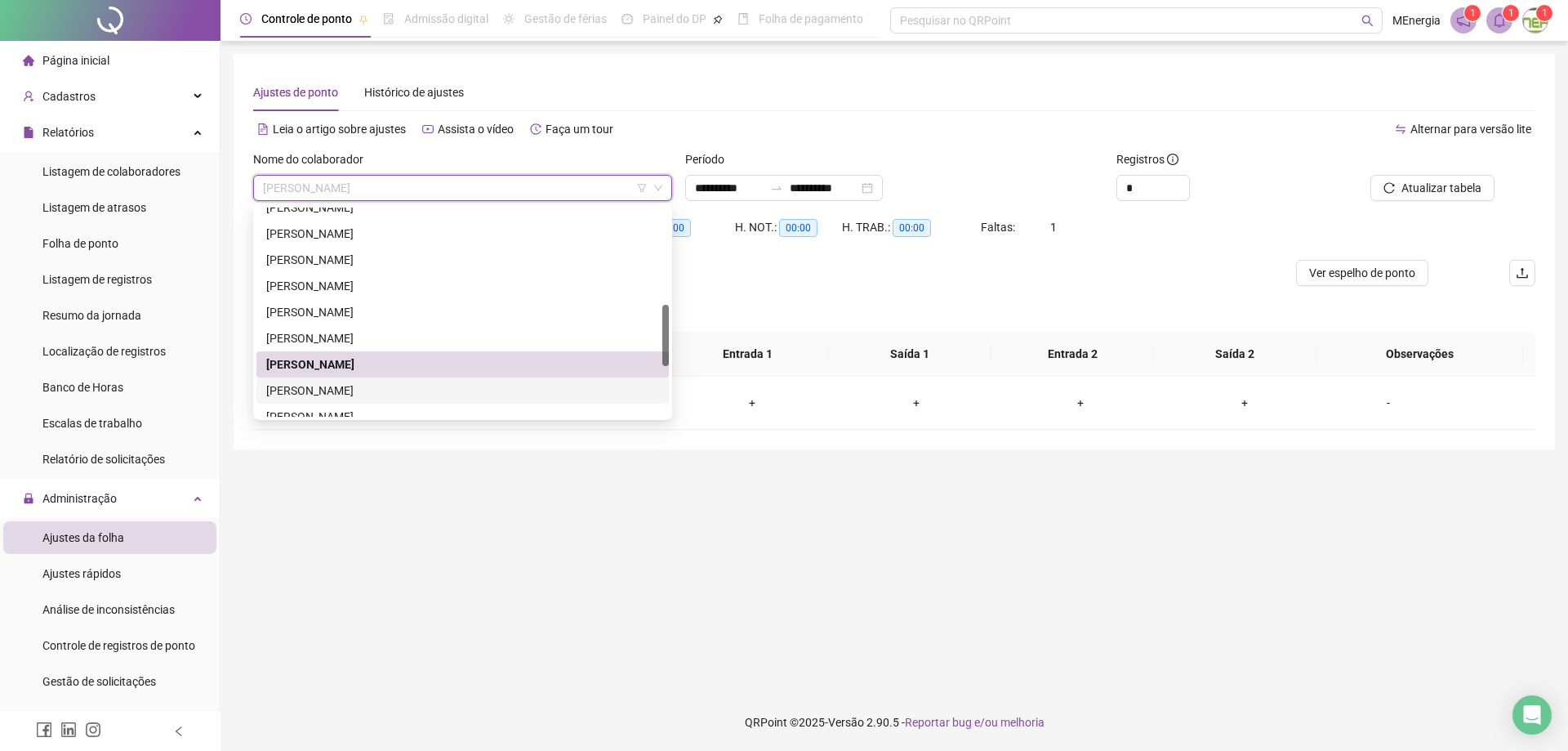
click at [395, 392] on div "[PERSON_NAME]" at bounding box center [462, 390] width 393 height 18
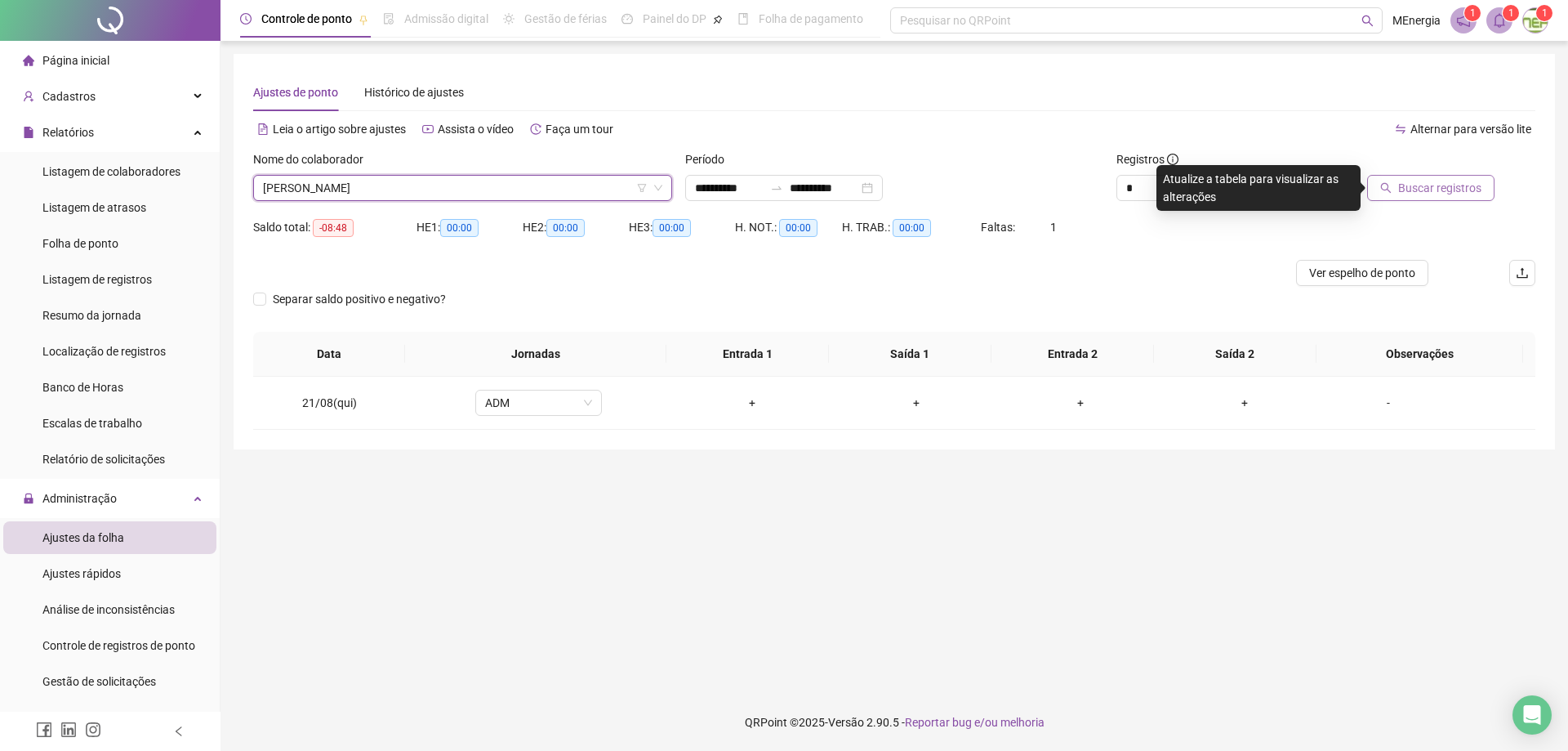
click at [1437, 190] on span "Buscar registros" at bounding box center [1440, 187] width 84 height 18
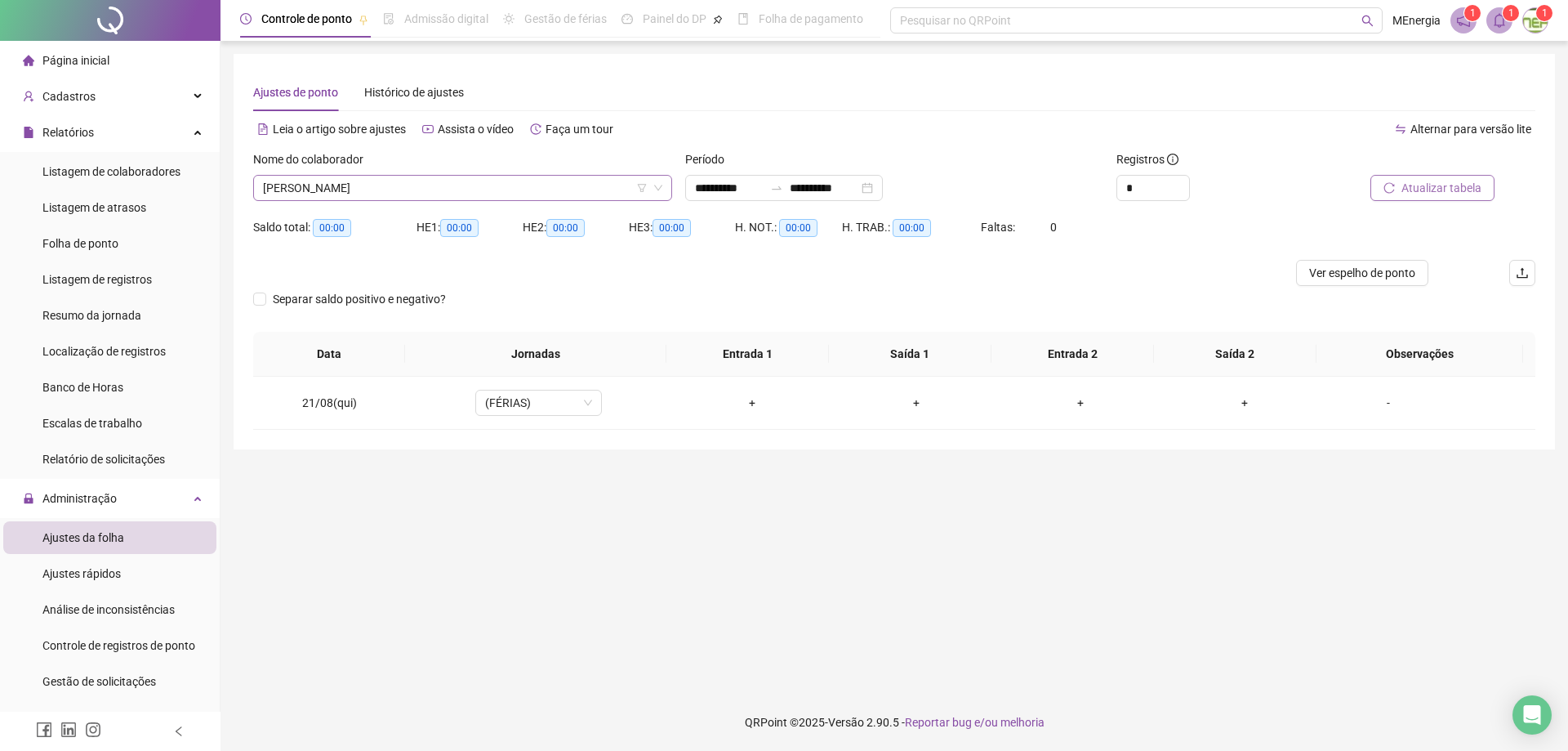
click at [663, 191] on div "[PERSON_NAME]" at bounding box center [462, 188] width 419 height 27
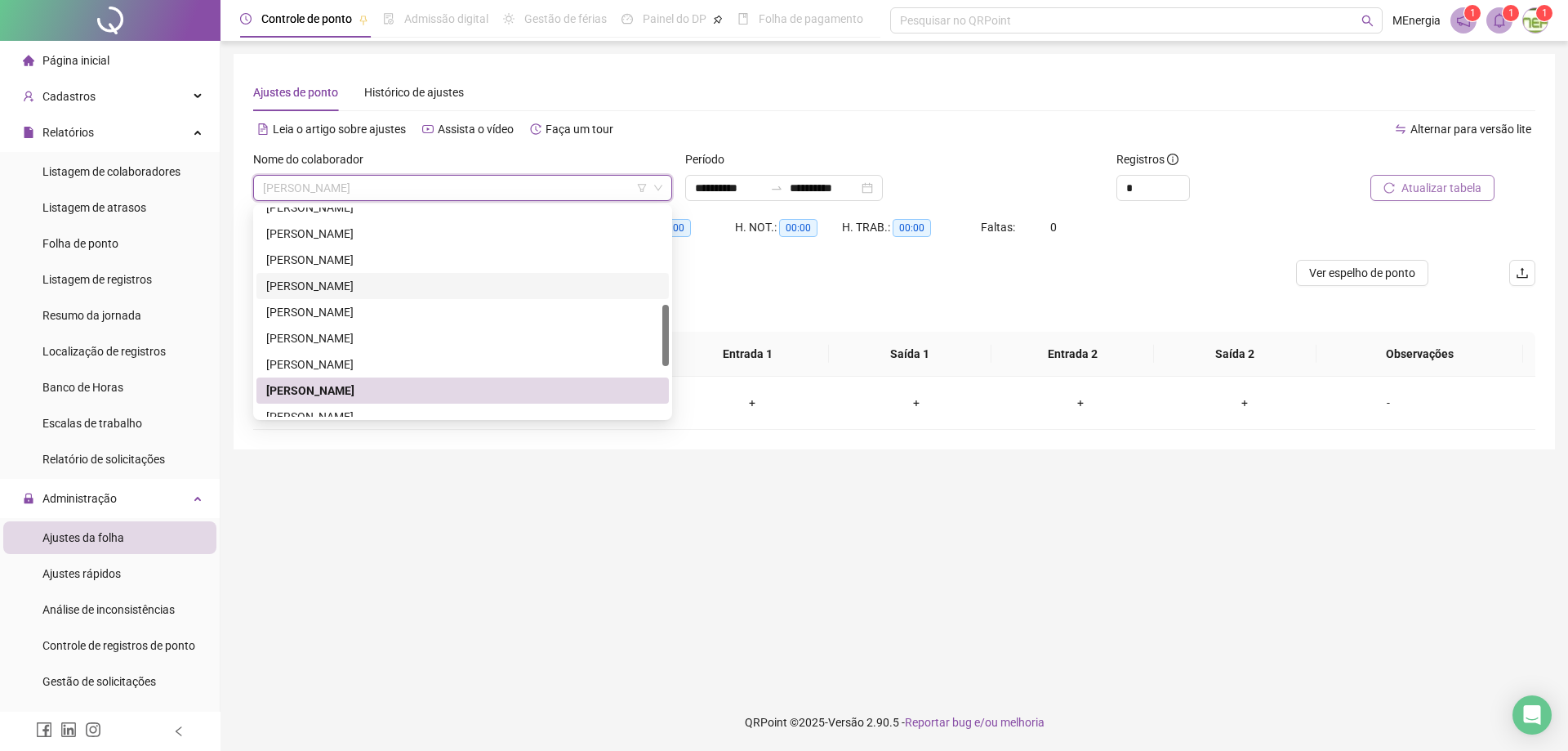
scroll to position [408, 0]
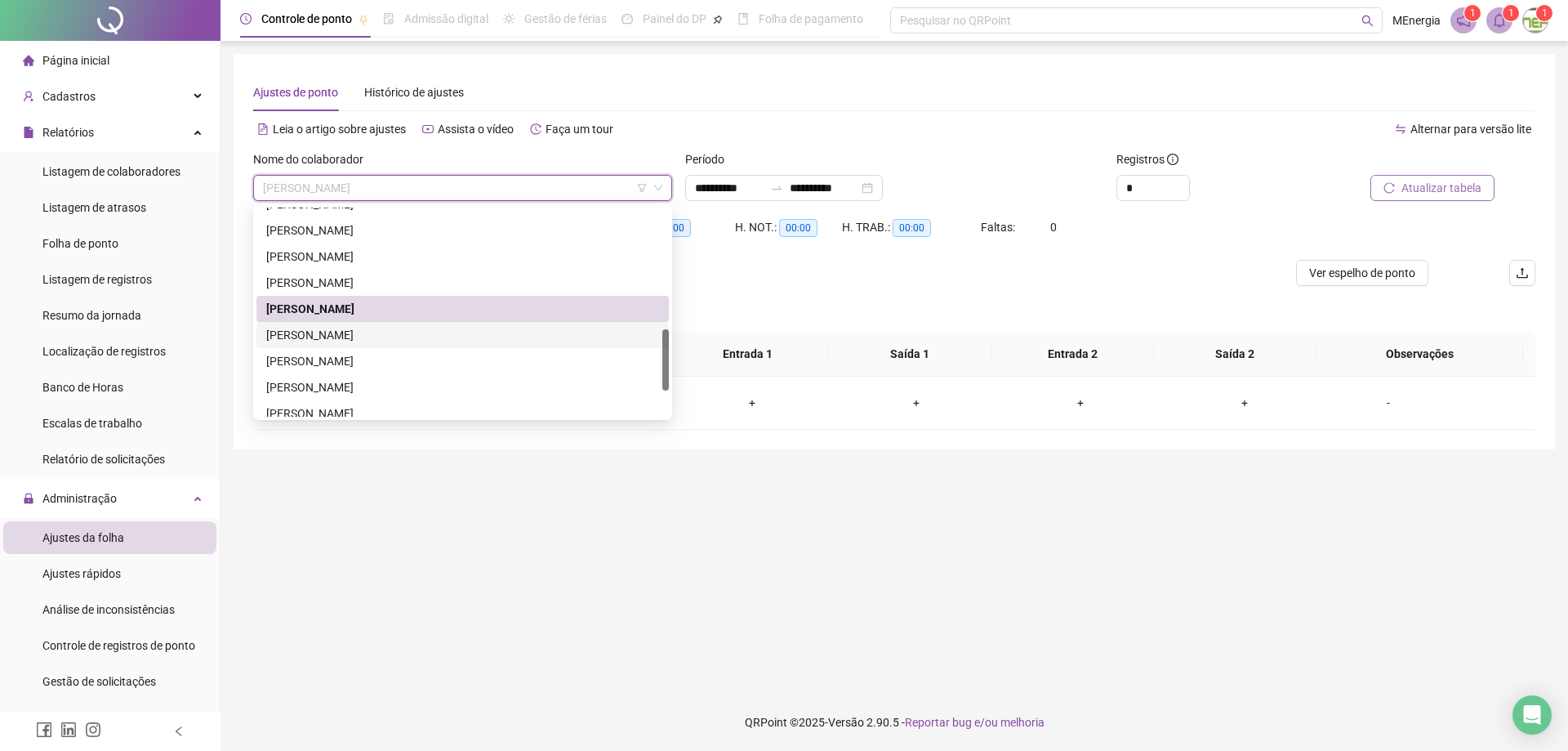
click at [404, 338] on div "[PERSON_NAME]" at bounding box center [462, 334] width 393 height 18
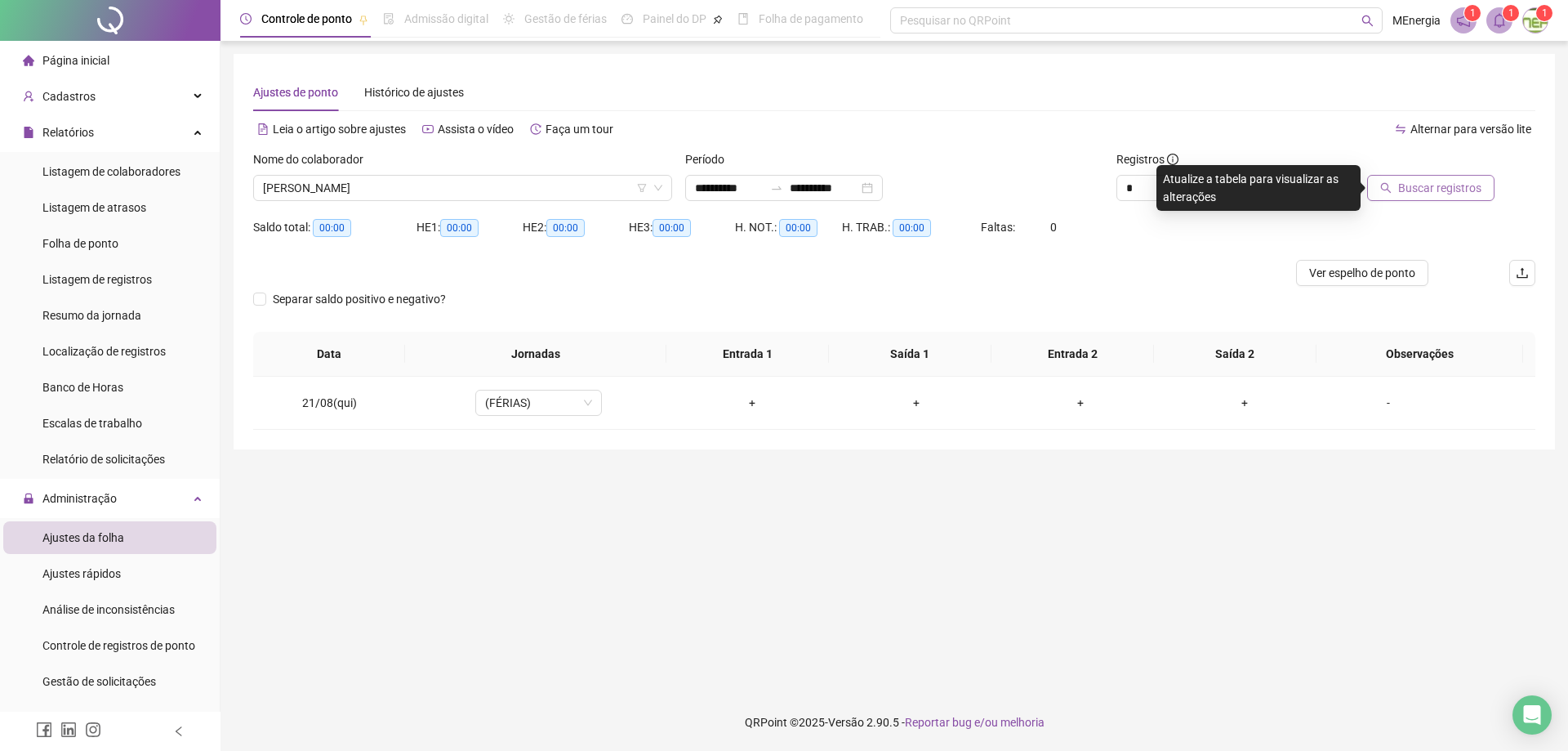
click at [1435, 191] on span "Buscar registros" at bounding box center [1440, 187] width 84 height 18
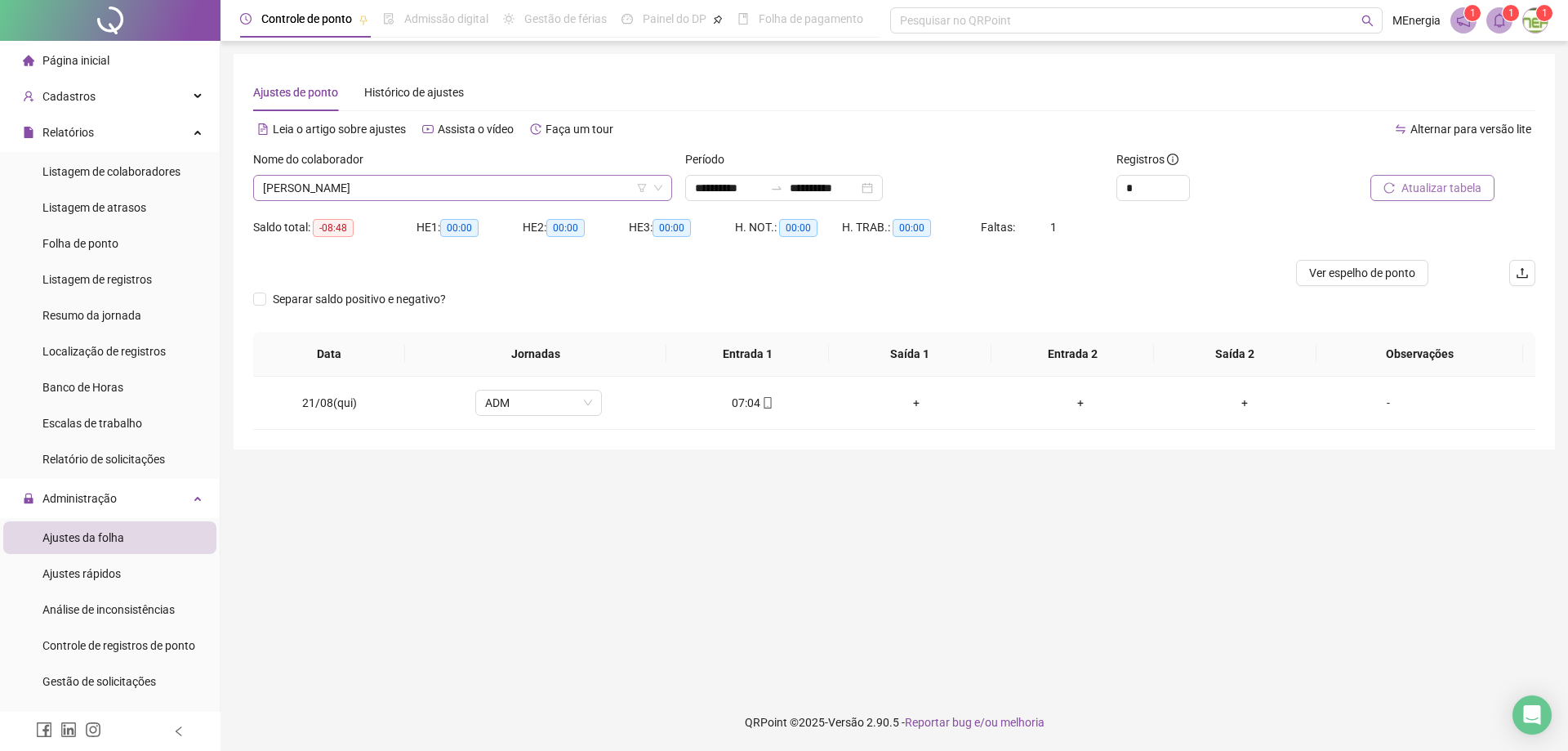
click at [663, 186] on div "[PERSON_NAME]" at bounding box center [462, 188] width 419 height 27
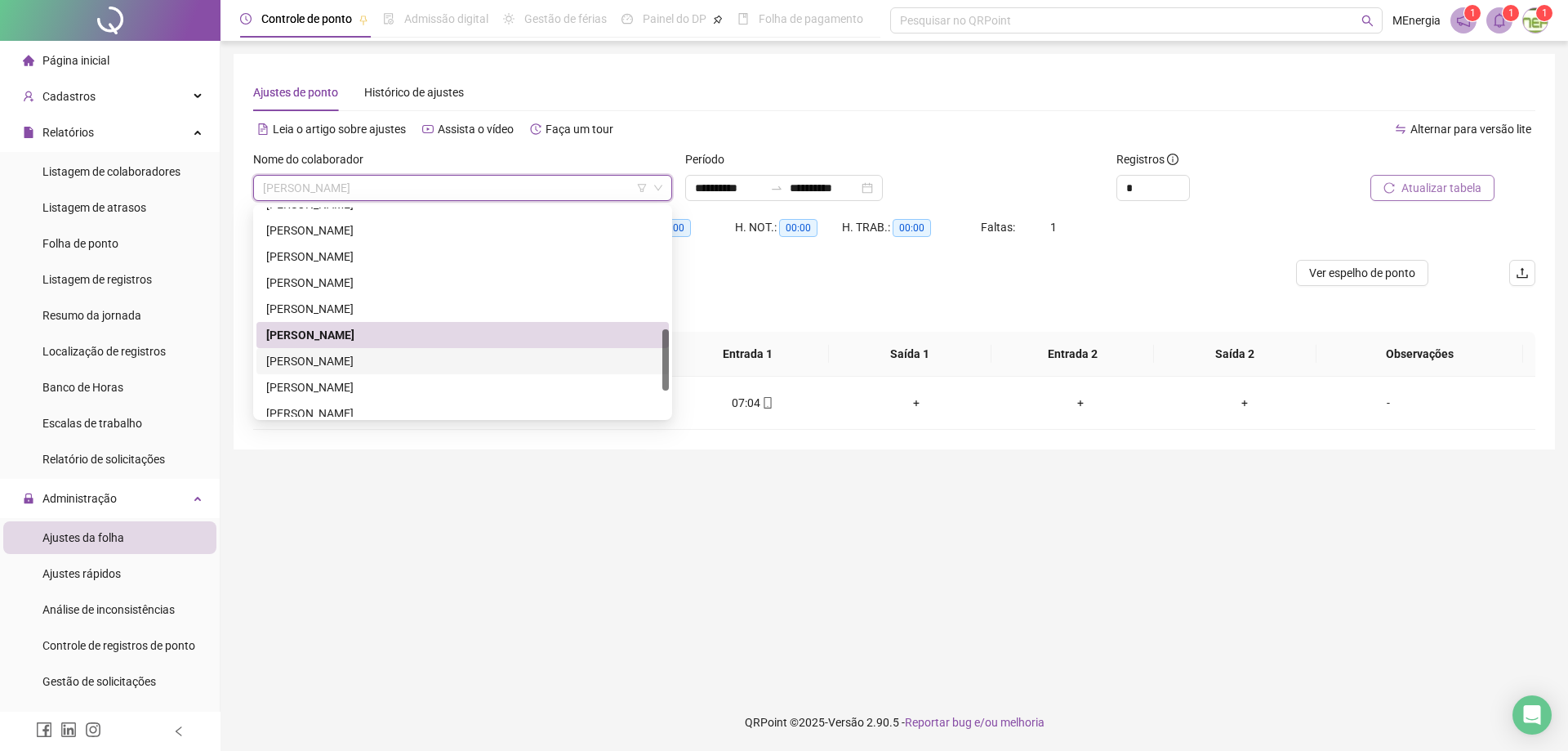
click at [372, 357] on div "[PERSON_NAME]" at bounding box center [462, 361] width 393 height 18
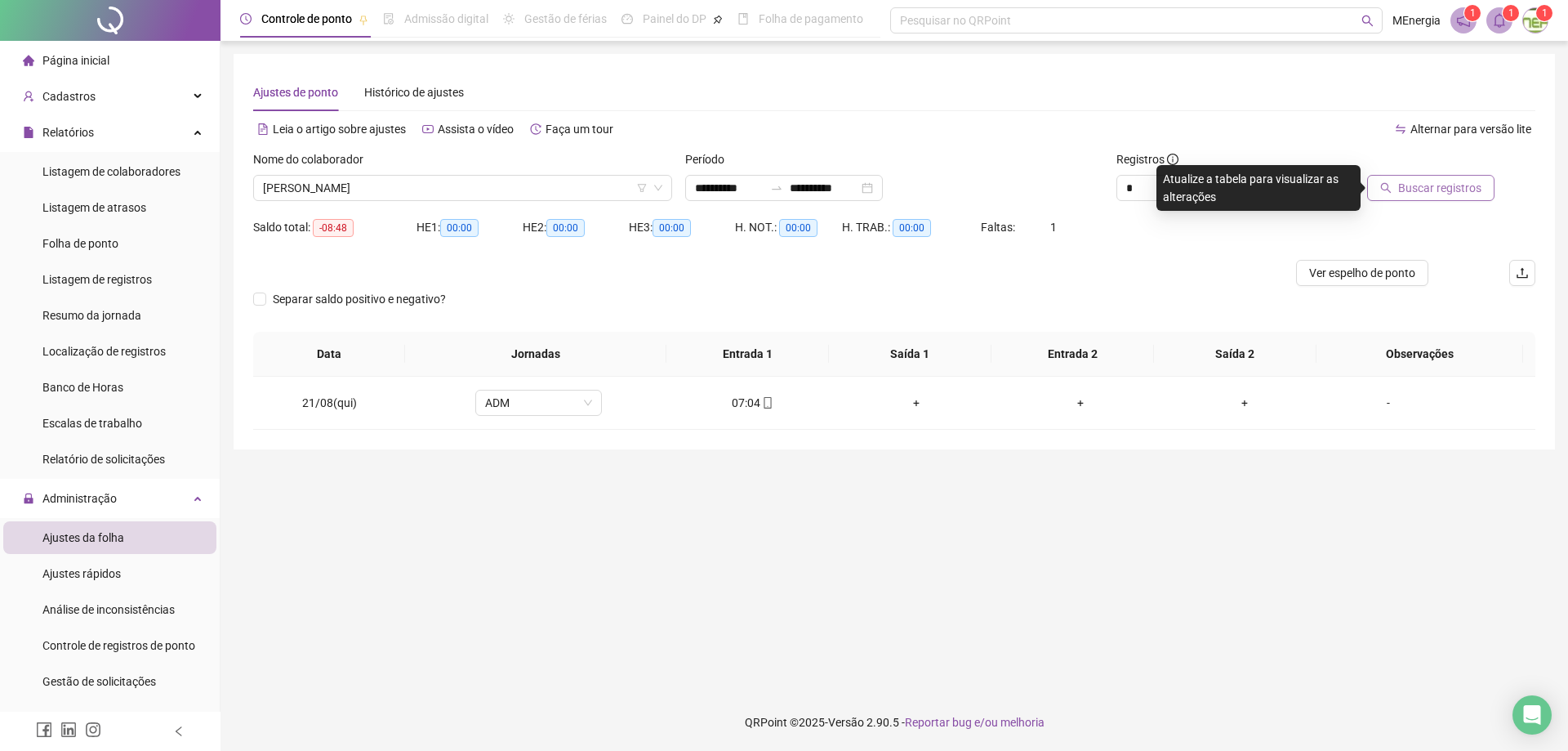
click at [1442, 197] on button "Buscar registros" at bounding box center [1430, 188] width 127 height 27
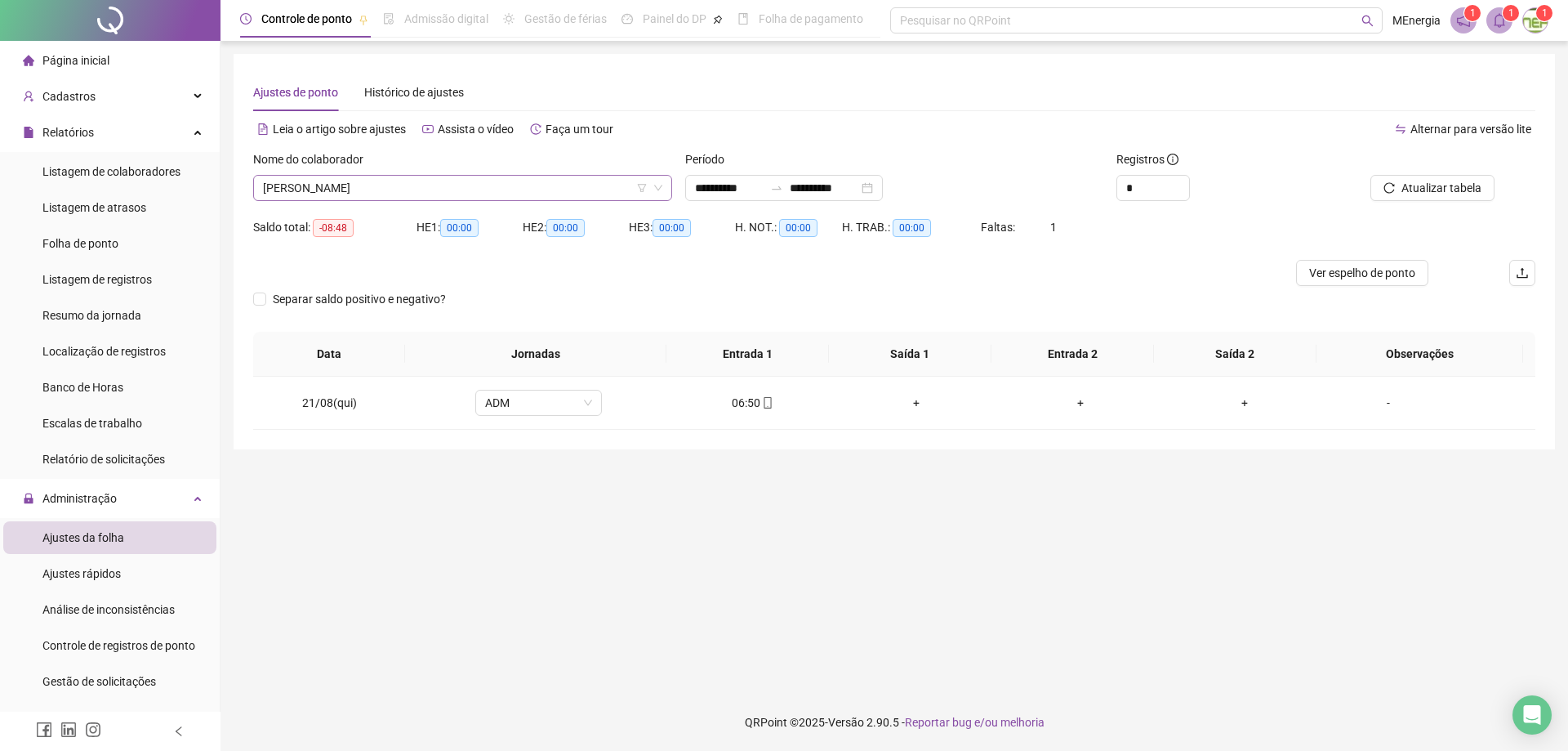
click at [669, 178] on div "[PERSON_NAME]" at bounding box center [462, 188] width 419 height 27
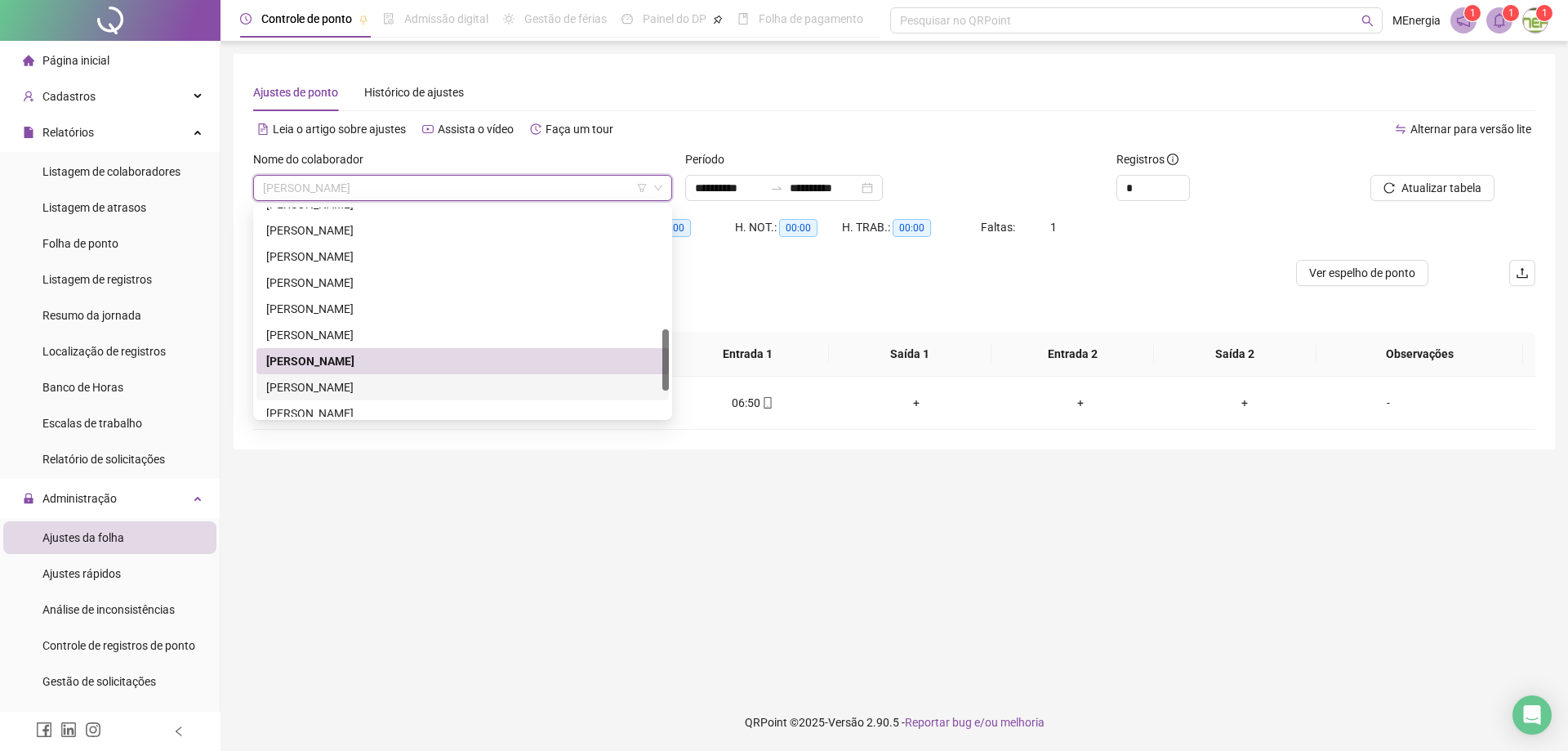
click at [393, 384] on div "[PERSON_NAME]" at bounding box center [462, 386] width 393 height 18
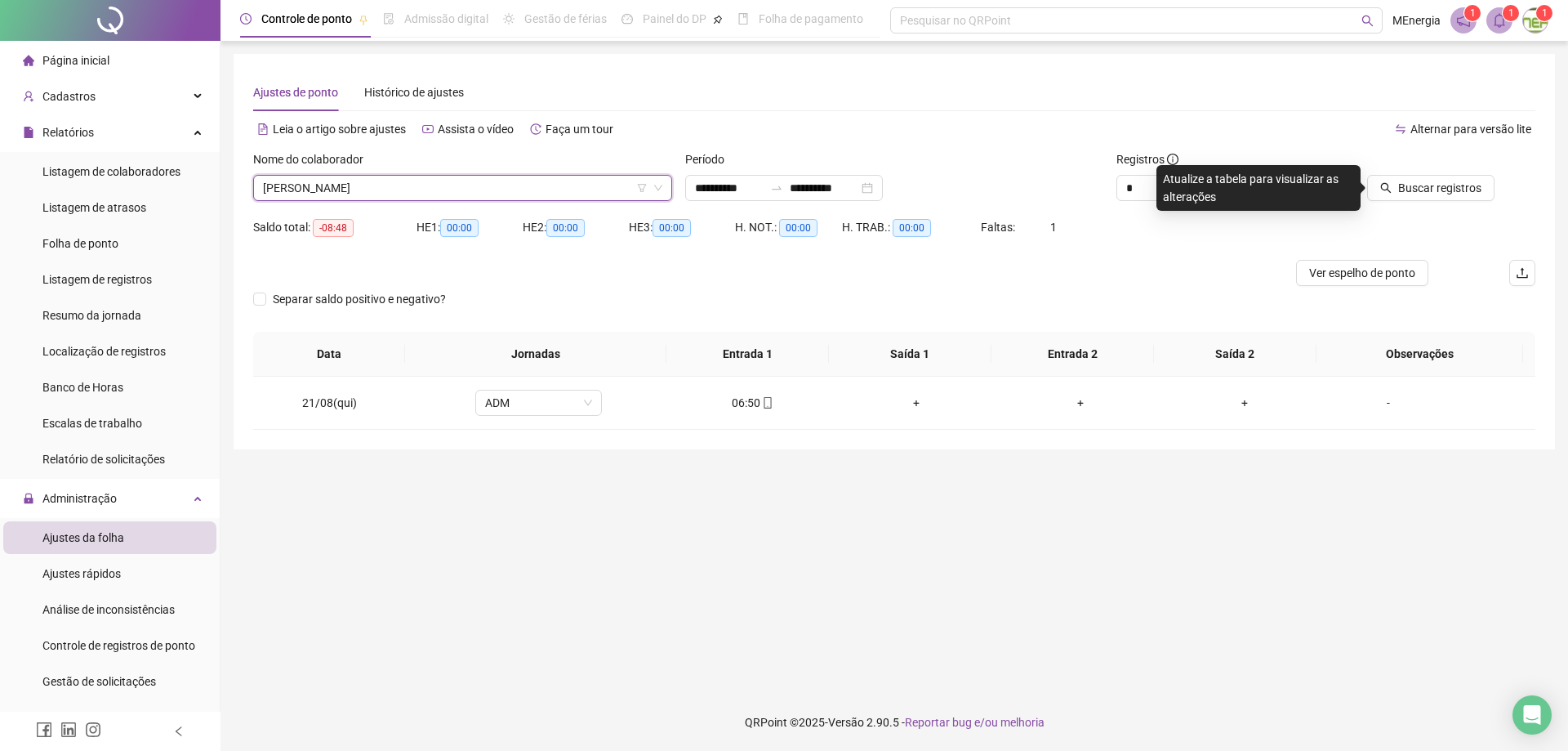
click at [1391, 185] on icon "search" at bounding box center [1386, 188] width 11 height 11
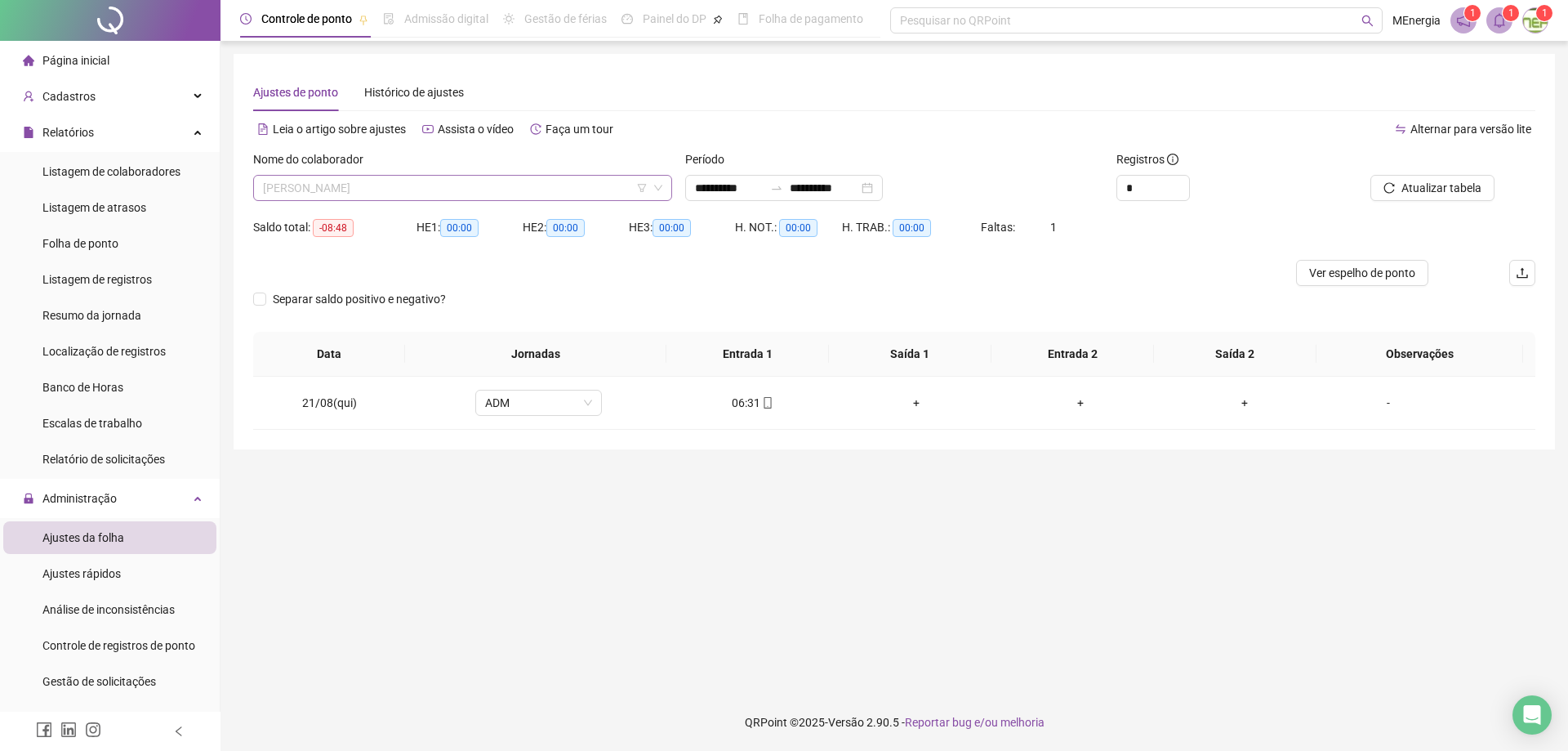
click at [670, 192] on div "[PERSON_NAME]" at bounding box center [462, 188] width 419 height 27
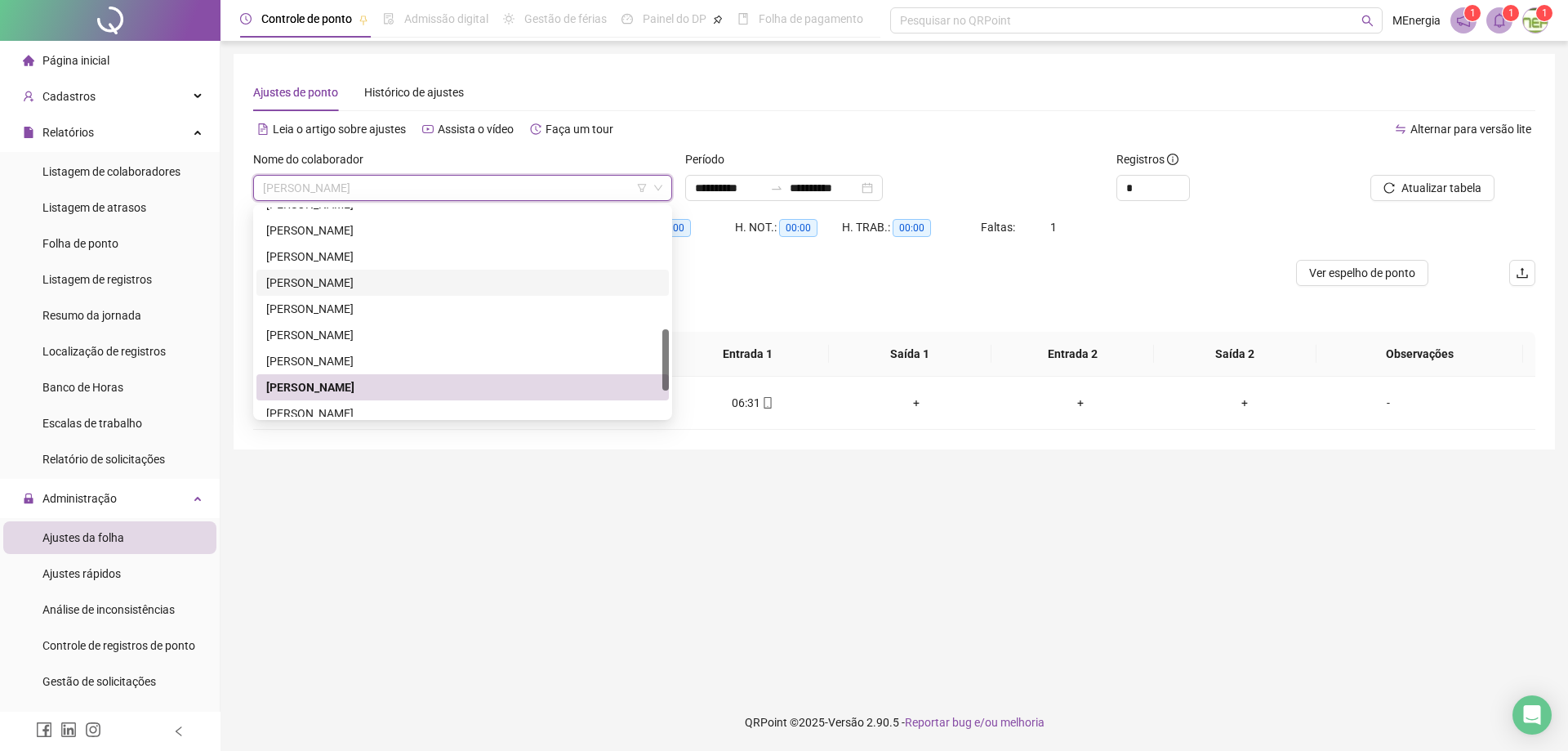
scroll to position [490, 0]
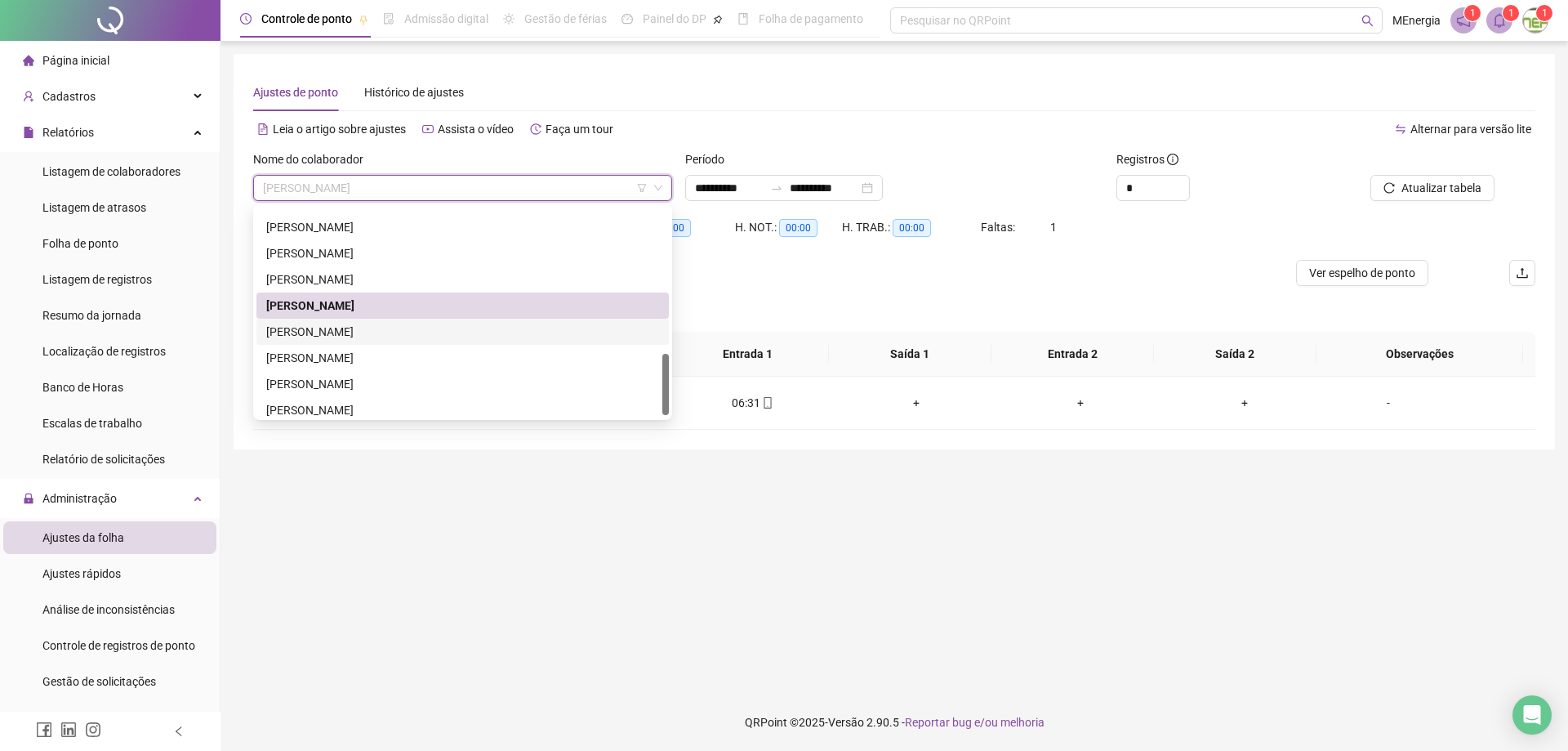
click at [410, 327] on div "[PERSON_NAME]" at bounding box center [462, 331] width 393 height 18
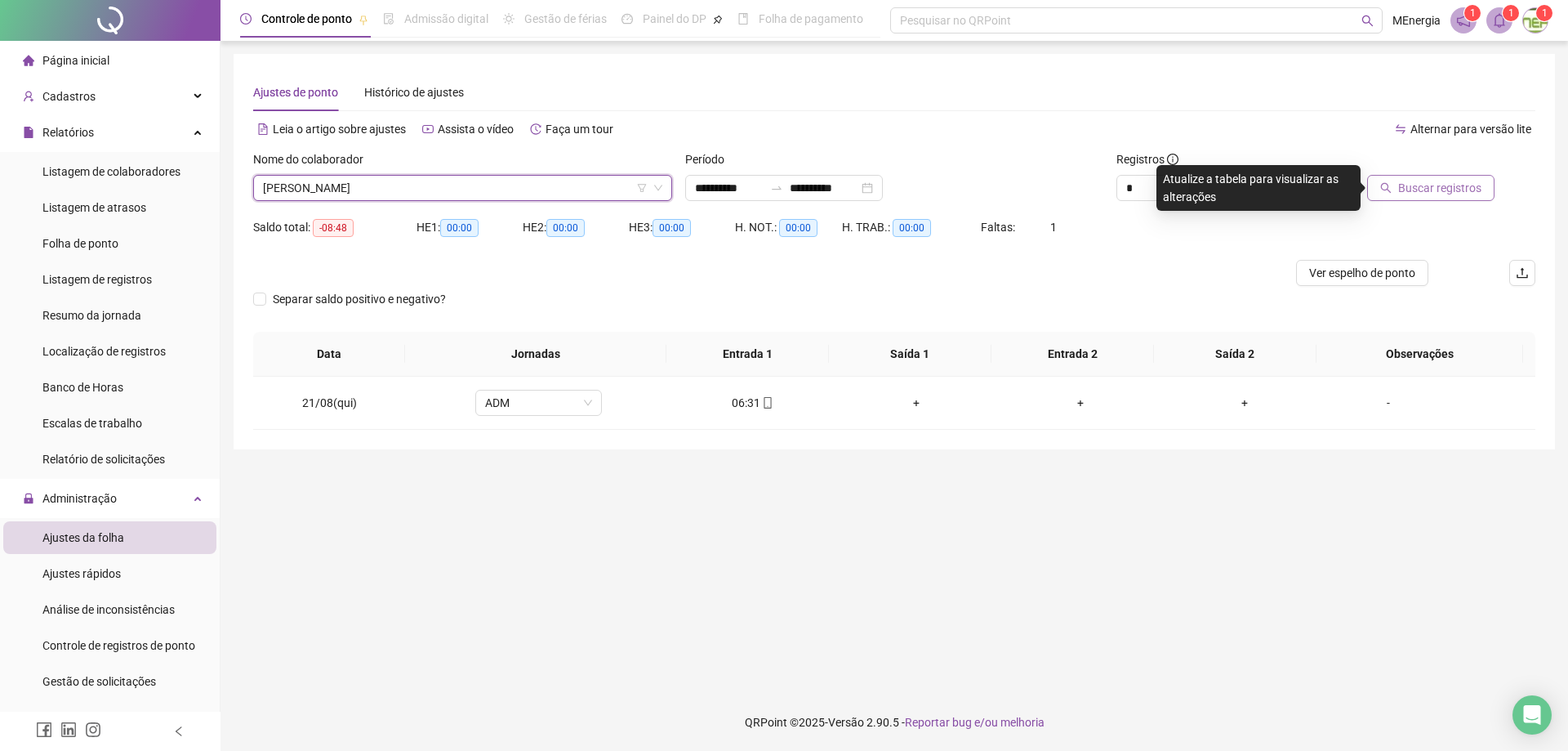
click at [1417, 190] on span "Buscar registros" at bounding box center [1440, 187] width 84 height 18
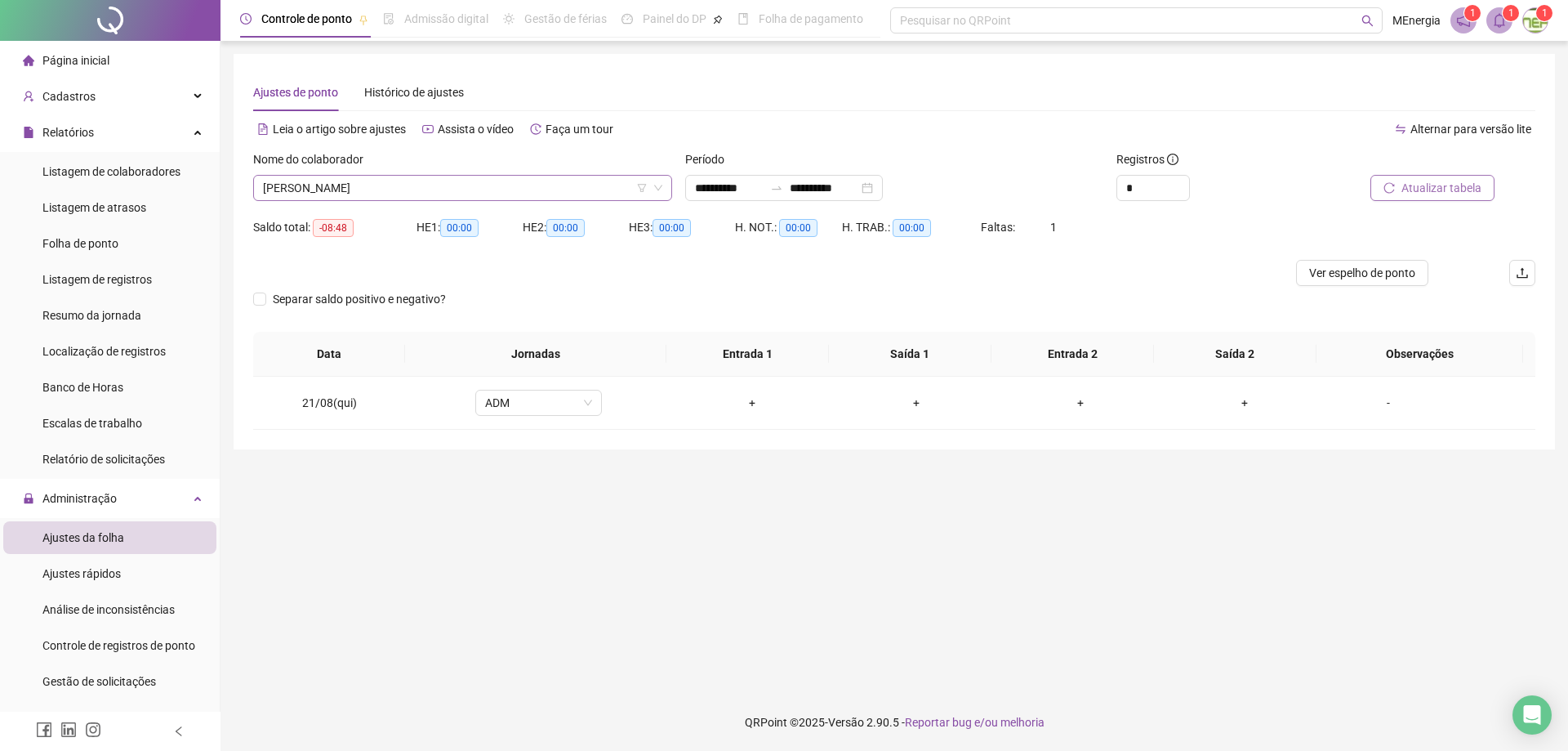
click at [666, 186] on div "[PERSON_NAME]" at bounding box center [462, 188] width 419 height 27
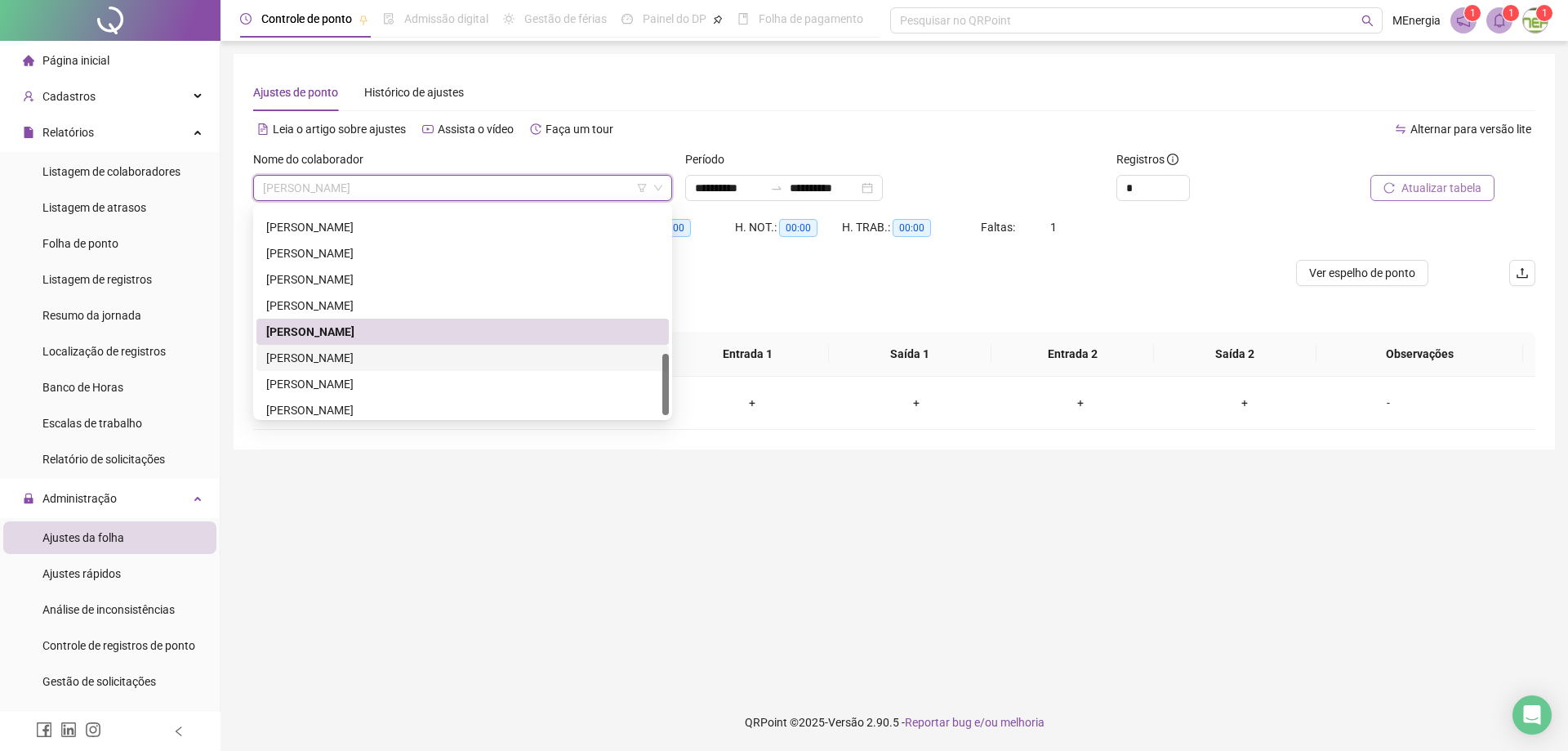
click at [395, 359] on div "[PERSON_NAME]" at bounding box center [462, 357] width 393 height 18
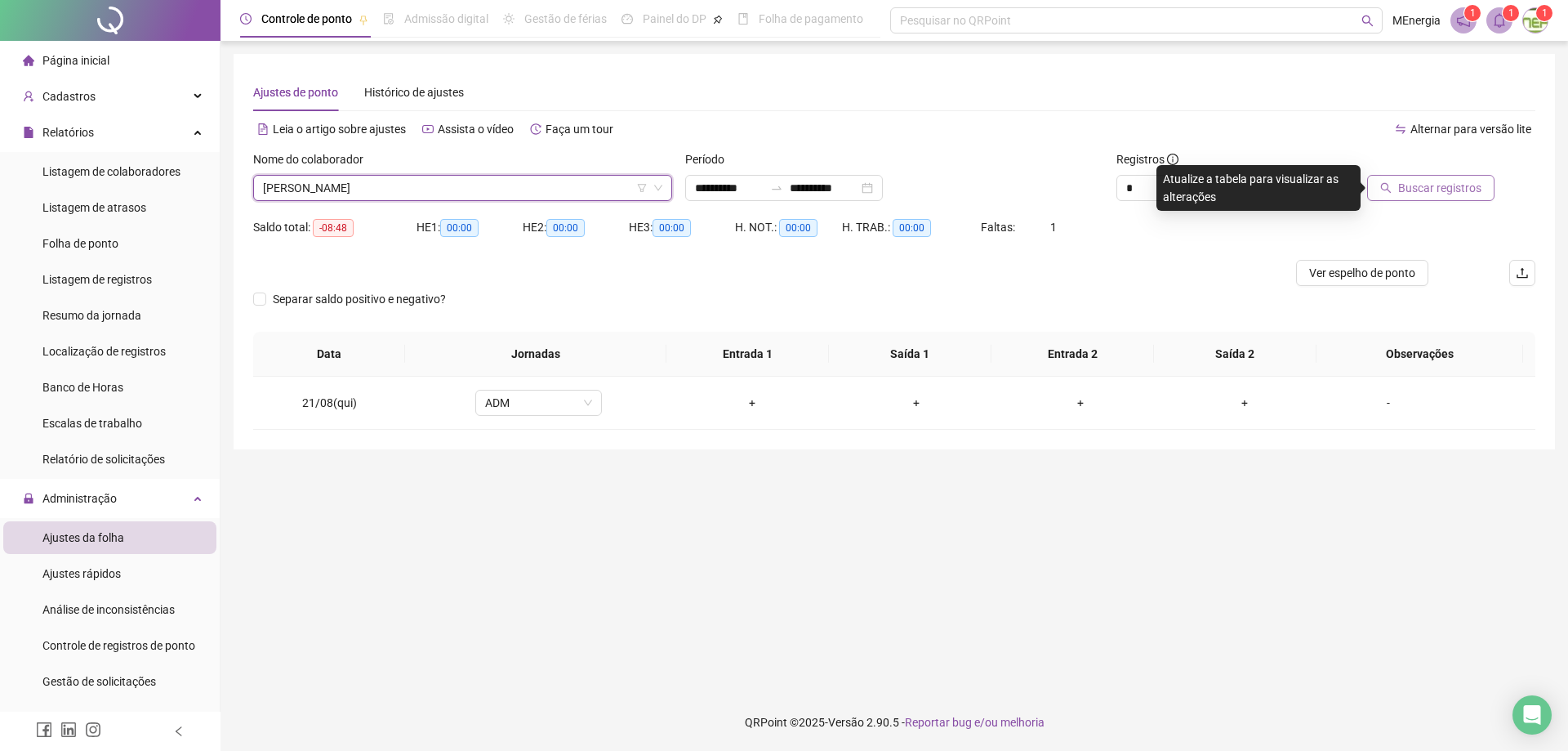
click at [1416, 186] on span "Buscar registros" at bounding box center [1440, 187] width 84 height 18
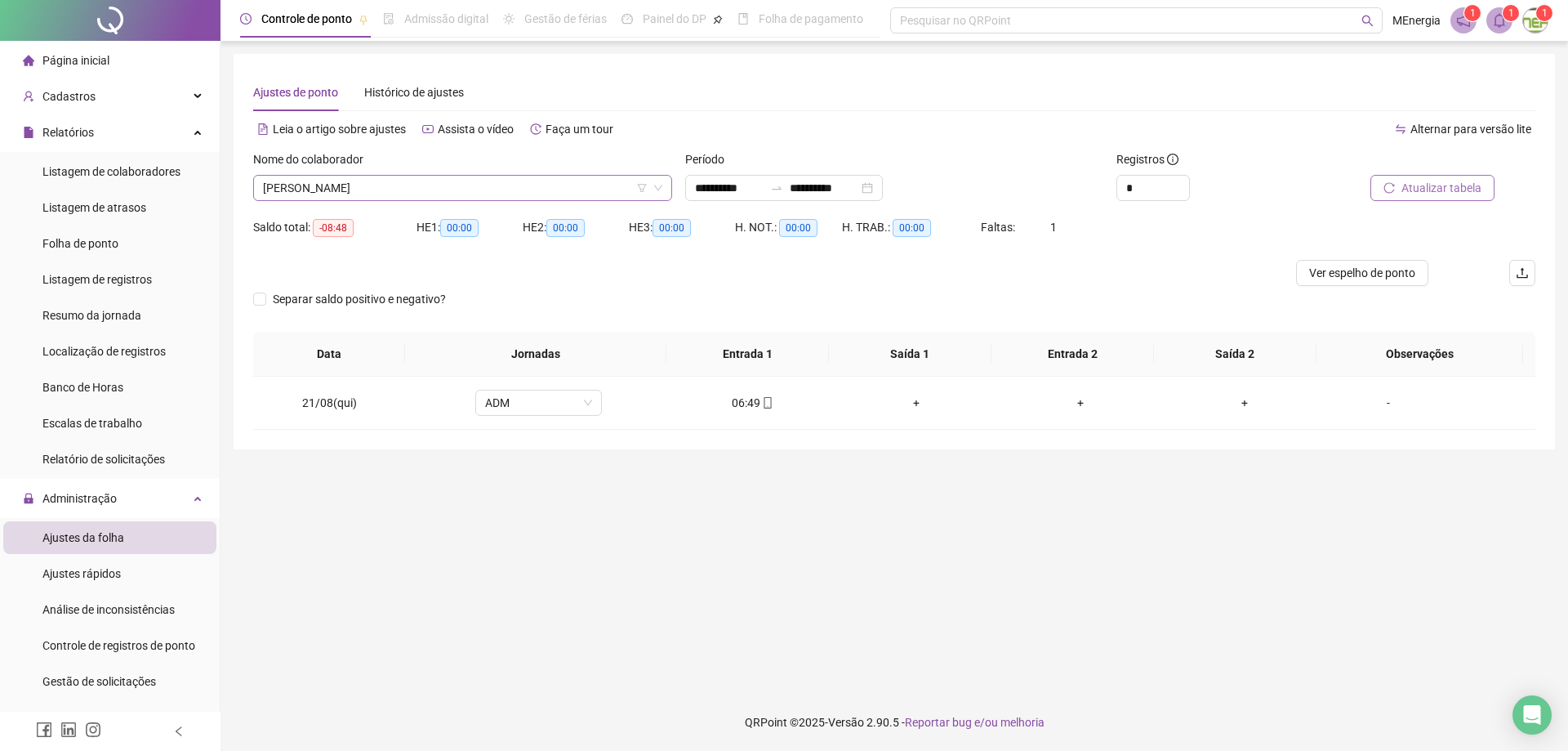
click at [666, 180] on div "[PERSON_NAME]" at bounding box center [462, 188] width 419 height 27
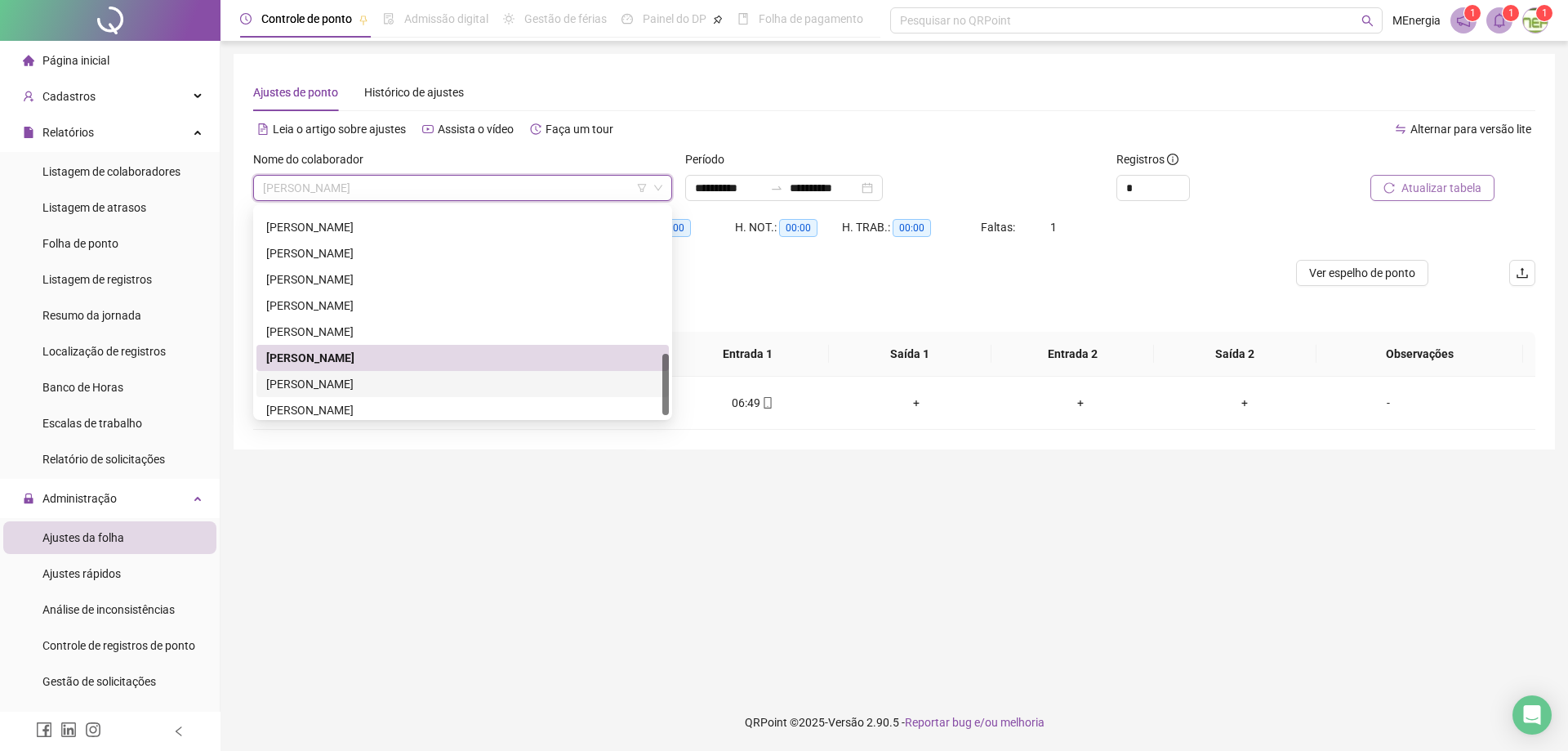
click at [390, 387] on div "[PERSON_NAME]" at bounding box center [462, 384] width 393 height 18
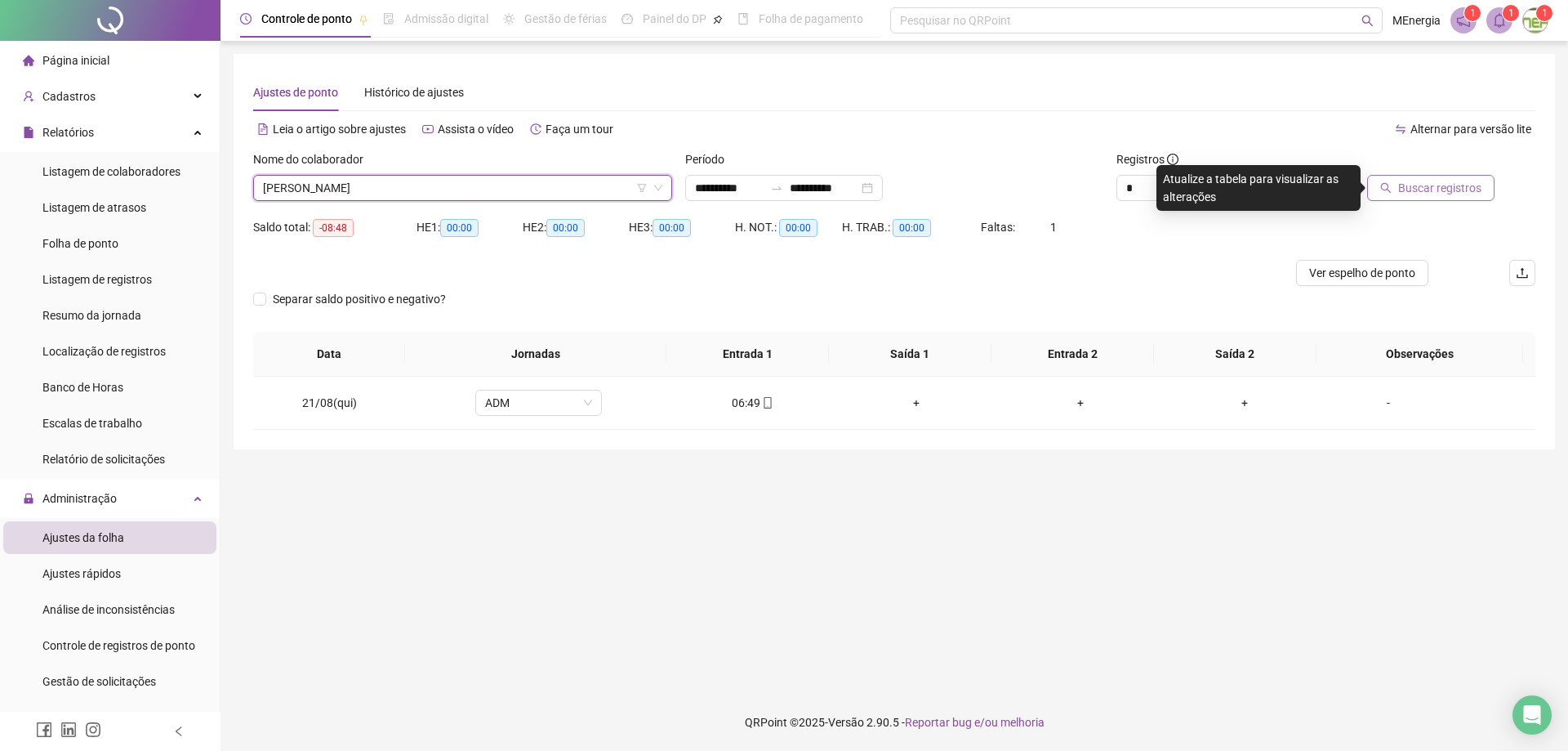
click at [1424, 191] on span "Buscar registros" at bounding box center [1440, 187] width 84 height 18
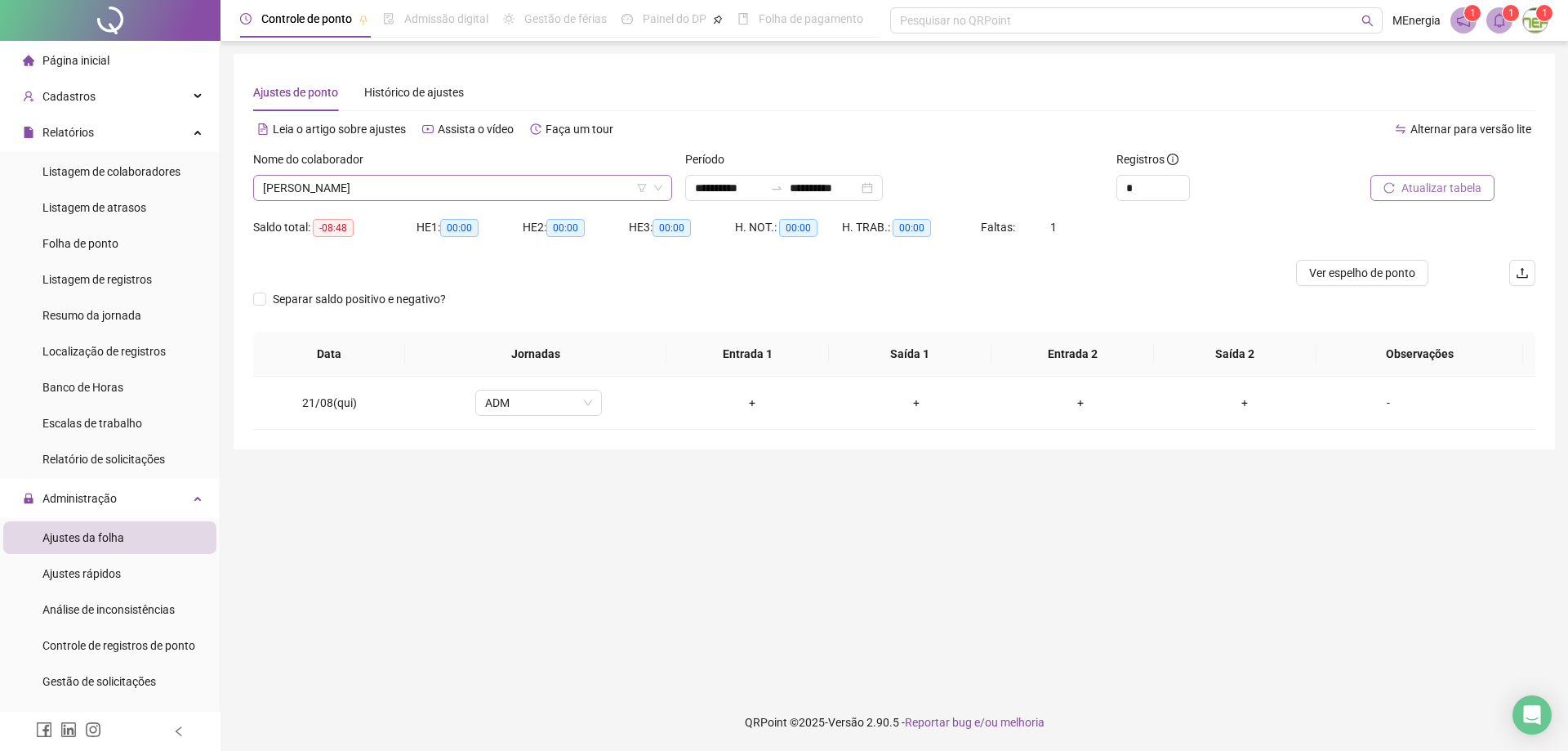
click at [663, 190] on div "[PERSON_NAME]" at bounding box center [462, 188] width 419 height 27
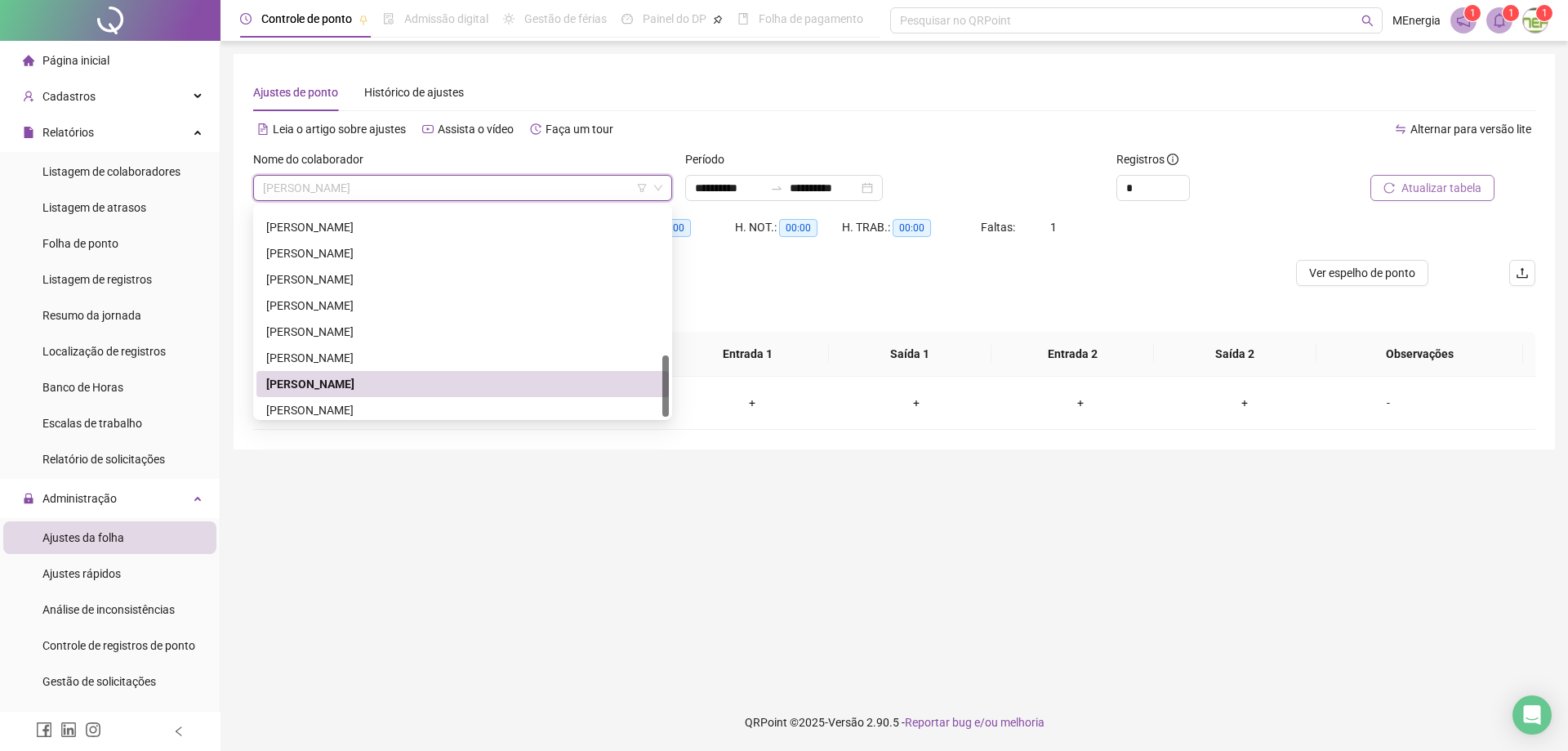
scroll to position [497, 0]
click at [379, 399] on div "[PERSON_NAME]" at bounding box center [462, 404] width 393 height 18
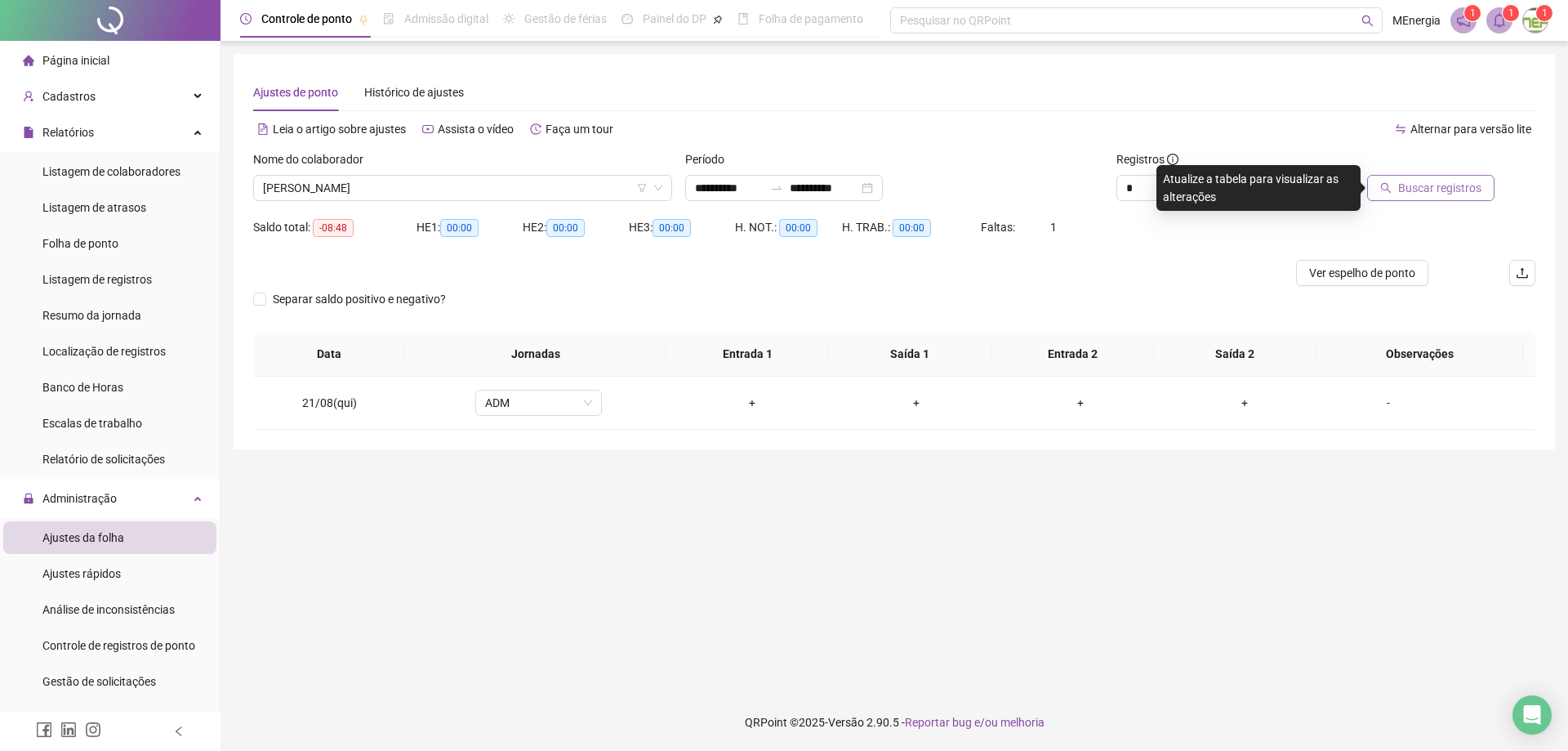
click at [1427, 195] on span "Buscar registros" at bounding box center [1440, 187] width 84 height 18
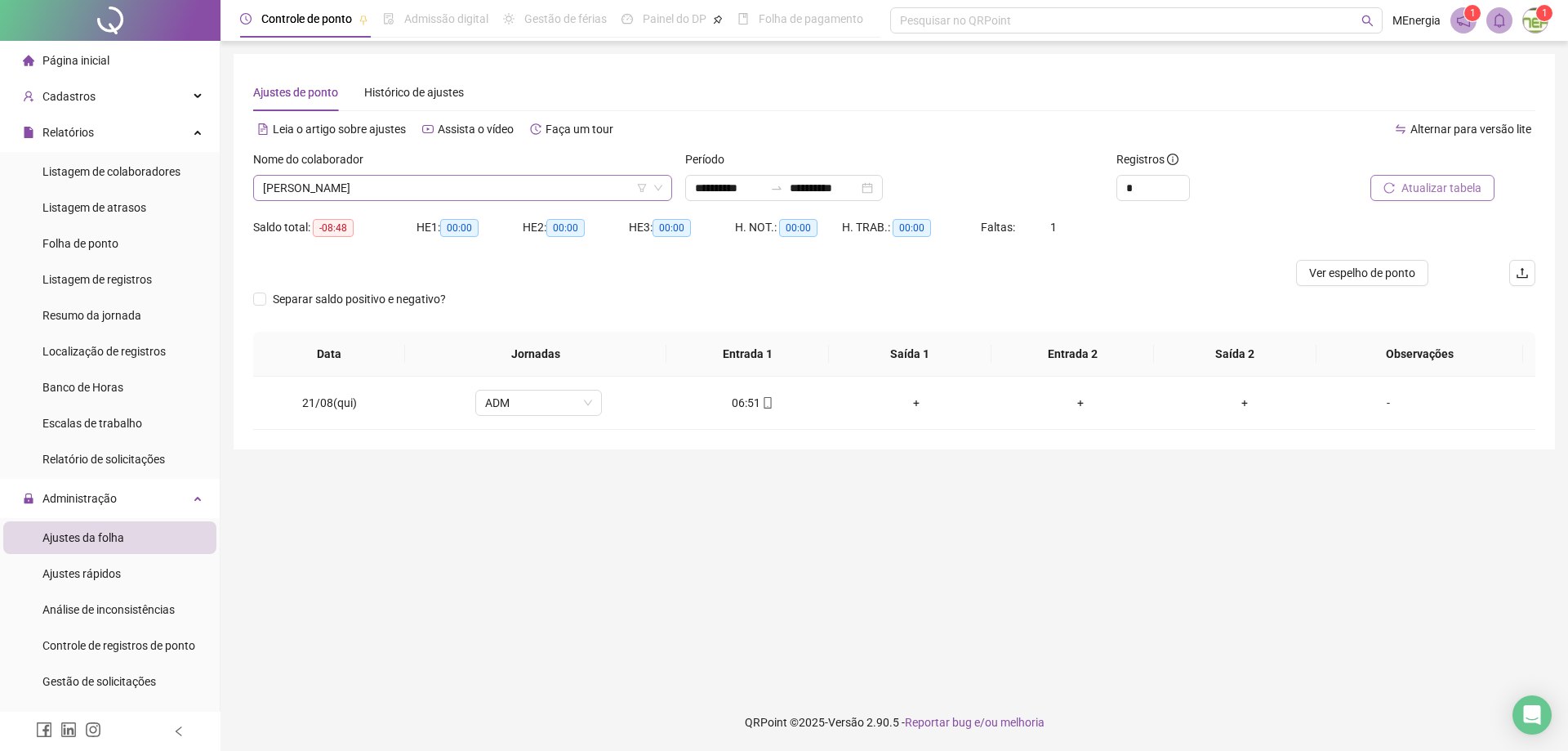
click at [665, 182] on div "[PERSON_NAME]" at bounding box center [462, 188] width 419 height 27
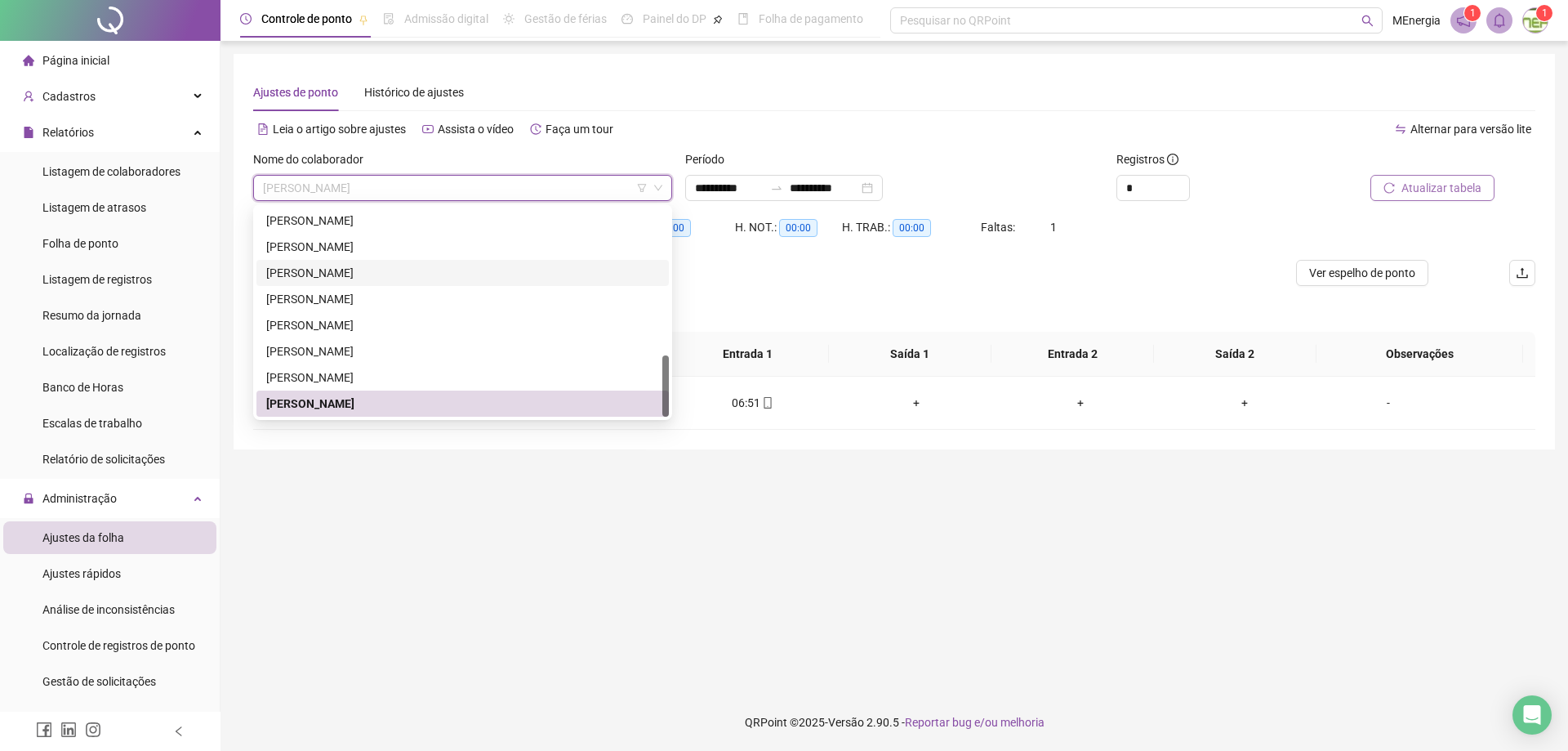
scroll to position [7, 0]
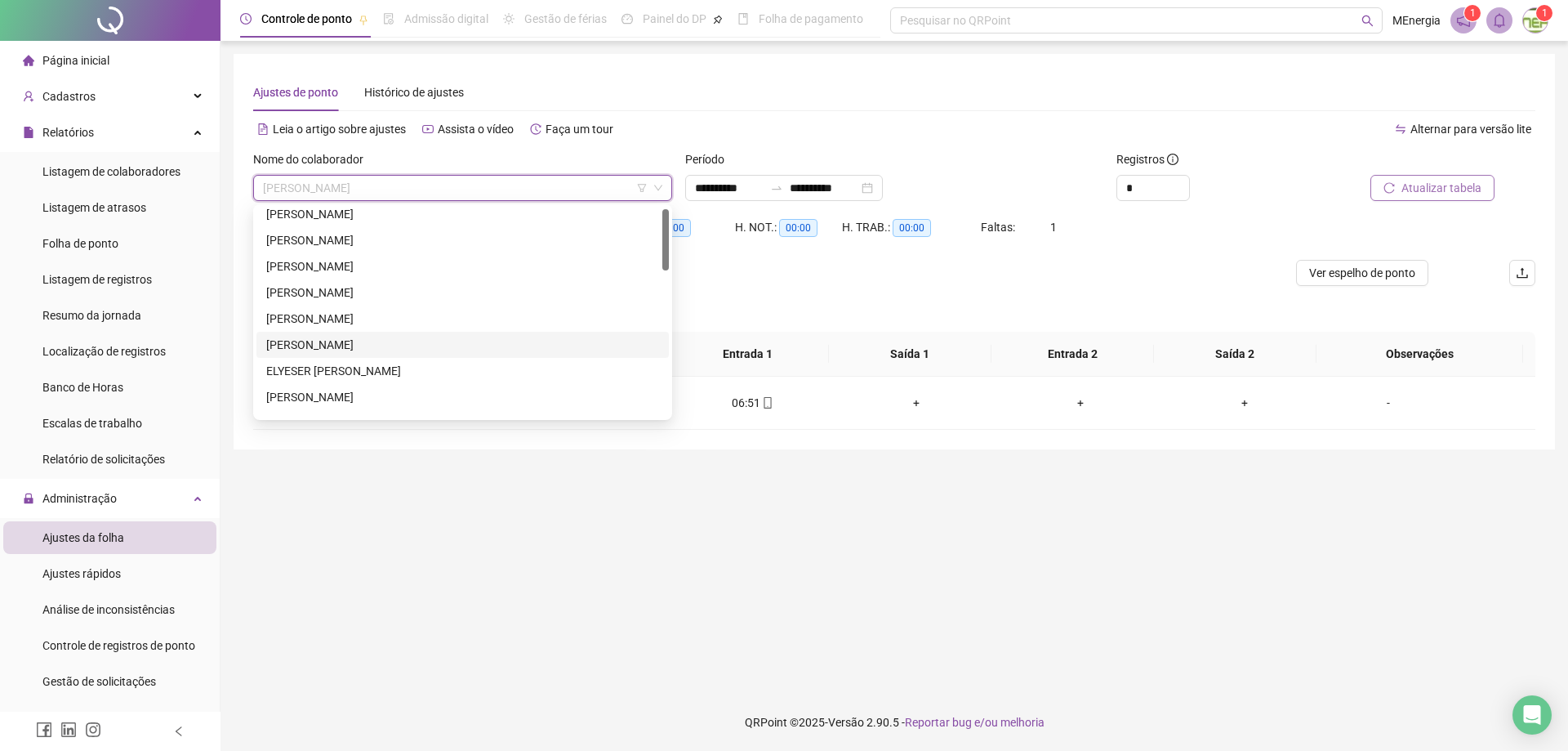
click at [350, 344] on div "[PERSON_NAME]" at bounding box center [462, 345] width 393 height 18
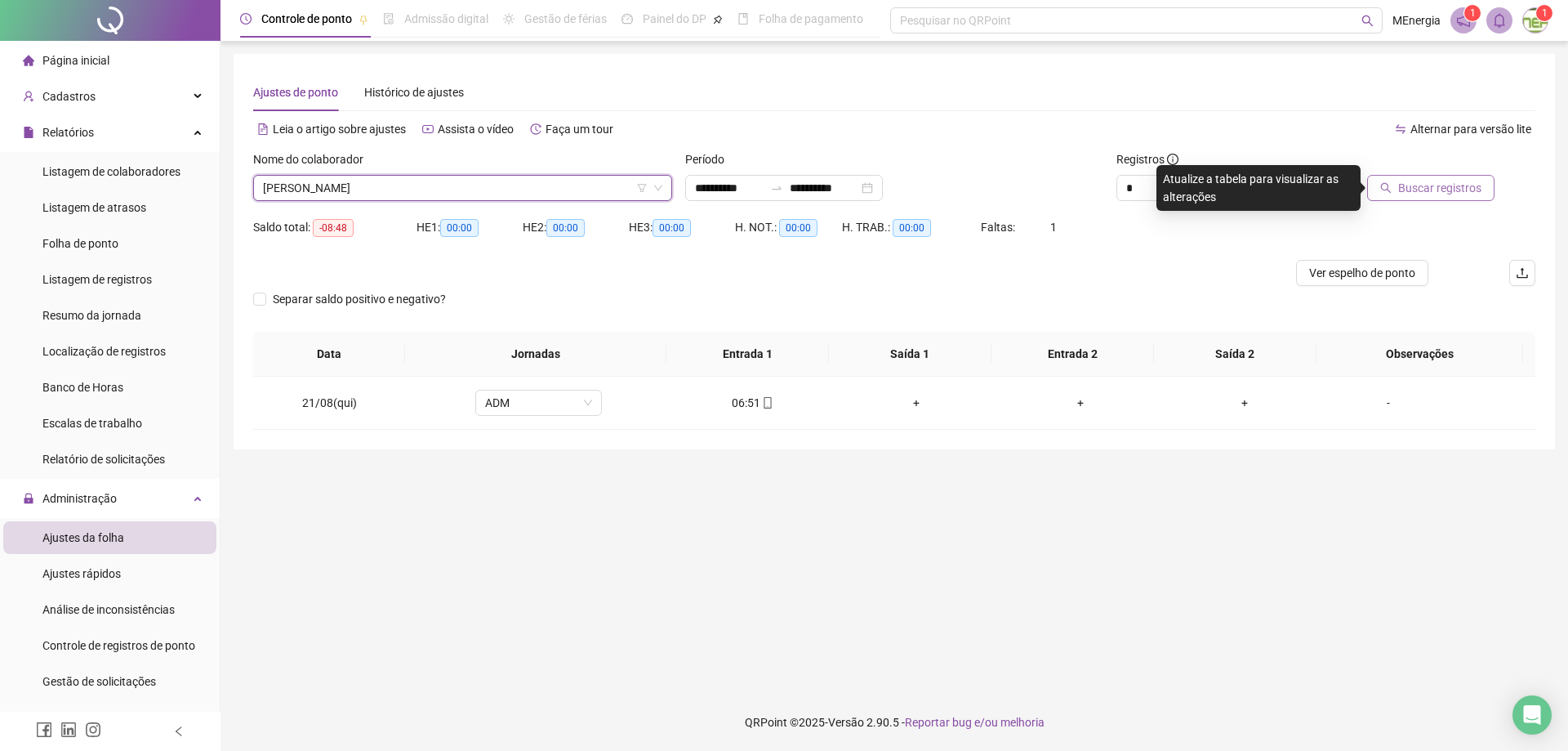
click at [1396, 186] on button "Buscar registros" at bounding box center [1430, 188] width 127 height 27
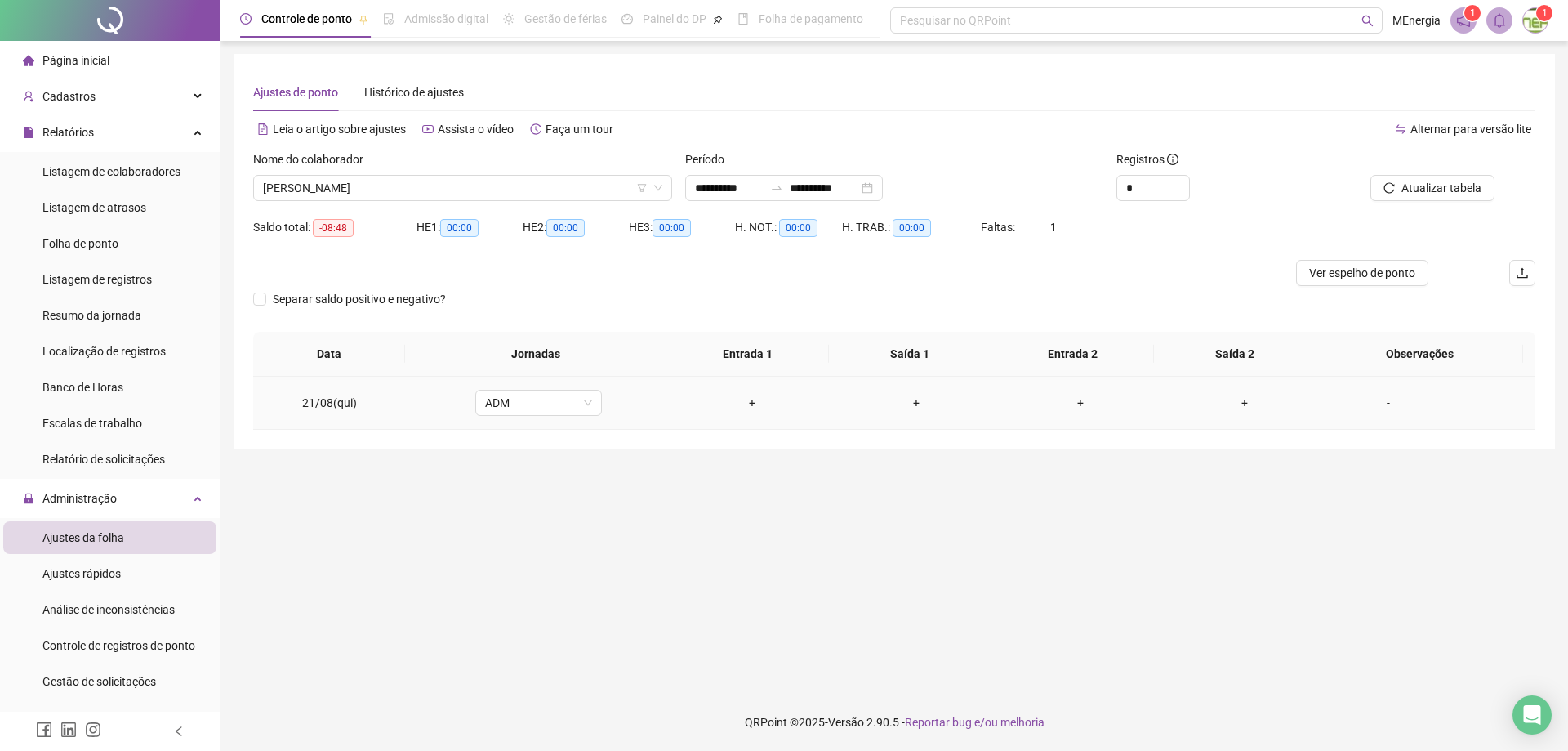
click at [753, 405] on div "+" at bounding box center [752, 403] width 138 height 18
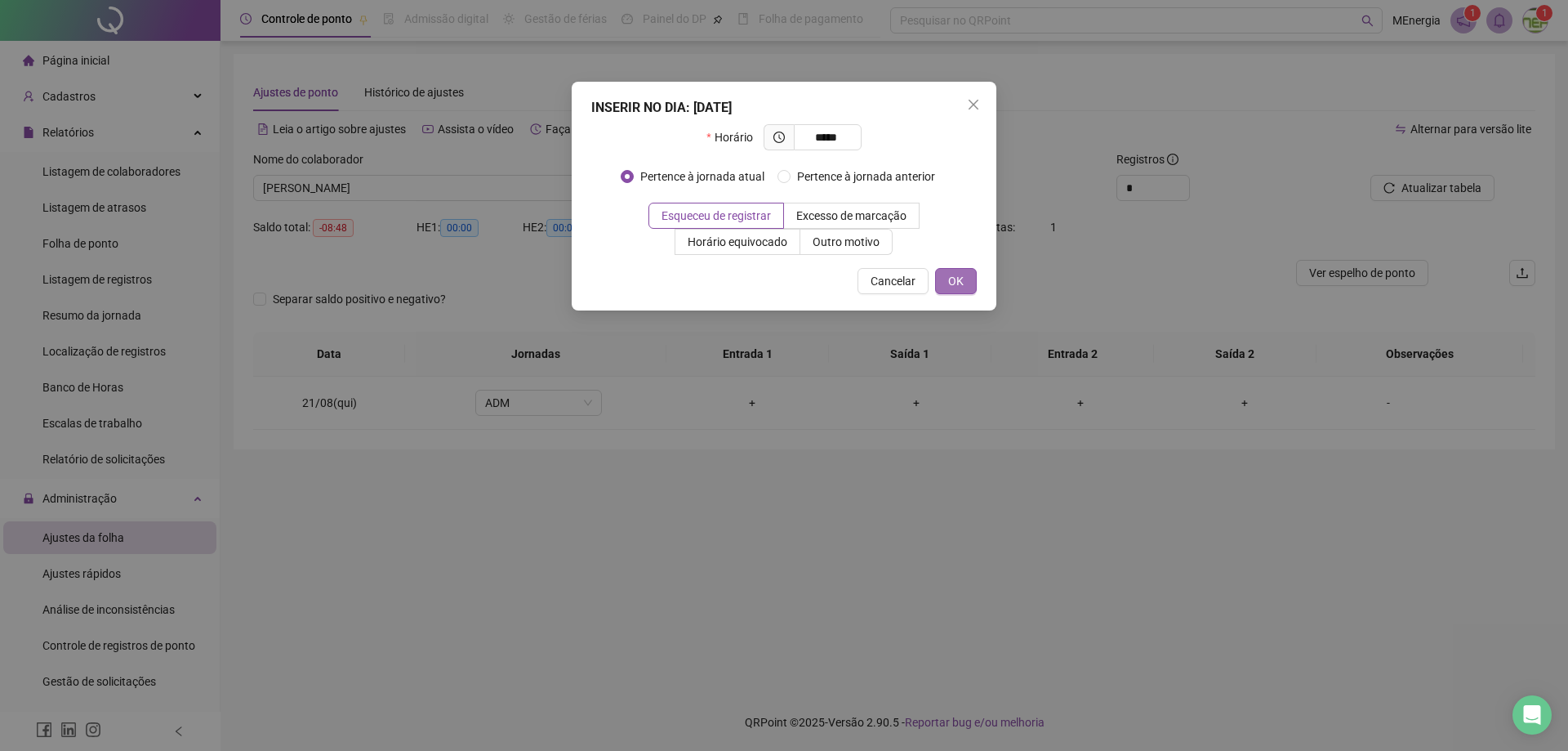
type input "*****"
click at [970, 279] on button "OK" at bounding box center [956, 281] width 42 height 27
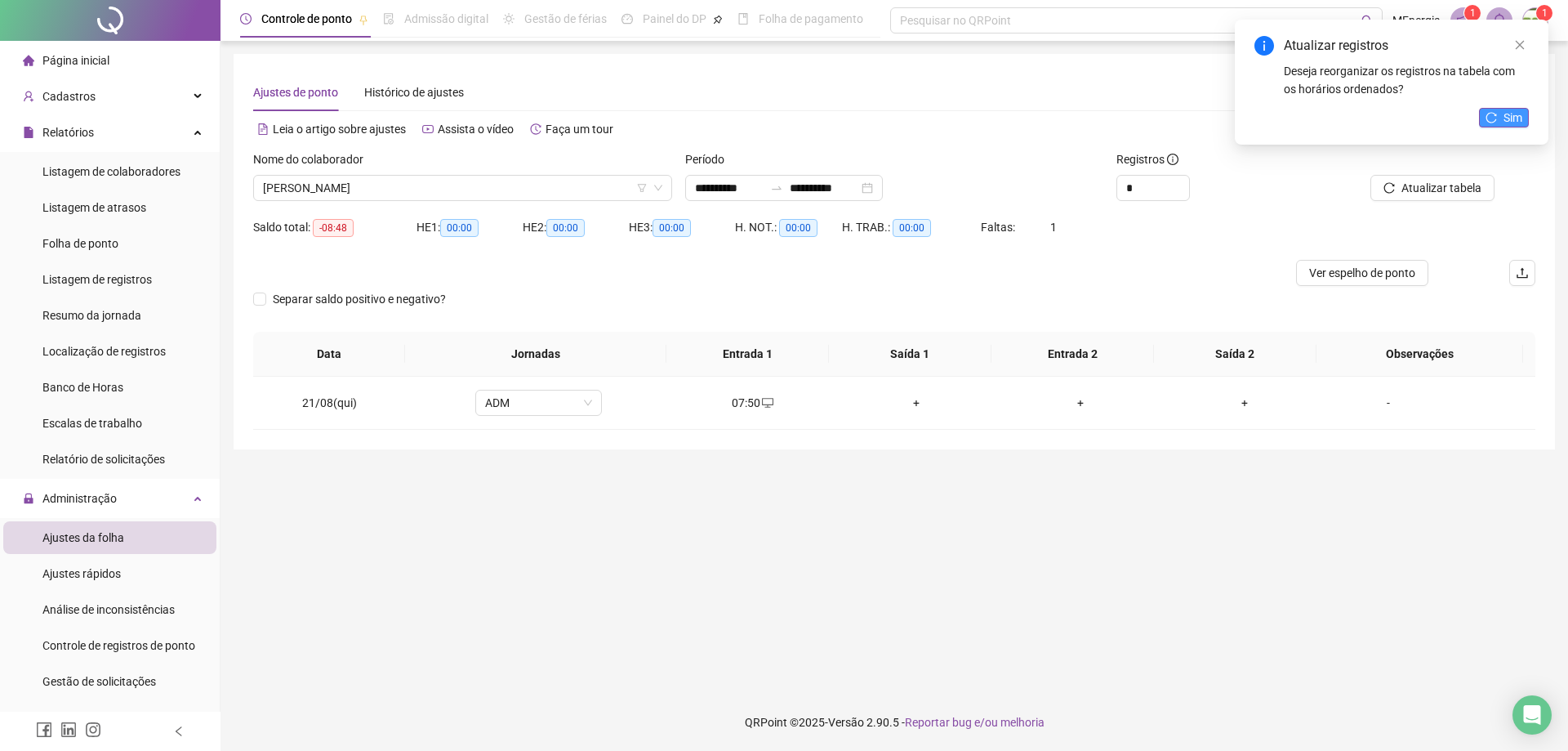
click at [1496, 121] on icon "reload" at bounding box center [1491, 118] width 11 height 11
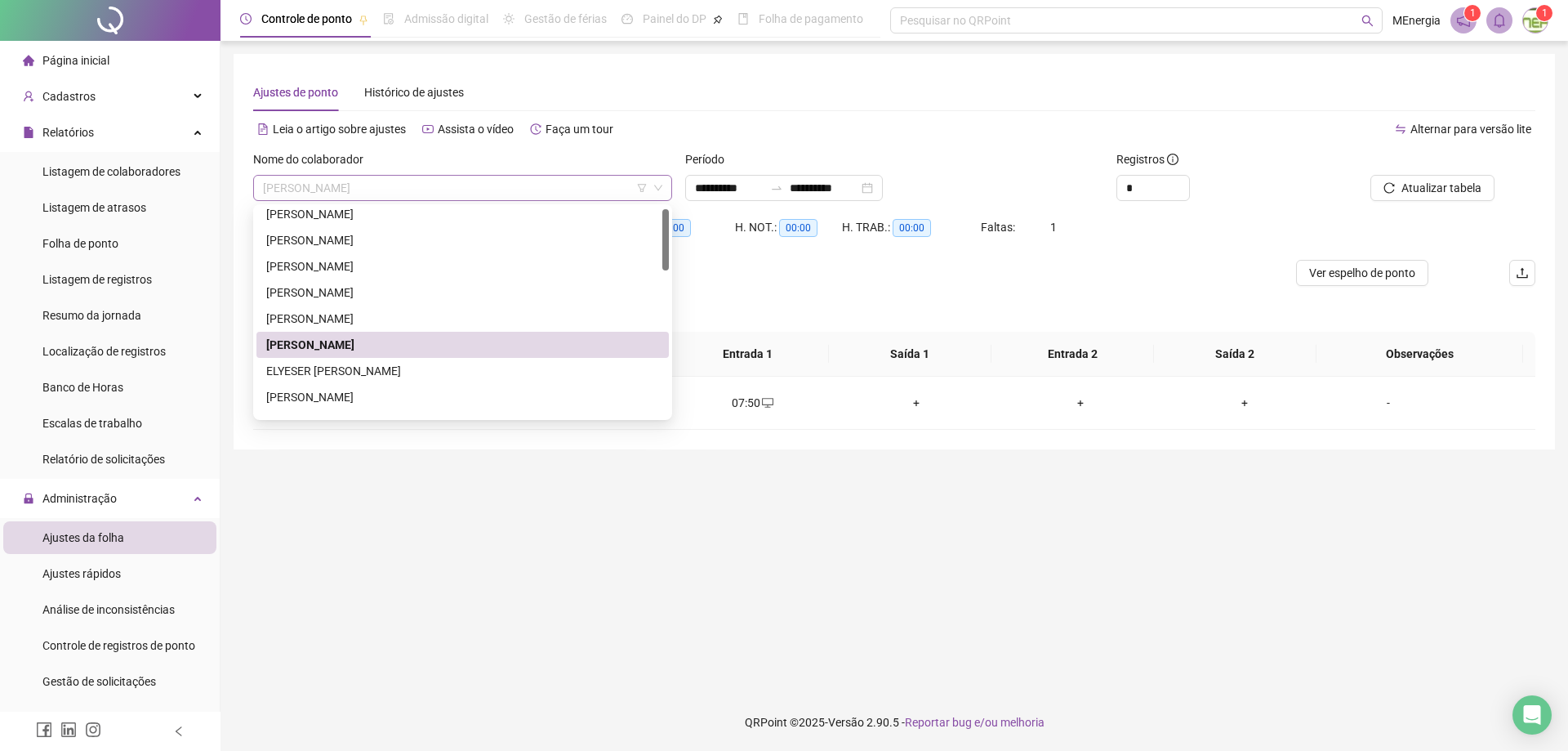
click at [668, 181] on div "[PERSON_NAME]" at bounding box center [462, 188] width 419 height 27
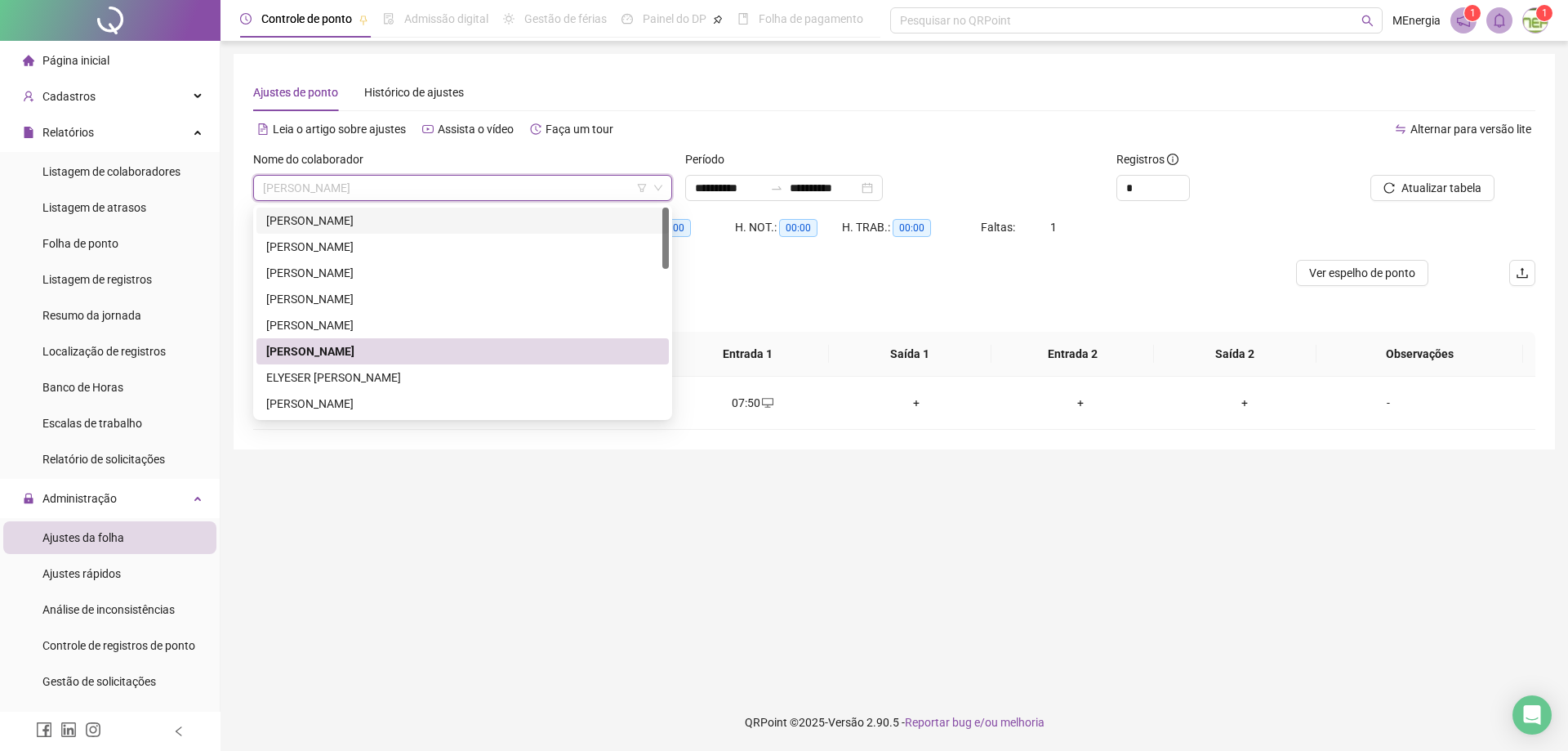
click at [358, 227] on div "[PERSON_NAME]" at bounding box center [462, 220] width 393 height 18
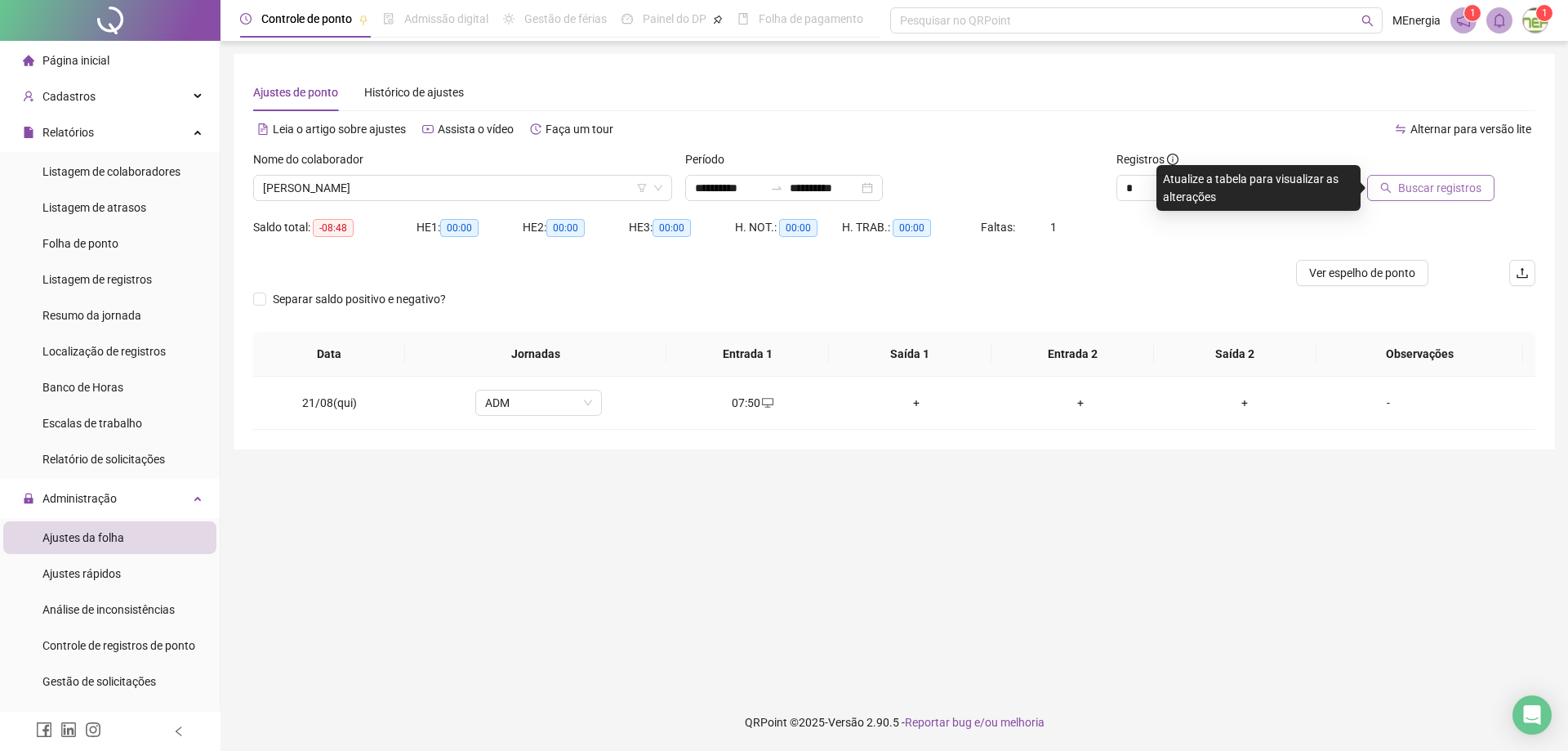
click at [1425, 183] on span "Buscar registros" at bounding box center [1440, 187] width 84 height 18
